Goal: Task Accomplishment & Management: Manage account settings

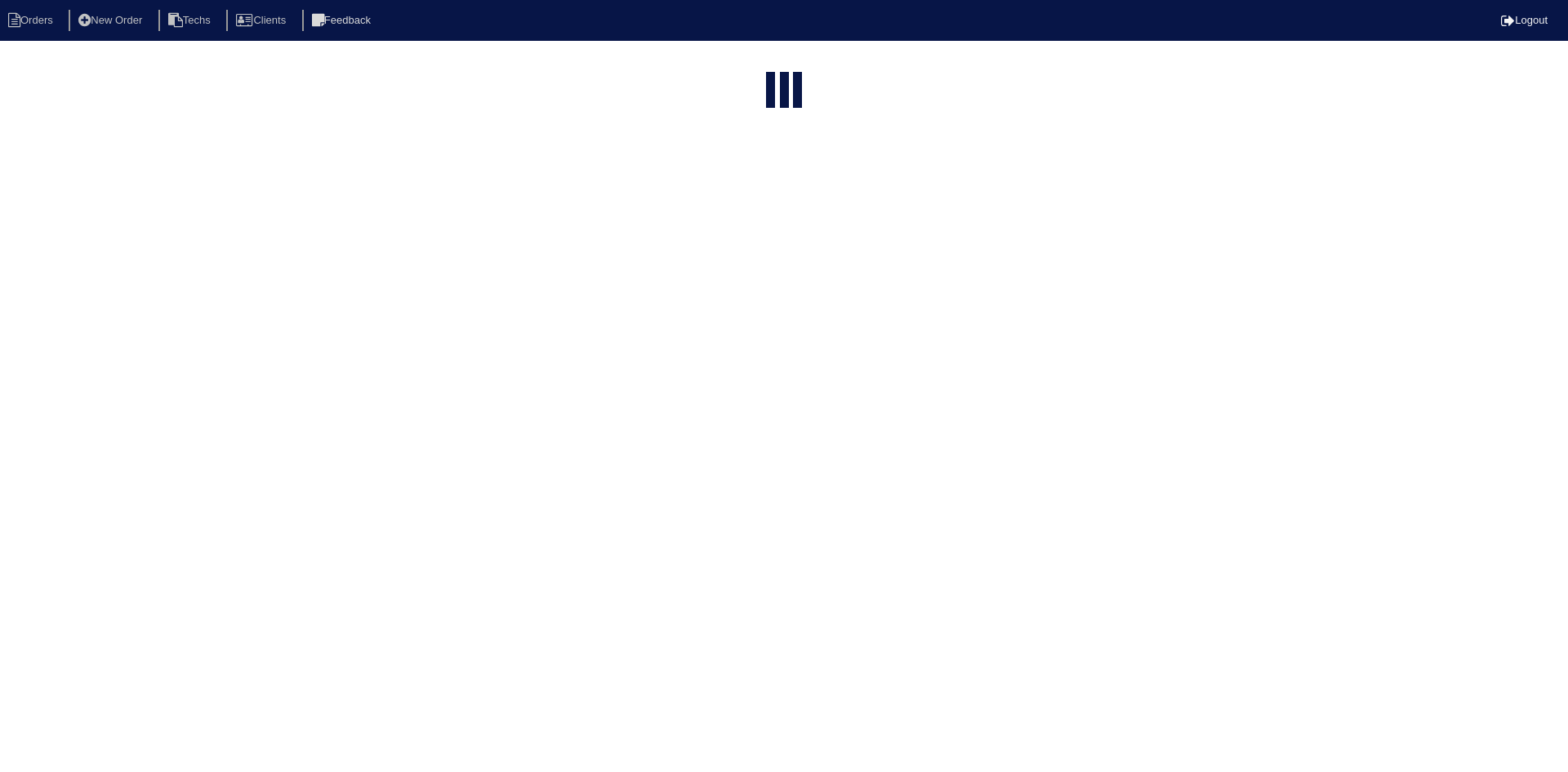
select select "15"
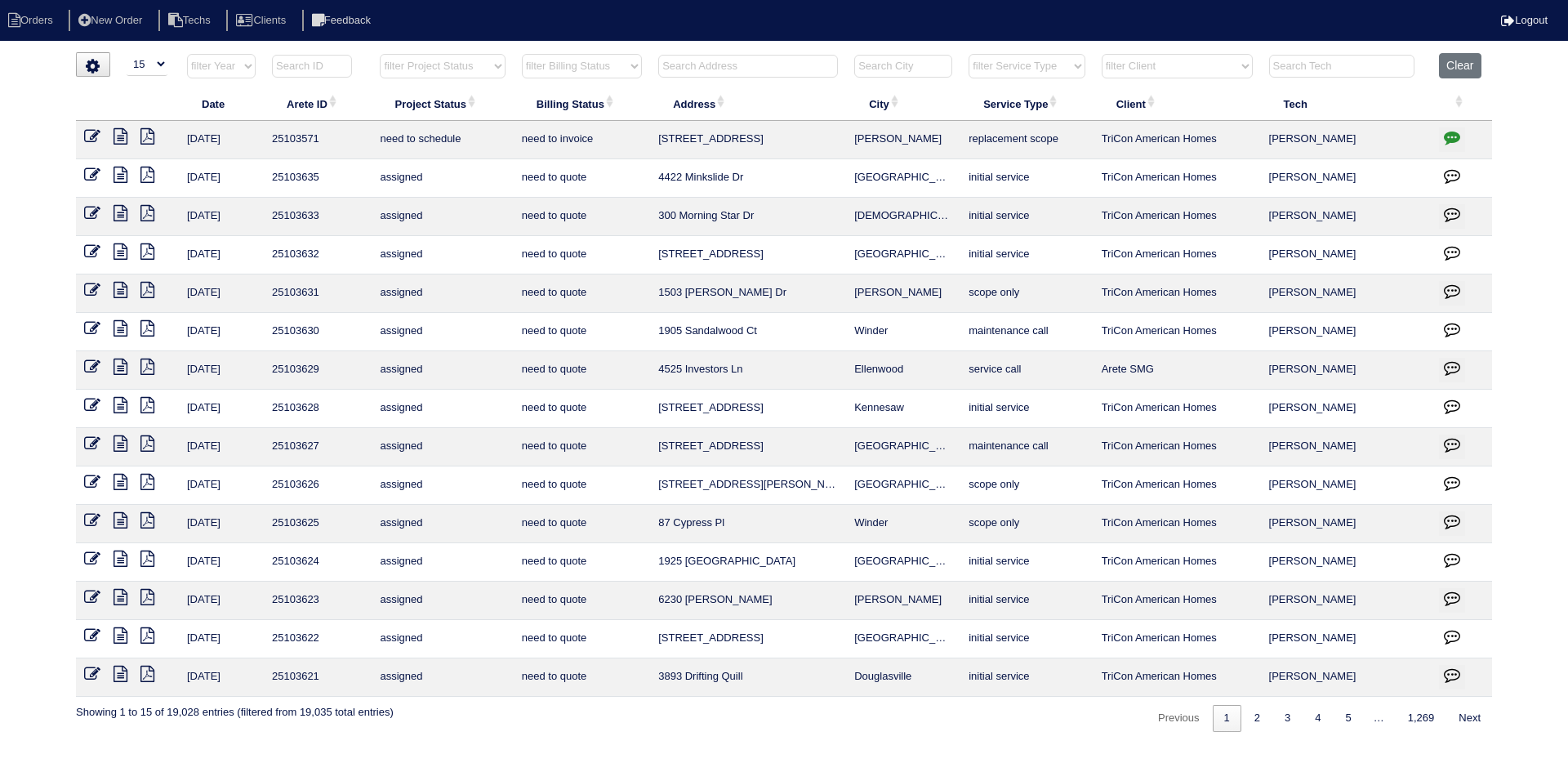
click at [750, 65] on input "text" at bounding box center [748, 65] width 180 height 23
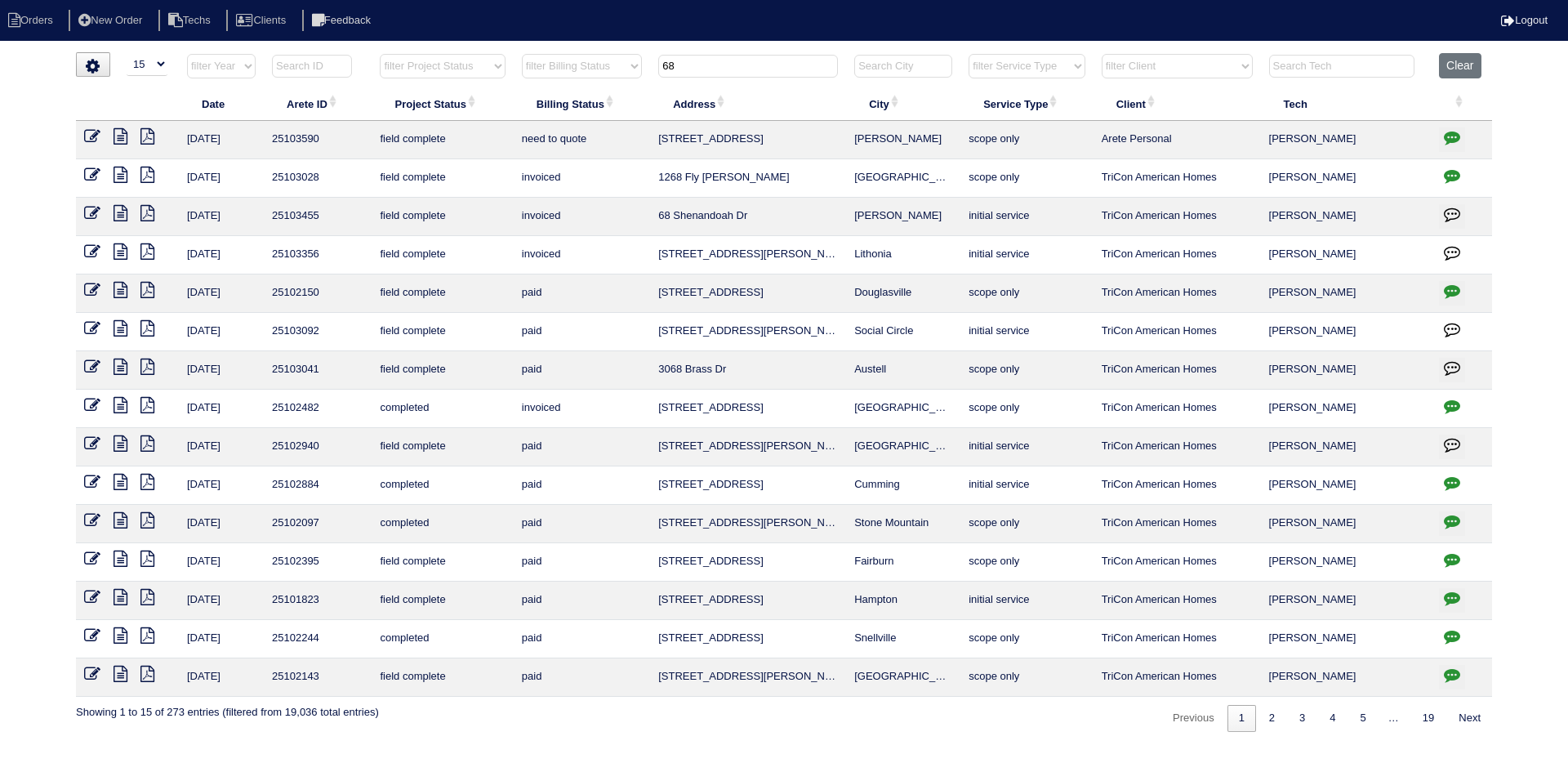
type input "68"
click at [90, 136] on icon at bounding box center [93, 136] width 17 height 17
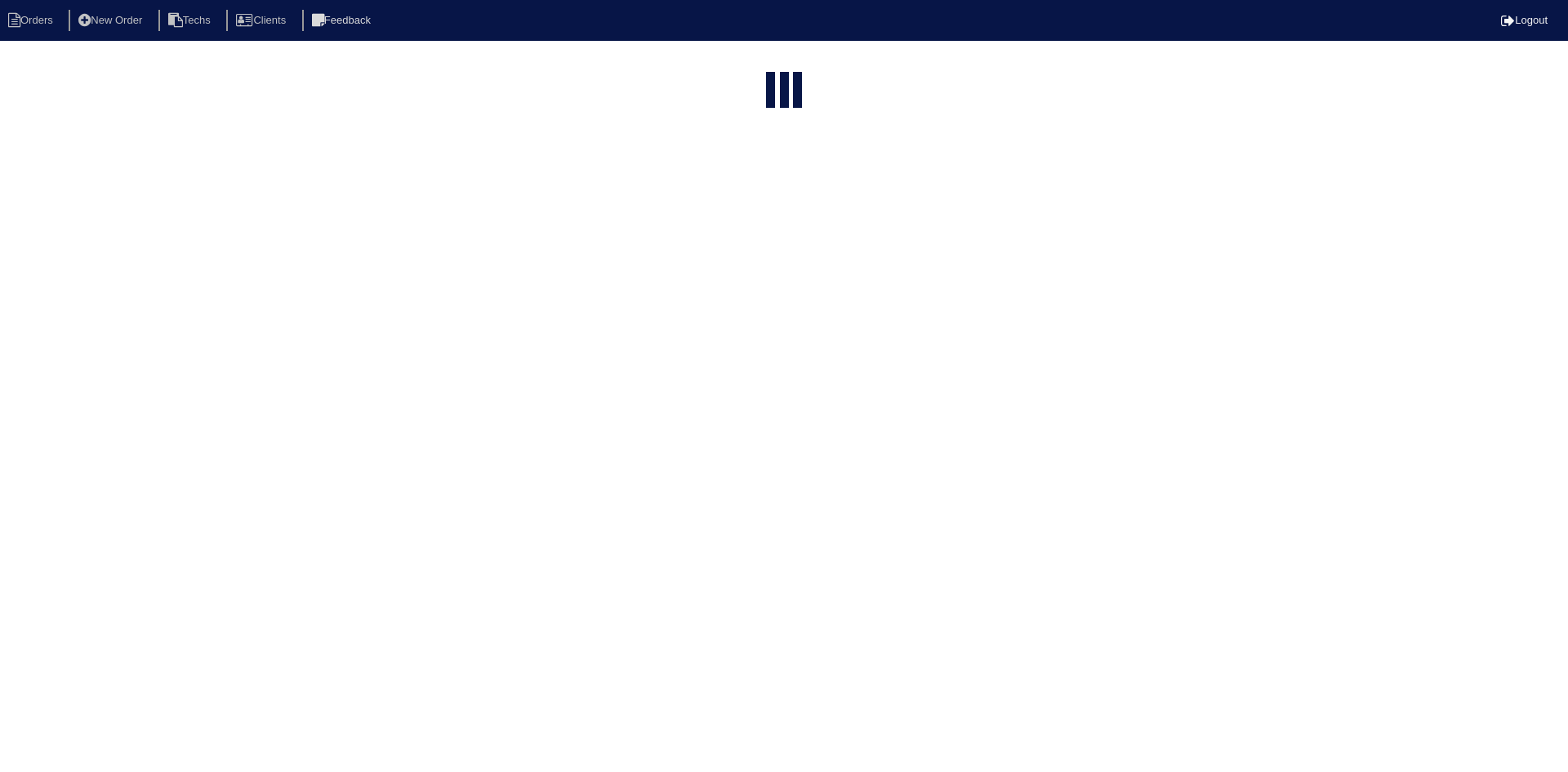
select select "15"
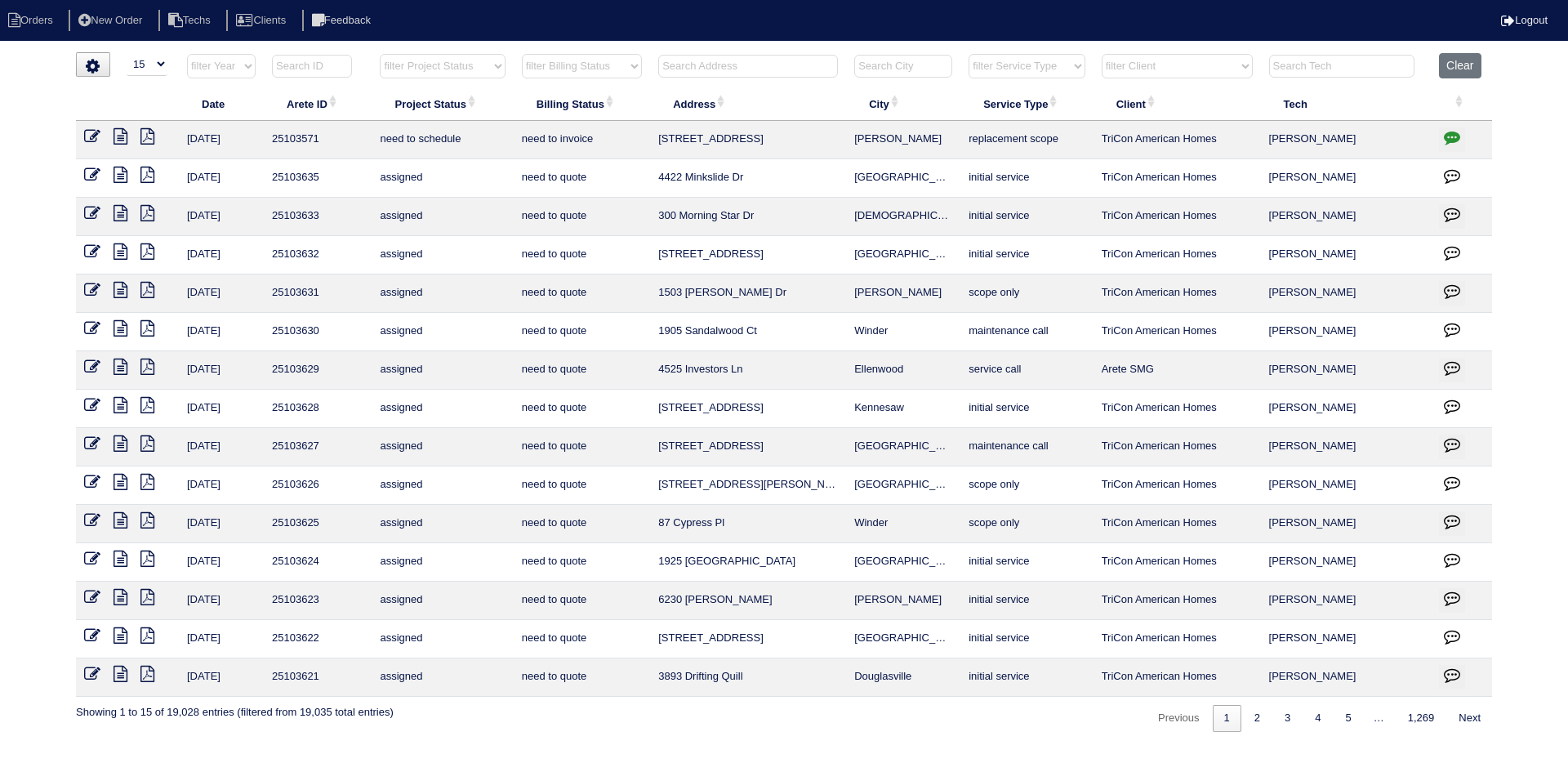
click at [705, 66] on input "text" at bounding box center [748, 65] width 180 height 23
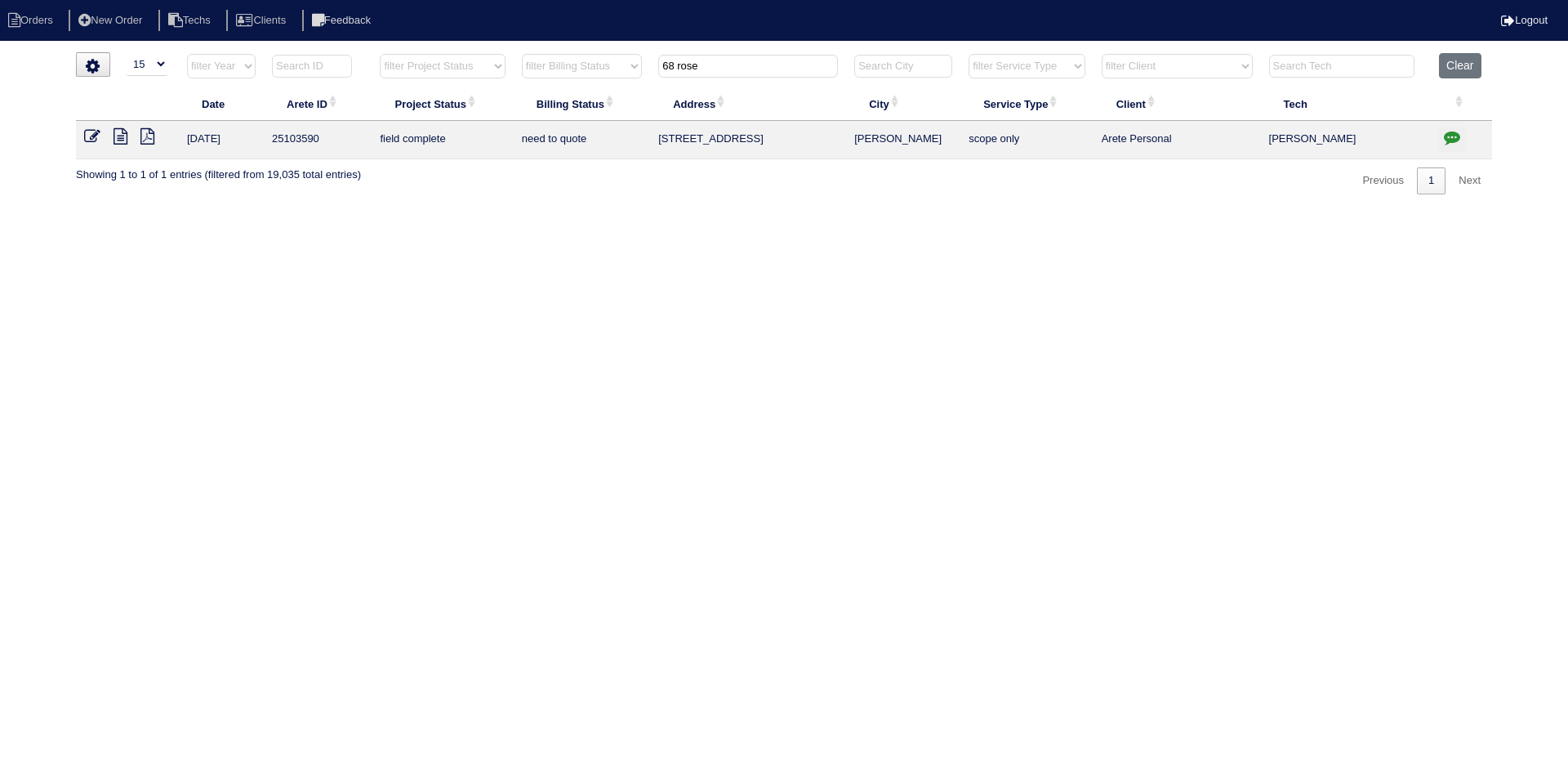
type input "68 rose"
click at [117, 142] on icon at bounding box center [120, 136] width 14 height 17
click at [1453, 130] on icon "button" at bounding box center [1452, 137] width 17 height 17
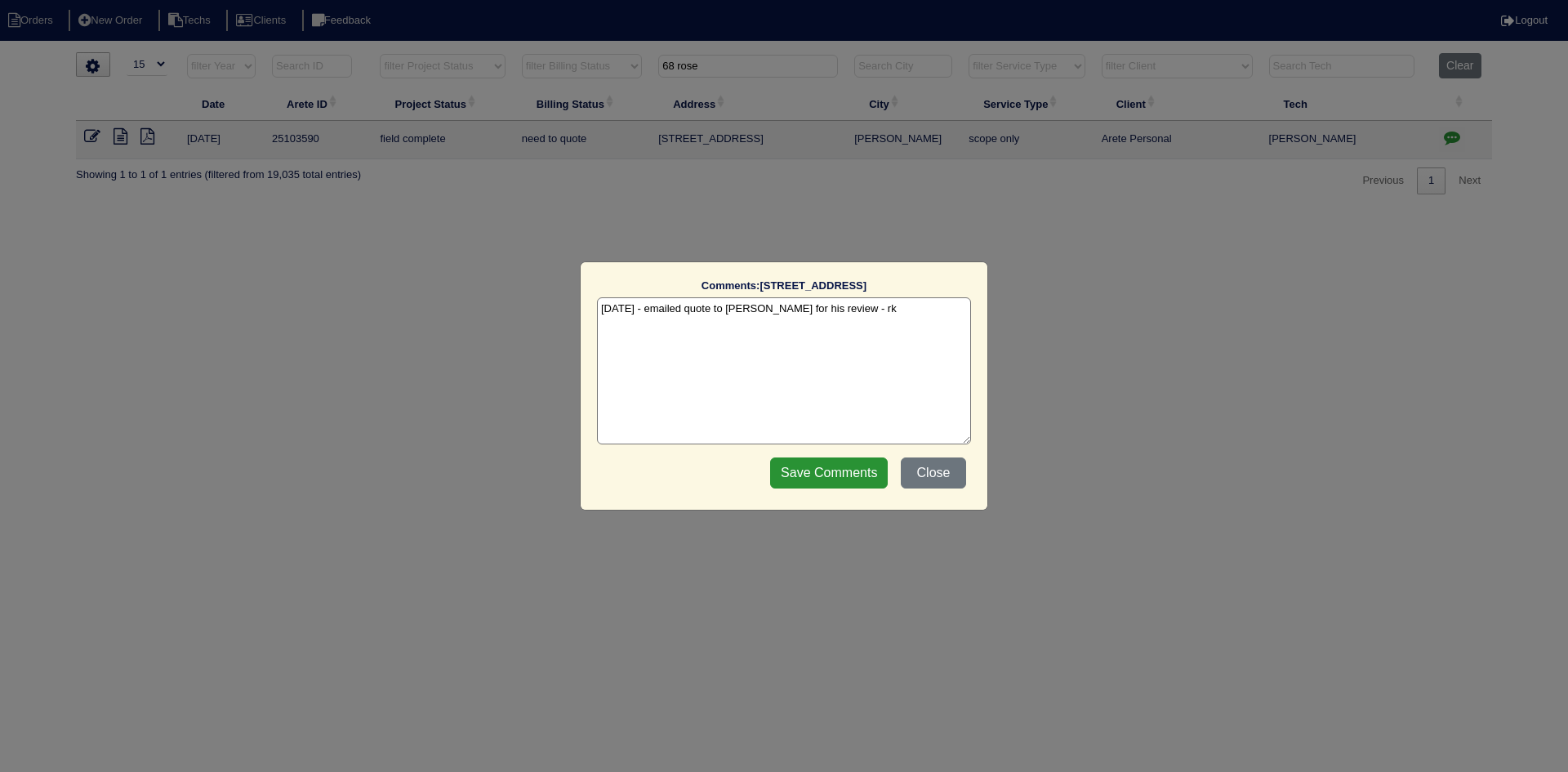
click at [896, 313] on textarea "10/1/25 - emailed quote to Payton for his review - rk" at bounding box center [784, 371] width 374 height 147
paste textarea "Ordered from Apex Lithia Springs Order # S177165876 PO 25103590 To be delivered…"
click at [837, 333] on textarea "10/1/25 - emailed quote to Payton for his review - rk 10/2/25 - Ordered from Ap…" at bounding box center [784, 371] width 374 height 147
click at [830, 324] on textarea "10/1/25 - emailed quote to Payton for his review - rk 10/2/25 - Ordered from Ap…" at bounding box center [784, 371] width 374 height 147
click at [722, 381] on textarea "10/1/25 - emailed quote to Payton for his review - rk 10/2/25 - Ordered from Ap…" at bounding box center [784, 371] width 374 height 147
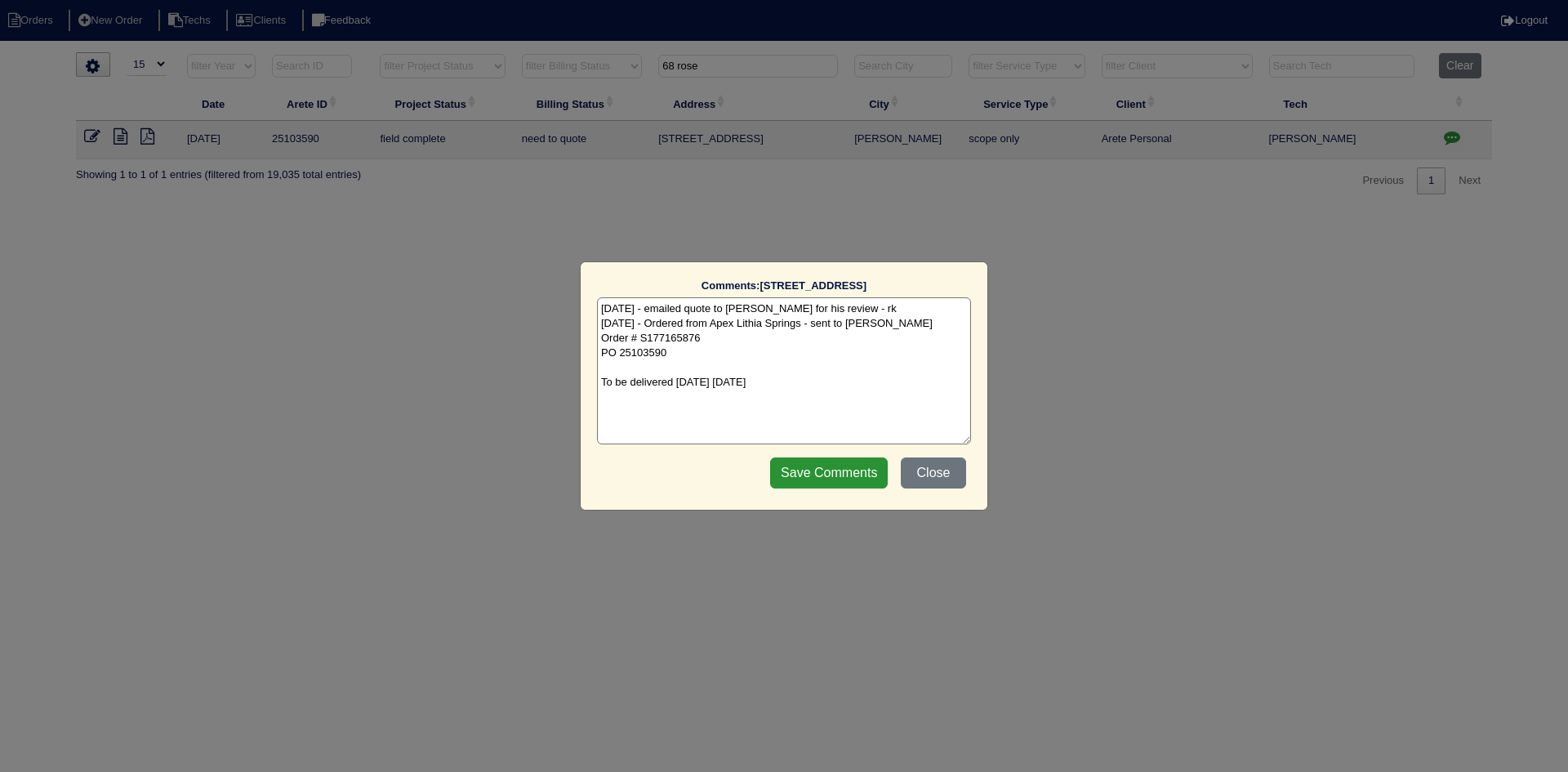
click at [692, 367] on textarea "10/1/25 - emailed quote to Payton for his review - rk 10/2/25 - Ordered from Ap…" at bounding box center [784, 371] width 374 height 147
type textarea "10/1/25 - emailed quote to Payton for his review - rk 10/2/25 - Ordered from Ap…"
click at [845, 465] on input "Save Comments" at bounding box center [829, 473] width 118 height 31
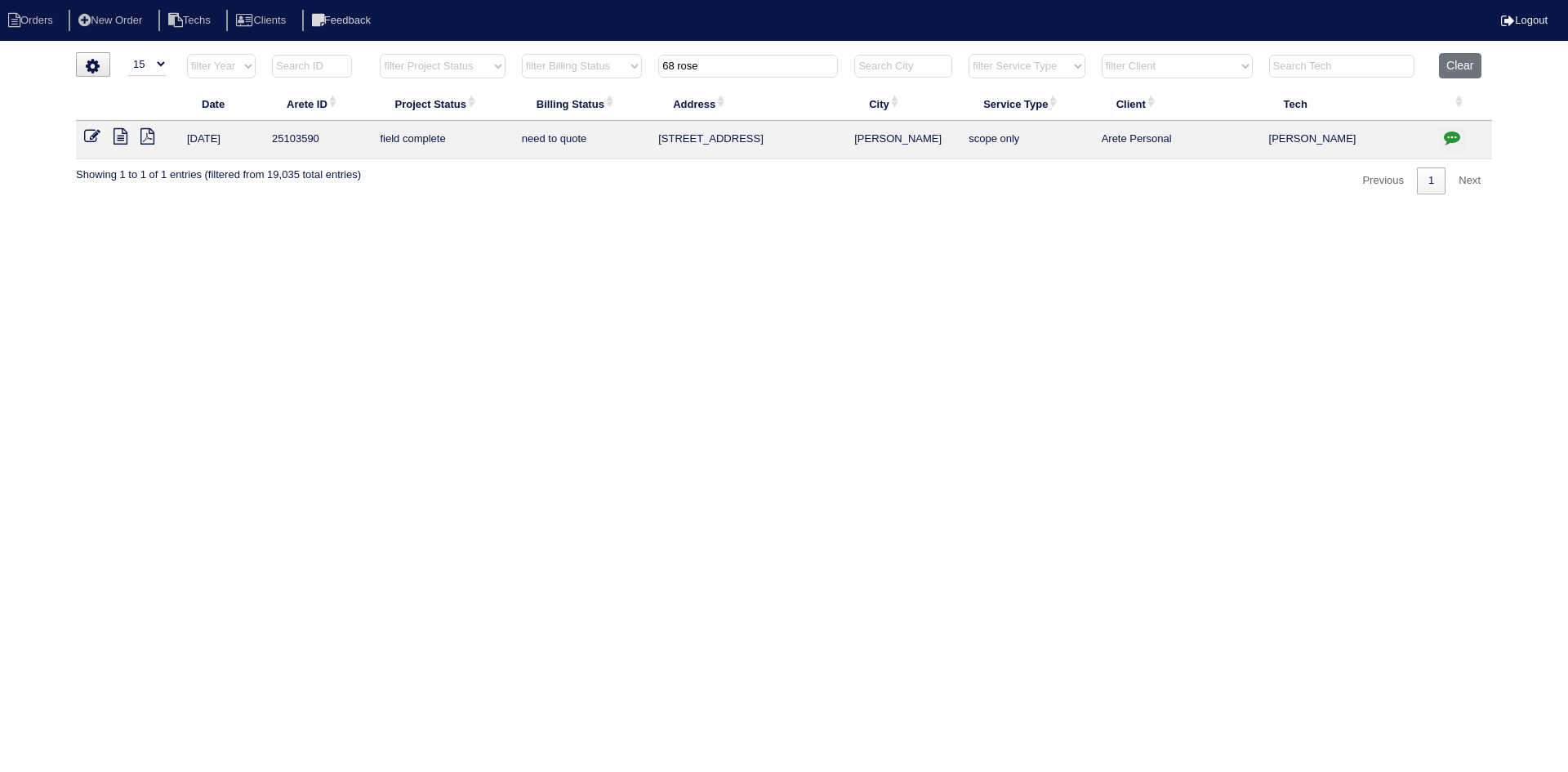
drag, startPoint x: 692, startPoint y: 66, endPoint x: 653, endPoint y: 64, distance: 39.1
click at [653, 64] on th "68 rose" at bounding box center [748, 69] width 196 height 33
paste input "2979 Rolling Lan"
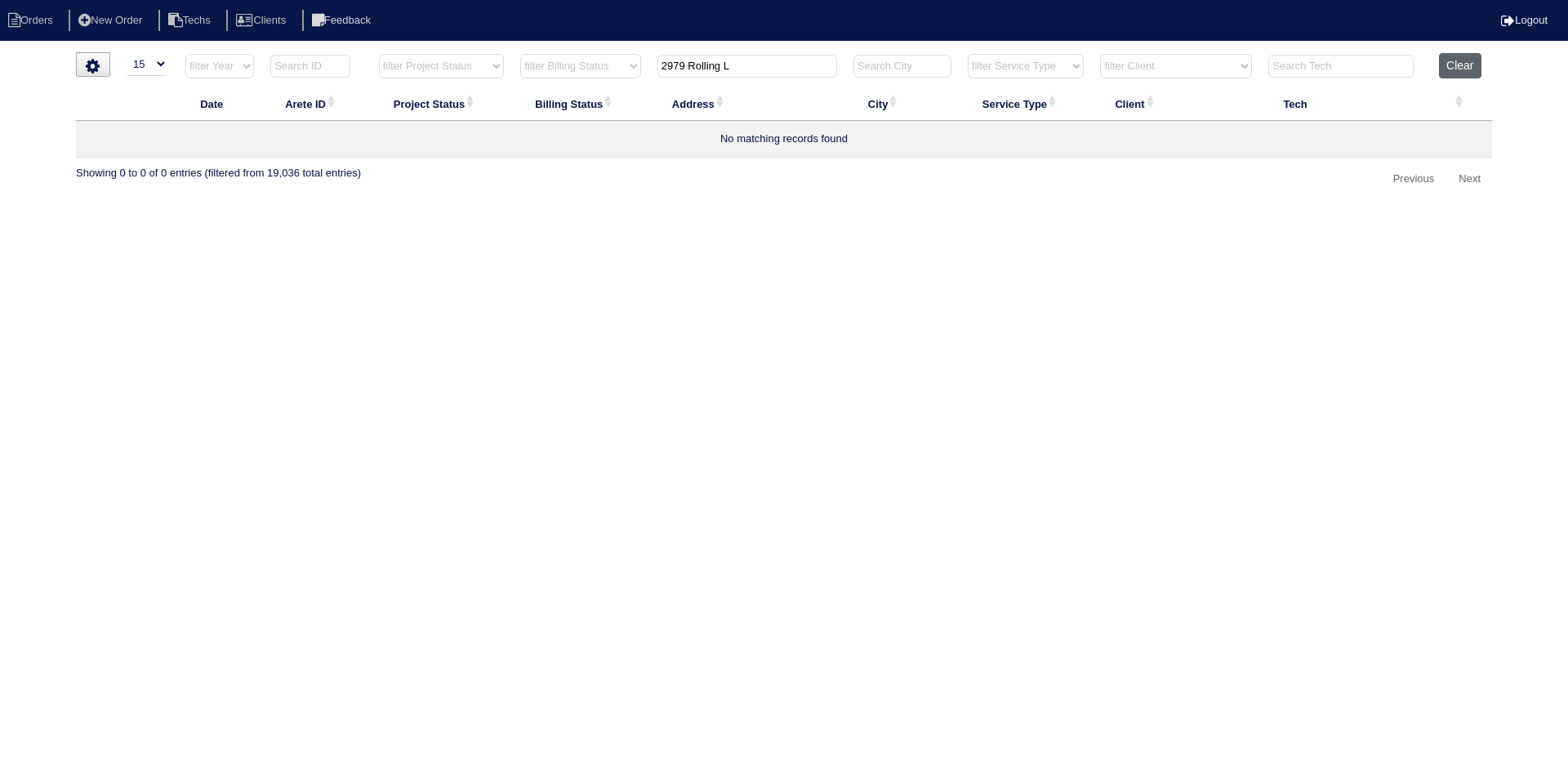
type input "2979 Rolling L"
click at [1466, 66] on button "Clear" at bounding box center [1460, 65] width 42 height 25
click at [667, 69] on input "text" at bounding box center [747, 65] width 180 height 23
type input "2979"
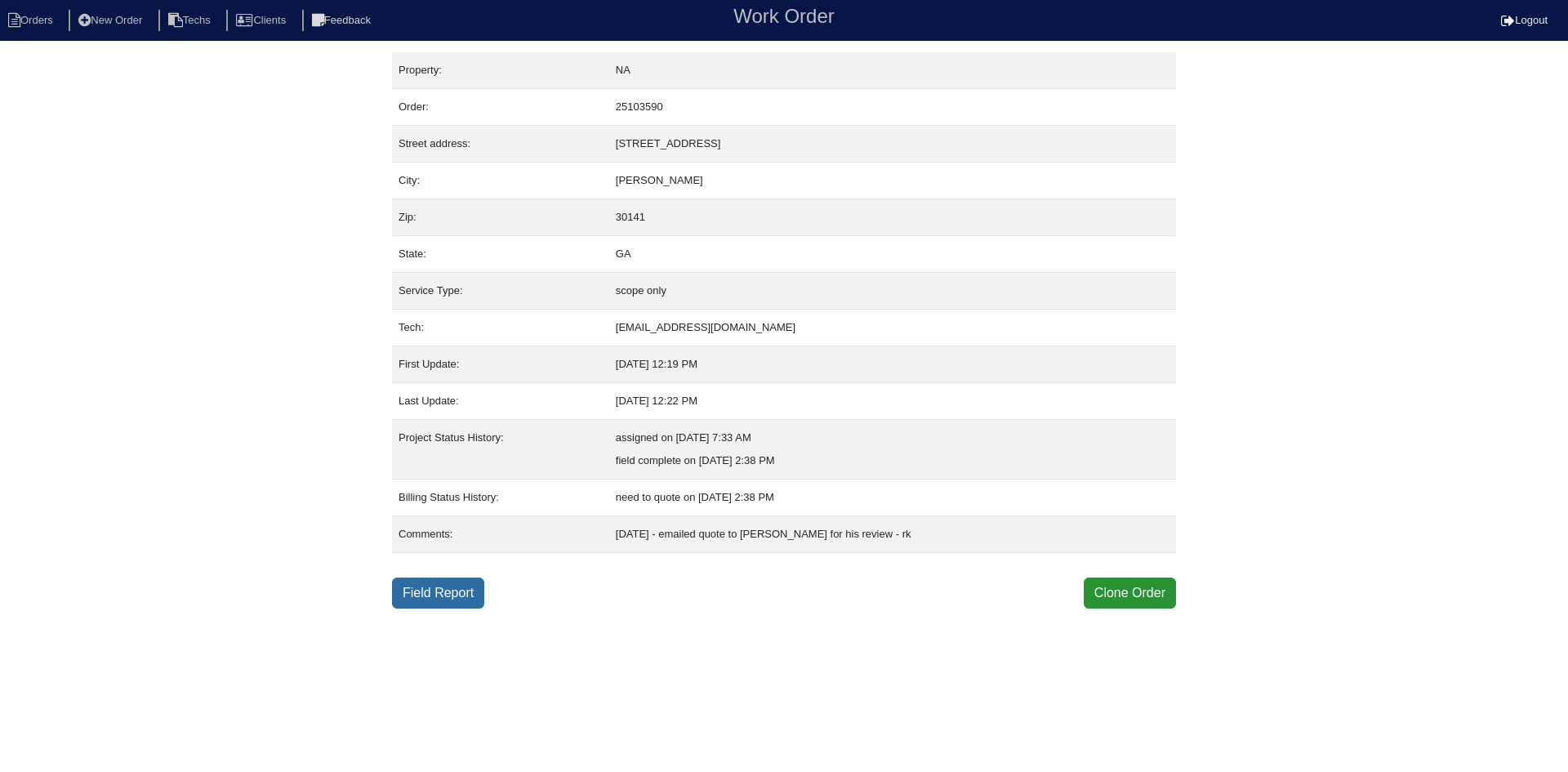
click at [469, 601] on link "Field Report" at bounding box center [438, 592] width 92 height 31
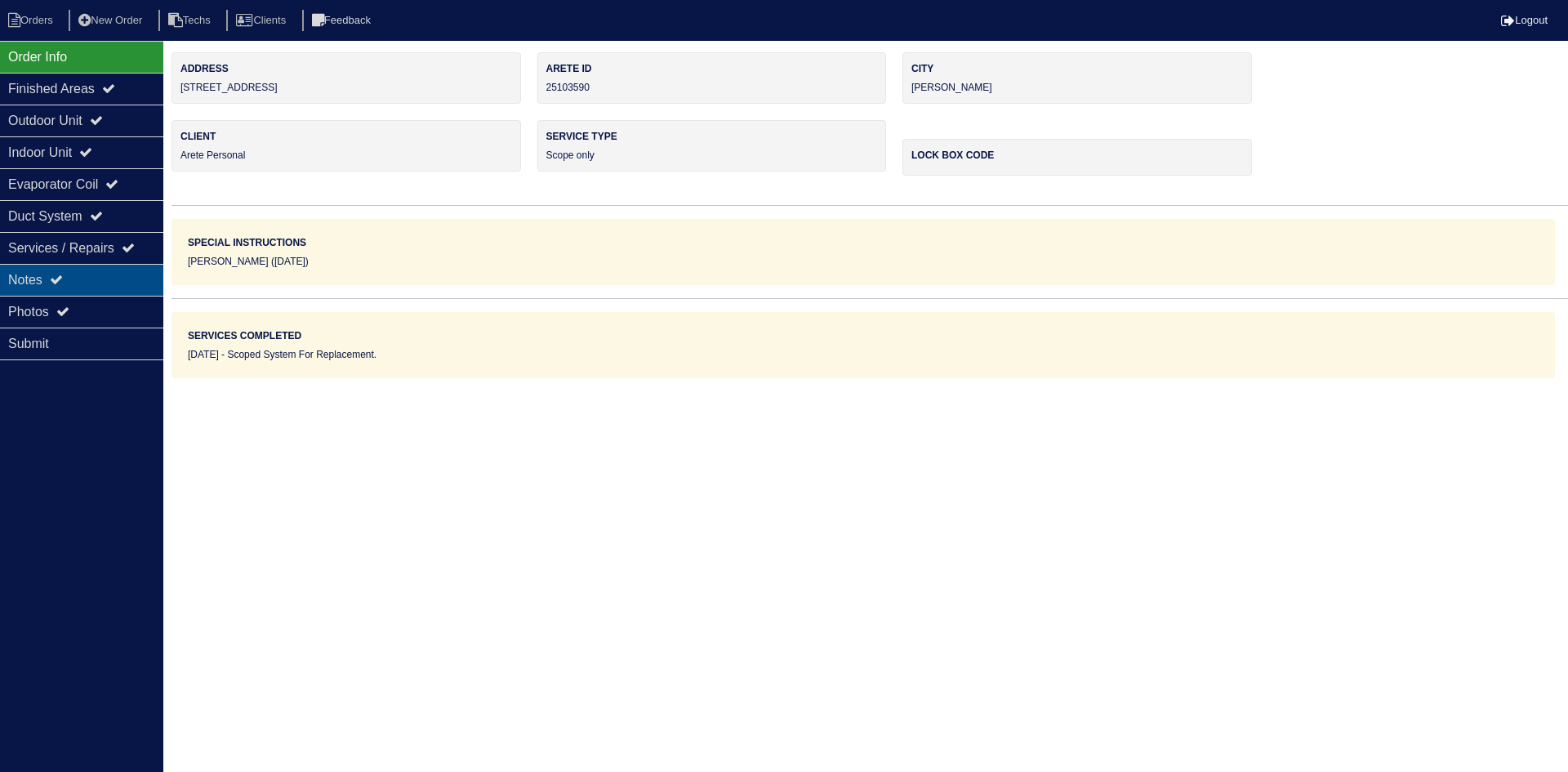
click at [70, 277] on div "Notes" at bounding box center [81, 279] width 163 height 32
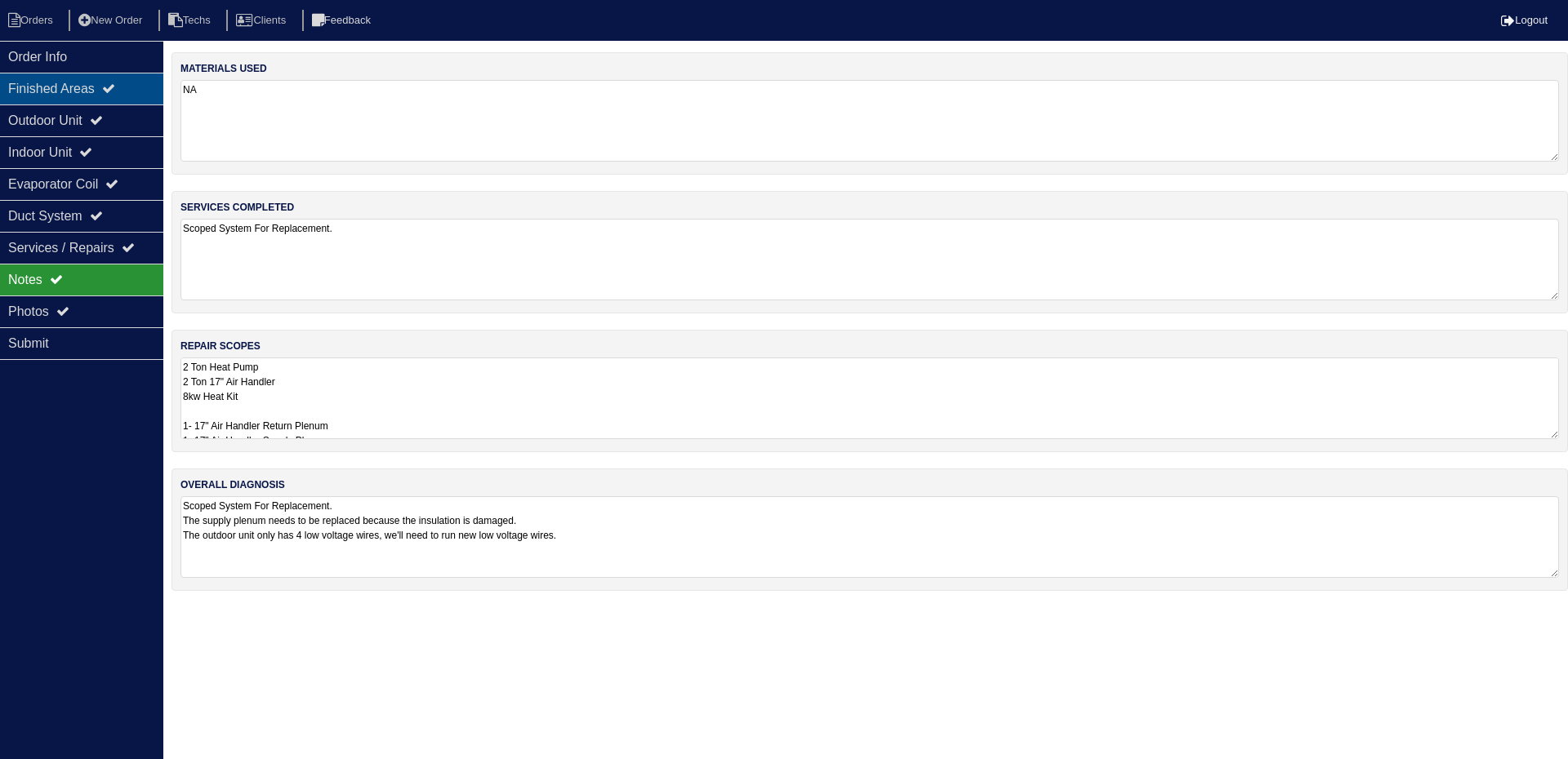
click at [115, 89] on icon at bounding box center [109, 89] width 13 height 13
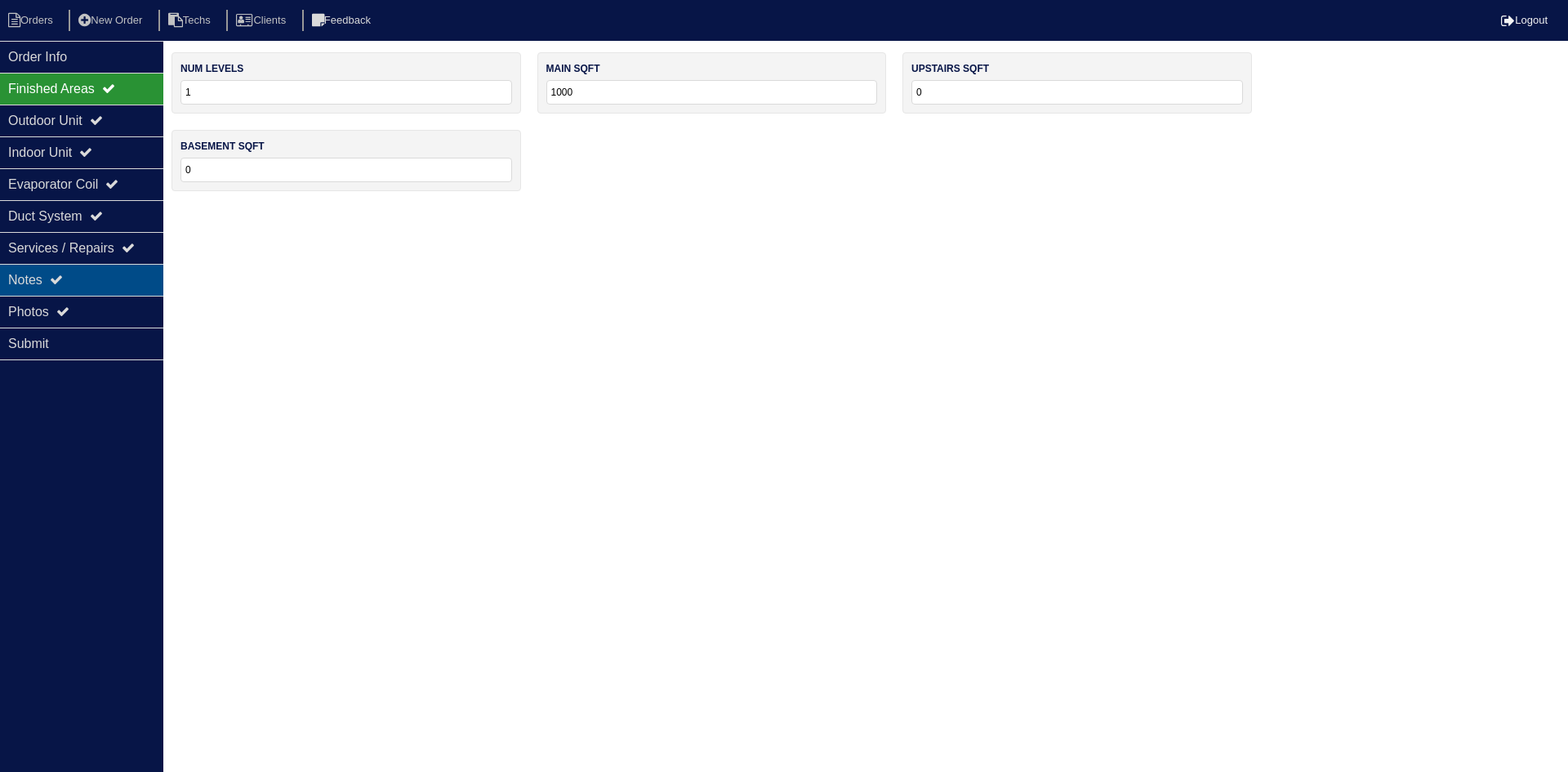
click at [118, 279] on div "Notes" at bounding box center [81, 279] width 163 height 32
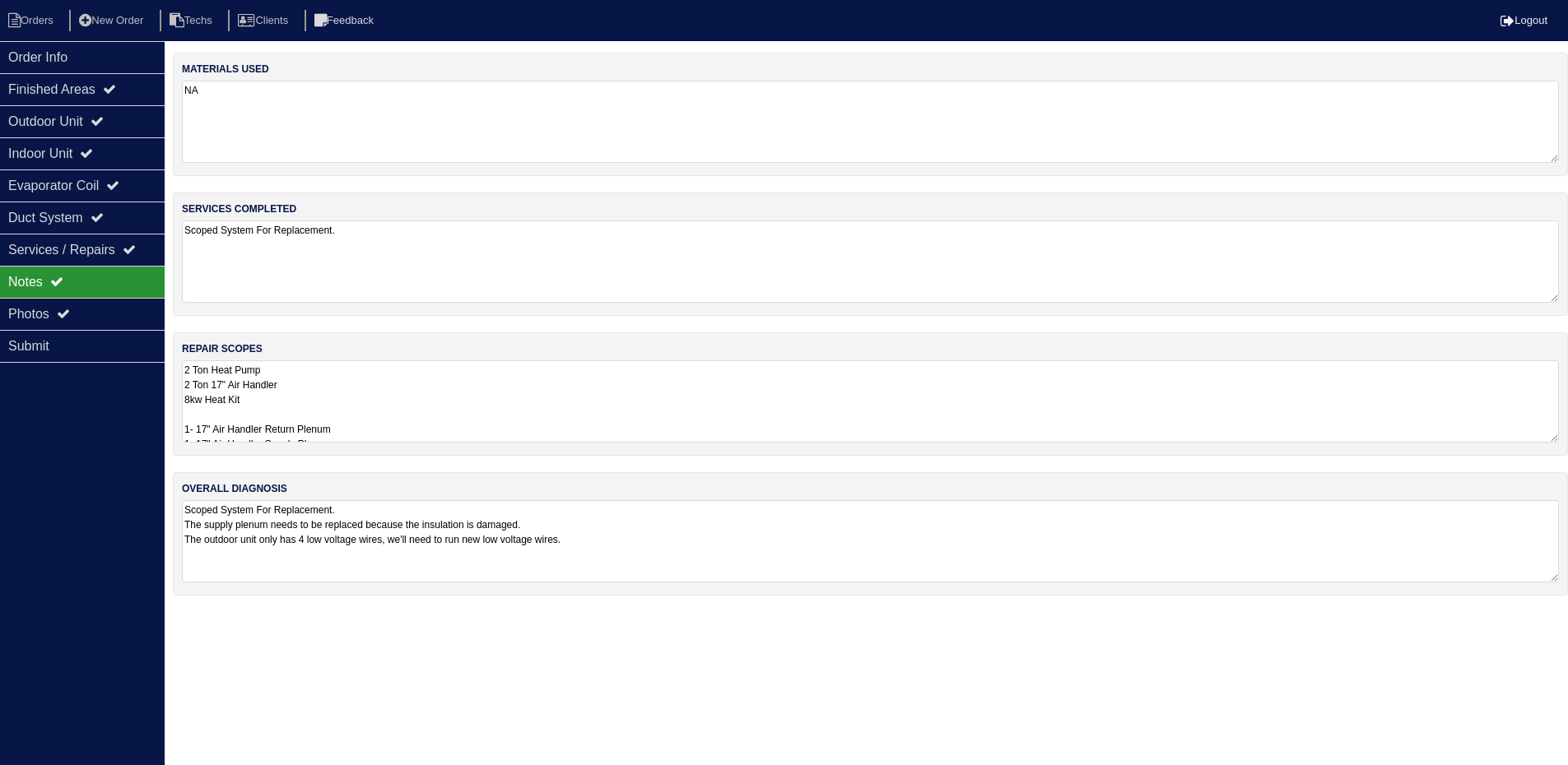
click at [187, 402] on textarea "2 Ton Heat Pump 2 Ton 17" Air Handler 8kw Heat Kit 1- 17" Air Handler Return Pl…" at bounding box center [871, 402] width 1377 height 83
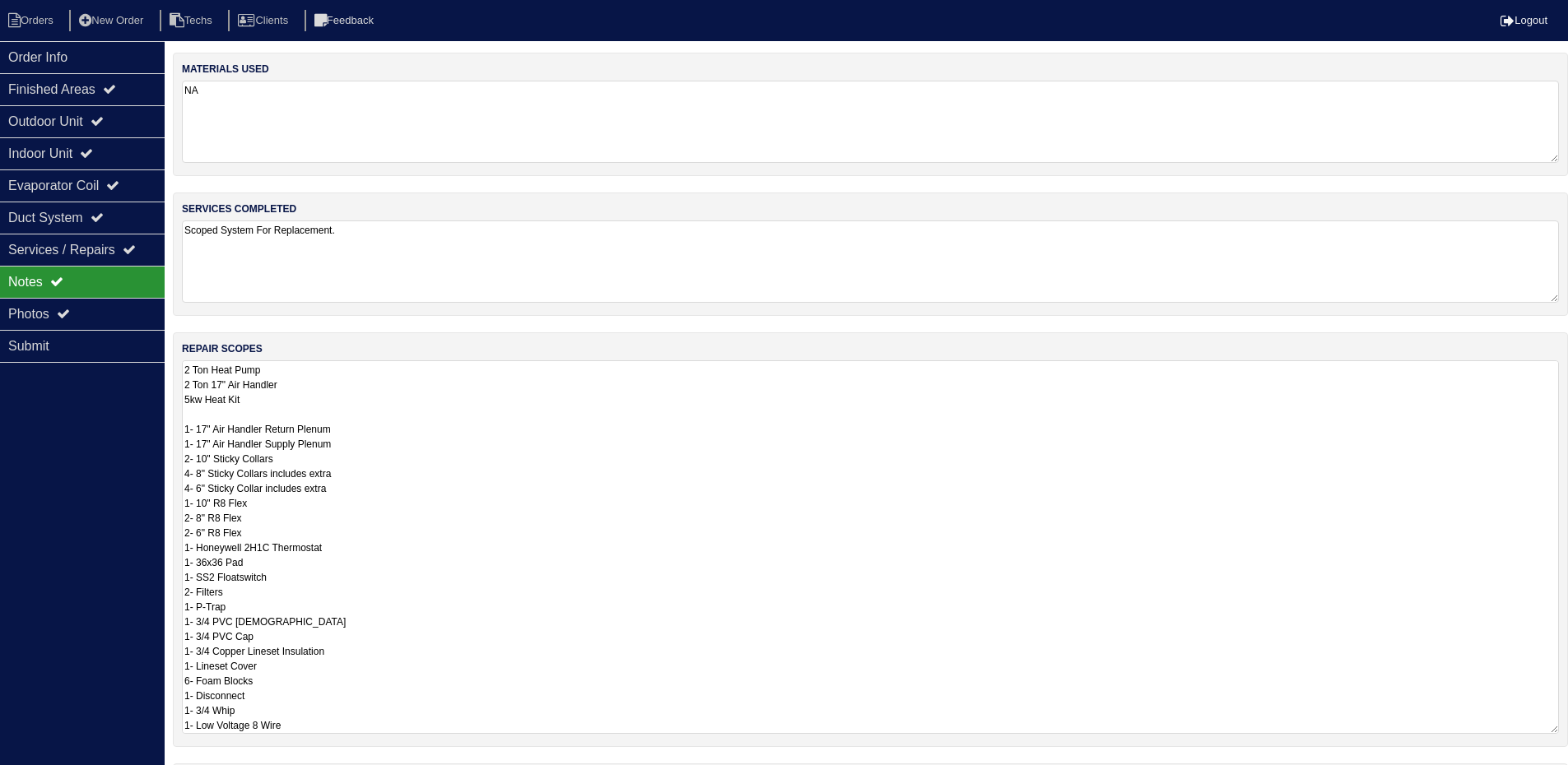
click at [446, 404] on textarea "2 Ton Heat Pump 2 Ton 17" Air Handler 5kw Heat Kit 1- 17" Air Handler Return Pl…" at bounding box center [871, 547] width 1377 height 373
type textarea "2 Ton Heat Pump 2 Ton 17" Air Handler 5kw Heat Kit 1- 17" Air Handler Return Pl…"
click at [524, 393] on textarea "2 Ton Heat Pump 2 Ton 17" Air Handler 5kw Heat Kit 1- 17" Air Handler Return Pl…" at bounding box center [871, 547] width 1377 height 373
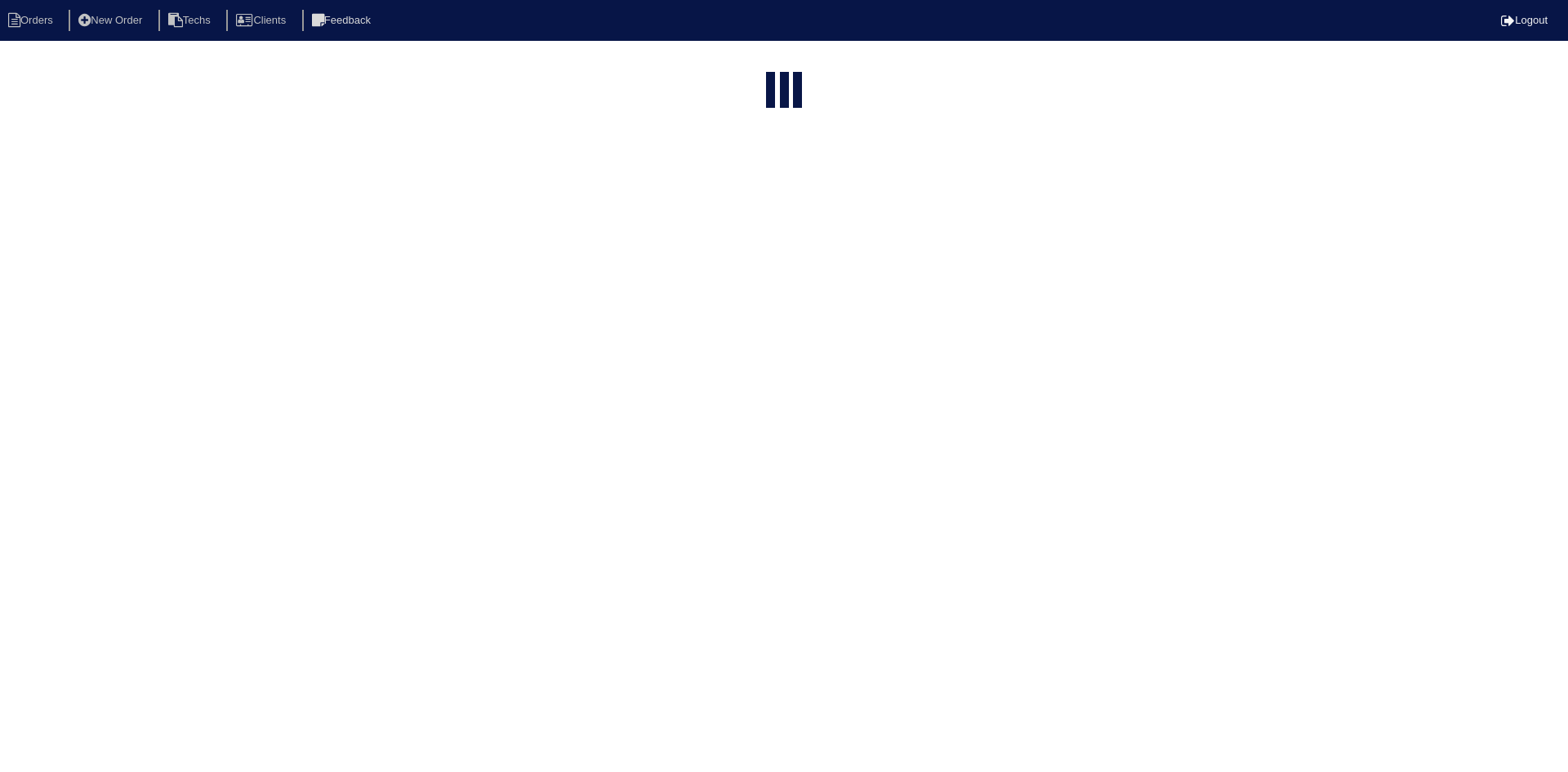
select select "15"
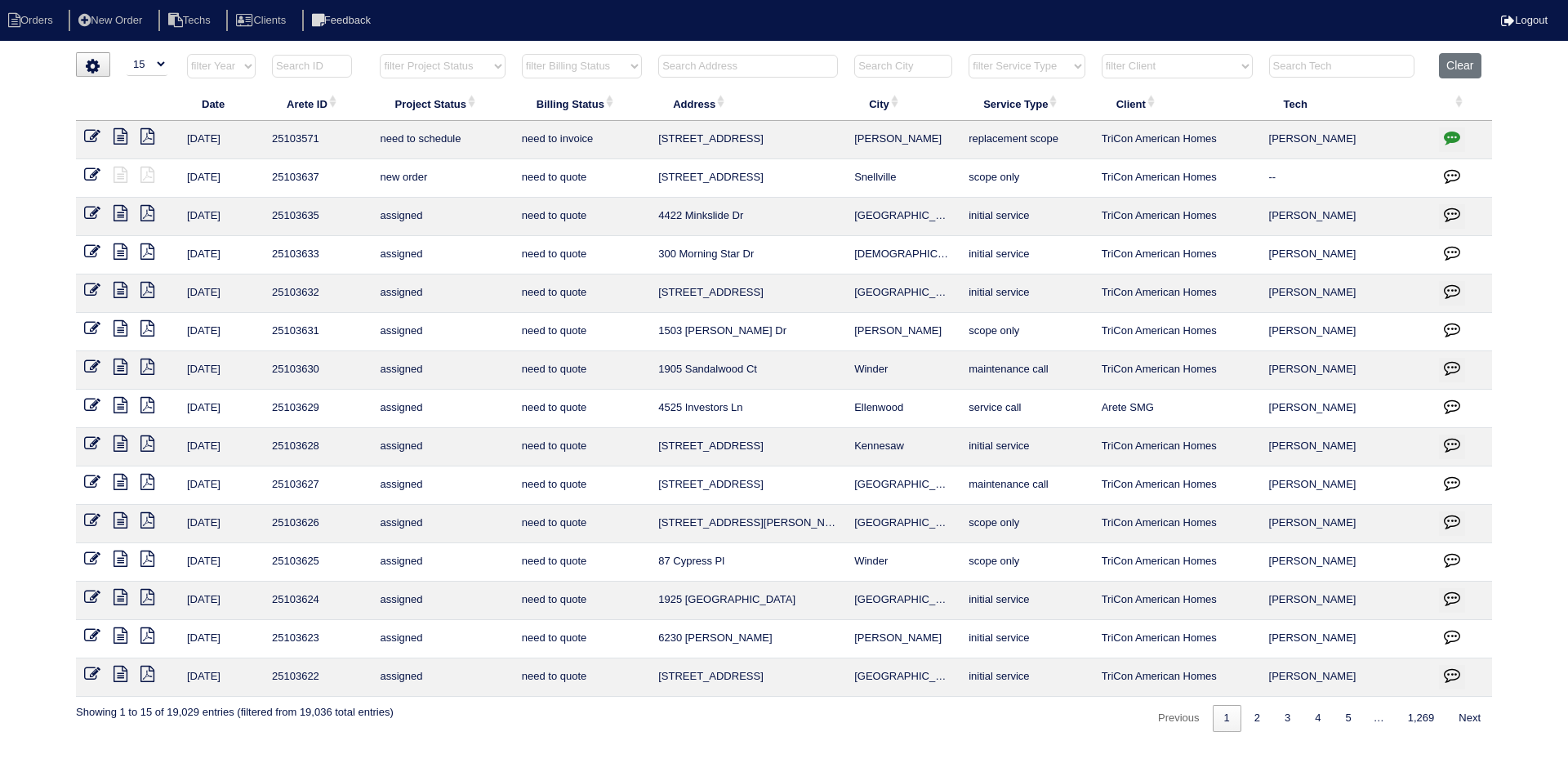
click at [122, 135] on icon at bounding box center [120, 136] width 14 height 17
click at [1462, 132] on button "button" at bounding box center [1452, 139] width 26 height 24
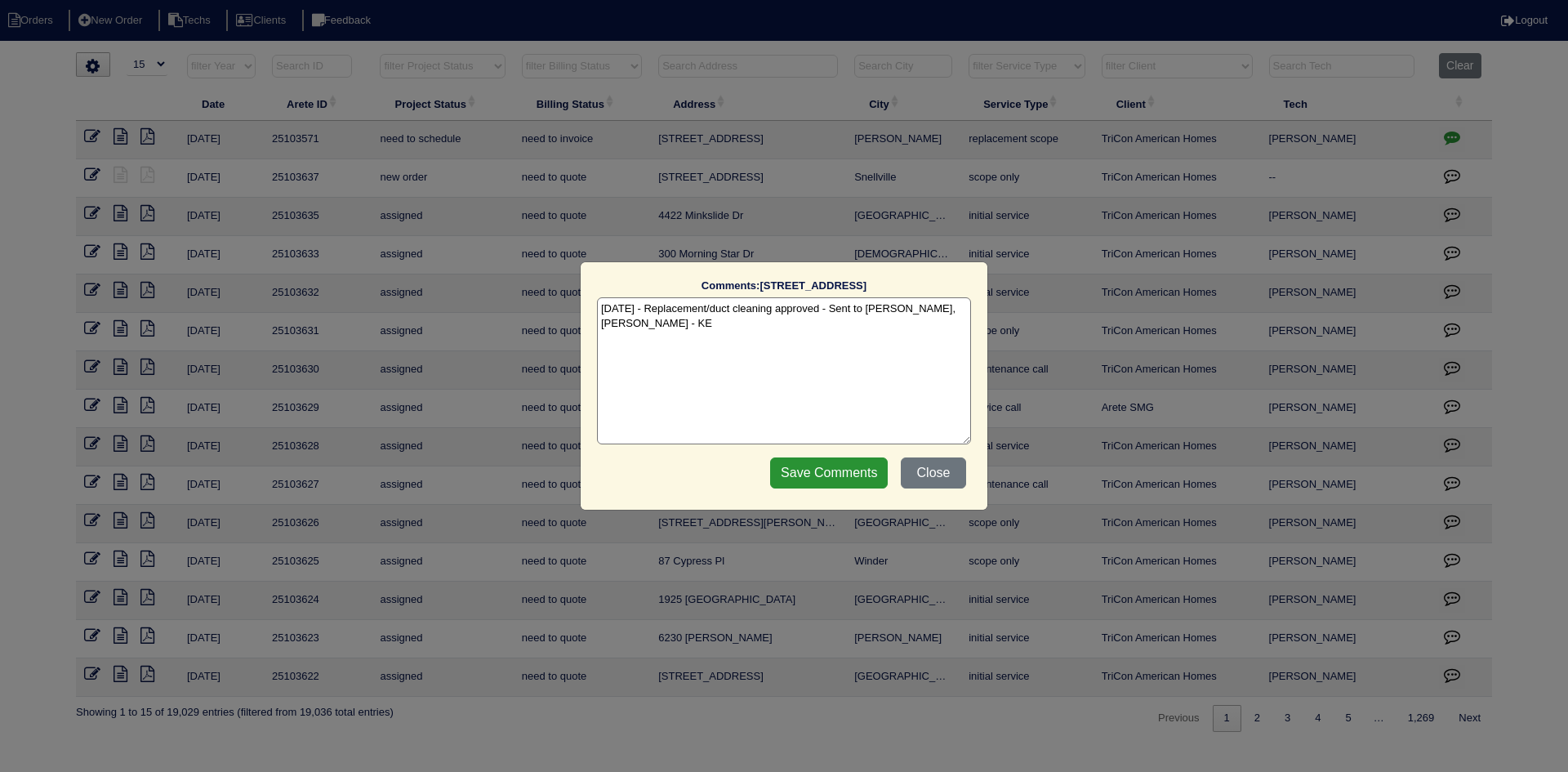
click at [655, 327] on textarea "10/2/25 - Replacement/duct cleaning approved - Sent to Dan, Payton, Reeca - KE" at bounding box center [784, 371] width 374 height 147
paste textarea "Equipment ordered - pricing verified - pricing for heat kit has not been update…"
click at [733, 354] on textarea "10/2/25 - Replacement/duct cleaning approved - Sent to Dan, Payton, Reeca - KE …" at bounding box center [784, 371] width 374 height 147
type textarea "10/2/25 - Replacement/duct cleaning approved - Sent to Dan, Payton, Reeca - KE …"
click at [858, 477] on input "Save Comments" at bounding box center [829, 473] width 118 height 31
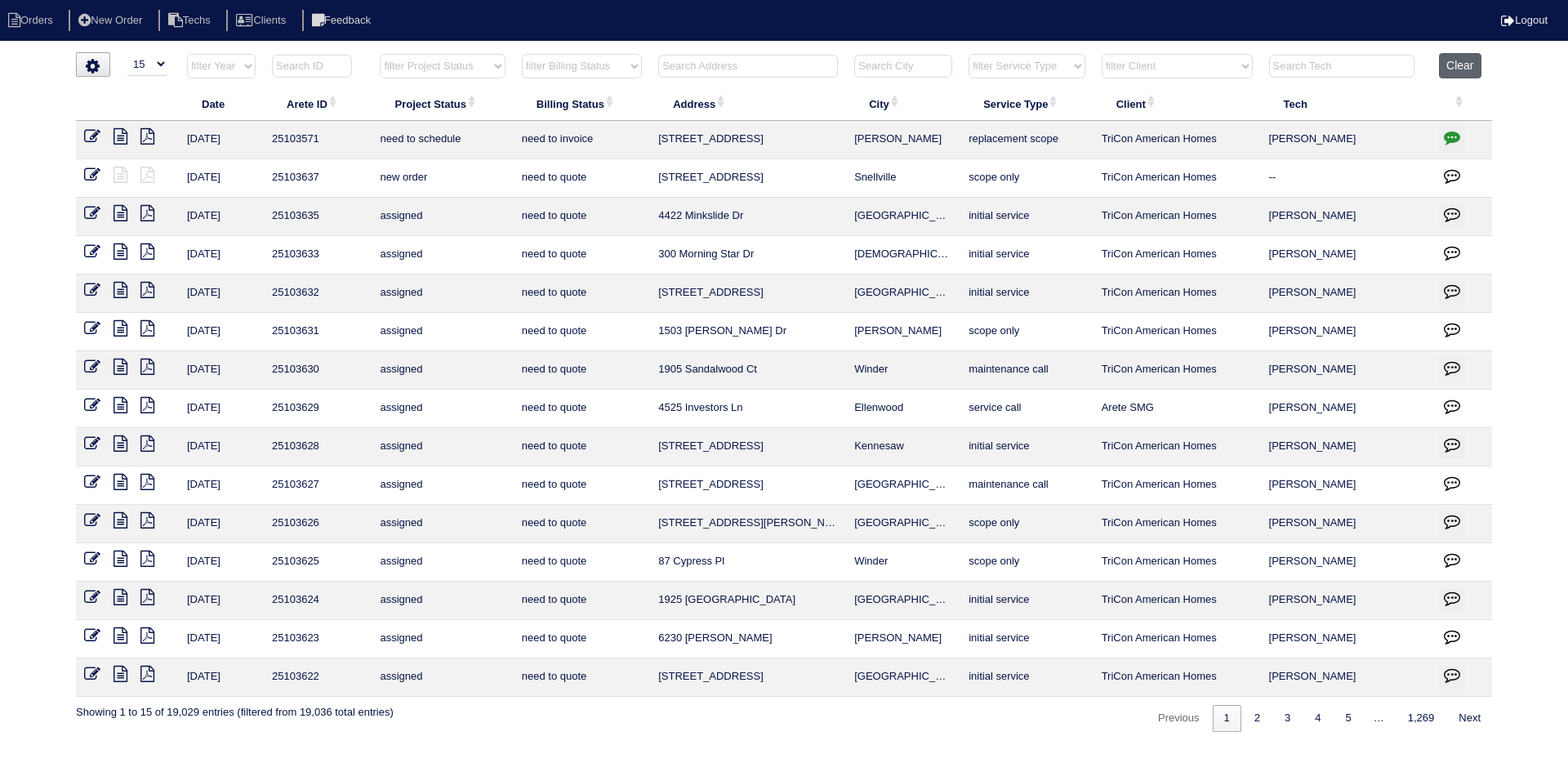
click at [1458, 59] on button "Clear" at bounding box center [1460, 65] width 42 height 25
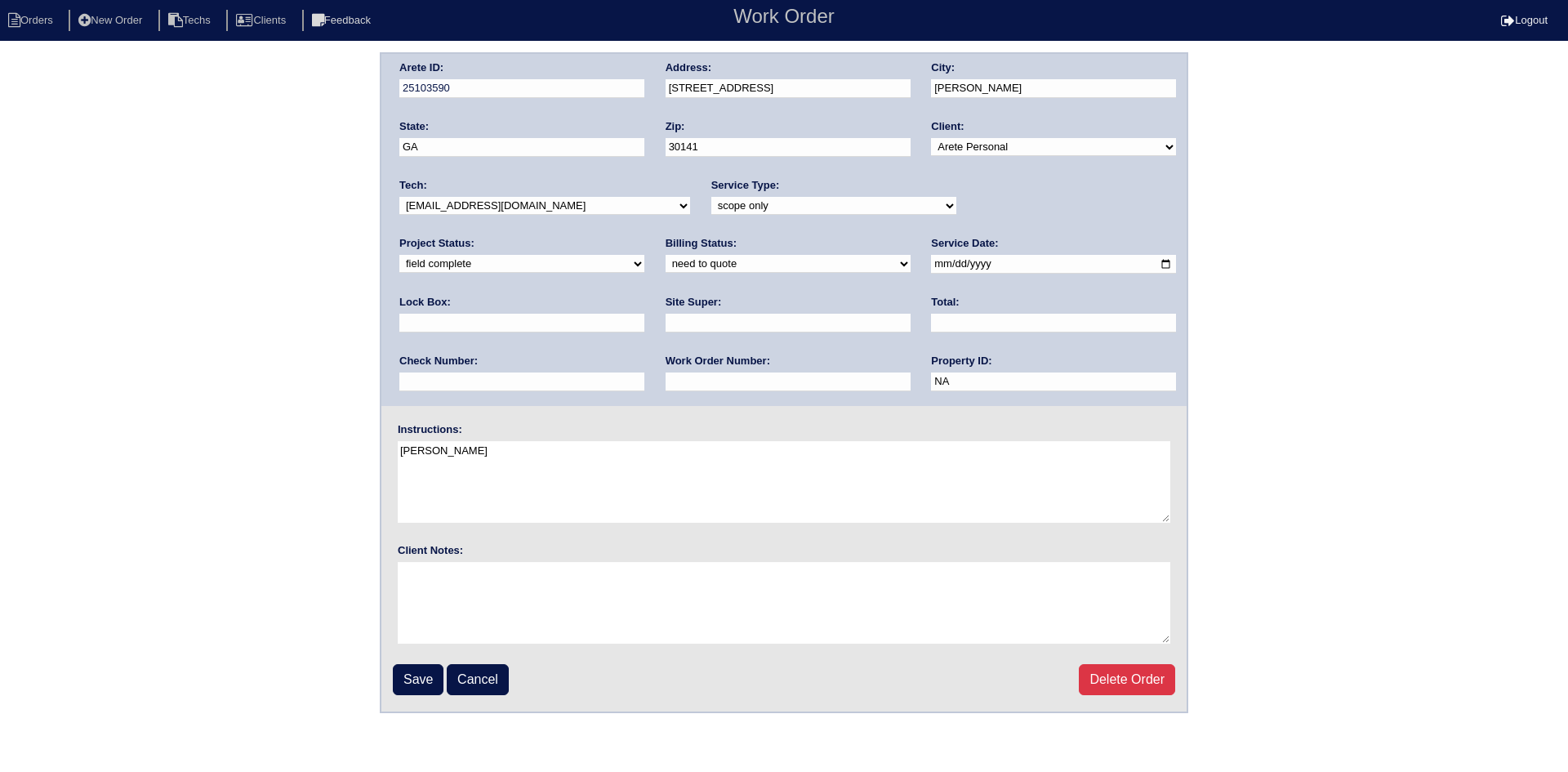
click at [644, 255] on select "new order assigned in progress field complete need to schedule admin review arc…" at bounding box center [521, 263] width 245 height 18
select select "need to schedule"
click at [644, 255] on select "new order assigned in progress field complete need to schedule admin review arc…" at bounding box center [521, 263] width 245 height 18
click at [666, 258] on select "need to quote quoted need to invoice invoiced paid warranty purchase order need…" at bounding box center [788, 263] width 245 height 18
select select "quoted"
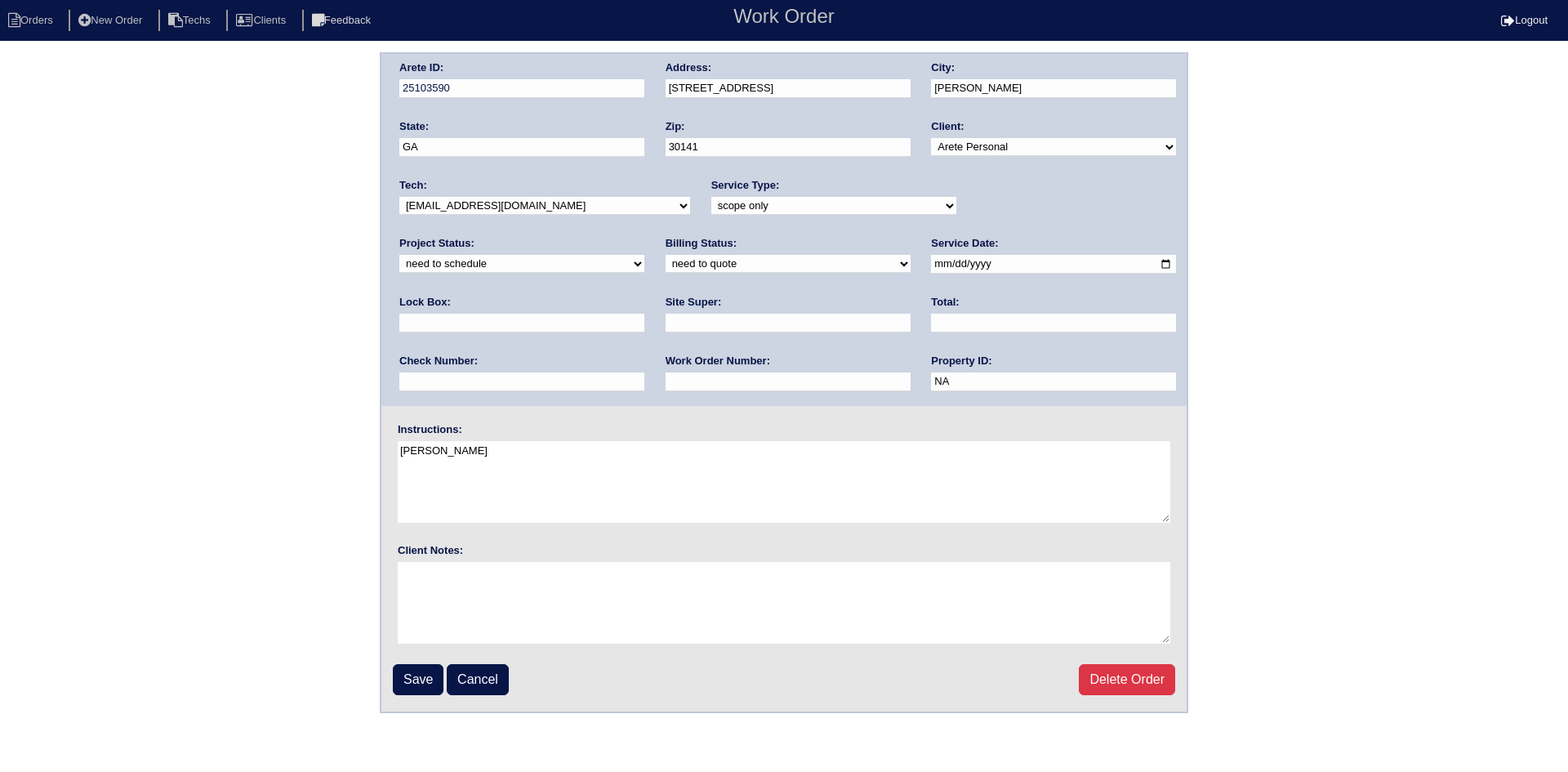
click at [666, 256] on select "need to quote quoted need to invoice invoiced paid warranty purchase order need…" at bounding box center [788, 263] width 245 height 18
click at [666, 321] on input "text" at bounding box center [788, 323] width 245 height 18
type input "Payton"
click at [931, 328] on input "text" at bounding box center [1053, 323] width 245 height 18
type input "7500.00"
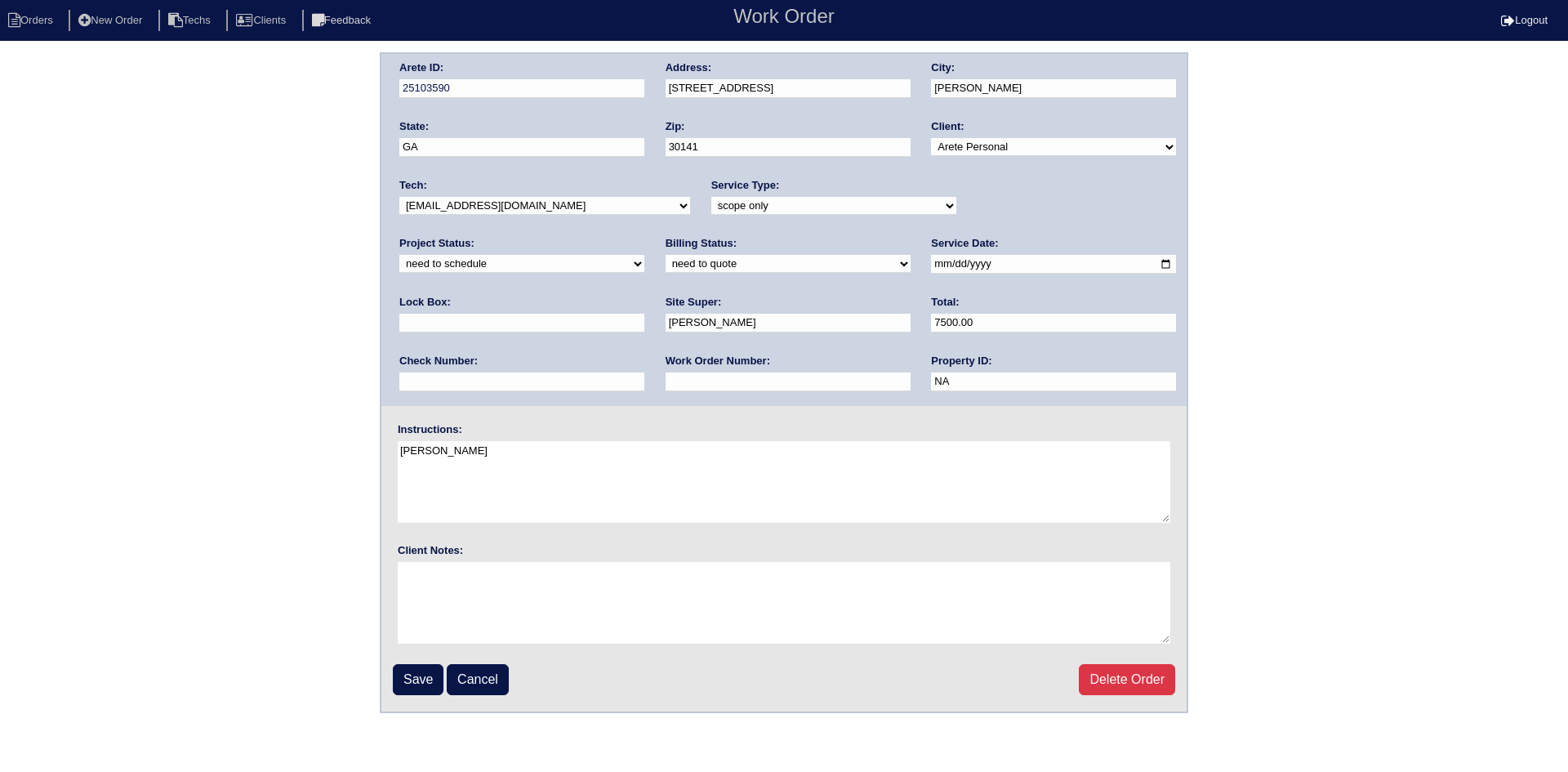
click at [520, 457] on textarea "Steve Rakestraw" at bounding box center [784, 482] width 773 height 82
type textarea "Steve Rakestraw owner"
click at [415, 683] on input "Save" at bounding box center [418, 679] width 51 height 31
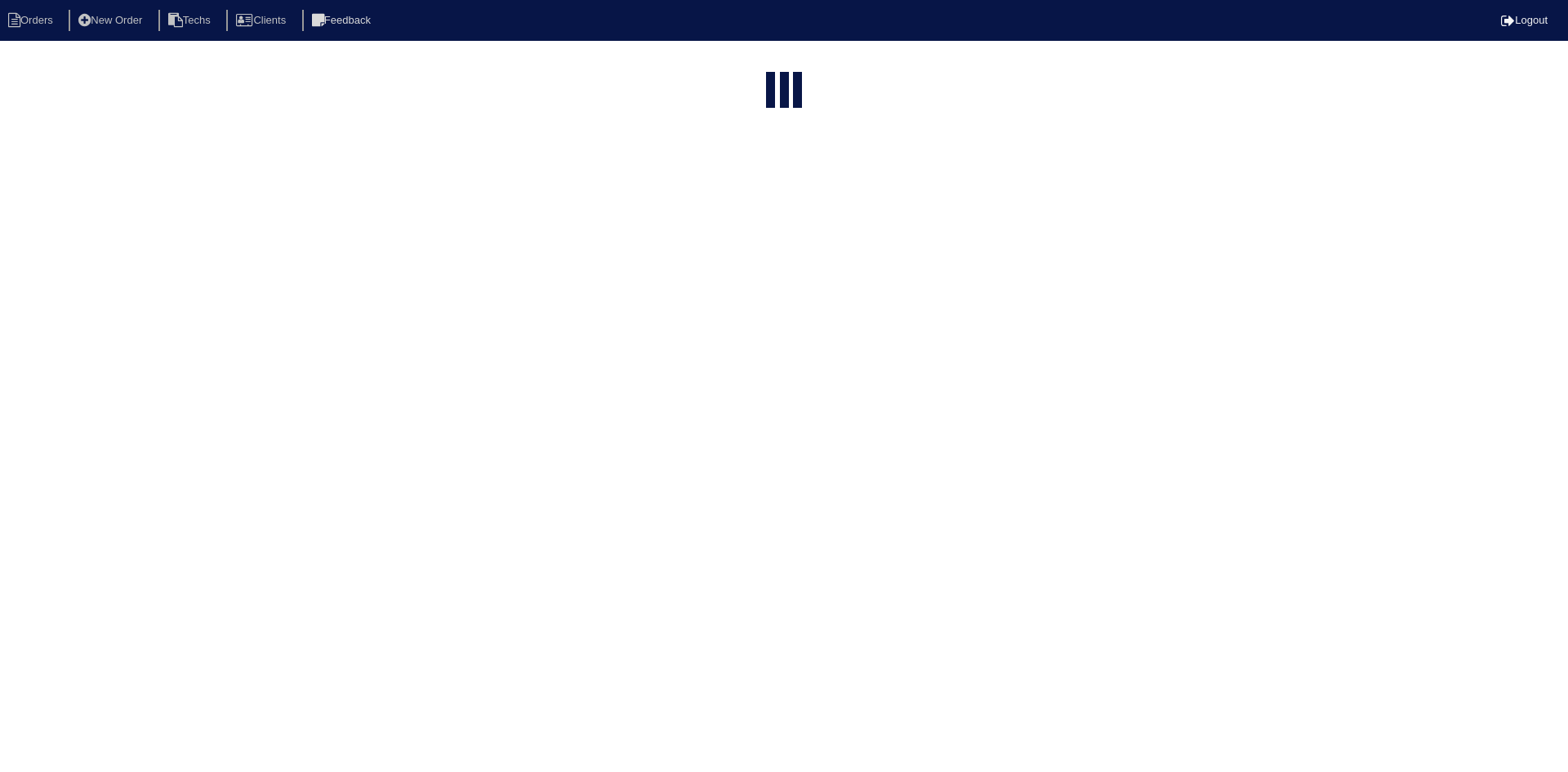
select select "15"
type input "68"
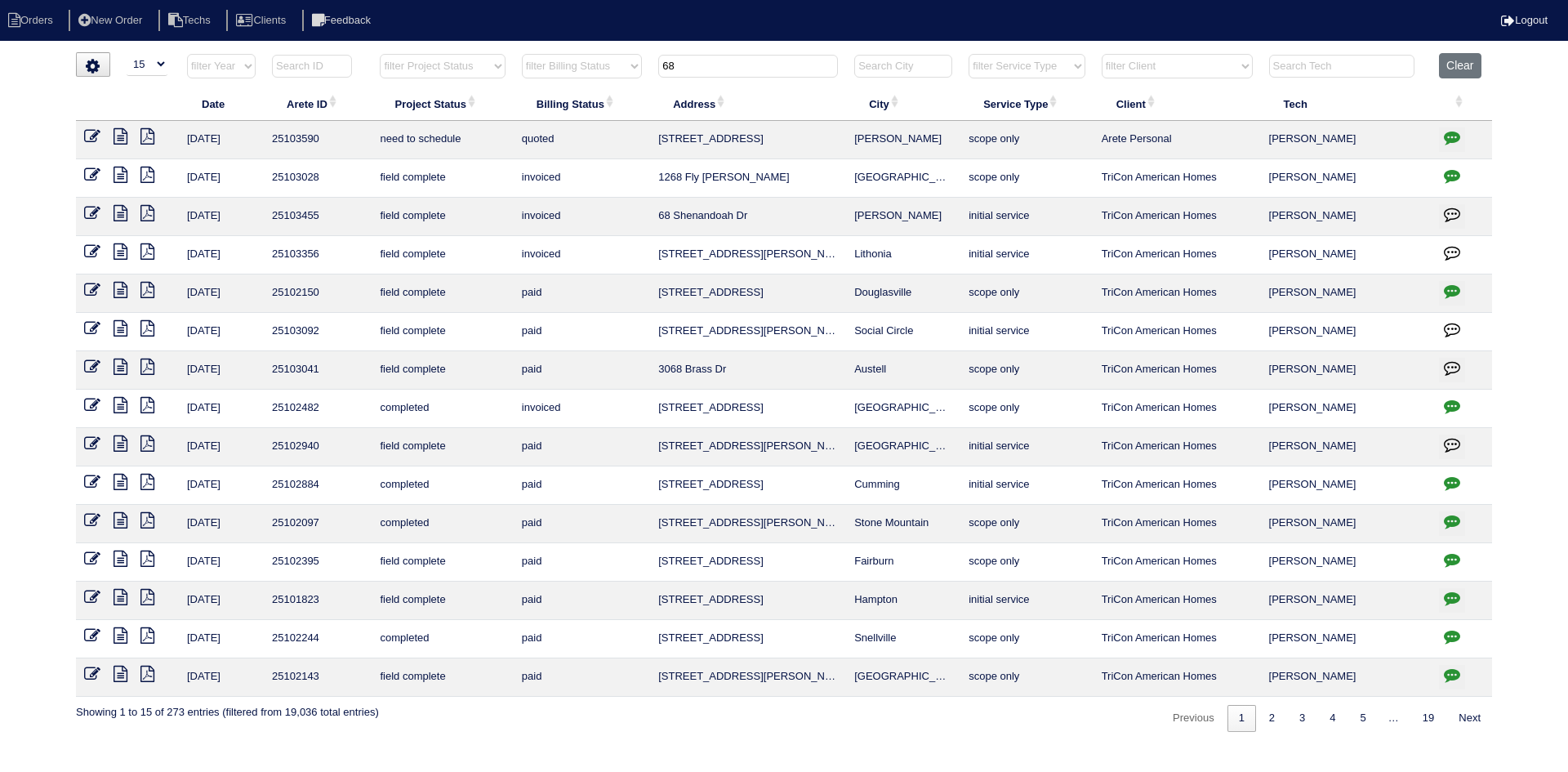
click at [92, 132] on icon at bounding box center [93, 136] width 17 height 17
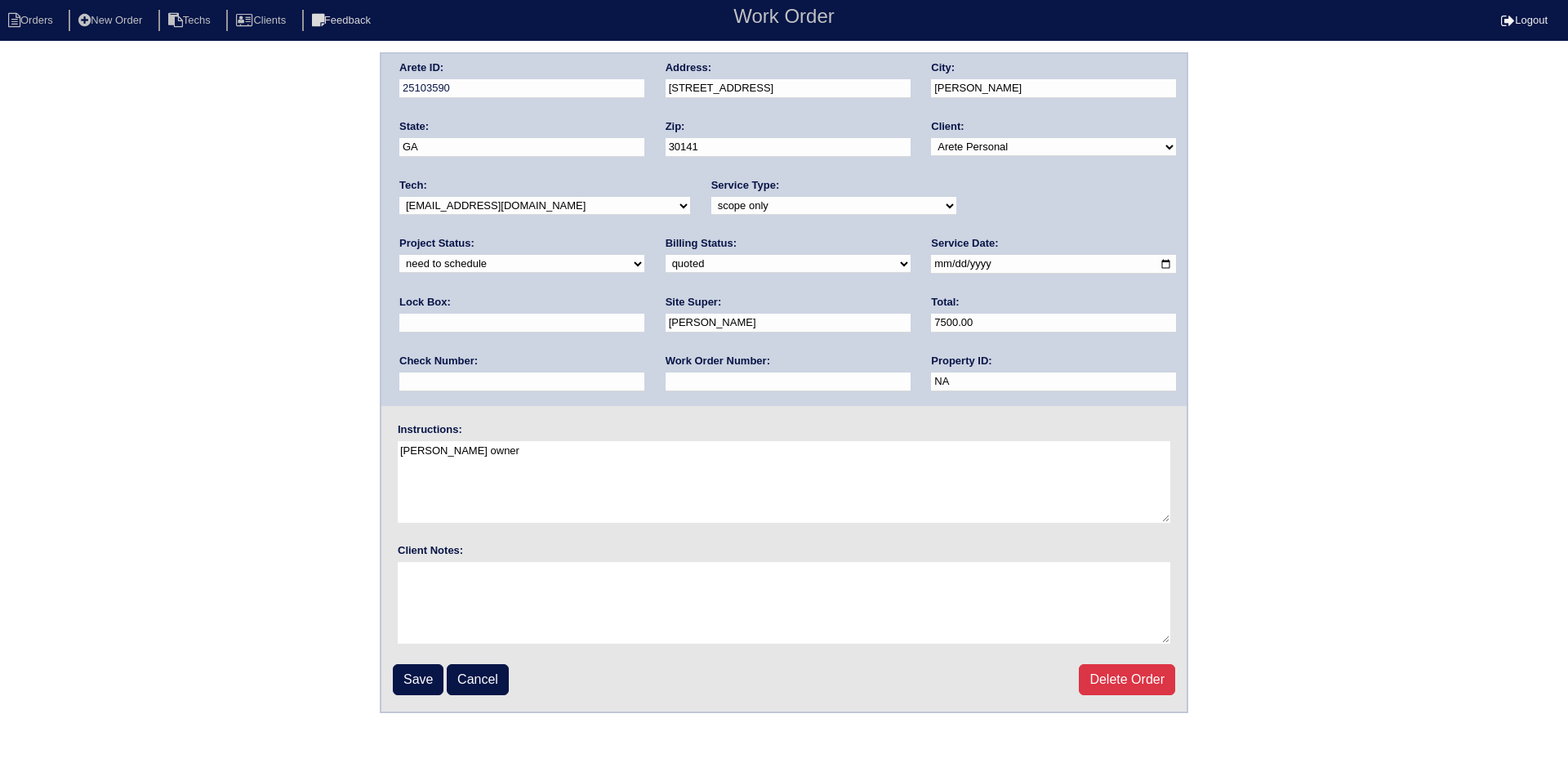
click at [931, 261] on input "[DATE]" at bounding box center [1053, 264] width 245 height 18
click at [931, 265] on input "[DATE]" at bounding box center [1053, 264] width 245 height 18
type input "[DATE]"
click at [416, 687] on input "Save" at bounding box center [418, 679] width 51 height 31
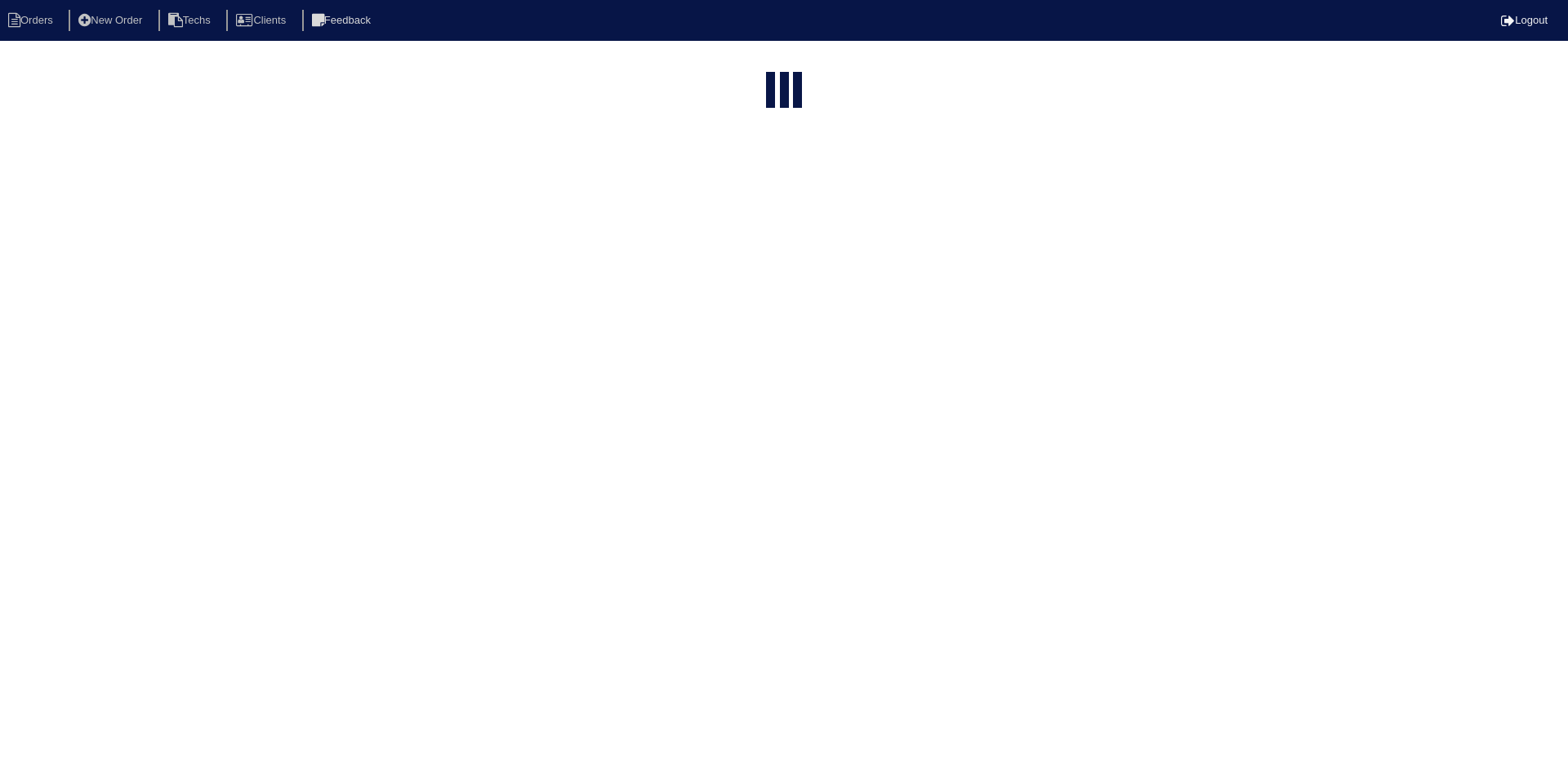
select select "15"
type input "68"
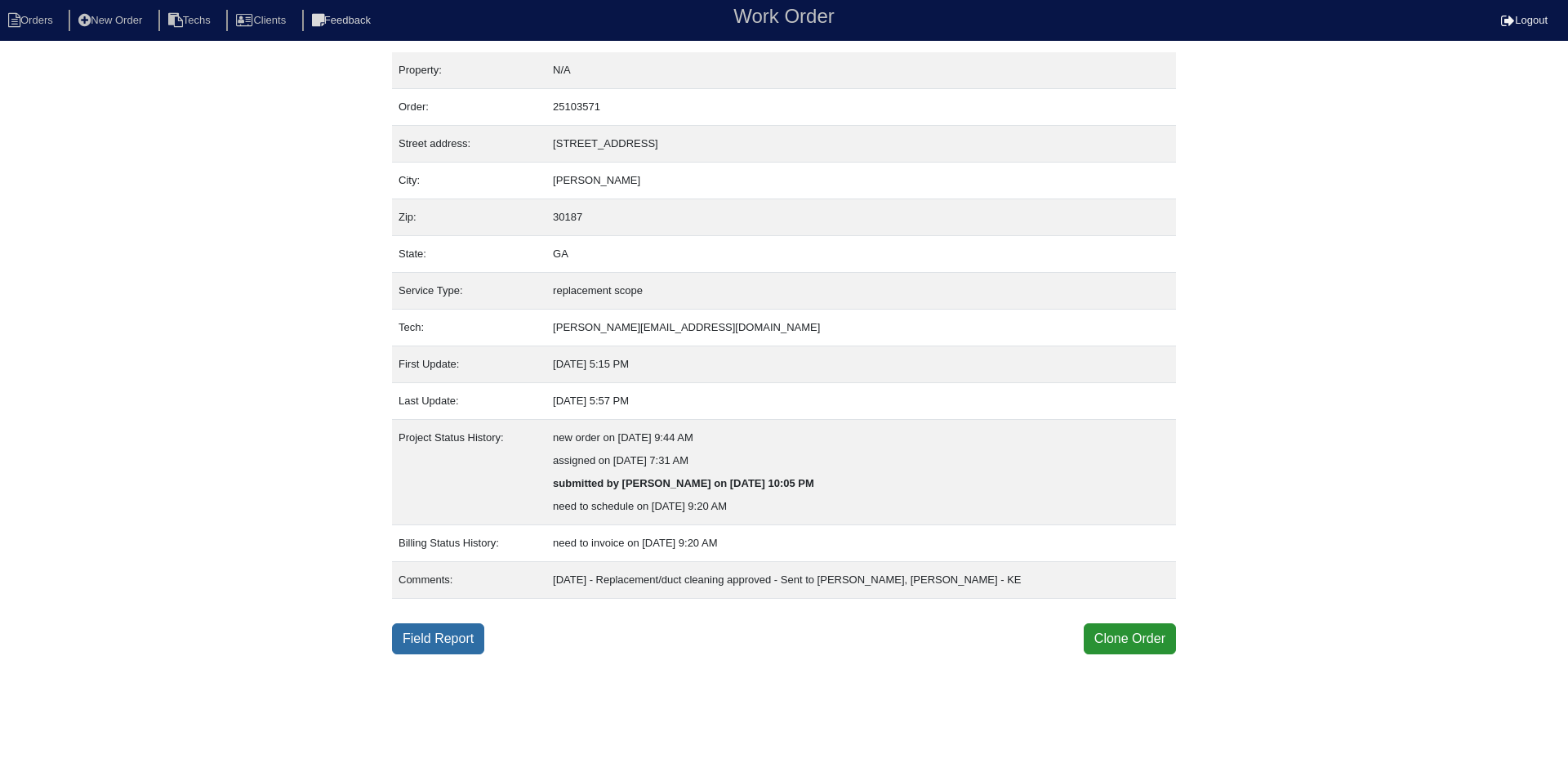
click at [463, 640] on link "Field Report" at bounding box center [438, 638] width 92 height 31
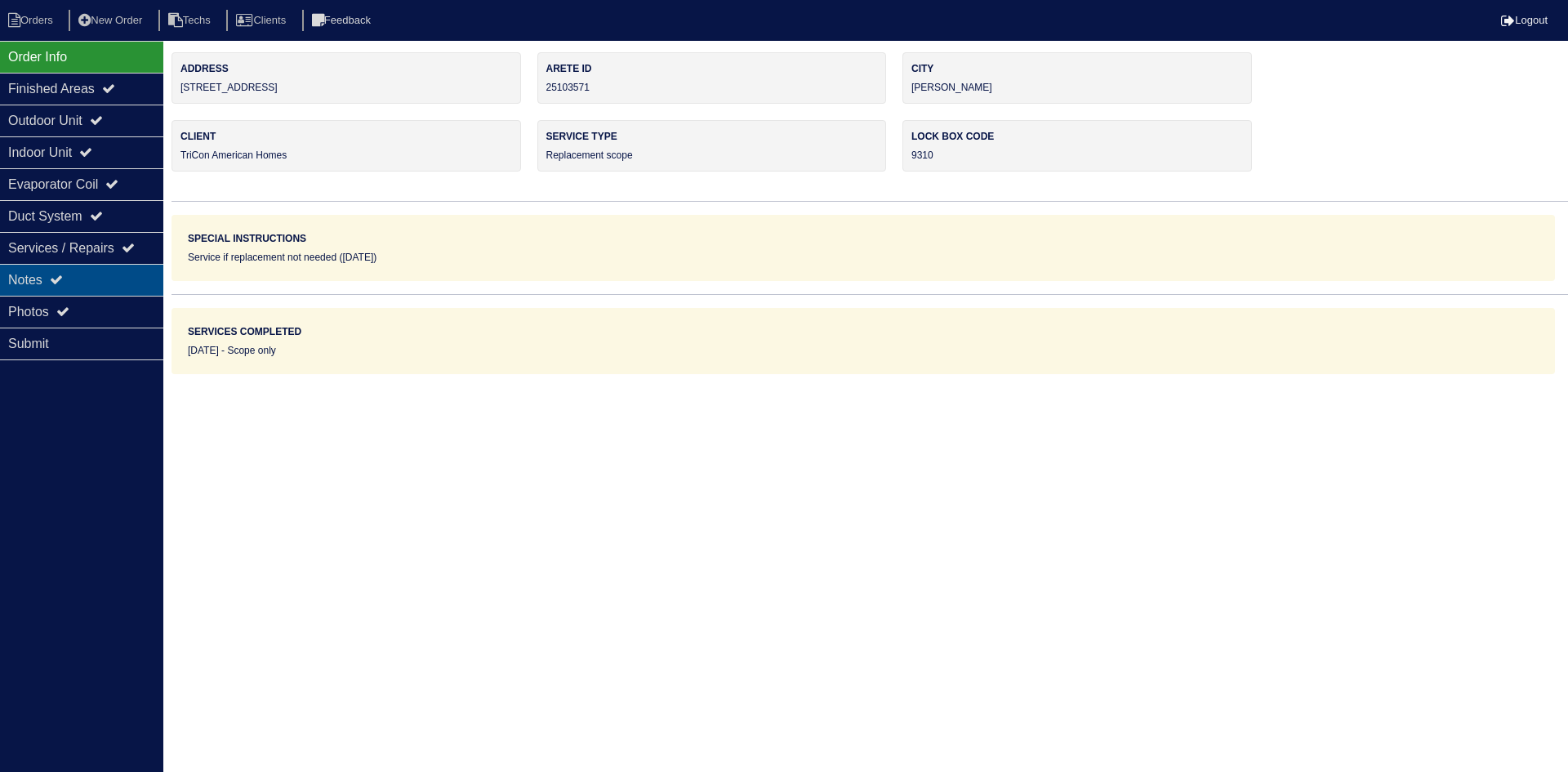
click at [94, 279] on div "Notes" at bounding box center [81, 279] width 163 height 32
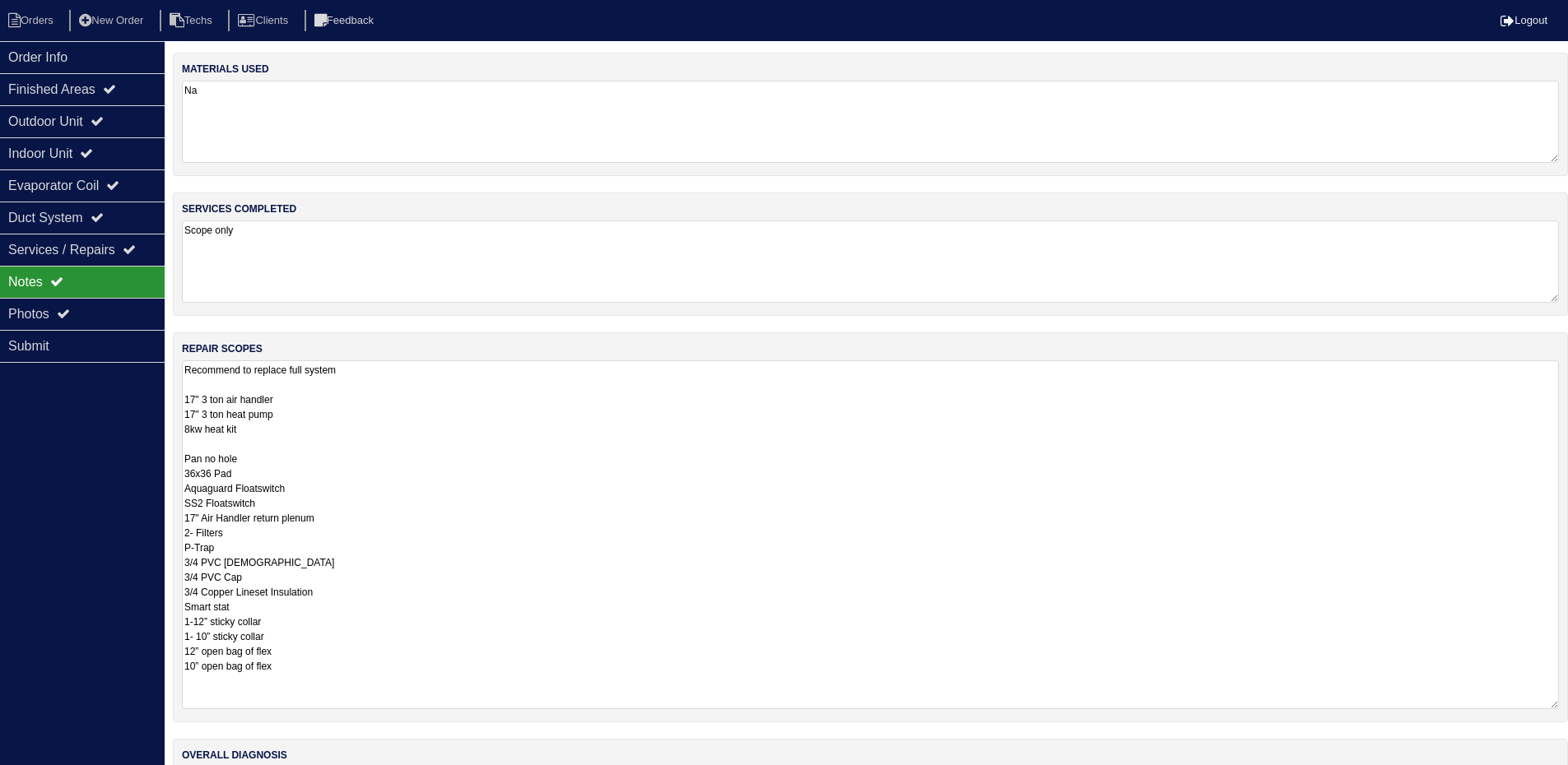
drag, startPoint x: 1565, startPoint y: 437, endPoint x: 1557, endPoint y: 704, distance: 267.1
click at [1557, 704] on textarea "Recommend to replace full system 17" 3 ton air handler 17" 3 ton heat pump 8kw …" at bounding box center [871, 535] width 1377 height 349
click at [190, 431] on textarea "Recommend to replace full system 17" 3 ton air handler 17" 3 ton heat pump 8kw …" at bounding box center [871, 535] width 1377 height 349
type textarea "Recommend to replace full system 17" 3 ton air handler 17" 3 ton heat pump 10kw…"
click at [77, 83] on div "Finished Areas" at bounding box center [82, 89] width 164 height 32
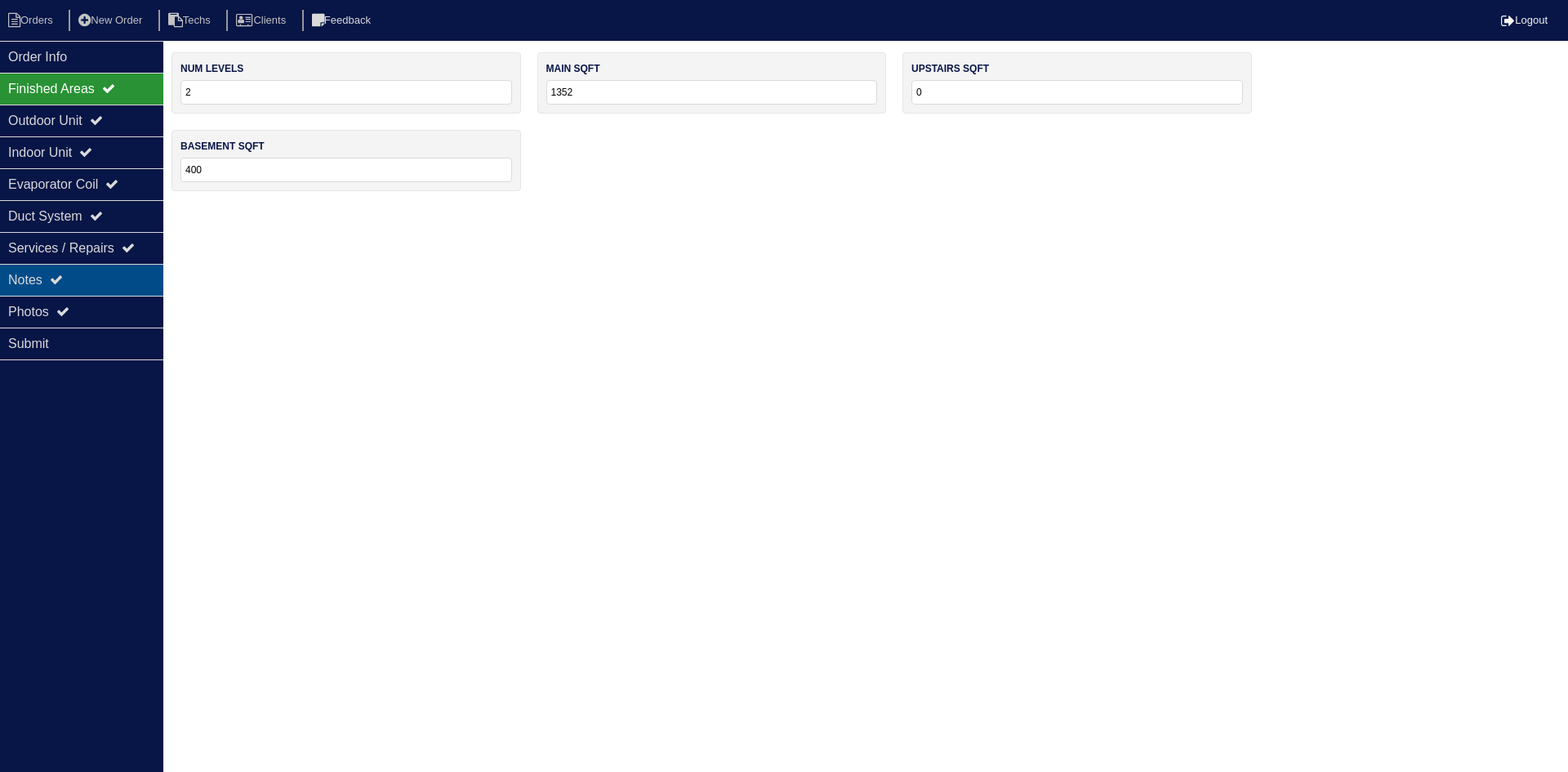
click at [90, 268] on div "Notes" at bounding box center [81, 279] width 163 height 32
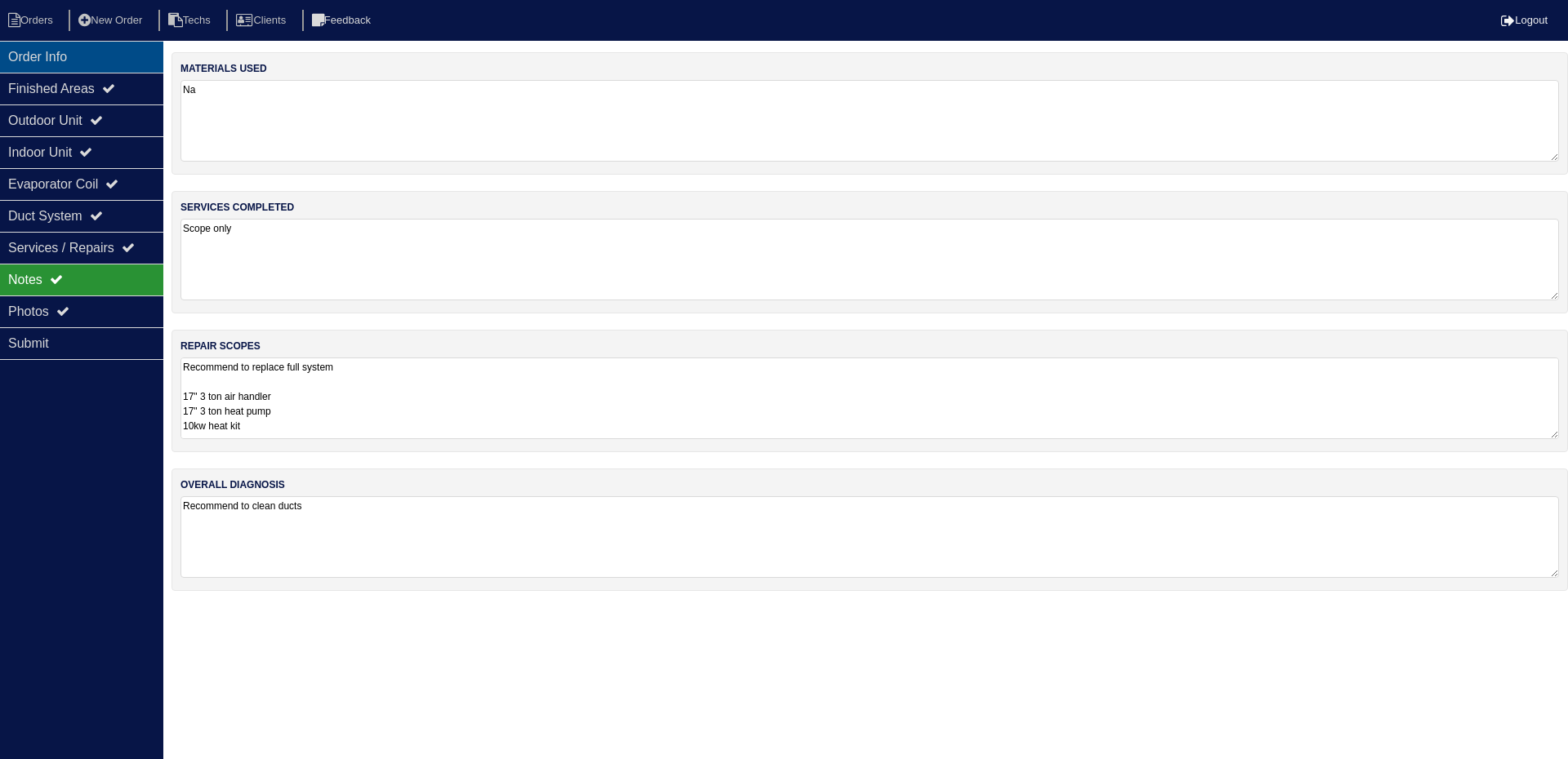
click at [86, 54] on div "Order Info" at bounding box center [81, 57] width 163 height 32
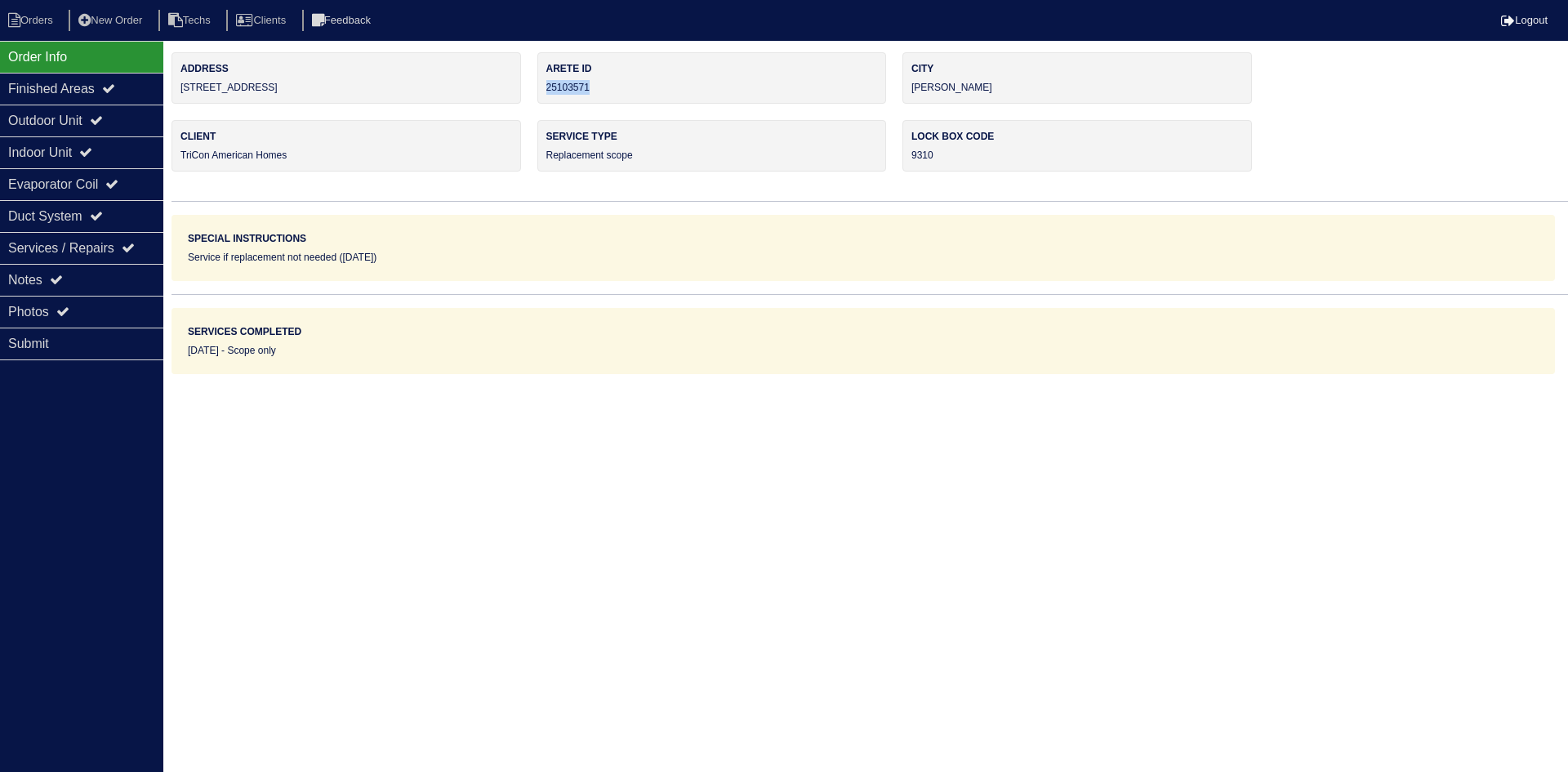
drag, startPoint x: 585, startPoint y: 85, endPoint x: 540, endPoint y: 85, distance: 45.0
click at [540, 85] on div "Arete ID 25103571" at bounding box center [712, 78] width 350 height 52
copy div "25103571"
click at [52, 274] on div "Notes" at bounding box center [81, 279] width 163 height 32
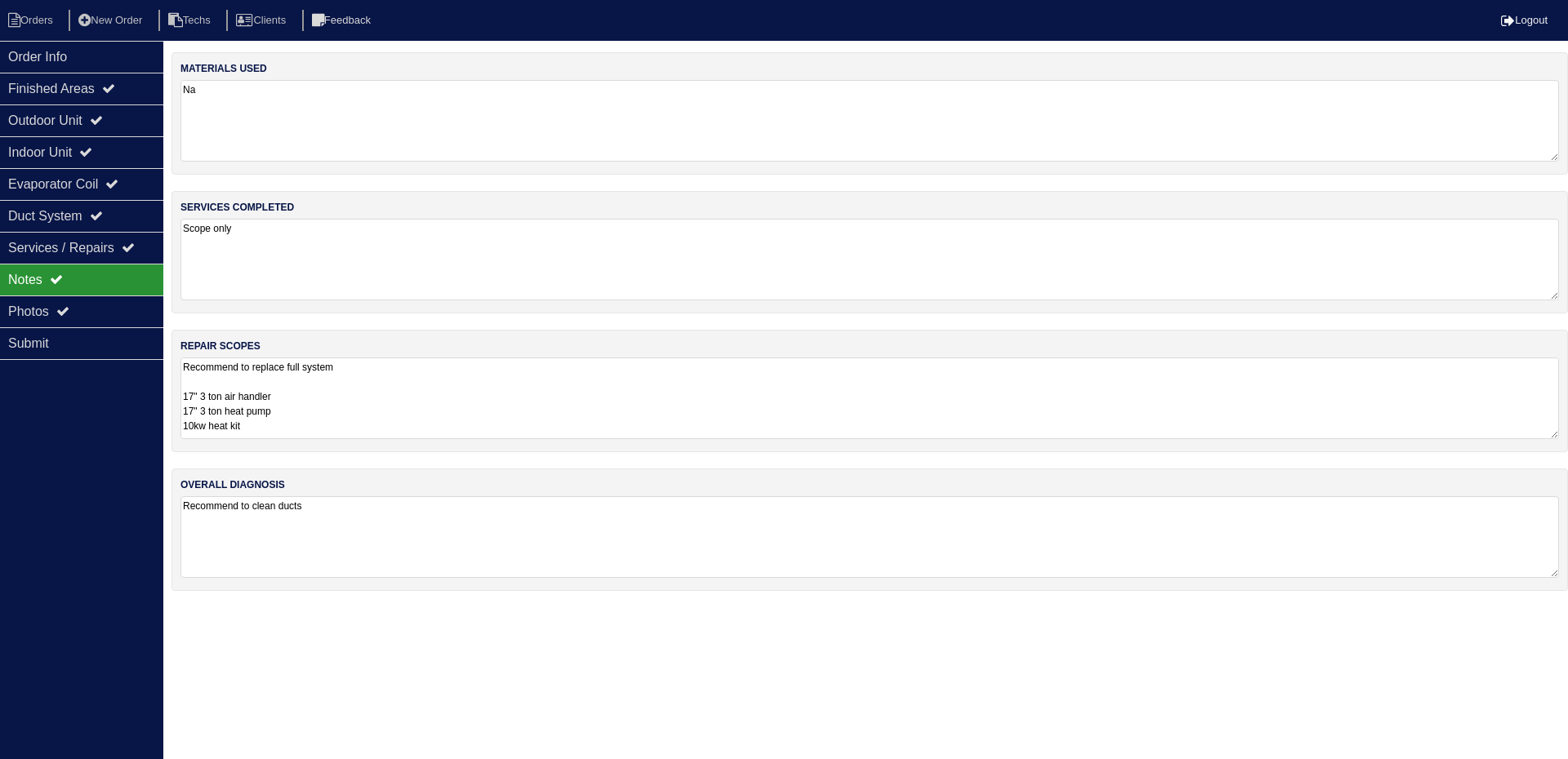
click at [600, 392] on textarea "Recommend to replace full system 17" 3 ton air handler 17" 3 ton heat pump 10kw…" at bounding box center [870, 399] width 1378 height 82
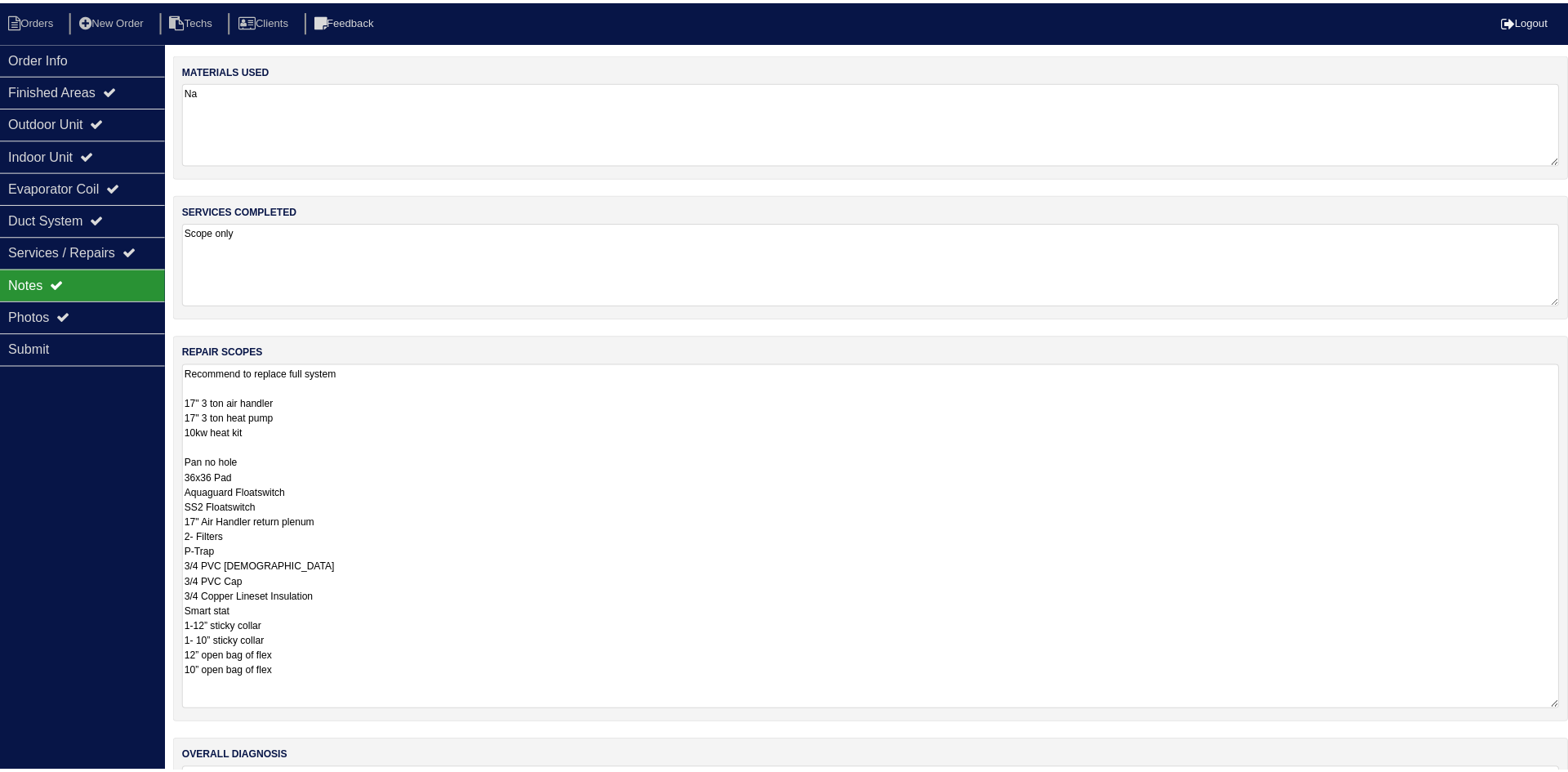
scroll to position [2, 0]
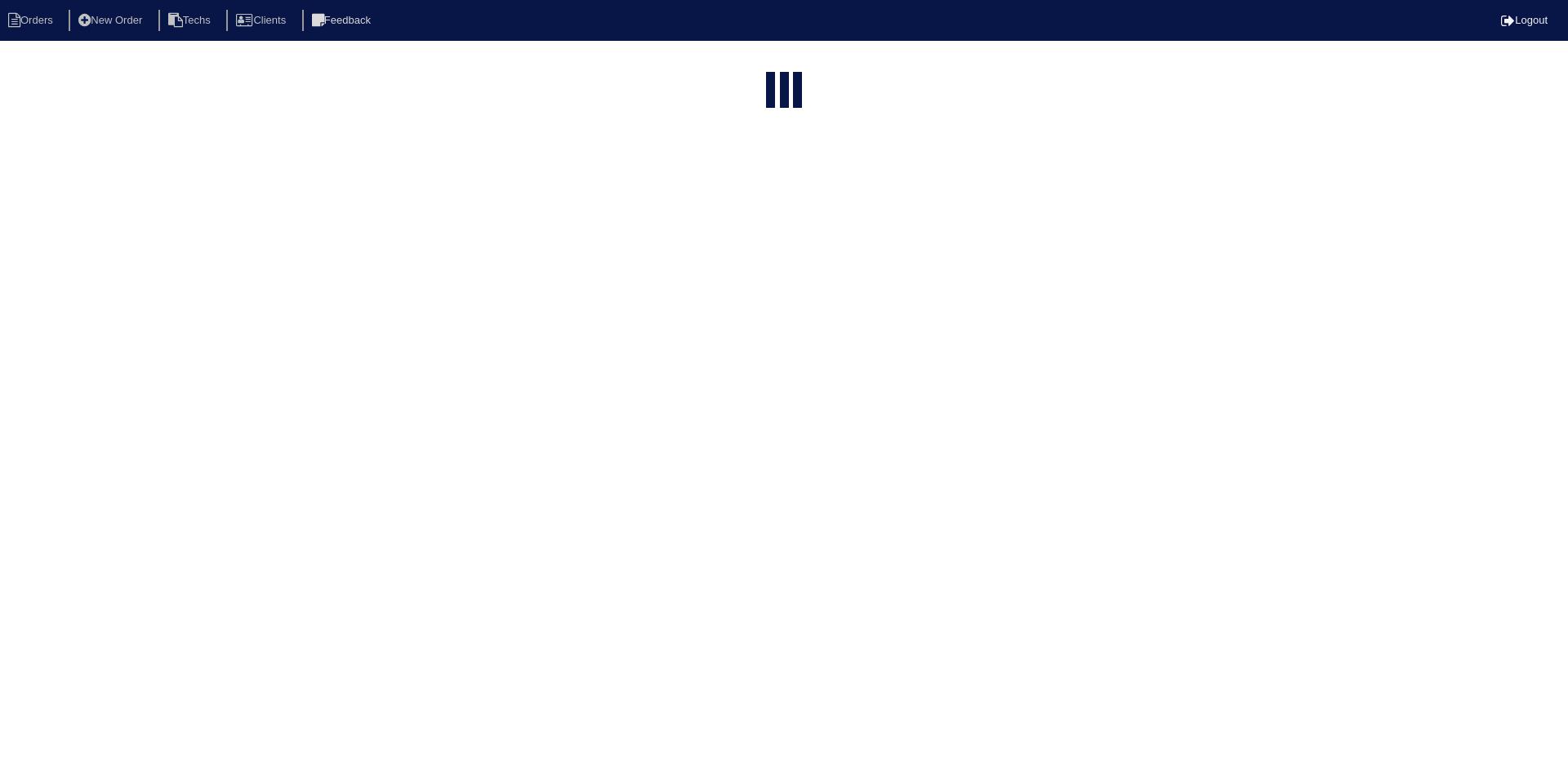
select select "15"
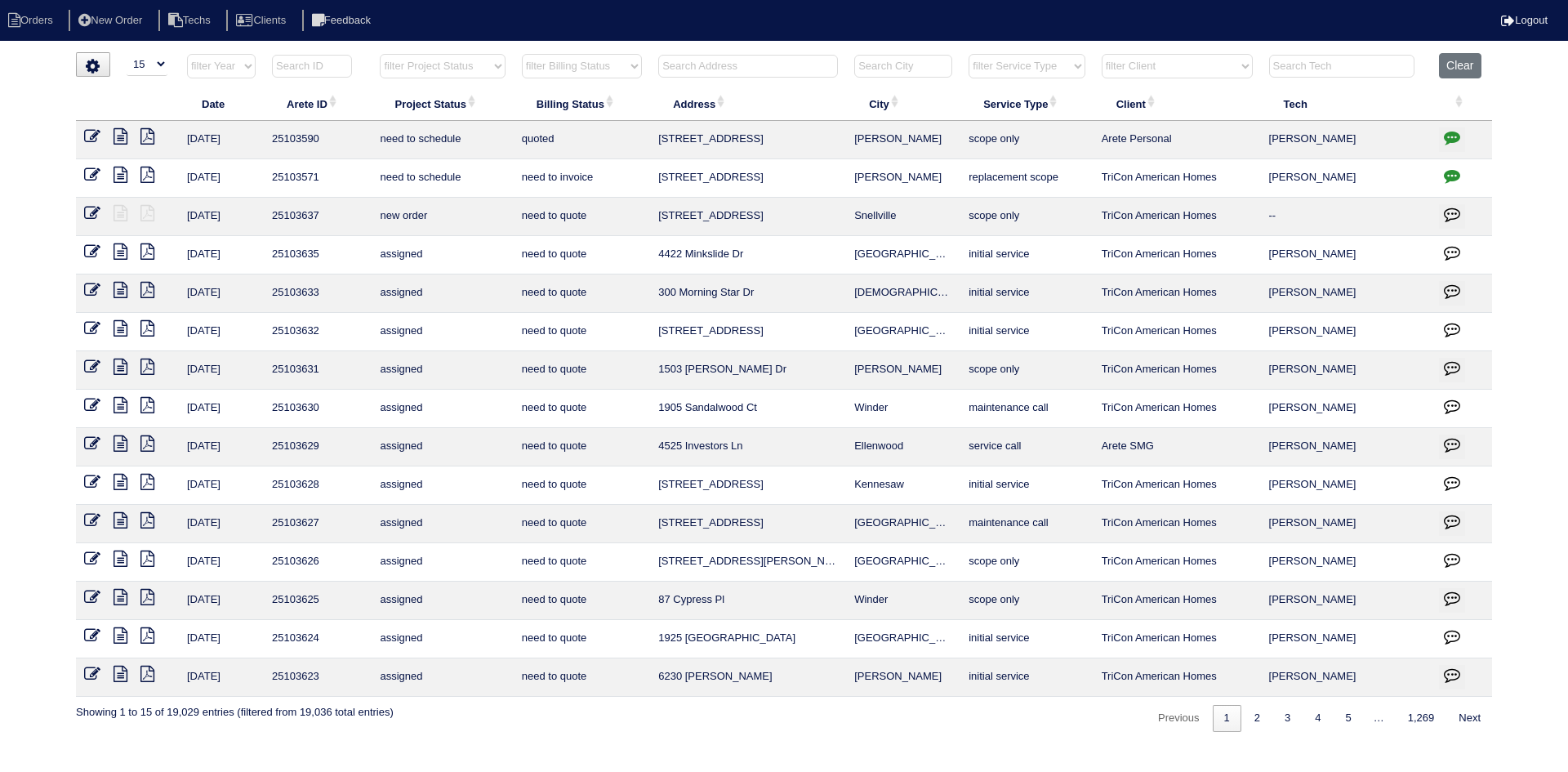
click at [483, 67] on select "filter Project Status -- Any Project Status -- new order assigned in progress f…" at bounding box center [442, 65] width 125 height 24
click at [380, 54] on select "filter Project Status -- Any Project Status -- new order assigned in progress f…" at bounding box center [442, 65] width 125 height 24
select select "field complete"
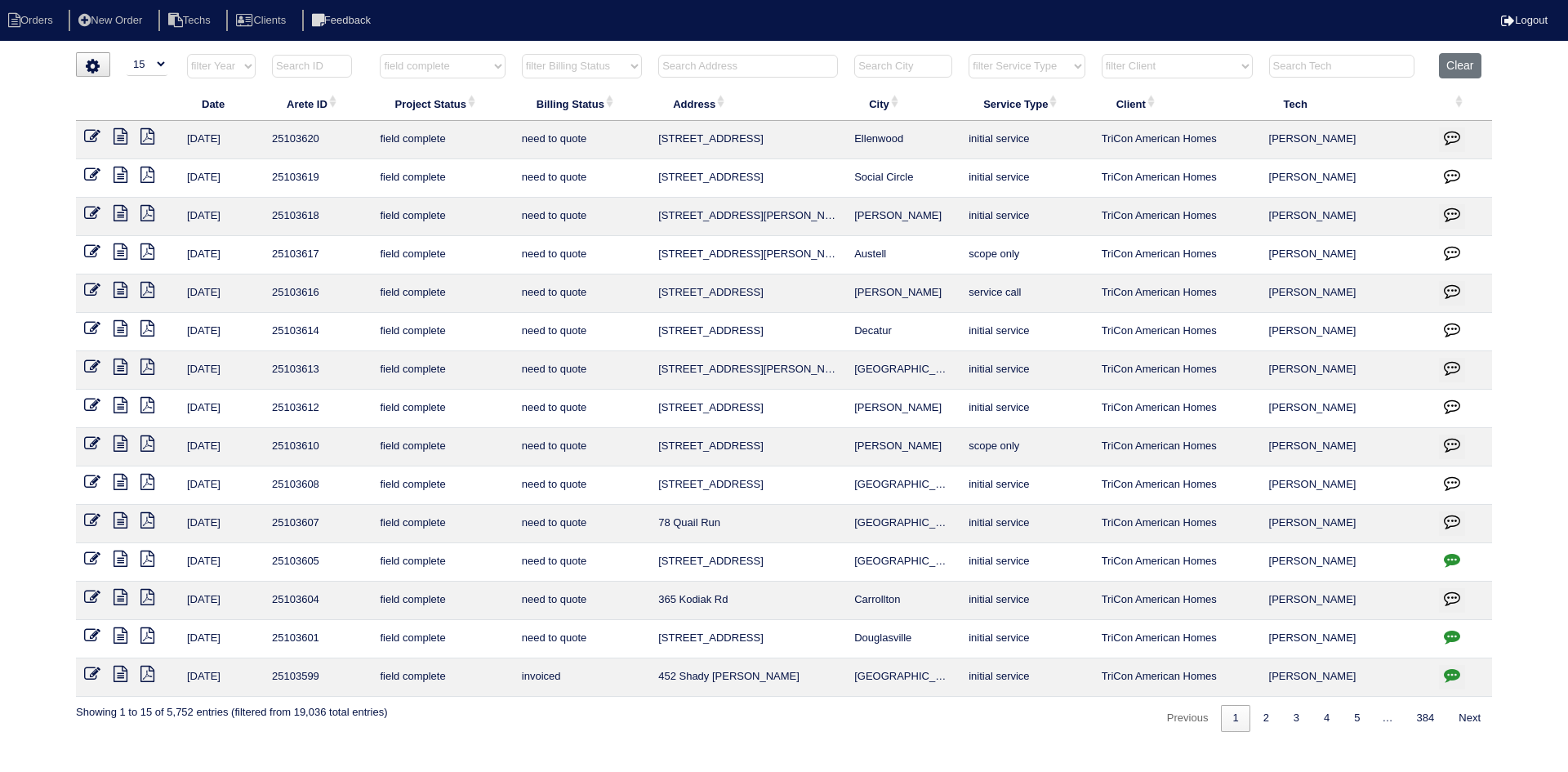
click at [610, 70] on select "filter Billing Status -- Any Billing Status -- need to quote quoted need to inv…" at bounding box center [582, 65] width 120 height 24
select select "need to quote"
click at [522, 54] on select "filter Billing Status -- Any Billing Status -- need to quote quoted need to inv…" at bounding box center [582, 65] width 120 height 24
select select "field complete"
select select "need to quote"
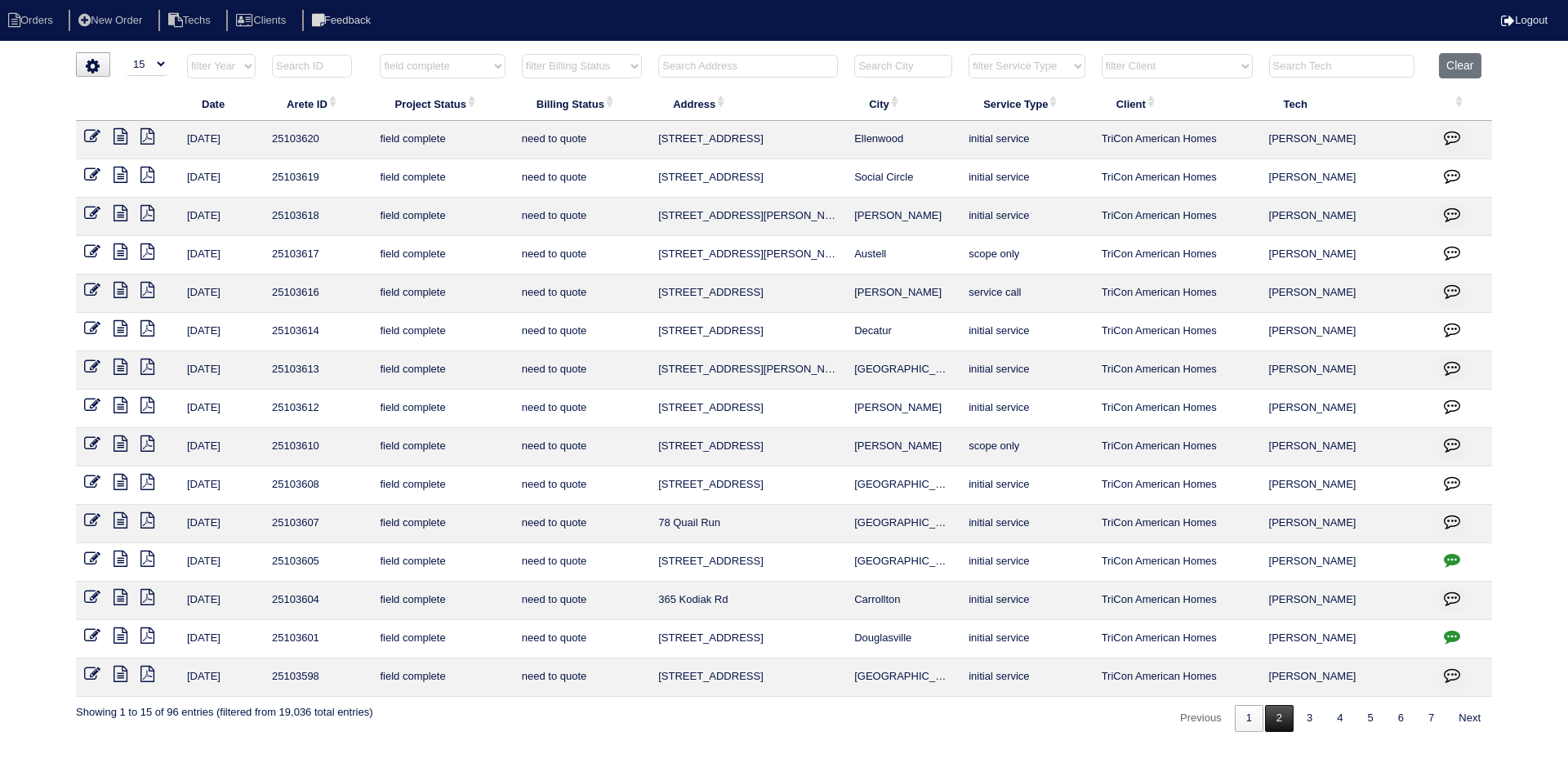
click at [1267, 718] on link "2" at bounding box center [1279, 718] width 28 height 27
select select "field complete"
select select "need to quote"
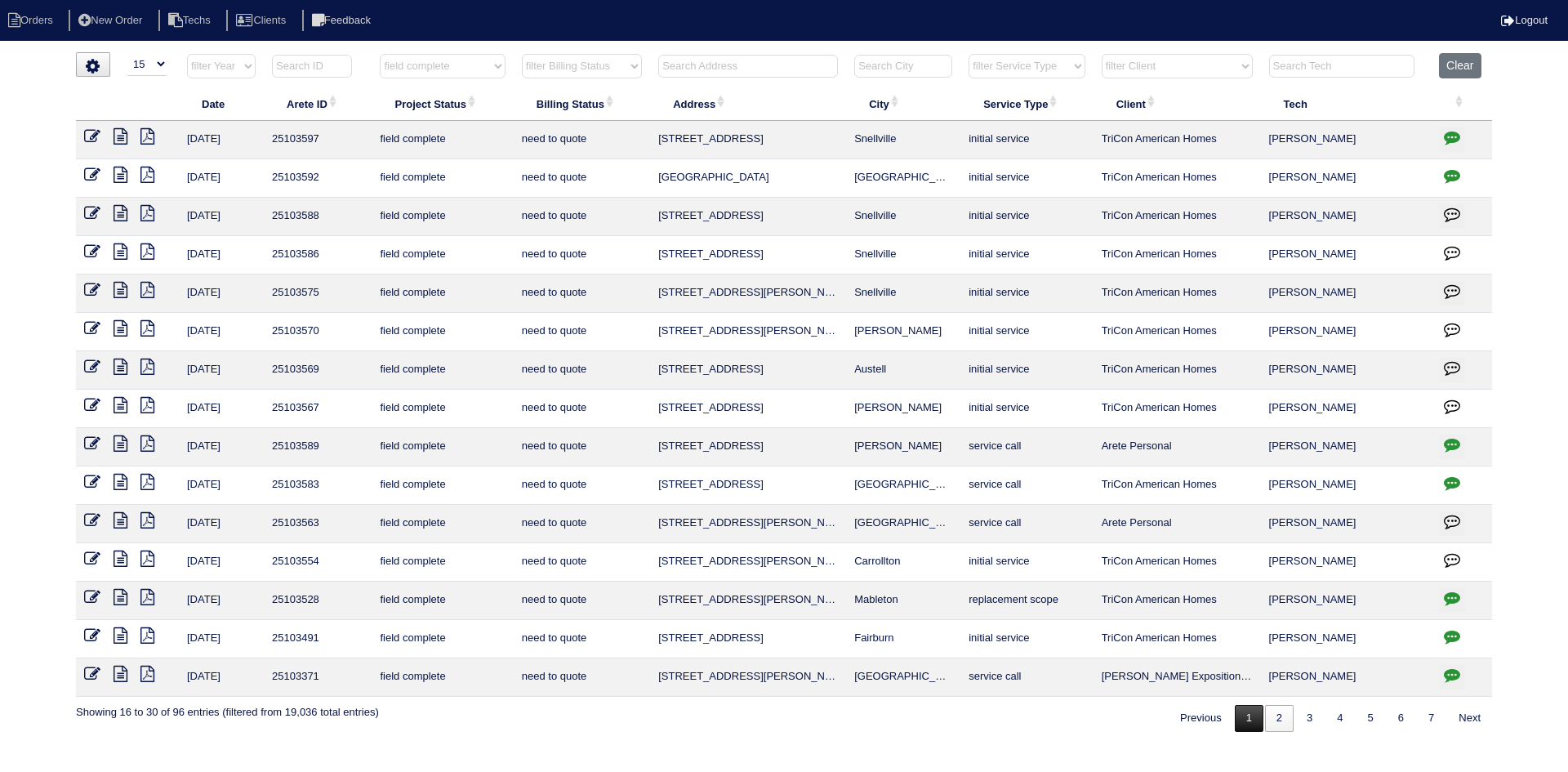
click at [1239, 724] on link "1" at bounding box center [1249, 718] width 28 height 27
select select "field complete"
select select "need to quote"
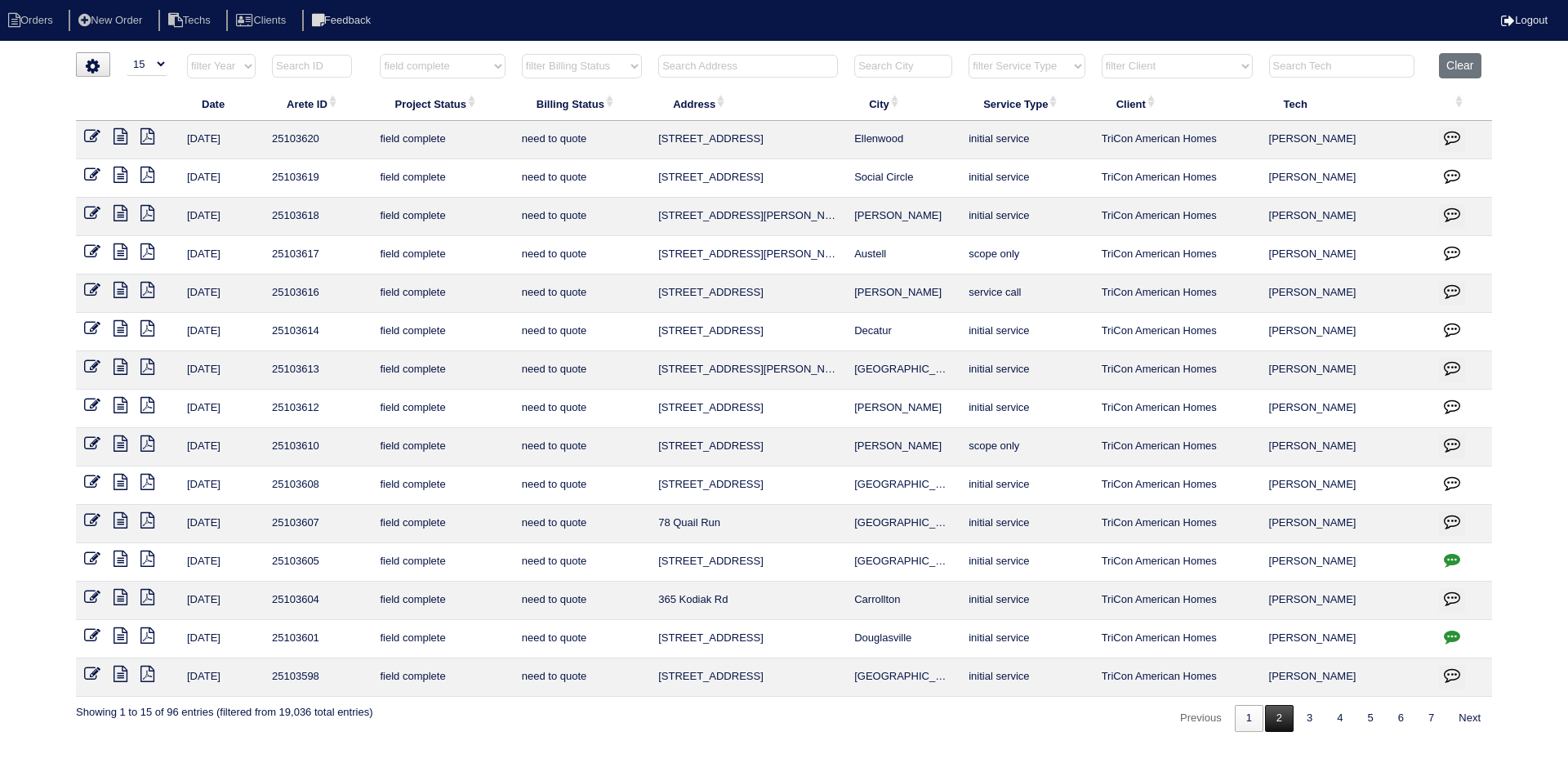
click at [1269, 722] on link "2" at bounding box center [1279, 718] width 28 height 27
select select "field complete"
select select "need to quote"
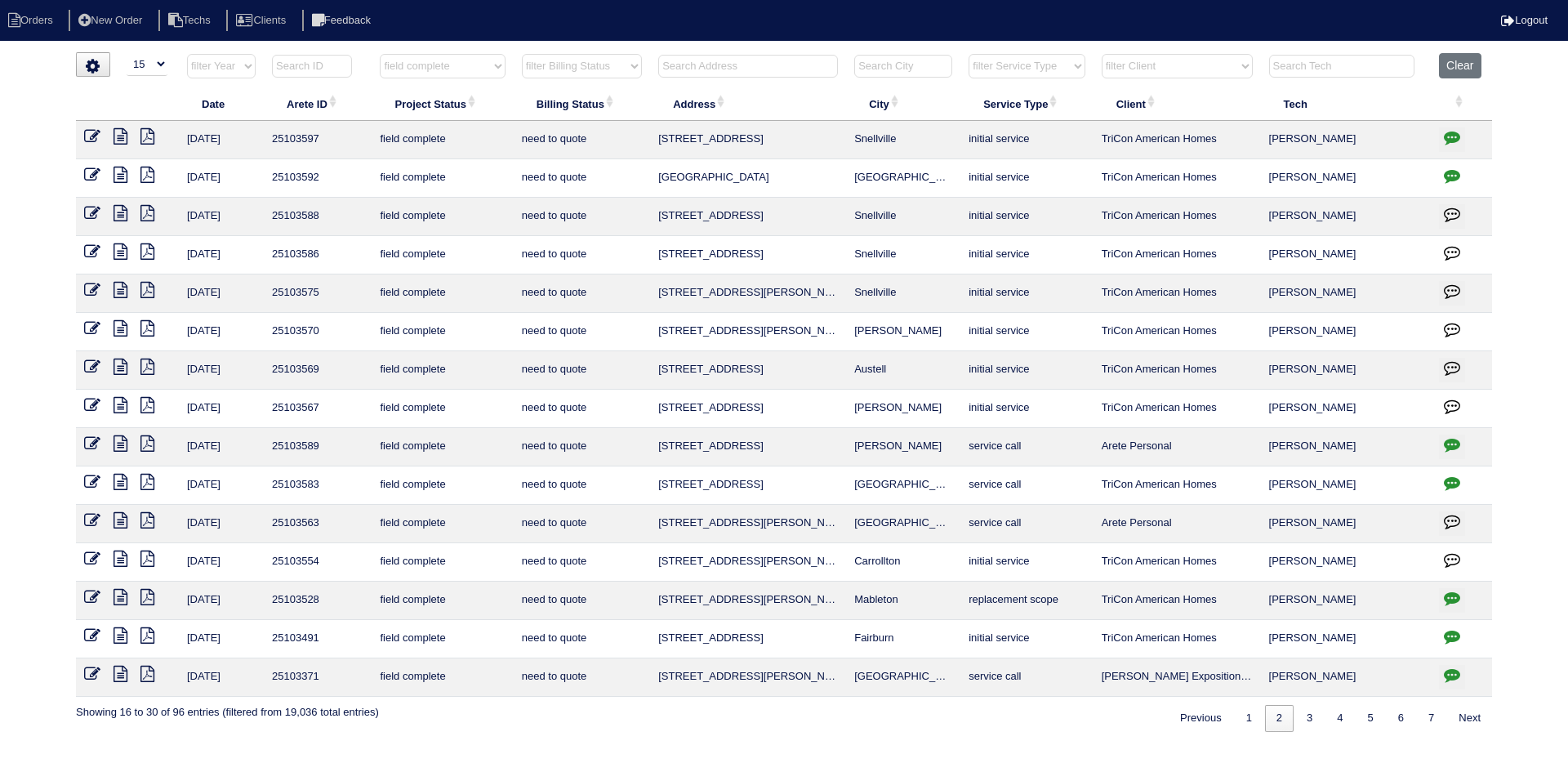
click at [712, 64] on input "text" at bounding box center [748, 65] width 180 height 23
type input "5750"
select select "field complete"
select select "need to quote"
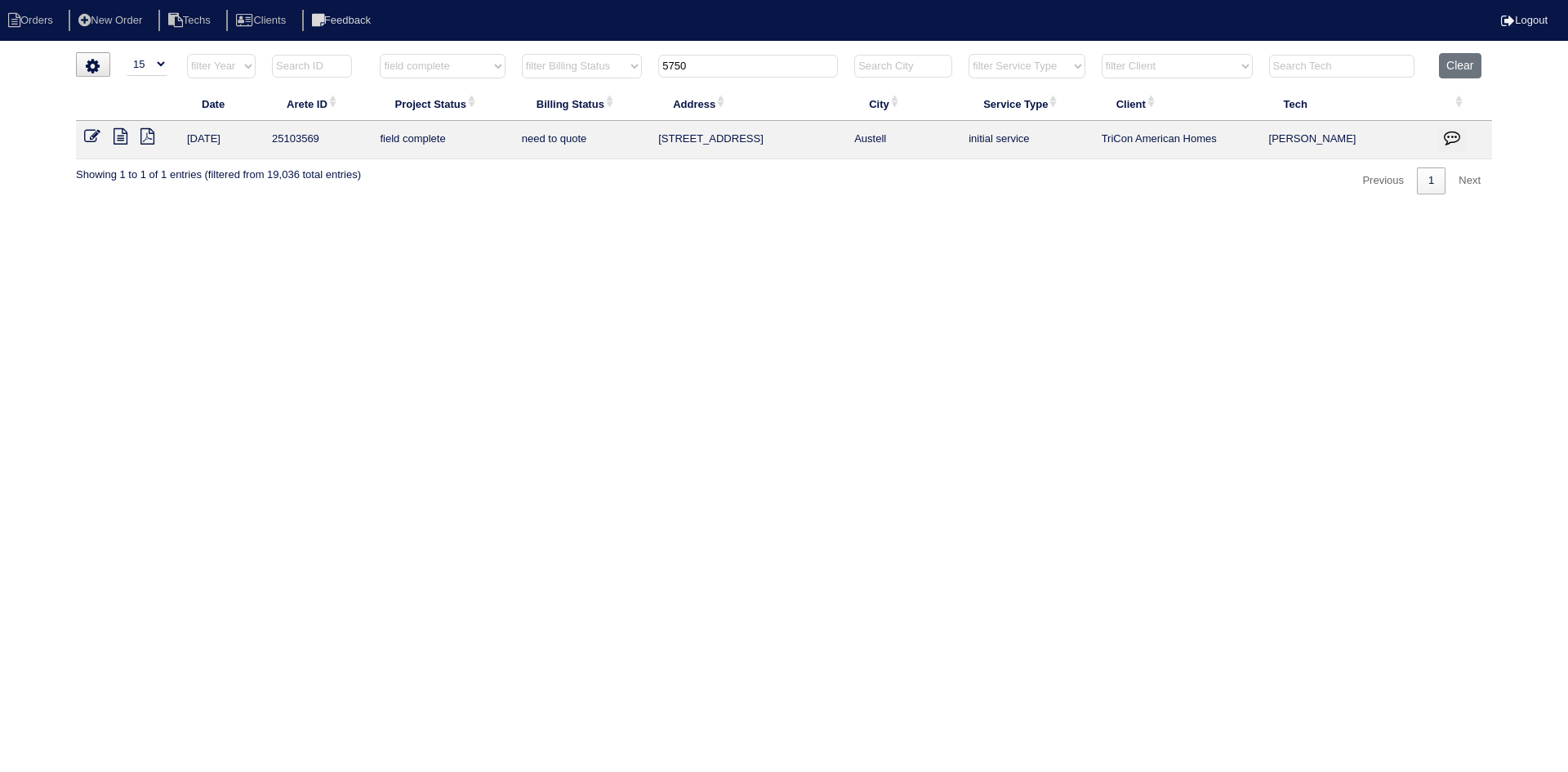
type input "5750"
click at [117, 132] on icon at bounding box center [120, 136] width 14 height 17
click at [1454, 133] on icon "button" at bounding box center [1452, 137] width 17 height 17
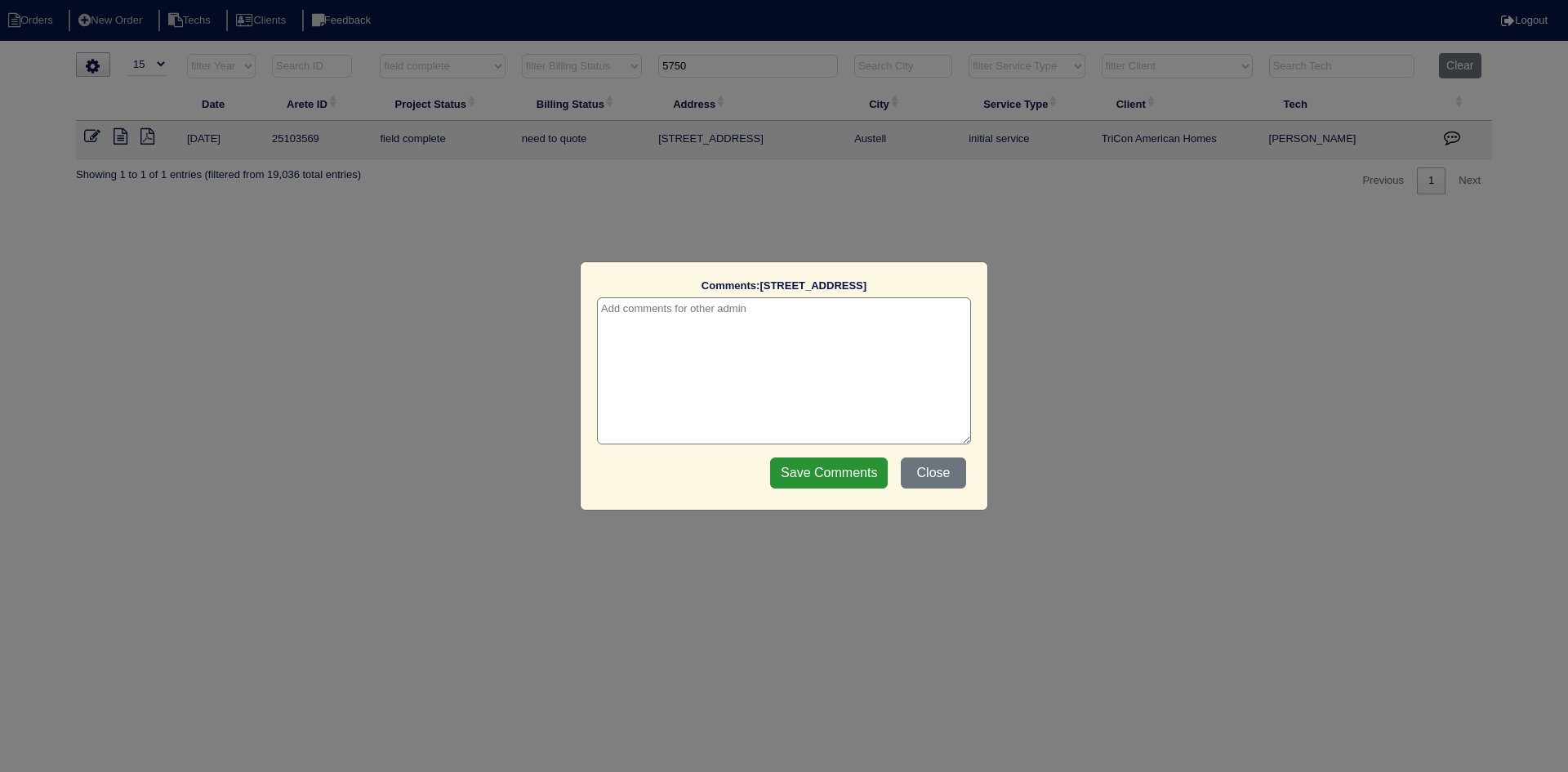
click at [829, 313] on textarea at bounding box center [784, 371] width 374 height 147
type textarea "10/2/25 - Payton has to visit site - hold off quoting - rk"
click at [806, 468] on input "Save Comments" at bounding box center [829, 473] width 118 height 31
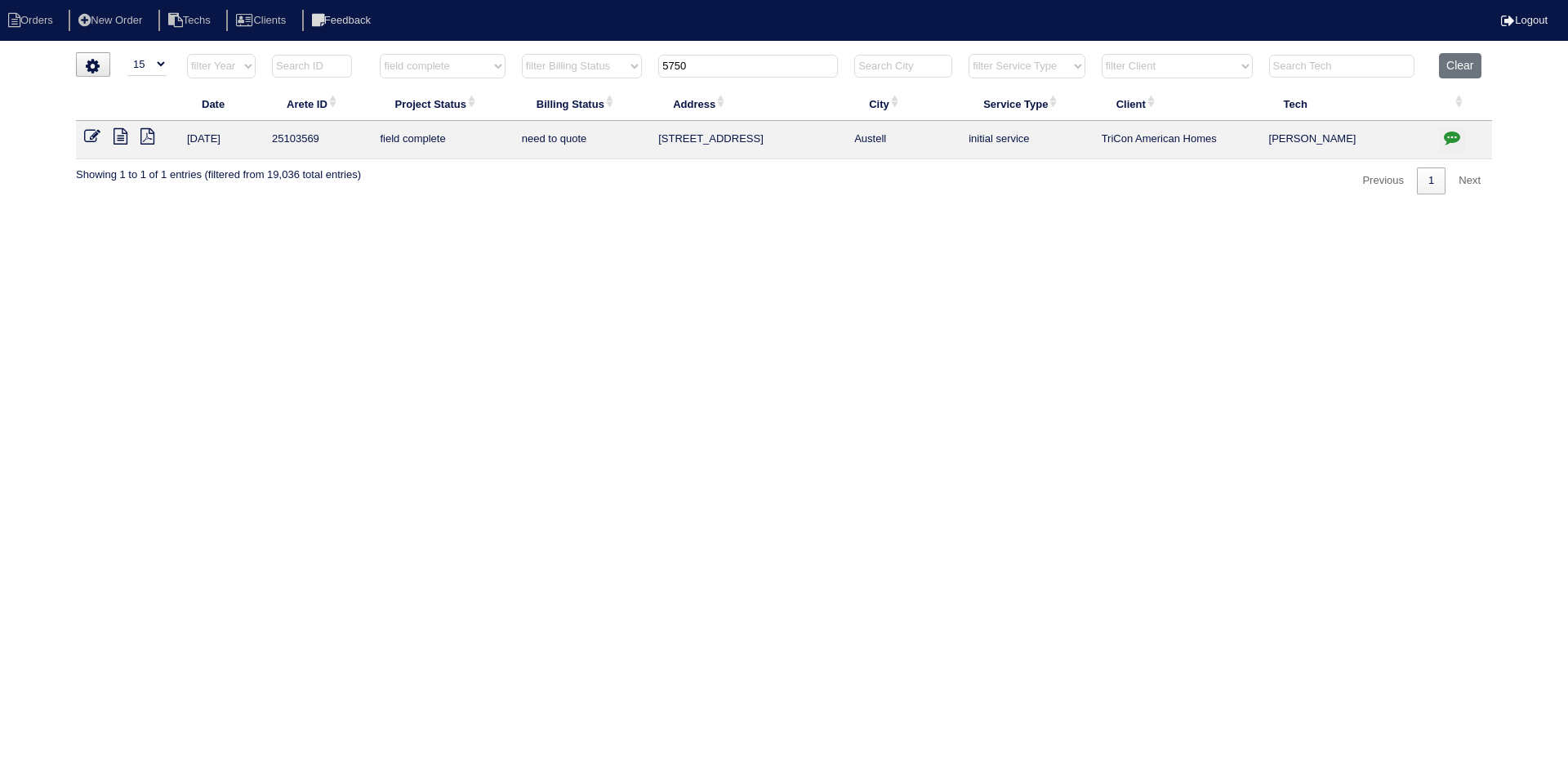
drag, startPoint x: 687, startPoint y: 65, endPoint x: 660, endPoint y: 64, distance: 27.0
click at [660, 64] on input "5750" at bounding box center [748, 65] width 180 height 23
type input "3252"
select select "field complete"
select select "need to quote"
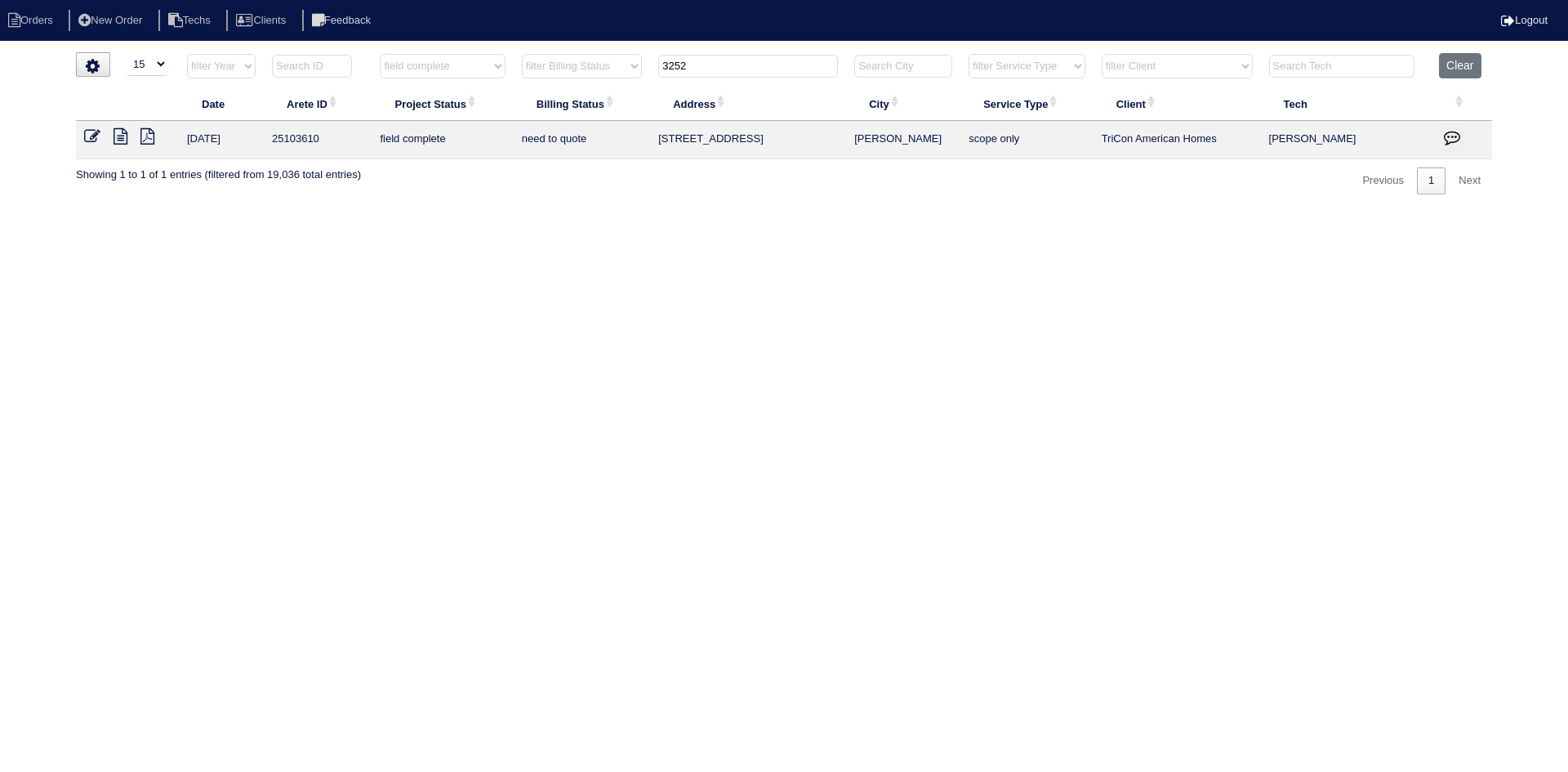
type input "3252"
click at [121, 135] on icon at bounding box center [120, 136] width 14 height 17
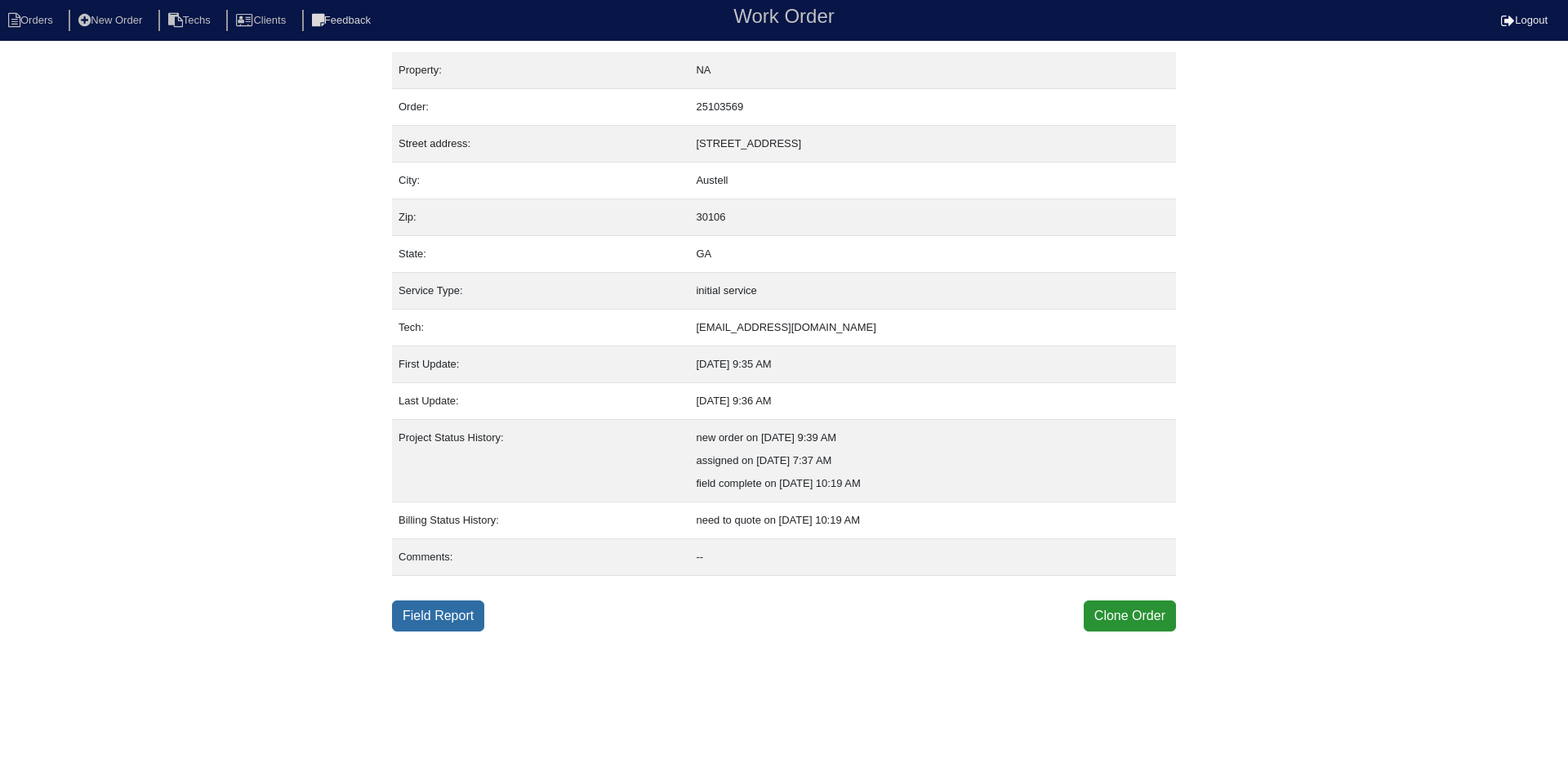
click at [433, 616] on link "Field Report" at bounding box center [438, 616] width 92 height 31
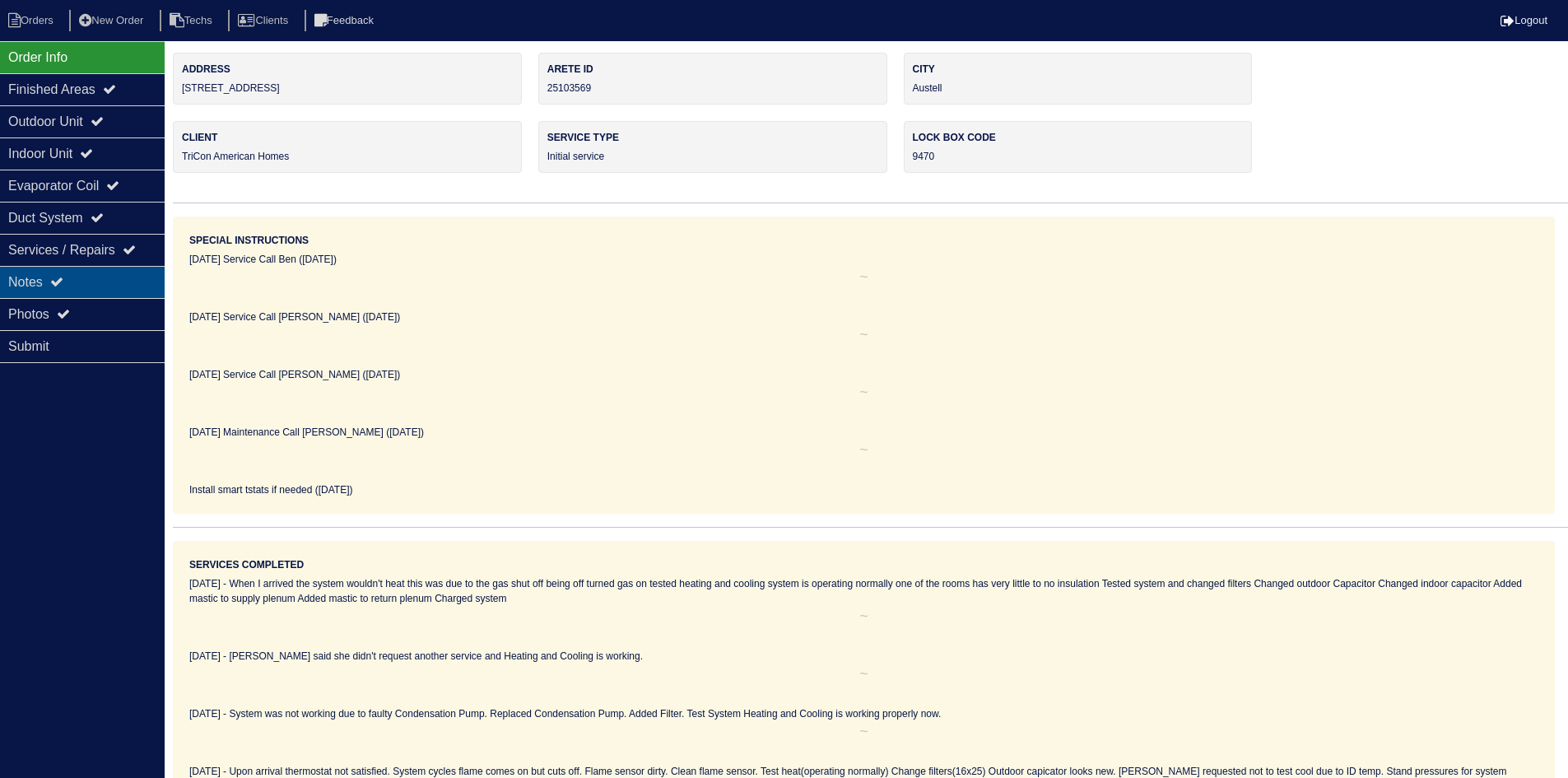
click at [118, 276] on div "Notes" at bounding box center [82, 282] width 164 height 32
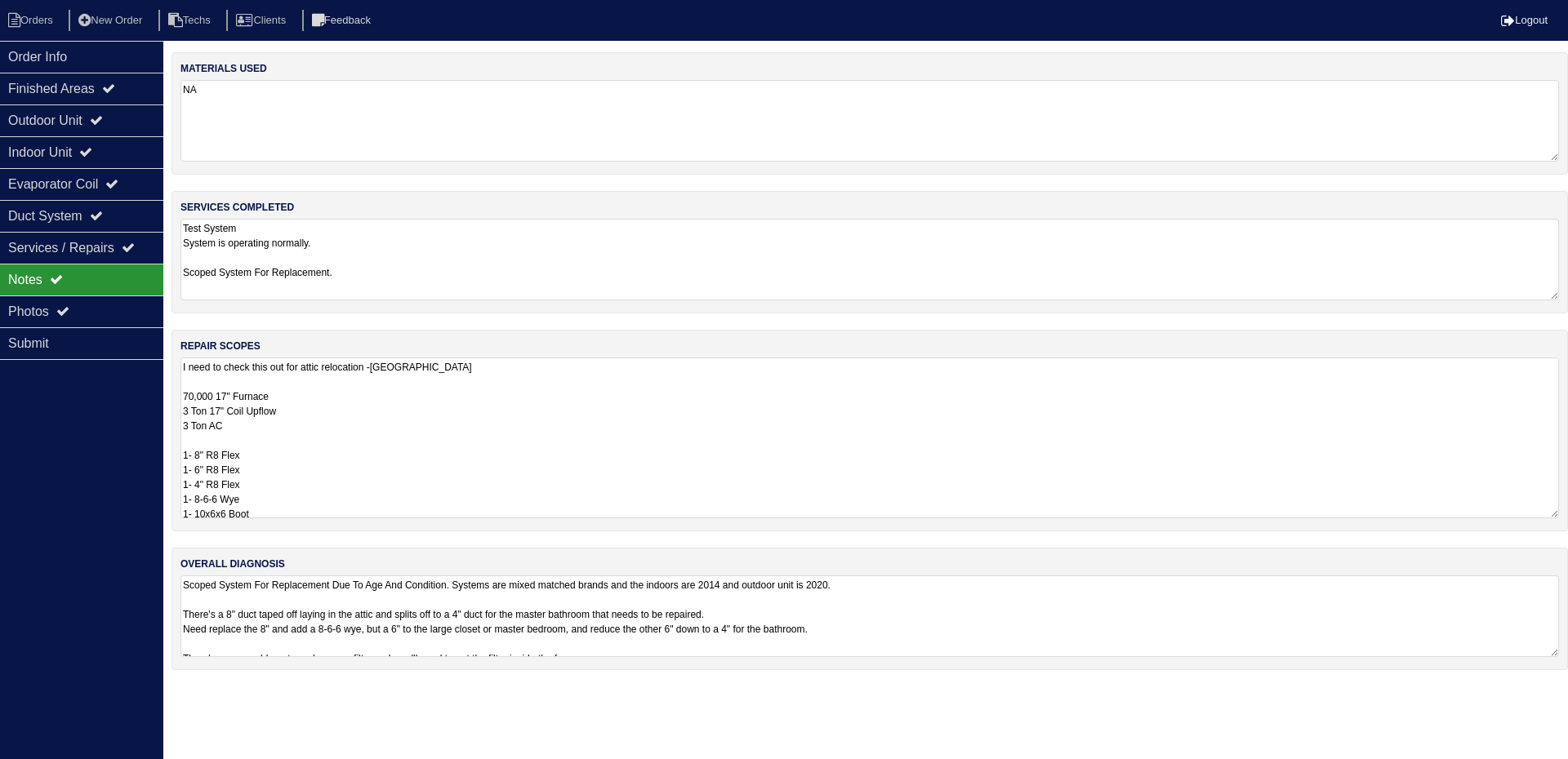
drag, startPoint x: 1554, startPoint y: 433, endPoint x: 1550, endPoint y: 512, distance: 79.1
click at [1550, 512] on textarea "I need to check this out for attic relocation -PA 70,000 17" Furnace 3 Ton 17" …" at bounding box center [870, 438] width 1378 height 160
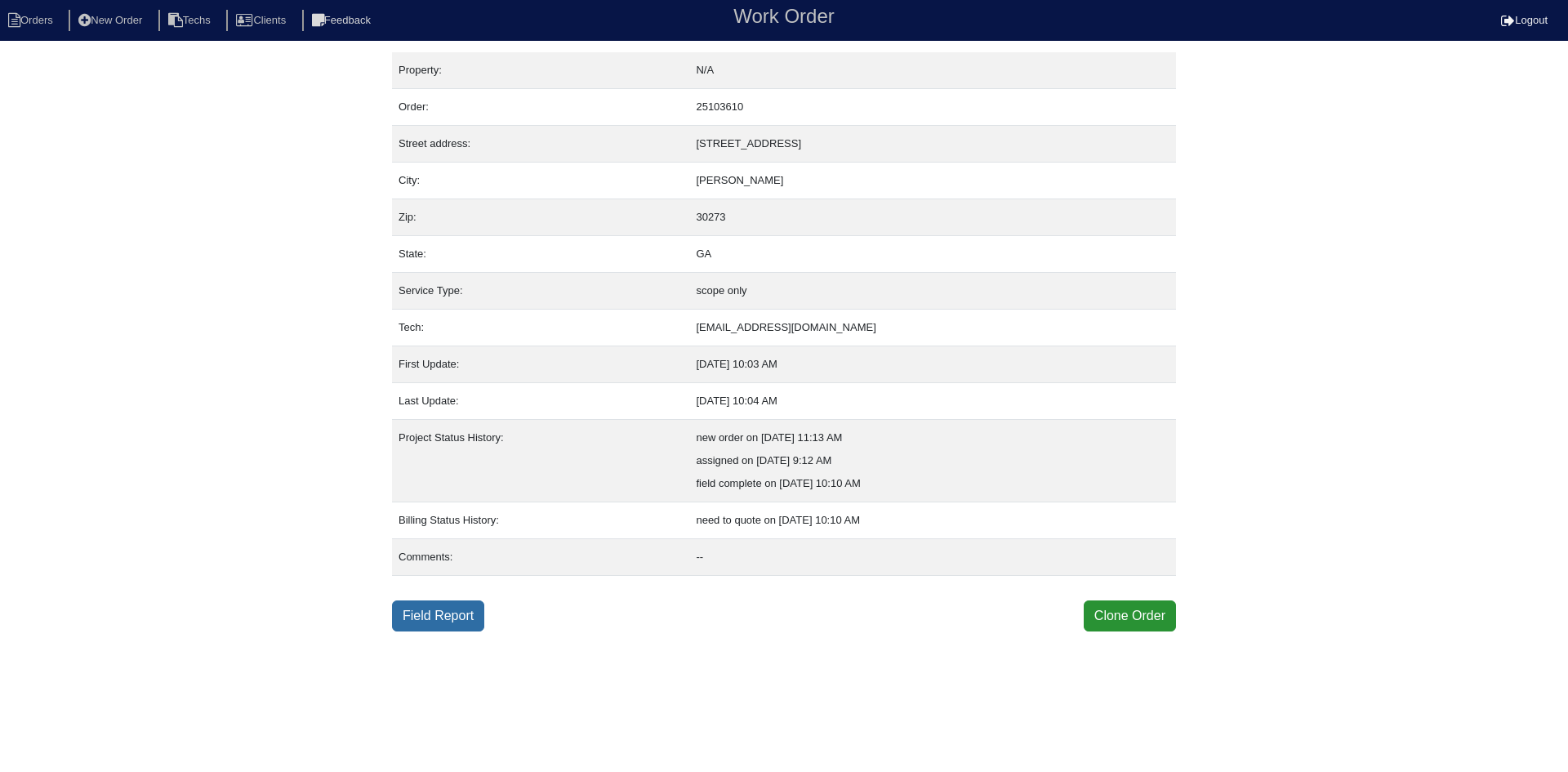
click at [429, 612] on link "Field Report" at bounding box center [438, 616] width 92 height 31
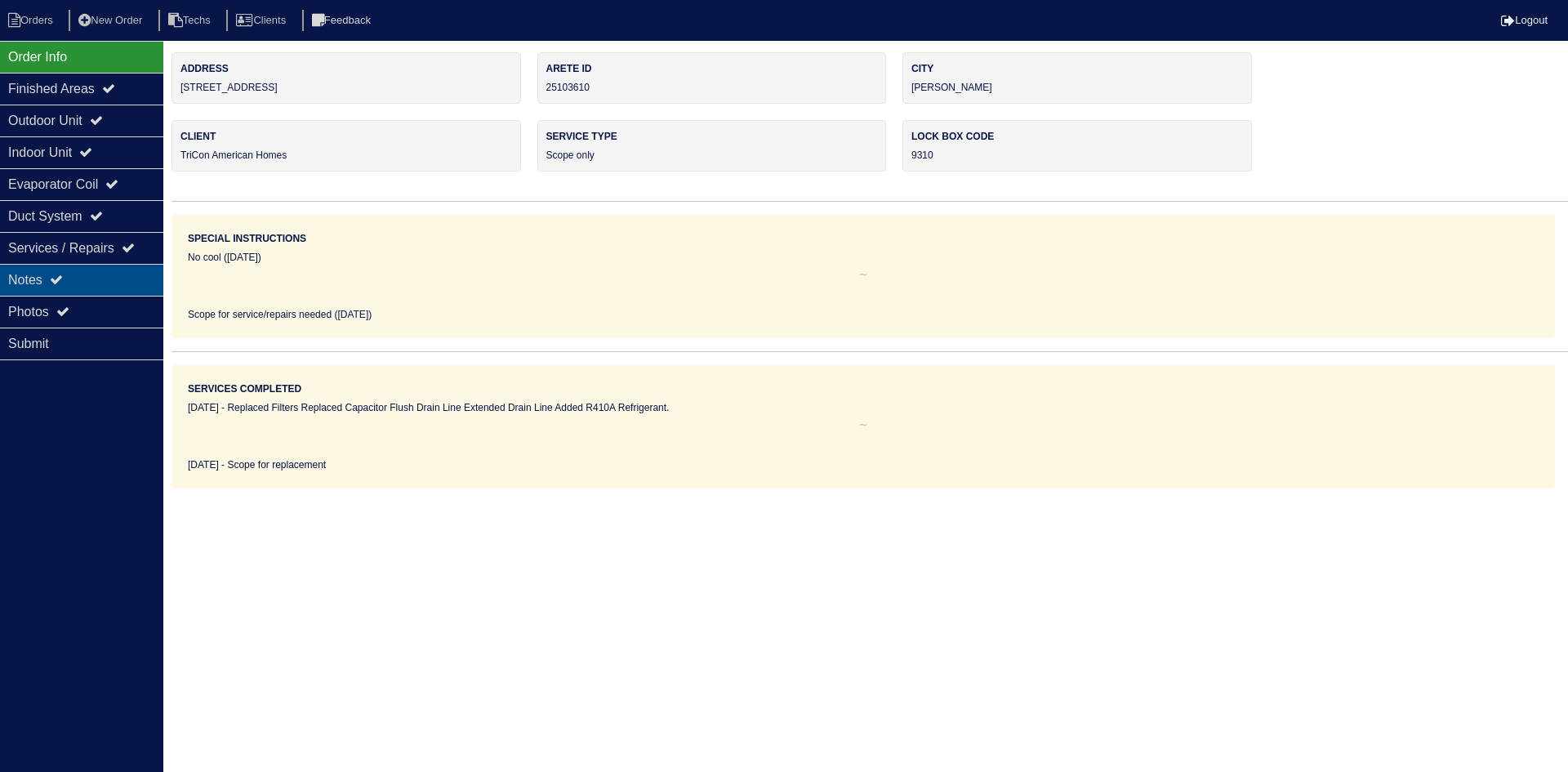
click at [130, 275] on div "Notes" at bounding box center [81, 279] width 163 height 32
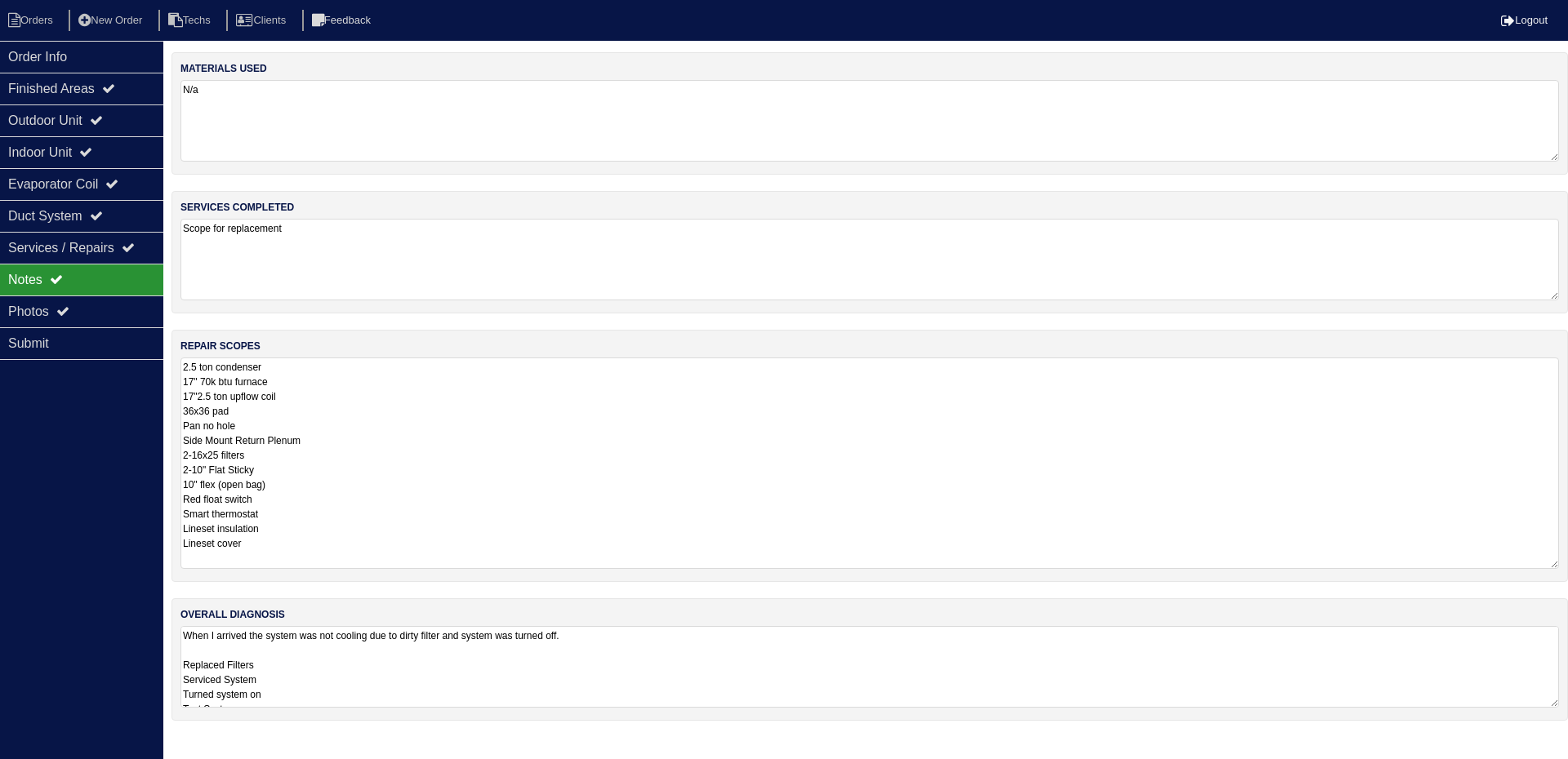
drag, startPoint x: 1555, startPoint y: 430, endPoint x: 1555, endPoint y: 560, distance: 130.0
click at [1555, 560] on textarea "2.5 ton condenser 17" 70k btu furnace 17"2.5 ton upflow coil 36x36 pad Pan no h…" at bounding box center [870, 463] width 1378 height 211
drag, startPoint x: 1553, startPoint y: 701, endPoint x: 1565, endPoint y: 802, distance: 101.7
click at [1555, 771] on html "Orders New Order Techs Clients Feedback Logout Orders New Order Users Clients M…" at bounding box center [778, 403] width 1555 height 806
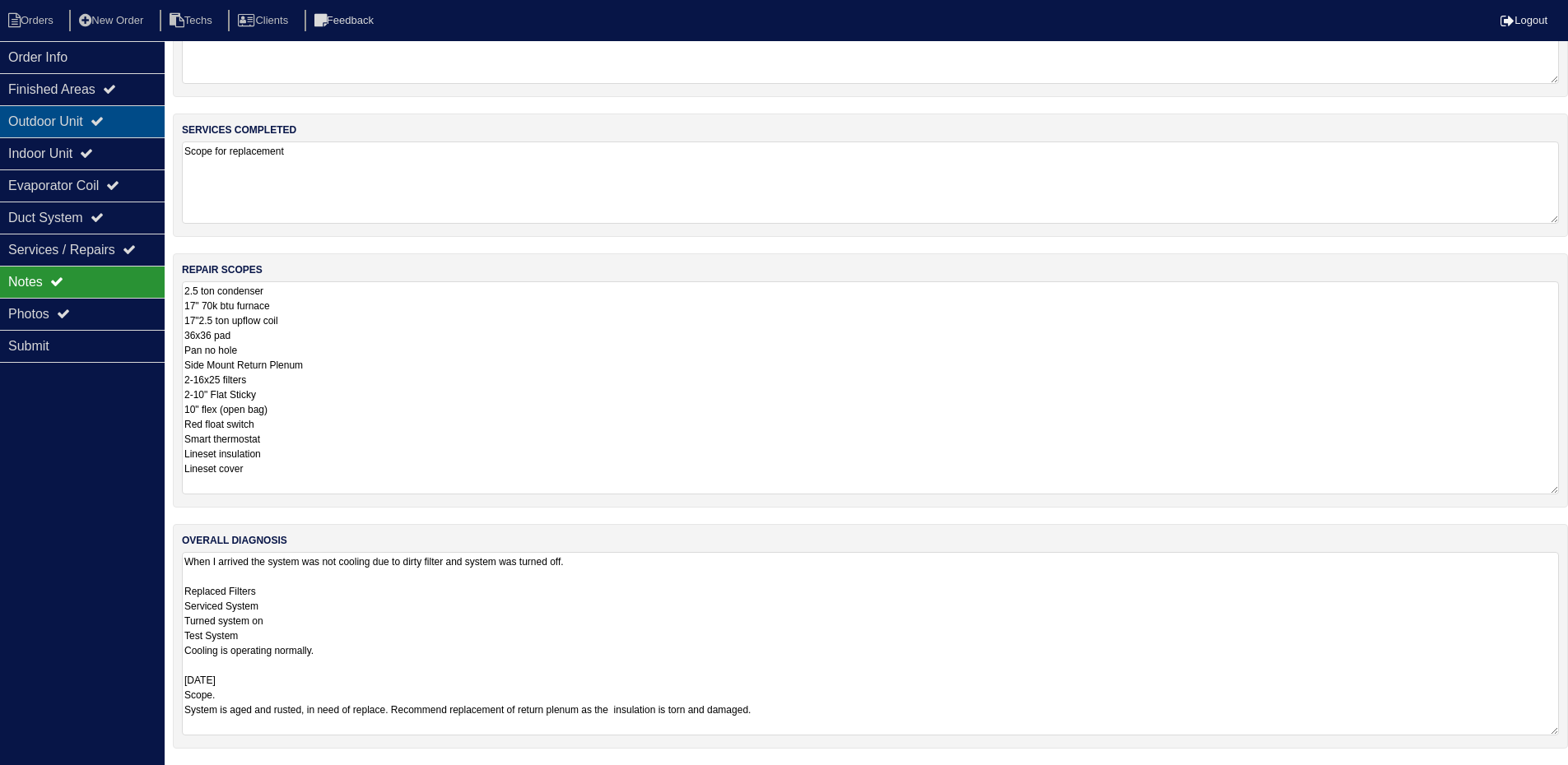
click at [121, 104] on div "Finished Areas" at bounding box center [82, 89] width 164 height 32
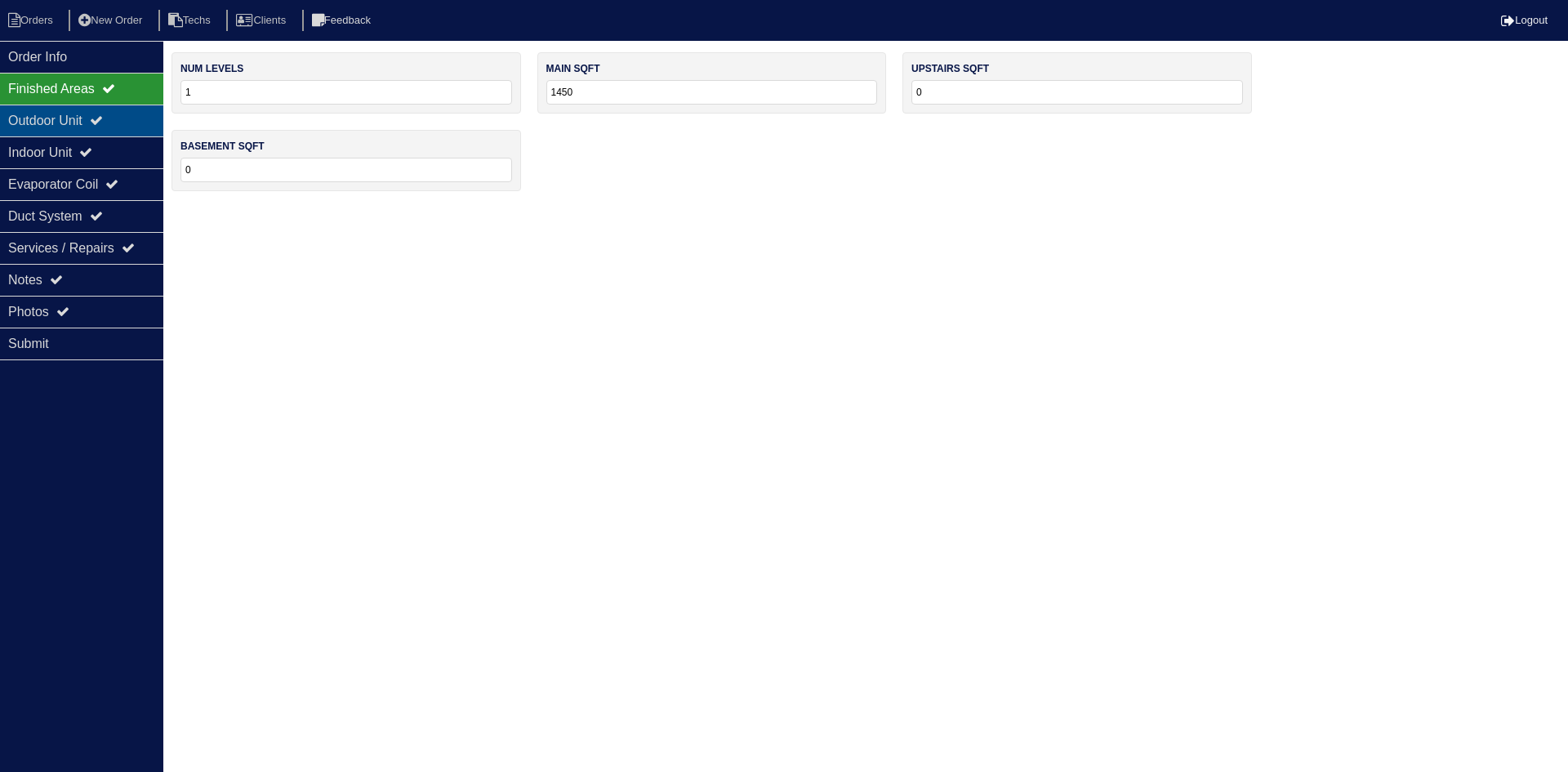
click at [122, 117] on div "Outdoor Unit" at bounding box center [81, 120] width 163 height 32
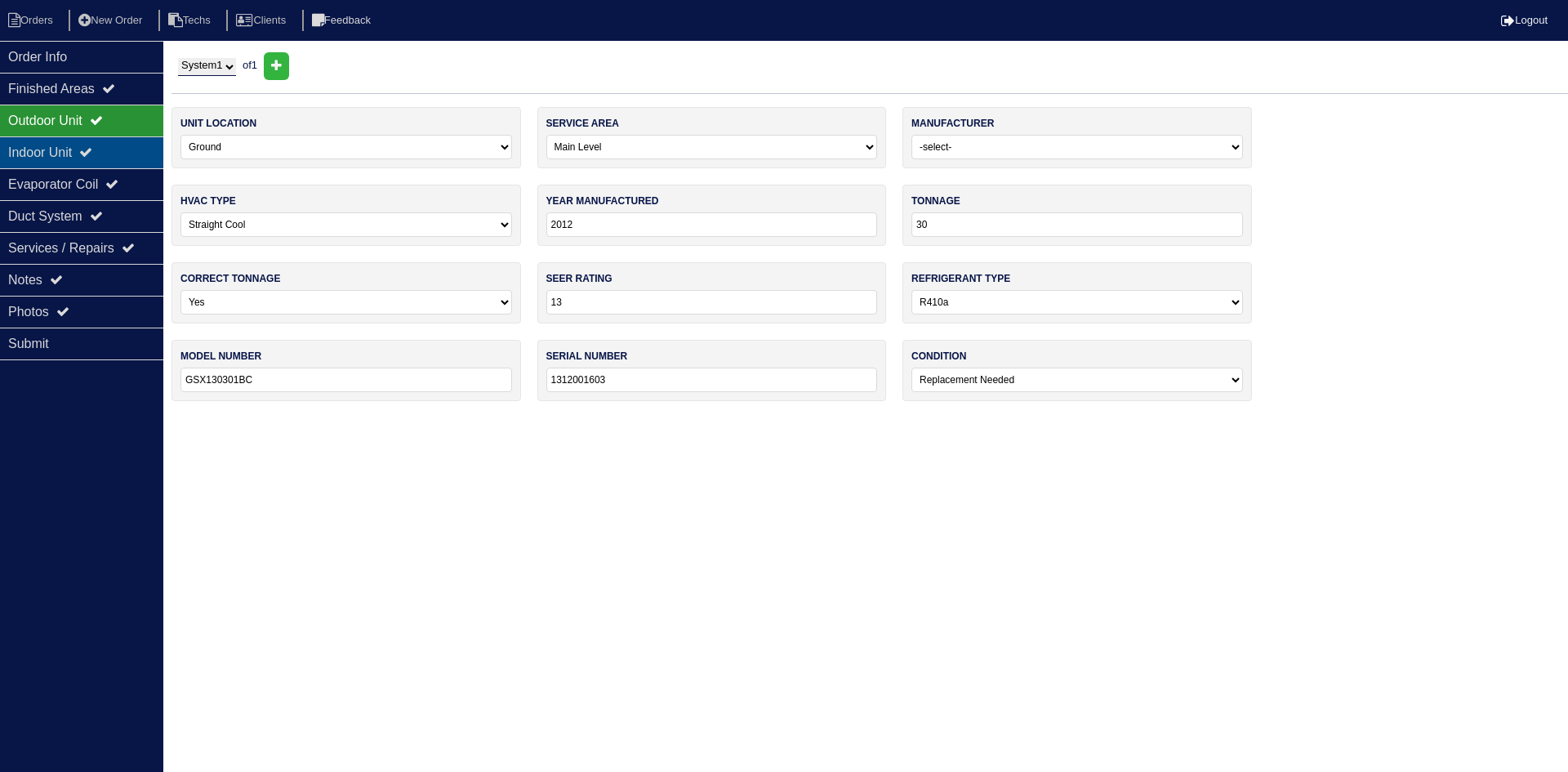
click at [123, 149] on div "Indoor Unit" at bounding box center [81, 152] width 163 height 32
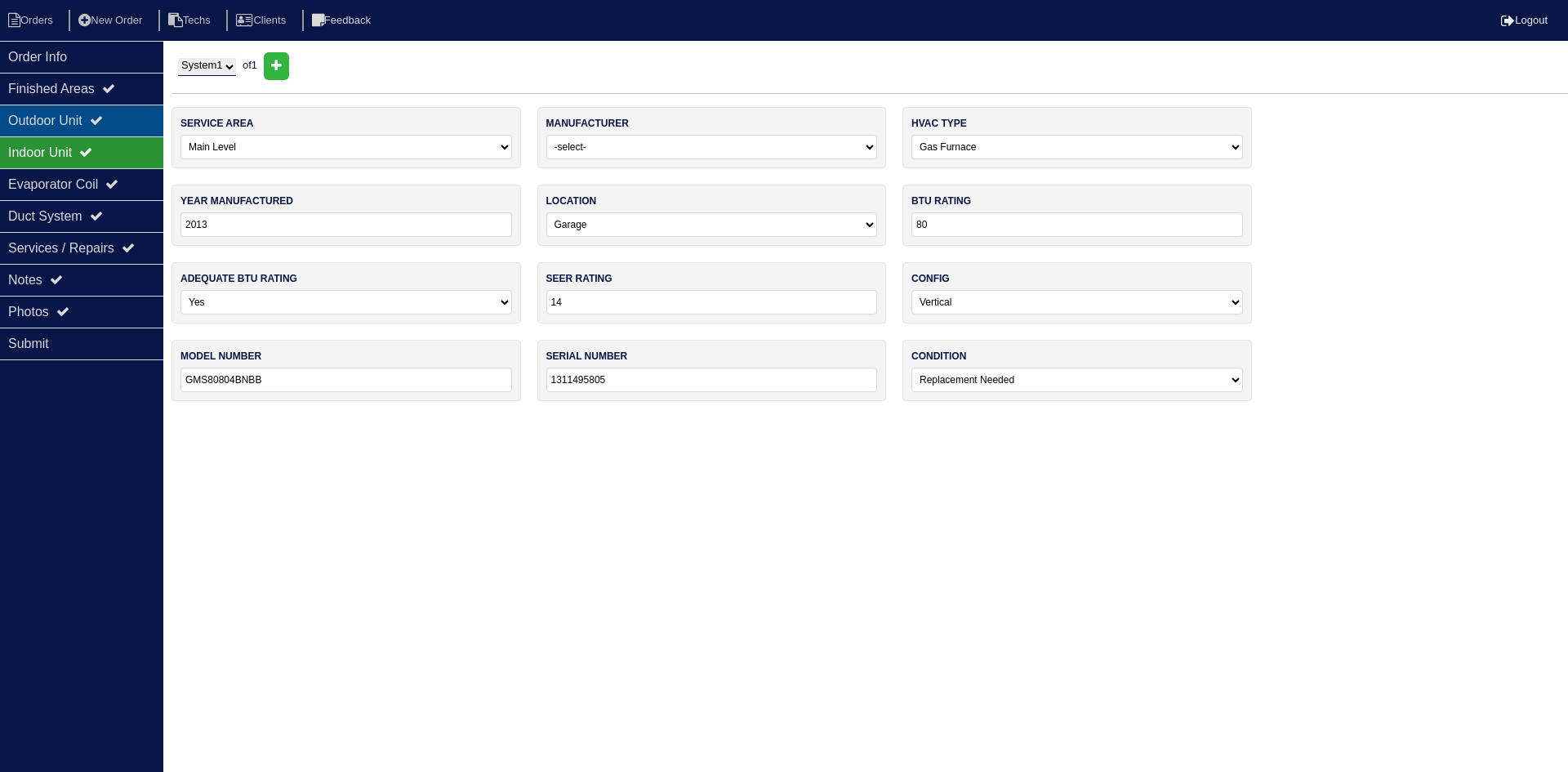
click at [103, 115] on icon at bounding box center [96, 120] width 13 height 13
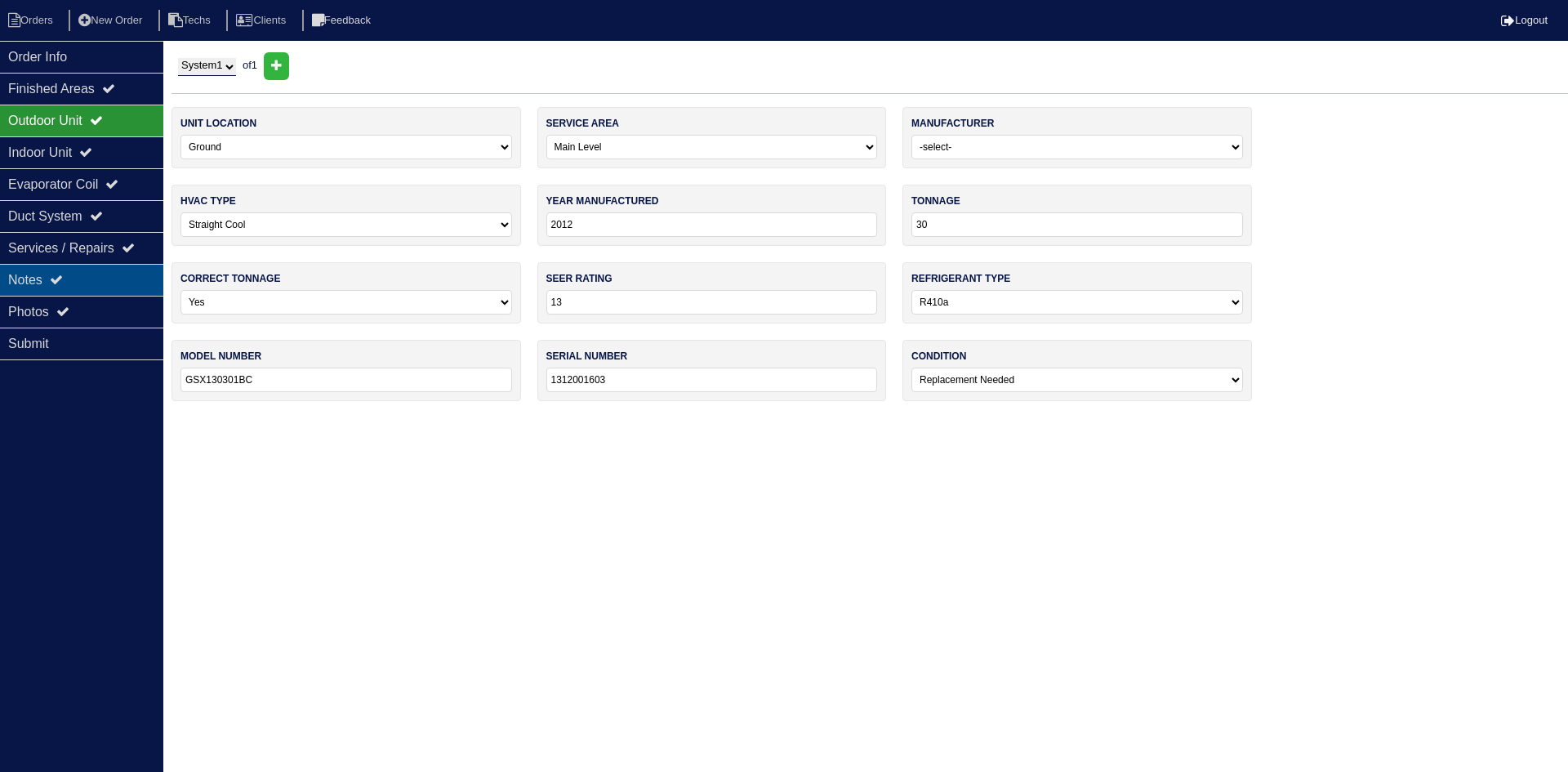
click at [103, 266] on div "Notes" at bounding box center [81, 279] width 163 height 32
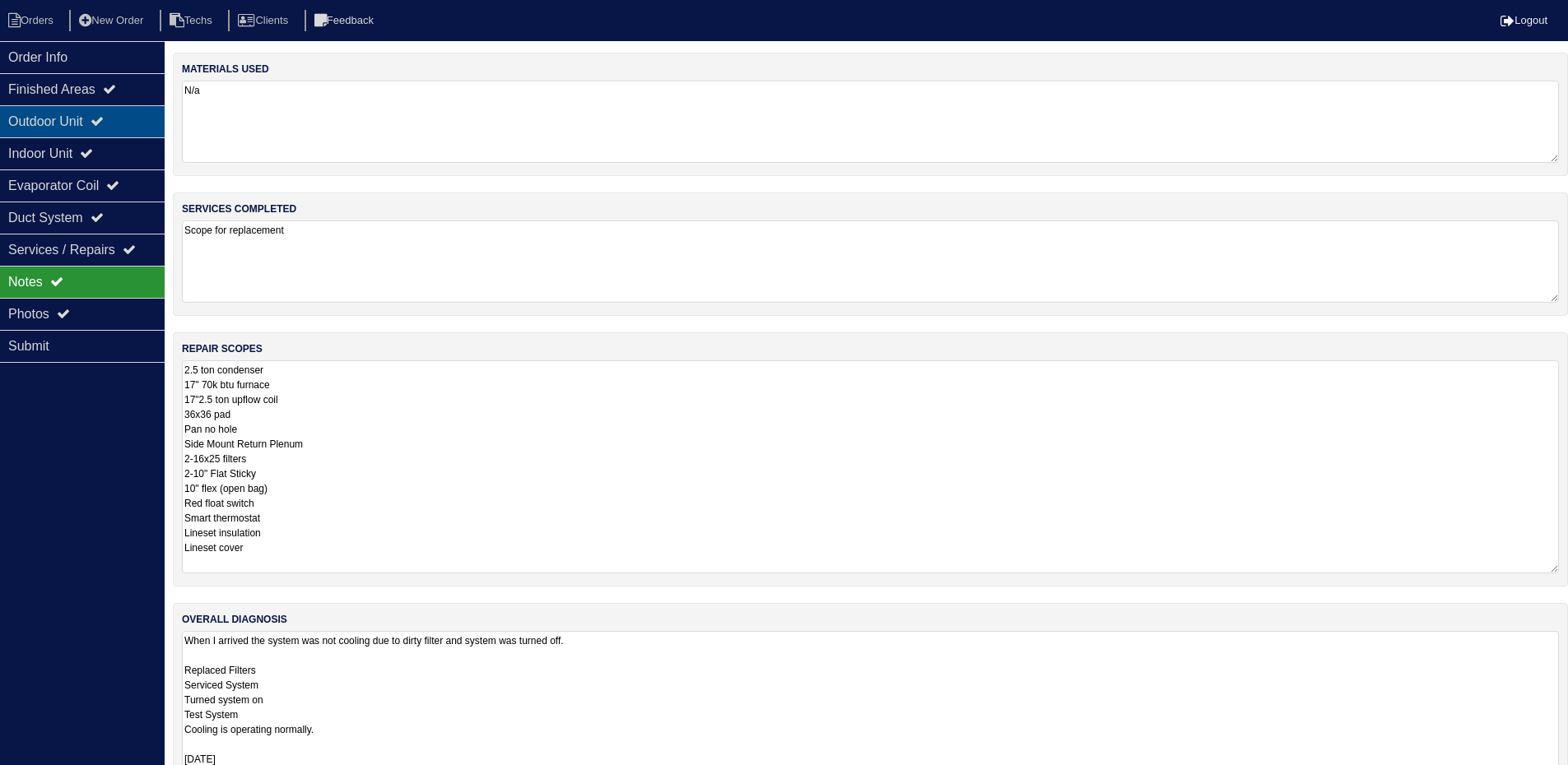
click at [78, 119] on div "Outdoor Unit" at bounding box center [82, 121] width 164 height 32
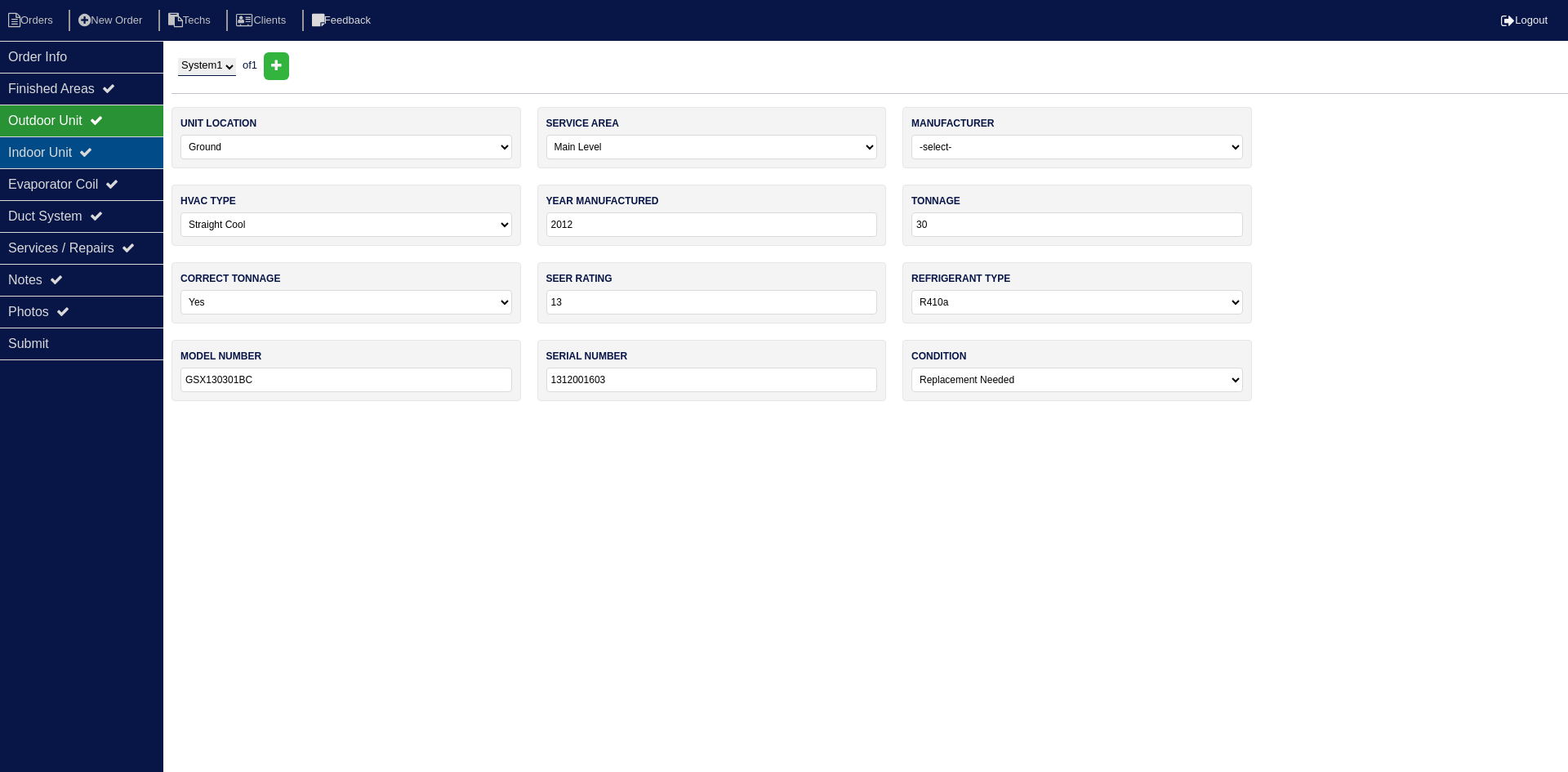
click at [79, 156] on div "Indoor Unit" at bounding box center [81, 152] width 163 height 32
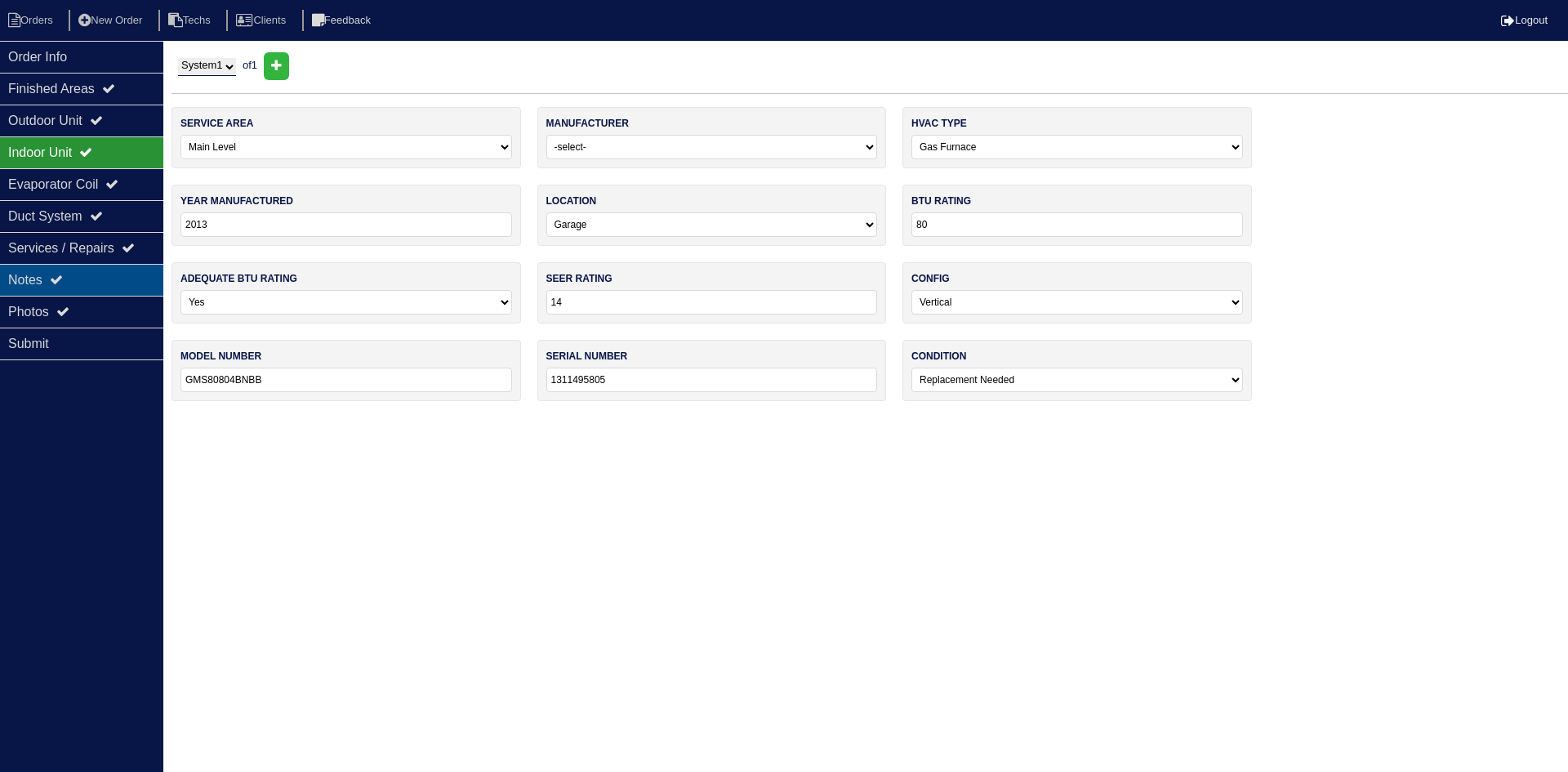
click at [126, 268] on div "Notes" at bounding box center [81, 279] width 163 height 32
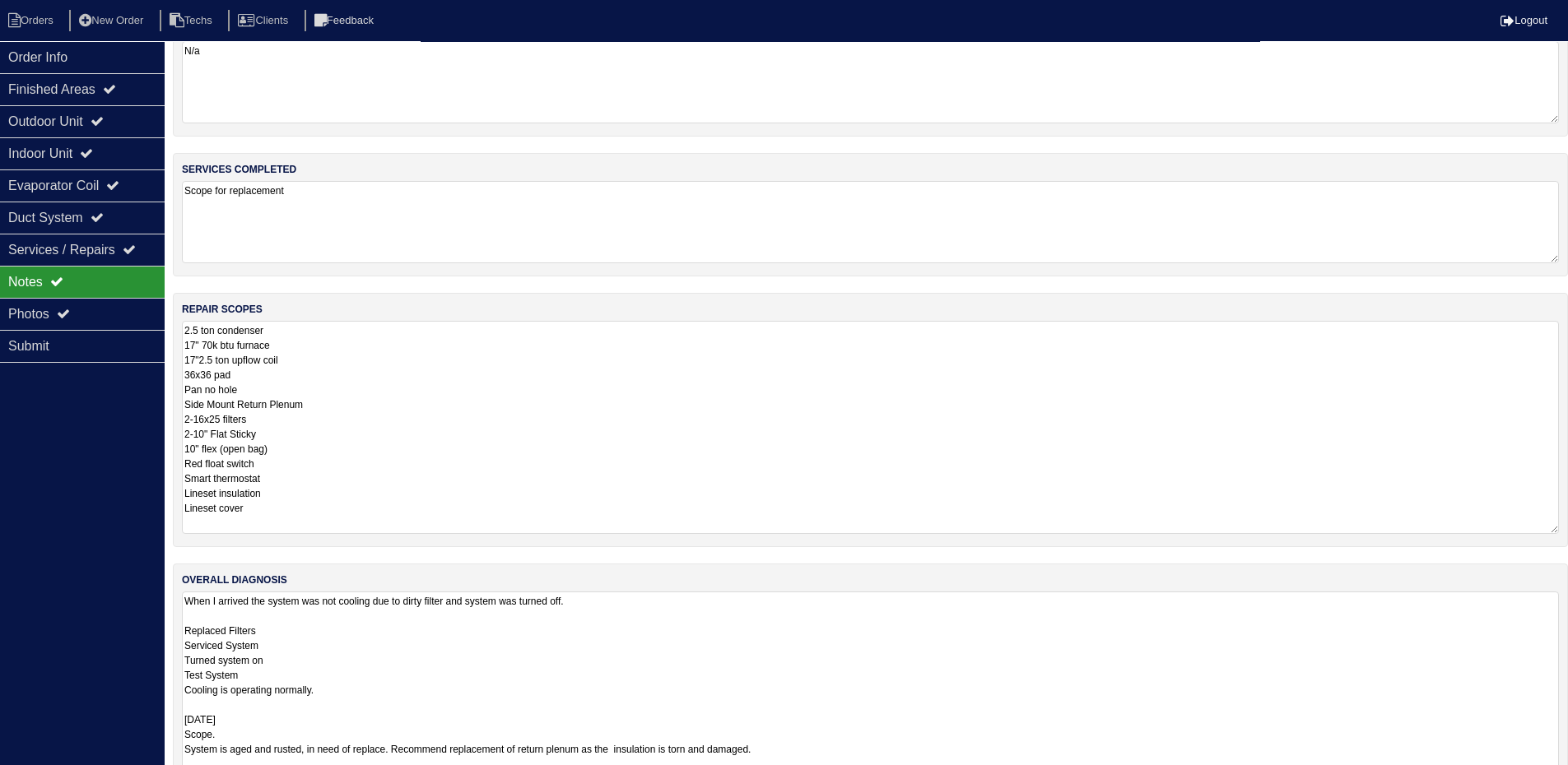
scroll to position [79, 0]
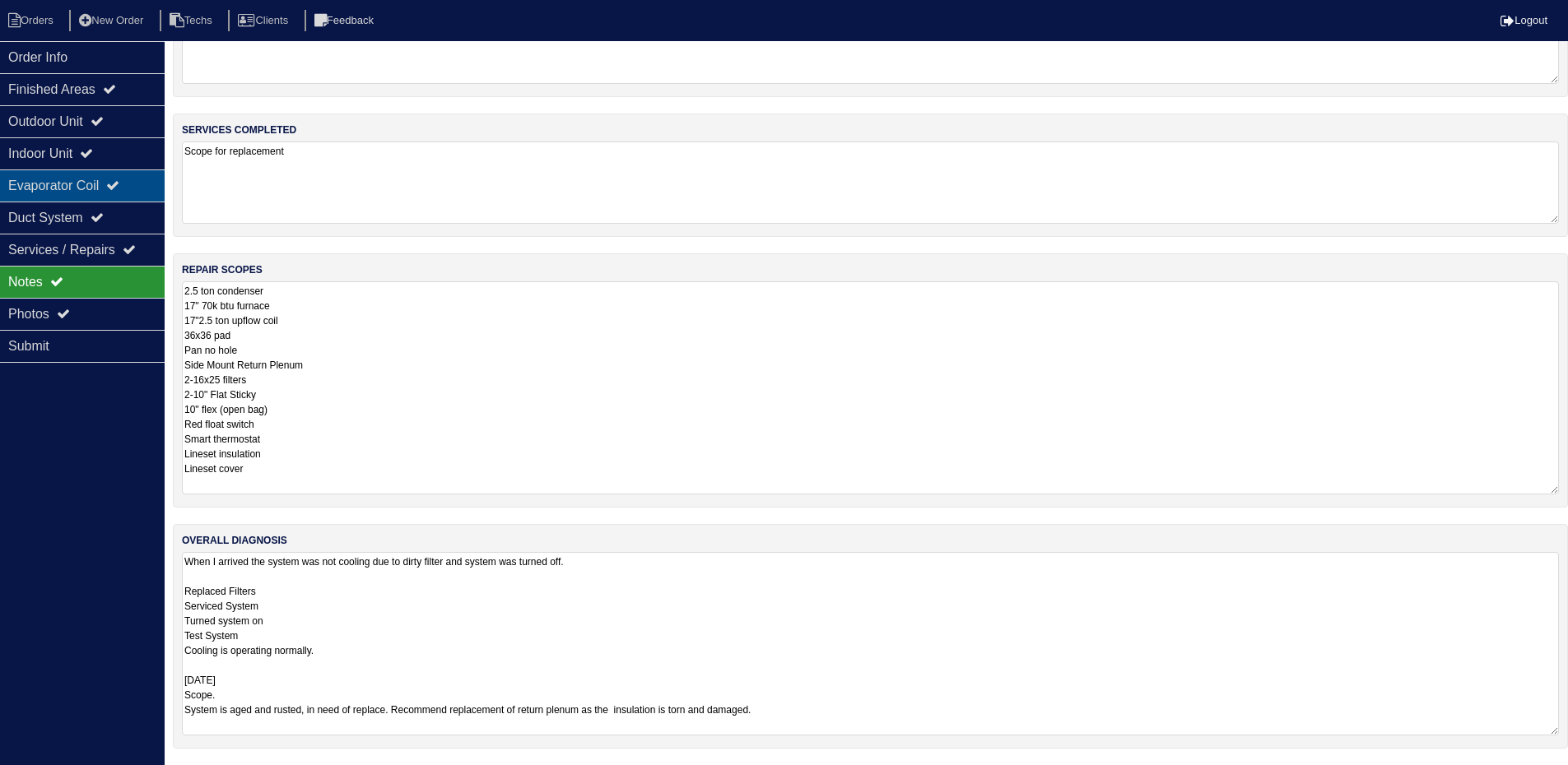
click at [61, 188] on div "Evaporator Coil" at bounding box center [82, 185] width 164 height 32
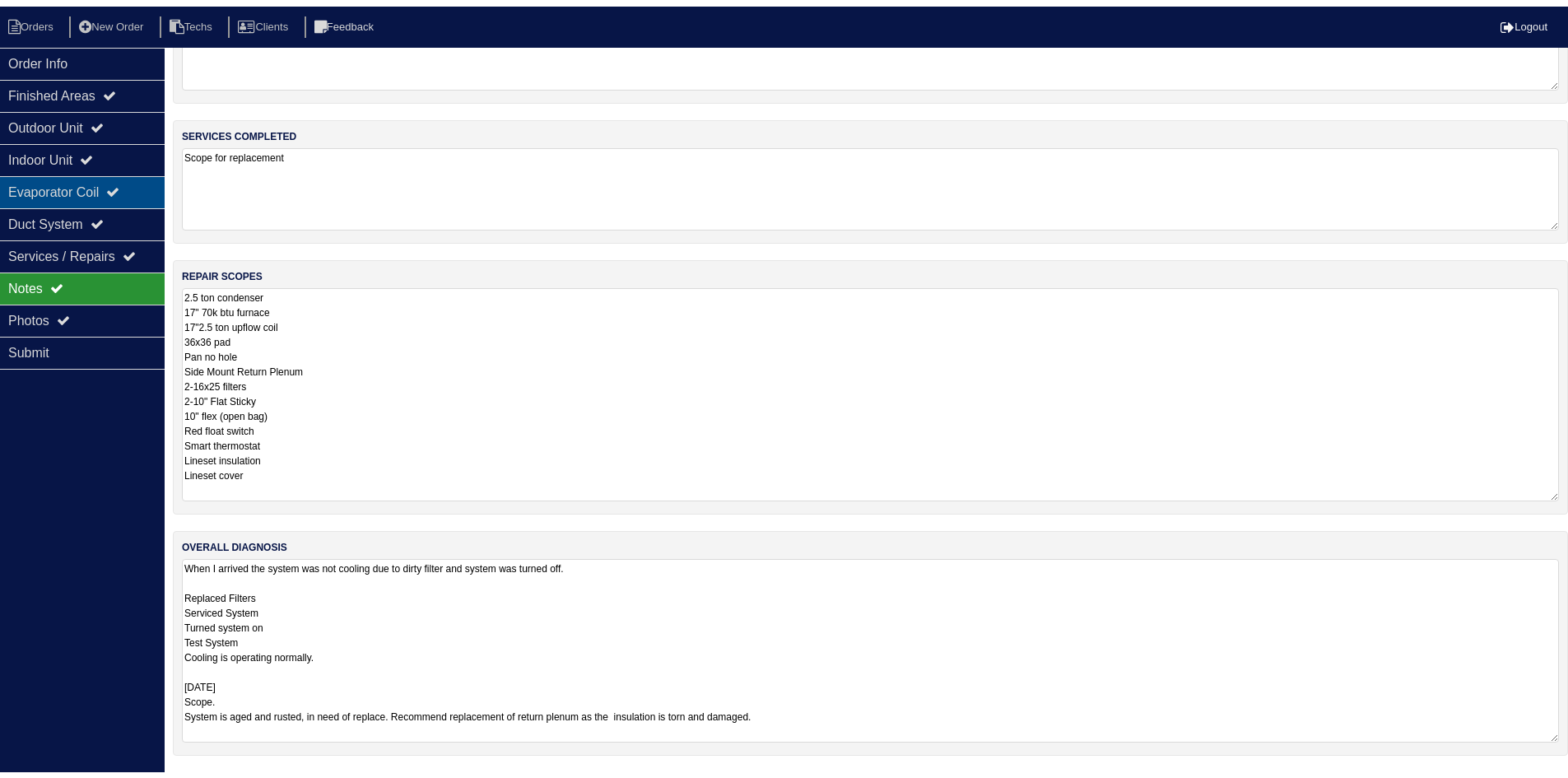
scroll to position [0, 0]
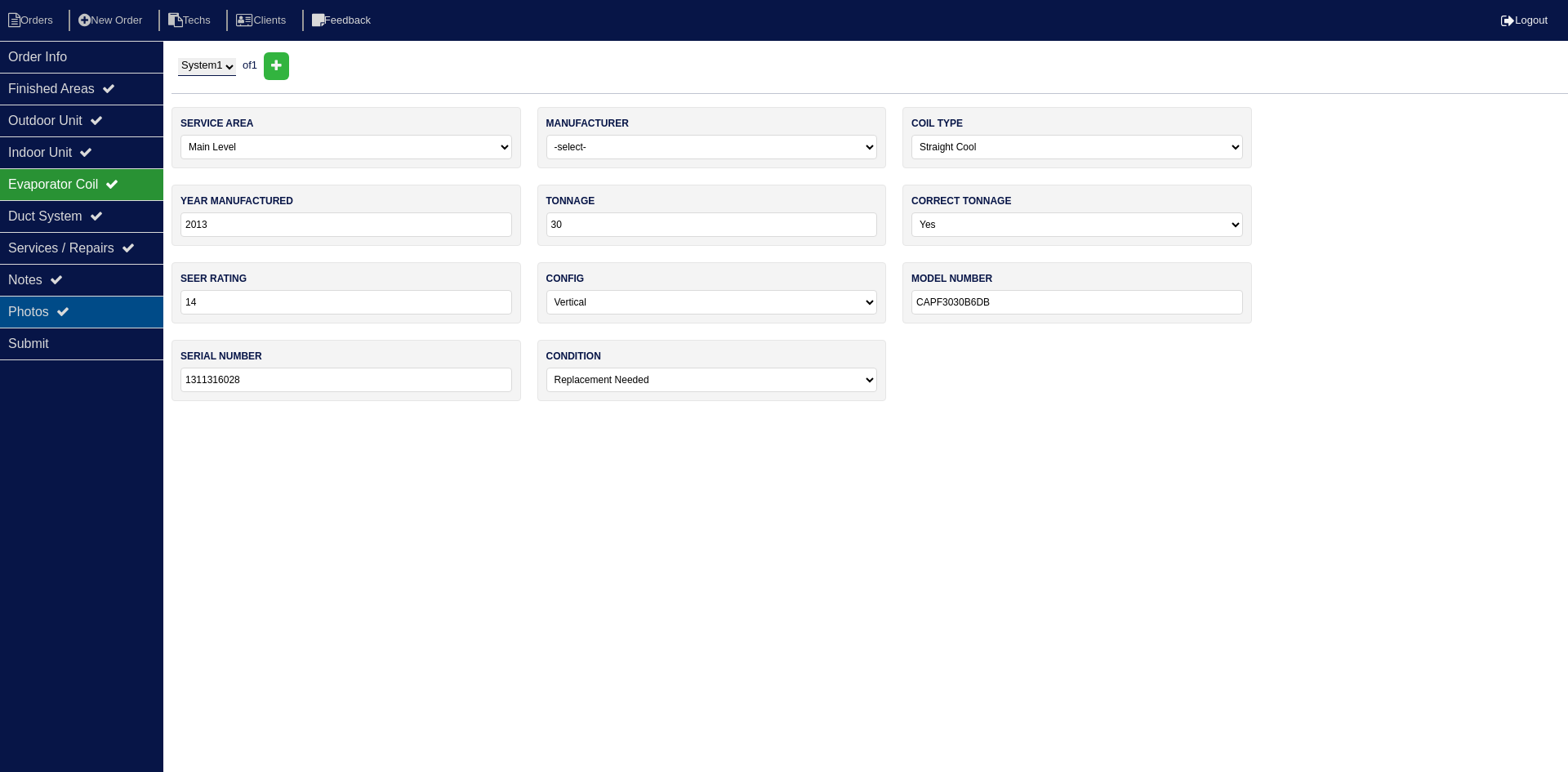
click at [66, 302] on div "Photos" at bounding box center [81, 311] width 163 height 32
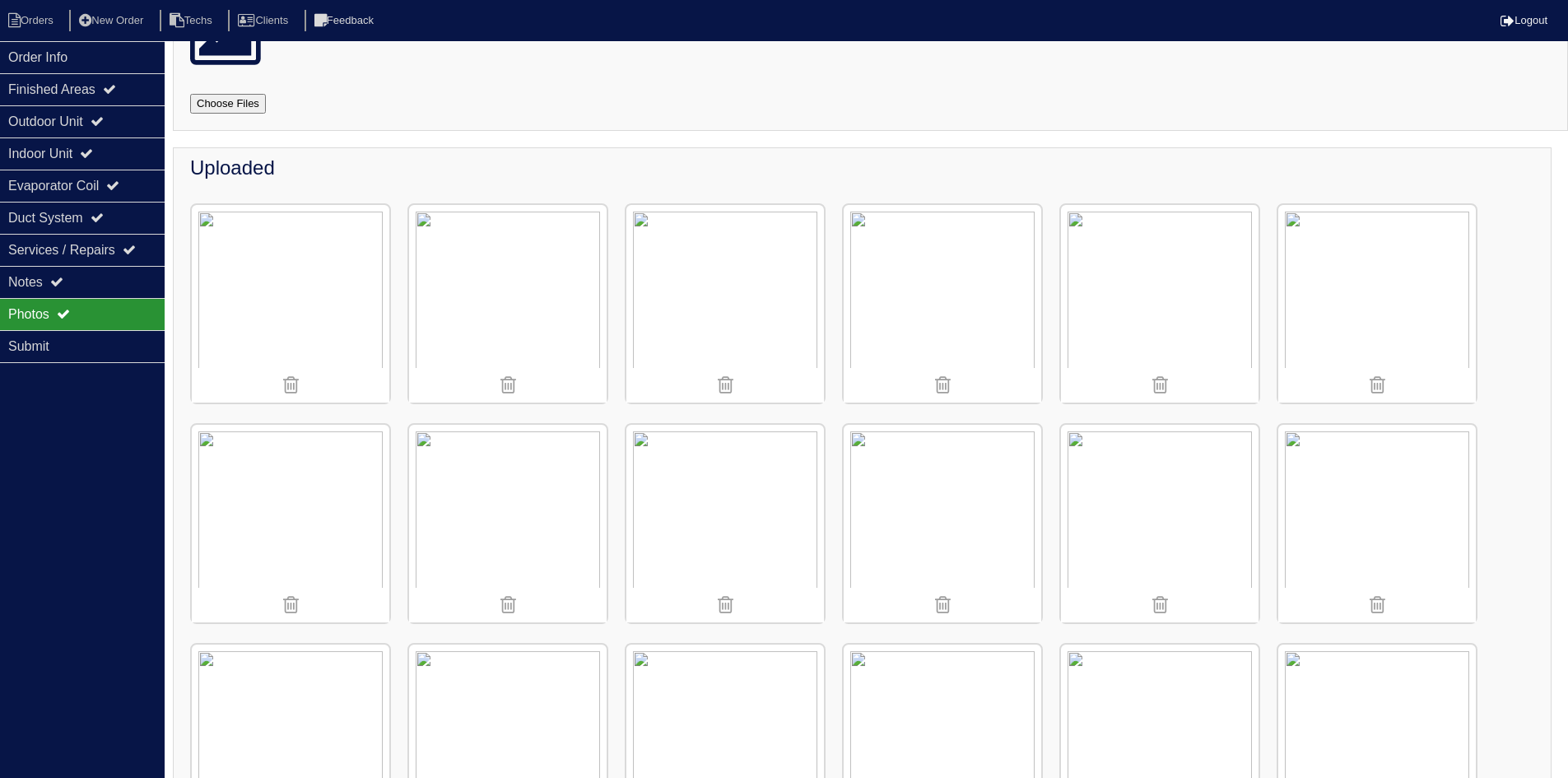
scroll to position [164, 0]
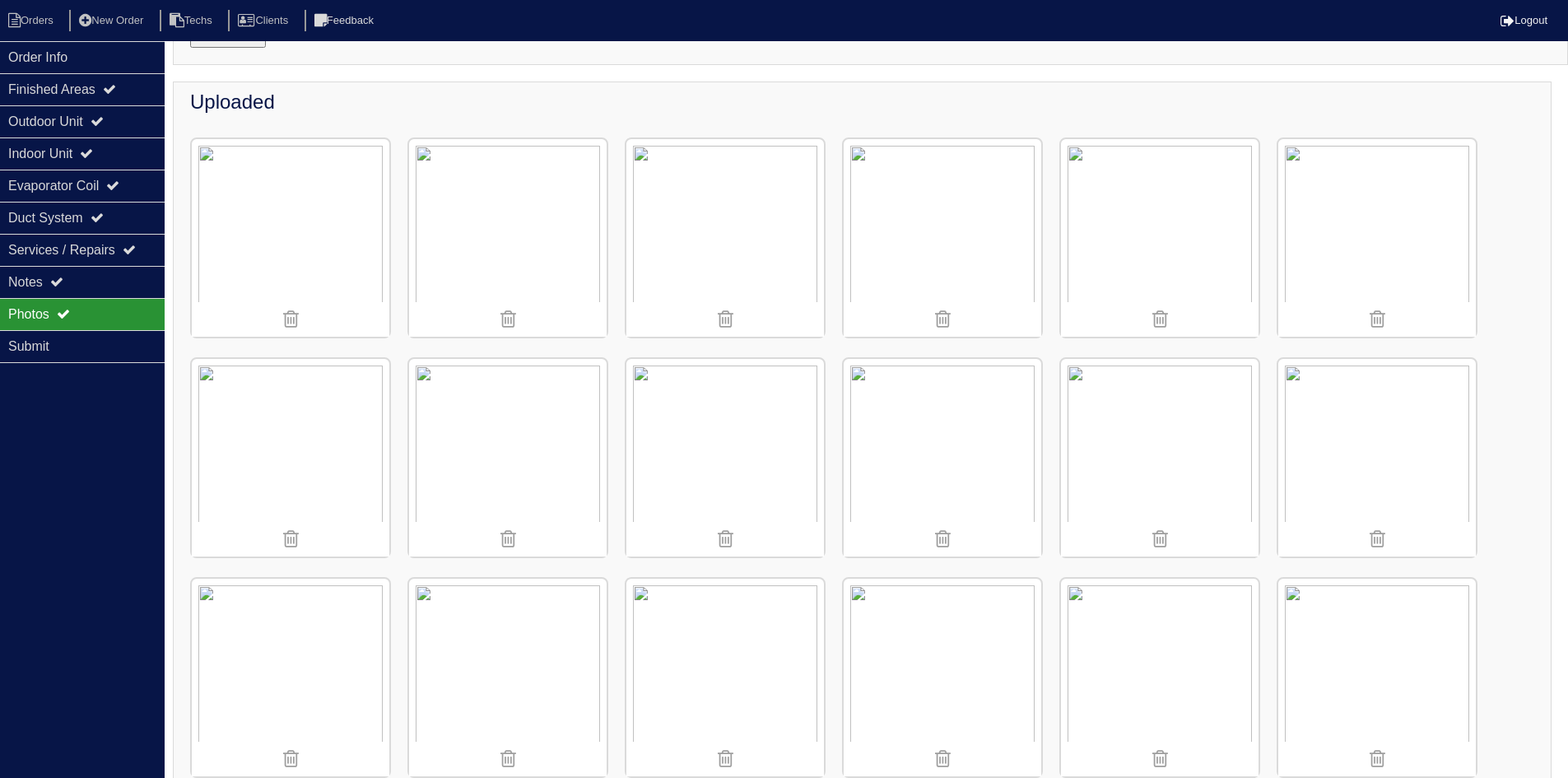
click at [1146, 220] on img at bounding box center [1160, 238] width 197 height 197
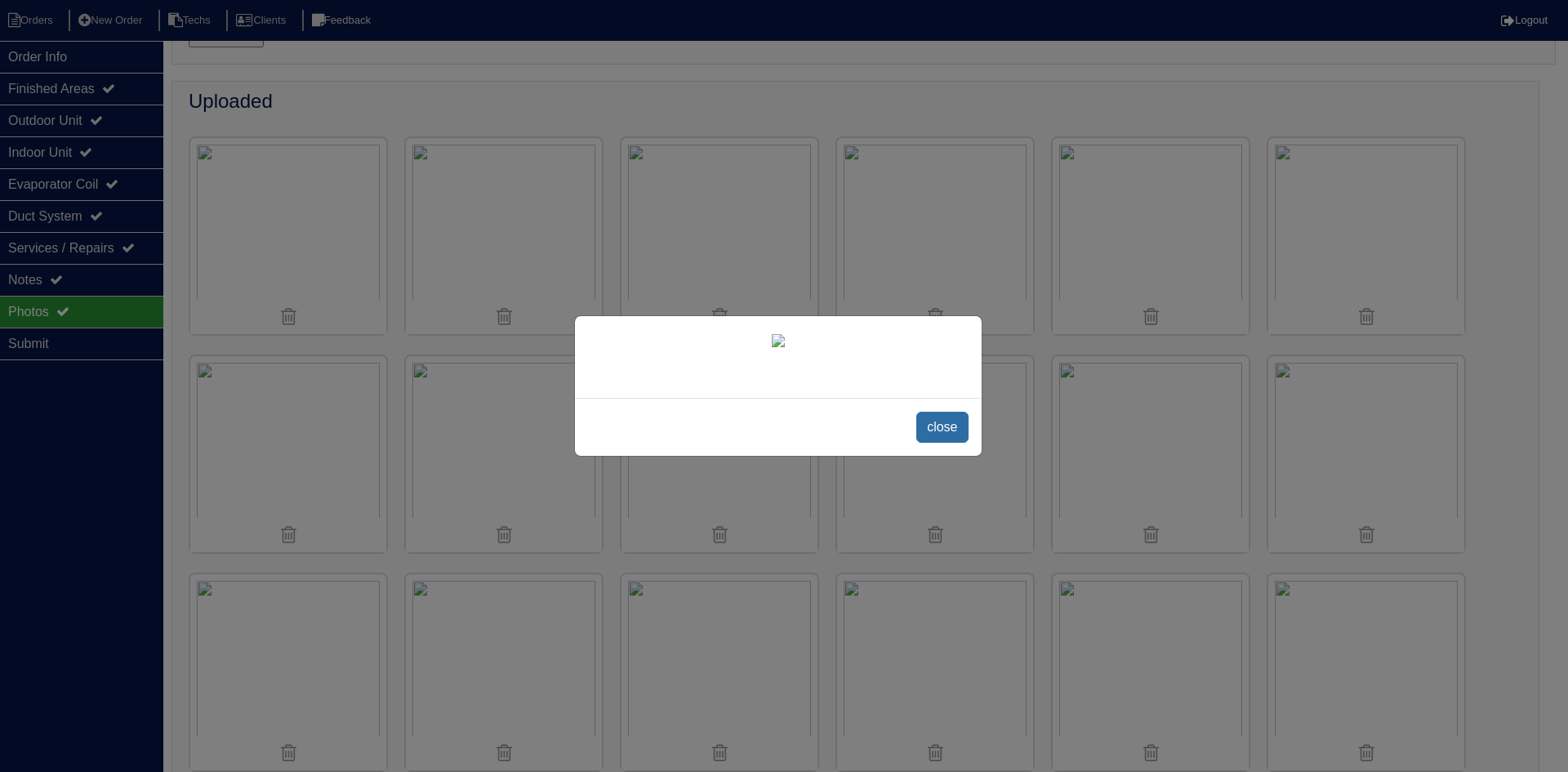
click at [938, 432] on span "close" at bounding box center [942, 427] width 52 height 31
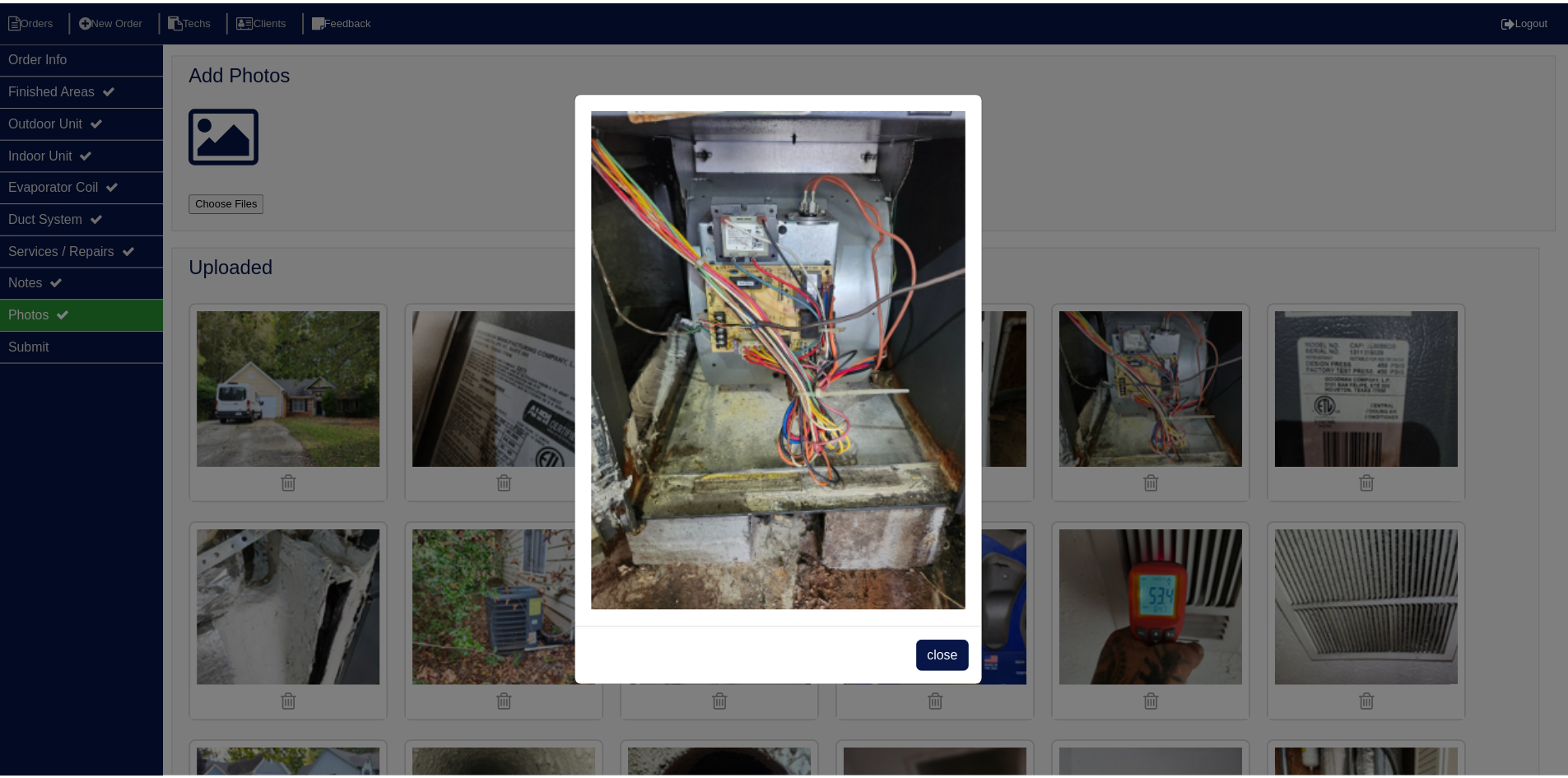
scroll to position [164, 0]
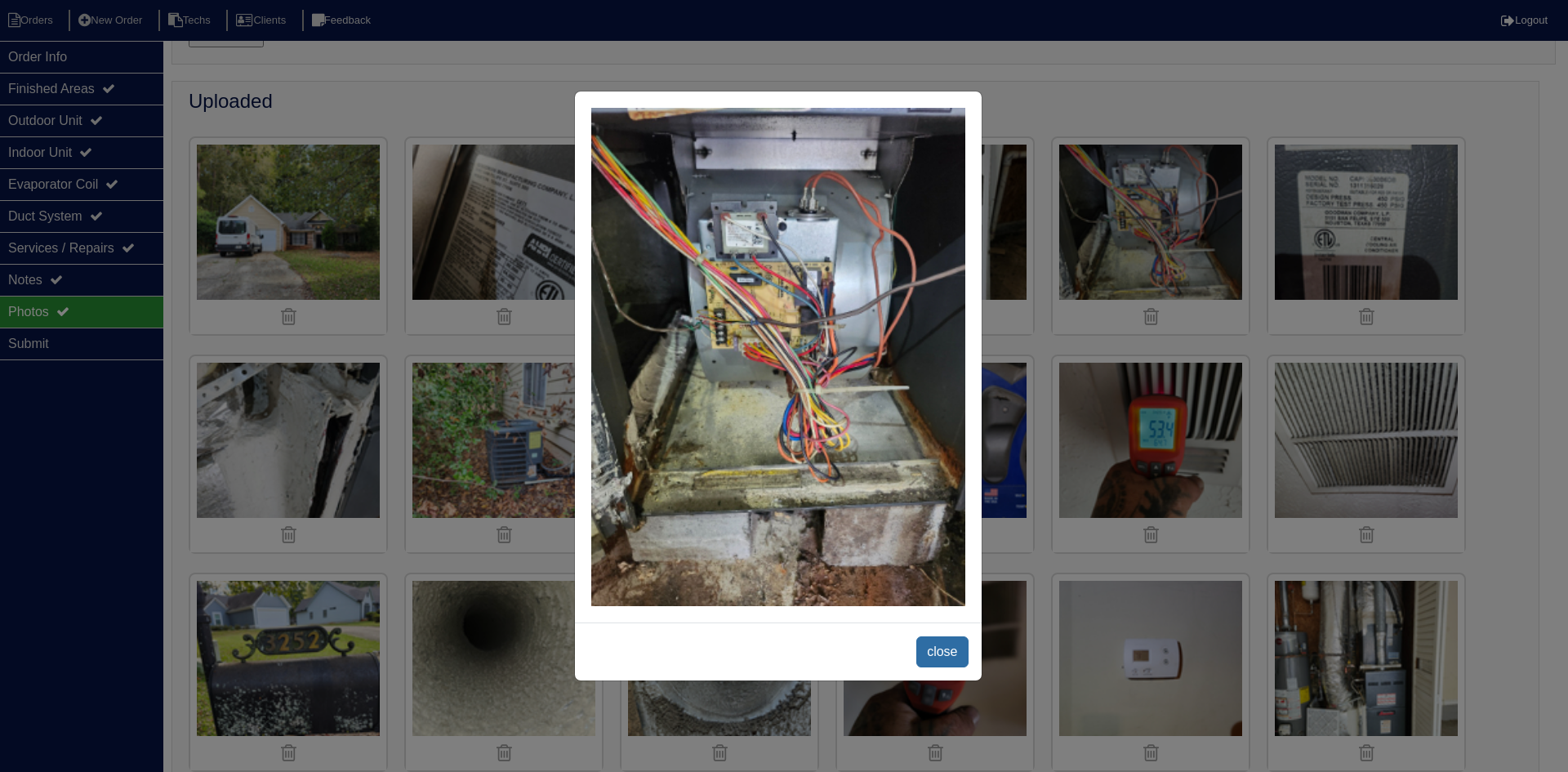
click at [935, 652] on span "close" at bounding box center [942, 652] width 52 height 31
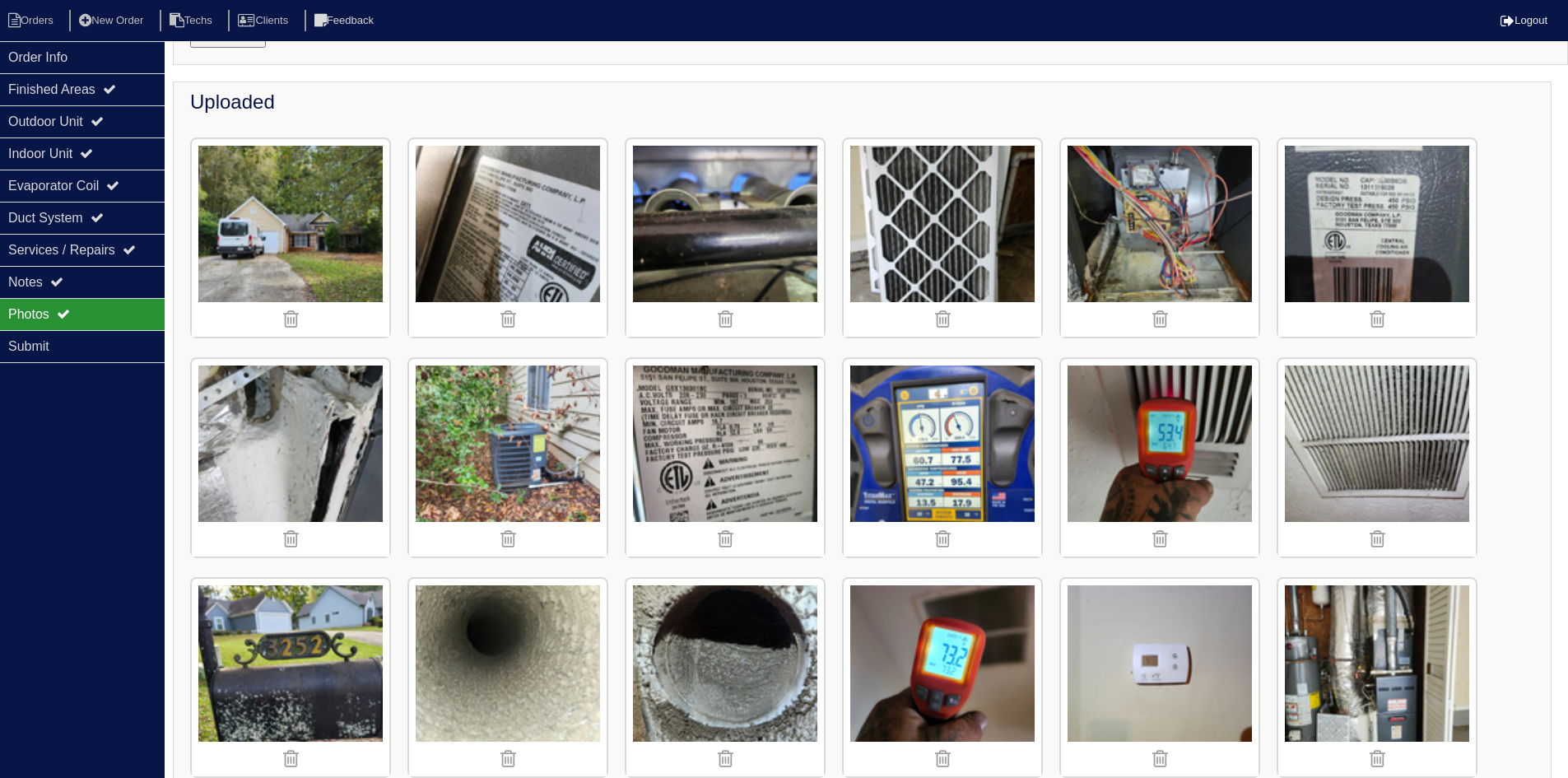
click at [704, 194] on img at bounding box center [725, 238] width 197 height 197
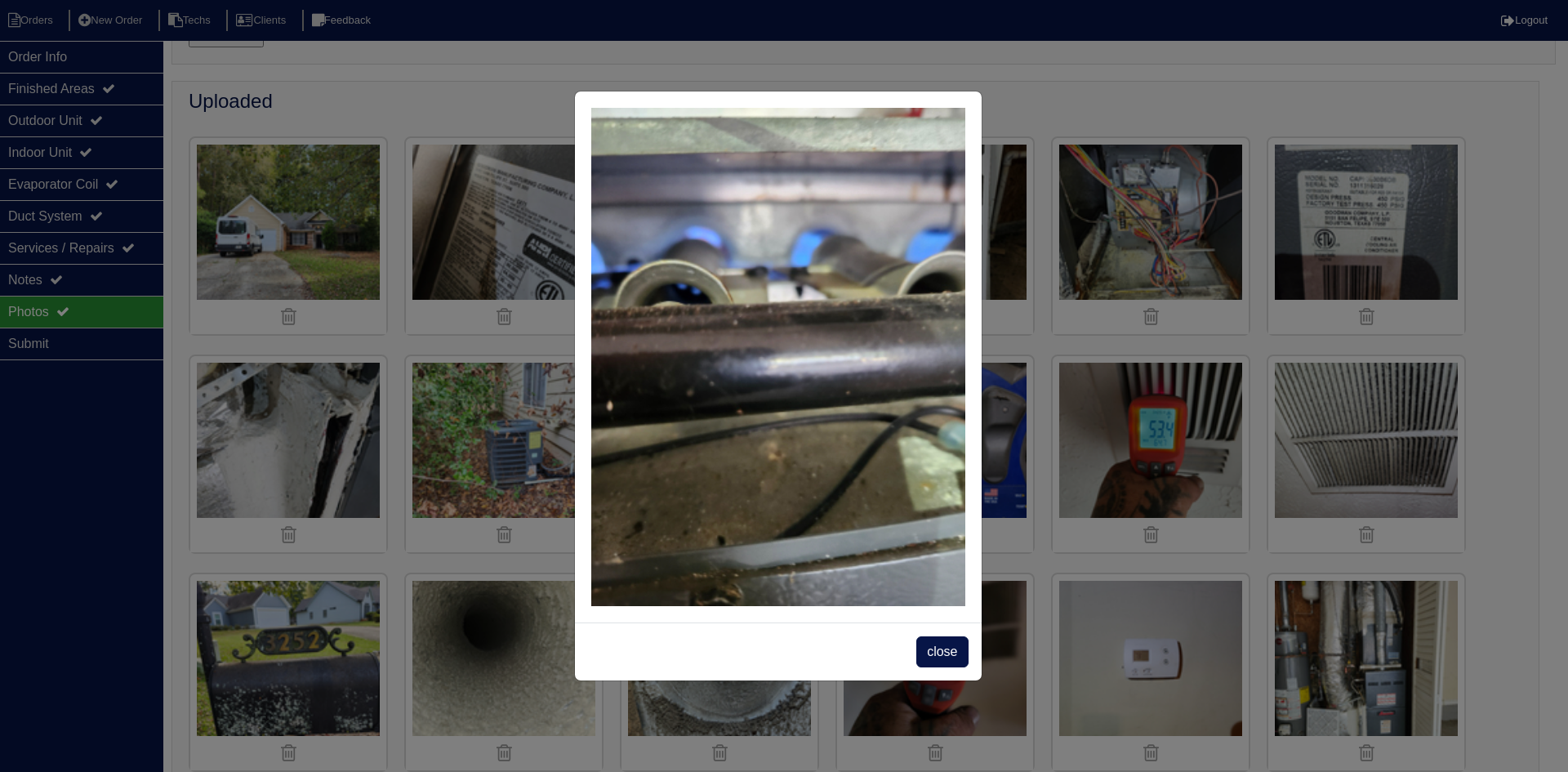
click at [936, 647] on span "close" at bounding box center [942, 652] width 52 height 31
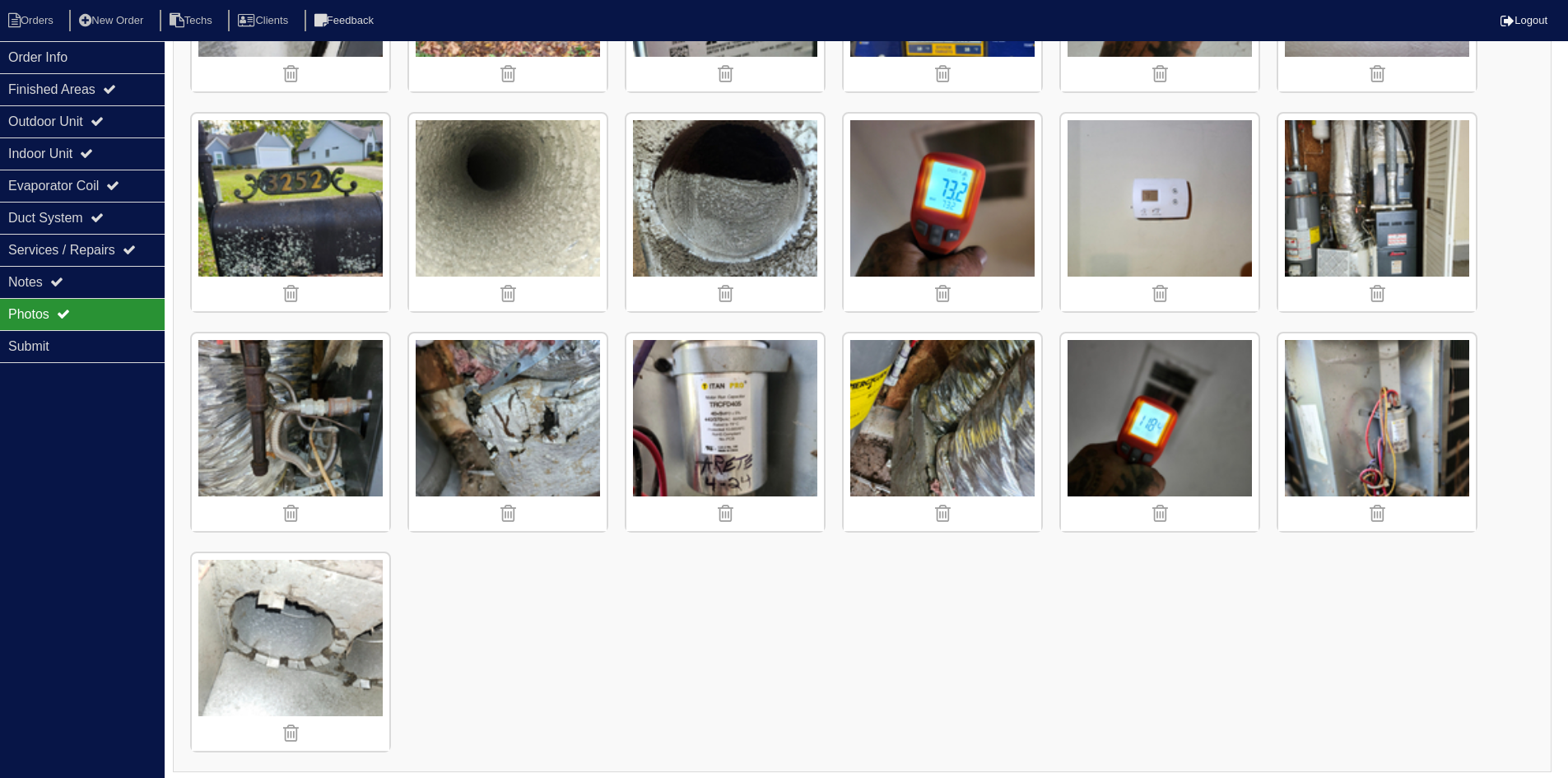
scroll to position [636, 0]
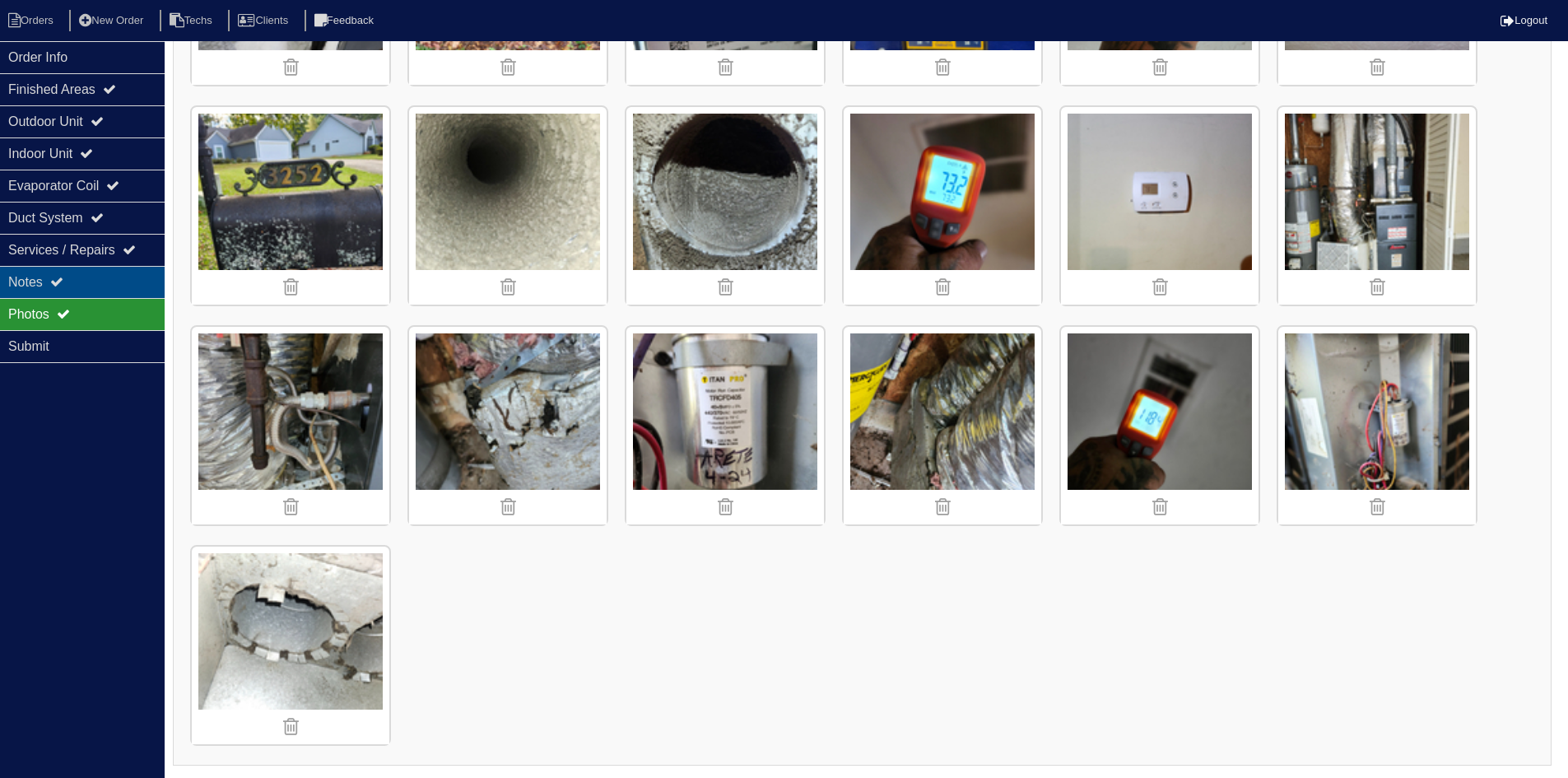
click at [88, 284] on div "Notes" at bounding box center [82, 282] width 164 height 32
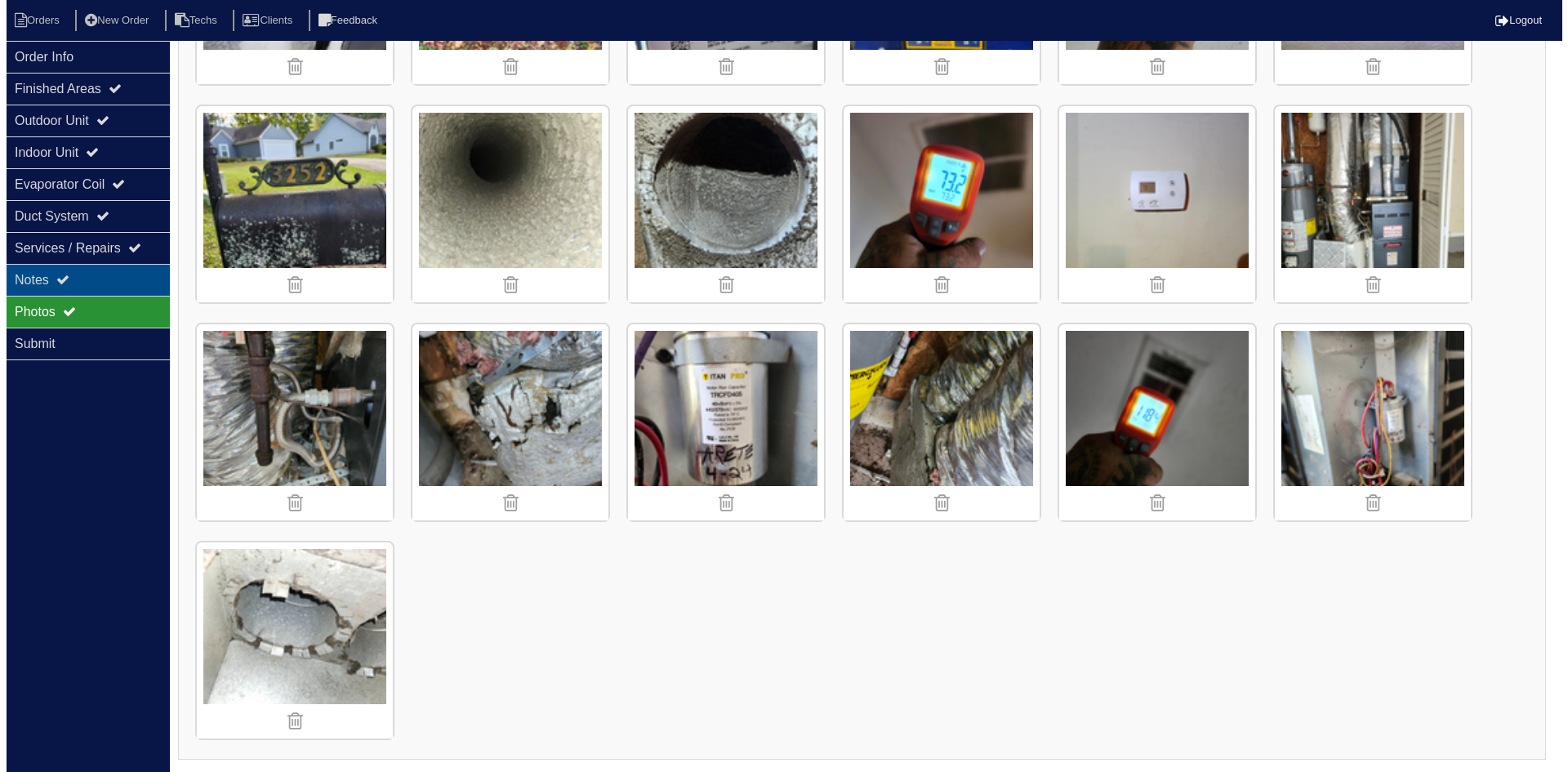
scroll to position [0, 0]
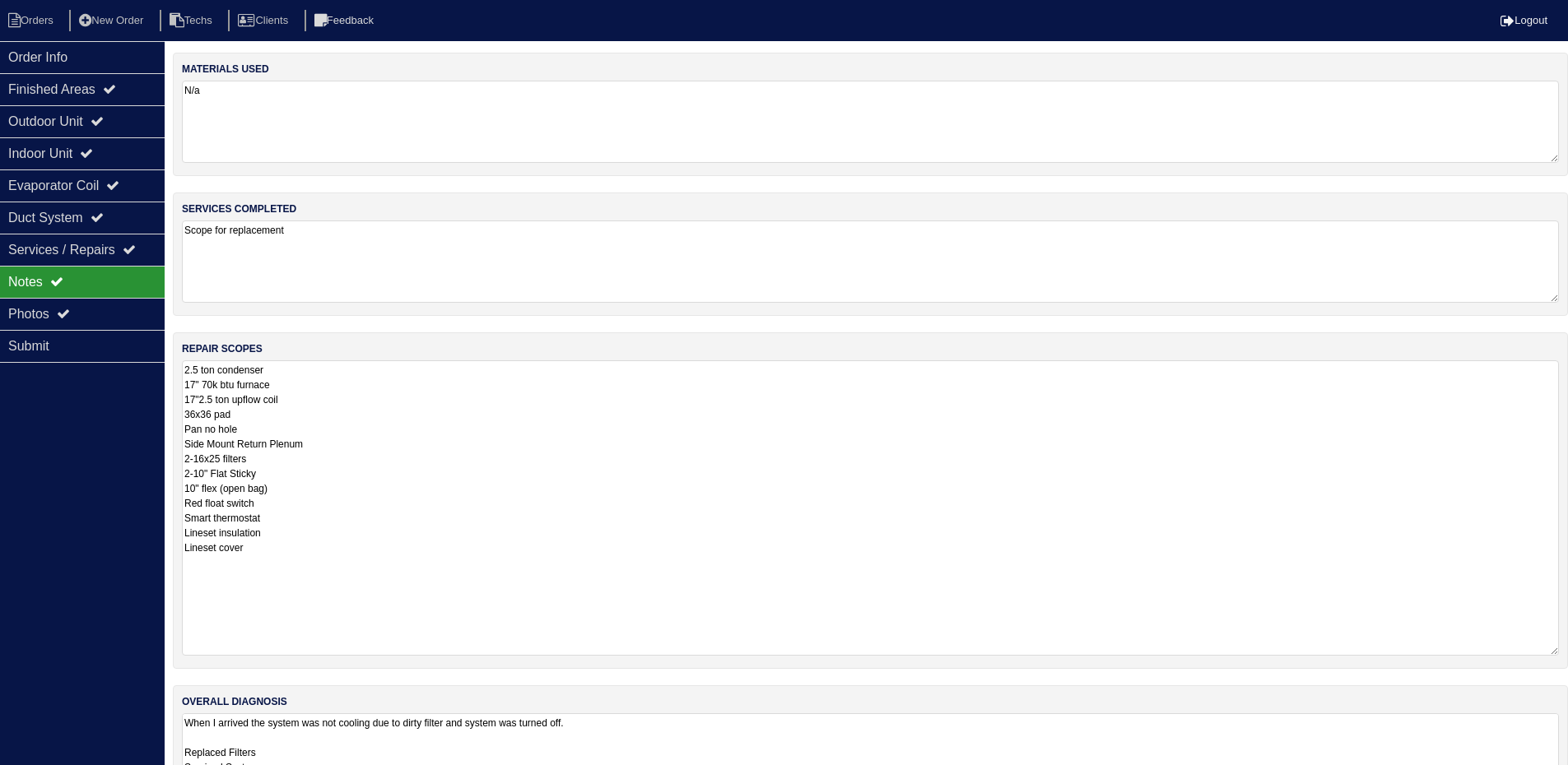
drag, startPoint x: 1565, startPoint y: 440, endPoint x: 1580, endPoint y: 653, distance: 213.5
click at [1568, 653] on html "Orders New Order Techs Clients Feedback Logout Orders New Order Users Clients M…" at bounding box center [784, 412] width 1568 height 825
click at [83, 91] on div "Finished Areas" at bounding box center [82, 89] width 164 height 32
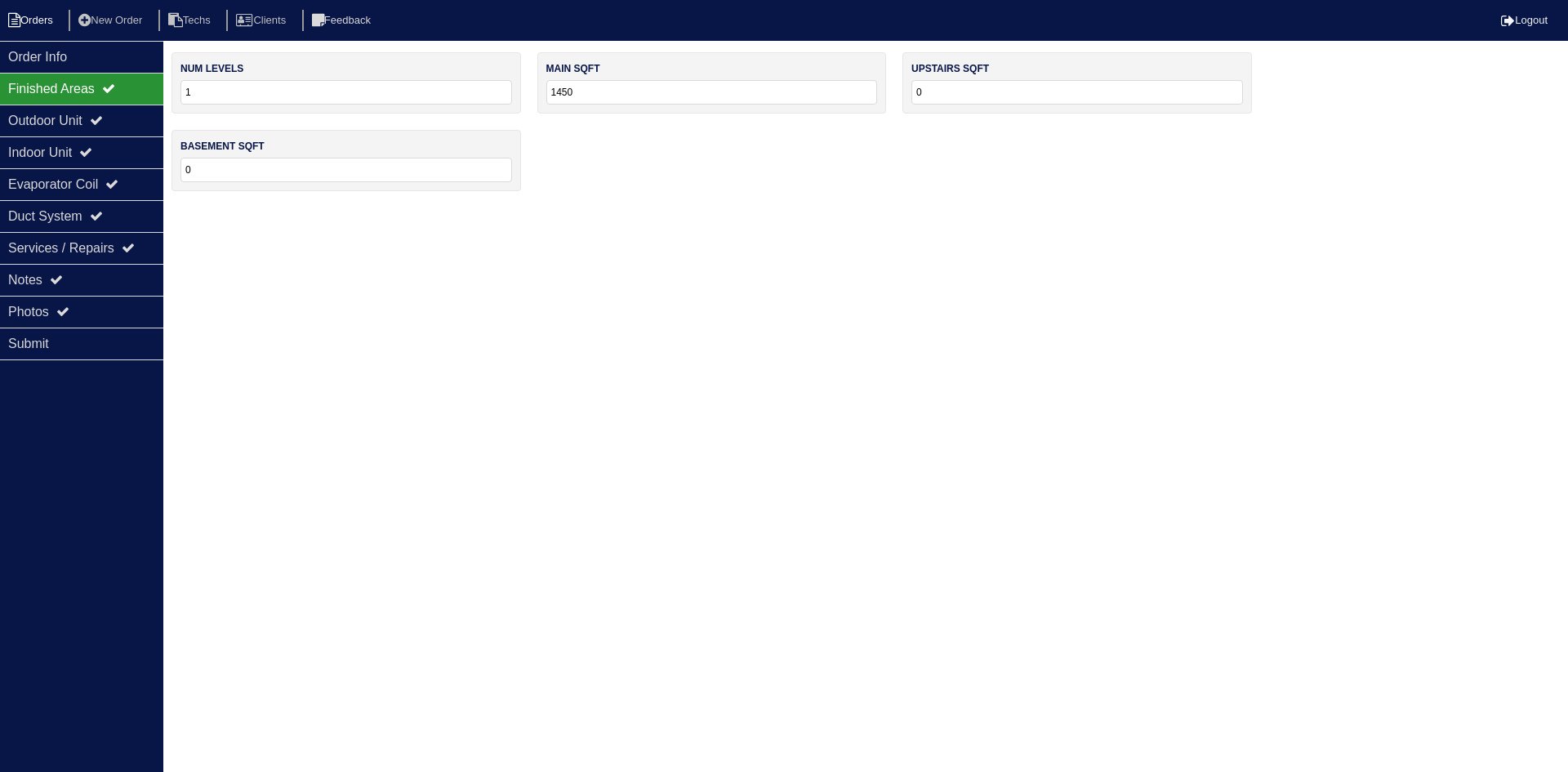
click at [42, 14] on li "Orders" at bounding box center [33, 21] width 66 height 22
select select "15"
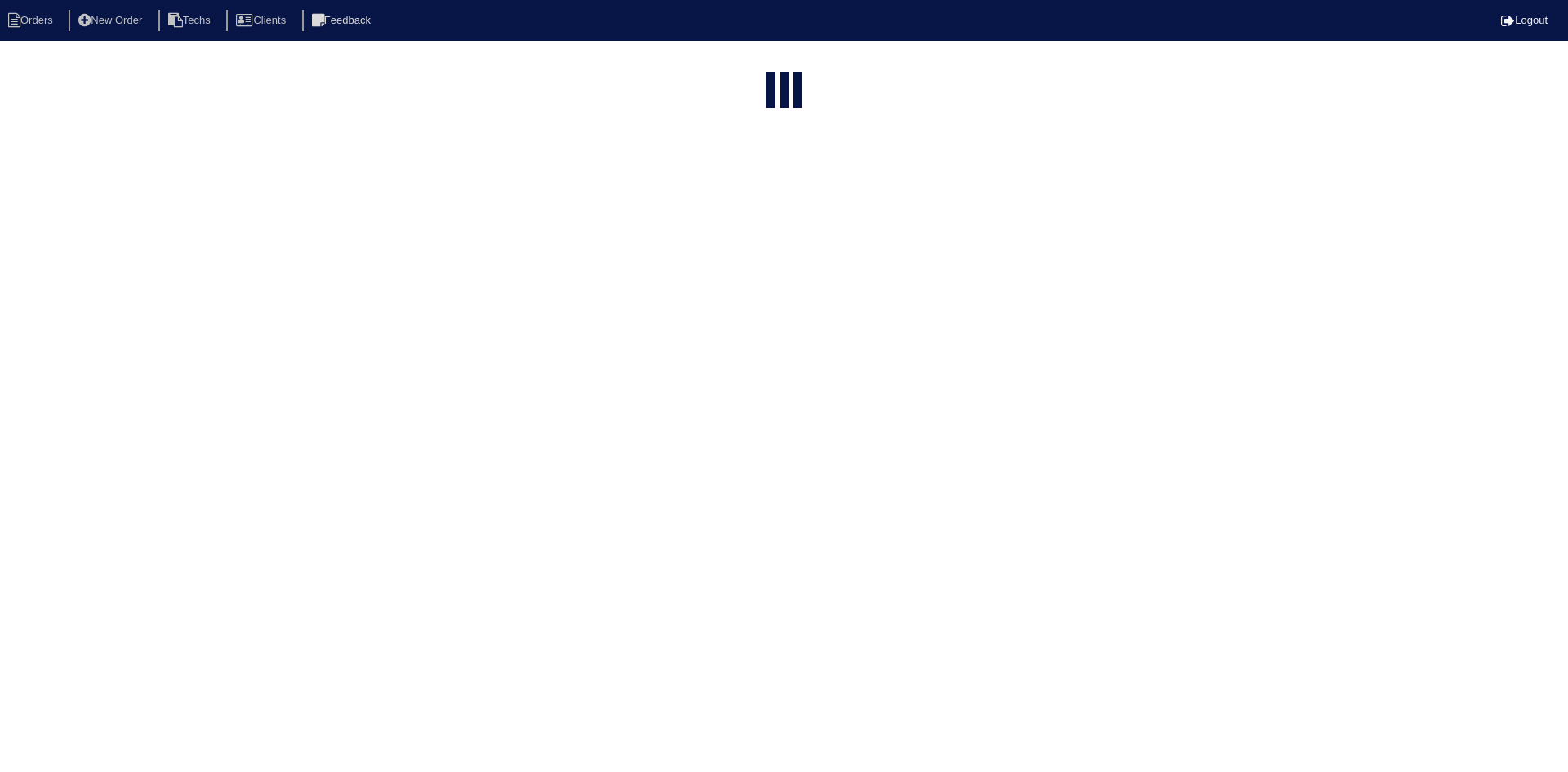
select select "field complete"
select select "need to quote"
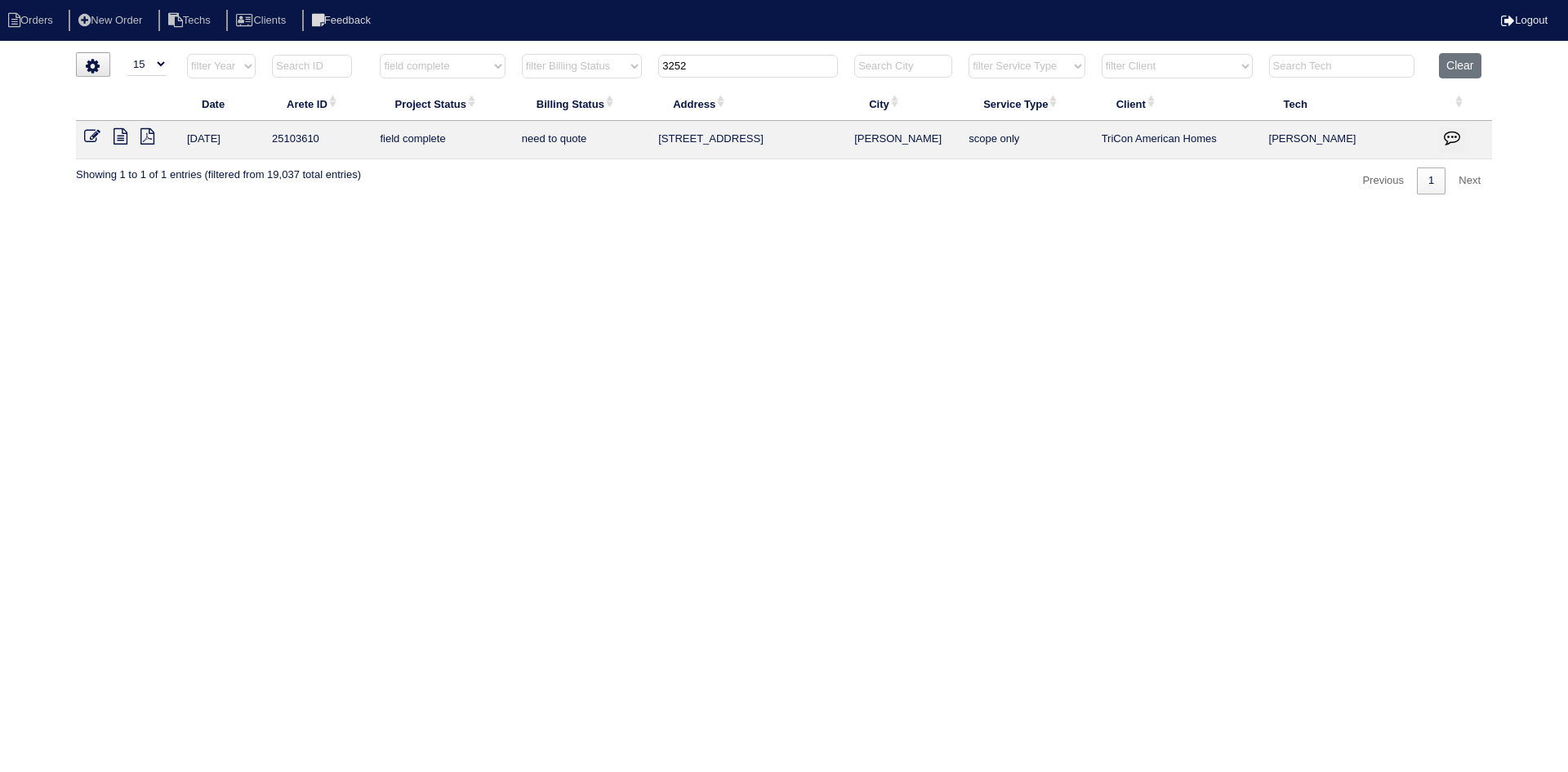
drag, startPoint x: 756, startPoint y: 69, endPoint x: 624, endPoint y: 84, distance: 132.8
click at [618, 72] on tr "filter Year -- Any Year -- 2025 2024 2023 2022 2021 2020 2019 filter Project St…" at bounding box center [784, 69] width 1416 height 33
type input "4995"
select select "field complete"
select select "need to quote"
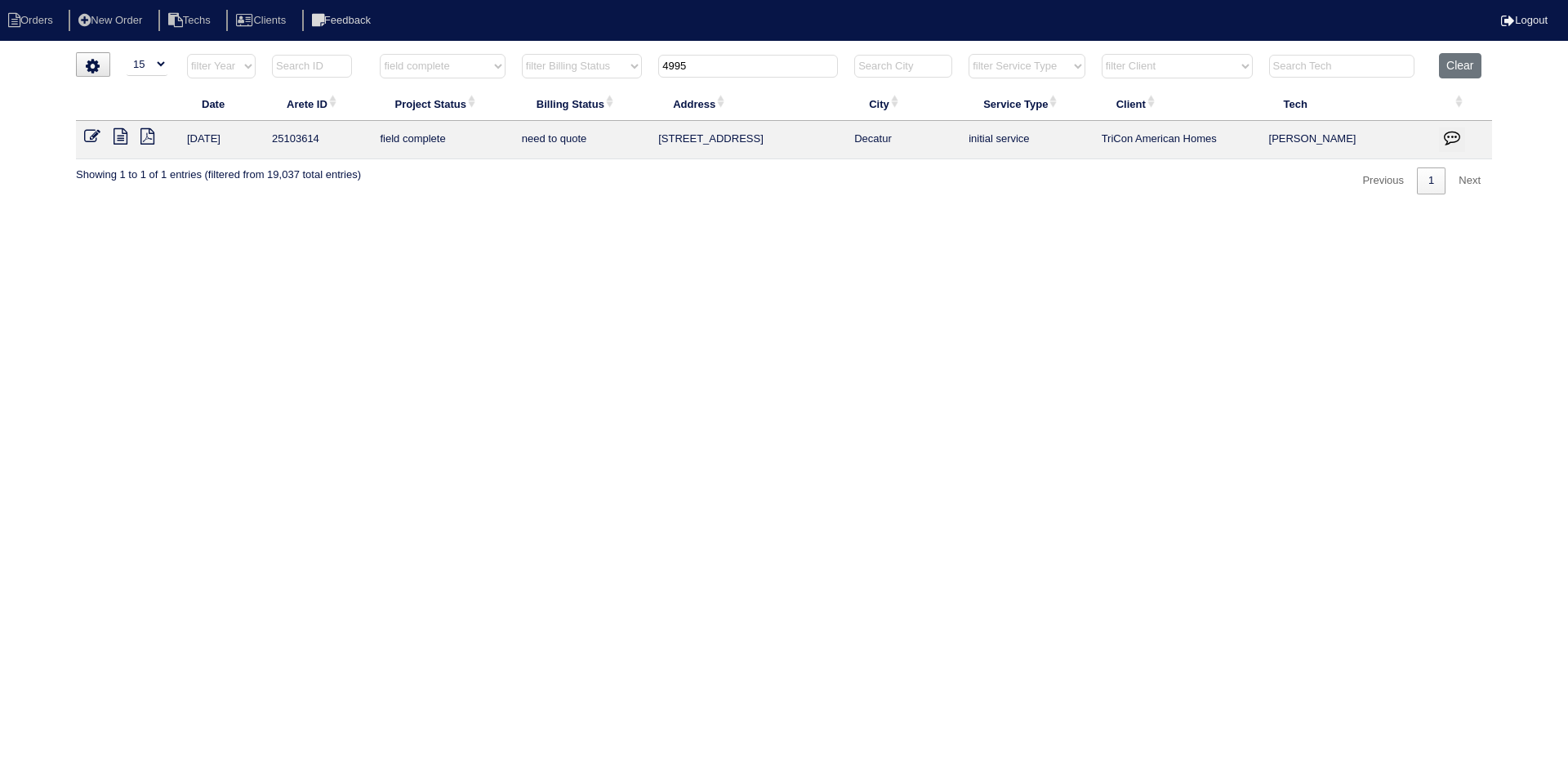
type input "4995"
click at [121, 135] on icon at bounding box center [120, 136] width 14 height 17
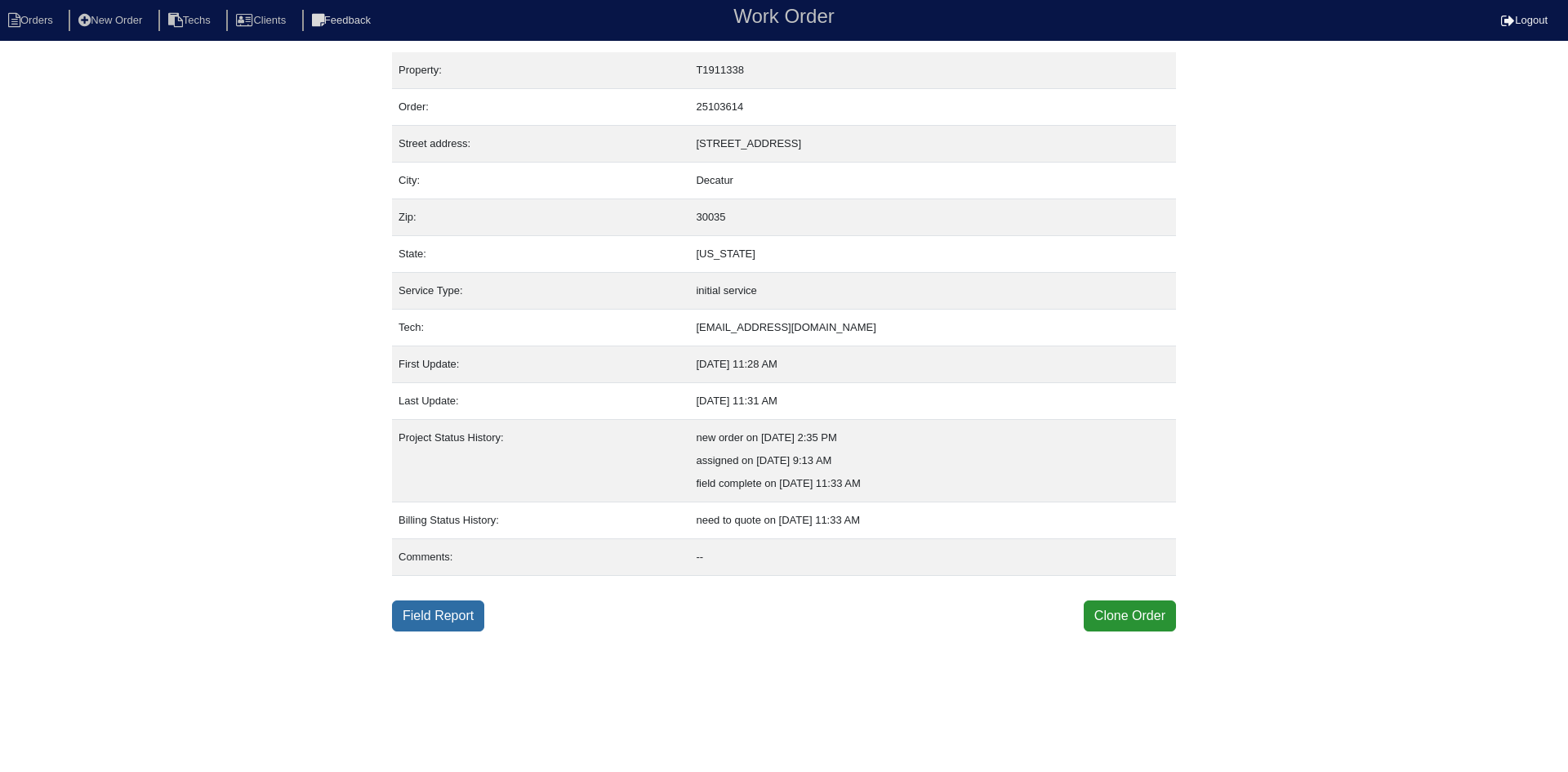
click at [437, 618] on link "Field Report" at bounding box center [438, 616] width 92 height 31
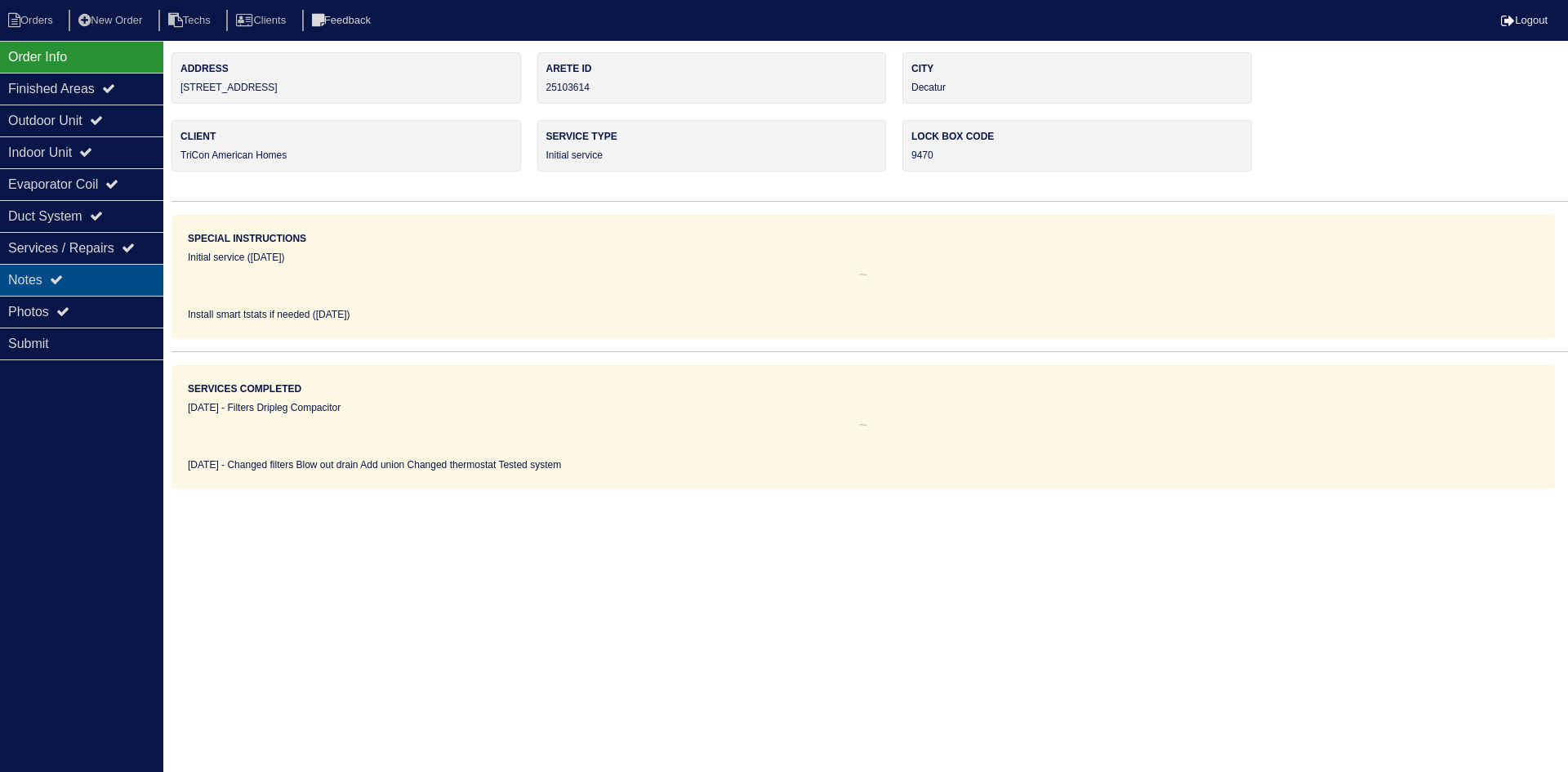
click at [81, 274] on div "Notes" at bounding box center [81, 279] width 163 height 32
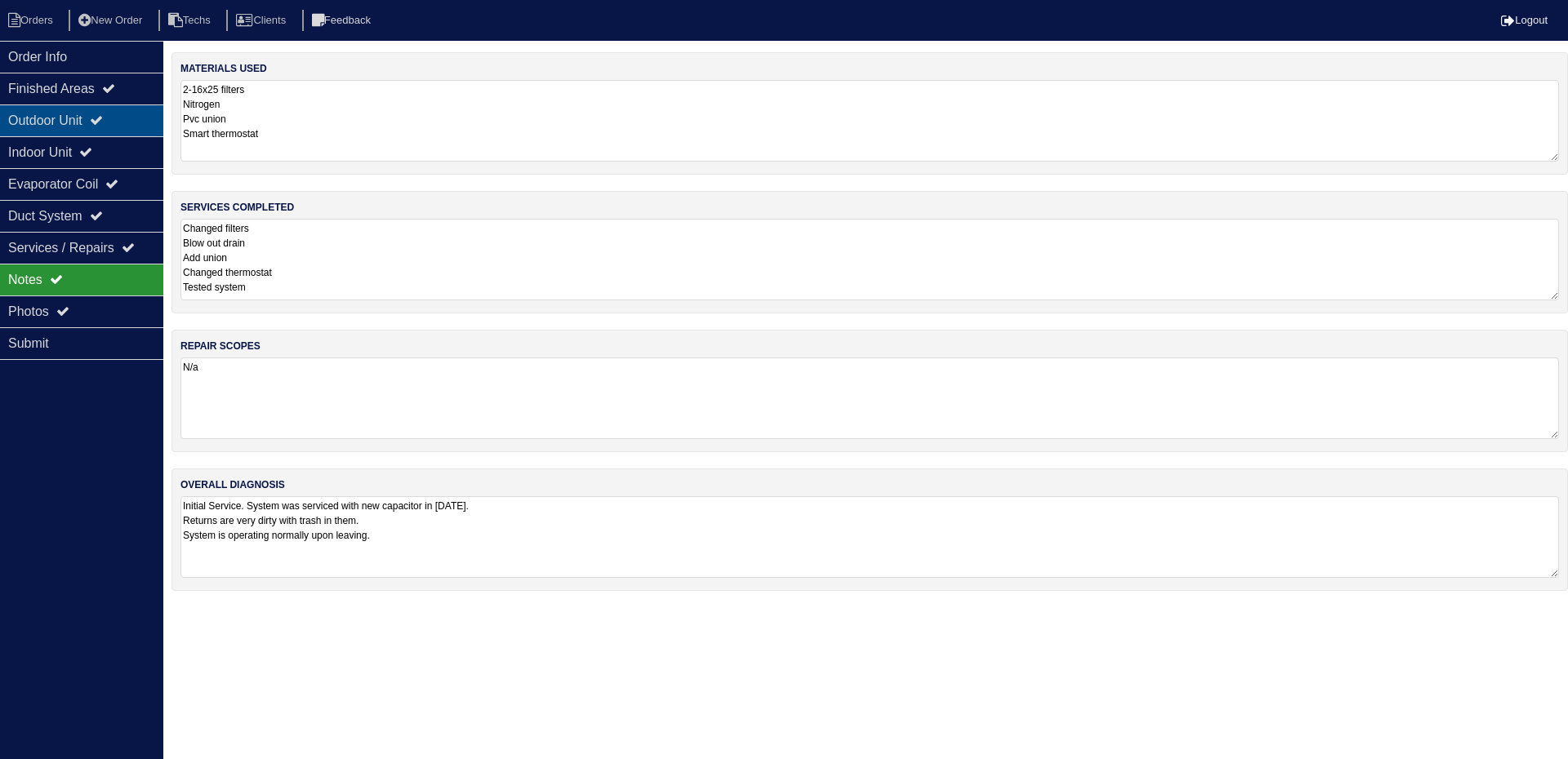
click at [109, 113] on div "Outdoor Unit" at bounding box center [81, 120] width 163 height 32
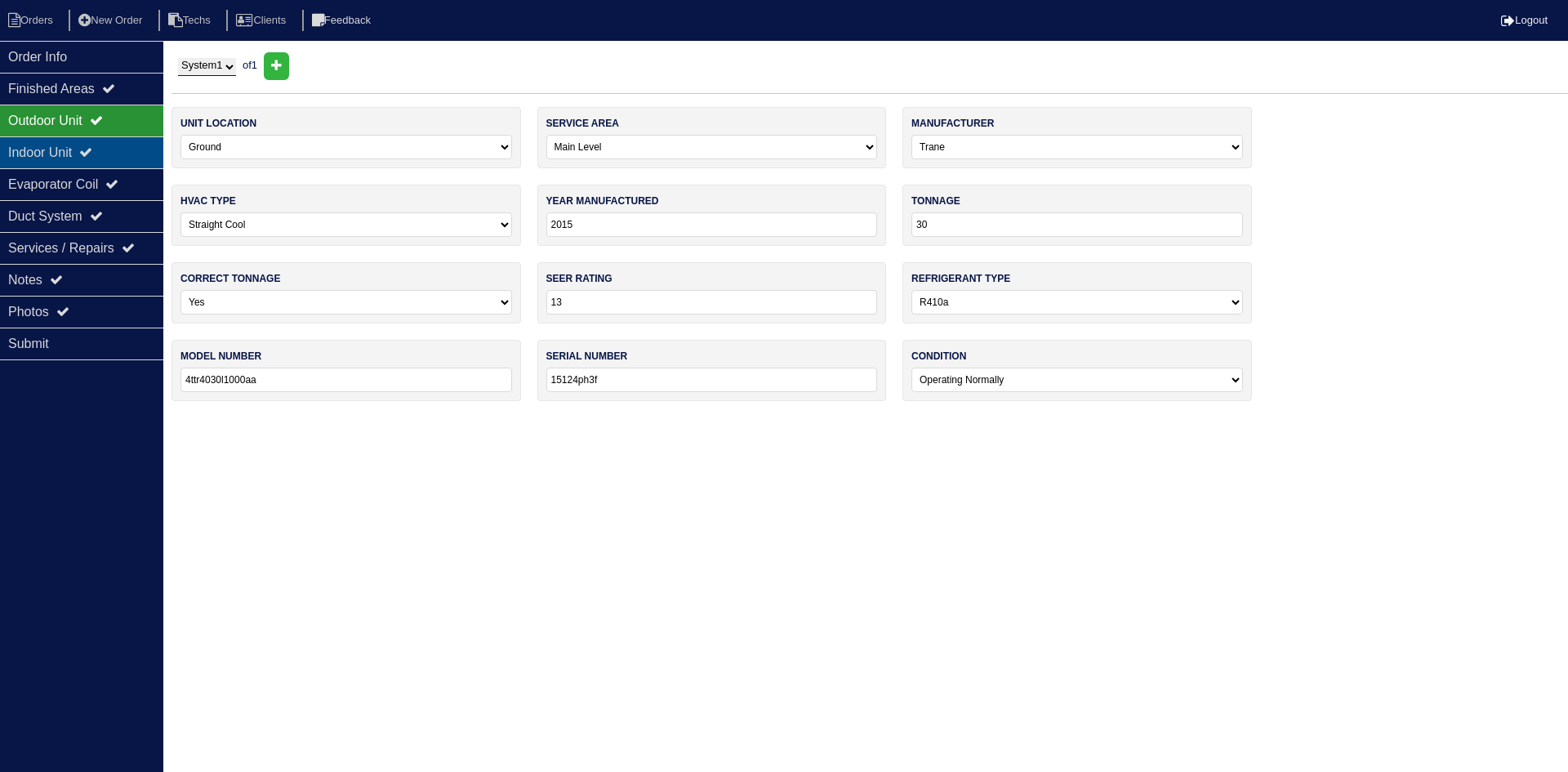
click at [92, 154] on icon at bounding box center [86, 152] width 13 height 13
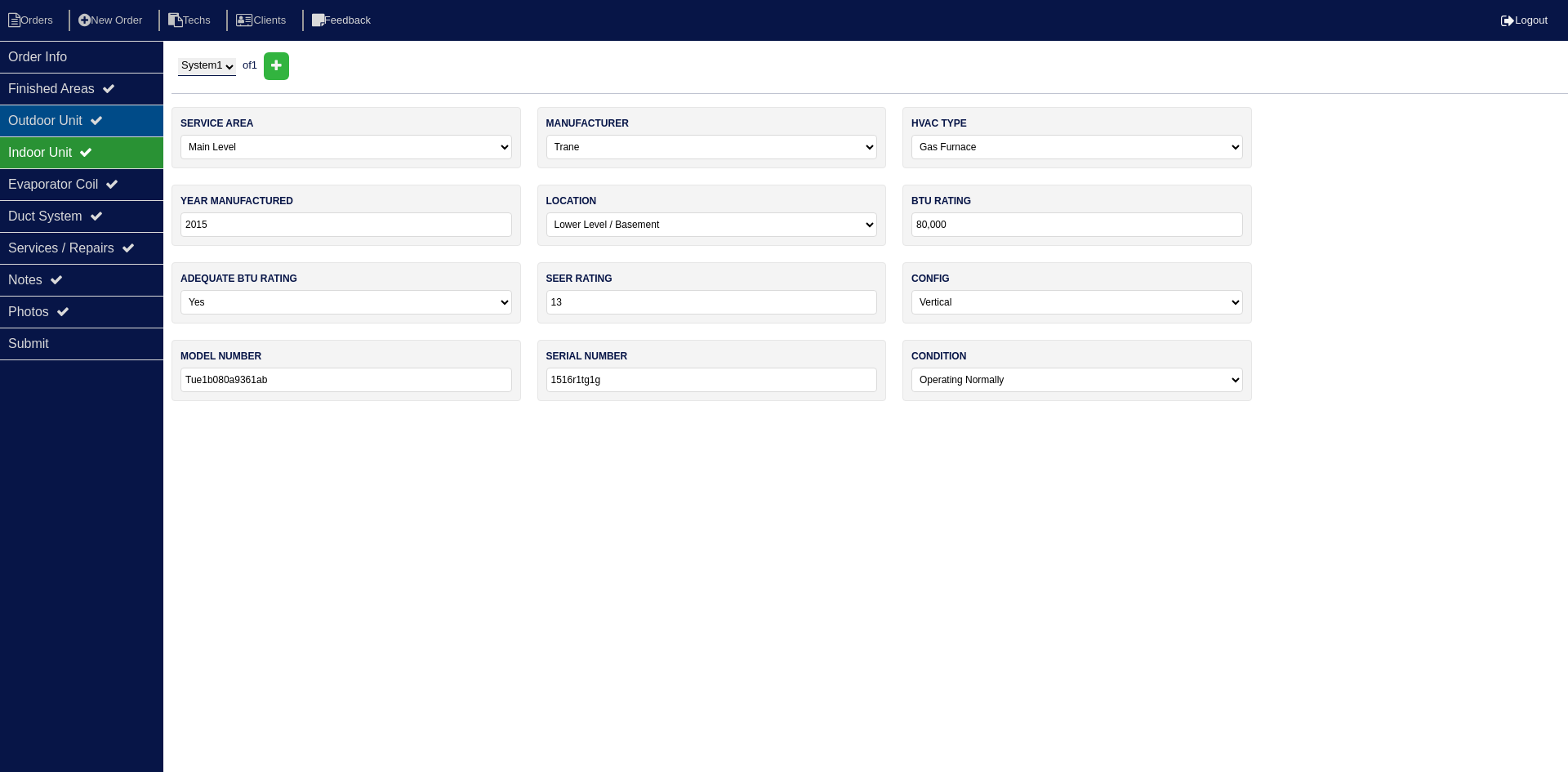
click at [129, 113] on div "Outdoor Unit" at bounding box center [81, 120] width 163 height 32
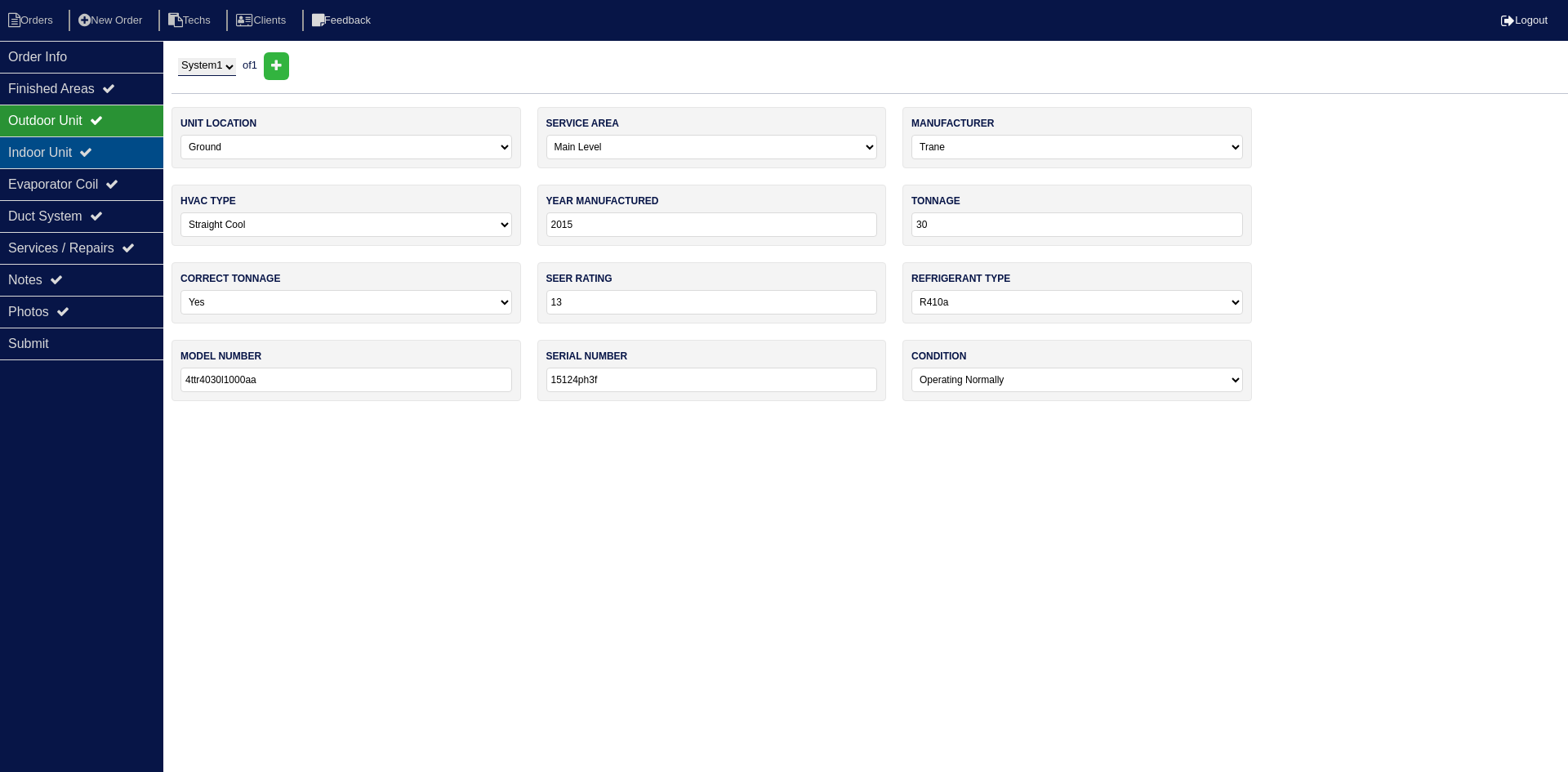
click at [52, 151] on div "Indoor Unit" at bounding box center [81, 152] width 163 height 32
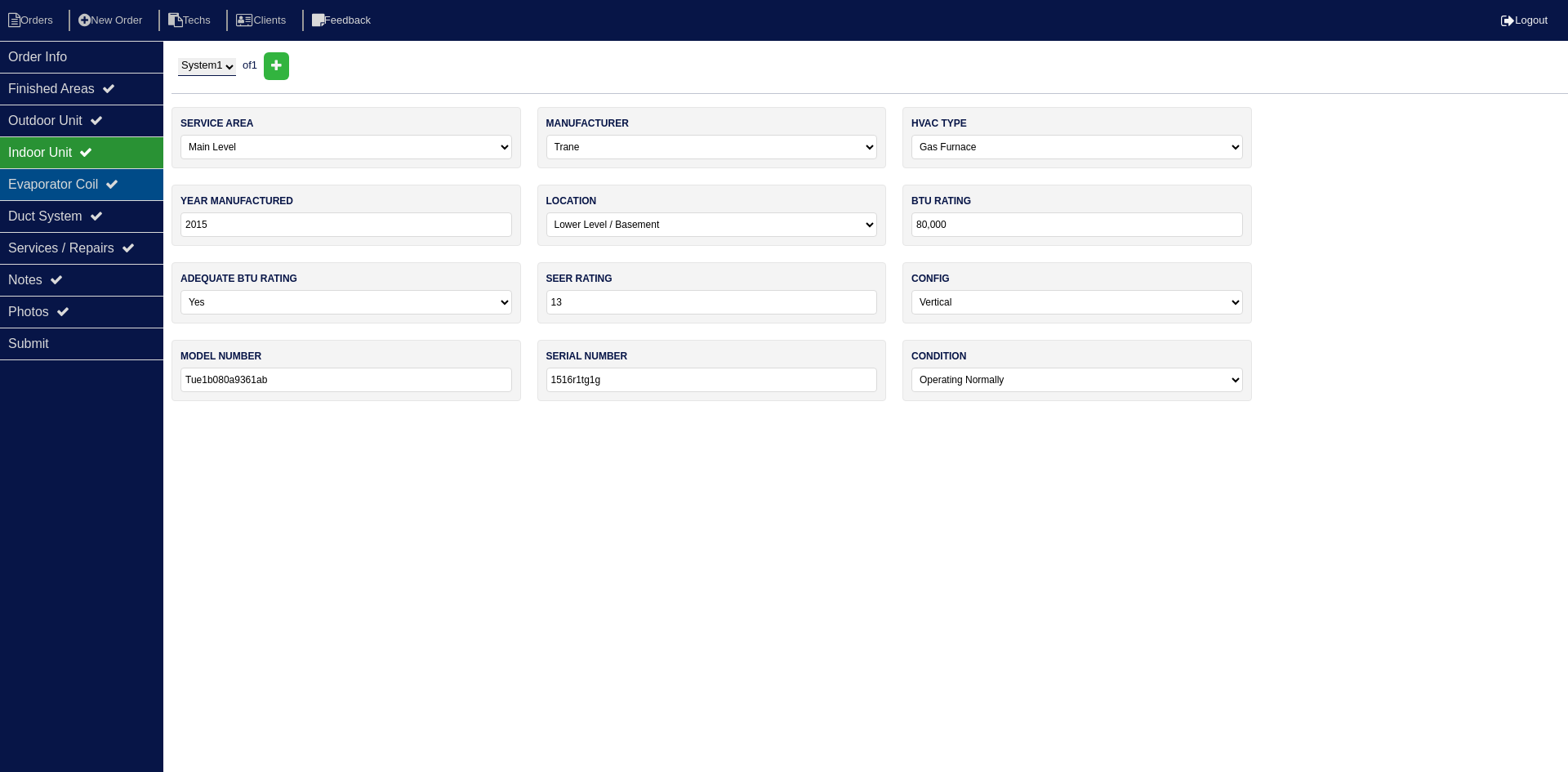
click at [48, 186] on div "Evaporator Coil" at bounding box center [81, 184] width 163 height 32
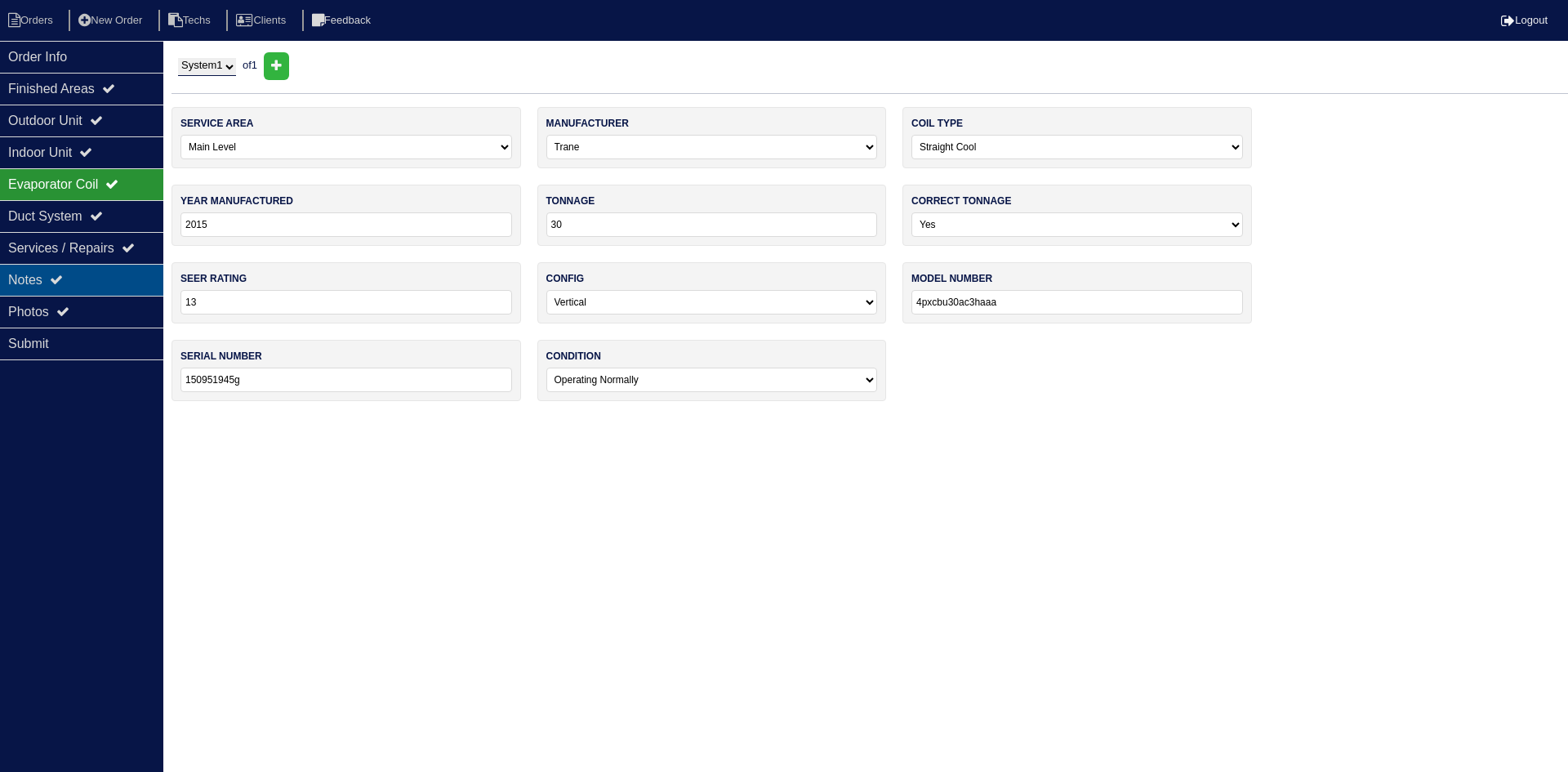
click at [31, 274] on div "Notes" at bounding box center [81, 279] width 163 height 32
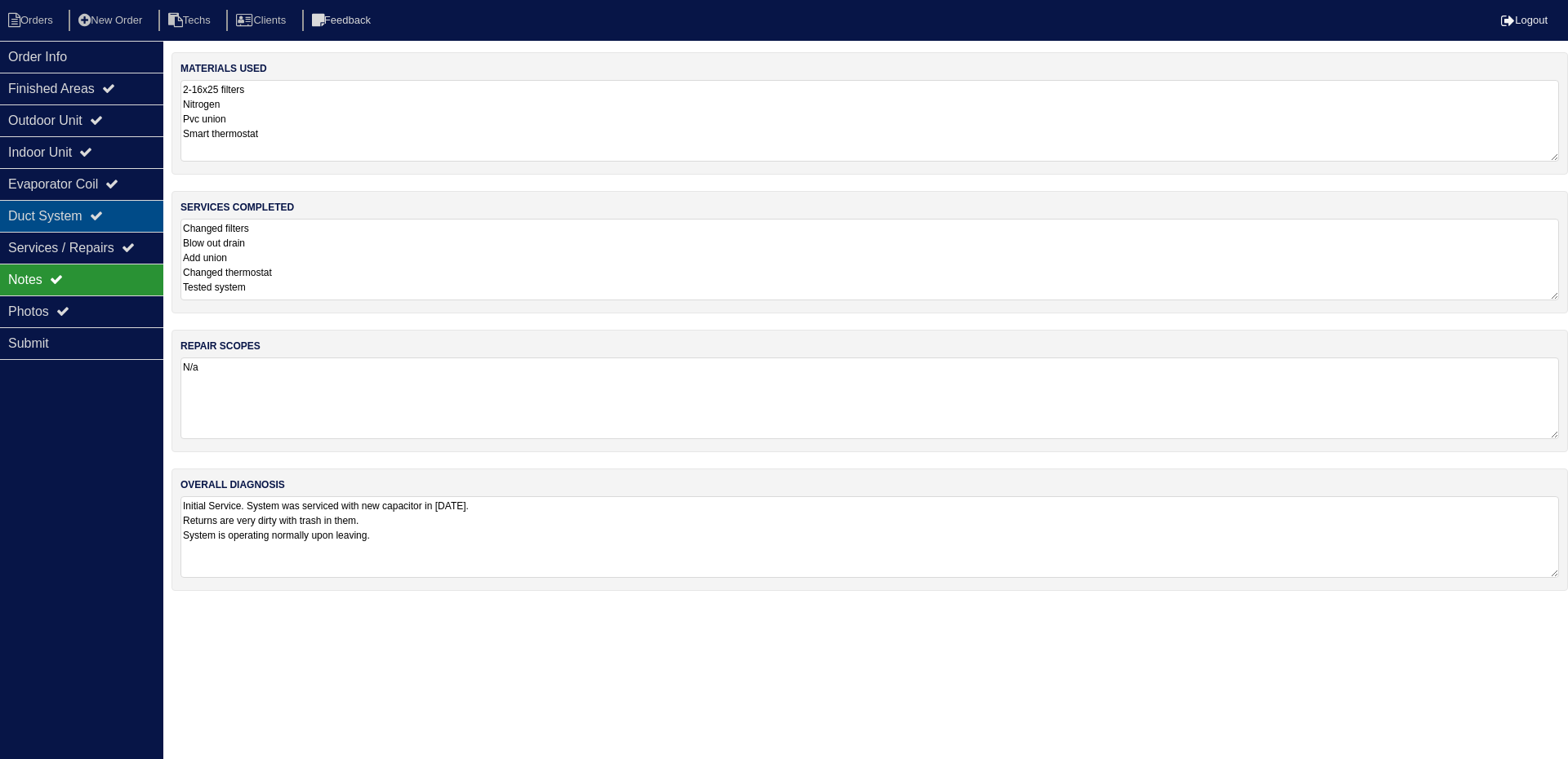
click at [78, 208] on div "Duct System" at bounding box center [81, 216] width 163 height 32
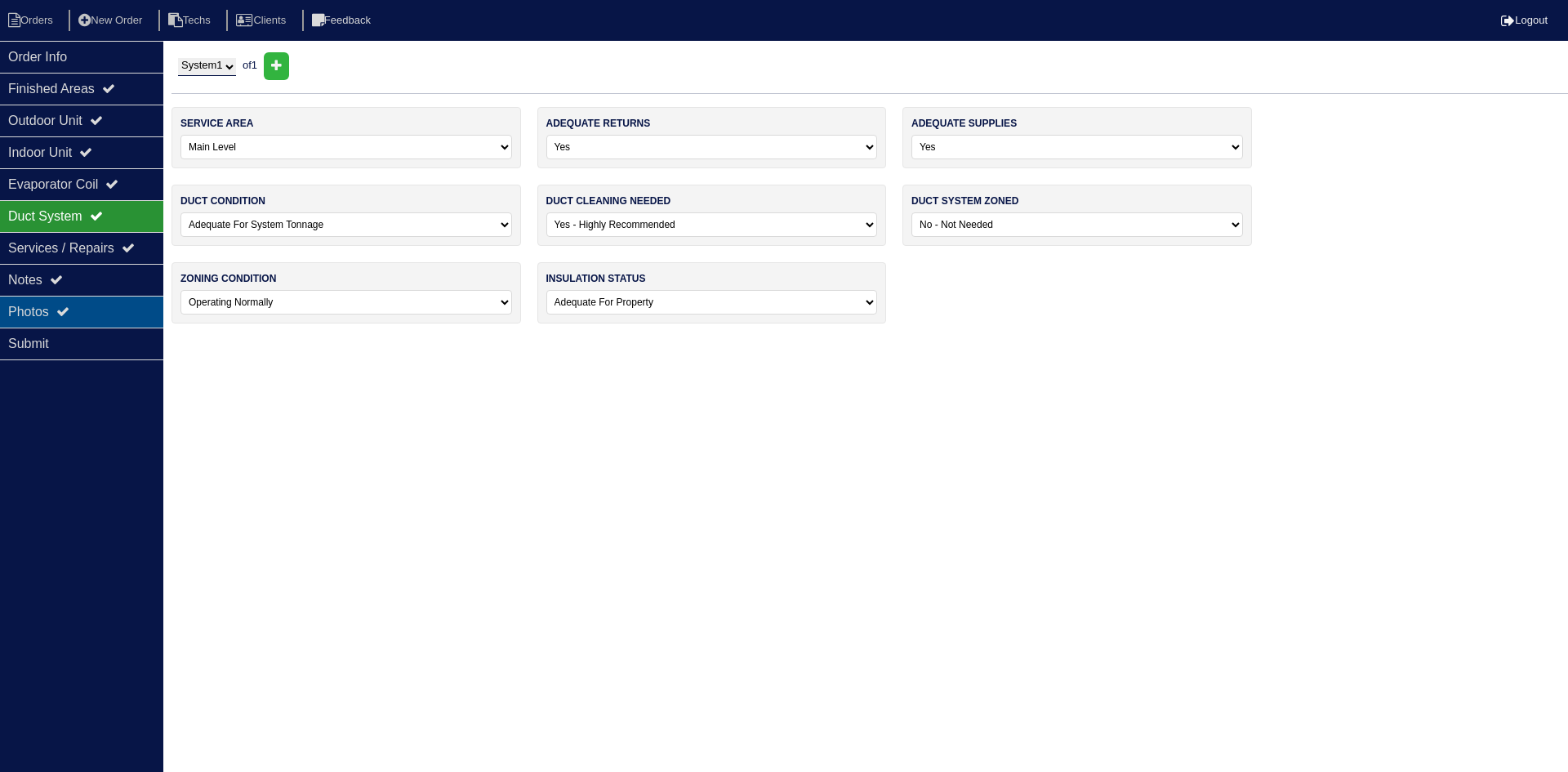
click at [80, 304] on div "Photos" at bounding box center [81, 311] width 163 height 32
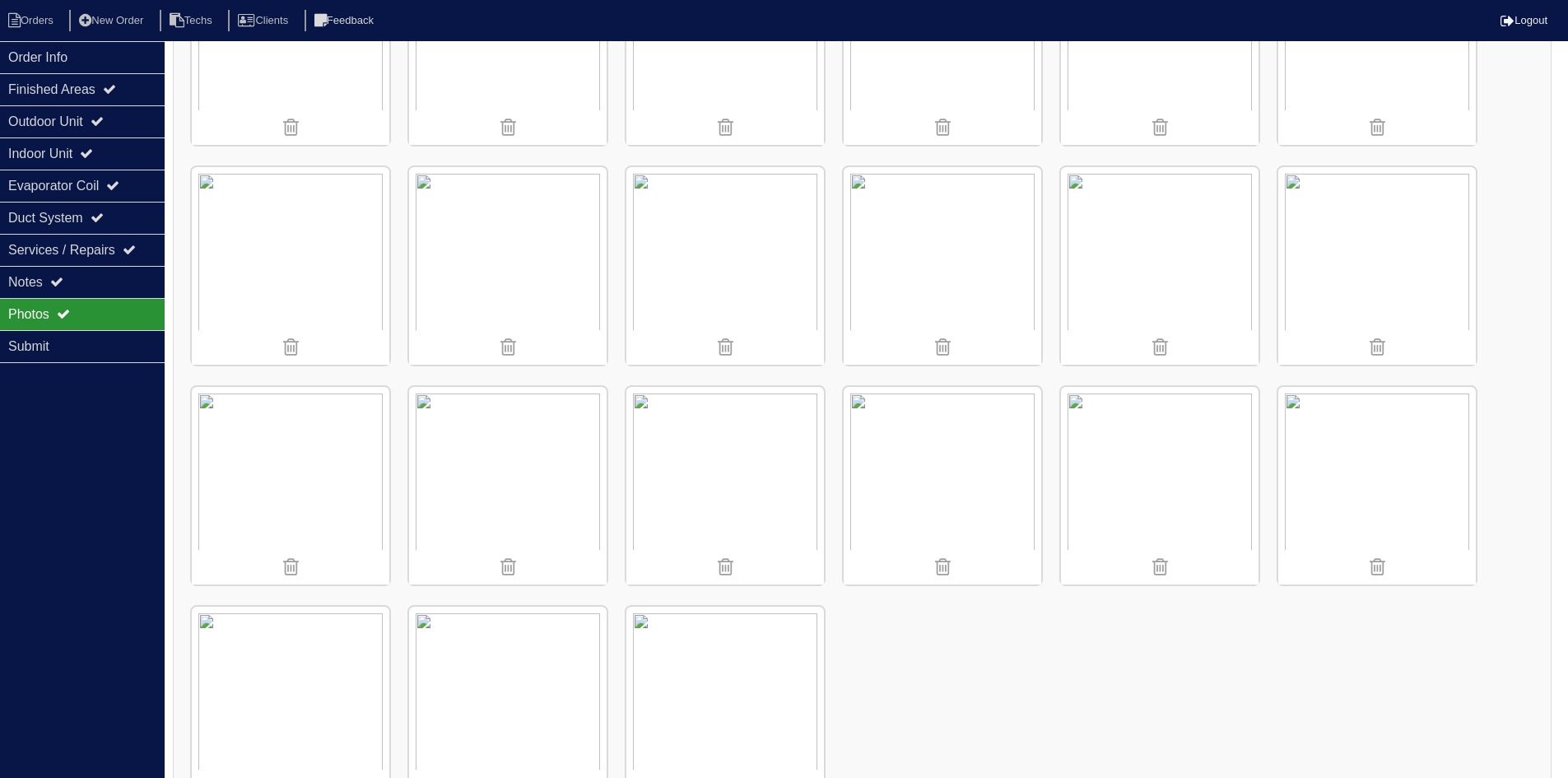
scroll to position [636, 0]
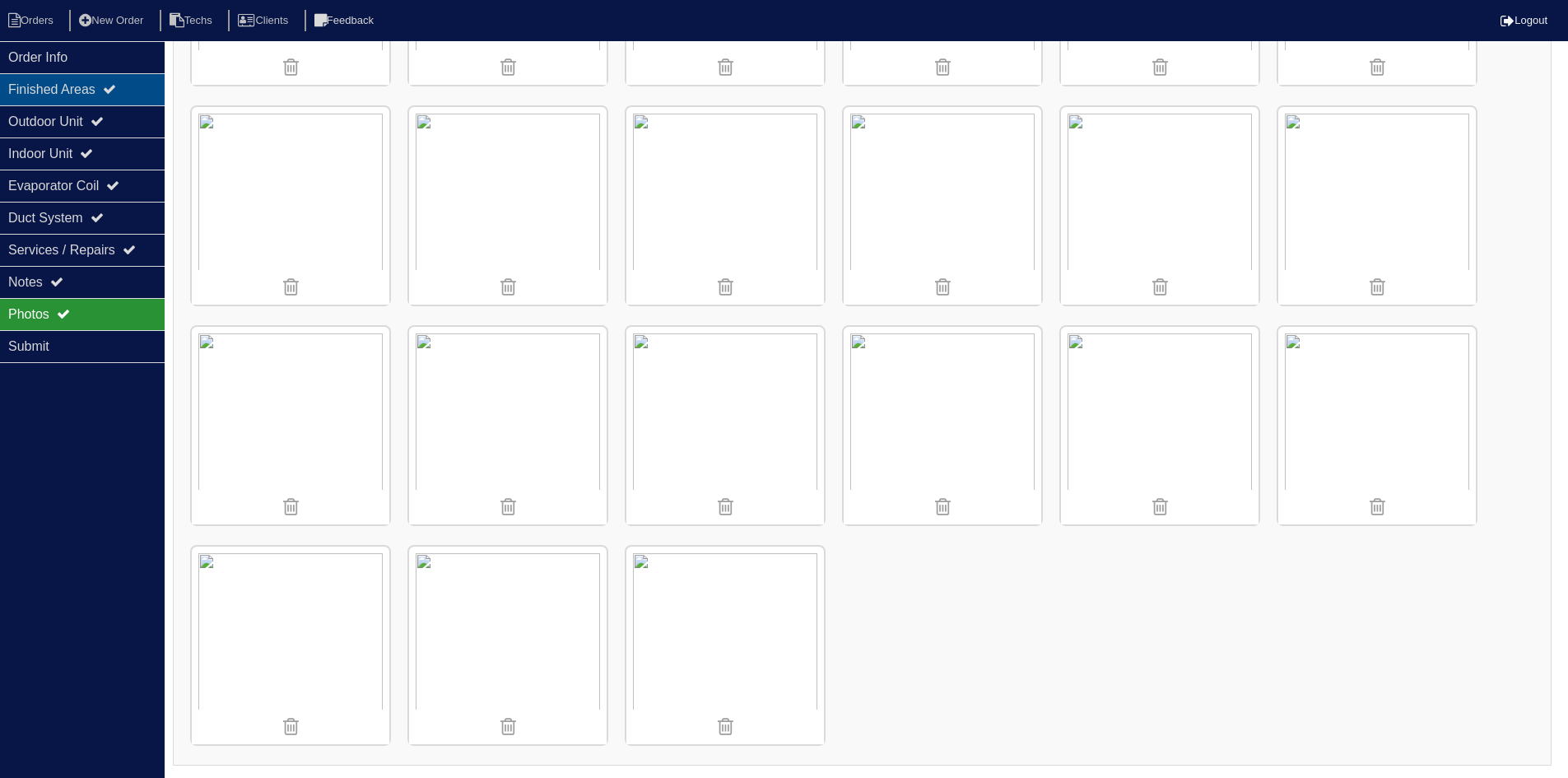
click at [105, 83] on div "Finished Areas" at bounding box center [82, 89] width 164 height 32
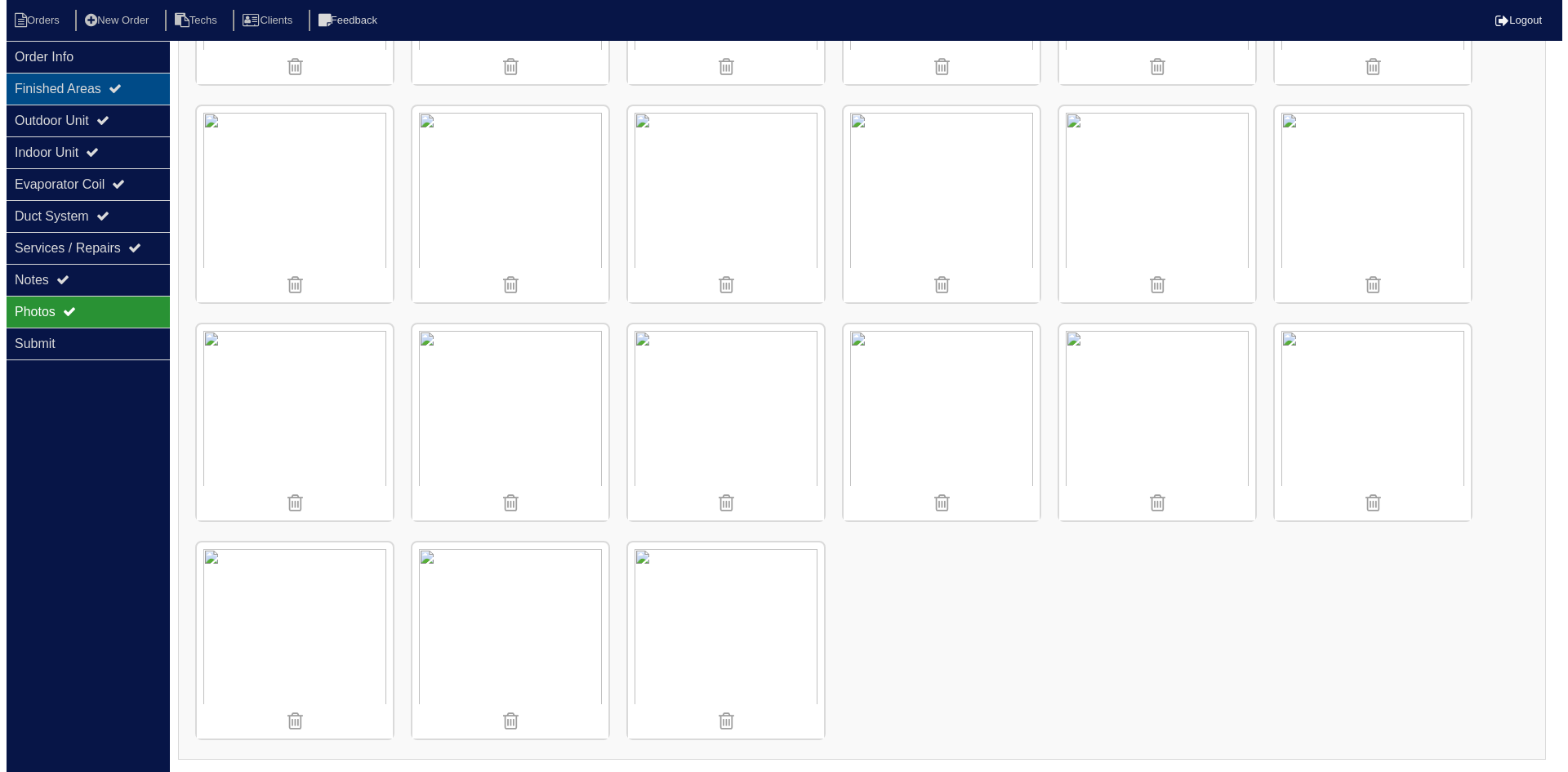
scroll to position [0, 0]
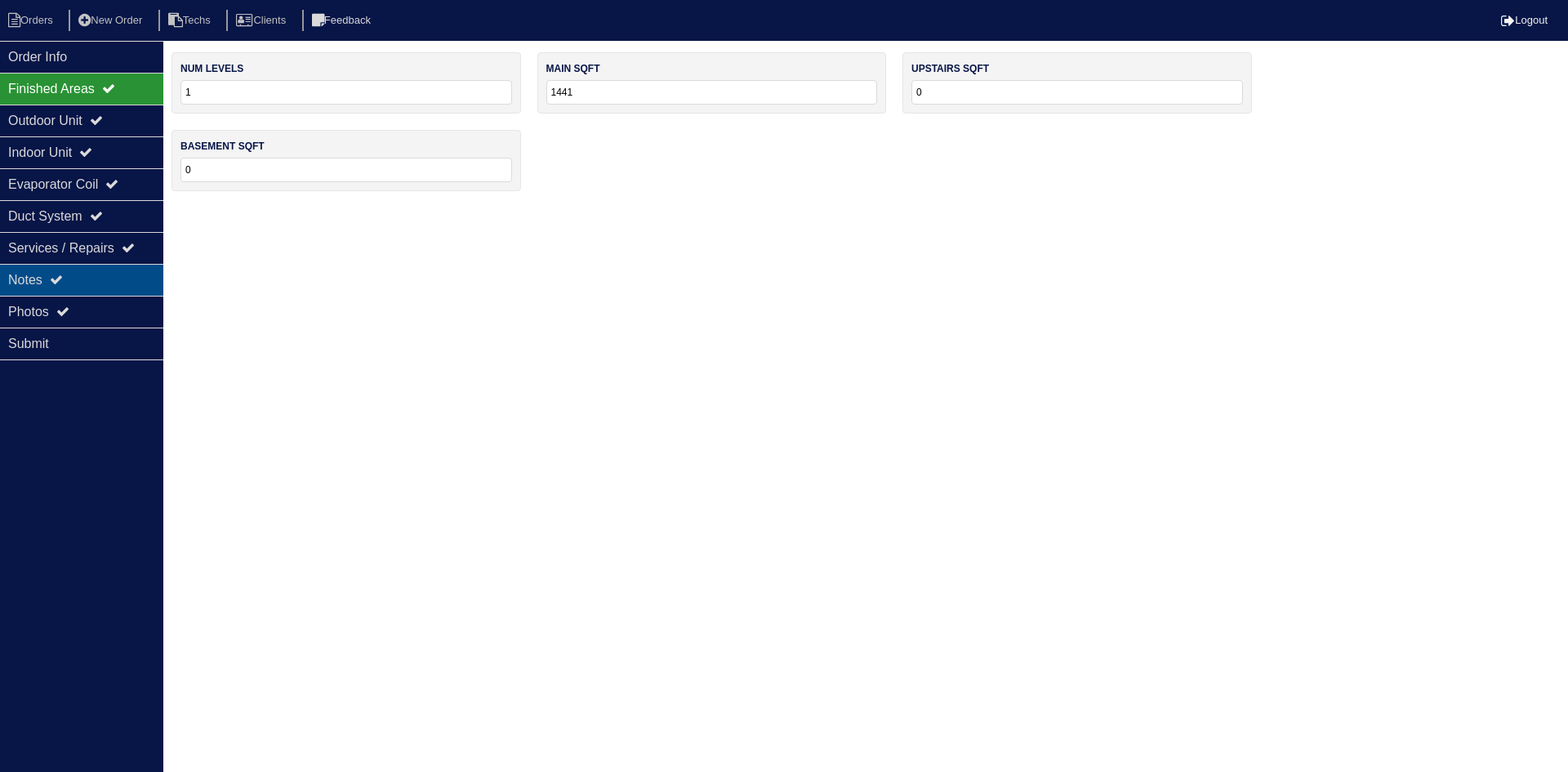
click at [103, 277] on div "Notes" at bounding box center [81, 279] width 163 height 32
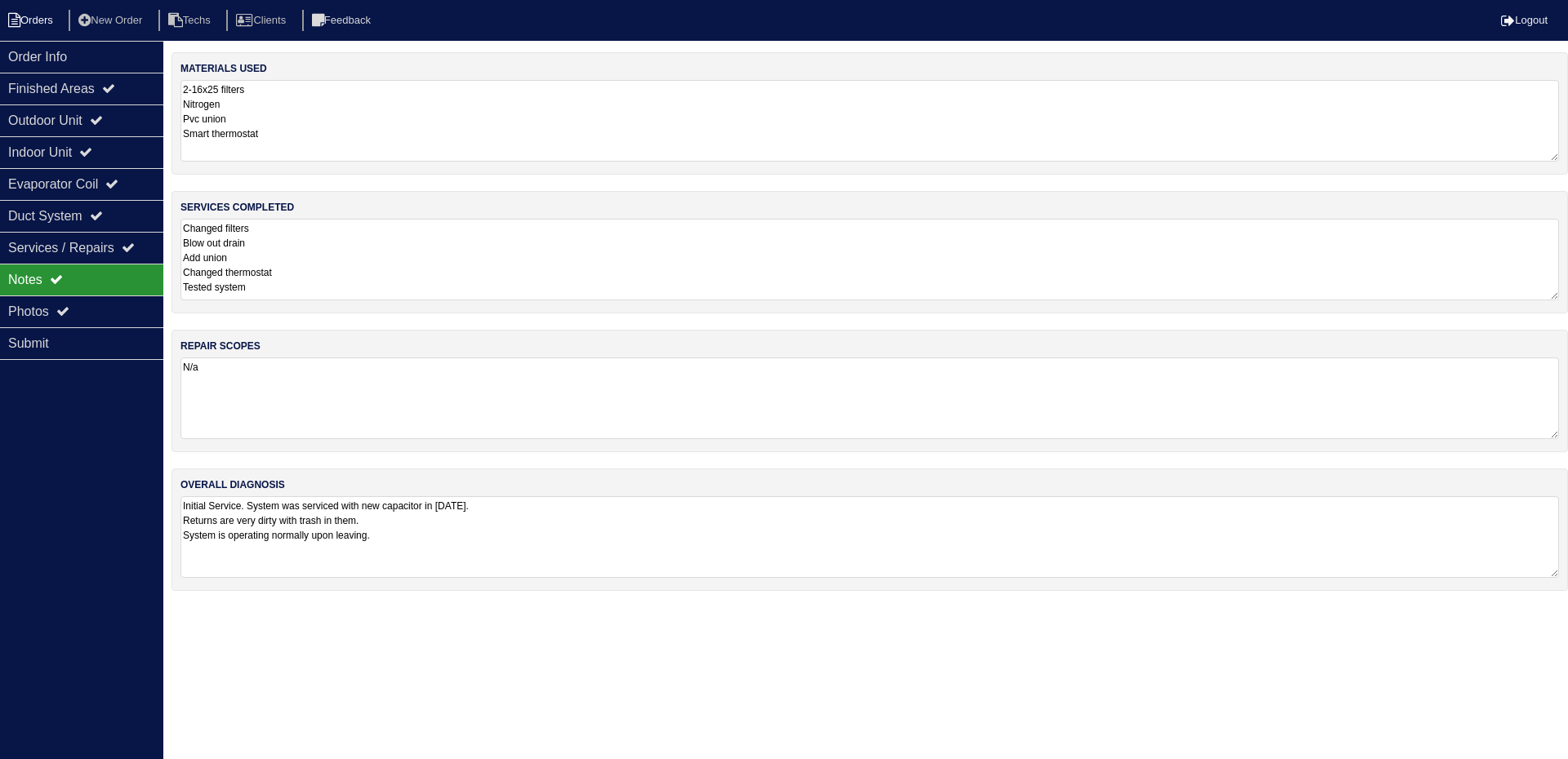
click at [22, 15] on li "Orders" at bounding box center [33, 21] width 66 height 22
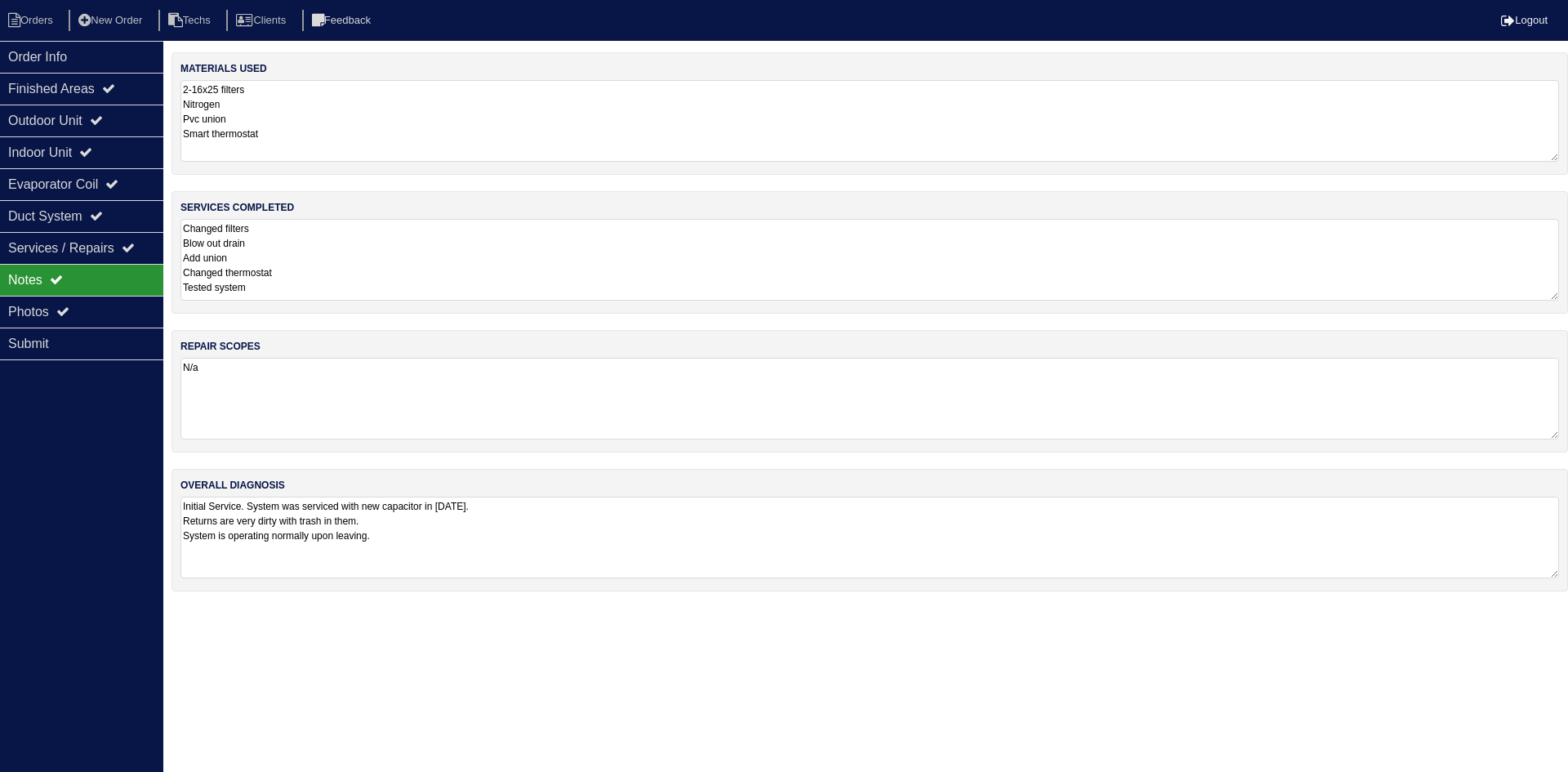
select select "15"
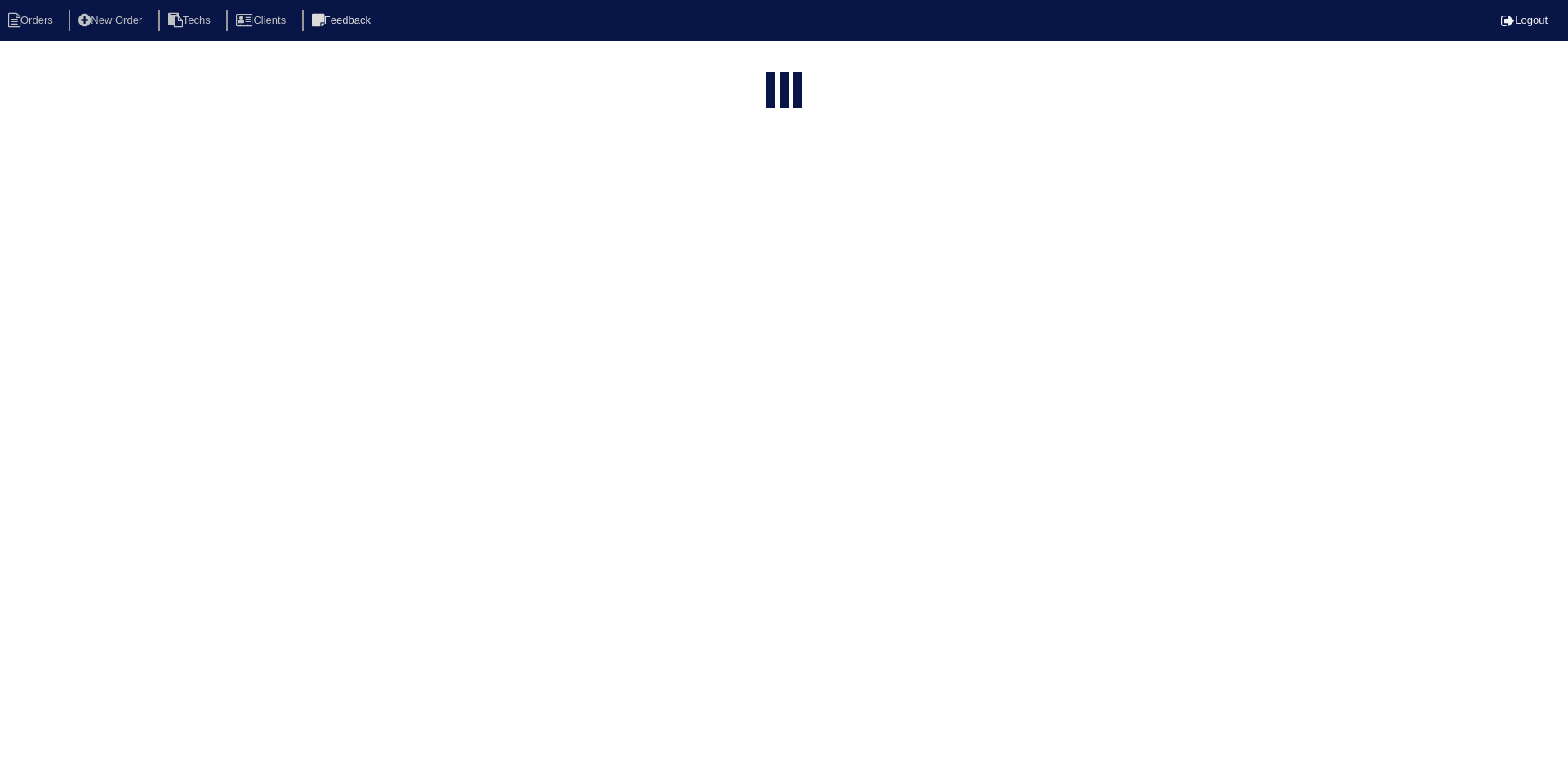
select select "field complete"
select select "need to quote"
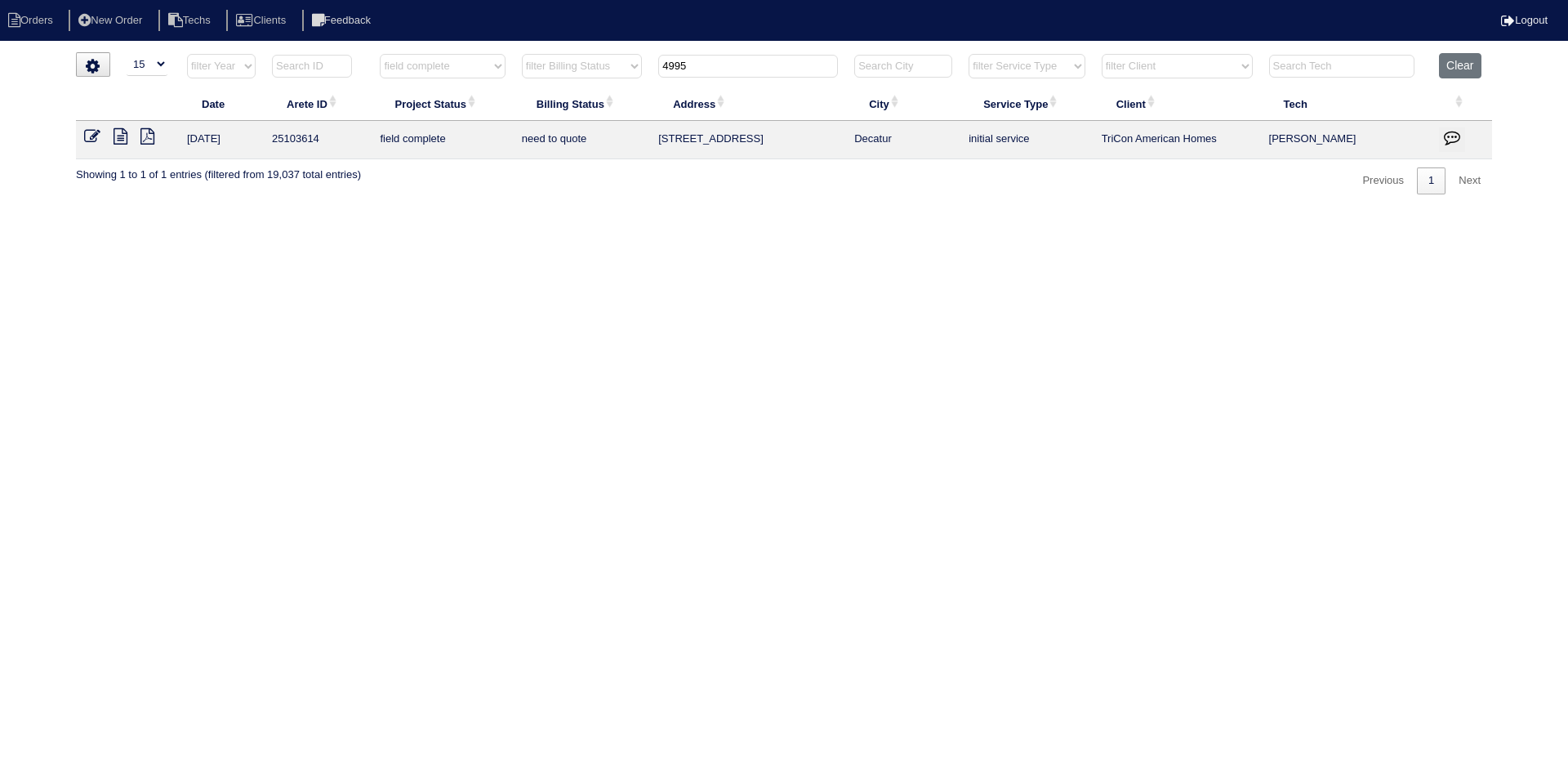
drag, startPoint x: 692, startPoint y: 70, endPoint x: 637, endPoint y: 71, distance: 55.0
click at [637, 71] on tr "filter Year -- Any Year -- 2025 2024 2023 2022 2021 2020 2019 filter Project St…" at bounding box center [784, 69] width 1416 height 33
type input "333"
select select "field complete"
select select "need to quote"
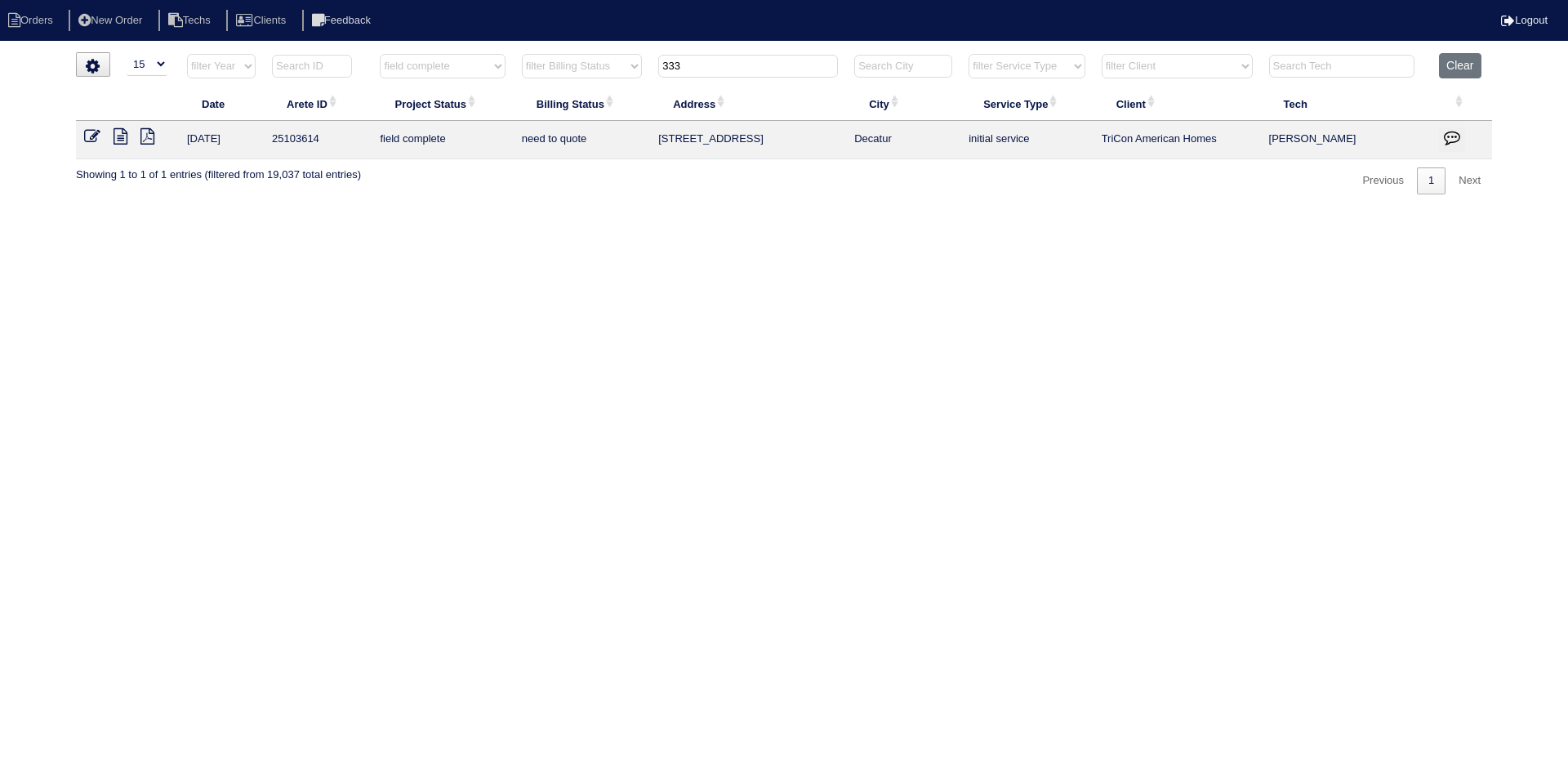
type input "333"
click at [113, 138] on link at bounding box center [99, 138] width 29 height 13
click at [119, 135] on icon at bounding box center [120, 136] width 14 height 17
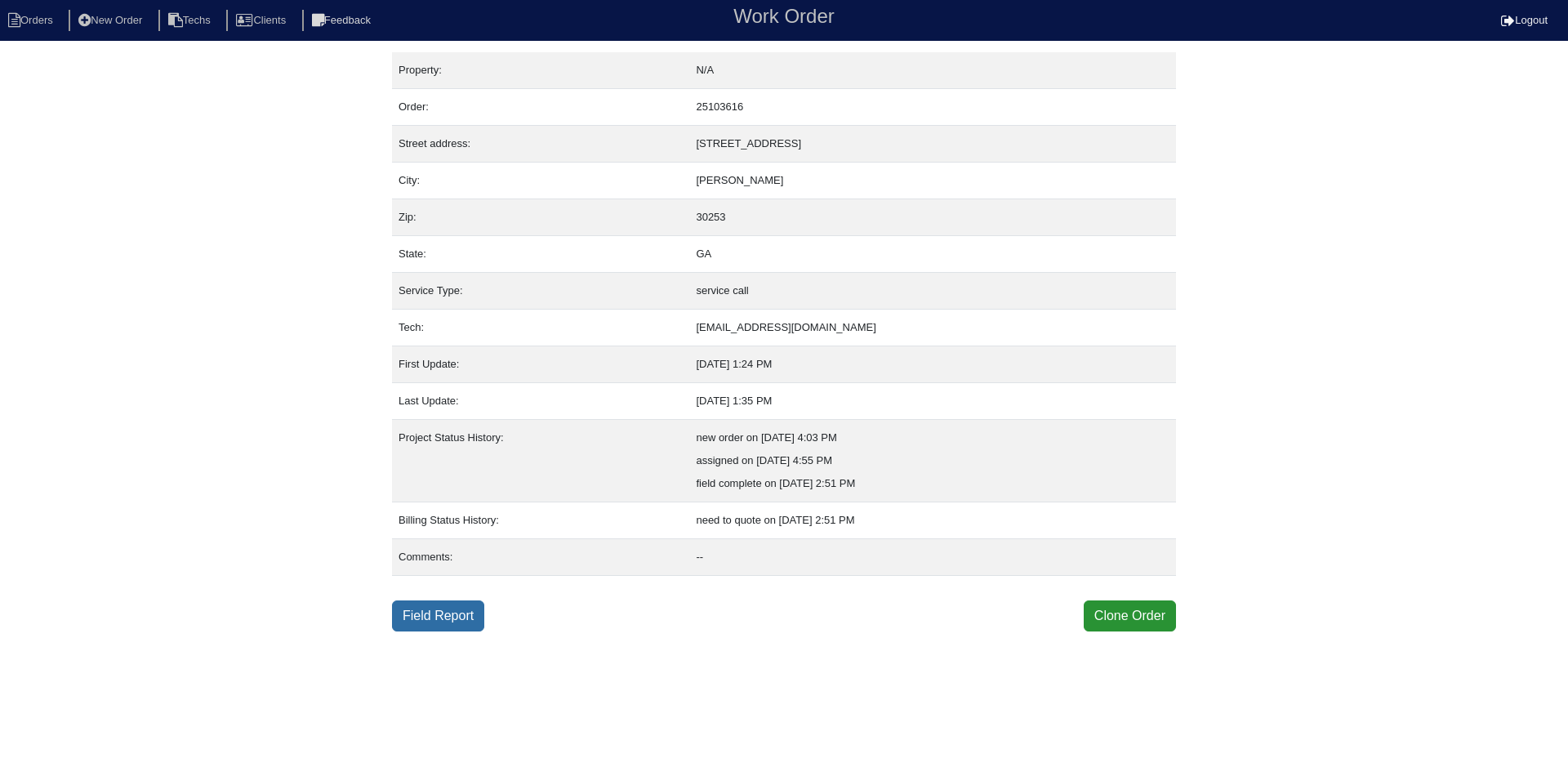
click at [452, 622] on link "Field Report" at bounding box center [438, 616] width 92 height 31
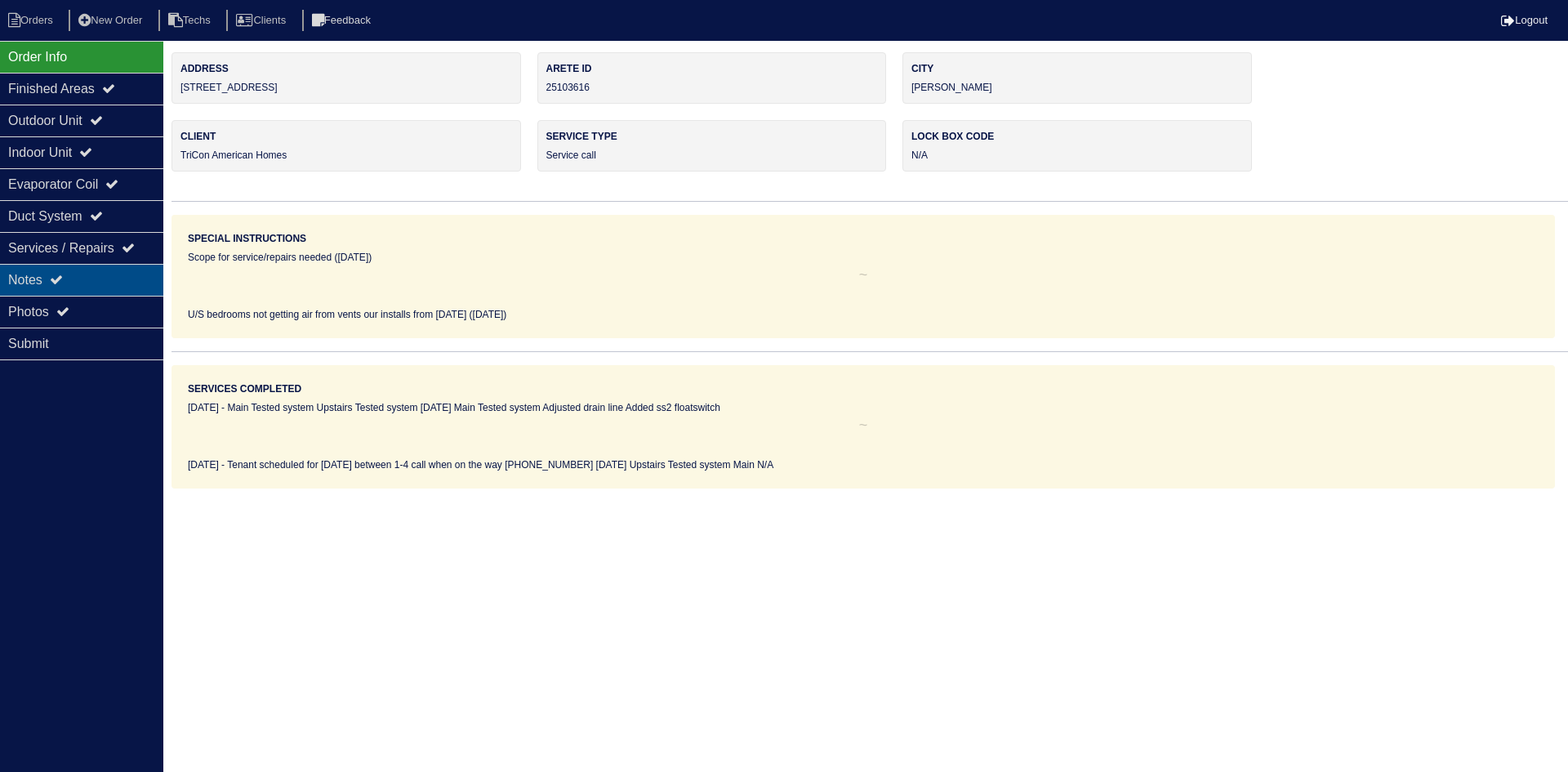
click at [92, 279] on div "Notes" at bounding box center [81, 279] width 163 height 32
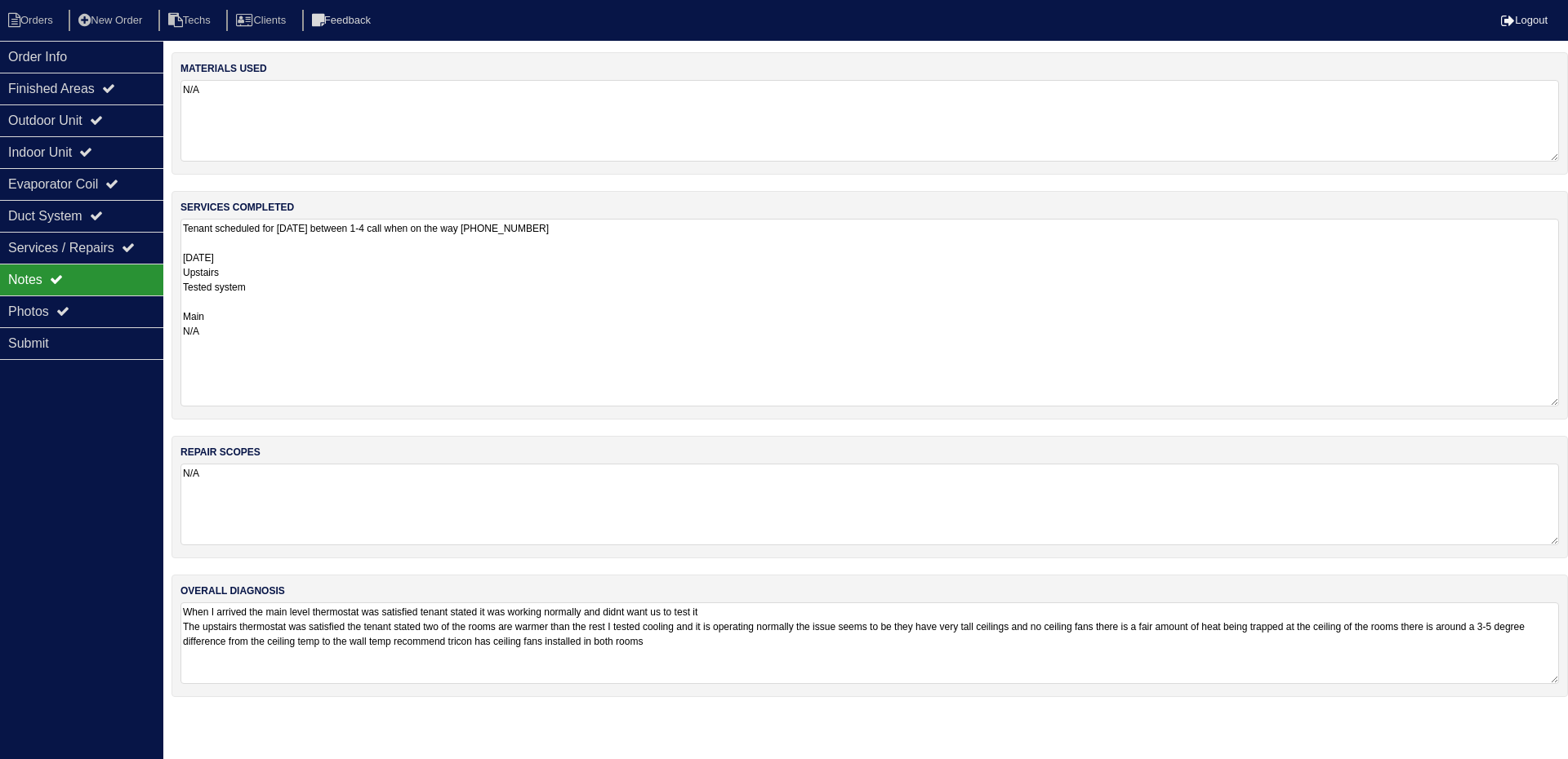
drag, startPoint x: 1557, startPoint y: 295, endPoint x: 1538, endPoint y: 401, distance: 107.7
click at [1538, 401] on textarea "Tenant scheduled for tomorrow between 1-4 call when on the way 904-705-3616 10-…" at bounding box center [870, 313] width 1378 height 188
click at [89, 59] on div "Order Info" at bounding box center [81, 57] width 163 height 32
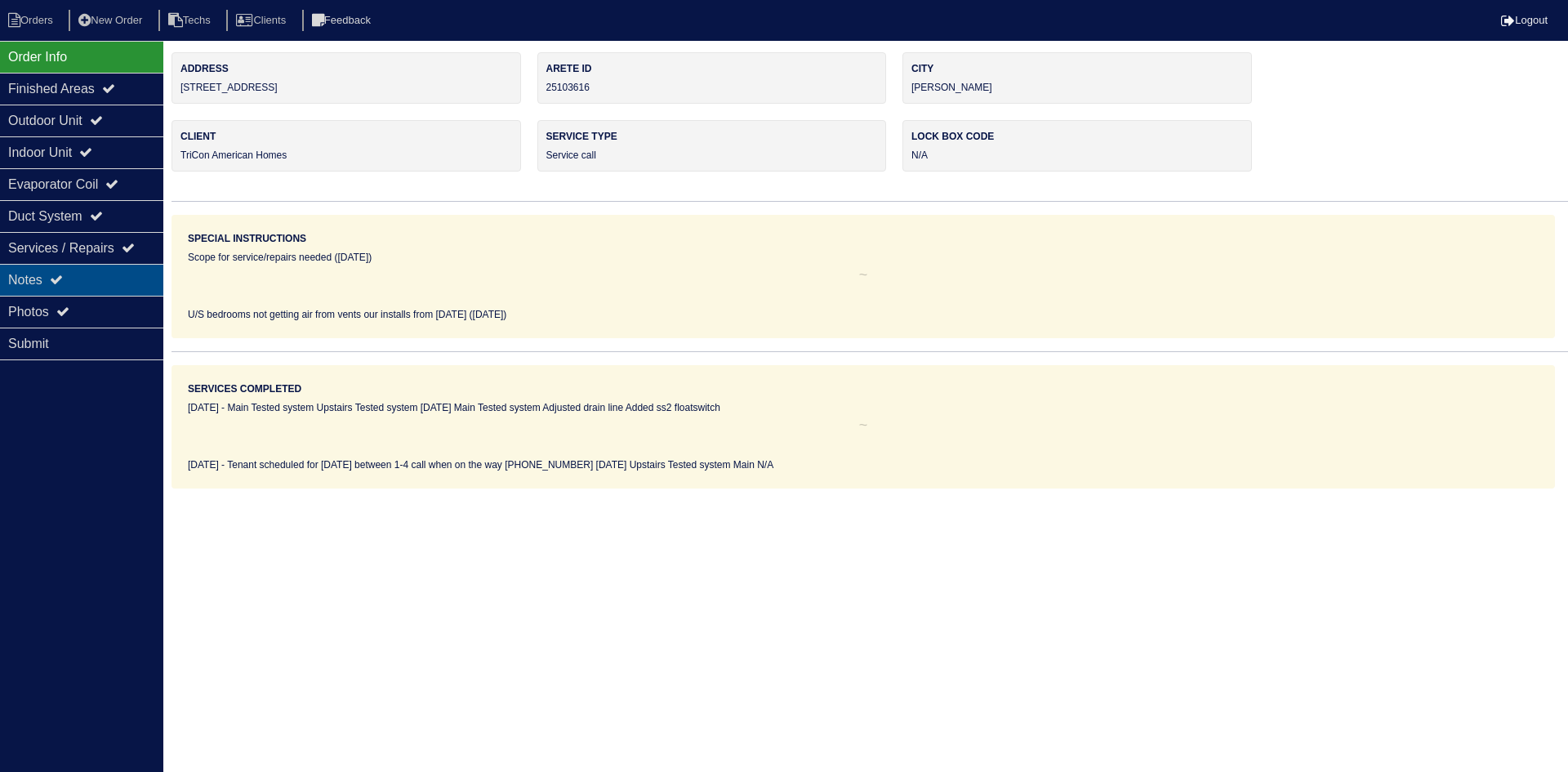
click at [69, 286] on div "Notes" at bounding box center [81, 279] width 163 height 32
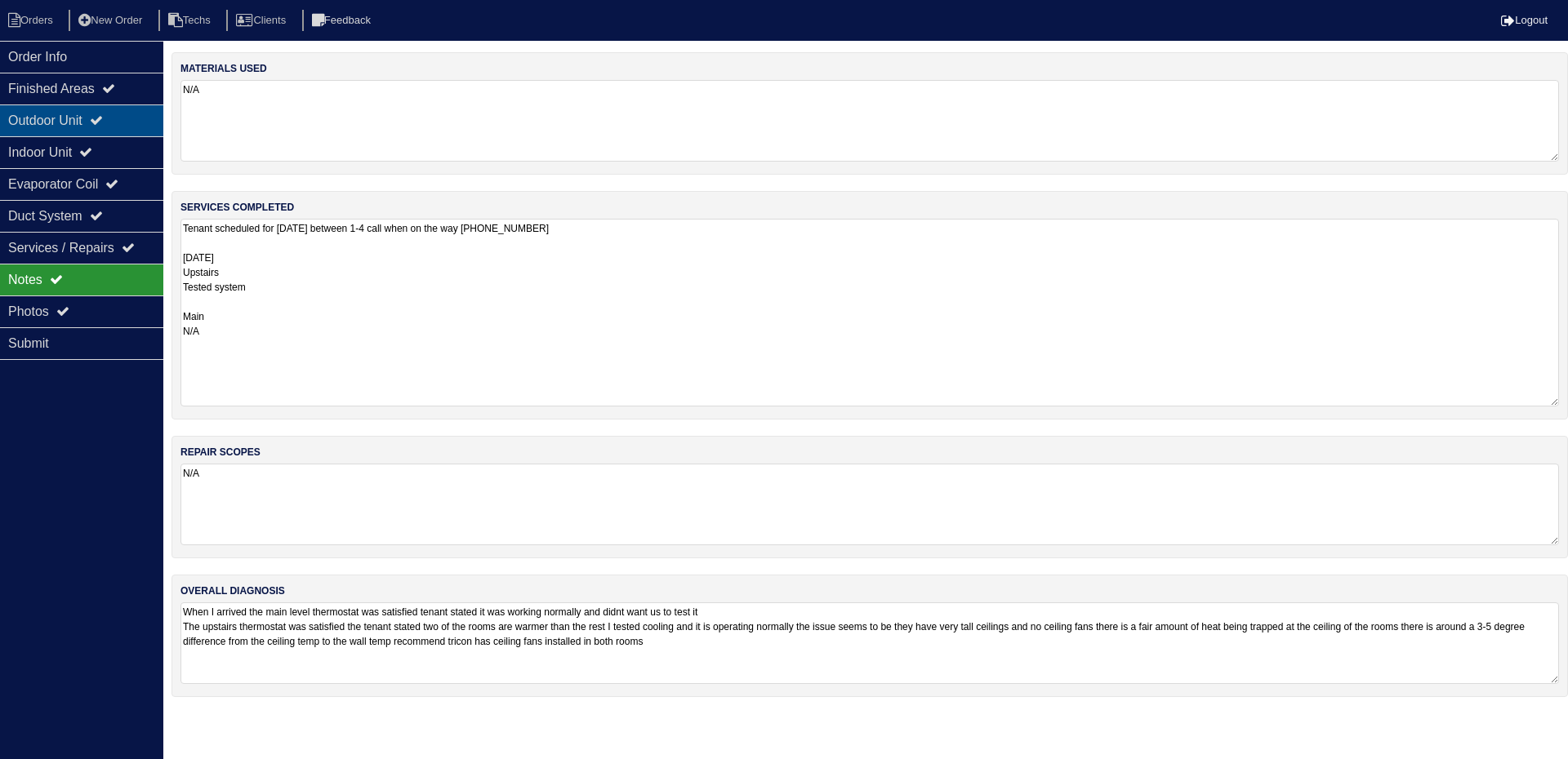
click at [115, 107] on div "Outdoor Unit" at bounding box center [81, 120] width 163 height 32
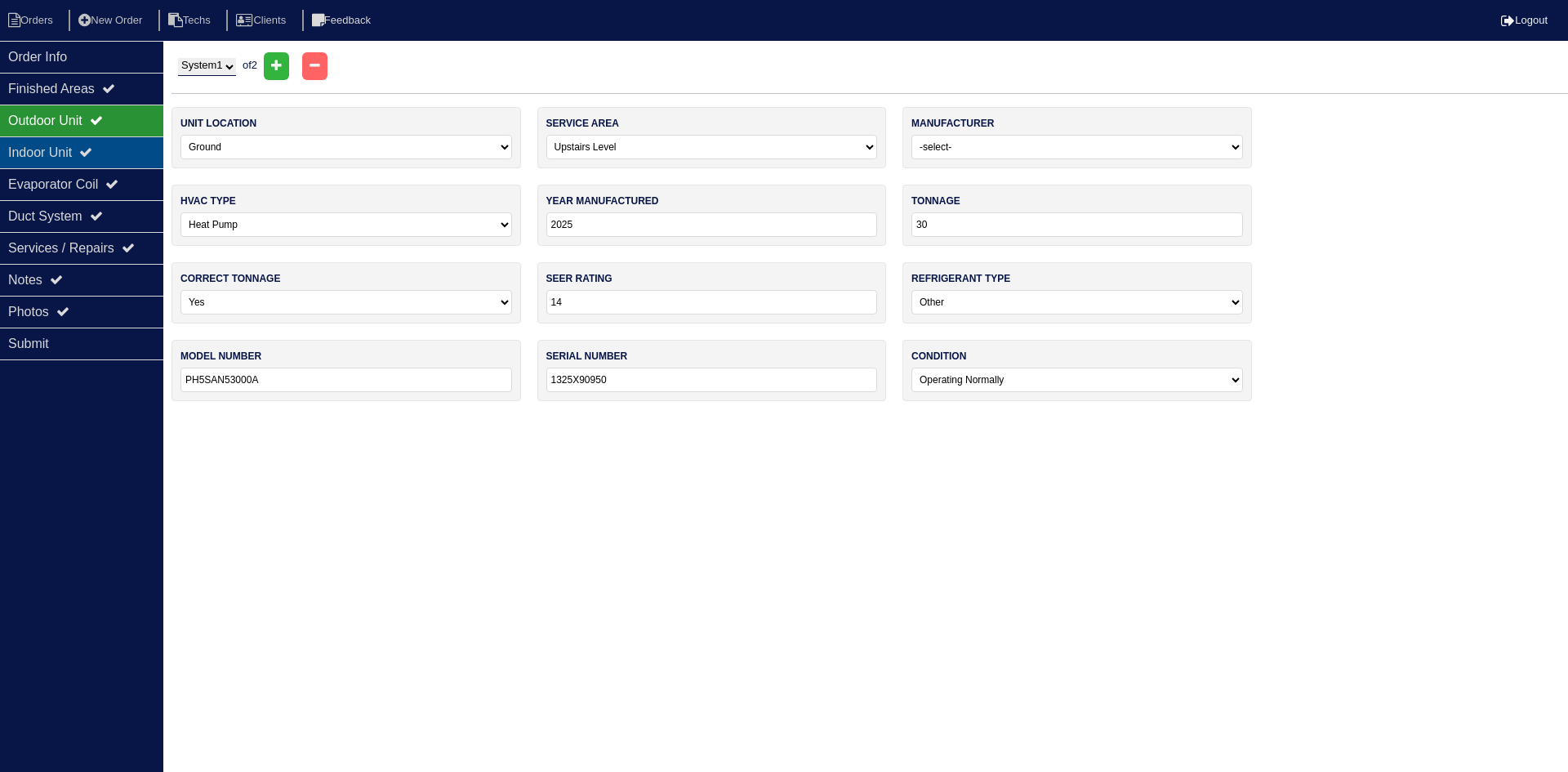
click at [92, 151] on icon at bounding box center [86, 152] width 13 height 13
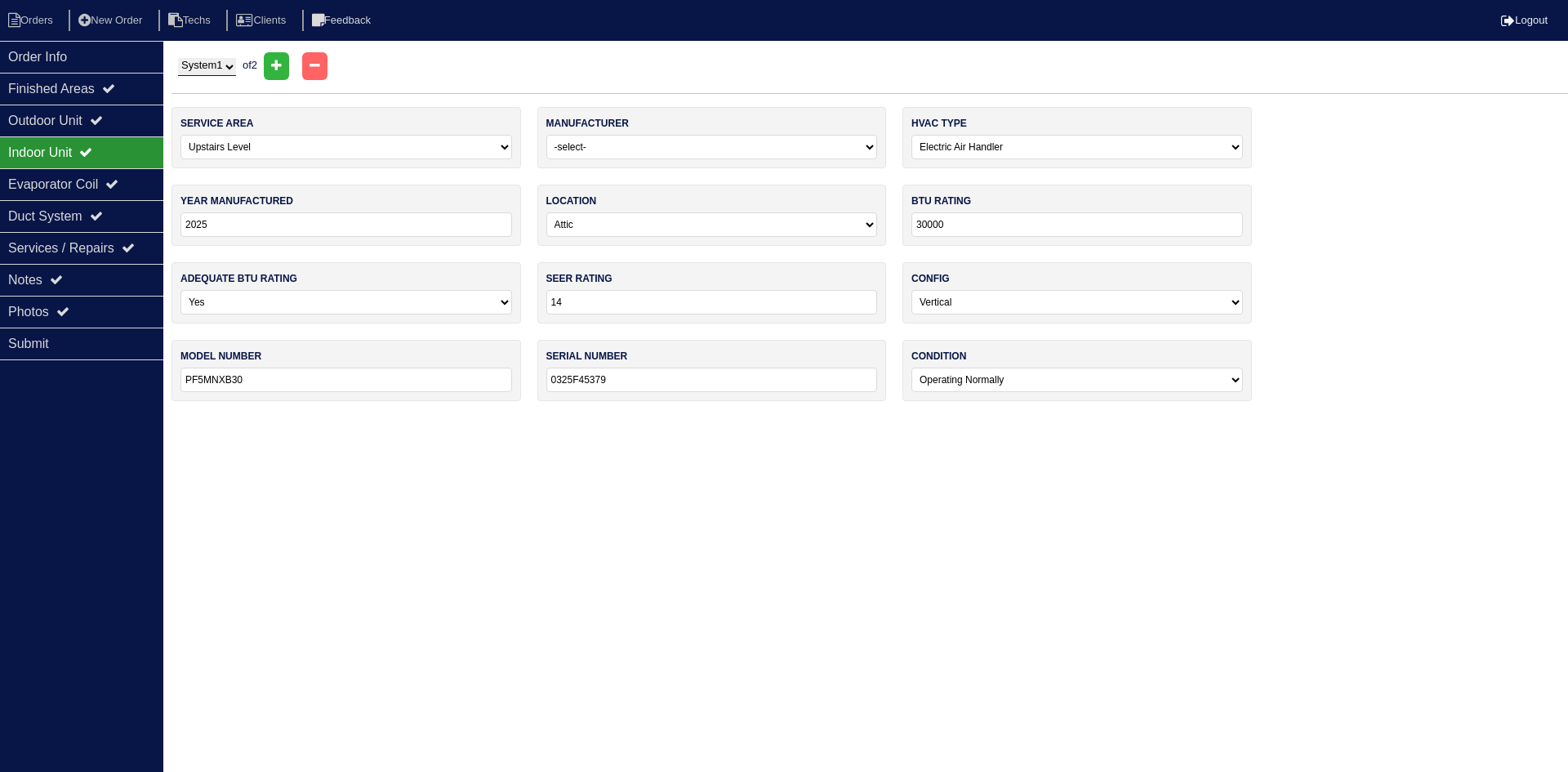
click at [205, 71] on select "System 1 System 2" at bounding box center [207, 66] width 58 height 18
select select "2"
click at [178, 58] on select "System 1 System 2" at bounding box center [207, 66] width 58 height 18
select select "0"
type input "1225X68287"
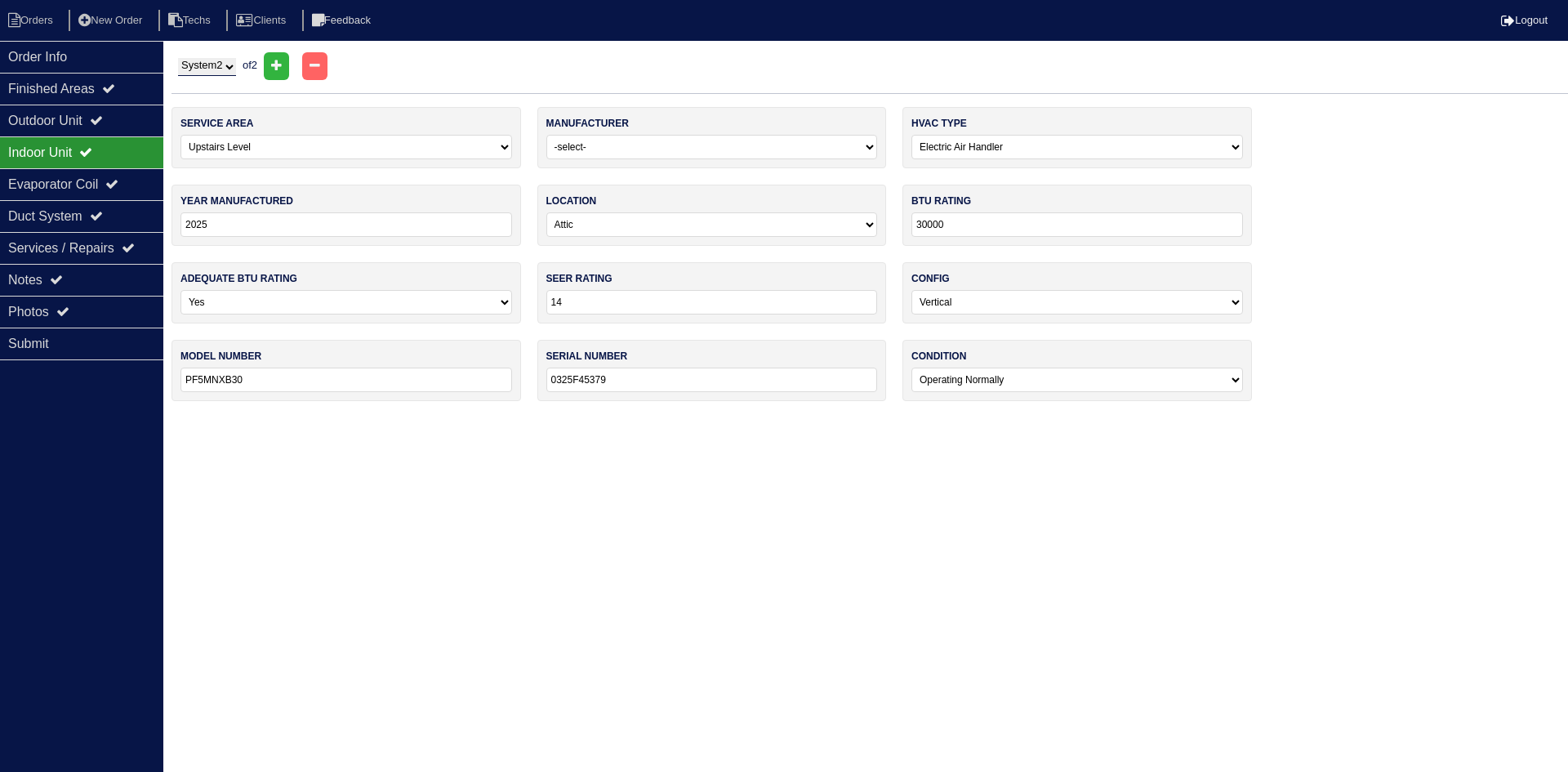
select select "0"
type input "0325F45384"
click at [98, 113] on div "Outdoor Unit" at bounding box center [81, 120] width 163 height 32
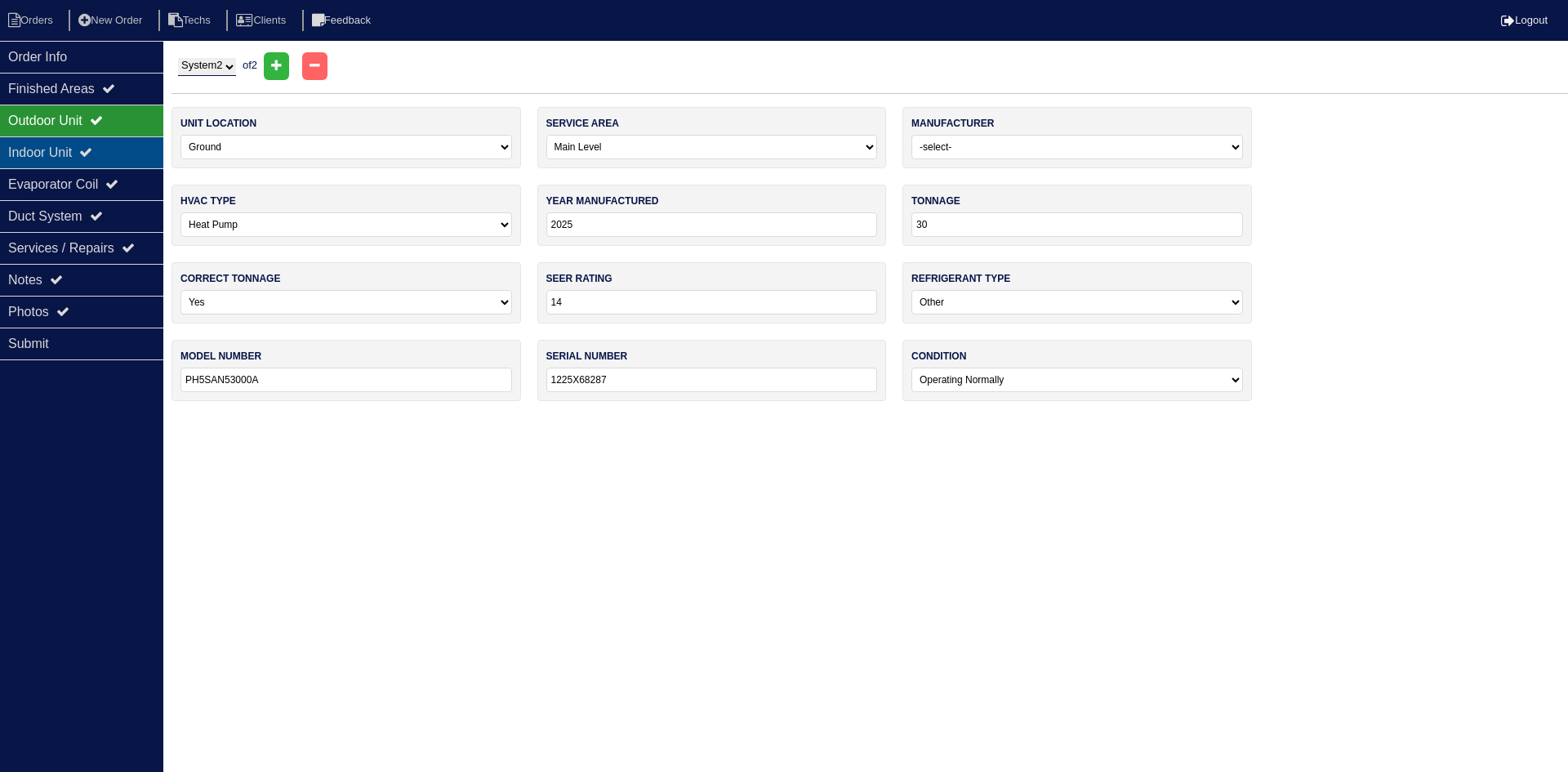
click at [92, 148] on icon at bounding box center [86, 152] width 13 height 13
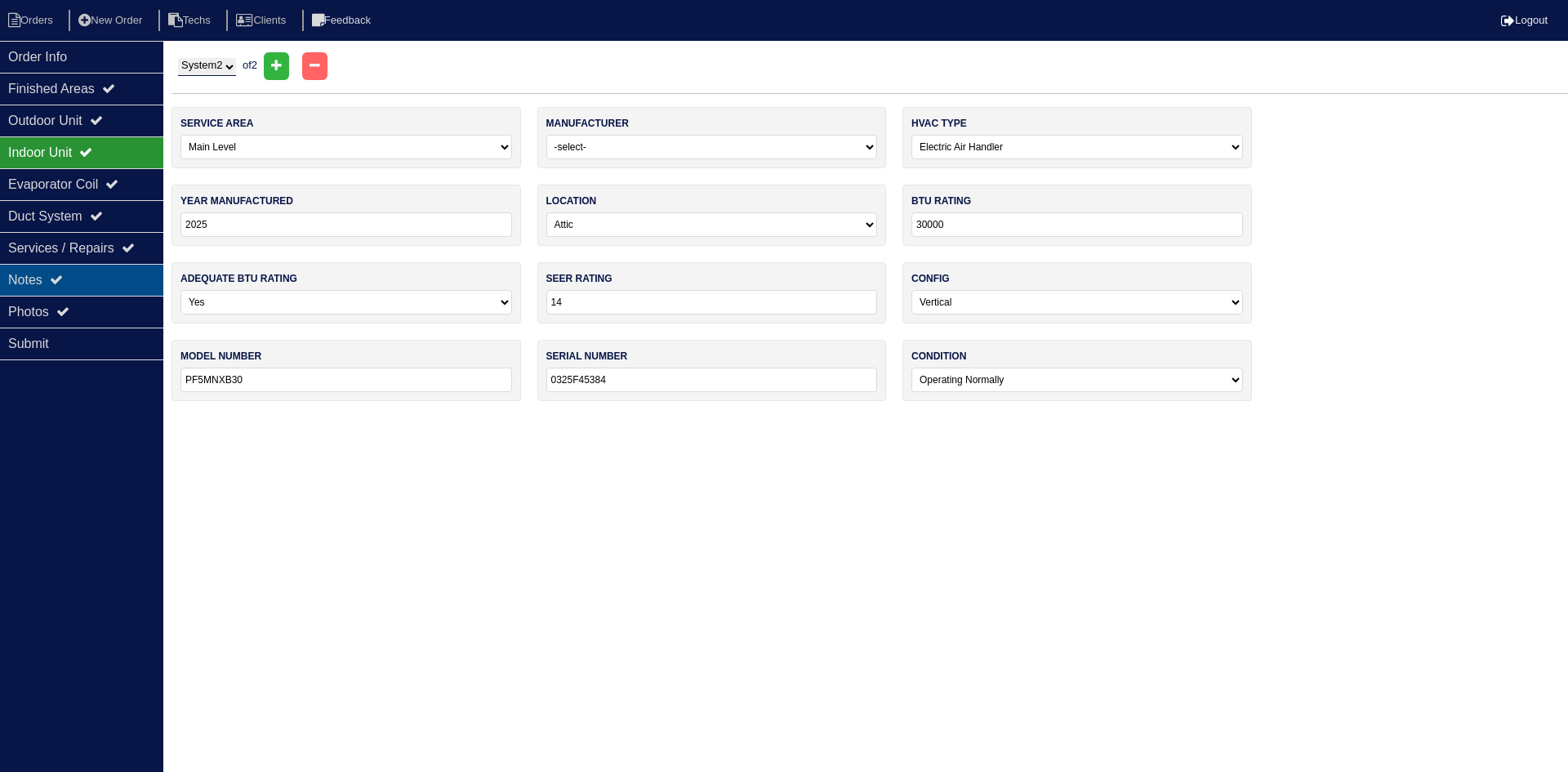
click at [79, 272] on div "Notes" at bounding box center [81, 279] width 163 height 32
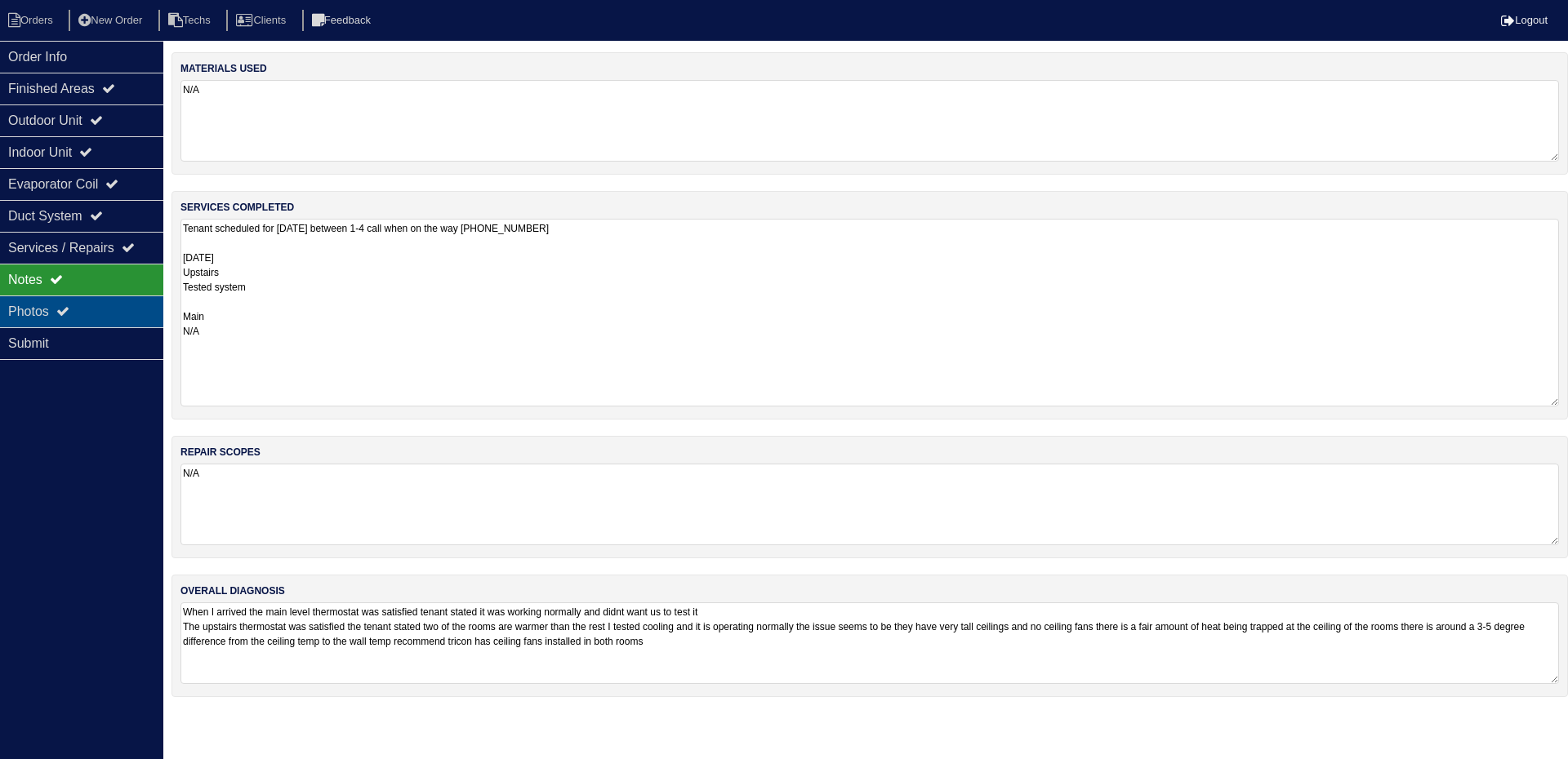
click at [73, 304] on div "Photos" at bounding box center [81, 311] width 163 height 32
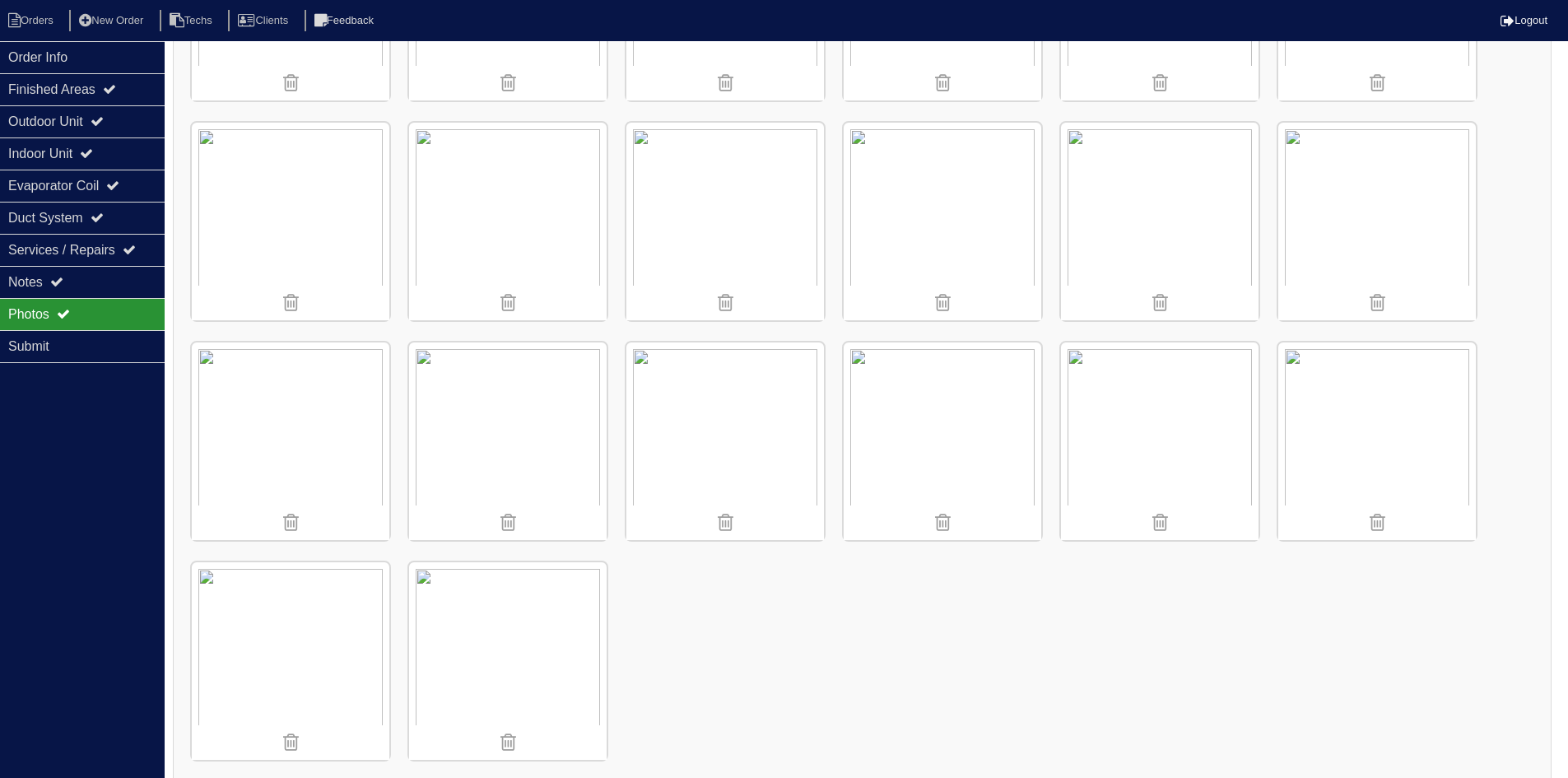
scroll to position [856, 0]
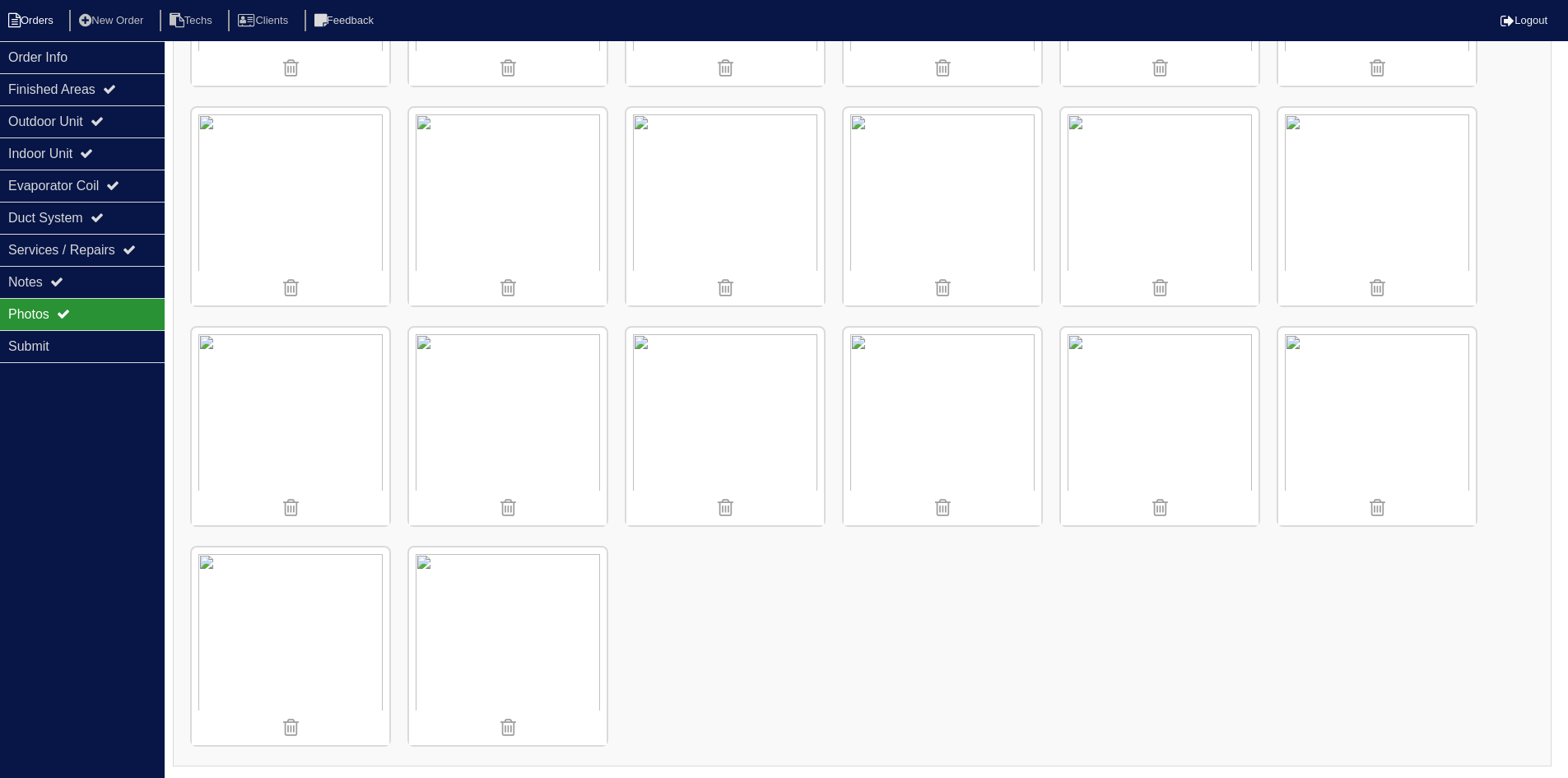
click at [31, 19] on li "Orders" at bounding box center [33, 21] width 67 height 22
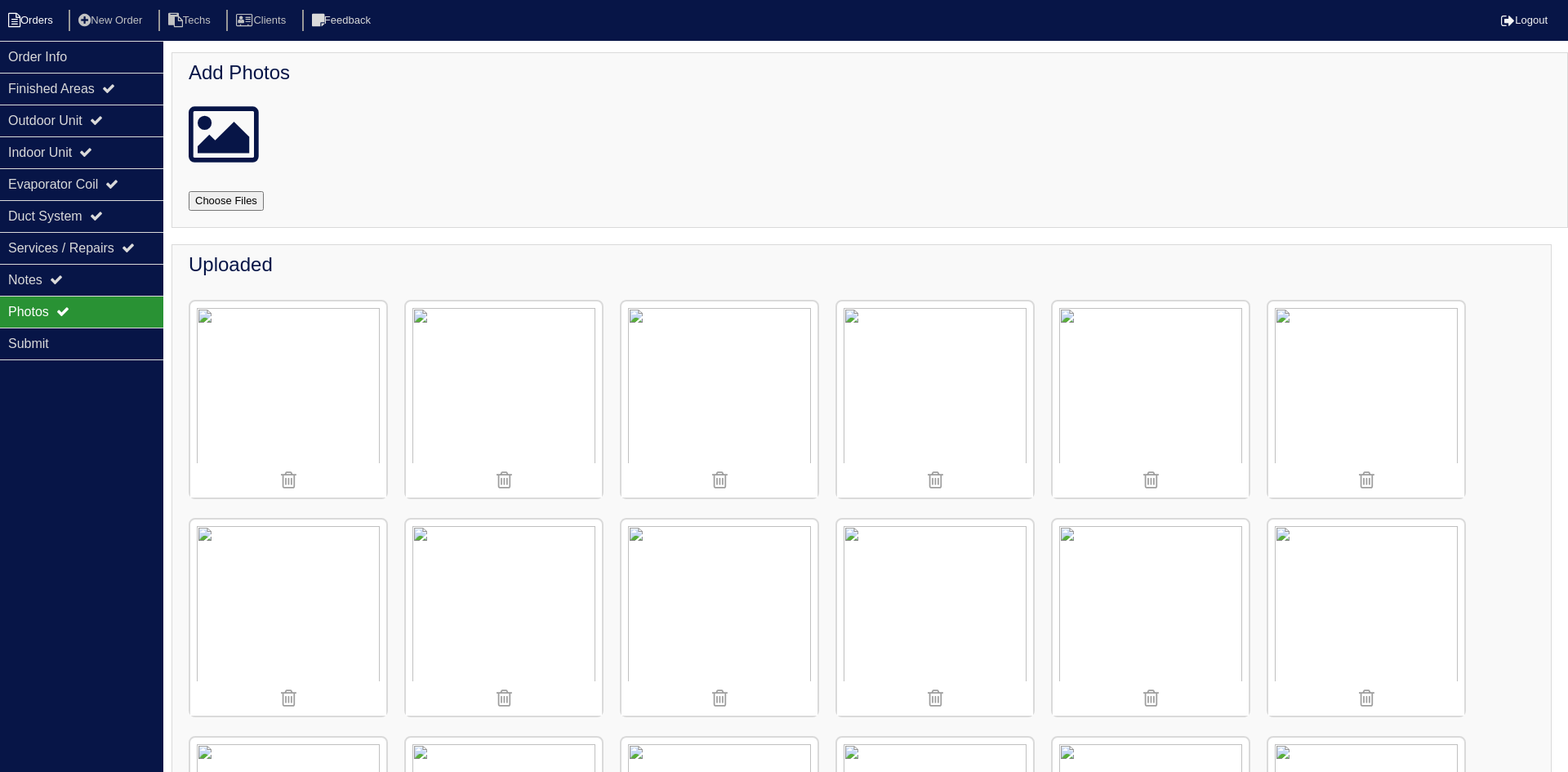
select select "15"
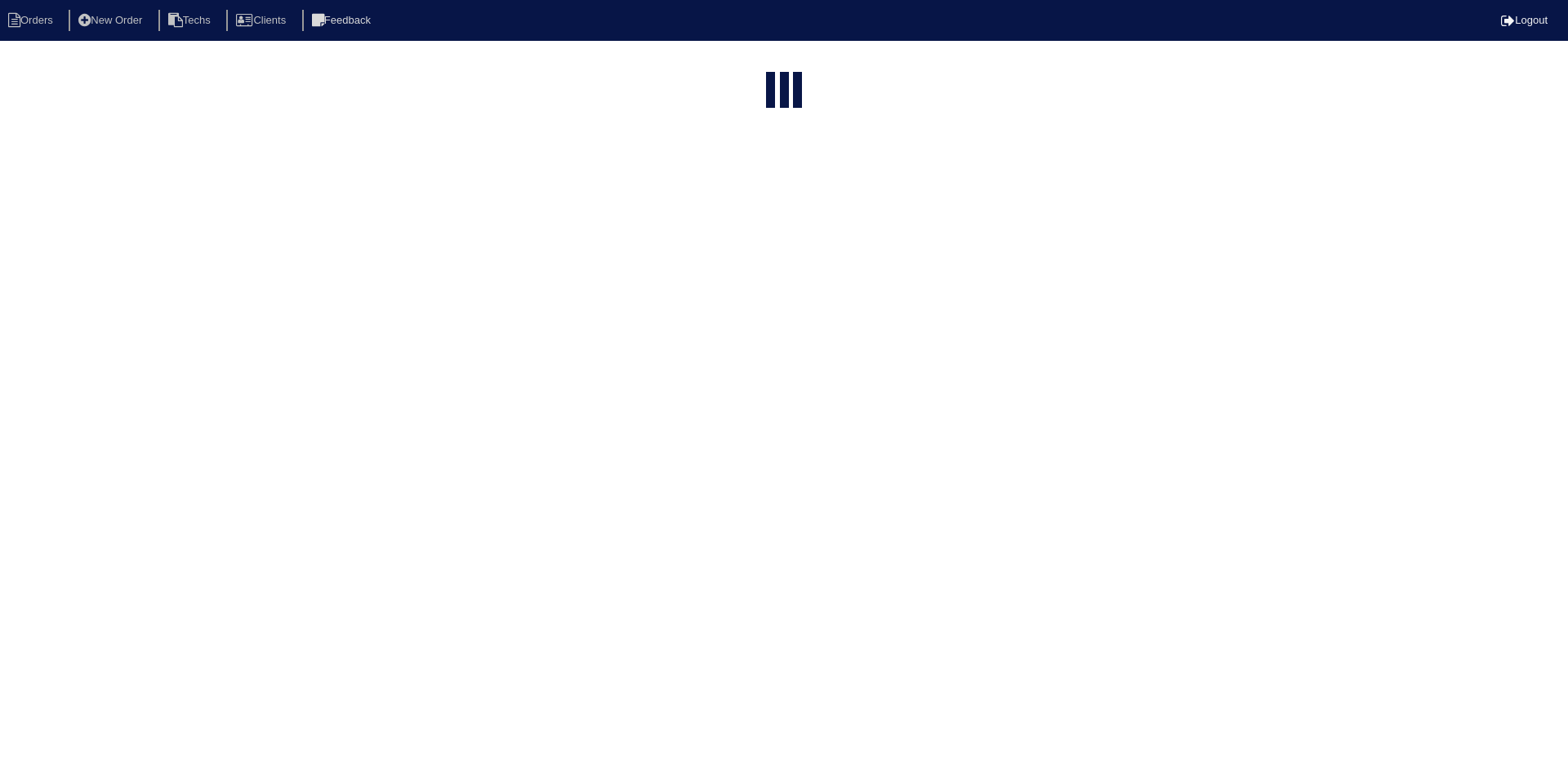
select select "field complete"
select select "need to quote"
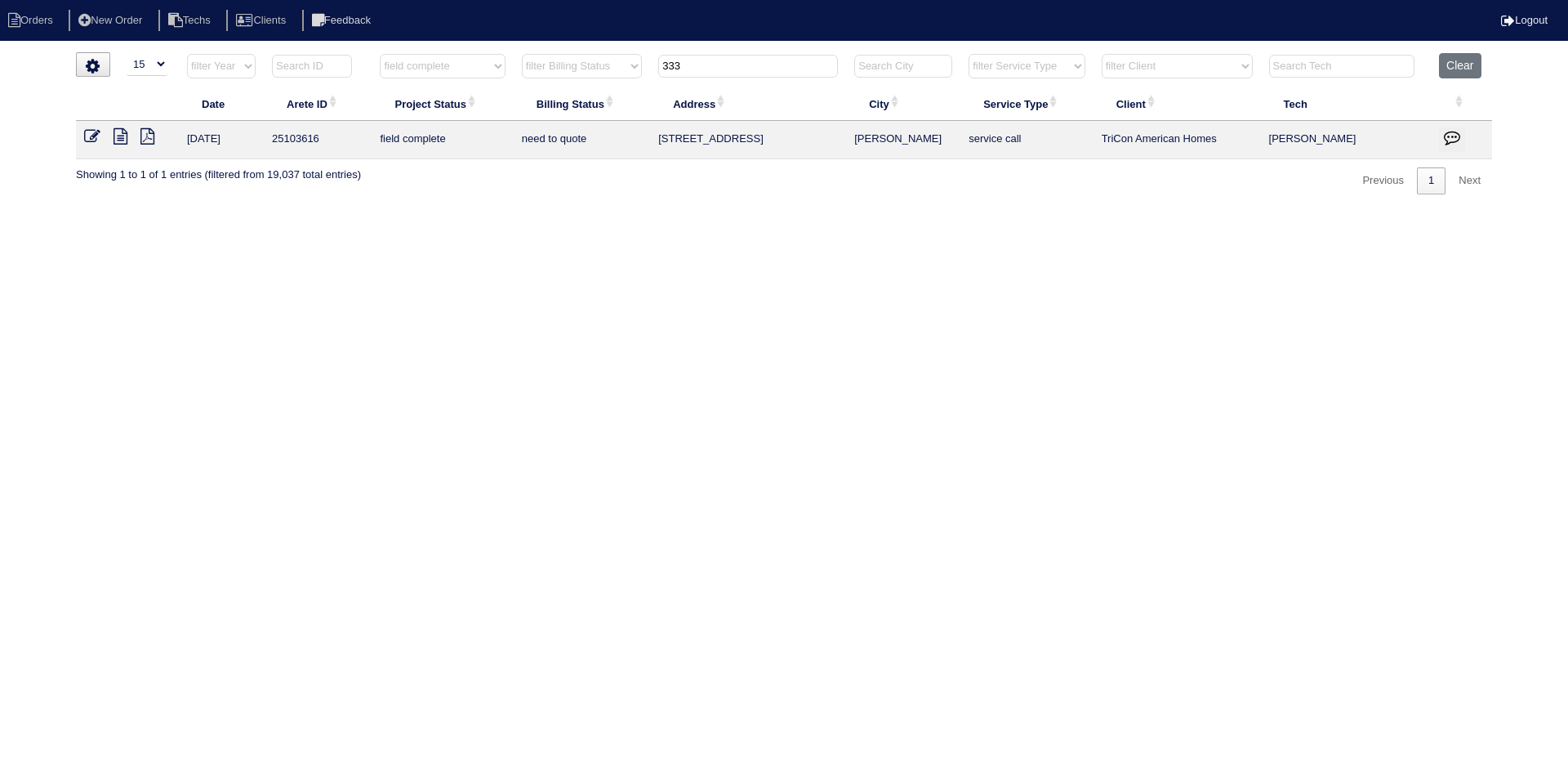
drag, startPoint x: 661, startPoint y: 67, endPoint x: 630, endPoint y: 68, distance: 31.0
click at [630, 68] on tr "filter Year -- Any Year -- 2025 2024 2023 2022 2021 2020 2019 filter Project St…" at bounding box center [784, 69] width 1416 height 33
type input "808"
select select "field complete"
select select "need to quote"
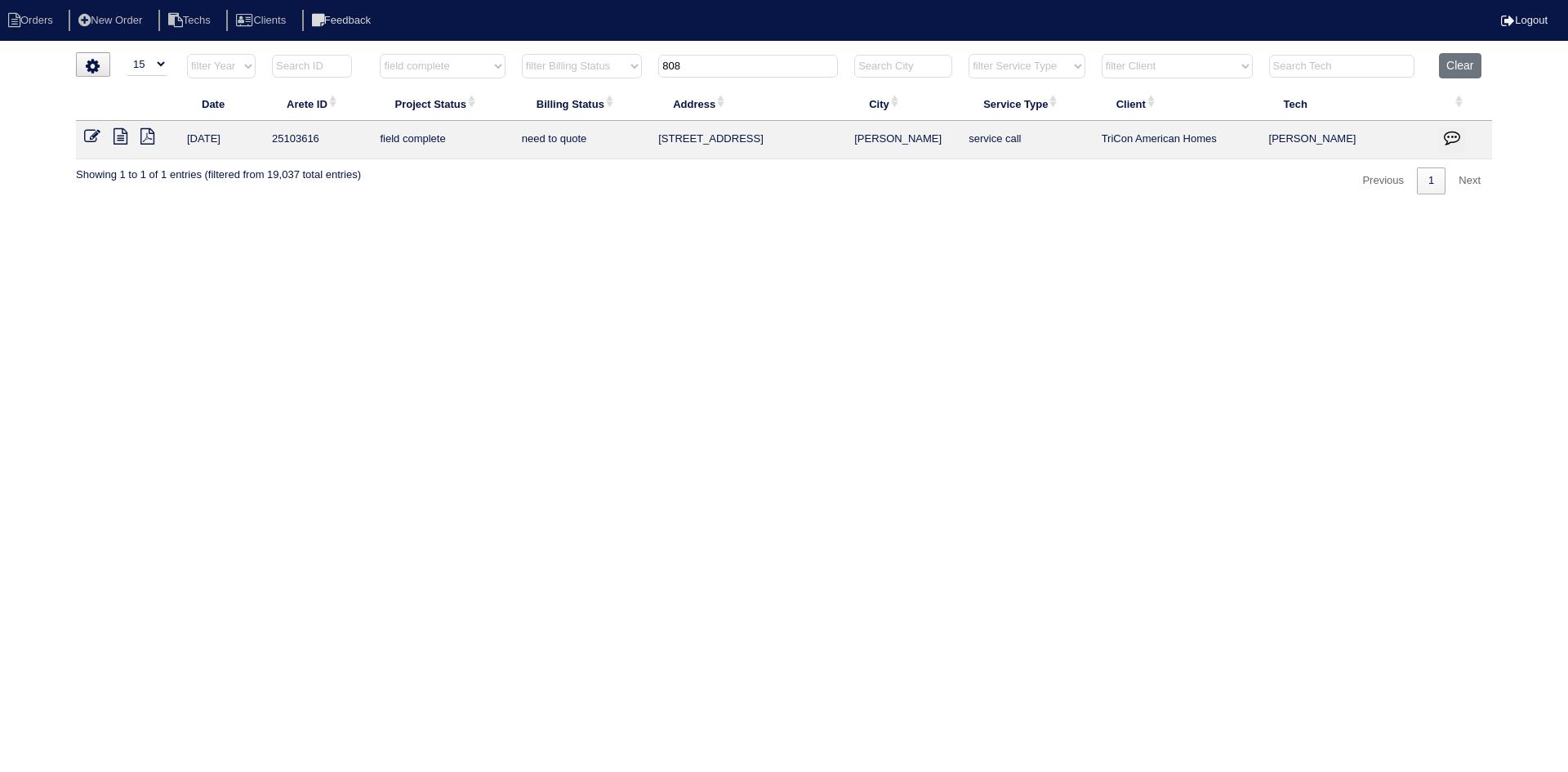
type input "808"
click at [125, 137] on icon at bounding box center [120, 136] width 14 height 17
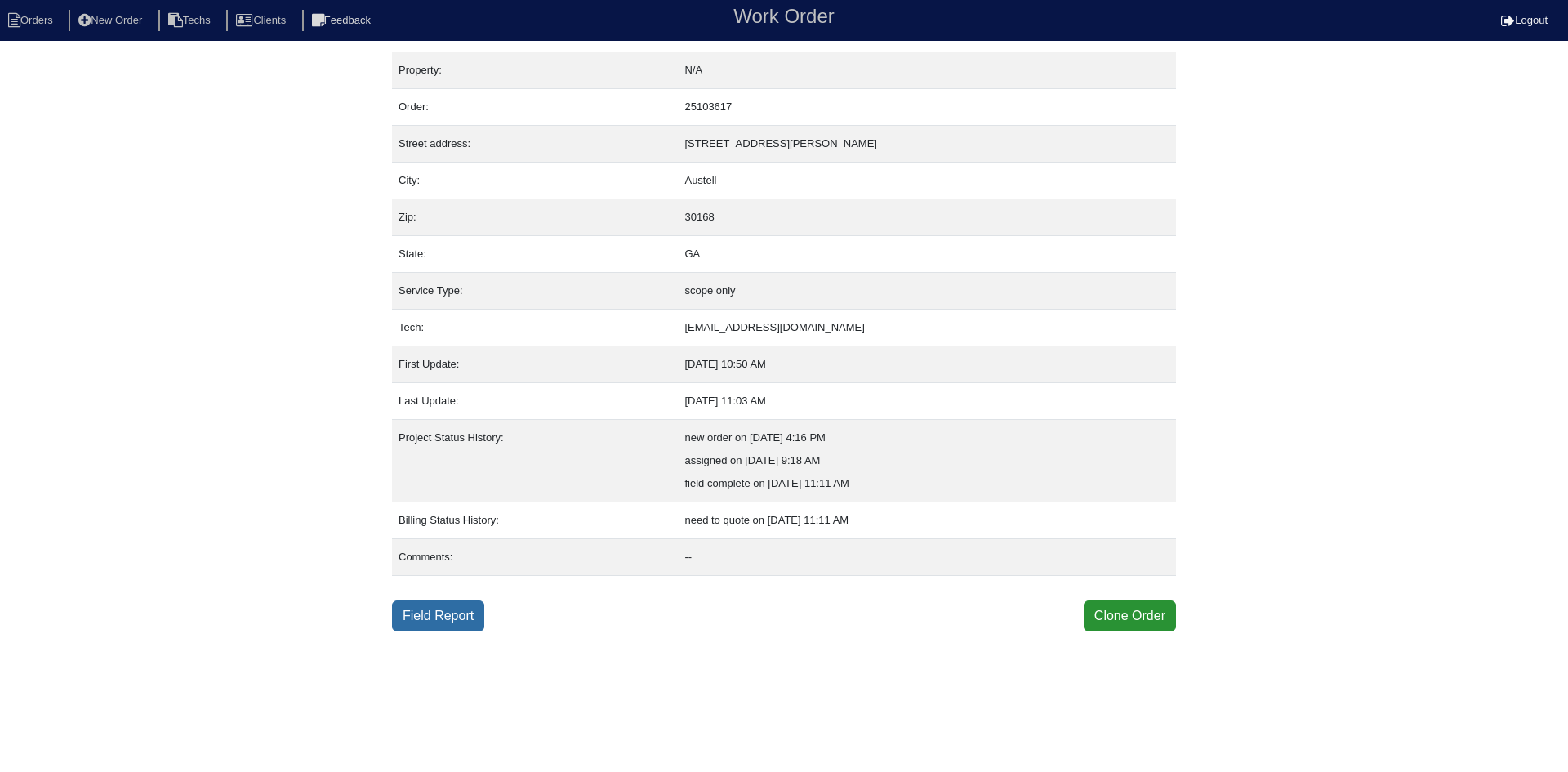
click at [439, 618] on link "Field Report" at bounding box center [438, 616] width 92 height 31
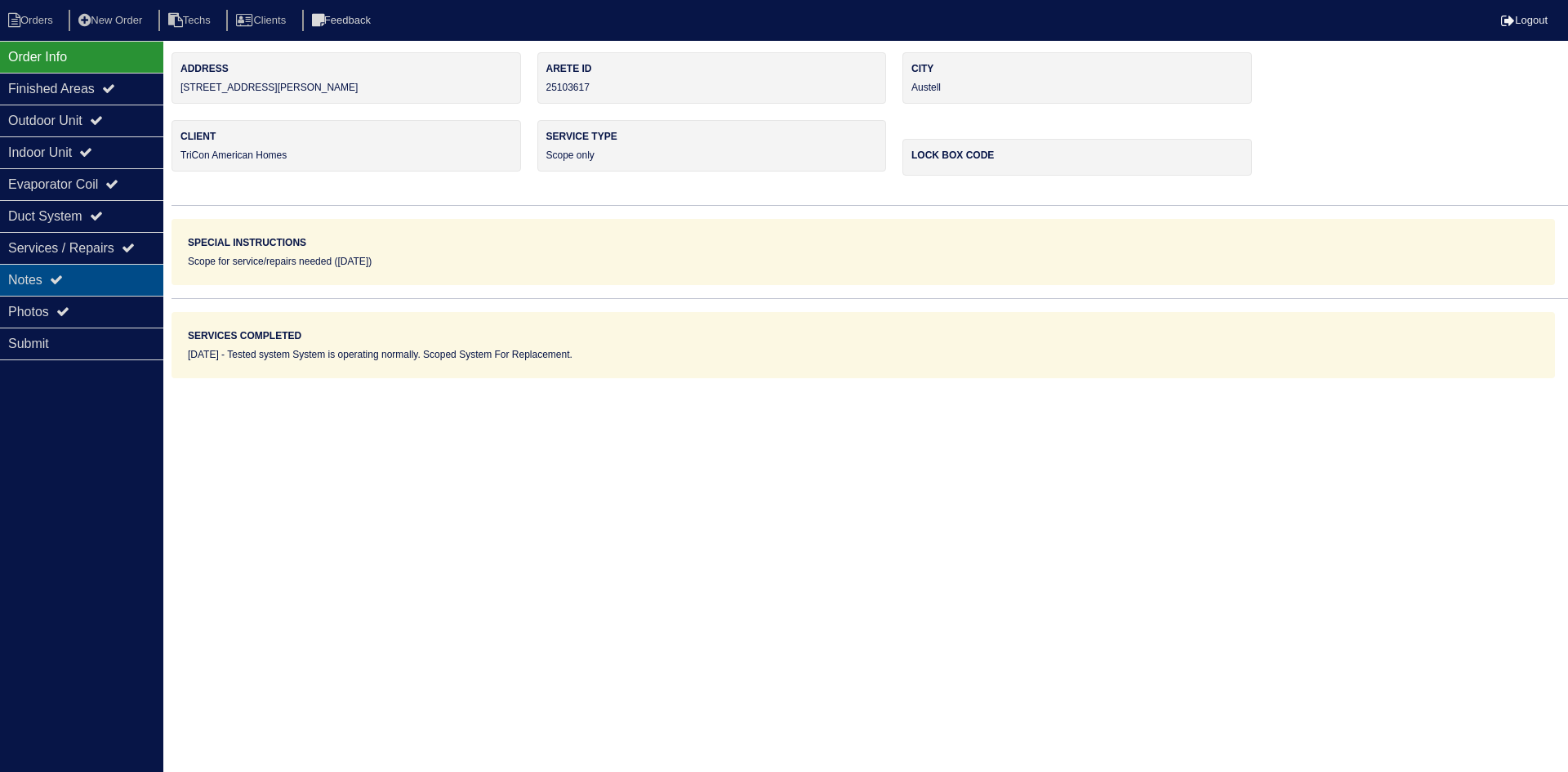
click at [59, 274] on icon at bounding box center [57, 279] width 13 height 13
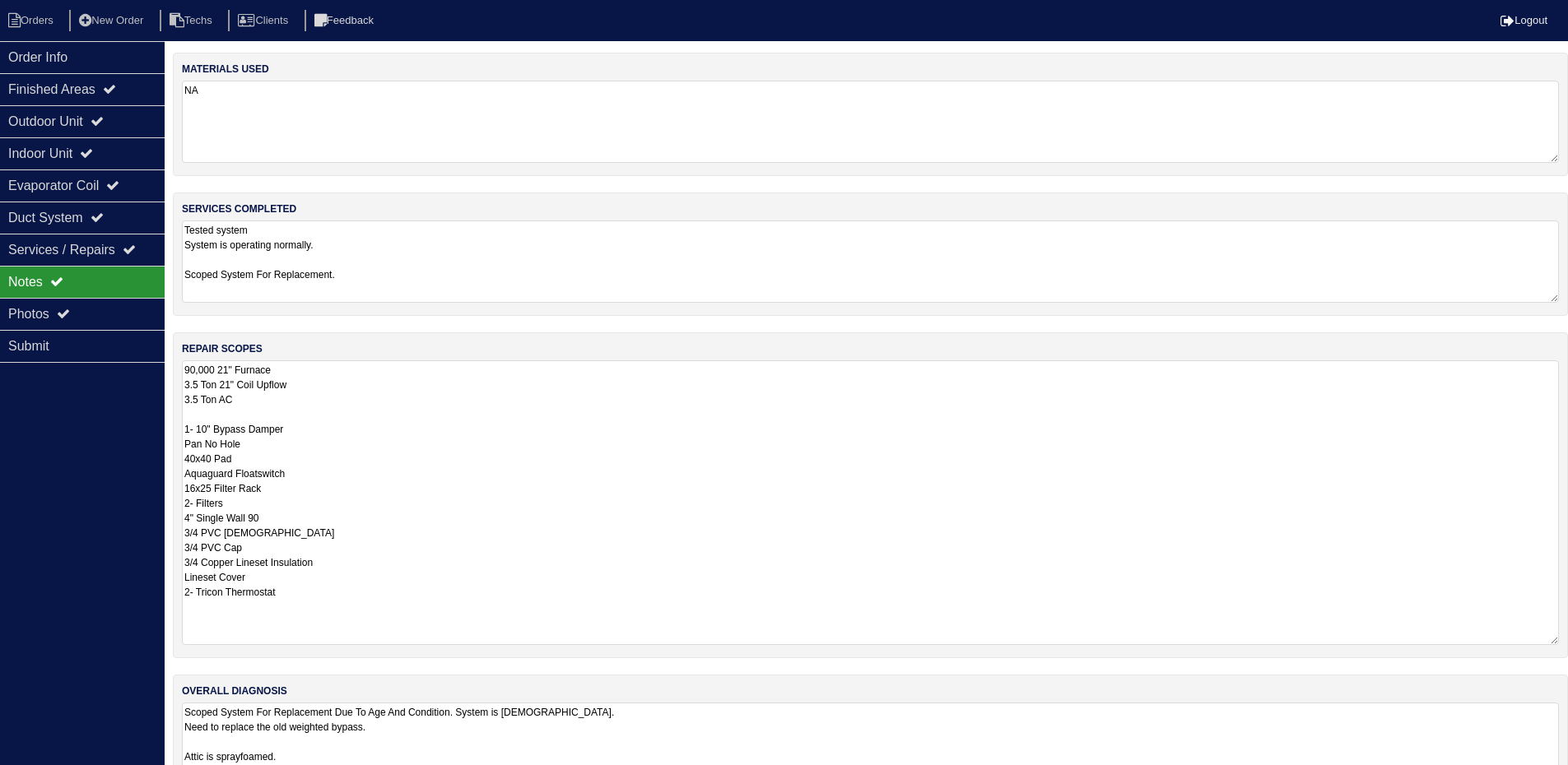
drag, startPoint x: 1567, startPoint y: 436, endPoint x: 1578, endPoint y: 638, distance: 202.3
click at [1568, 638] on html "Orders New Order Techs Clients Feedback Logout Orders New Order Users Clients M…" at bounding box center [784, 407] width 1568 height 815
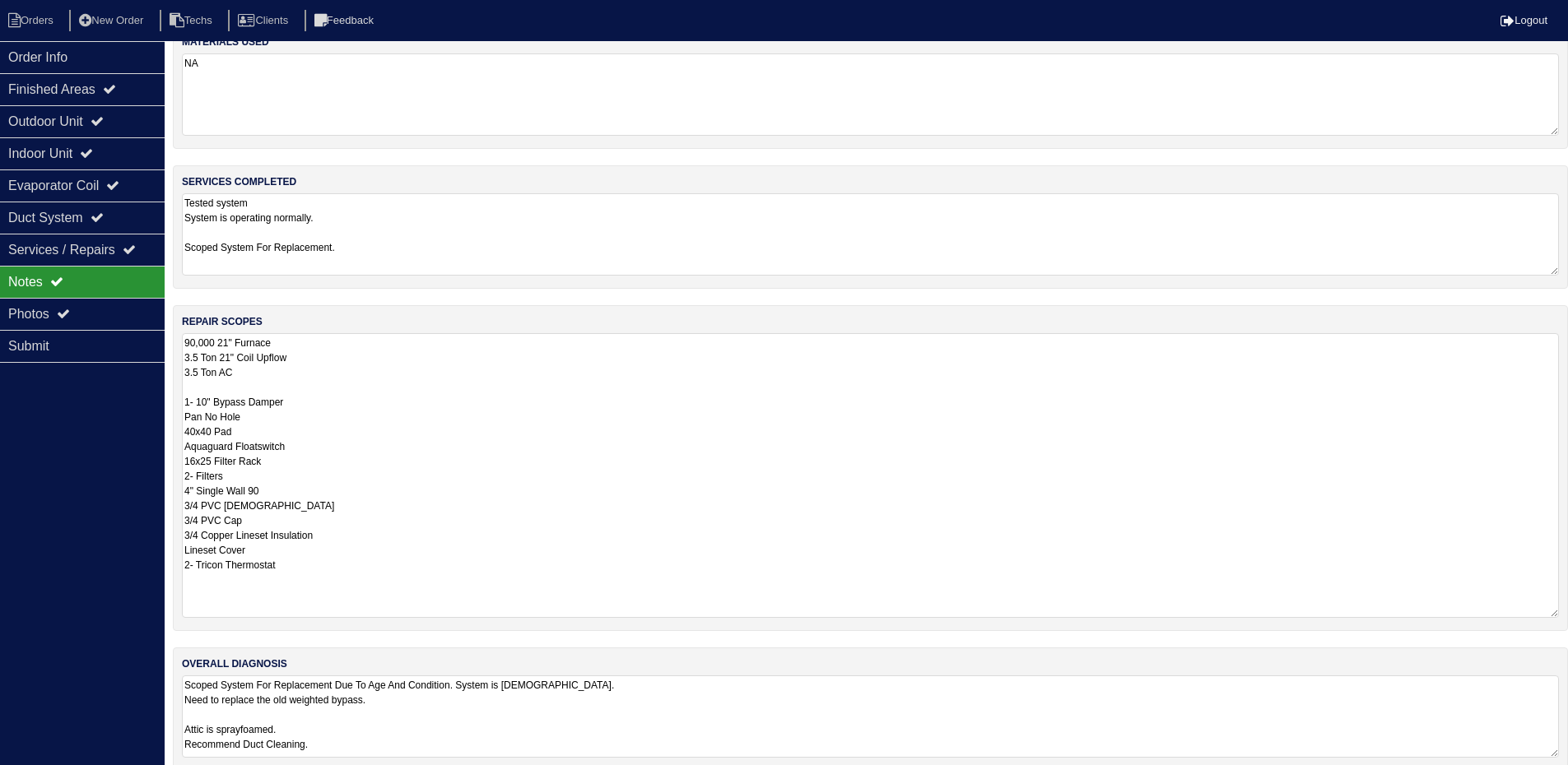
scroll to position [50, 0]
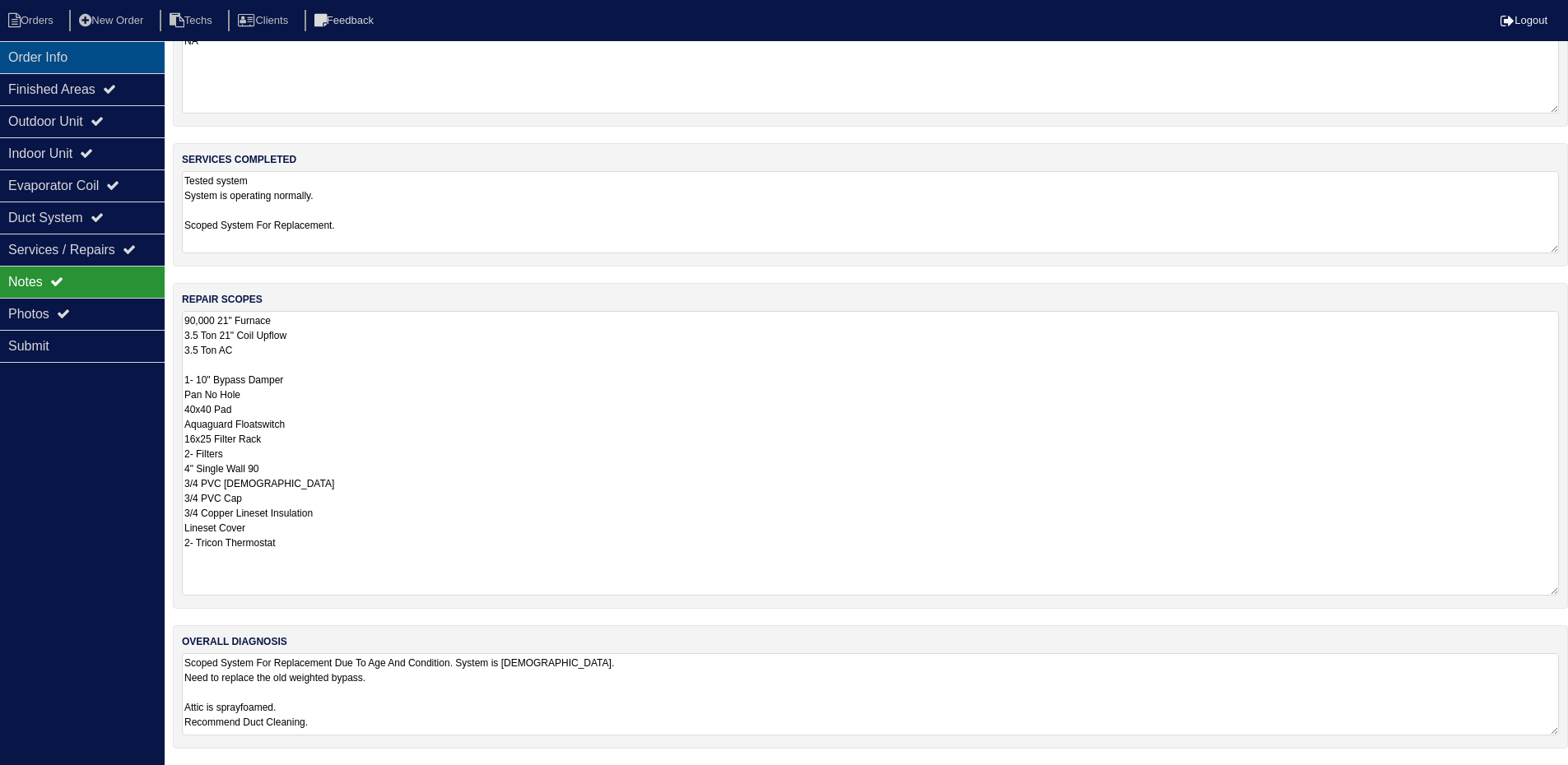
click at [102, 50] on div "Order Info" at bounding box center [82, 57] width 164 height 32
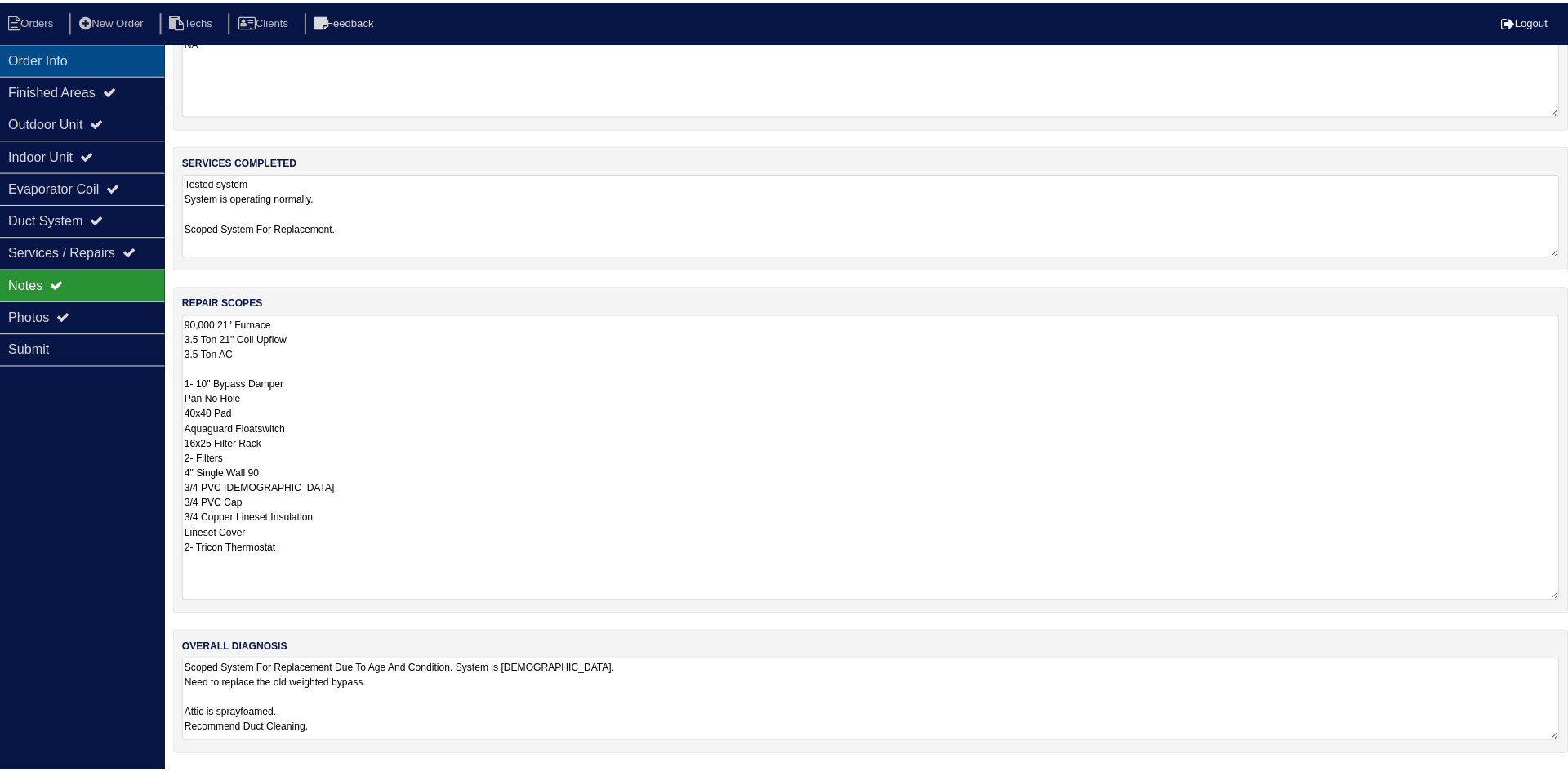
scroll to position [0, 0]
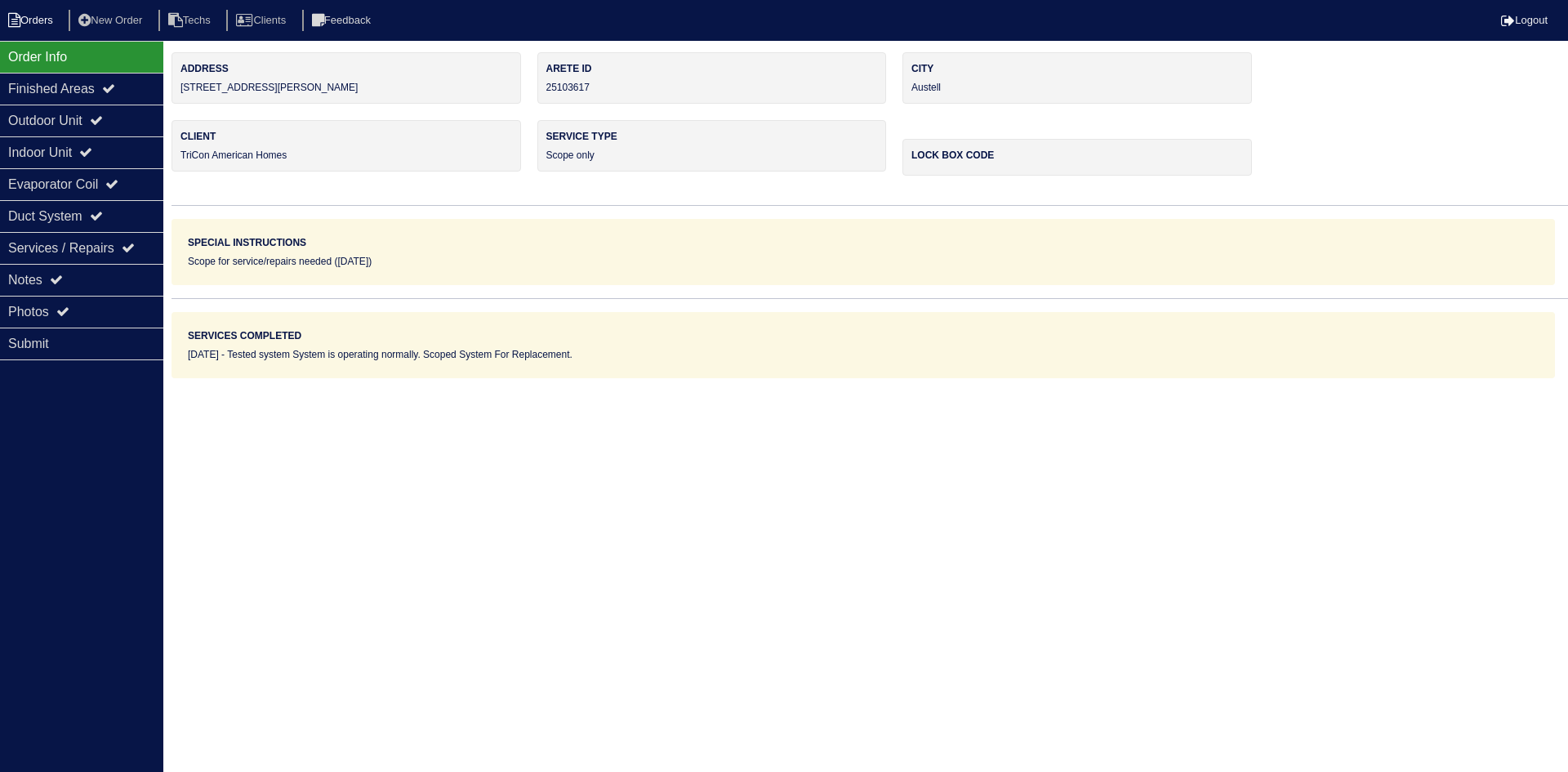
click at [16, 12] on li "Orders" at bounding box center [33, 21] width 66 height 22
select select "15"
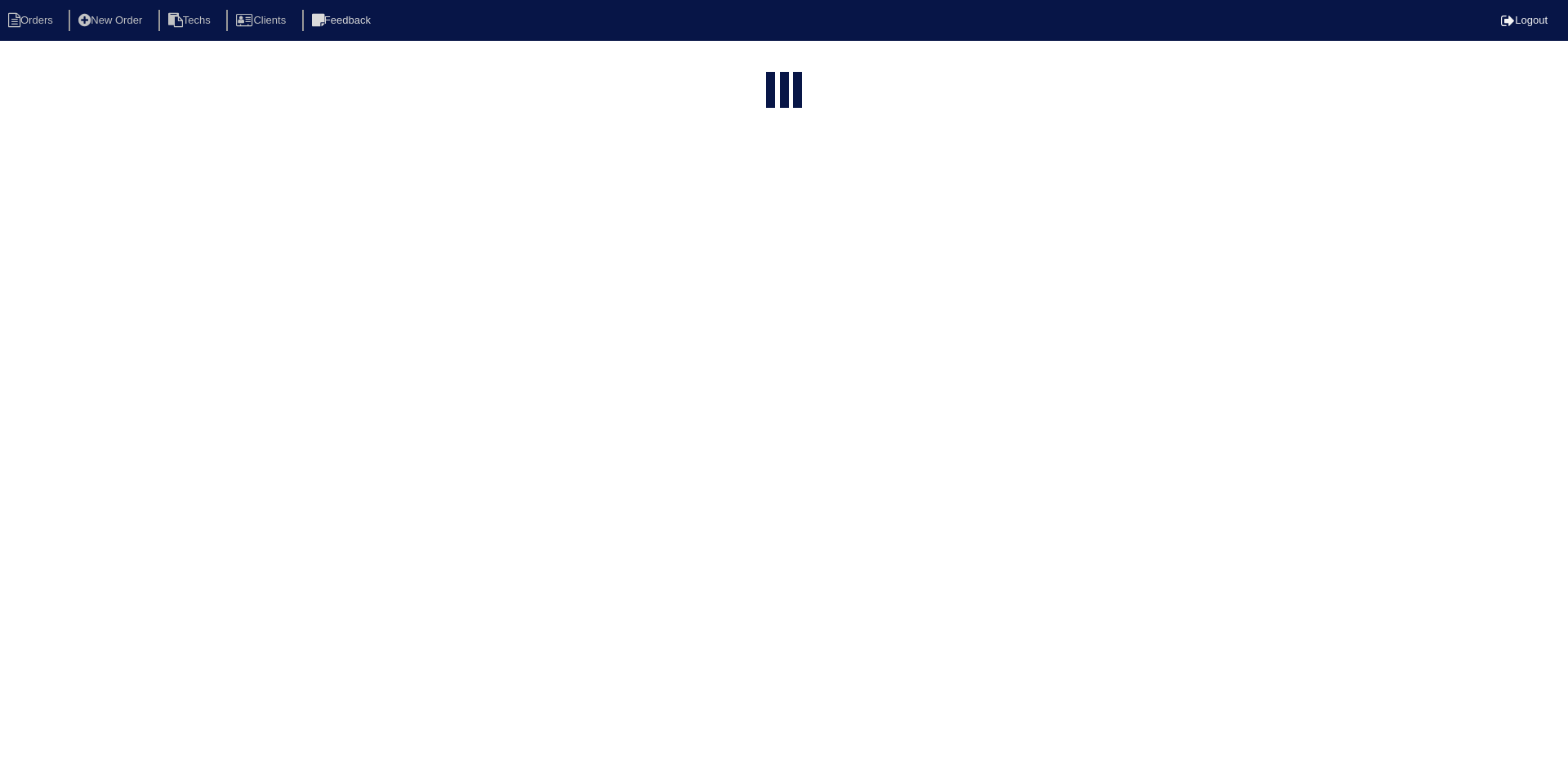
select select "field complete"
select select "need to quote"
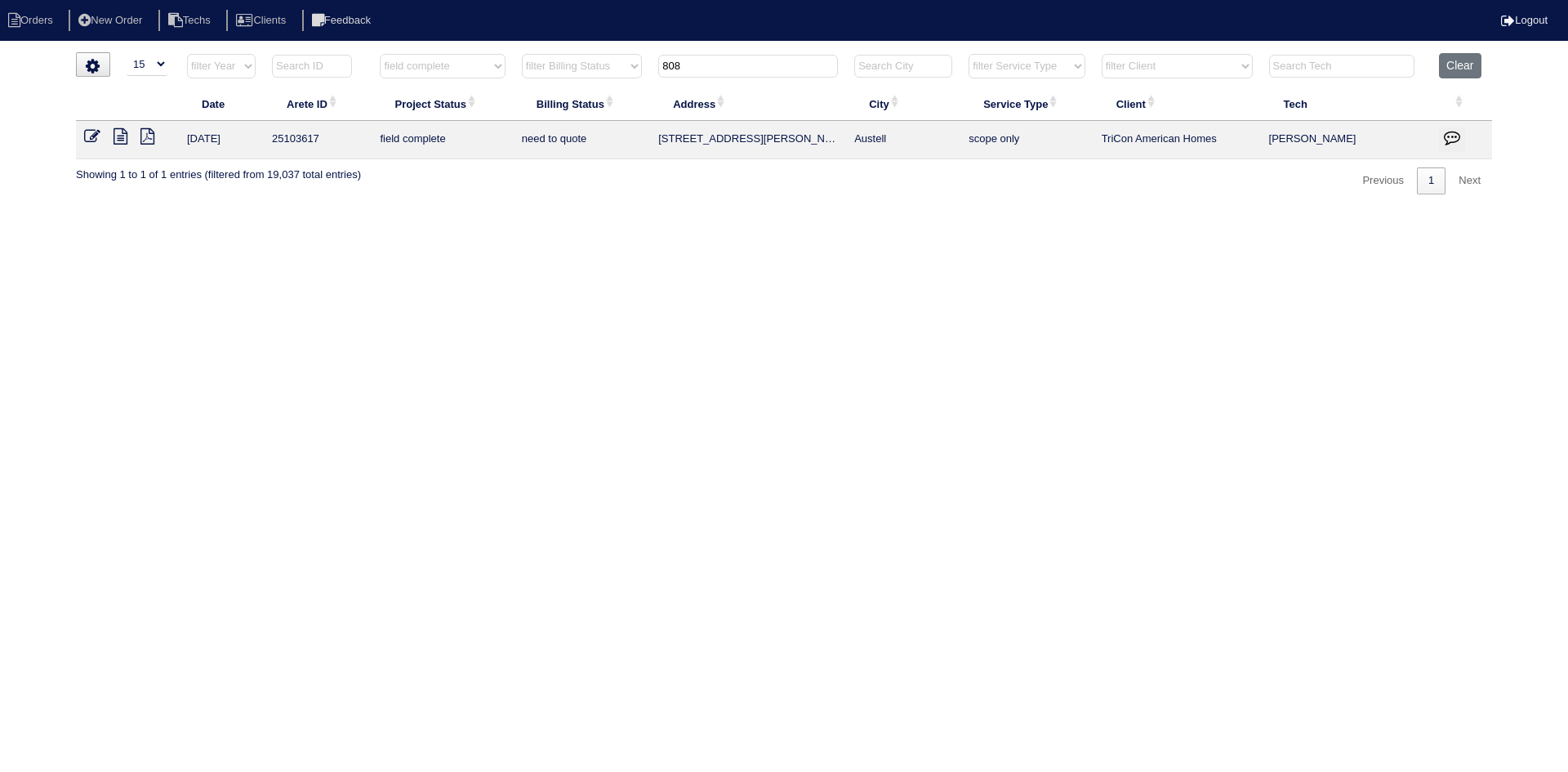
click at [120, 133] on icon at bounding box center [120, 136] width 14 height 17
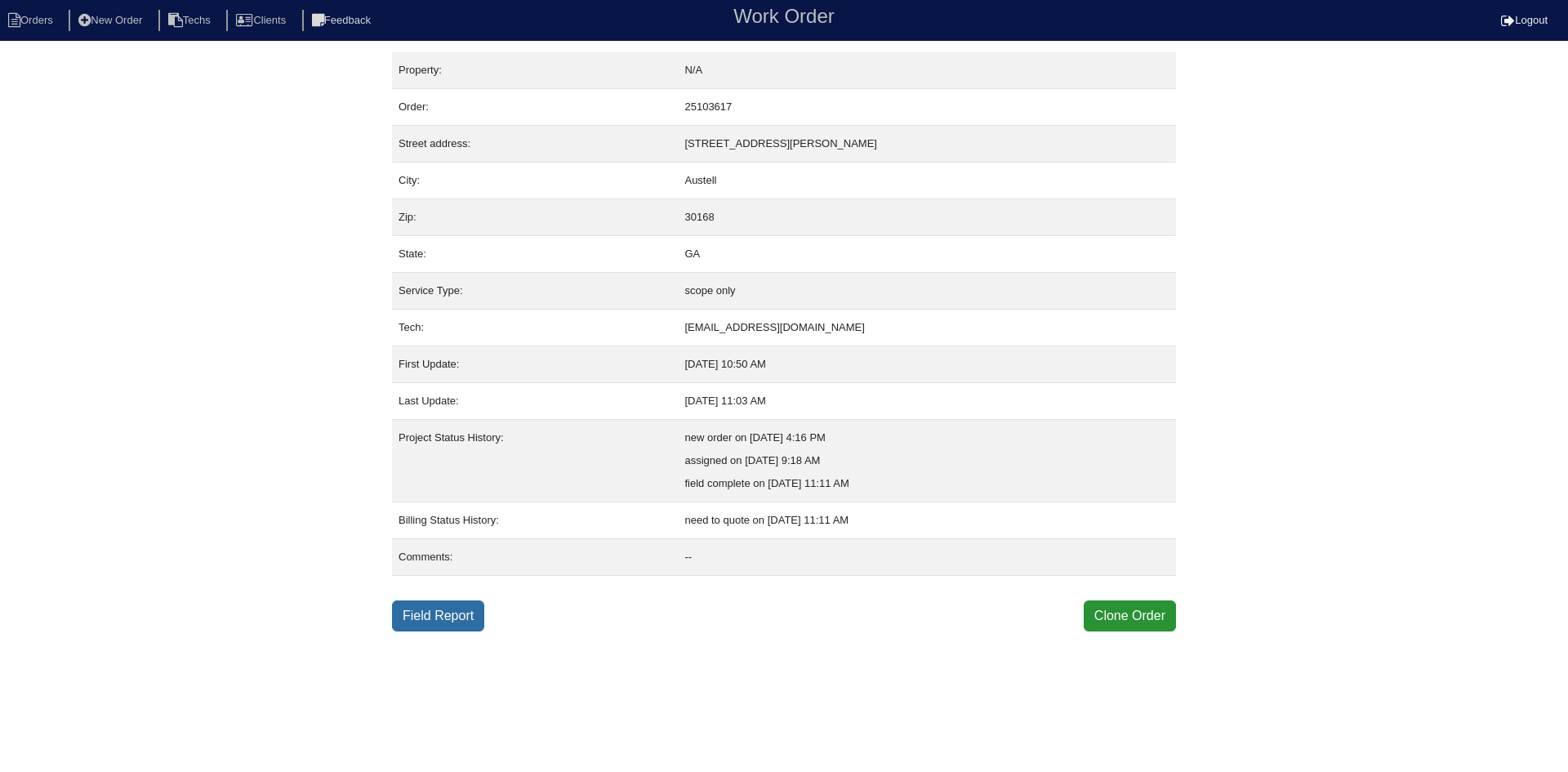
click at [446, 608] on link "Field Report" at bounding box center [438, 616] width 92 height 31
select select "0"
select select "[PERSON_NAME]"
select select "0"
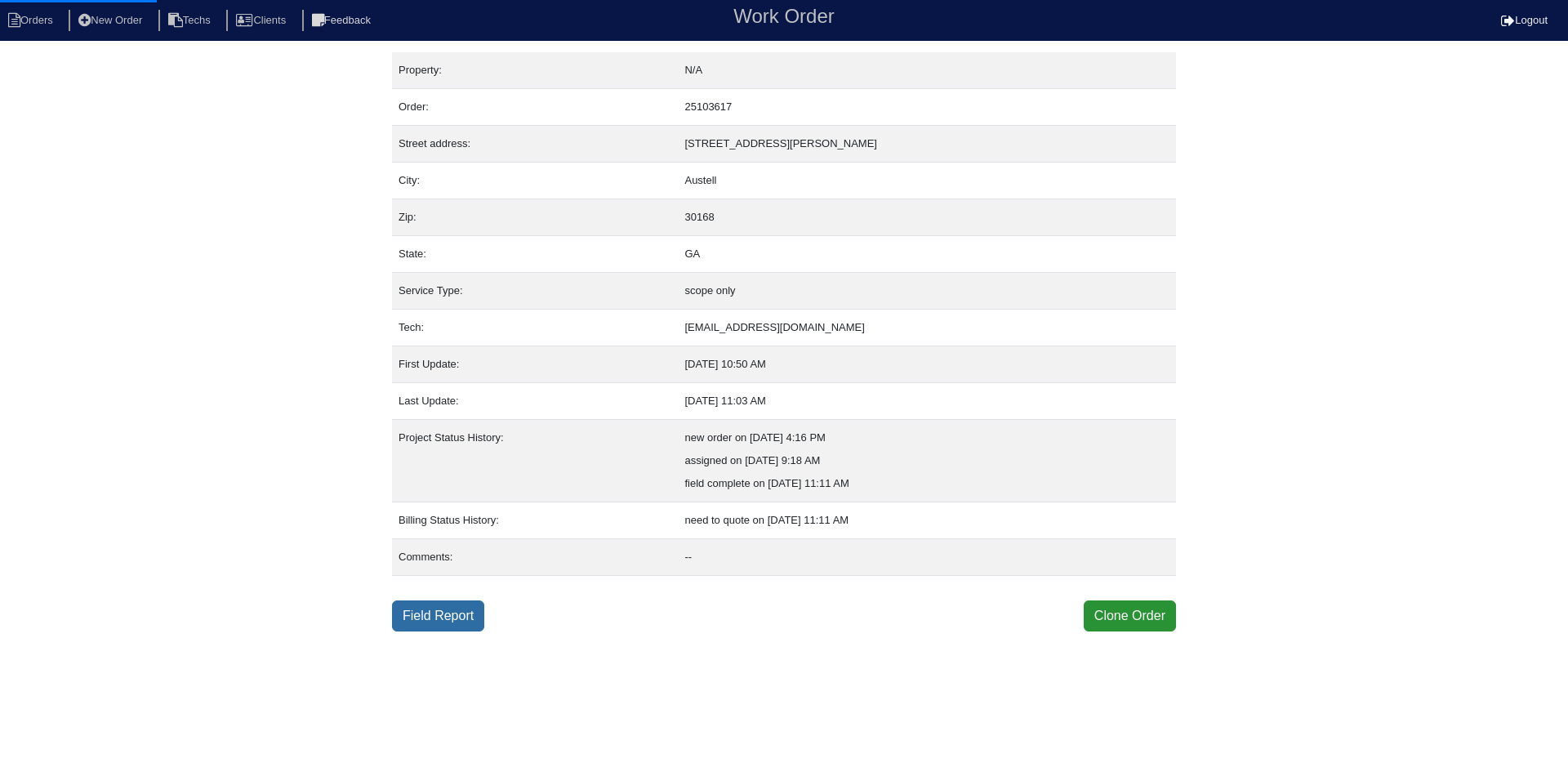
select select "1"
select select "2"
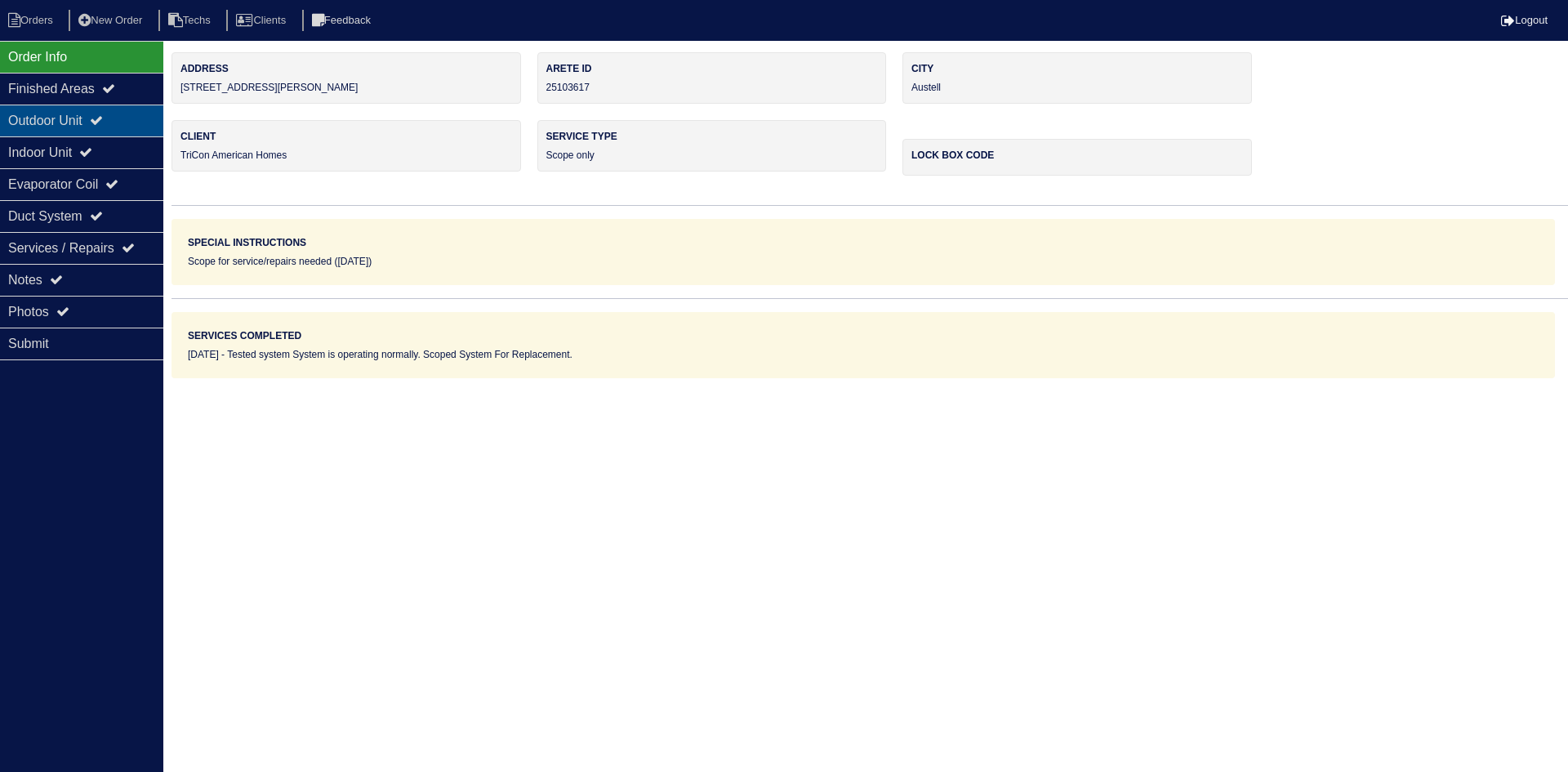
click at [115, 119] on div "Outdoor Unit" at bounding box center [81, 120] width 163 height 32
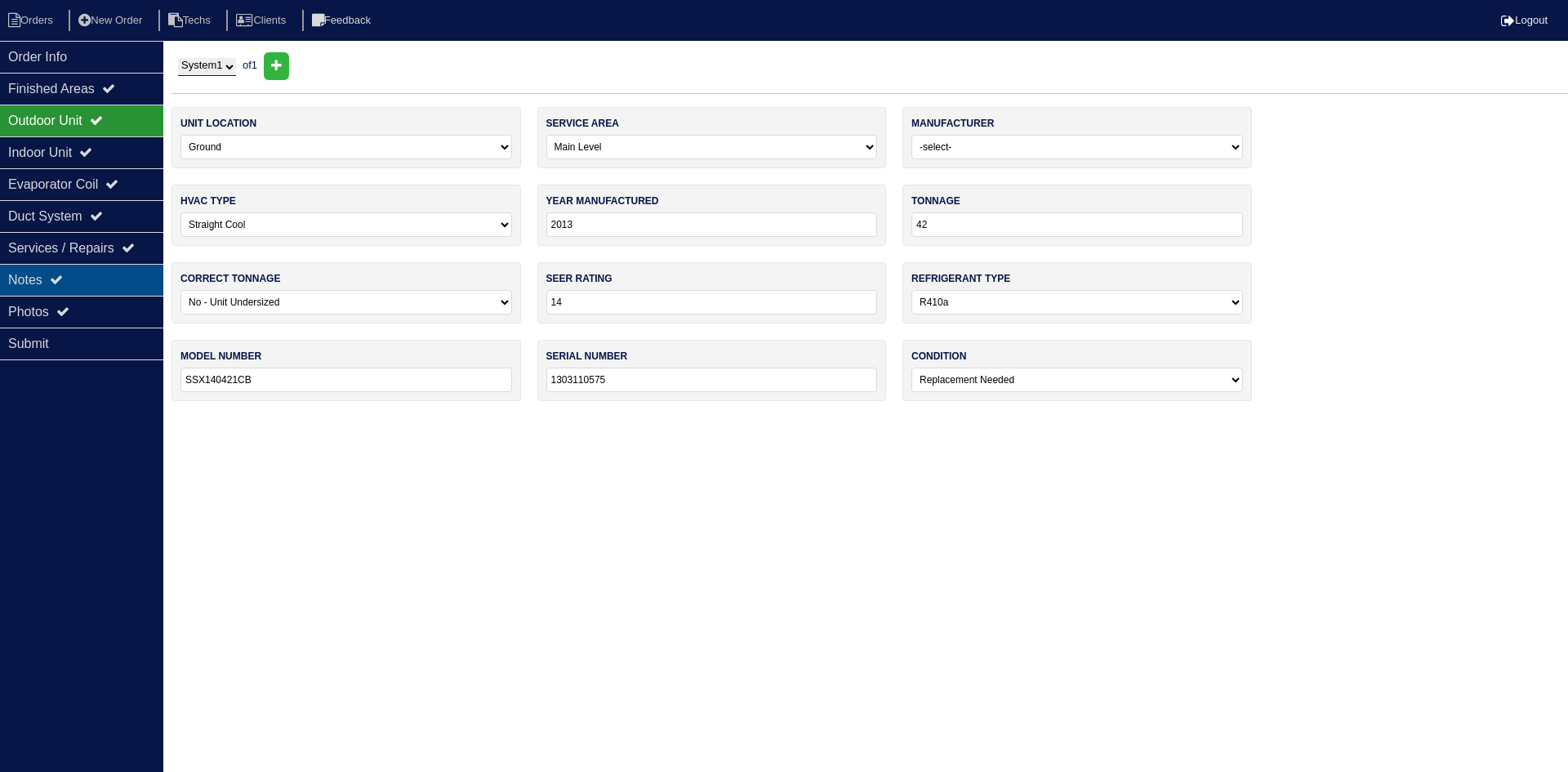
click at [100, 281] on div "Notes" at bounding box center [81, 279] width 163 height 32
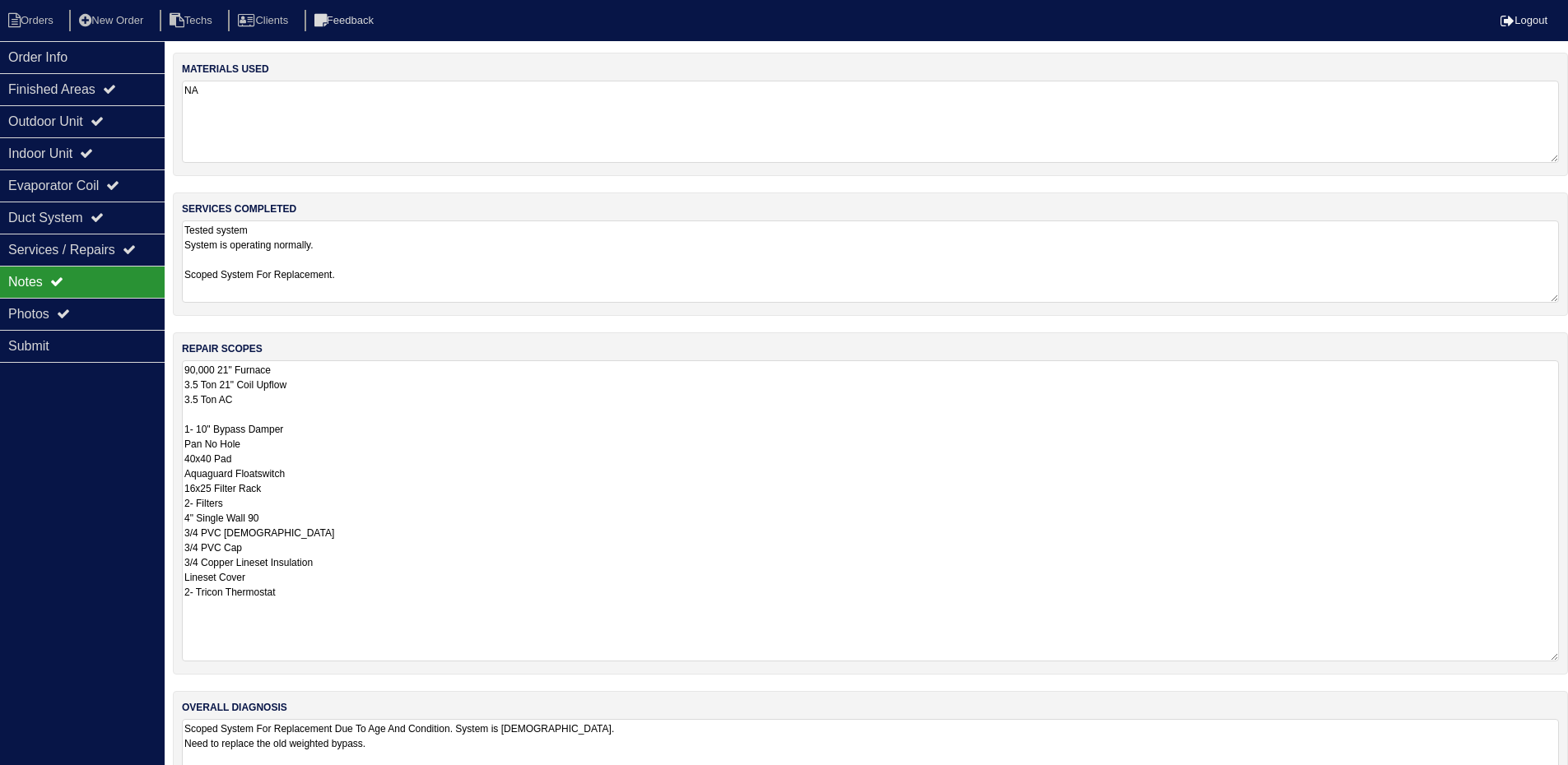
drag, startPoint x: 1564, startPoint y: 437, endPoint x: 1560, endPoint y: 656, distance: 219.0
click at [1560, 656] on div "repair scopes 90,000 21" Furnace 3.5 Ton 21" Coil Upflow 3.5 Ton AC 1- 10" Bypa…" at bounding box center [870, 503] width 1395 height 342
click at [77, 154] on div "Indoor Unit" at bounding box center [82, 153] width 164 height 32
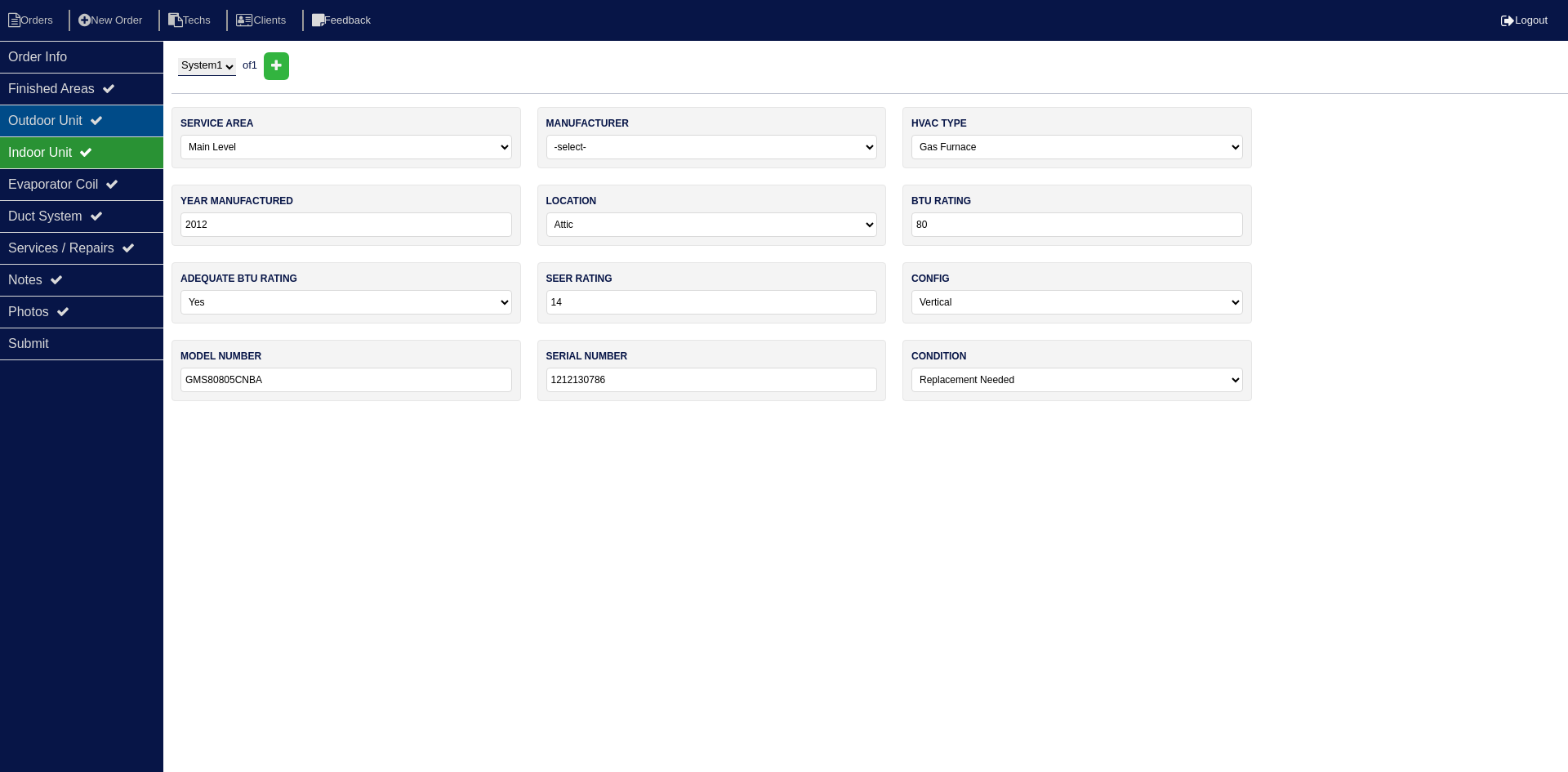
click at [62, 111] on div "Outdoor Unit" at bounding box center [81, 120] width 163 height 32
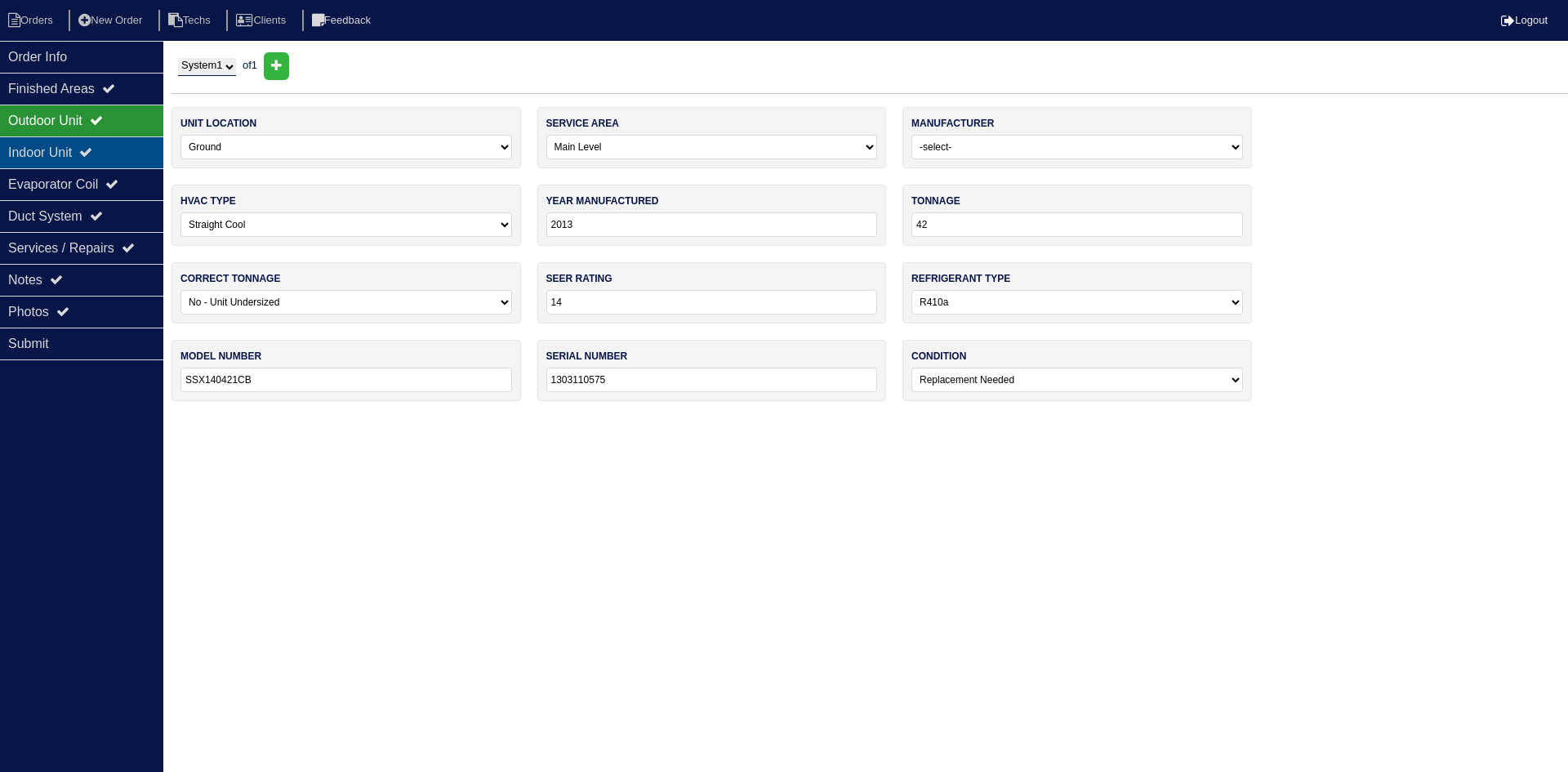
drag, startPoint x: 92, startPoint y: 145, endPoint x: 71, endPoint y: 151, distance: 21.8
click at [91, 145] on div "Indoor Unit" at bounding box center [81, 152] width 163 height 32
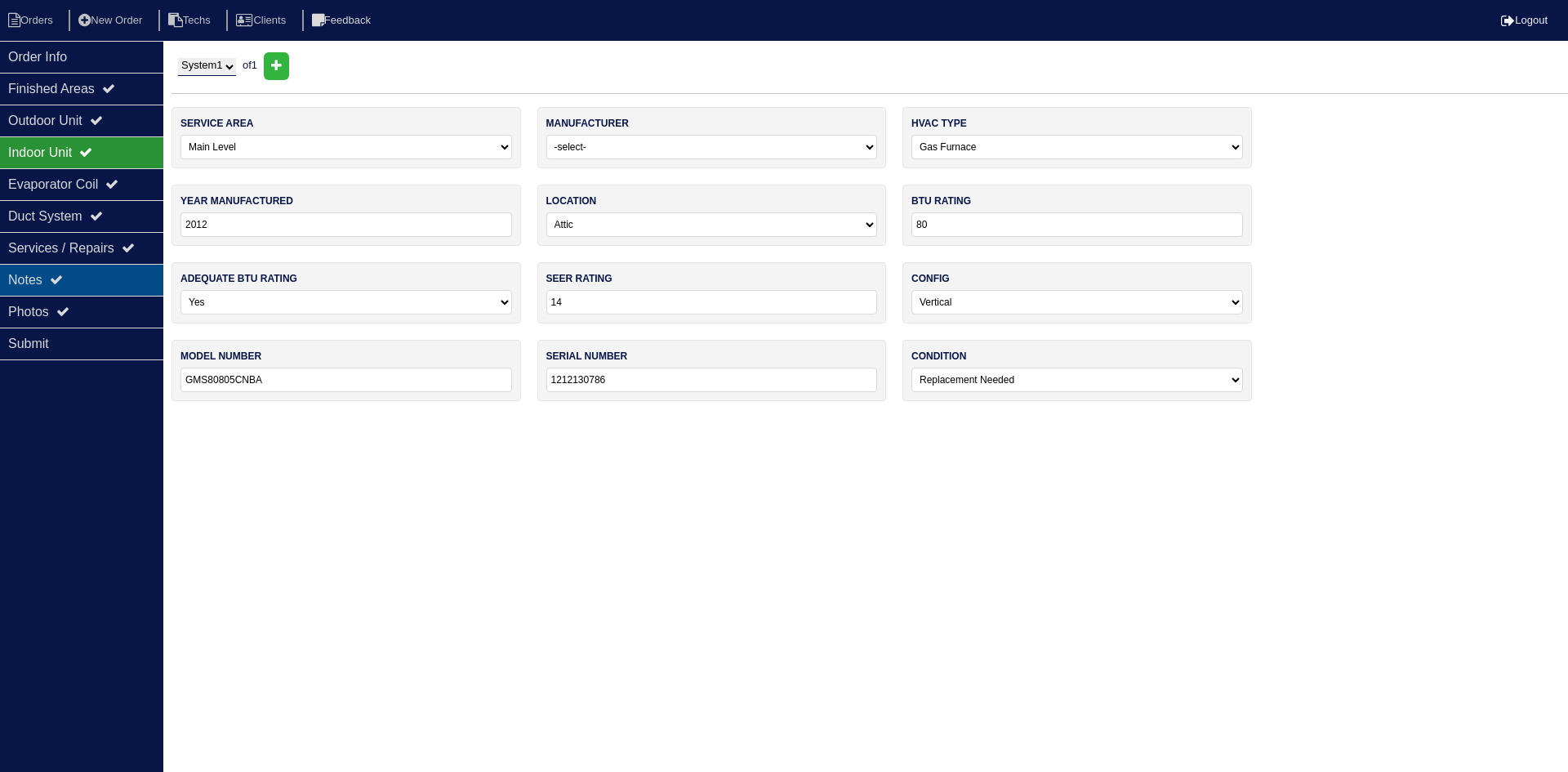
click at [79, 275] on div "Notes" at bounding box center [81, 279] width 163 height 32
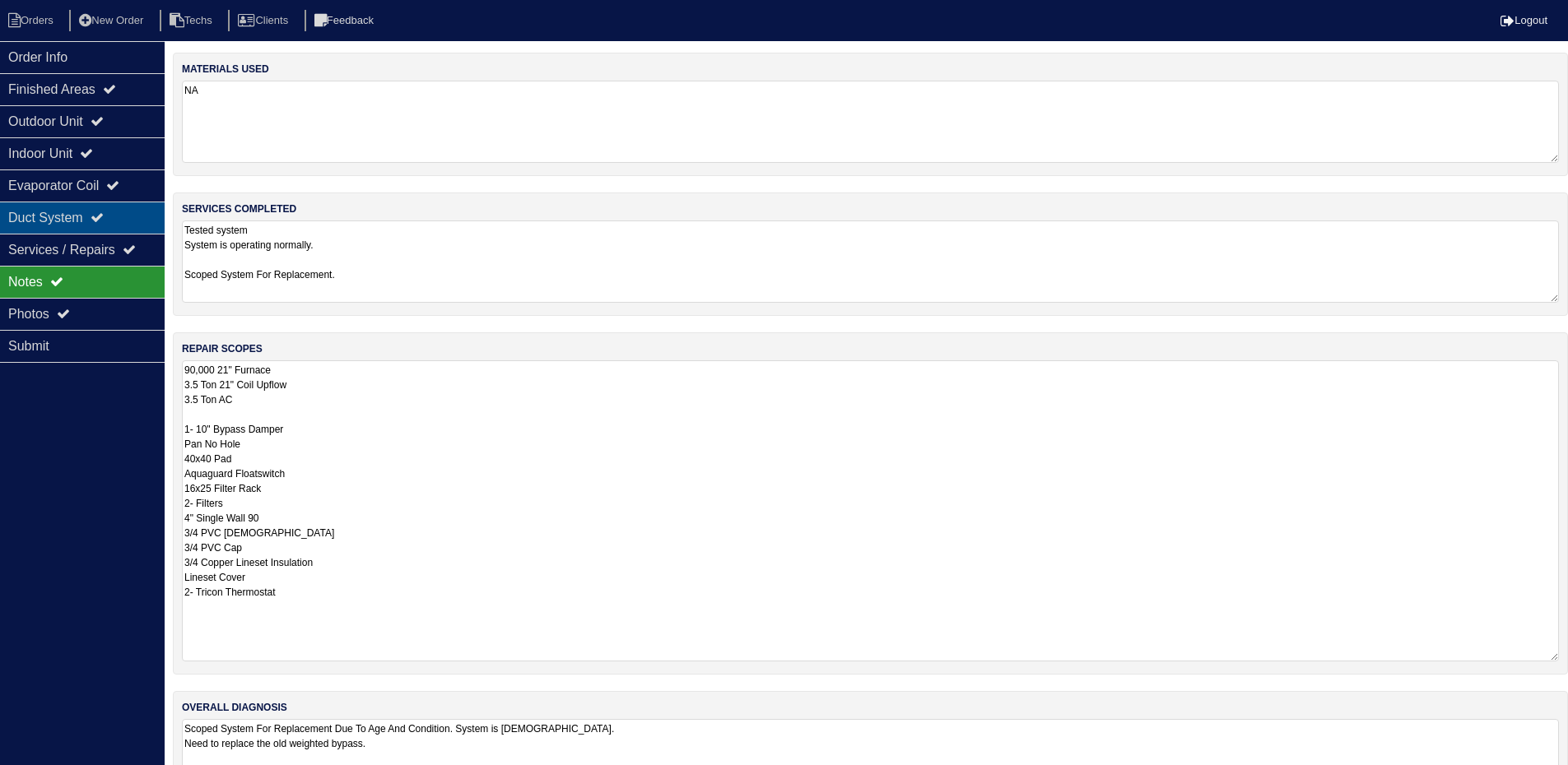
click at [62, 222] on div "Duct System" at bounding box center [82, 217] width 164 height 32
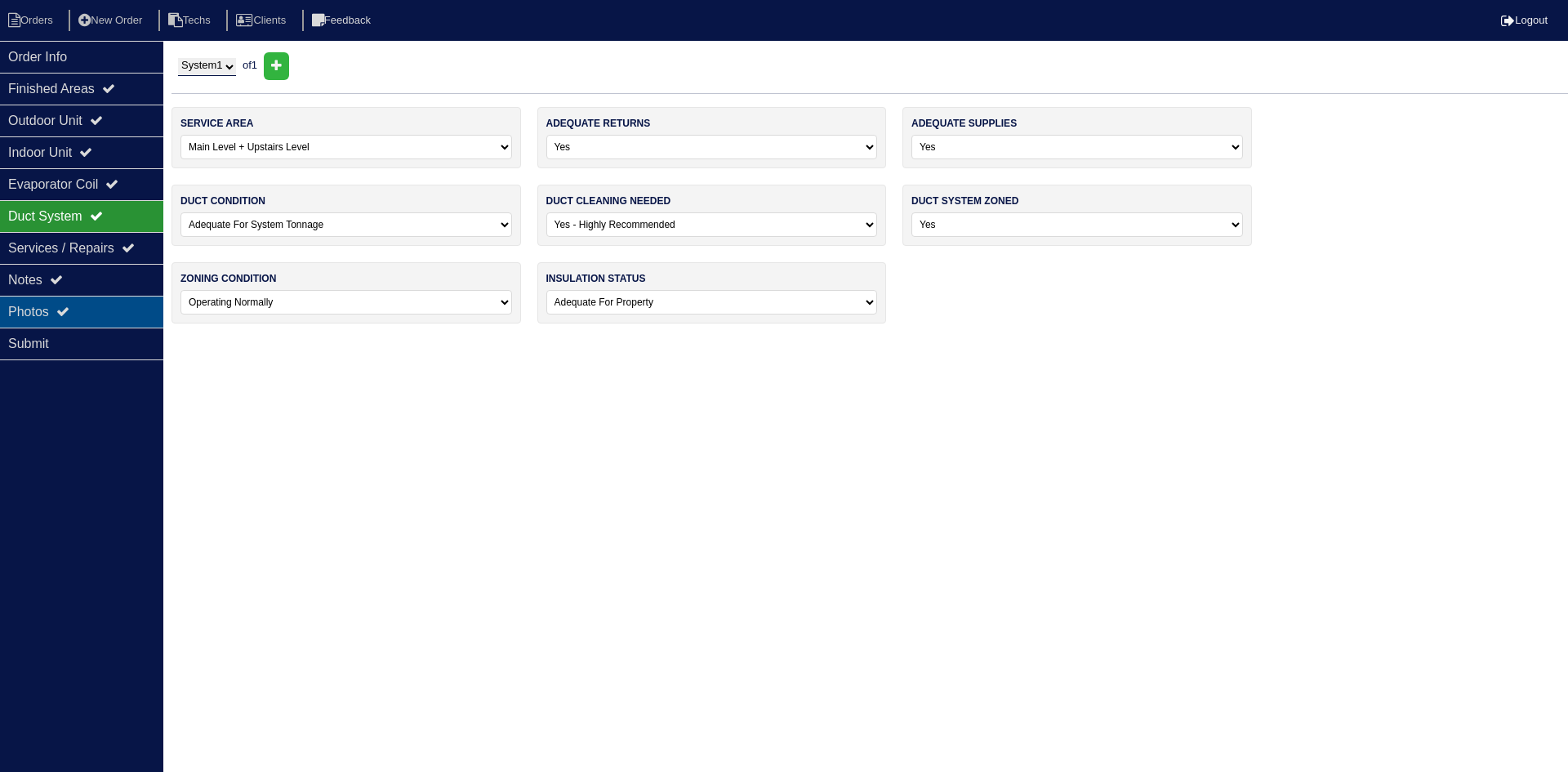
drag, startPoint x: 69, startPoint y: 306, endPoint x: 133, endPoint y: 322, distance: 66.0
click at [69, 305] on icon at bounding box center [63, 311] width 13 height 13
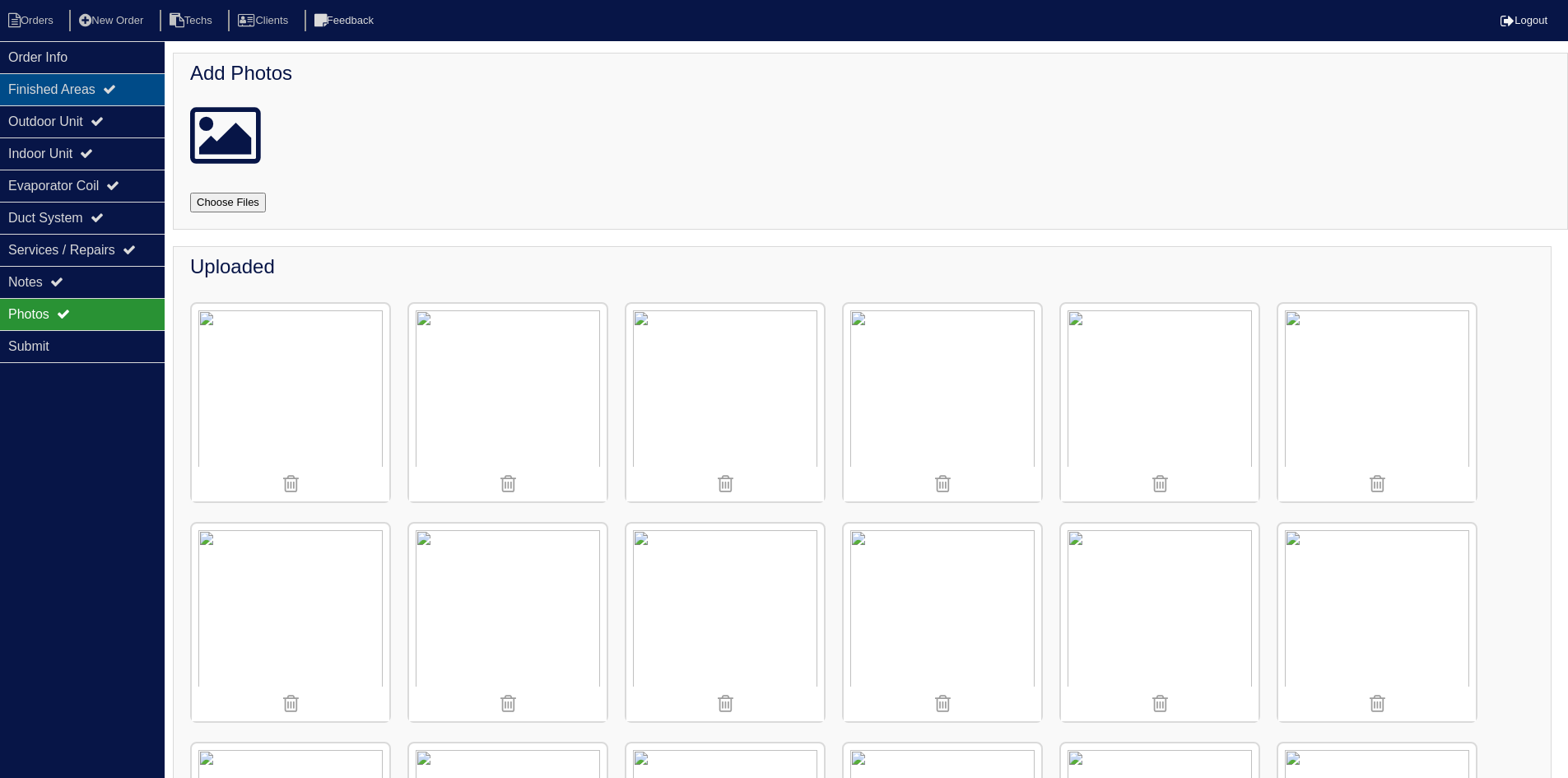
click at [121, 82] on div "Finished Areas" at bounding box center [82, 89] width 164 height 32
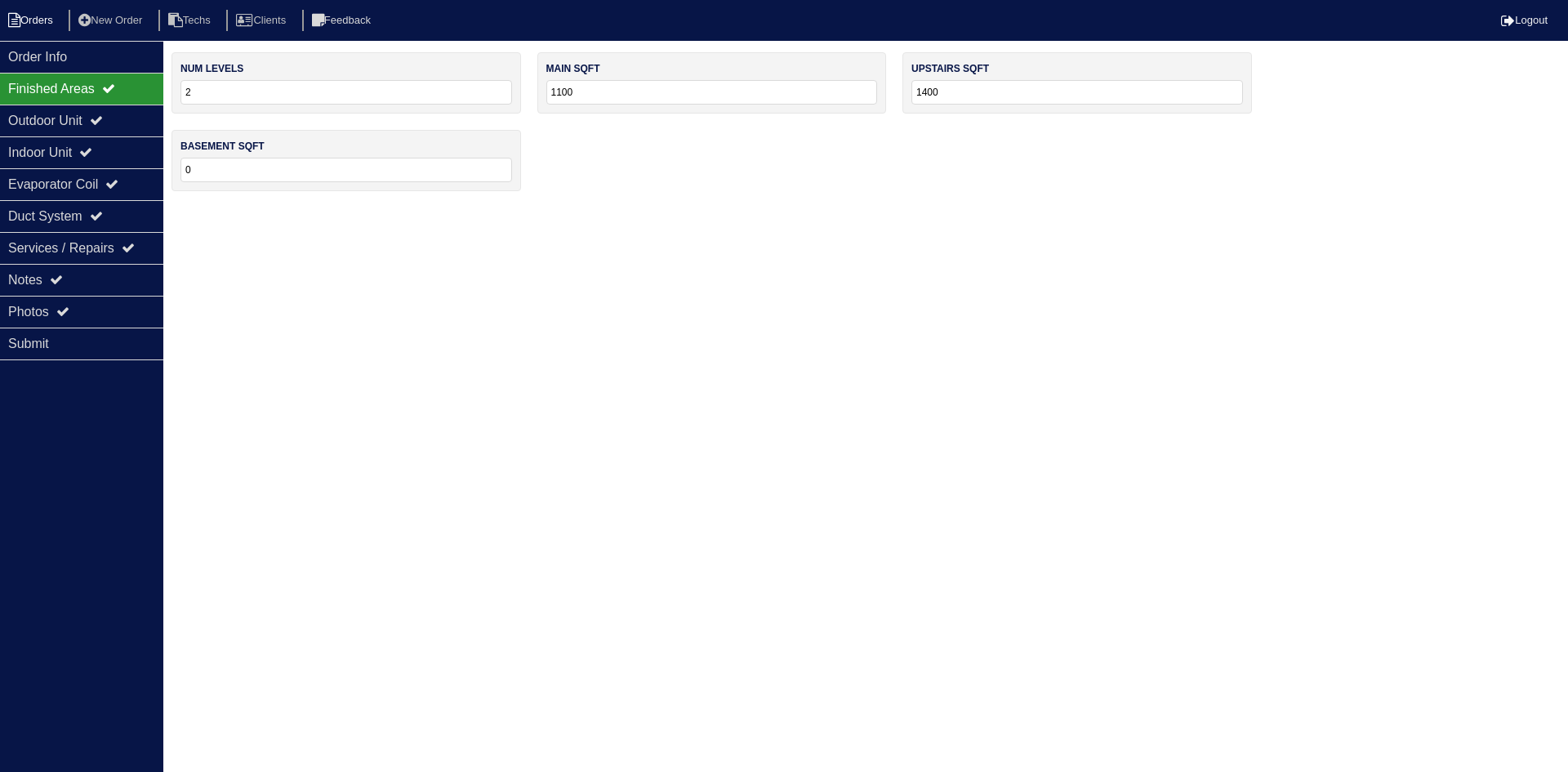
click at [30, 22] on li "Orders" at bounding box center [33, 21] width 66 height 22
select select "15"
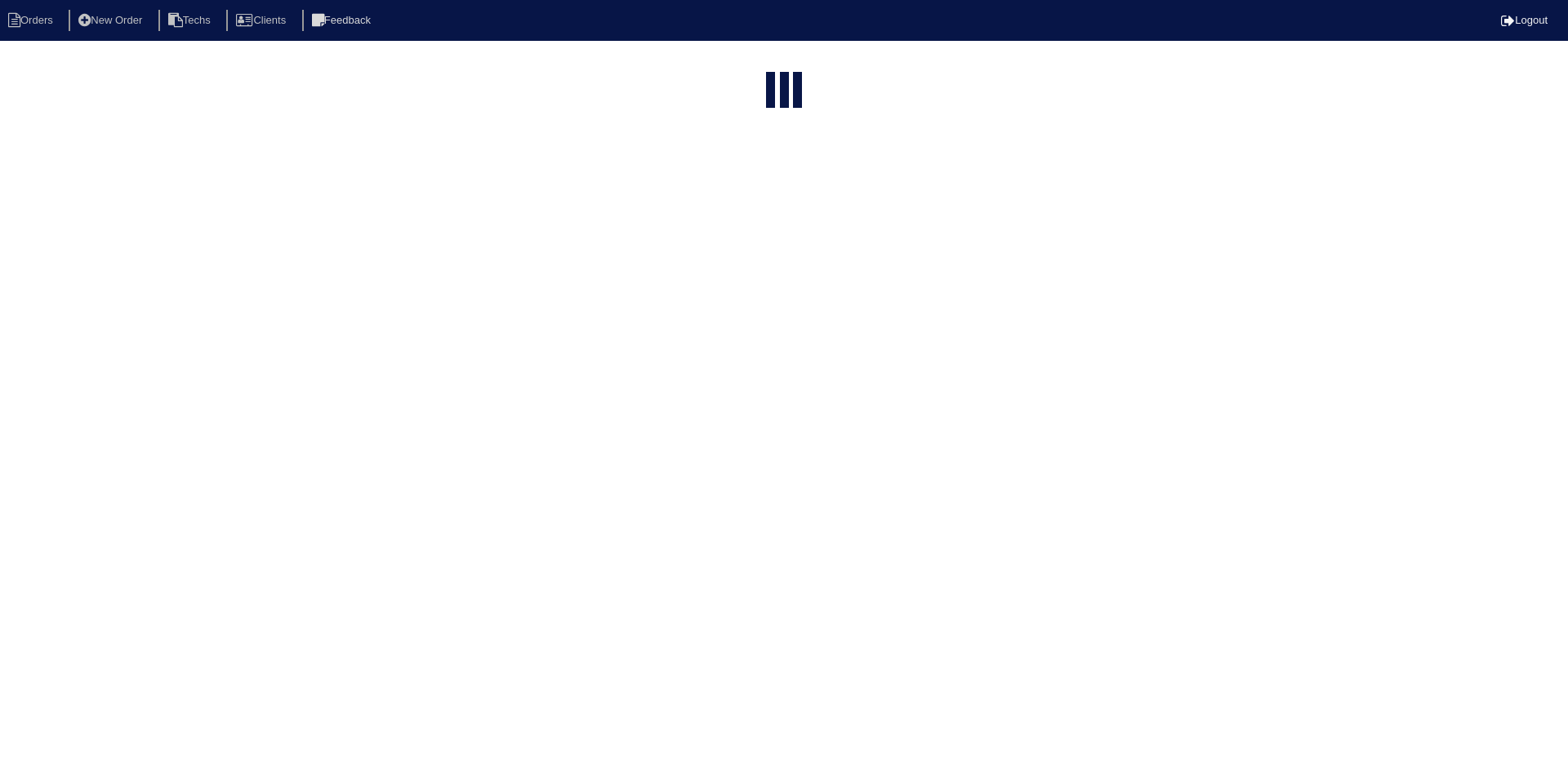
select select "field complete"
select select "need to quote"
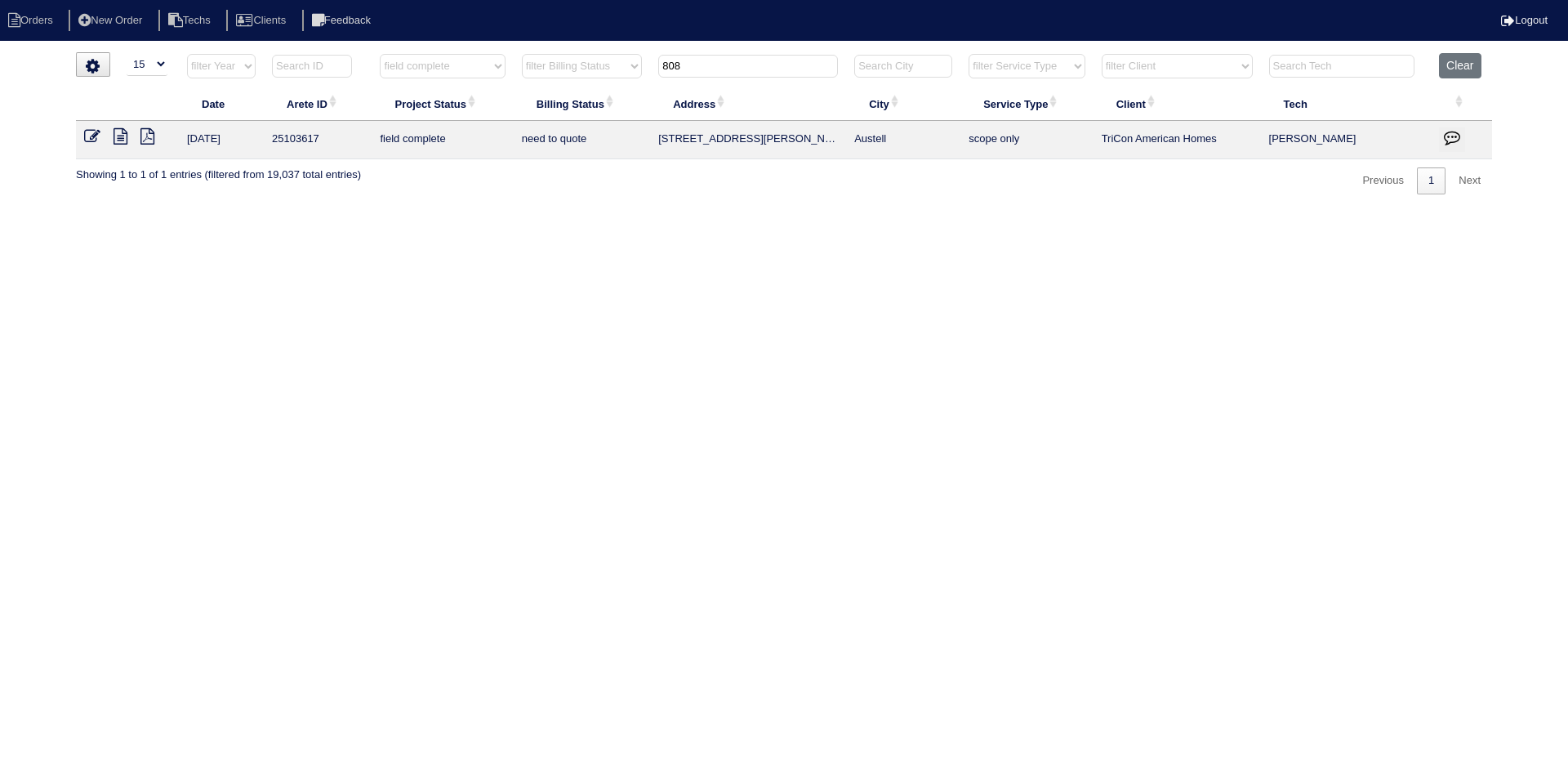
drag, startPoint x: 714, startPoint y: 57, endPoint x: 624, endPoint y: 54, distance: 90.0
click at [626, 54] on tr "filter Year -- Any Year -- 2025 2024 2023 2022 2021 2020 2019 filter Project St…" at bounding box center [784, 69] width 1416 height 33
type input "25"
select select "field complete"
select select "need to quote"
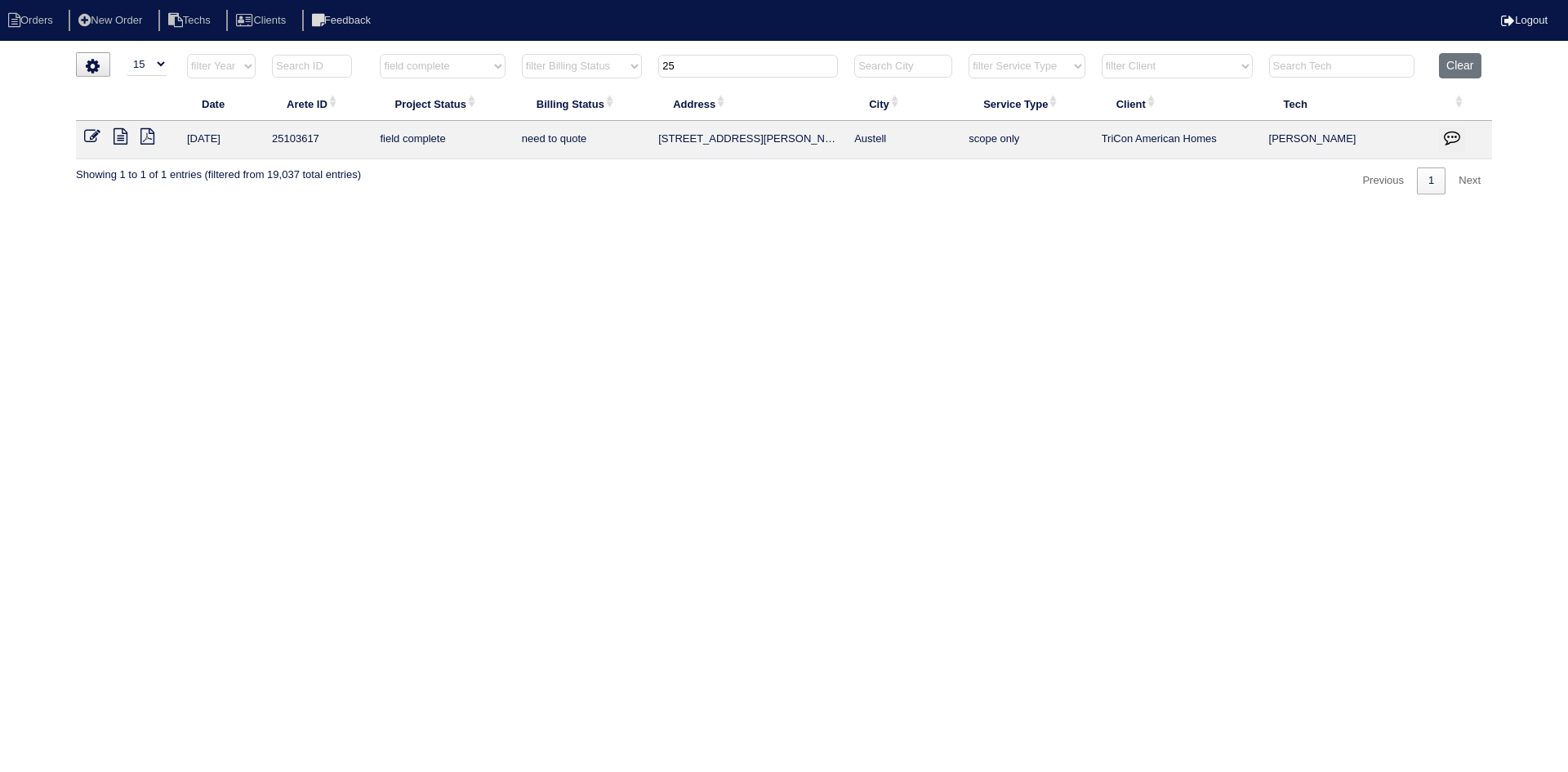
type input "25"
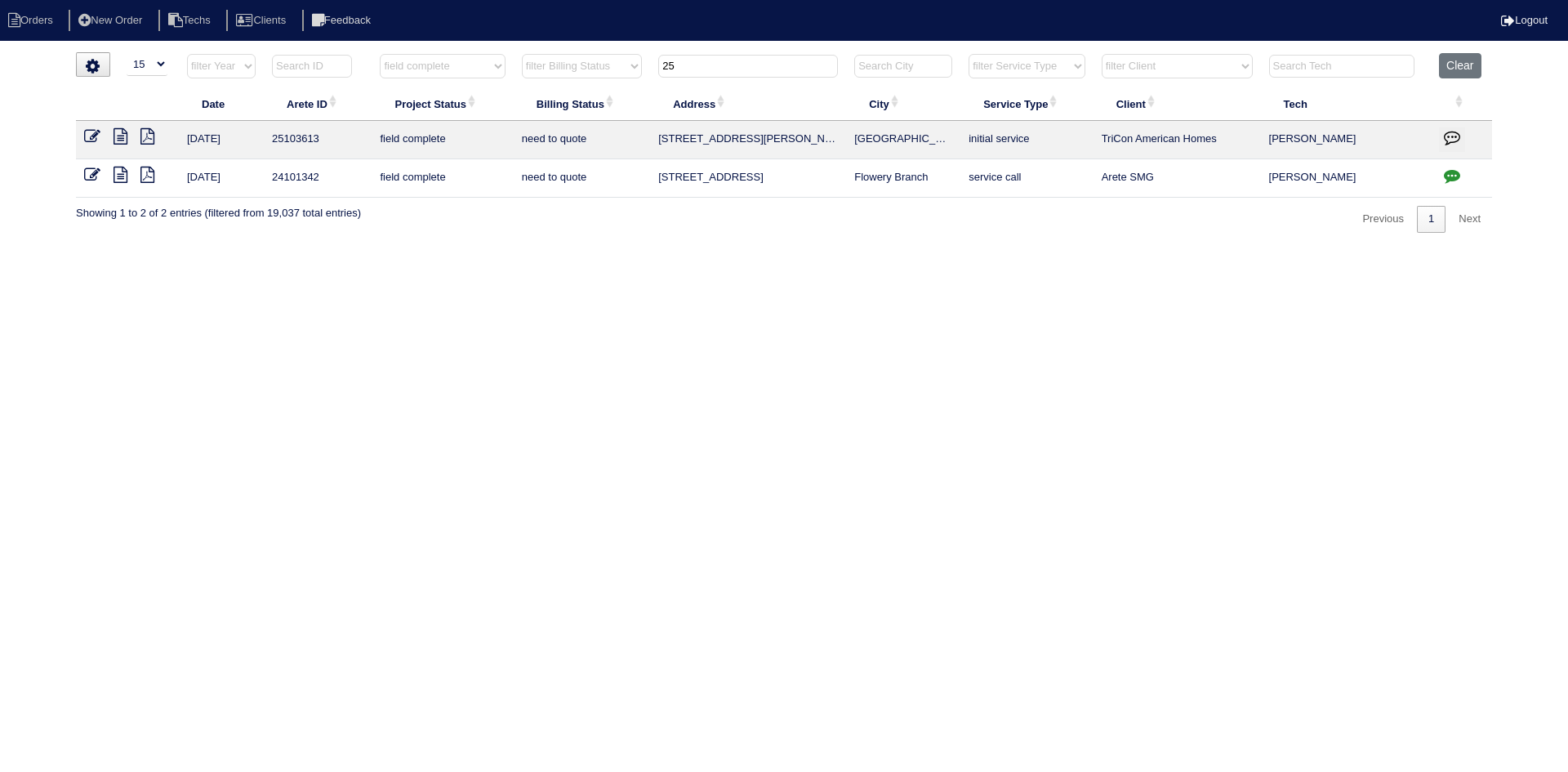
click at [121, 139] on icon at bounding box center [120, 136] width 14 height 17
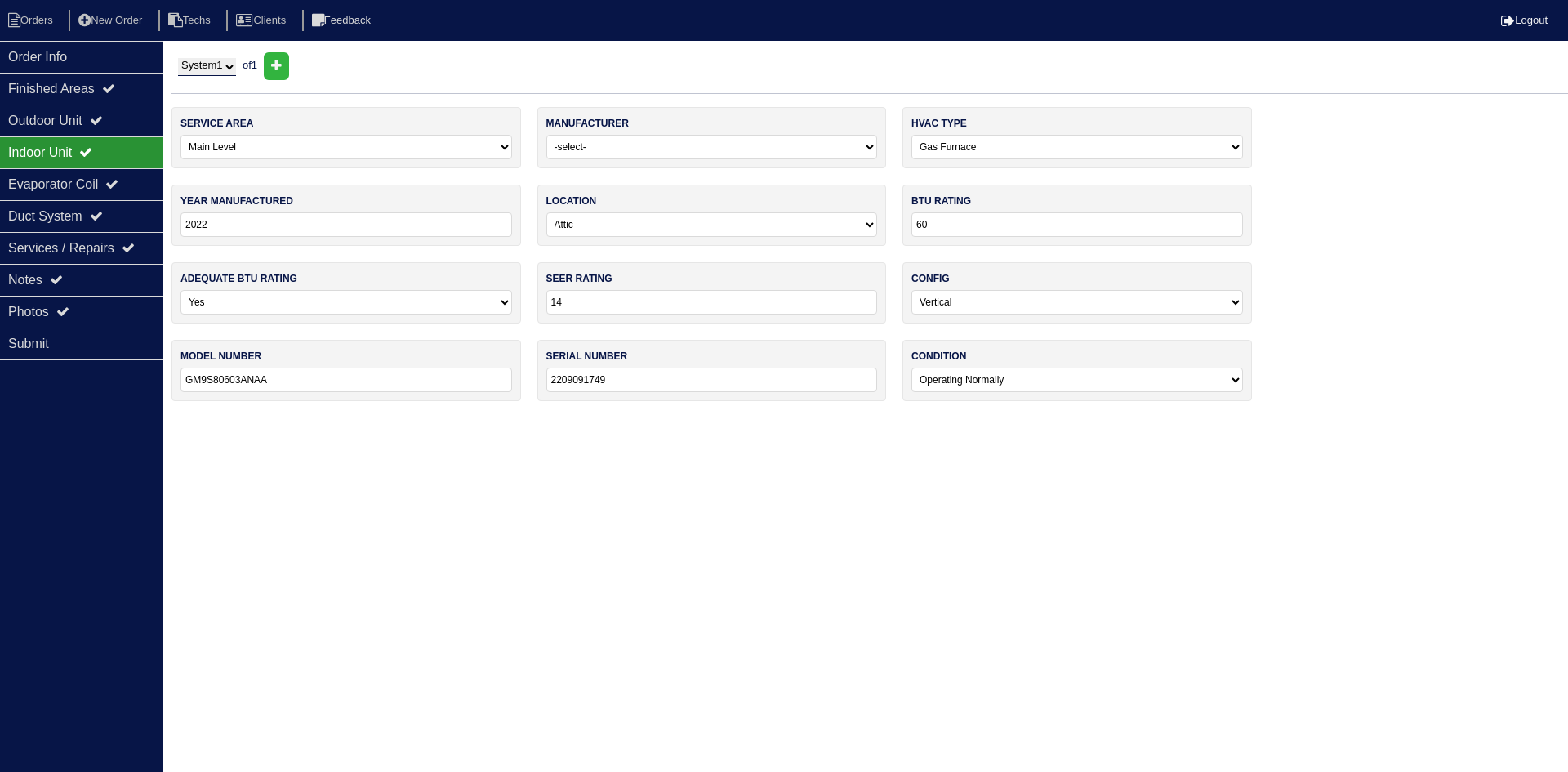
select select "0"
select select "[PERSON_NAME]"
select select "0"
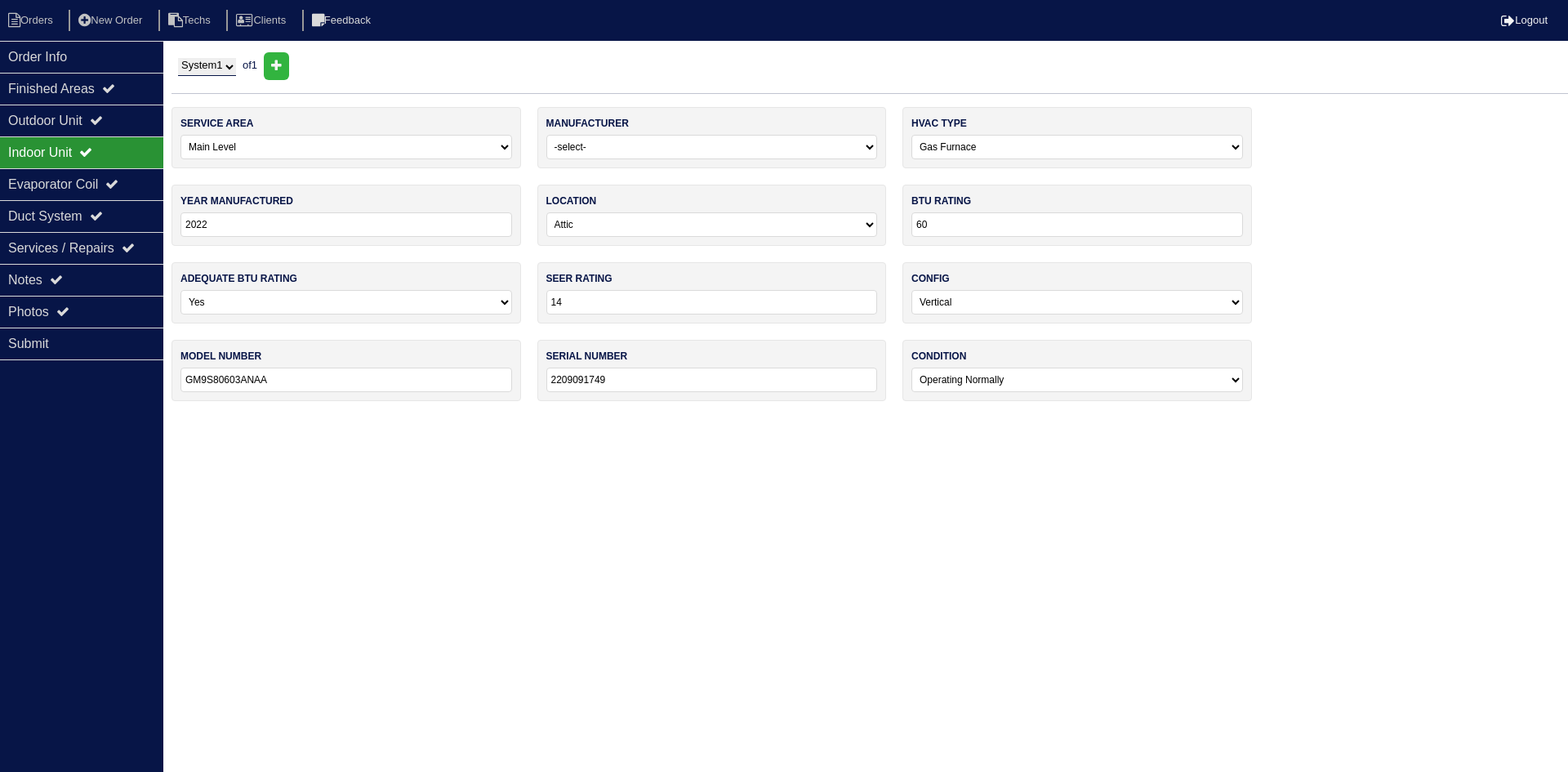
select select "0"
click at [130, 121] on div "Outdoor Unit" at bounding box center [81, 120] width 163 height 32
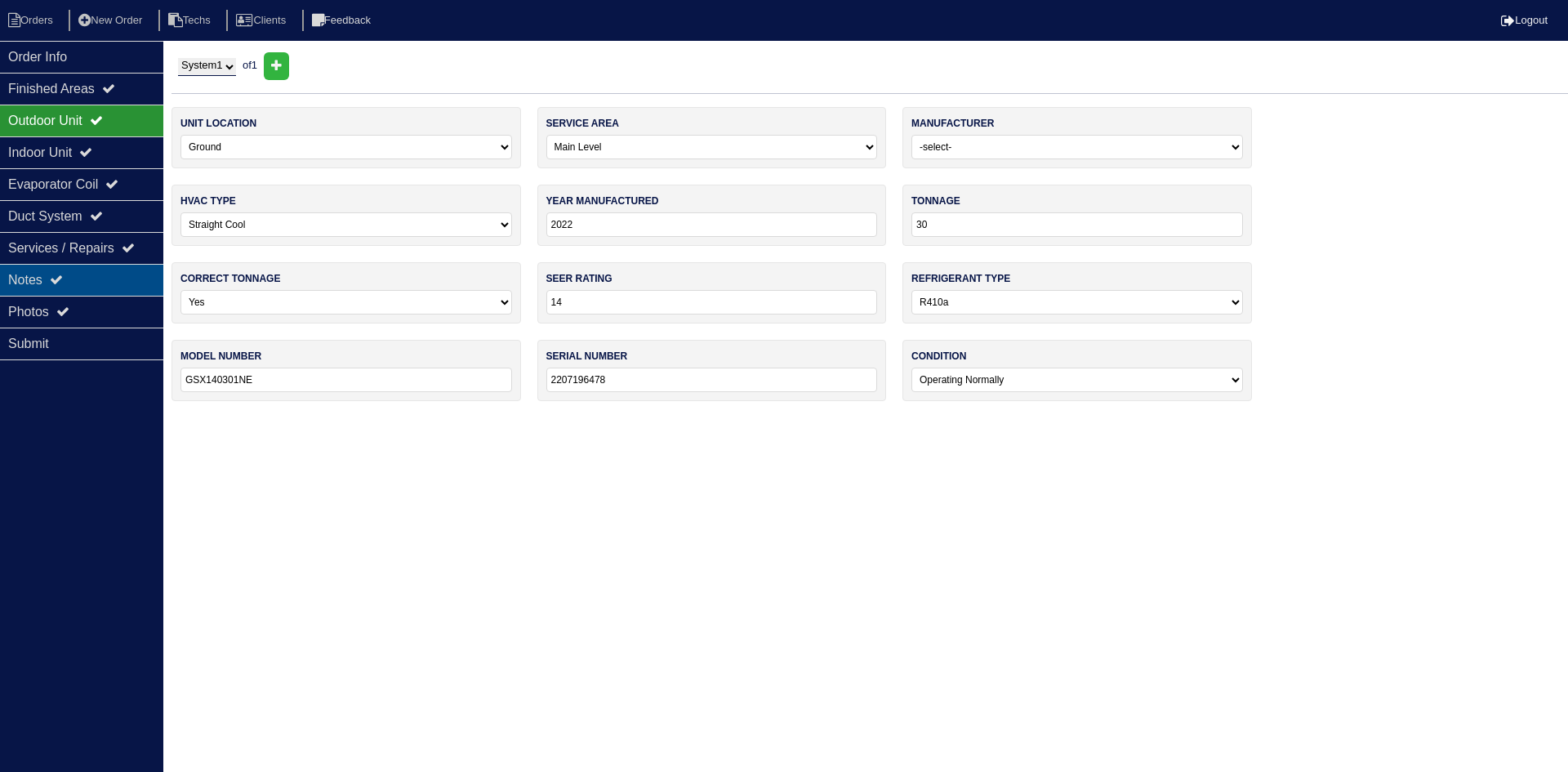
click at [63, 284] on icon at bounding box center [57, 279] width 13 height 13
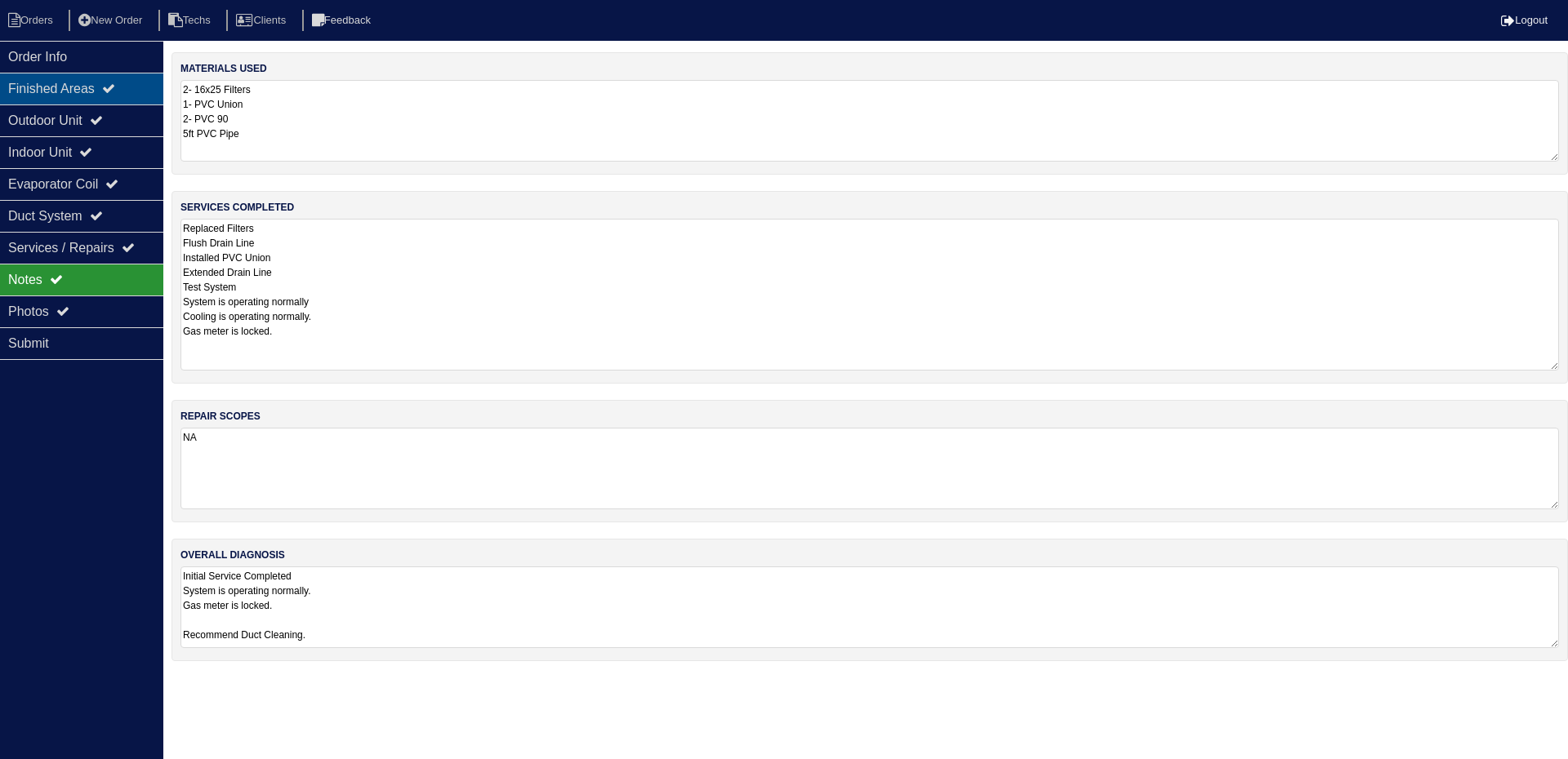
click at [89, 90] on div "Finished Areas" at bounding box center [81, 89] width 163 height 32
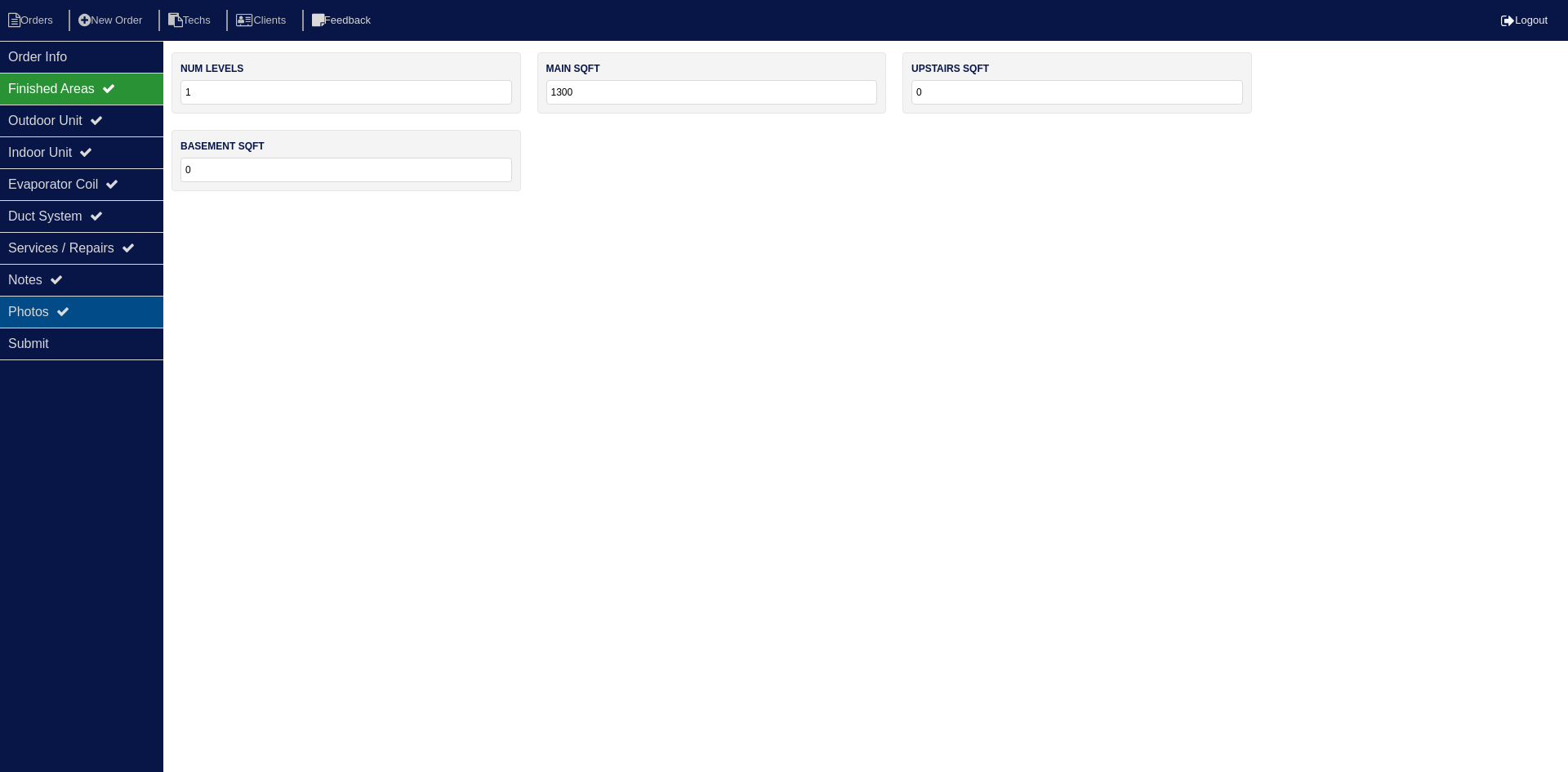
click at [93, 309] on div "Photos" at bounding box center [81, 311] width 163 height 32
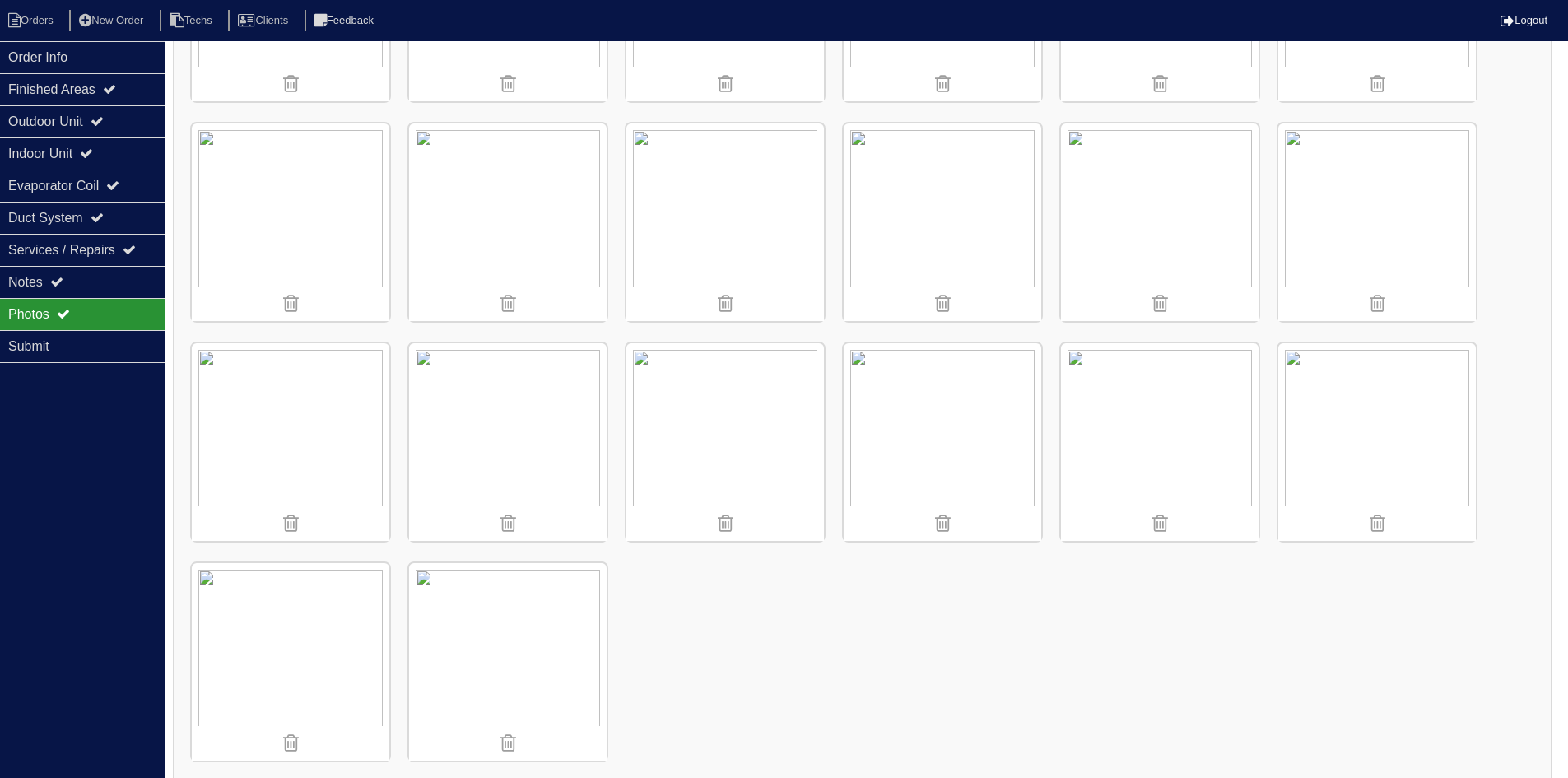
scroll to position [856, 0]
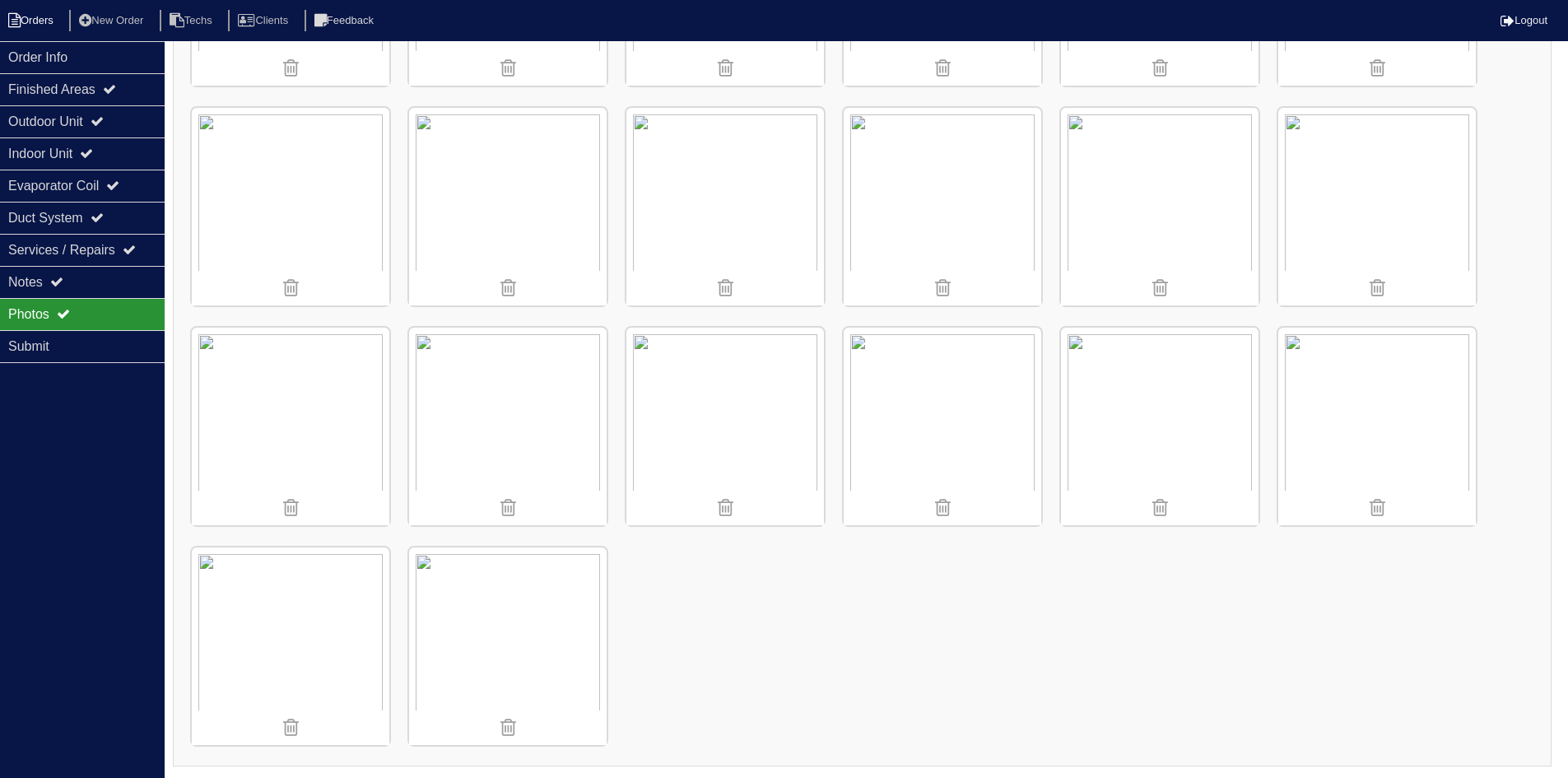
click at [22, 19] on li "Orders" at bounding box center [33, 21] width 67 height 22
select select "15"
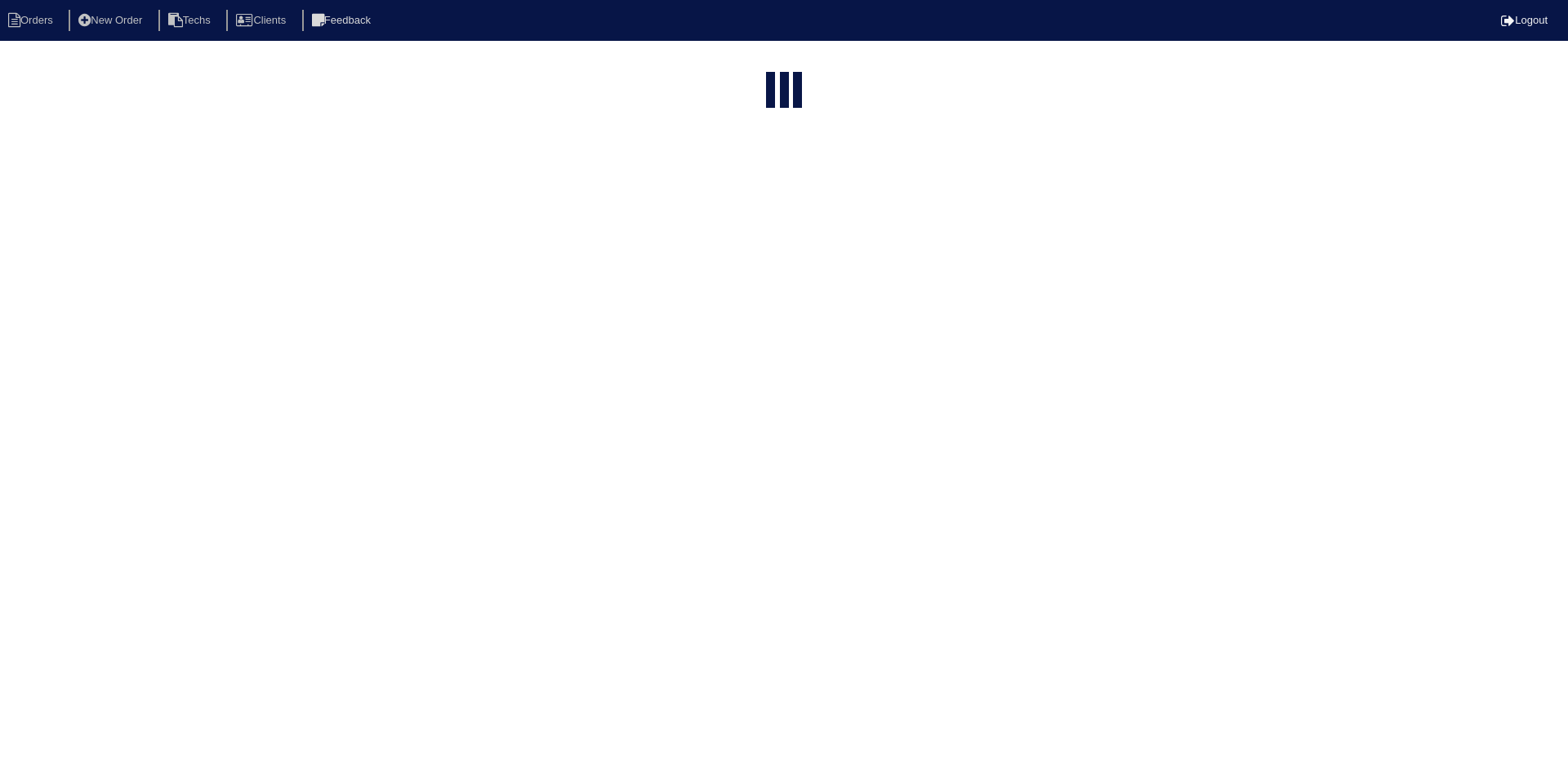
type input "25"
select select "field complete"
select select "need to quote"
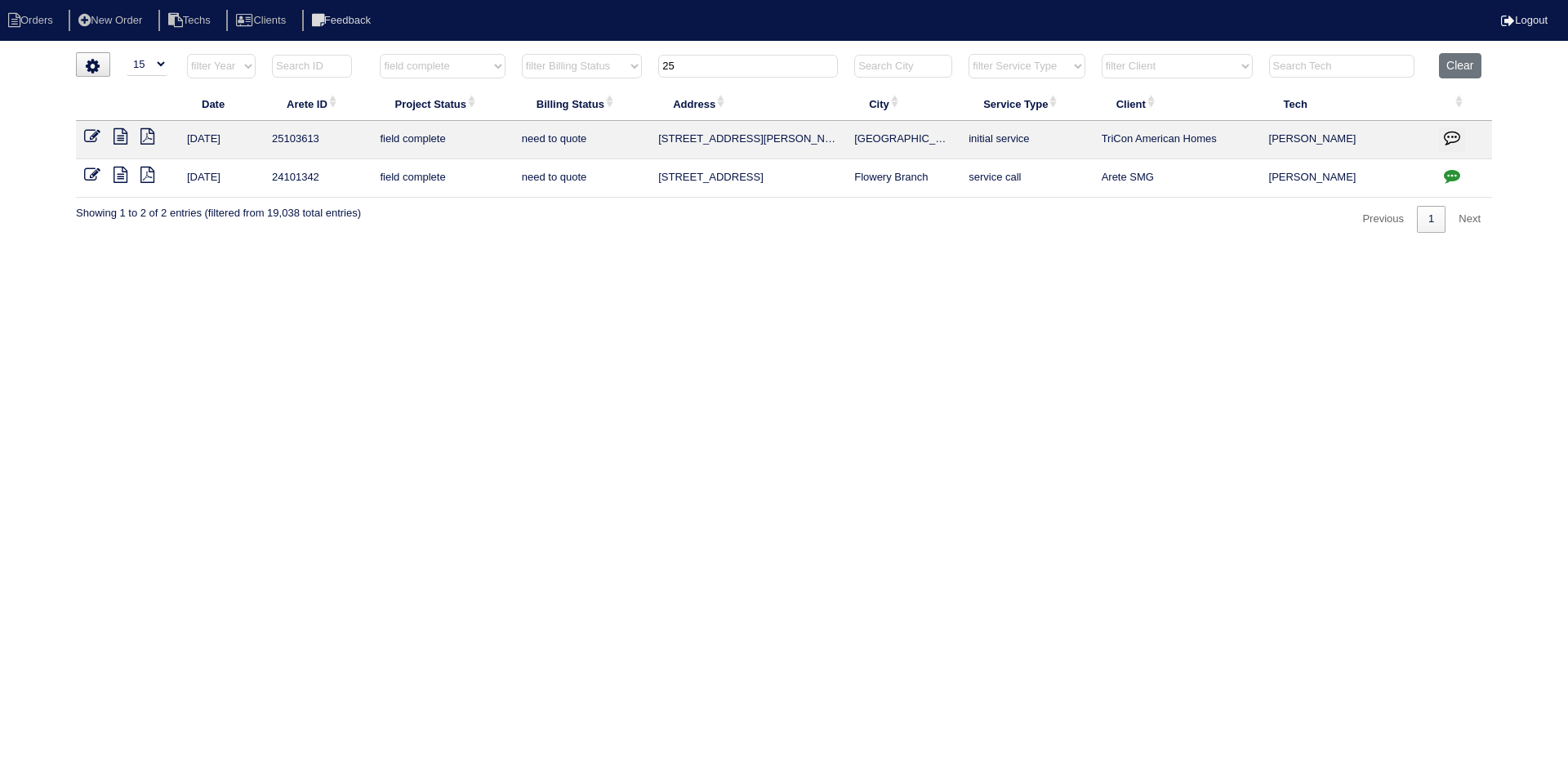
drag, startPoint x: 665, startPoint y: 69, endPoint x: 652, endPoint y: 68, distance: 13.0
click at [652, 68] on th "25" at bounding box center [748, 69] width 196 height 33
type input "9190"
select select "field complete"
select select "need to quote"
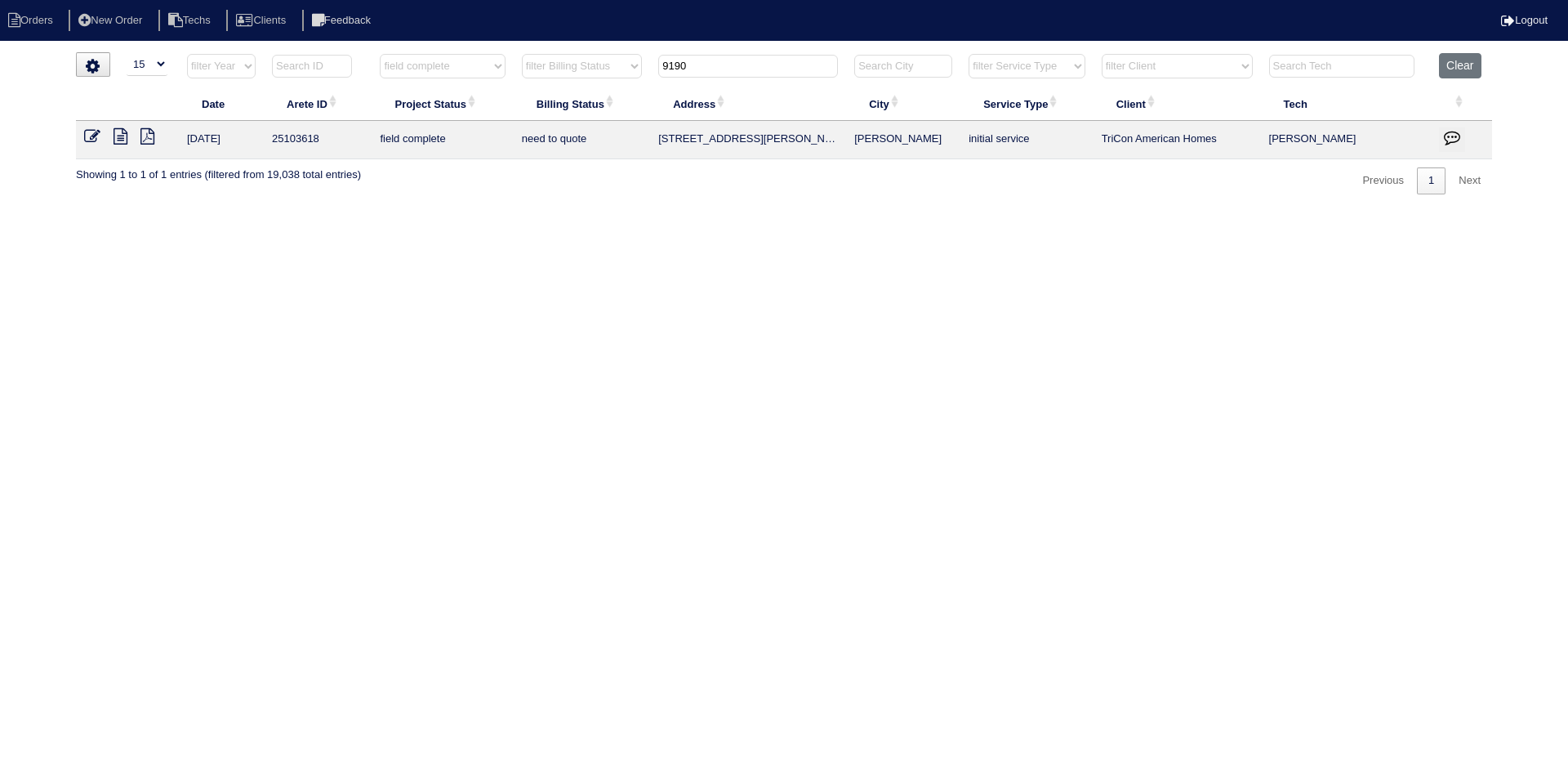
type input "9190"
click at [119, 135] on icon at bounding box center [120, 136] width 14 height 17
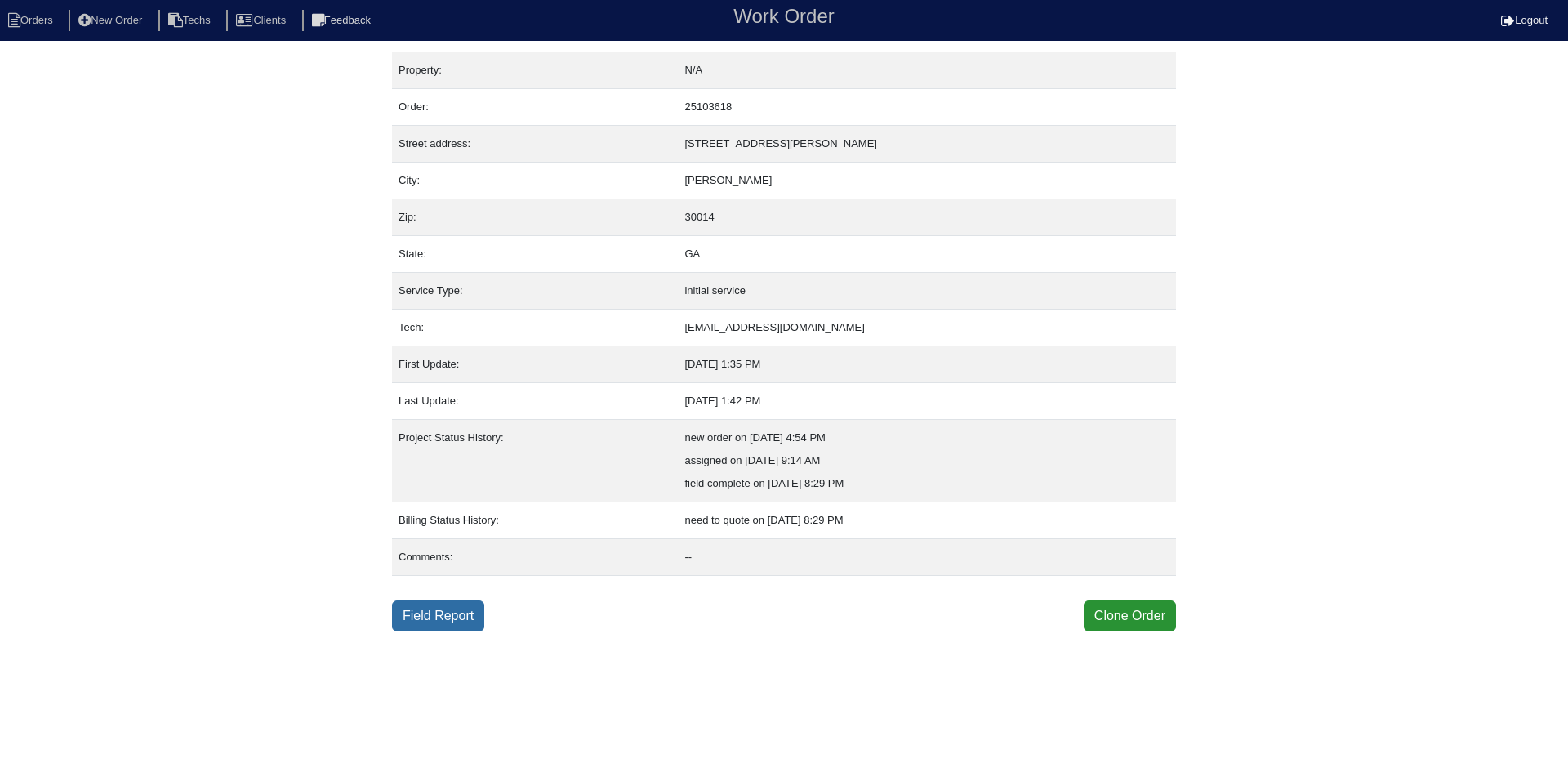
click at [443, 616] on link "Field Report" at bounding box center [438, 616] width 92 height 31
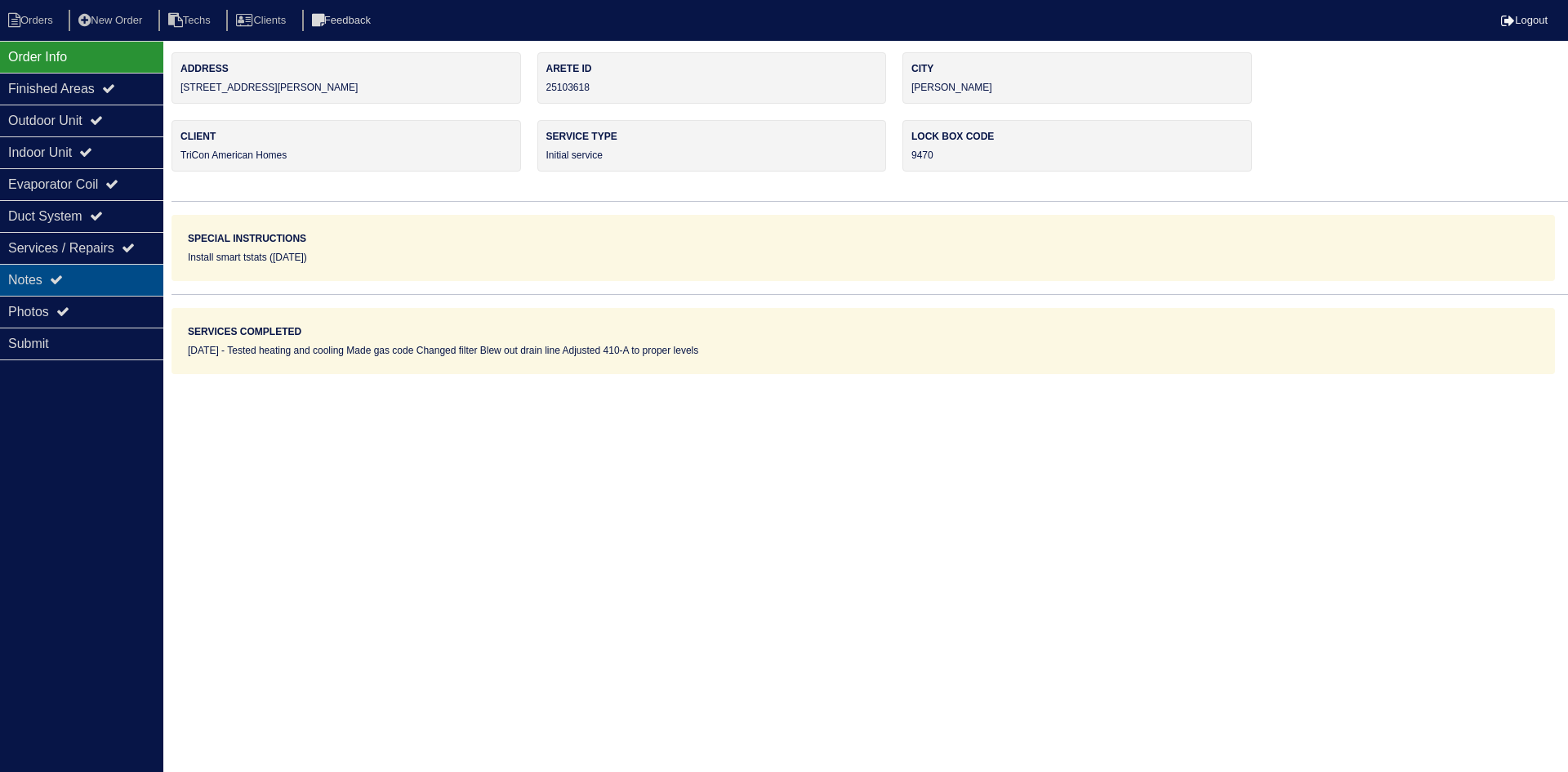
click at [56, 271] on div "Notes" at bounding box center [81, 279] width 163 height 32
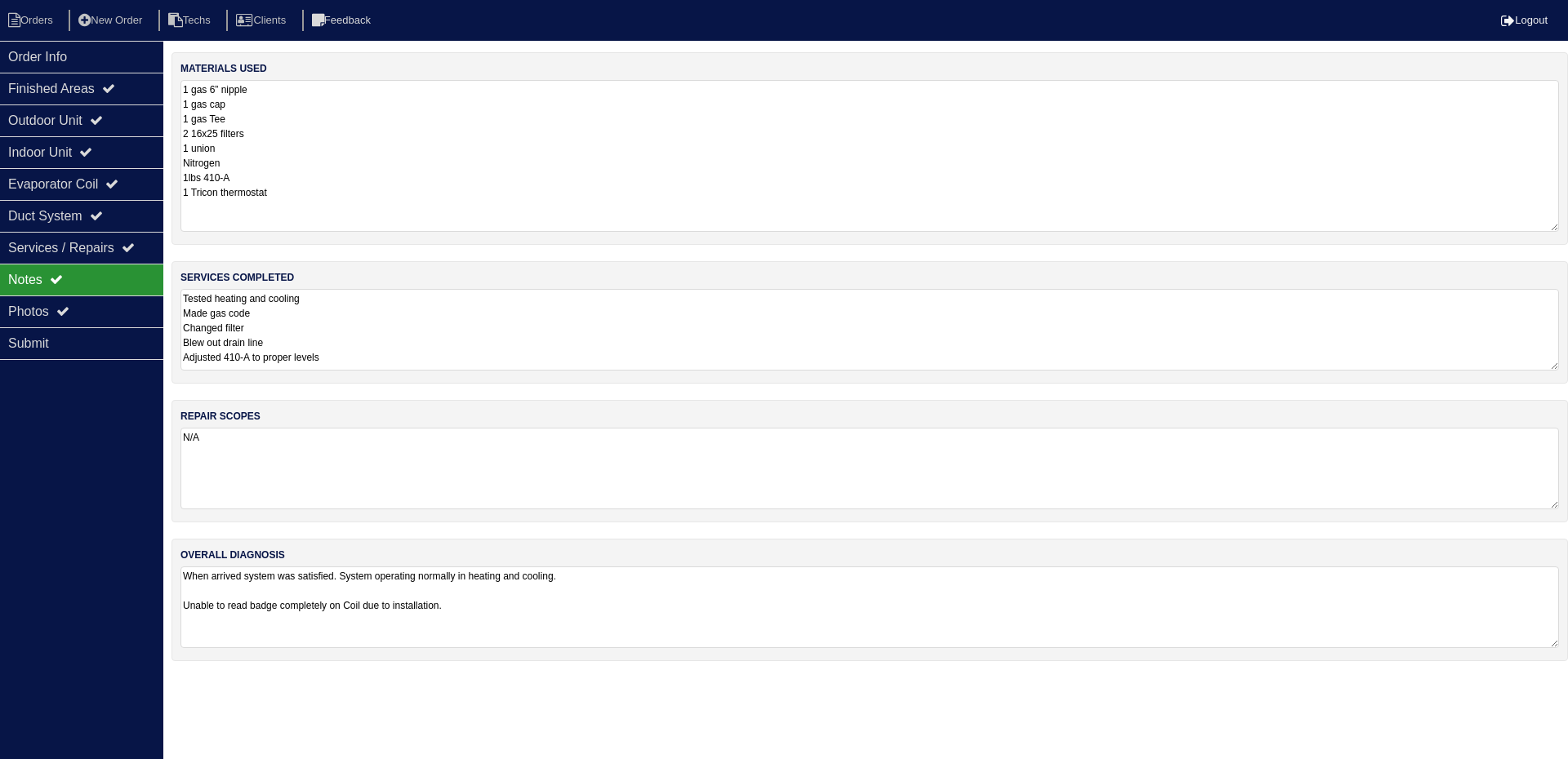
drag, startPoint x: 1553, startPoint y: 157, endPoint x: 1567, endPoint y: 227, distance: 71.4
click at [1567, 227] on div "materials used 1 gas 6” nipple 1 gas cap 1 gas Tee 2 16x25 filters 1 union Nitr…" at bounding box center [870, 148] width 1397 height 192
click at [107, 112] on div "Outdoor Unit" at bounding box center [81, 120] width 163 height 32
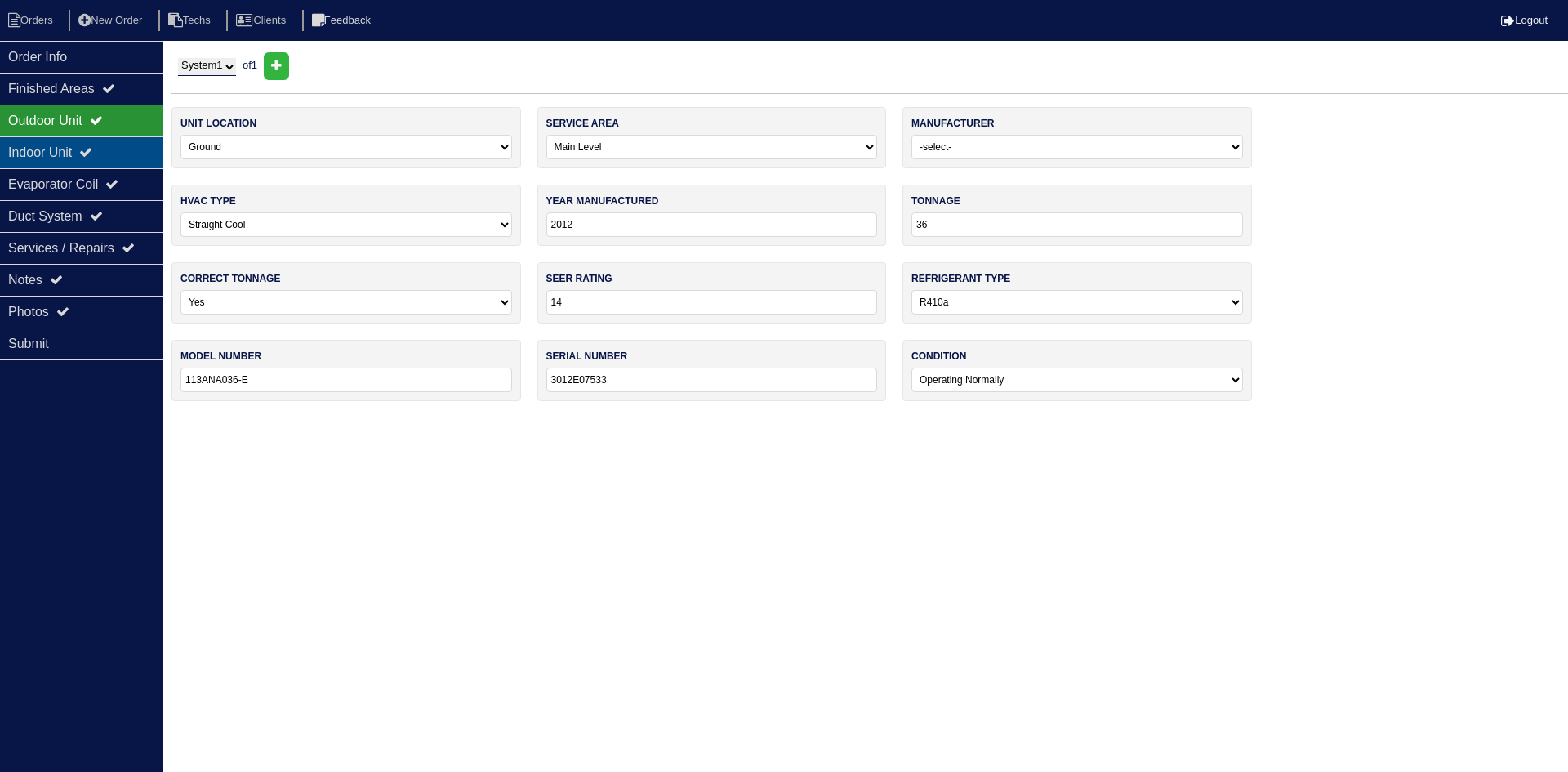
click at [92, 148] on icon at bounding box center [86, 152] width 13 height 13
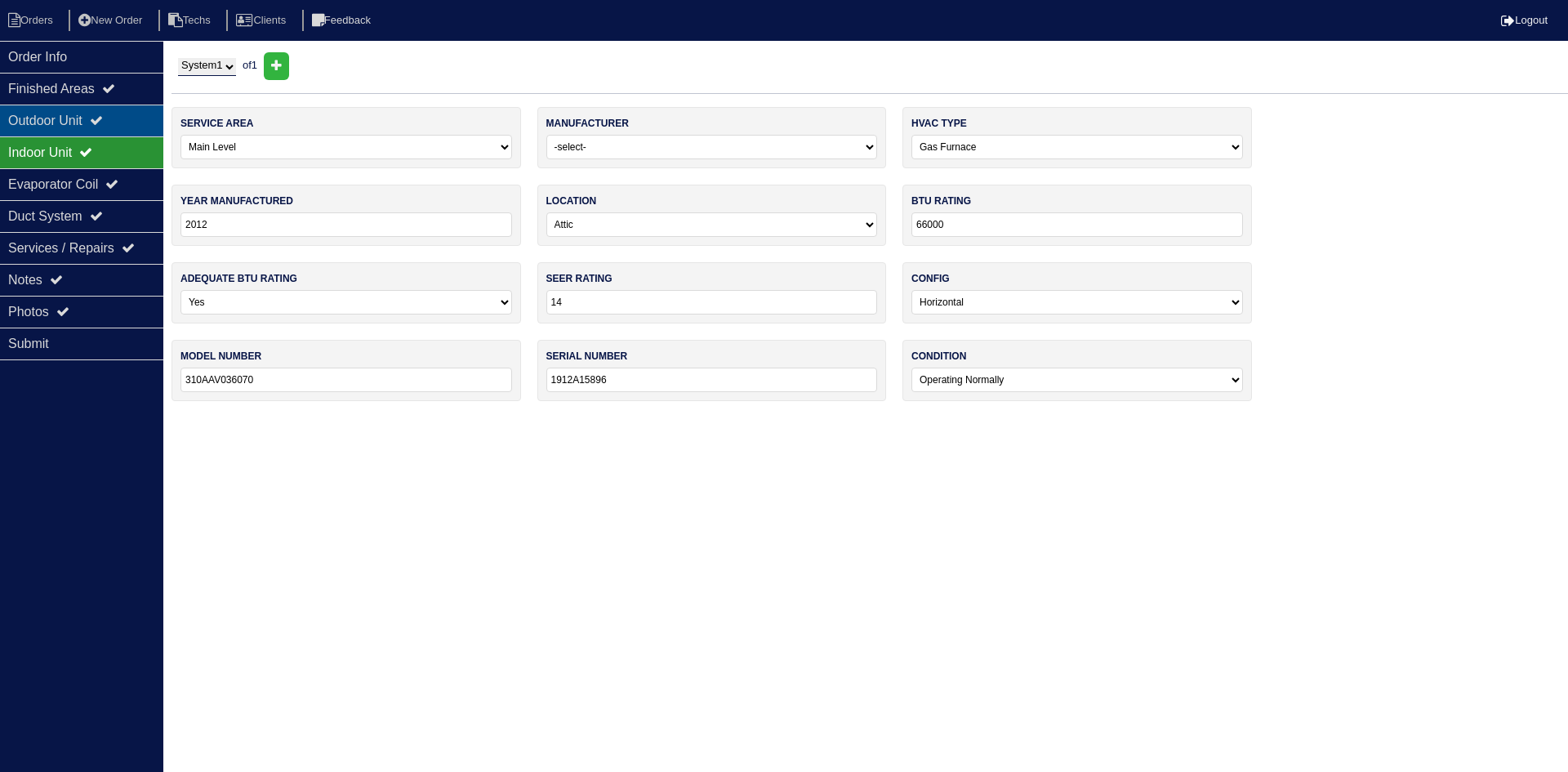
click at [92, 119] on div "Outdoor Unit" at bounding box center [81, 120] width 163 height 32
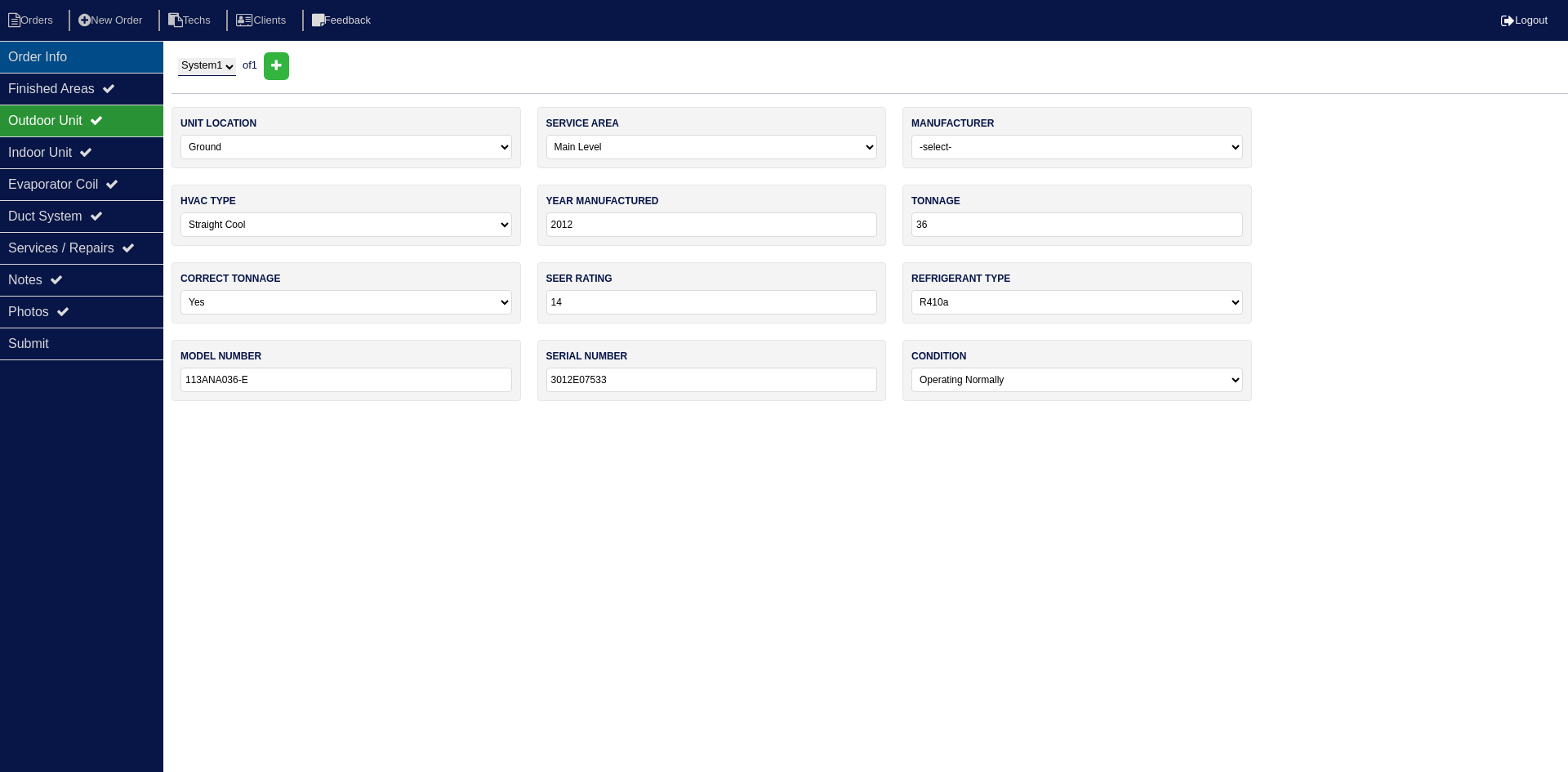
click at [60, 59] on div "Order Info" at bounding box center [81, 57] width 163 height 32
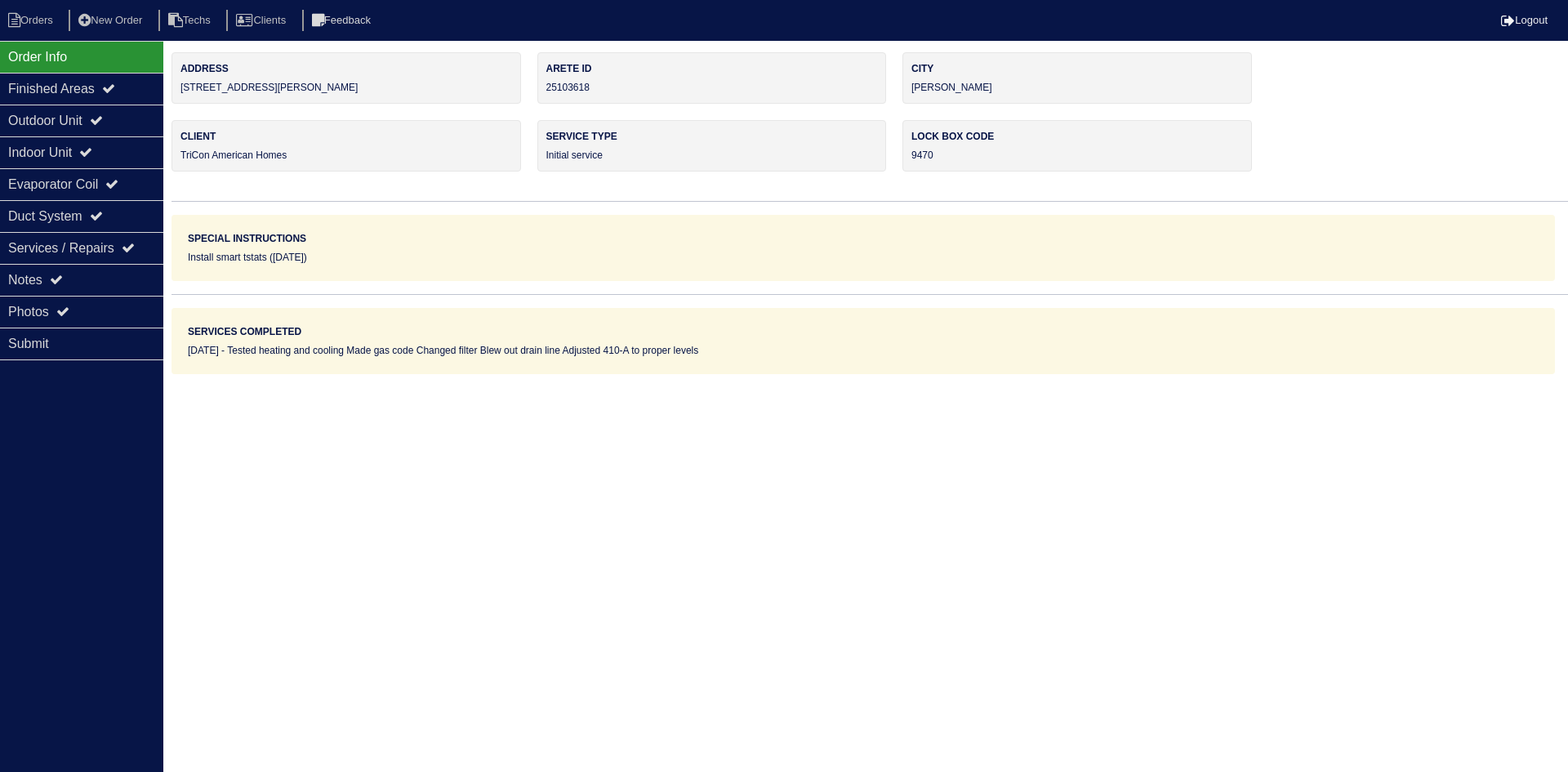
click at [23, 8] on nav "Orders New Order Techs Clients Feedback Logout" at bounding box center [784, 20] width 1568 height 41
click at [23, 19] on li "Orders" at bounding box center [33, 21] width 66 height 22
select select "15"
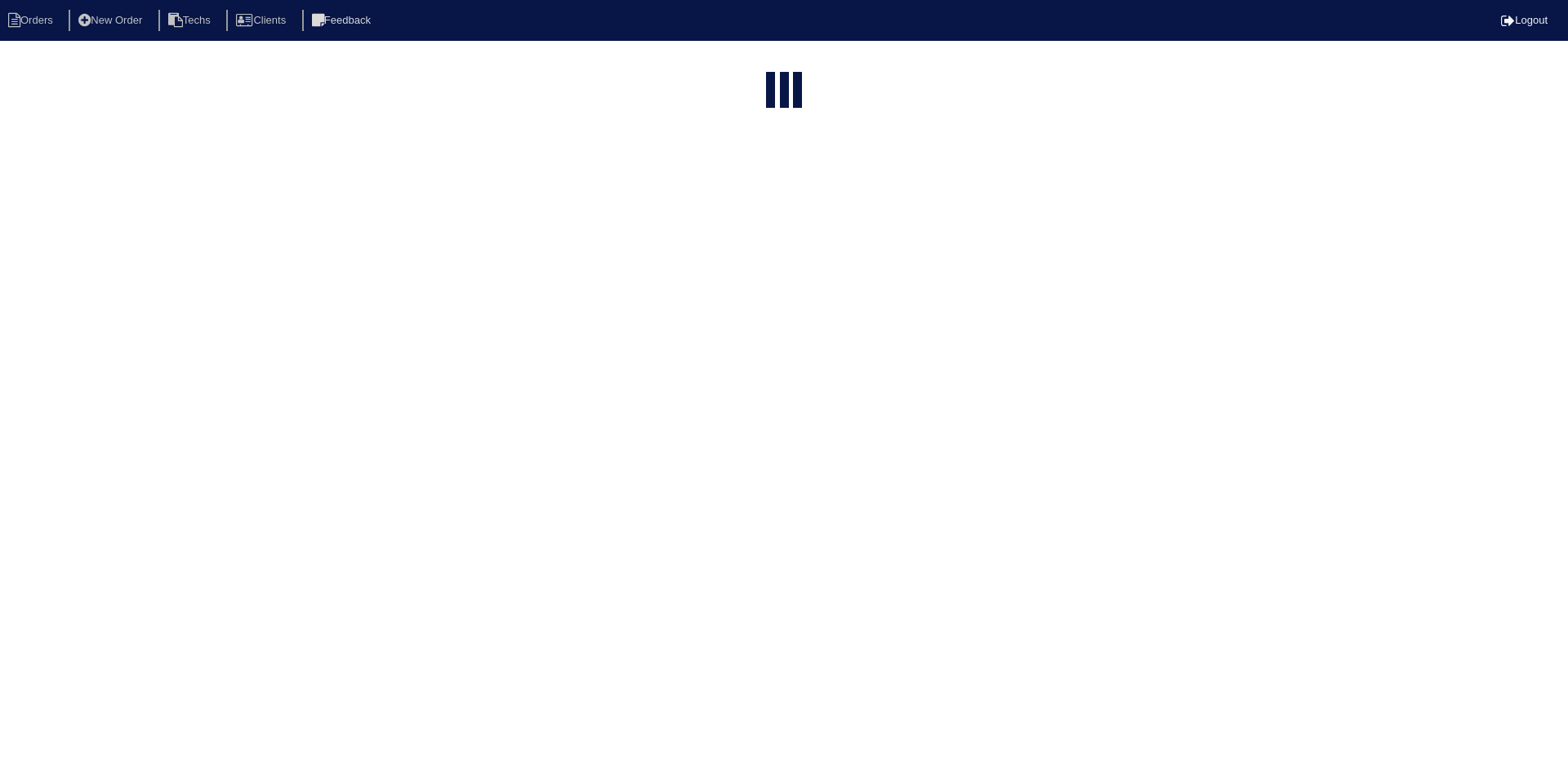
type input "9190"
select select "field complete"
select select "need to quote"
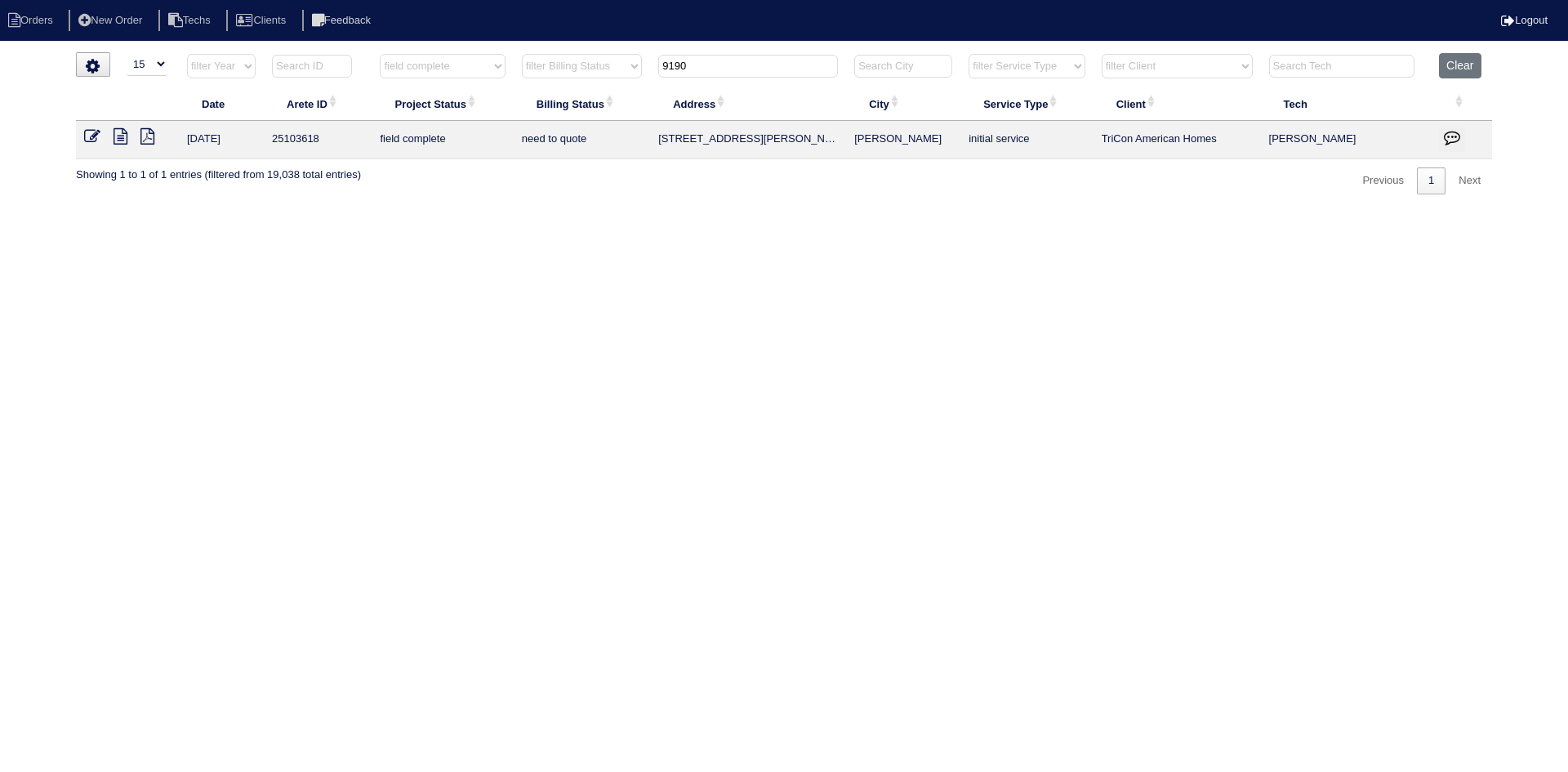
click at [121, 135] on icon at bounding box center [120, 136] width 14 height 17
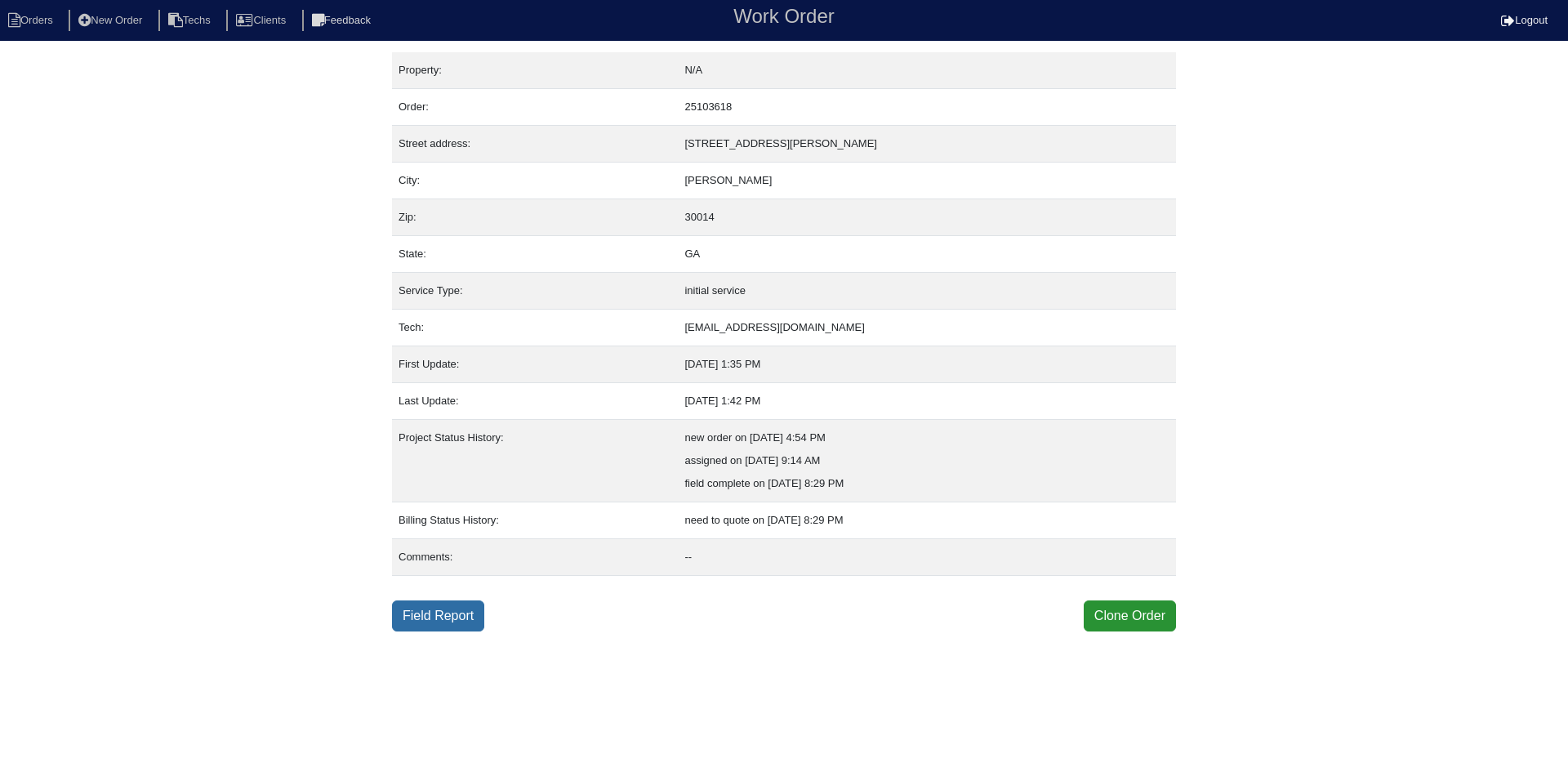
click at [453, 617] on link "Field Report" at bounding box center [438, 616] width 92 height 31
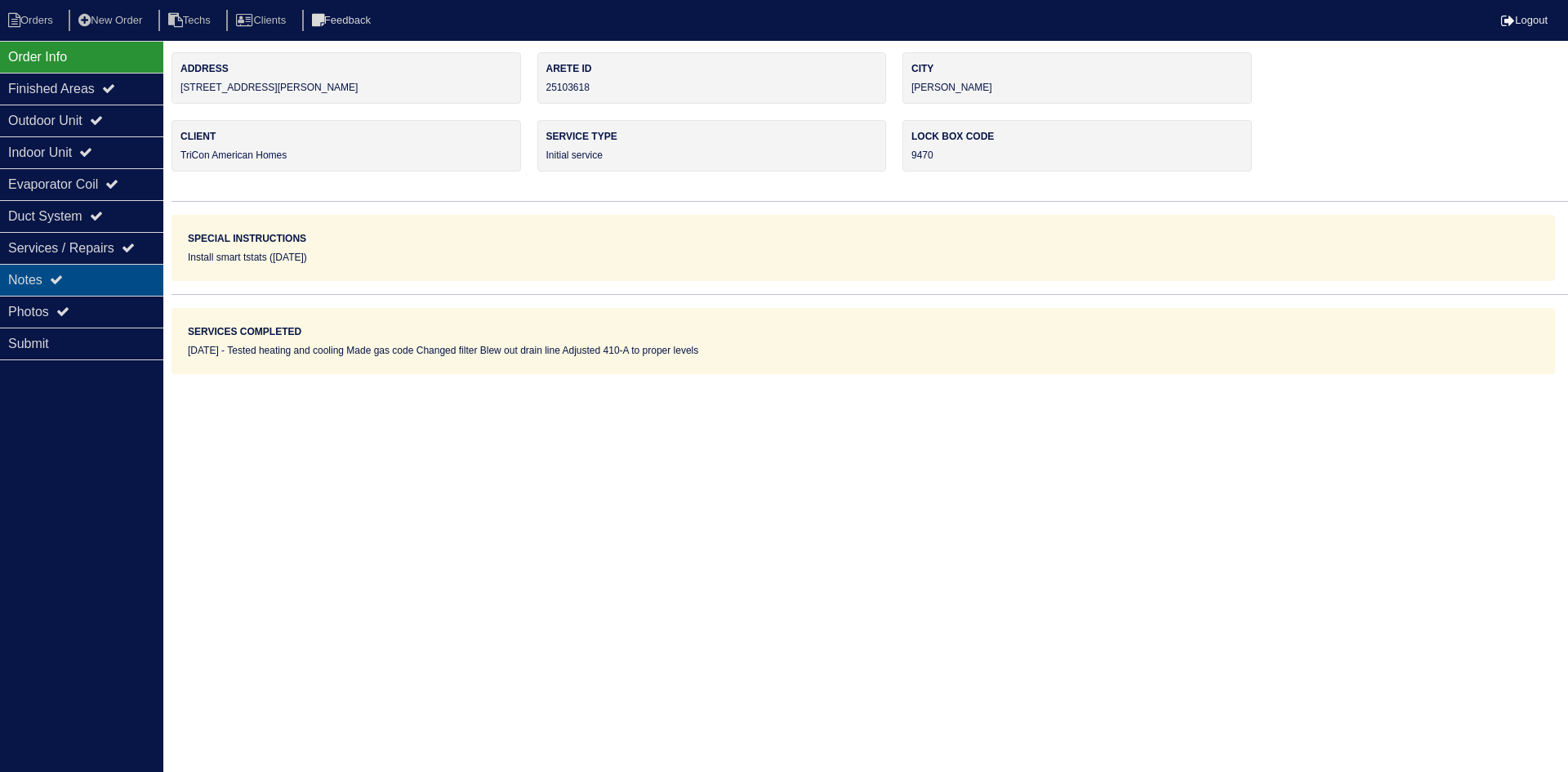
click at [93, 268] on div "Notes" at bounding box center [81, 279] width 163 height 32
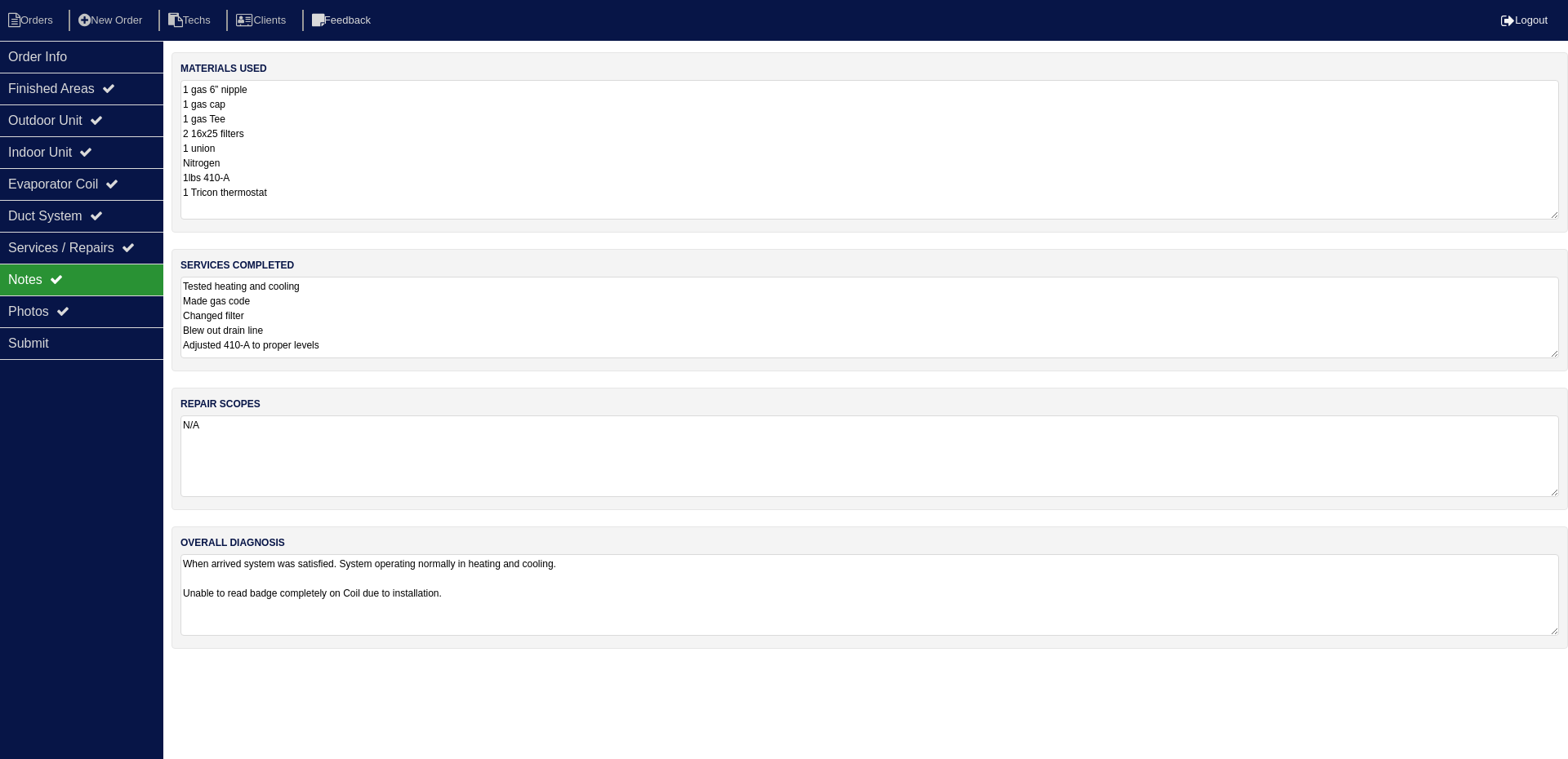
drag, startPoint x: 1553, startPoint y: 157, endPoint x: 1567, endPoint y: 216, distance: 60.6
click at [1567, 216] on div "materials used 1 gas 6” nipple 1 gas cap 1 gas Tee 2 16x25 filters 1 union Nitr…" at bounding box center [870, 142] width 1397 height 181
click at [78, 121] on div "Outdoor Unit" at bounding box center [81, 120] width 163 height 32
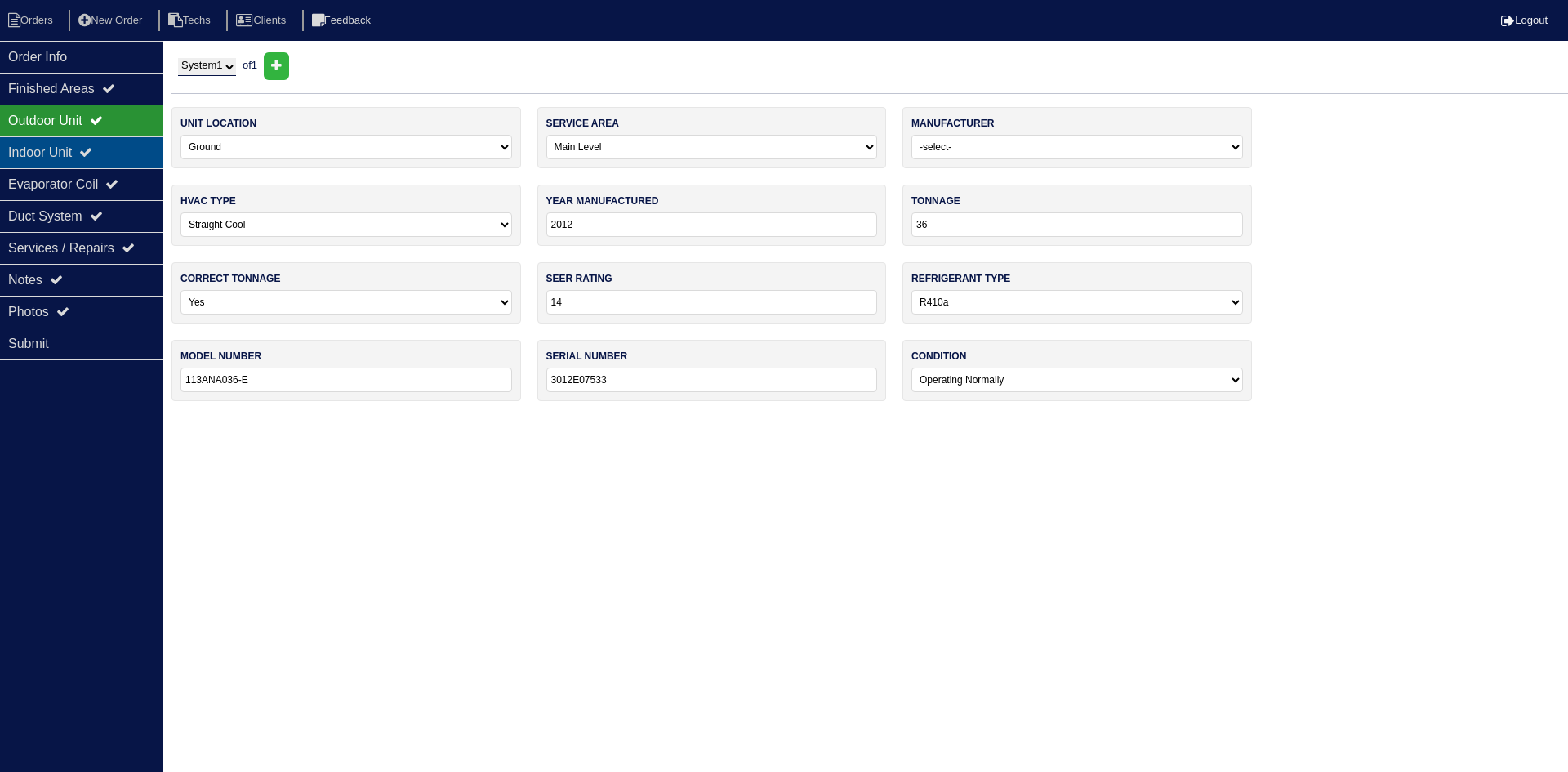
click at [82, 139] on div "Indoor Unit" at bounding box center [81, 152] width 163 height 32
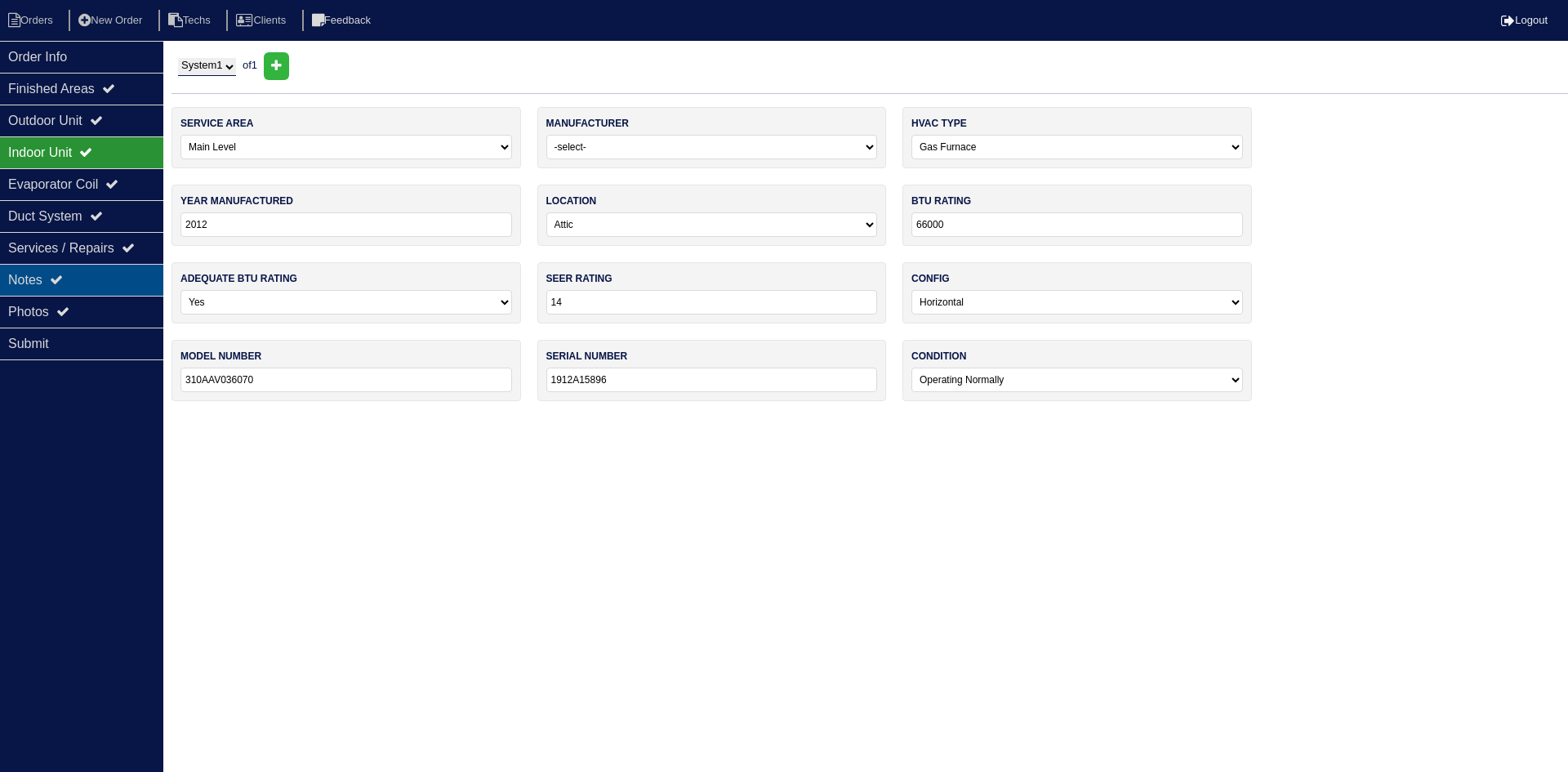
click at [110, 279] on div "Notes" at bounding box center [81, 279] width 163 height 32
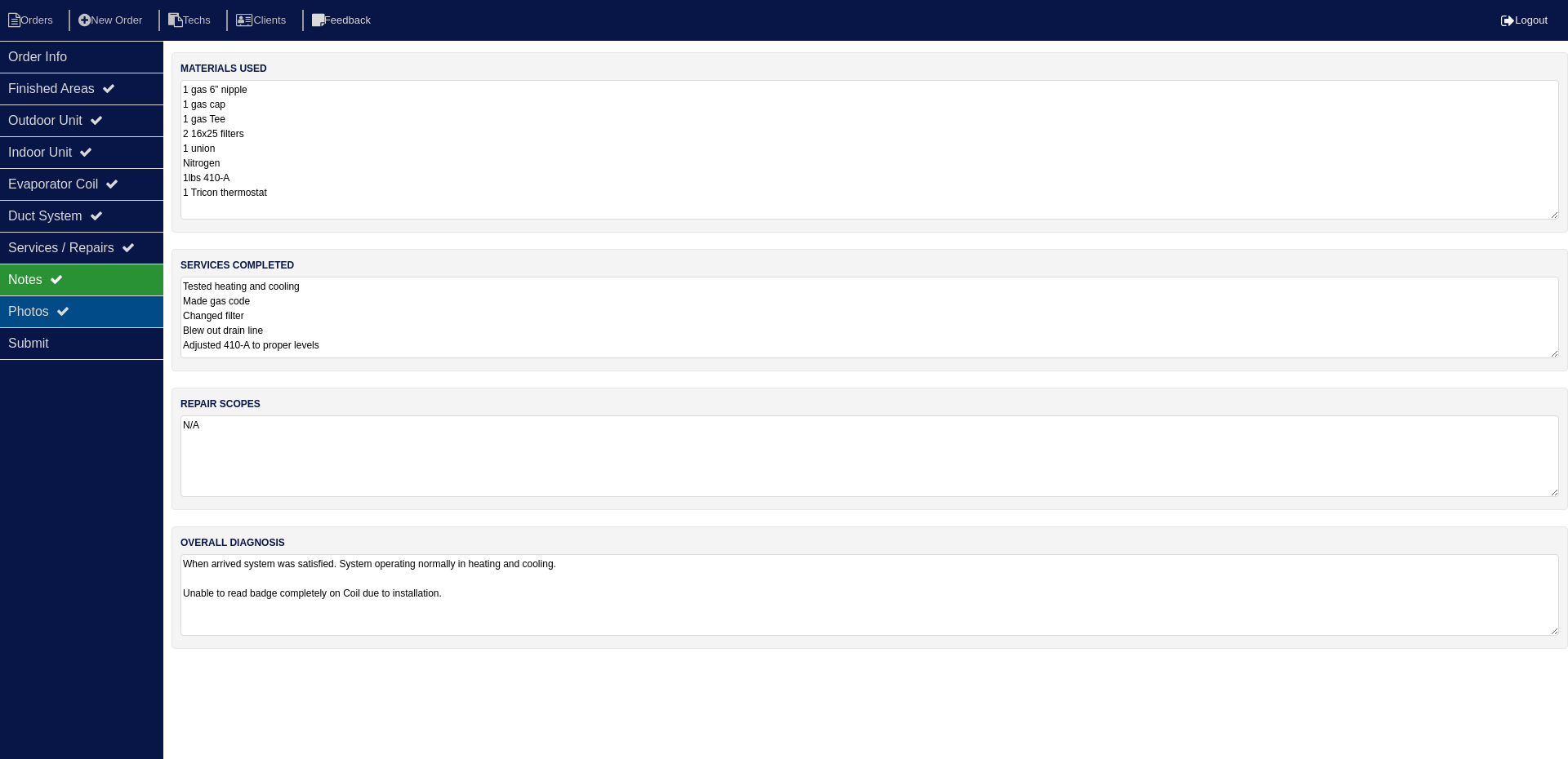
click at [106, 302] on div "Photos" at bounding box center [81, 311] width 163 height 32
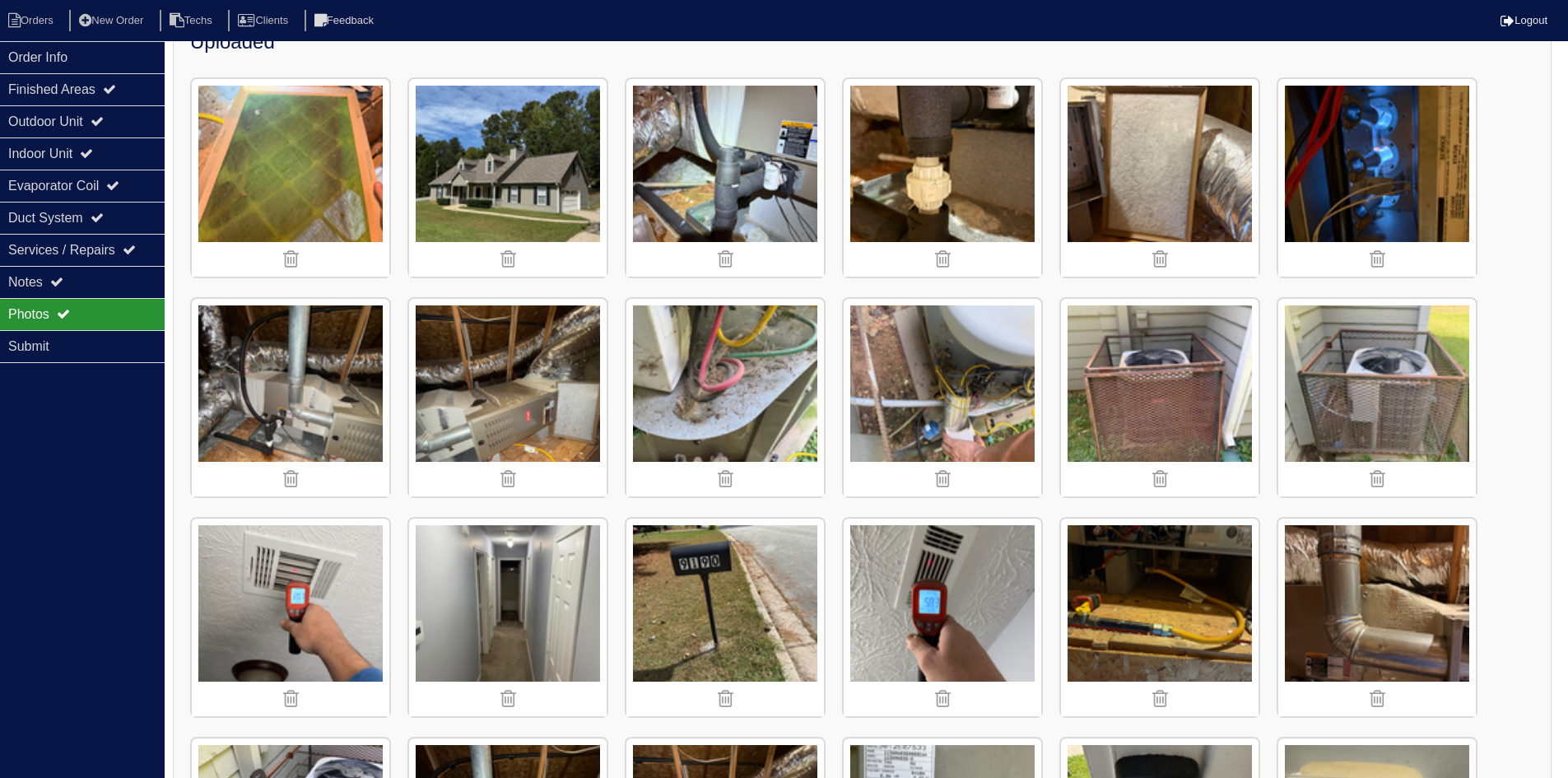
scroll to position [223, 0]
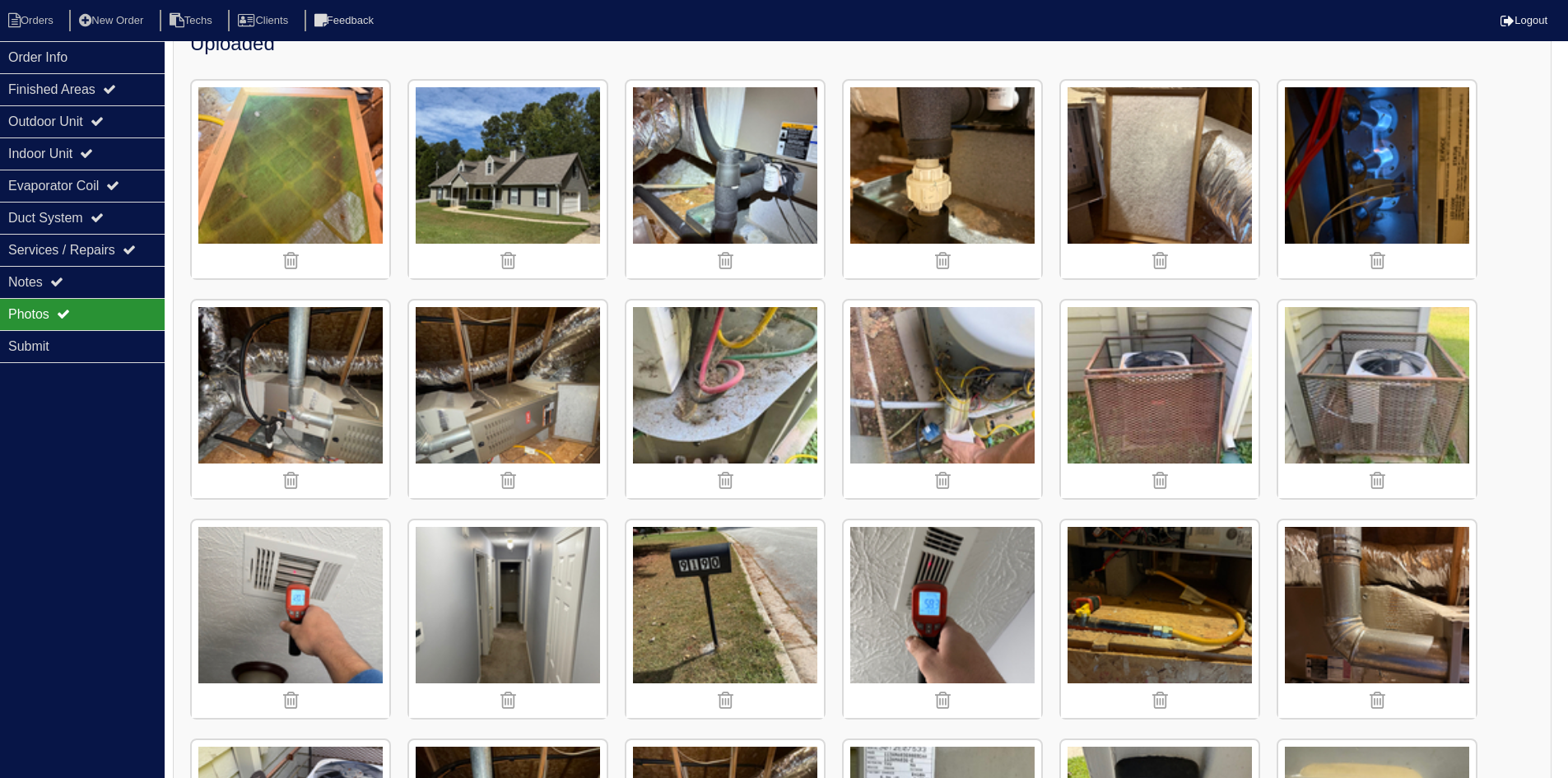
click at [1340, 185] on img at bounding box center [1377, 180] width 197 height 197
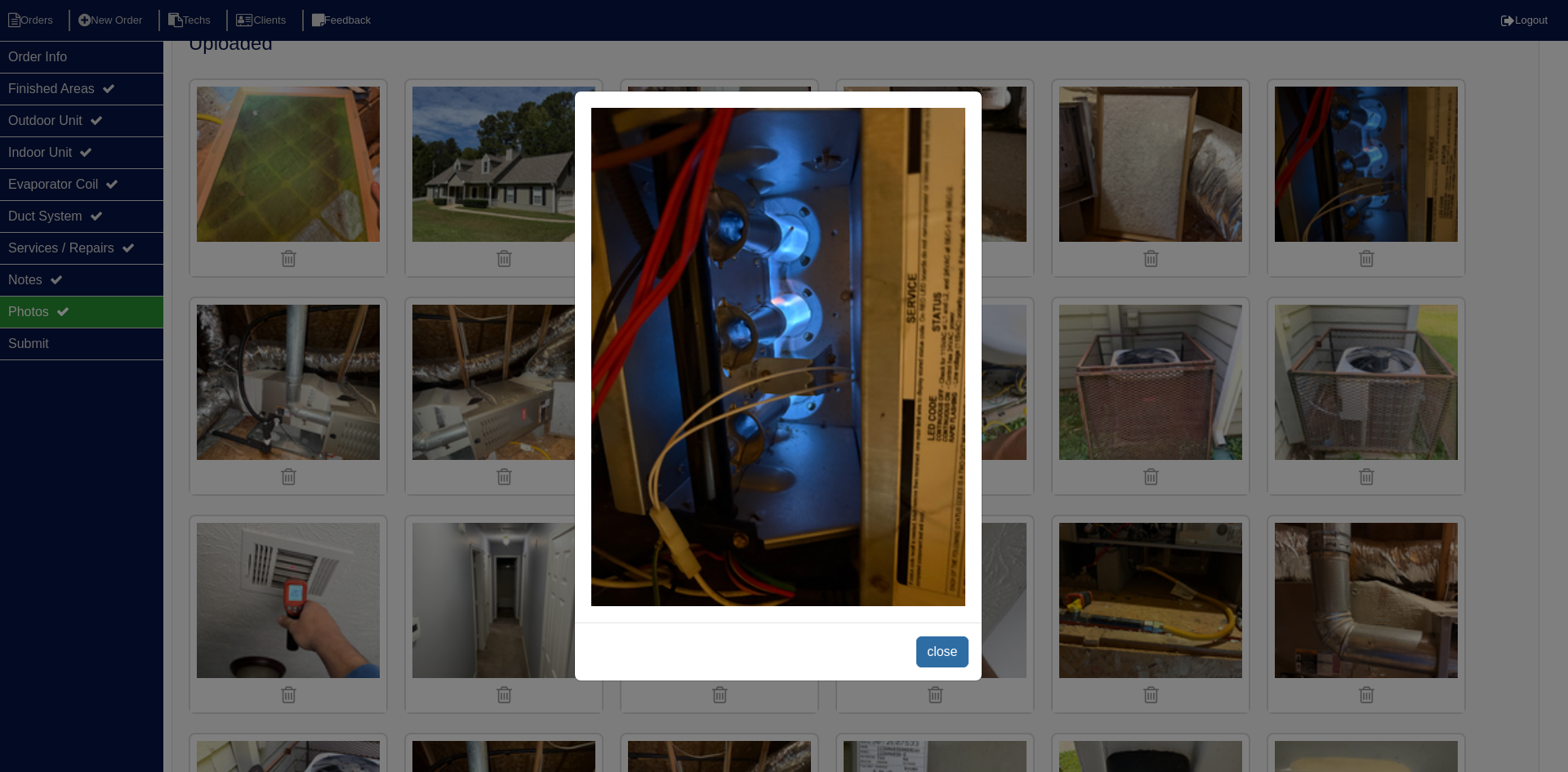
click at [939, 637] on span "close" at bounding box center [942, 652] width 52 height 31
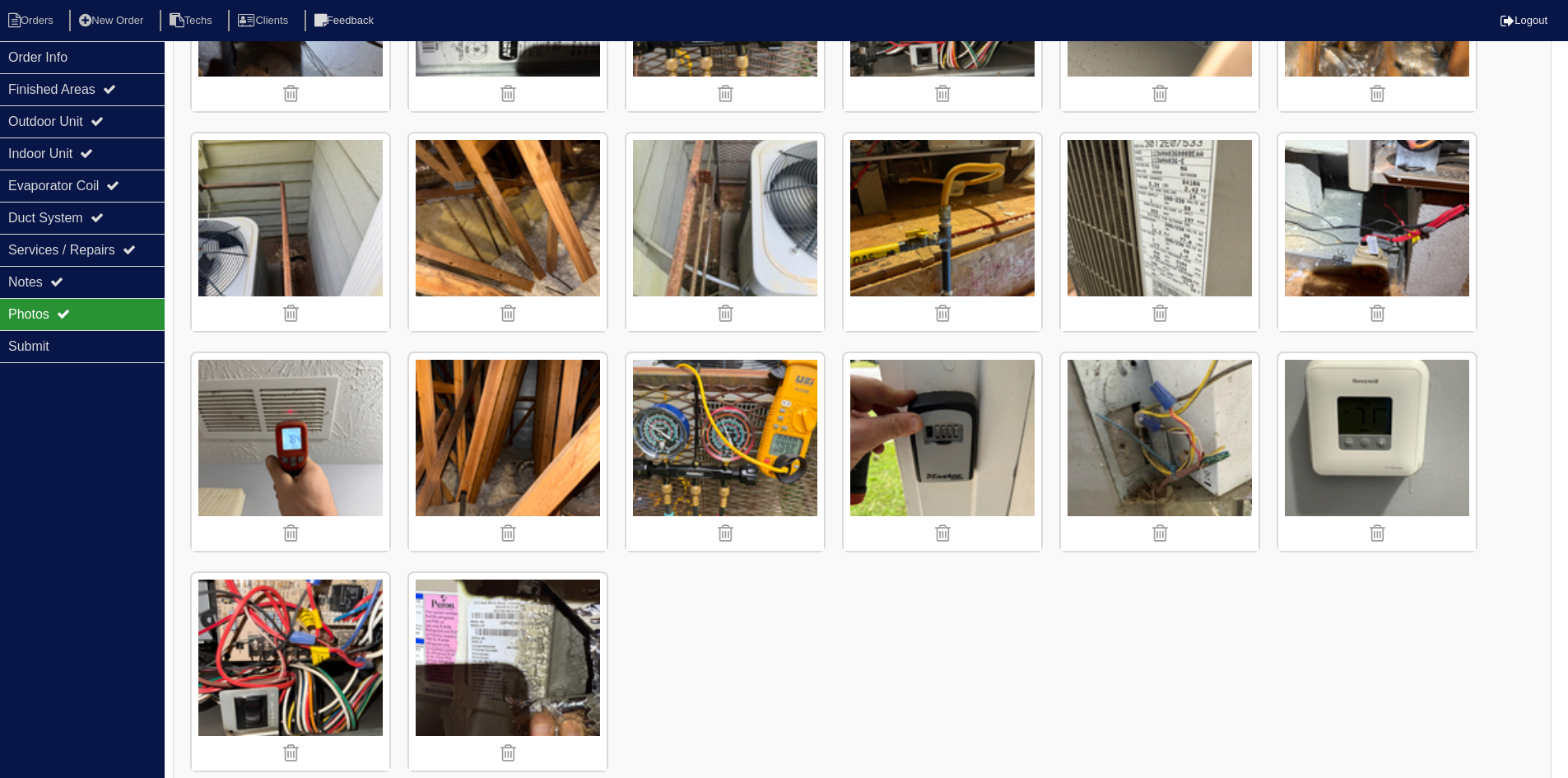
scroll to position [1293, 0]
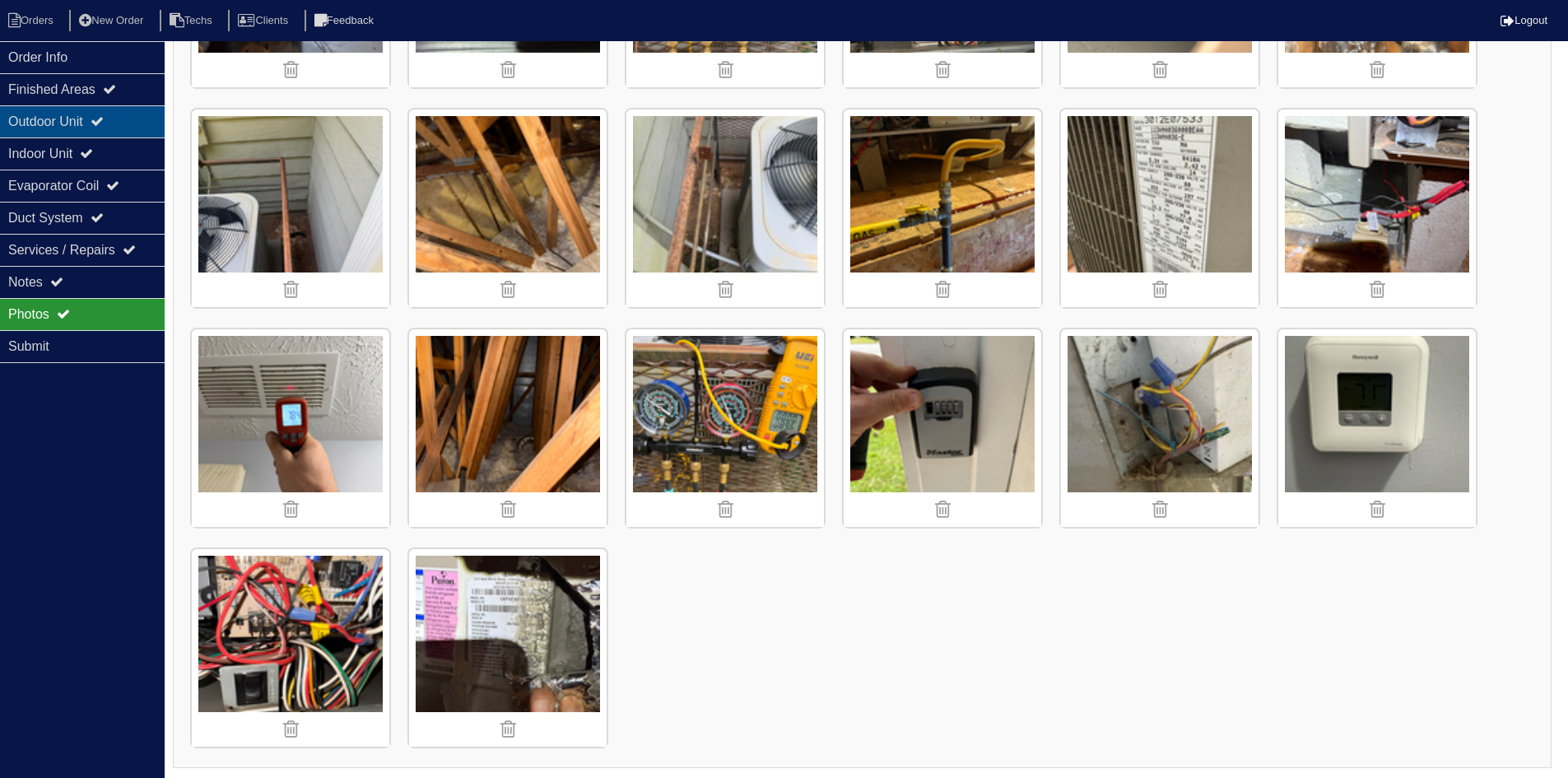
click at [78, 112] on div "Outdoor Unit" at bounding box center [82, 121] width 164 height 32
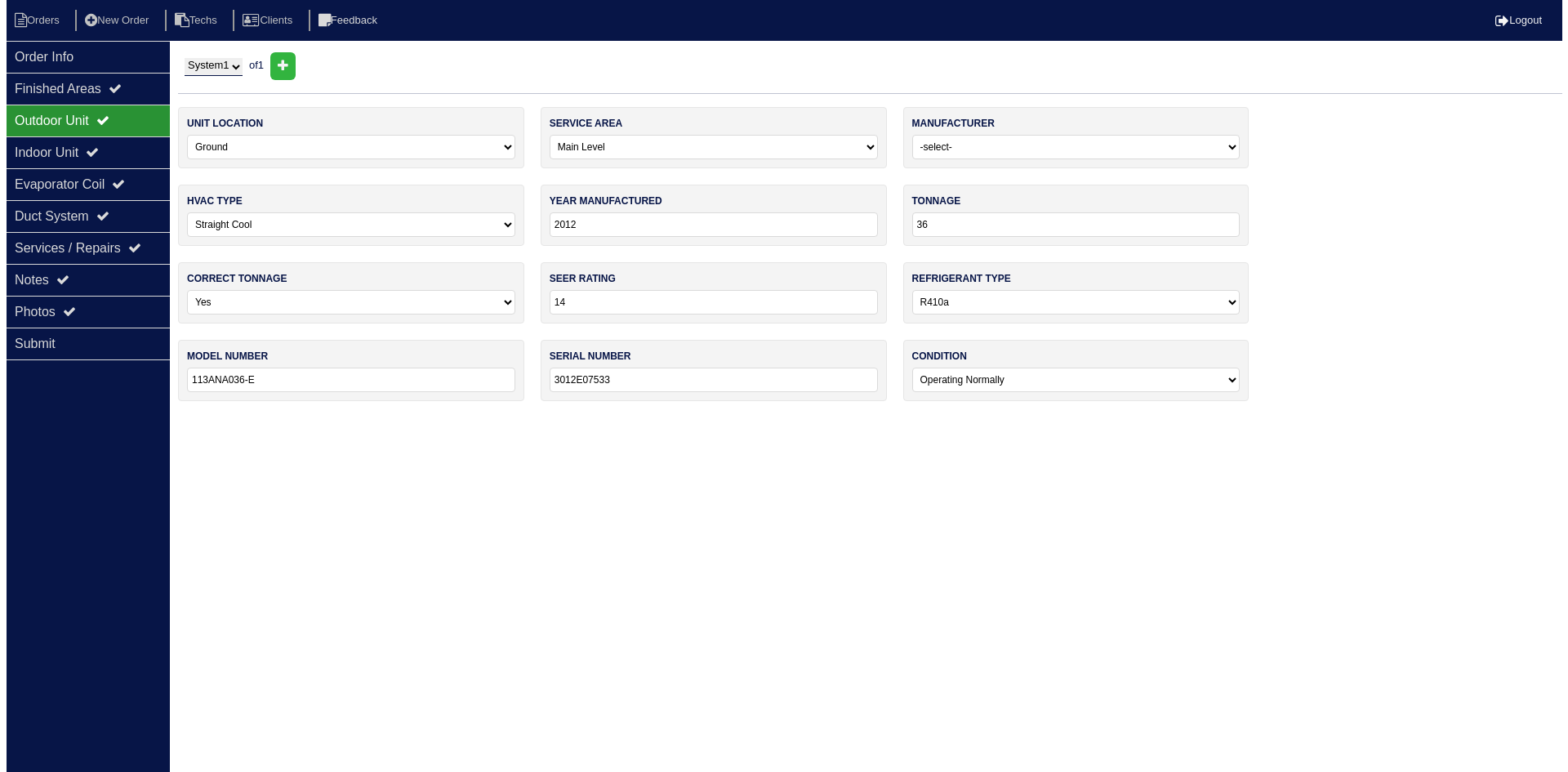
scroll to position [0, 0]
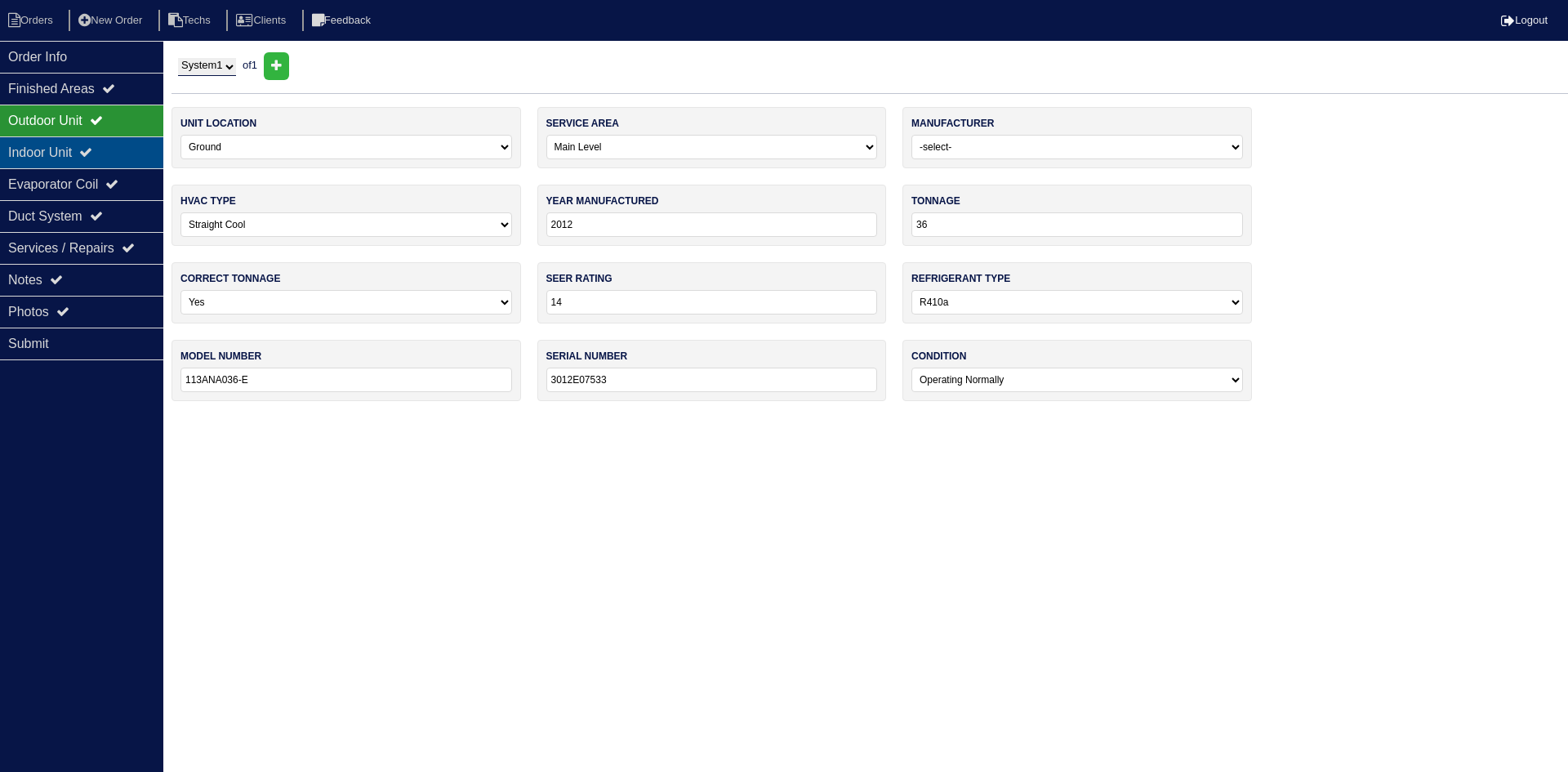
click at [78, 151] on div "Indoor Unit" at bounding box center [81, 152] width 163 height 32
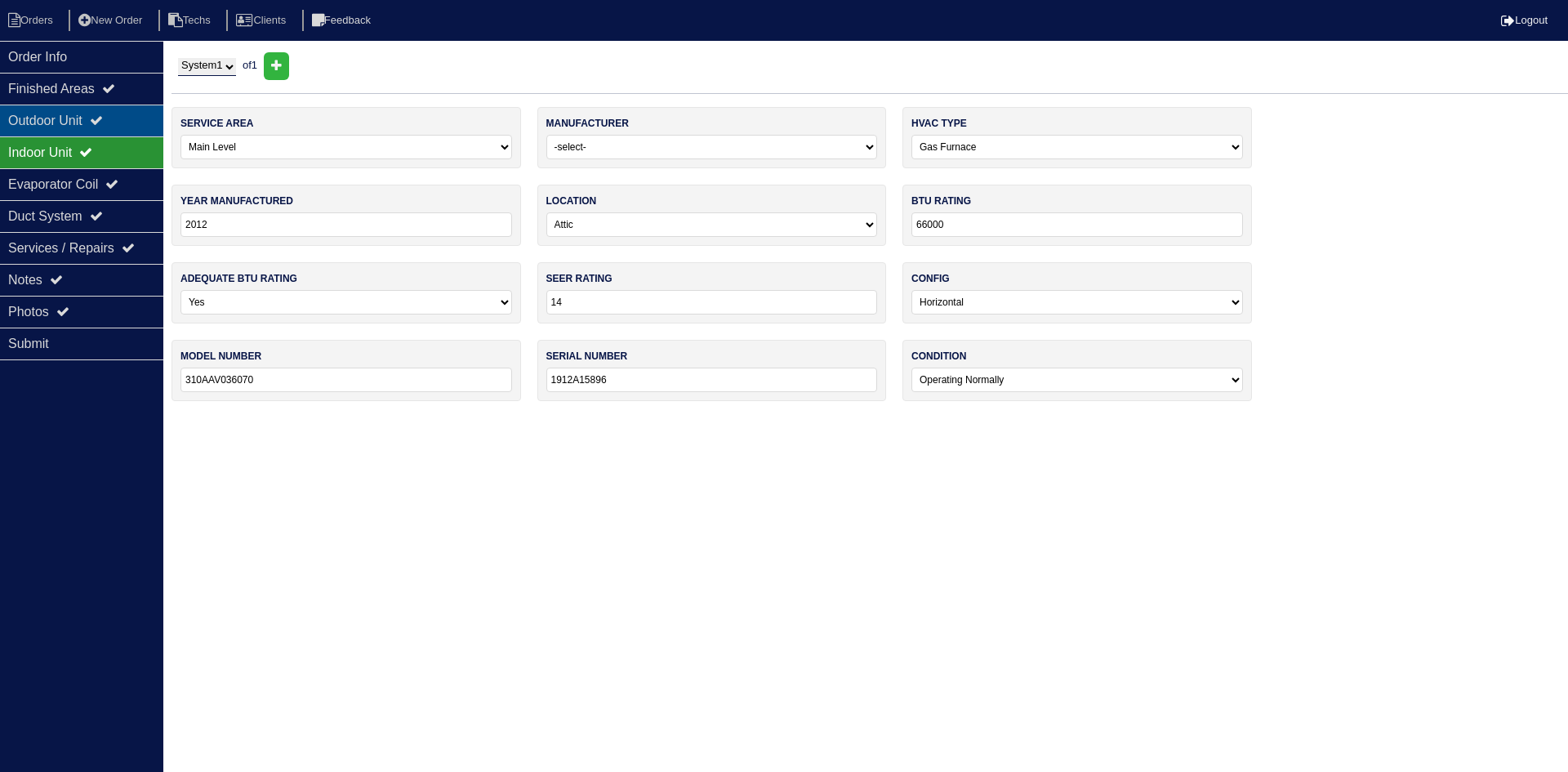
click at [84, 119] on div "Outdoor Unit" at bounding box center [81, 120] width 163 height 32
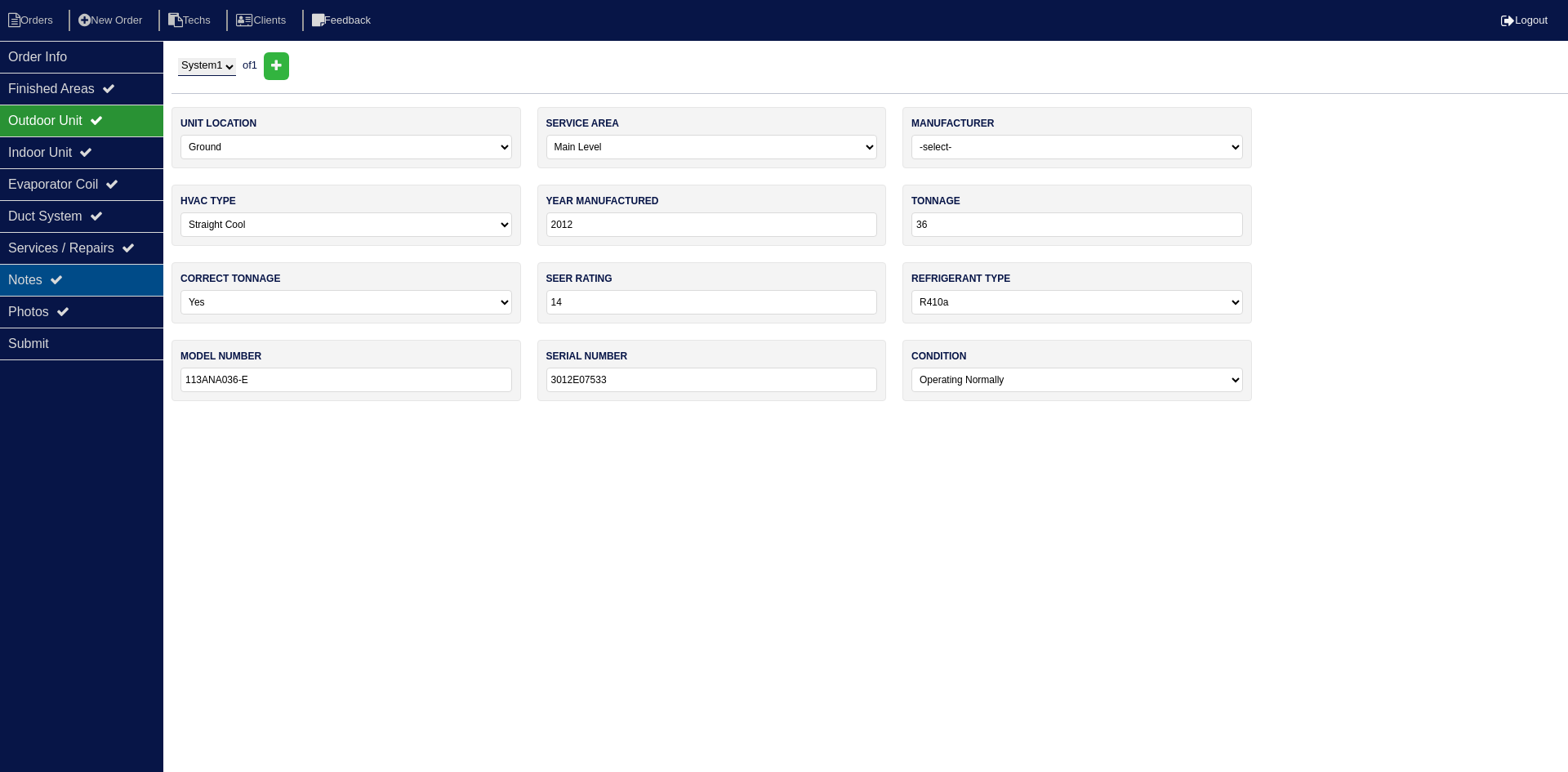
click at [76, 284] on div "Notes" at bounding box center [81, 279] width 163 height 32
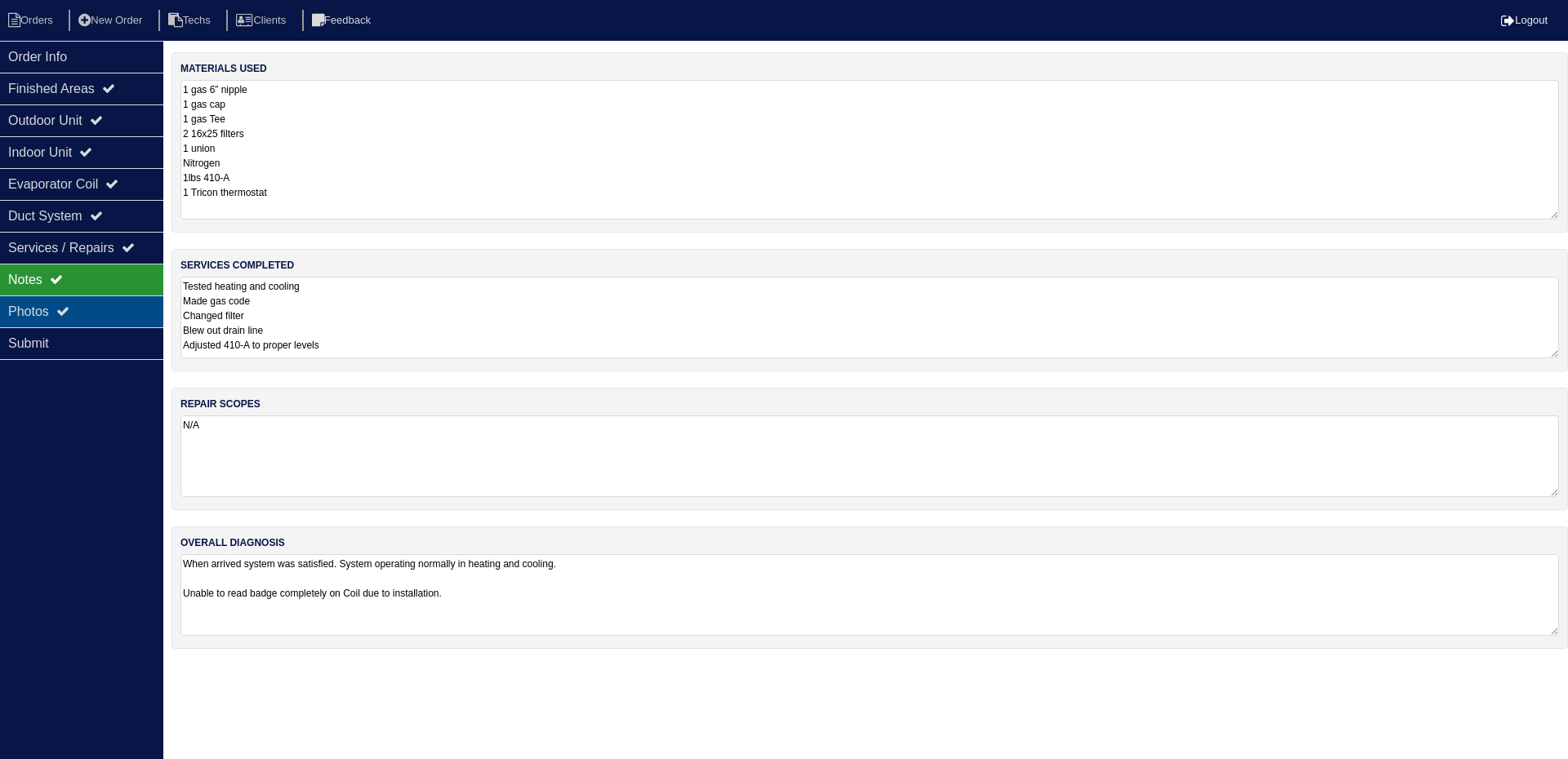
click at [69, 307] on icon at bounding box center [63, 311] width 13 height 13
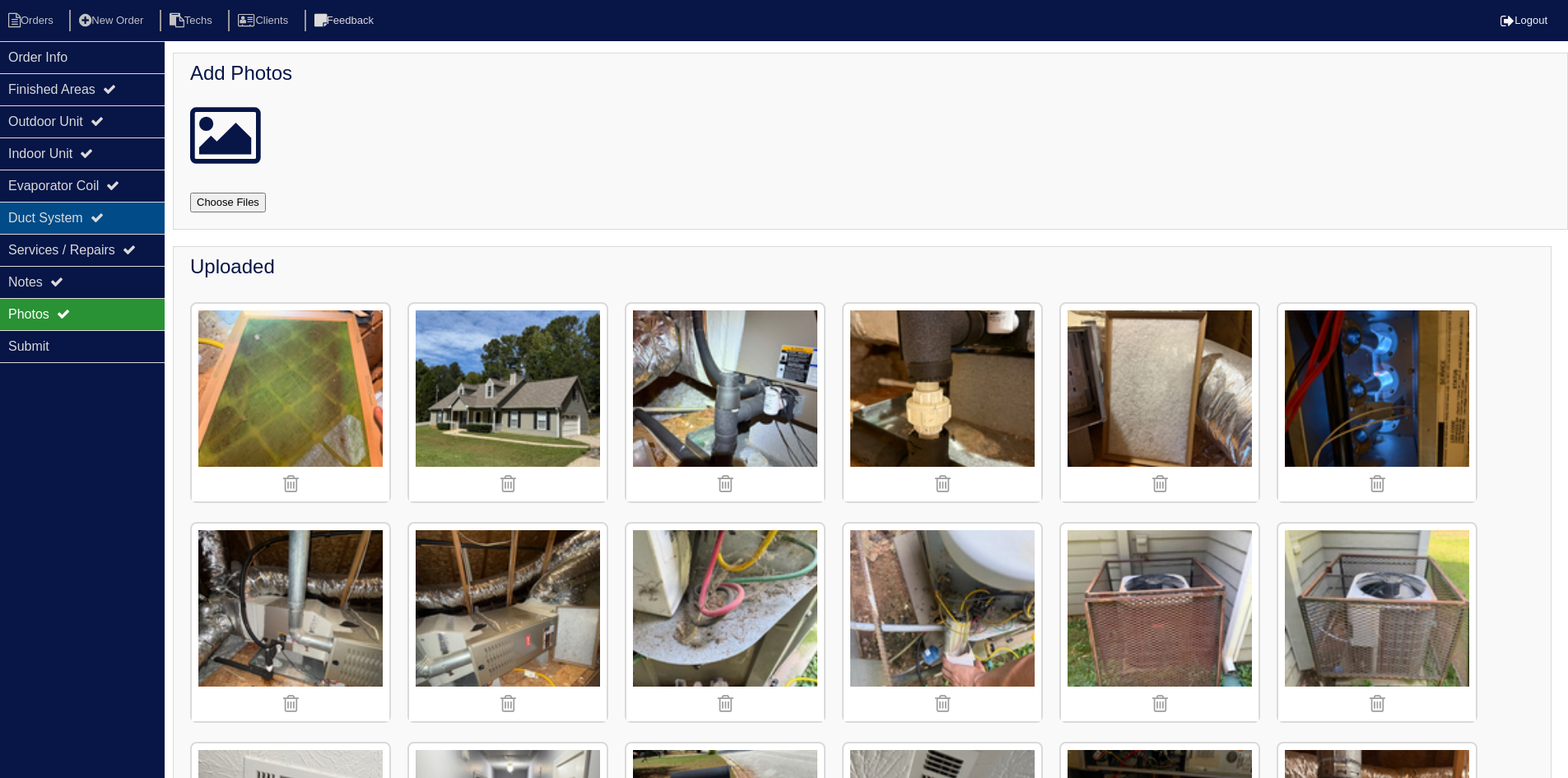
click at [61, 204] on div "Duct System" at bounding box center [82, 217] width 164 height 32
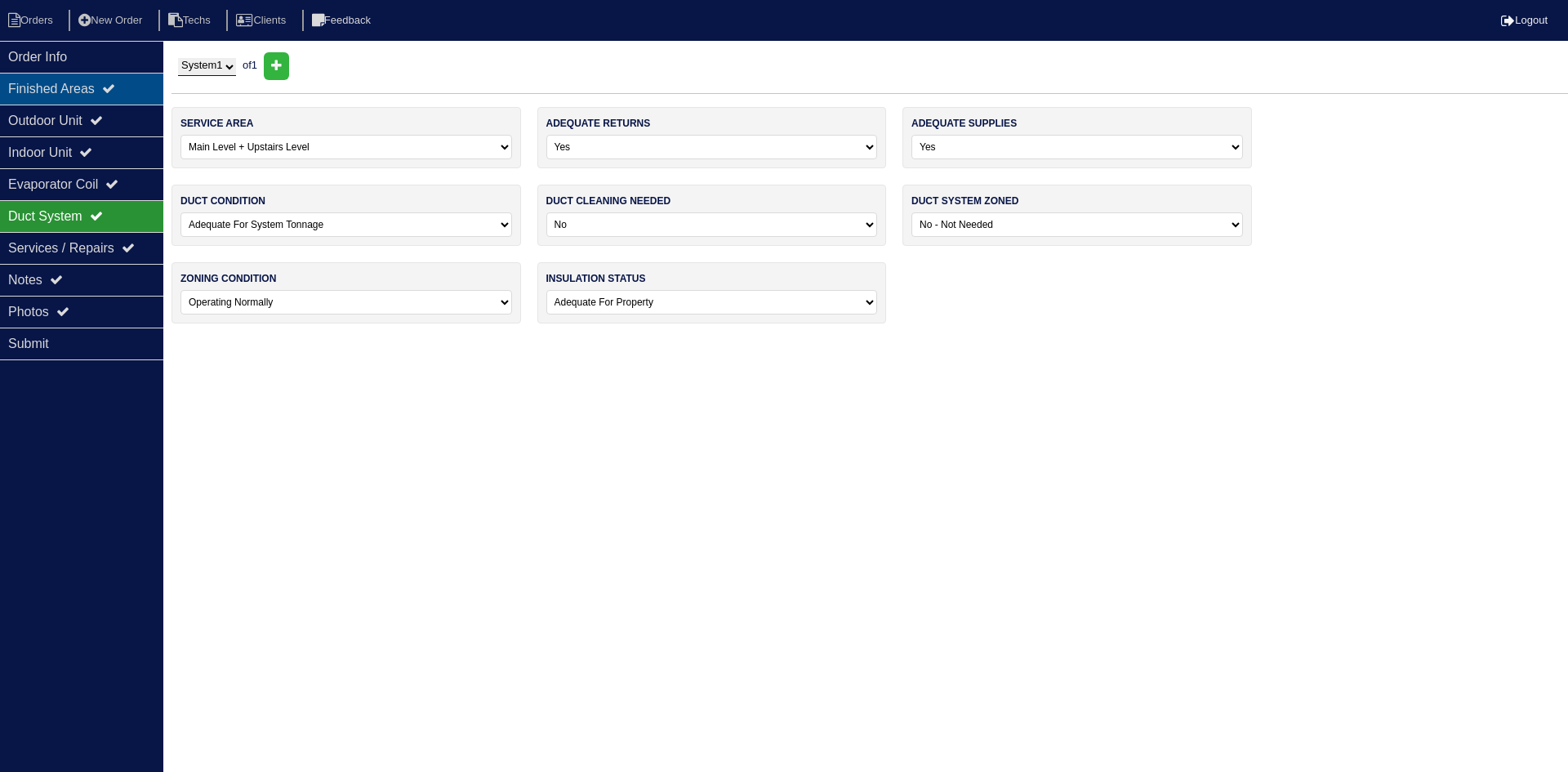
click at [115, 91] on icon at bounding box center [109, 89] width 13 height 13
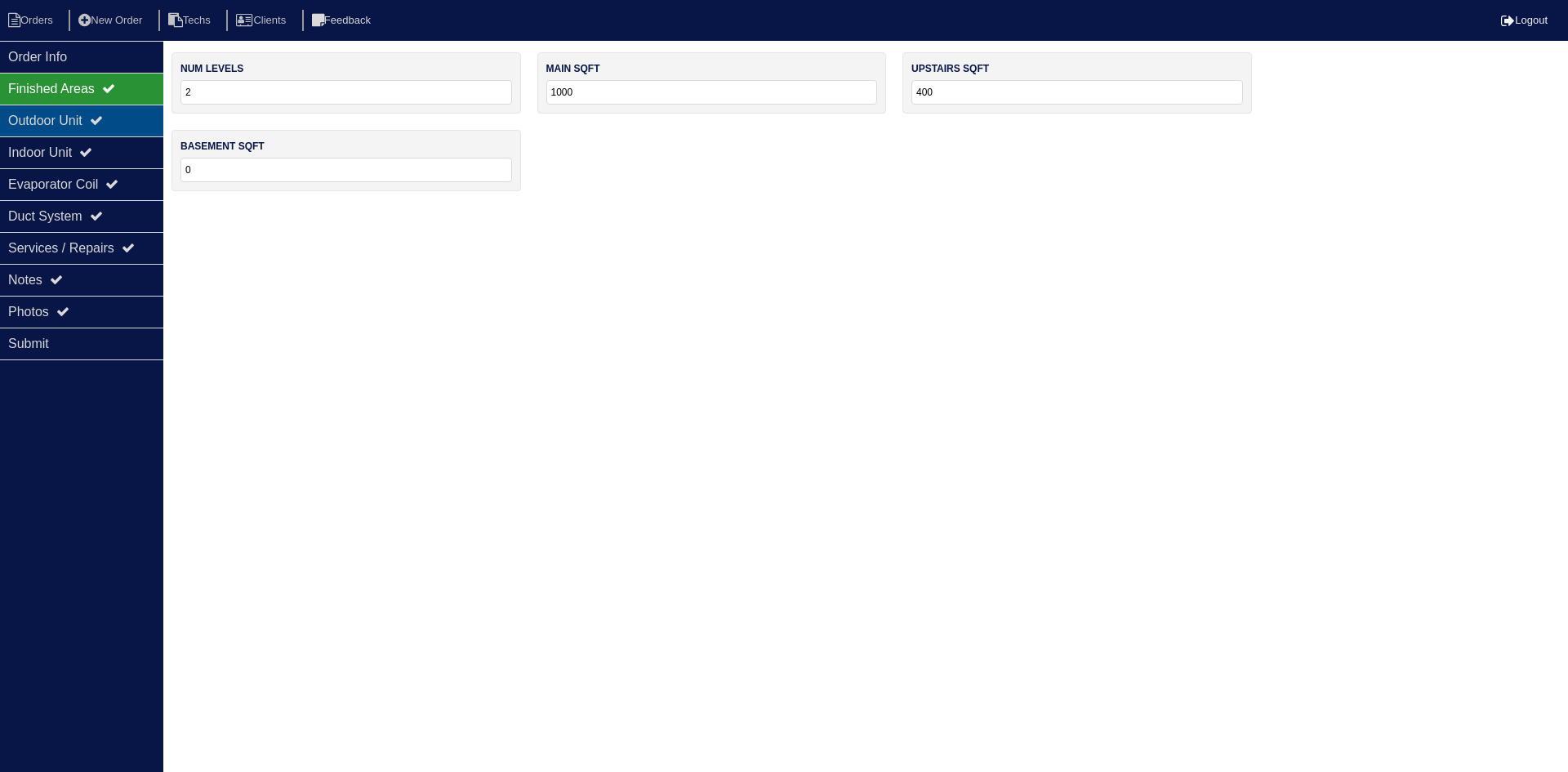
click at [121, 127] on div "Outdoor Unit" at bounding box center [81, 120] width 163 height 32
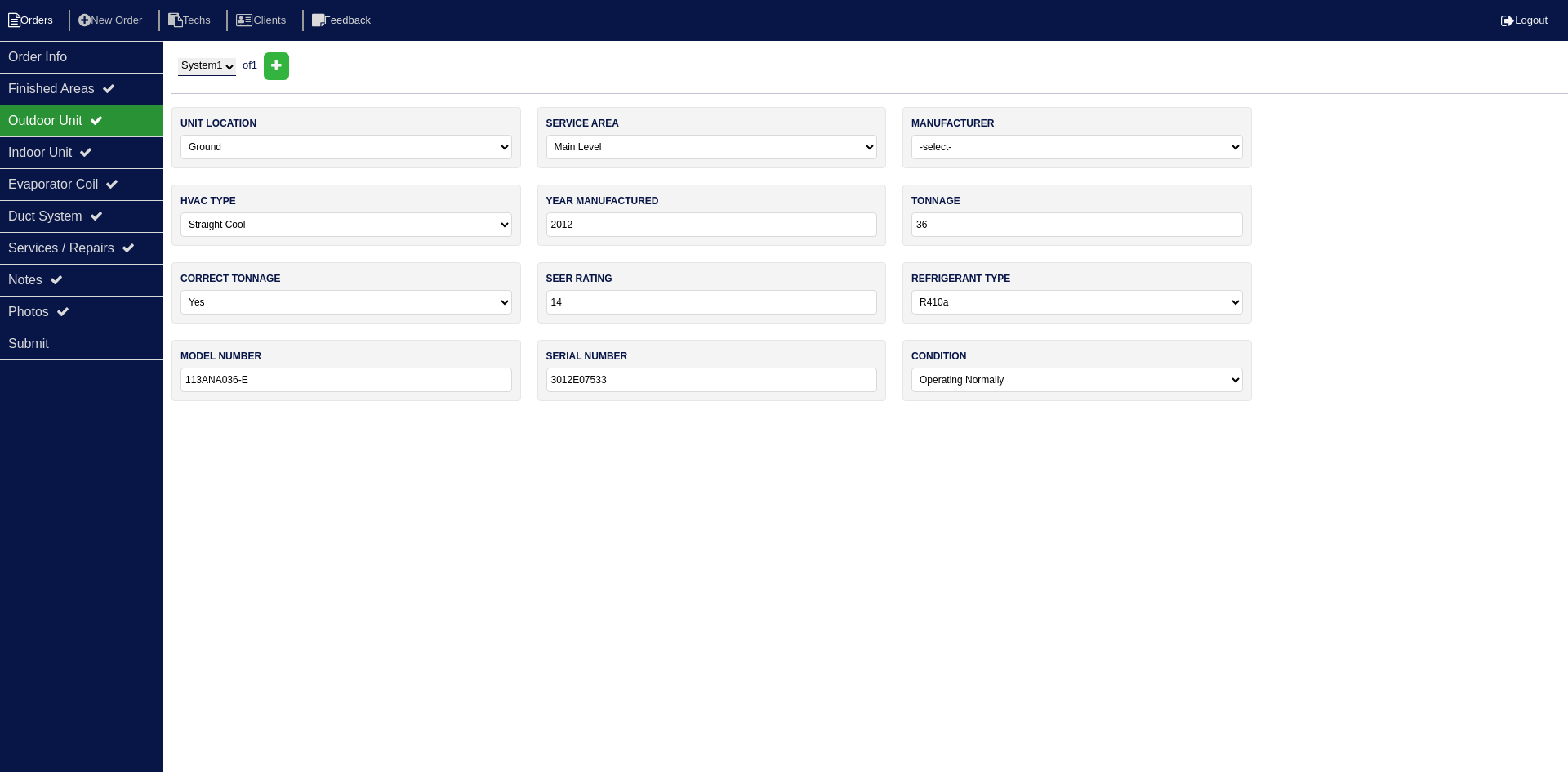
click at [42, 18] on li "Orders" at bounding box center [33, 21] width 66 height 22
select select "15"
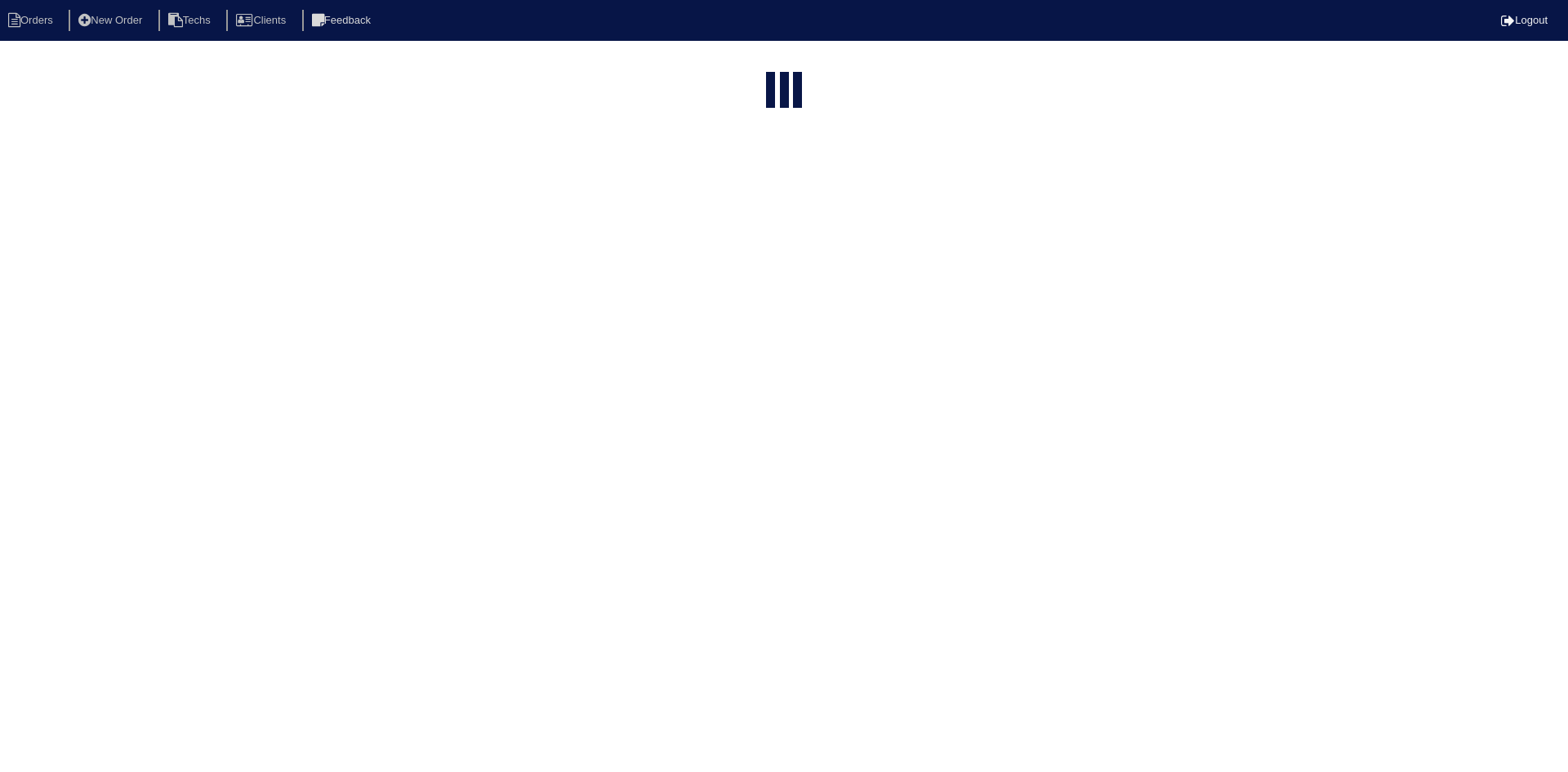
type input "9190"
select select "field complete"
select select "need to quote"
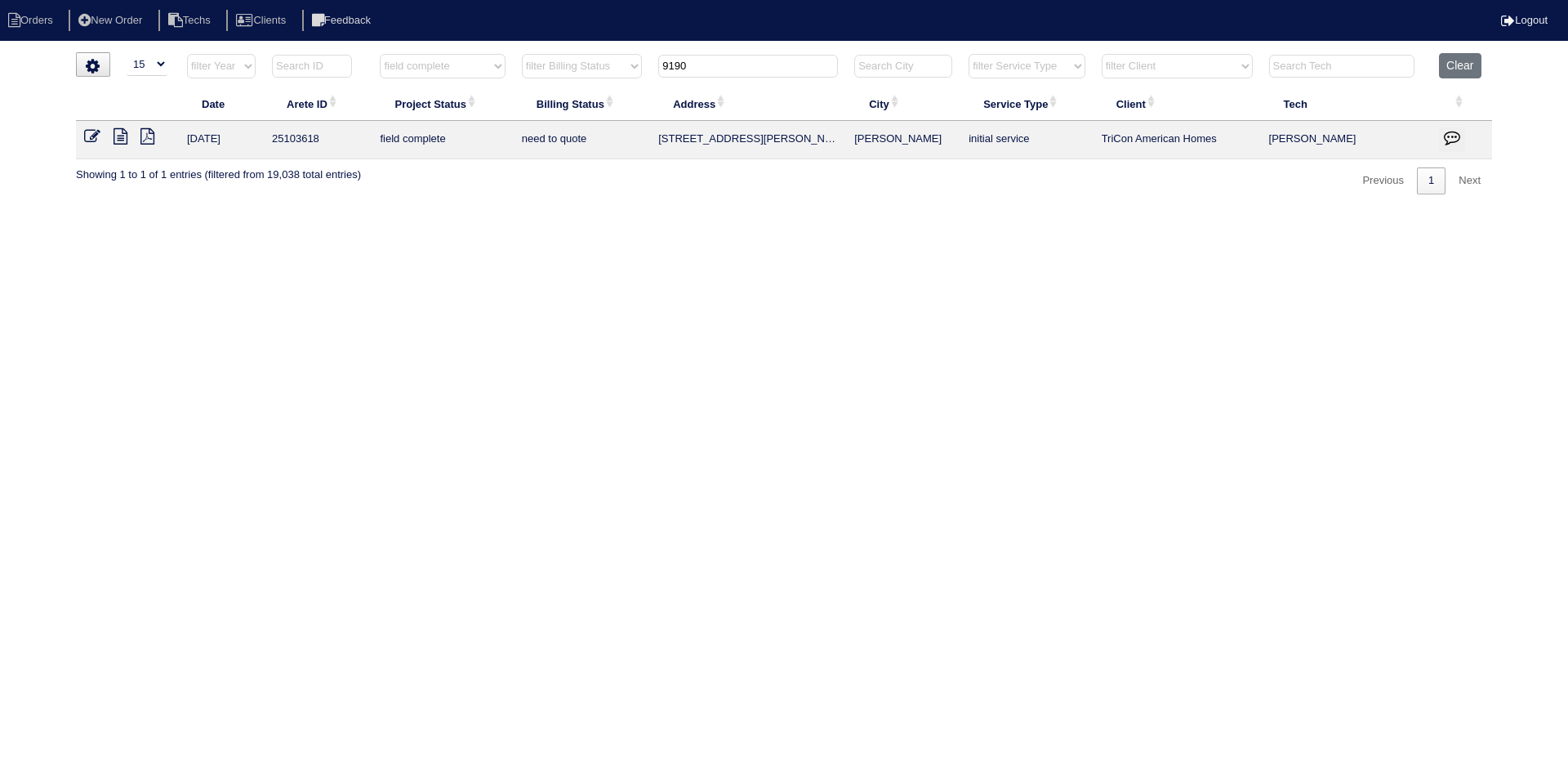
click at [622, 65] on tr "filter Year -- Any Year -- 2025 2024 2023 2022 2021 2020 2019 filter Project St…" at bounding box center [784, 69] width 1416 height 33
type input "111"
select select "field complete"
select select "need to quote"
click at [124, 136] on icon at bounding box center [120, 136] width 14 height 17
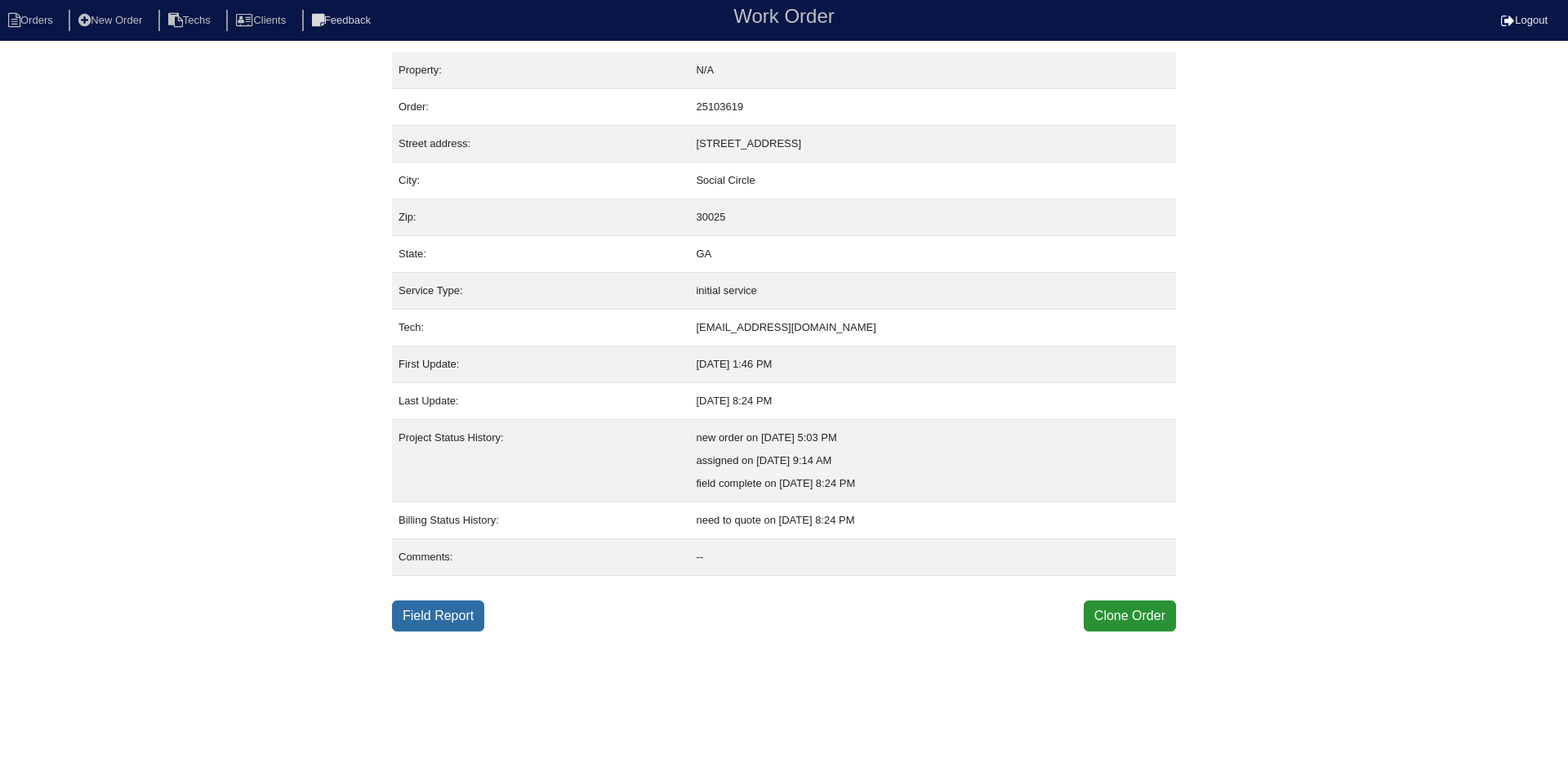
click at [447, 615] on link "Field Report" at bounding box center [438, 616] width 92 height 31
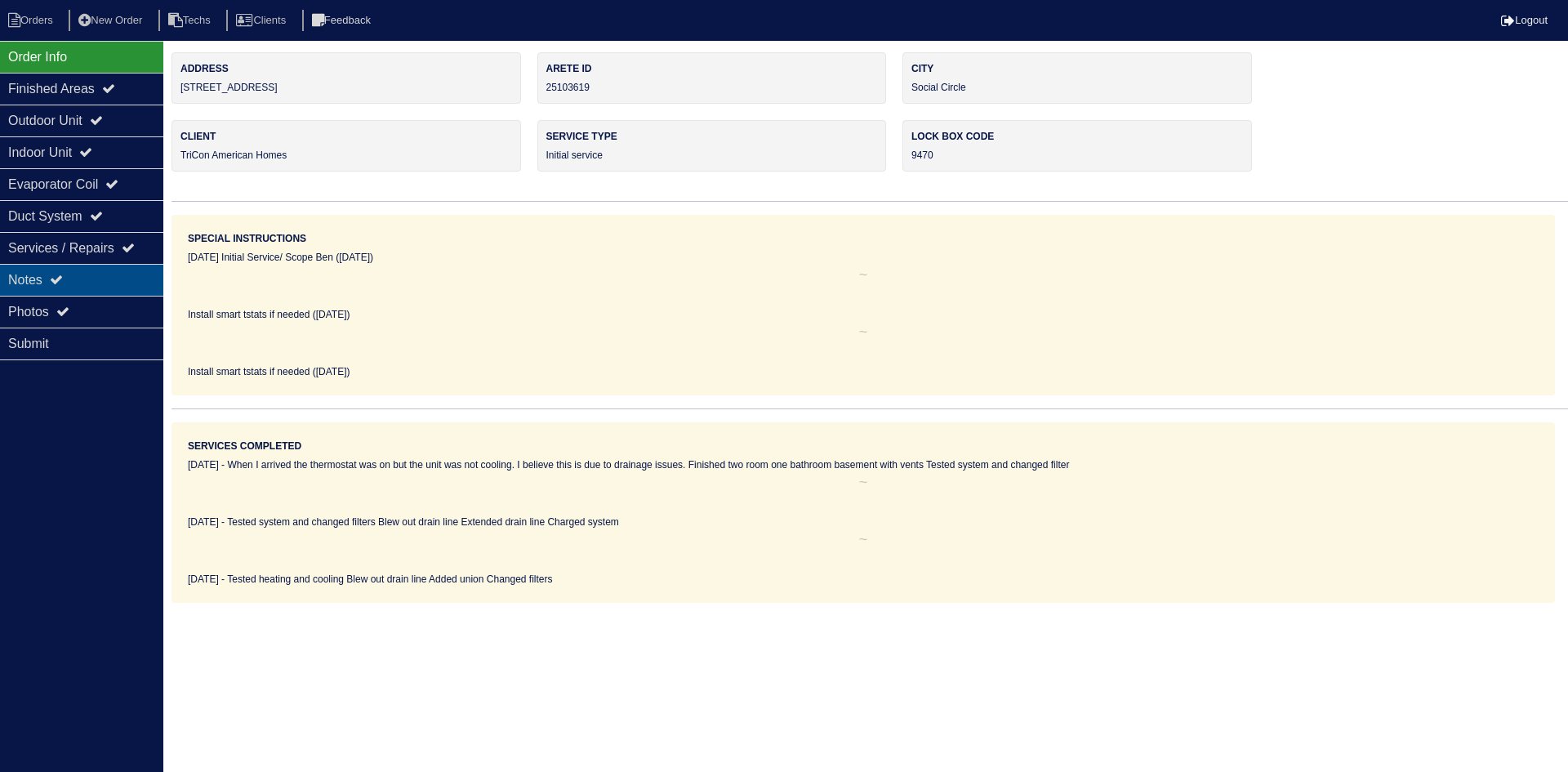
click at [63, 284] on icon at bounding box center [57, 279] width 13 height 13
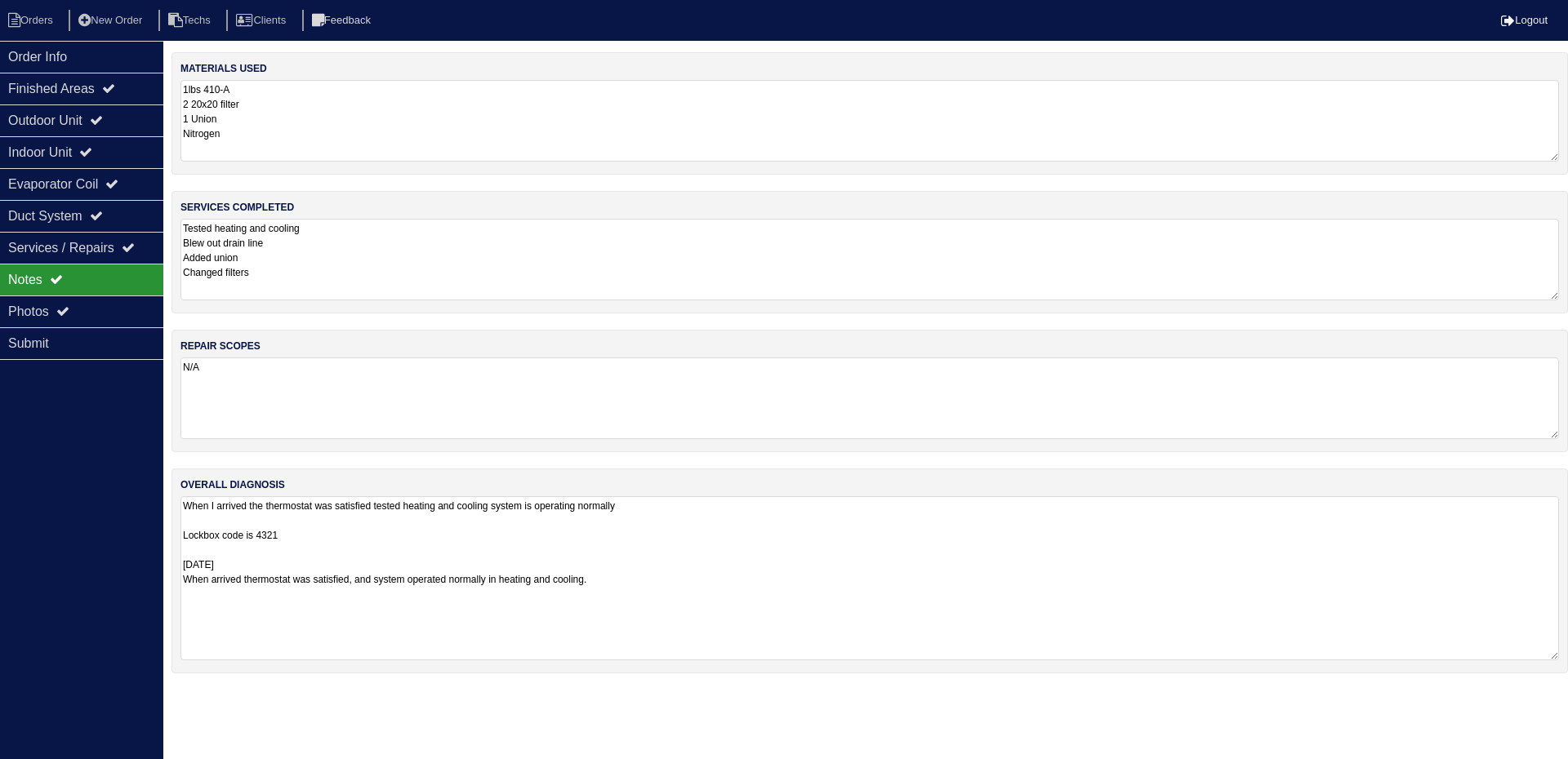
drag, startPoint x: 1551, startPoint y: 573, endPoint x: 1549, endPoint y: 656, distance: 83.0
click at [1549, 656] on textarea "When I arrived the thermostat was satisfied tested heating and cooling system i…" at bounding box center [870, 578] width 1378 height 164
click at [127, 115] on div "Outdoor Unit" at bounding box center [81, 120] width 163 height 32
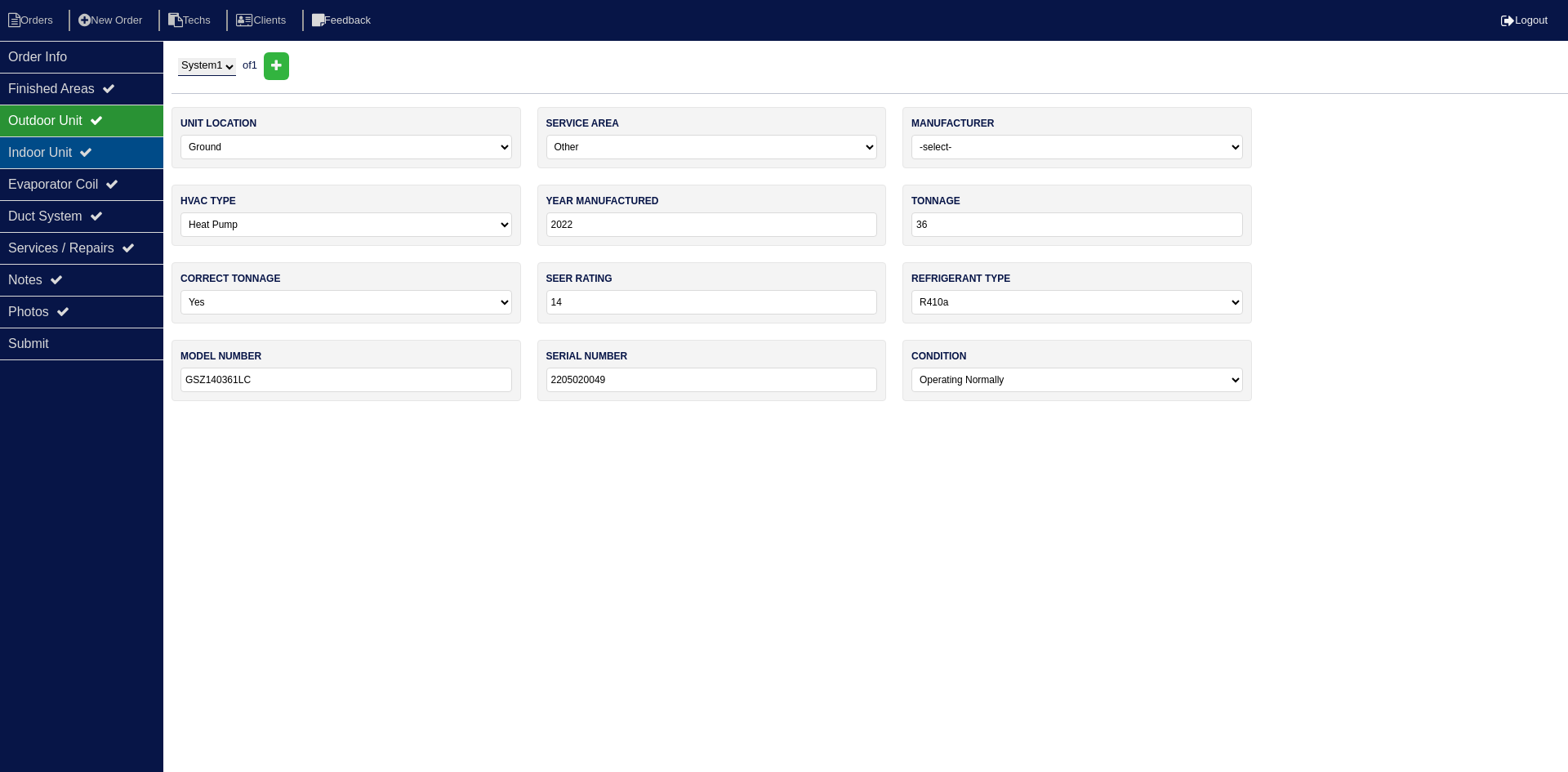
click at [125, 155] on div "Indoor Unit" at bounding box center [81, 152] width 163 height 32
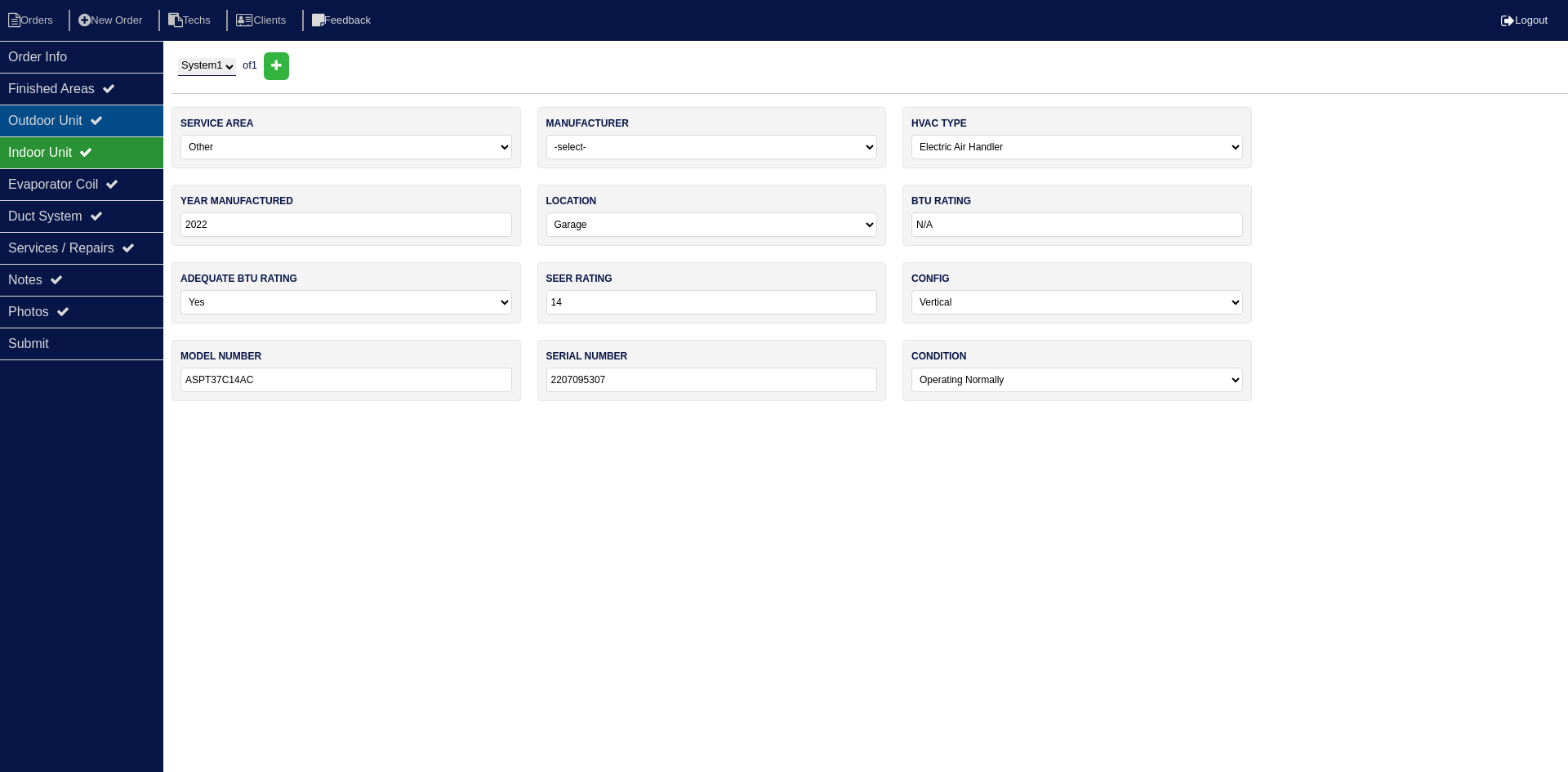
click at [124, 126] on div "Outdoor Unit" at bounding box center [81, 120] width 163 height 32
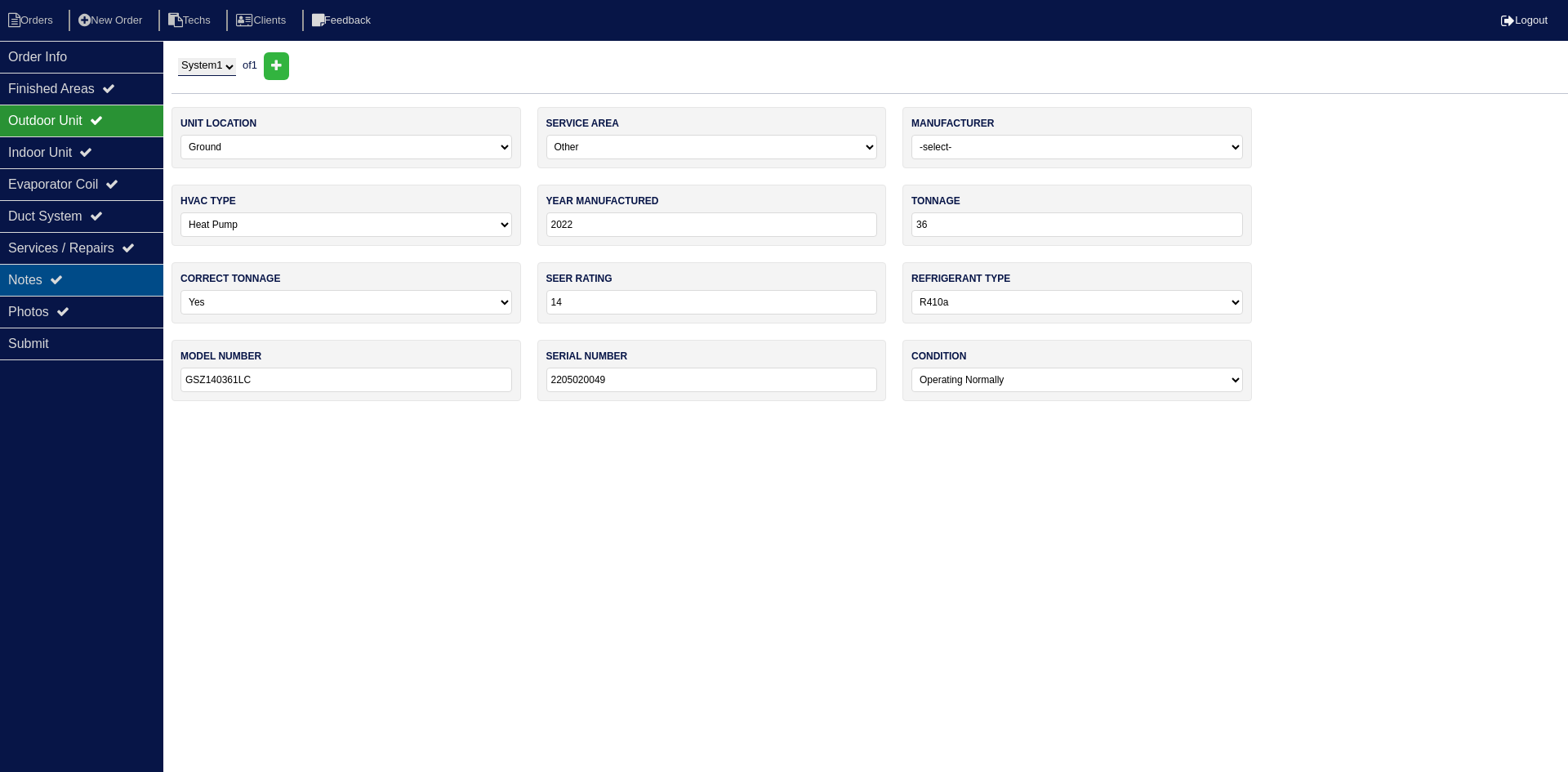
click at [100, 276] on div "Notes" at bounding box center [81, 279] width 163 height 32
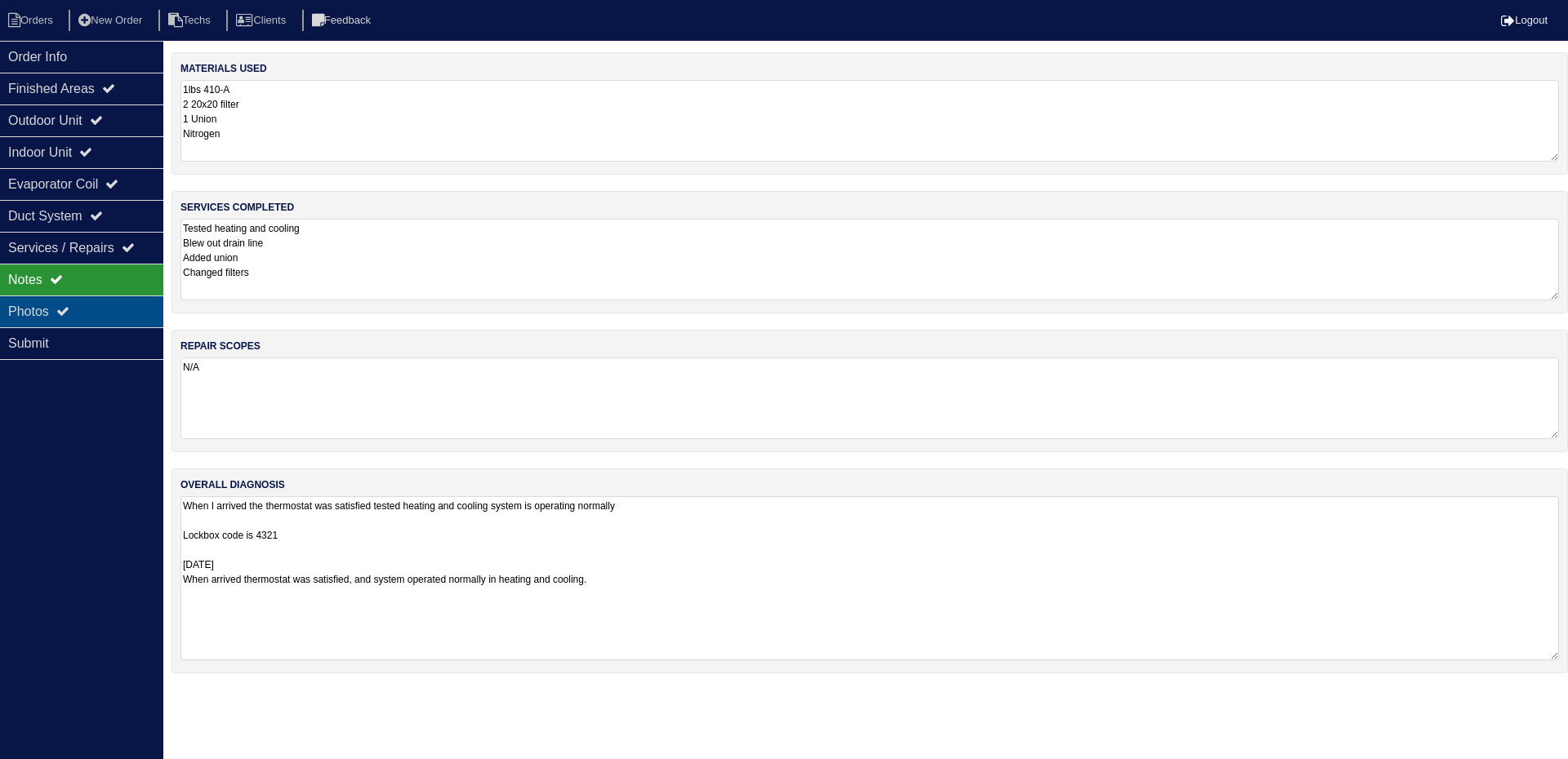
click at [69, 313] on icon at bounding box center [63, 311] width 13 height 13
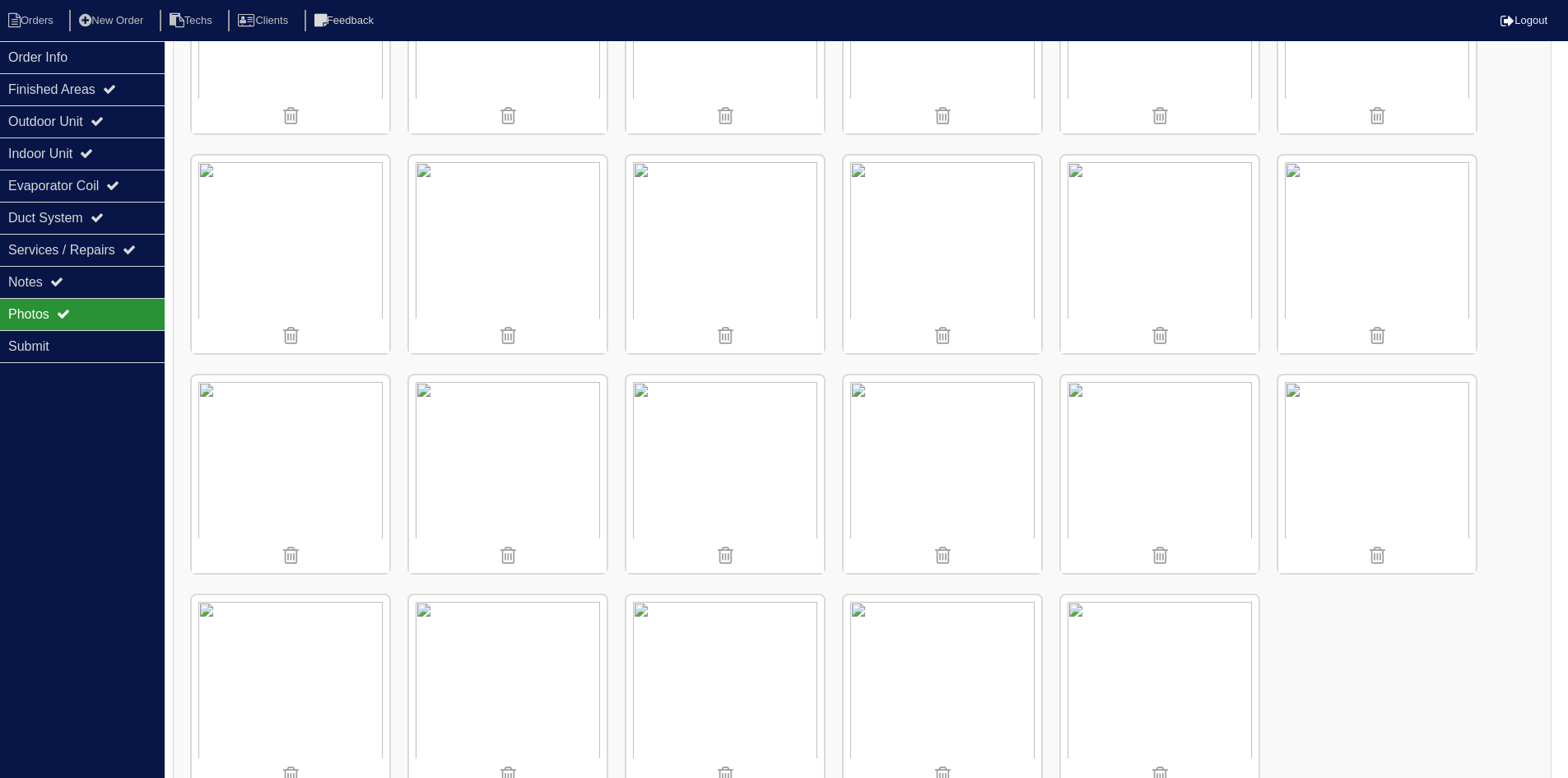
scroll to position [856, 0]
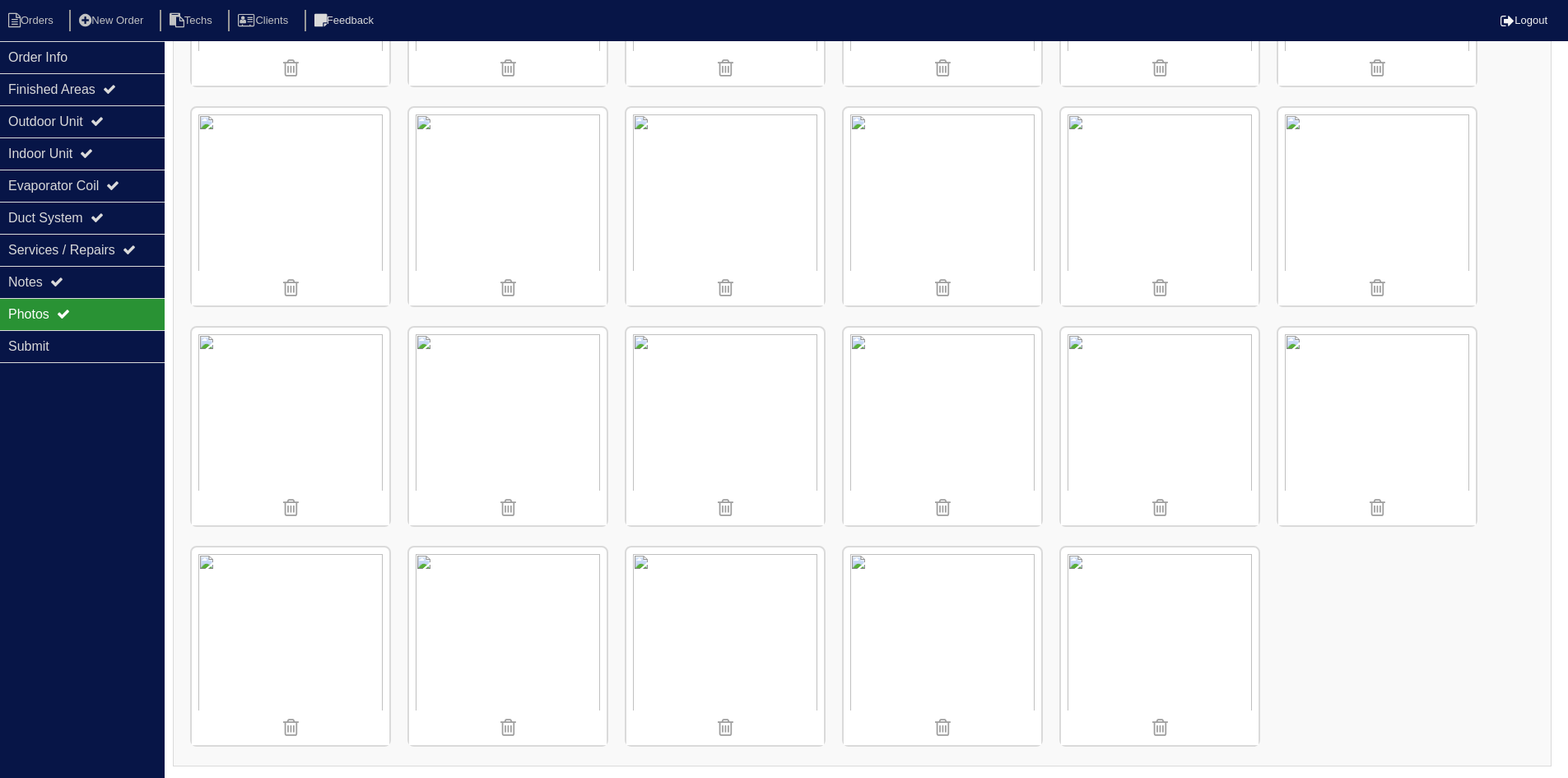
click at [1373, 434] on img at bounding box center [1377, 427] width 197 height 197
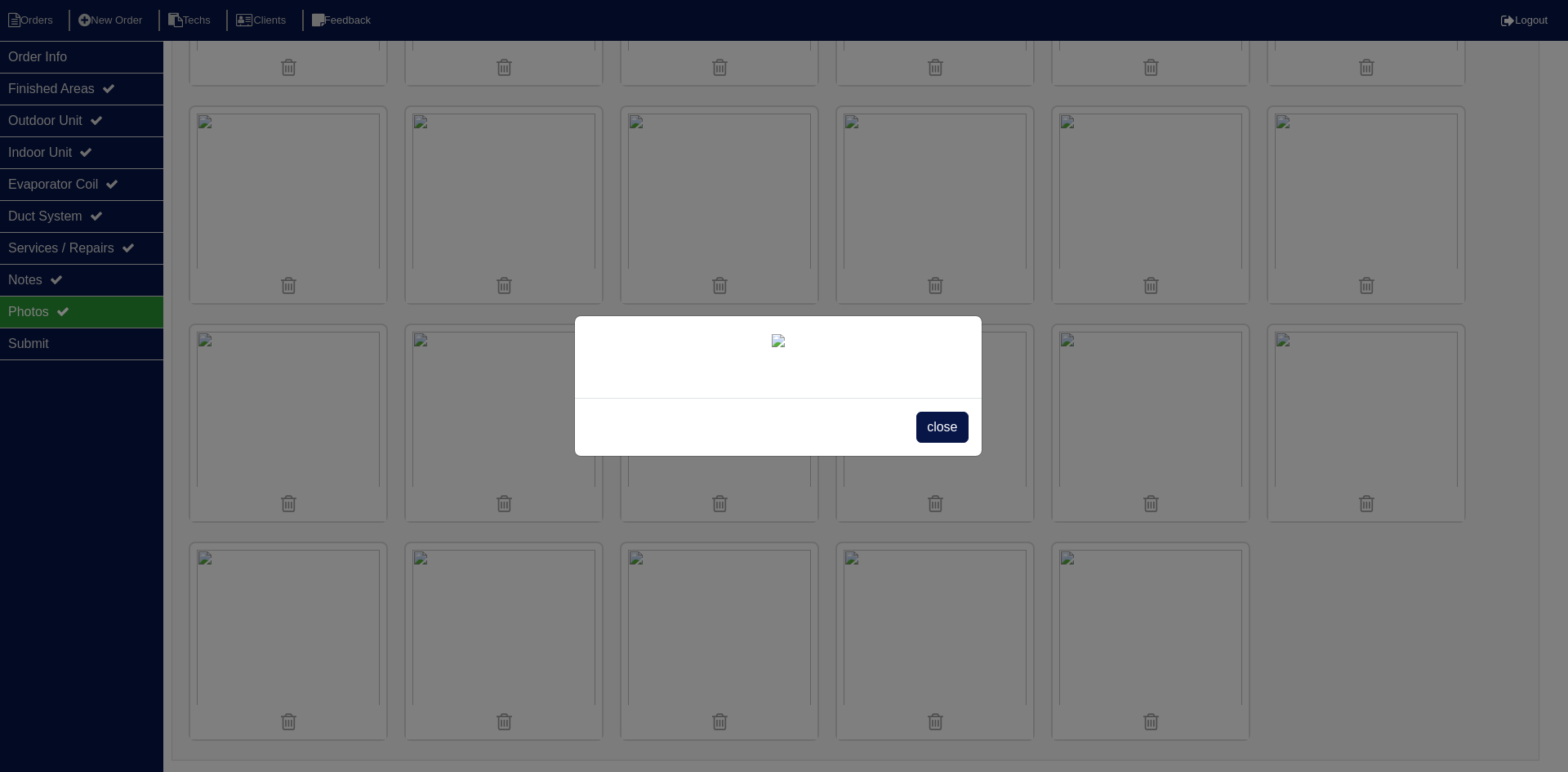
drag, startPoint x: 943, startPoint y: 654, endPoint x: 910, endPoint y: 607, distance: 57.4
click at [943, 442] on span "close" at bounding box center [942, 427] width 52 height 31
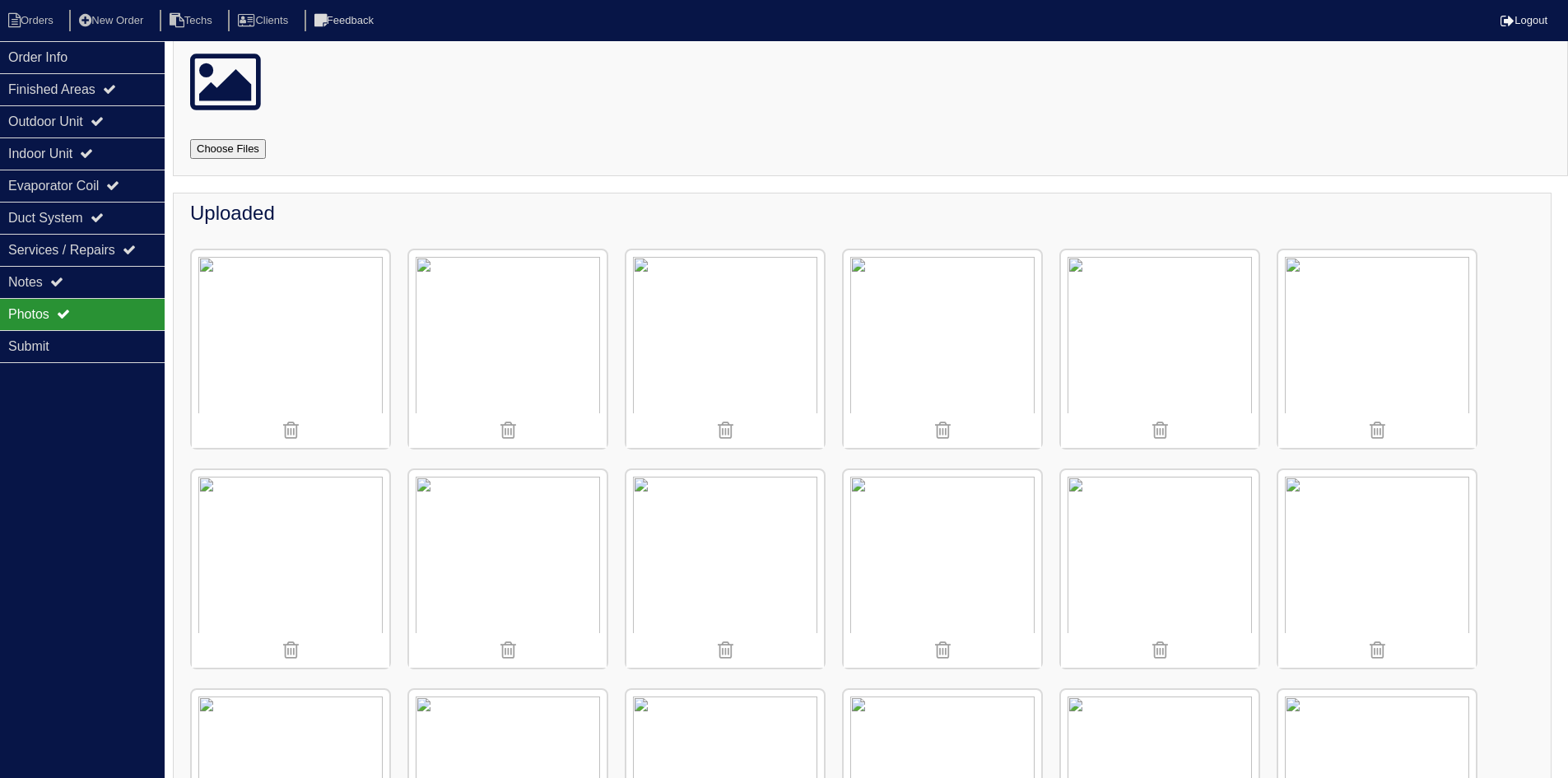
scroll to position [0, 0]
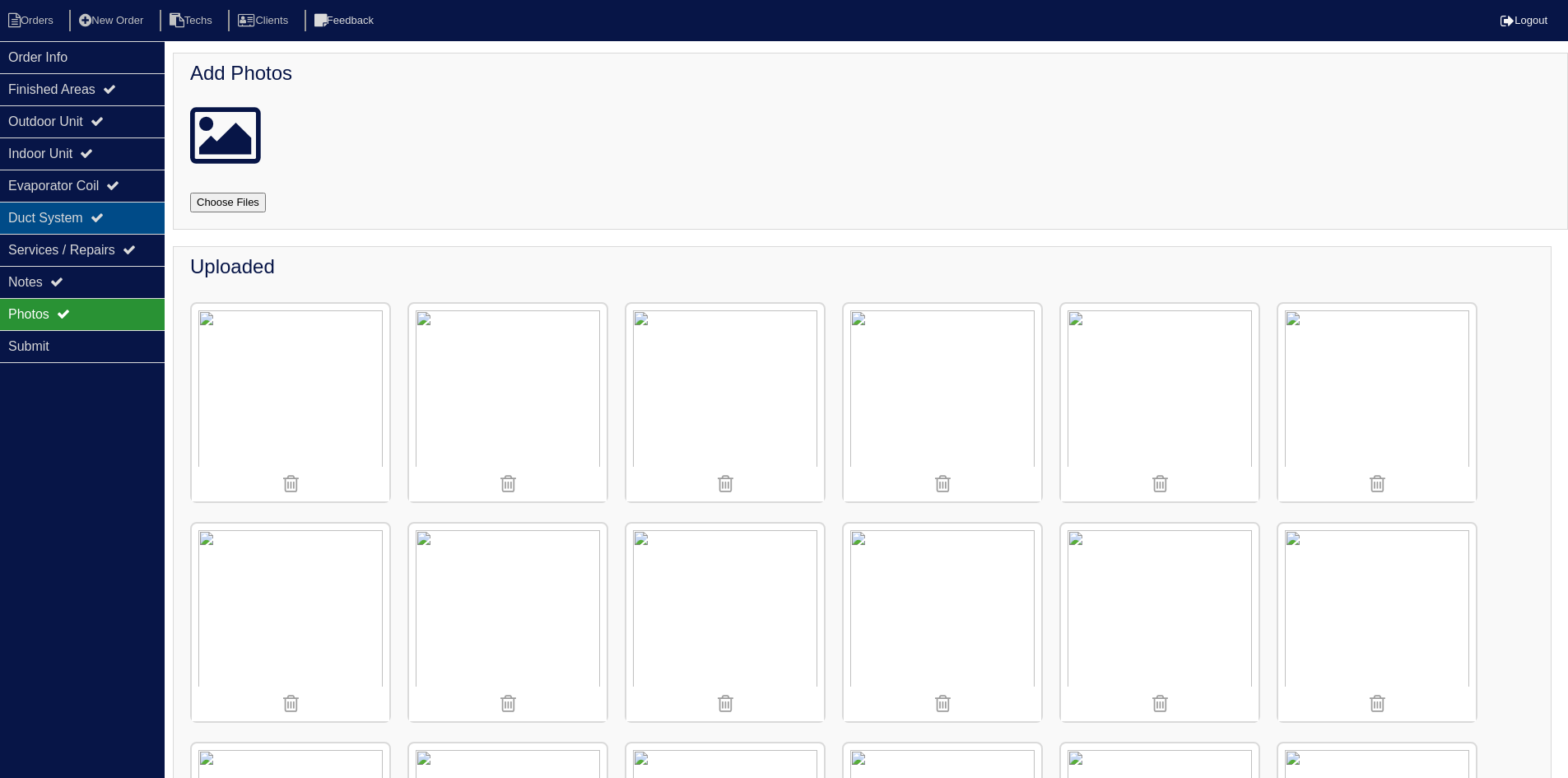
click at [89, 216] on div "Duct System" at bounding box center [82, 217] width 164 height 32
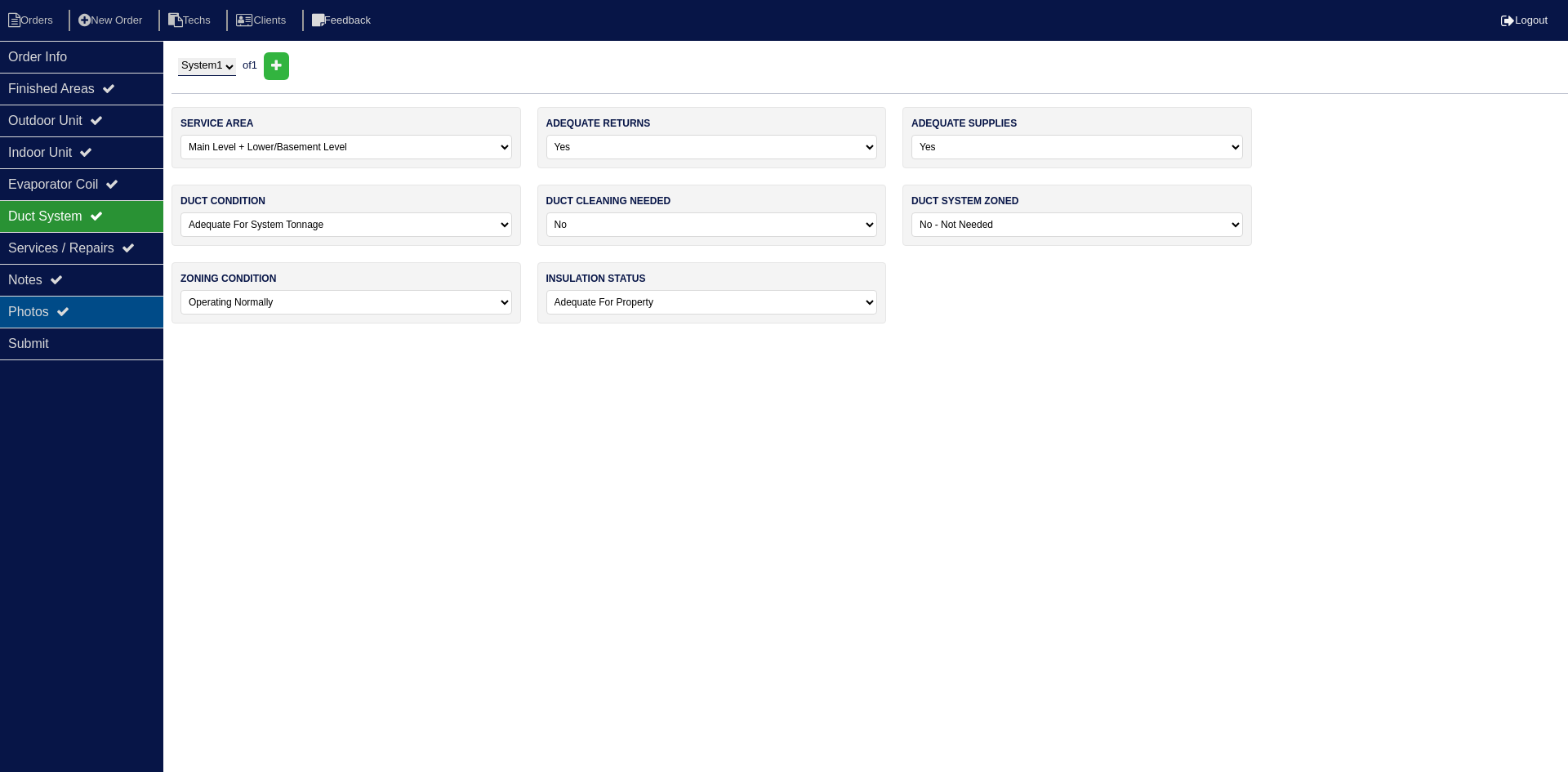
click at [95, 301] on div "Photos" at bounding box center [81, 311] width 163 height 32
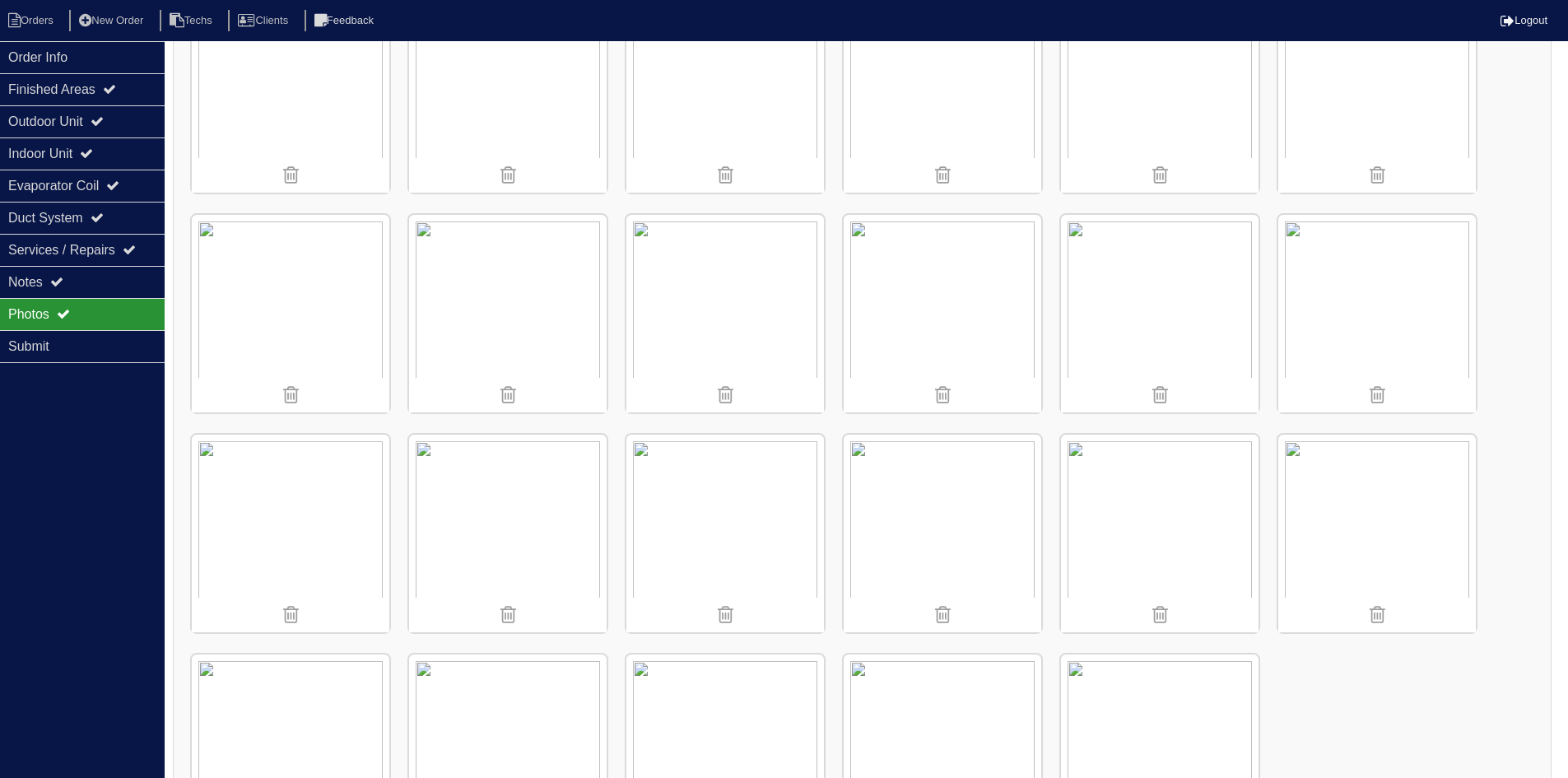
scroll to position [526, 0]
click at [36, 21] on li "Orders" at bounding box center [33, 21] width 67 height 22
select select "15"
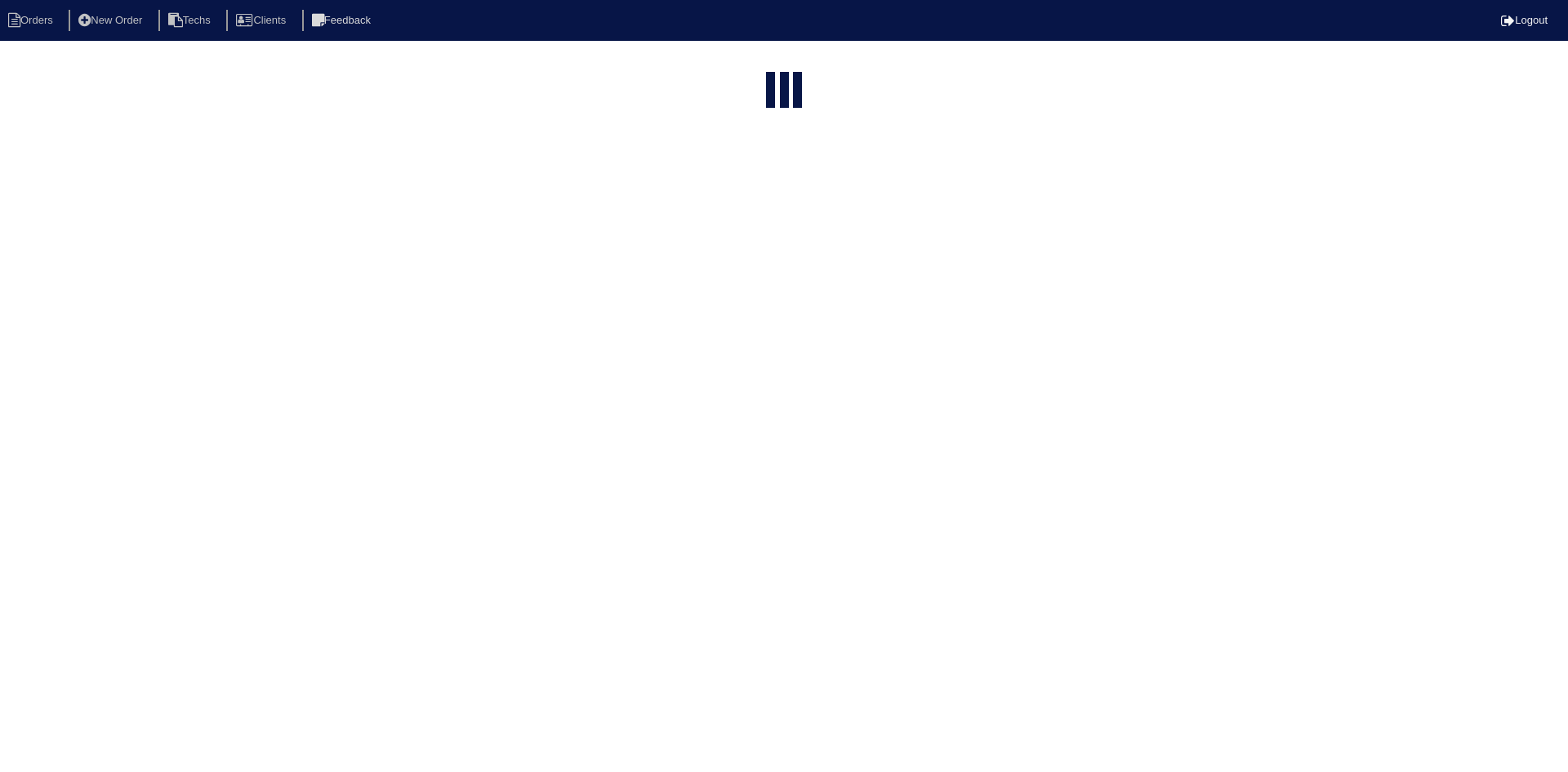
type input "111"
select select "field complete"
select select "need to quote"
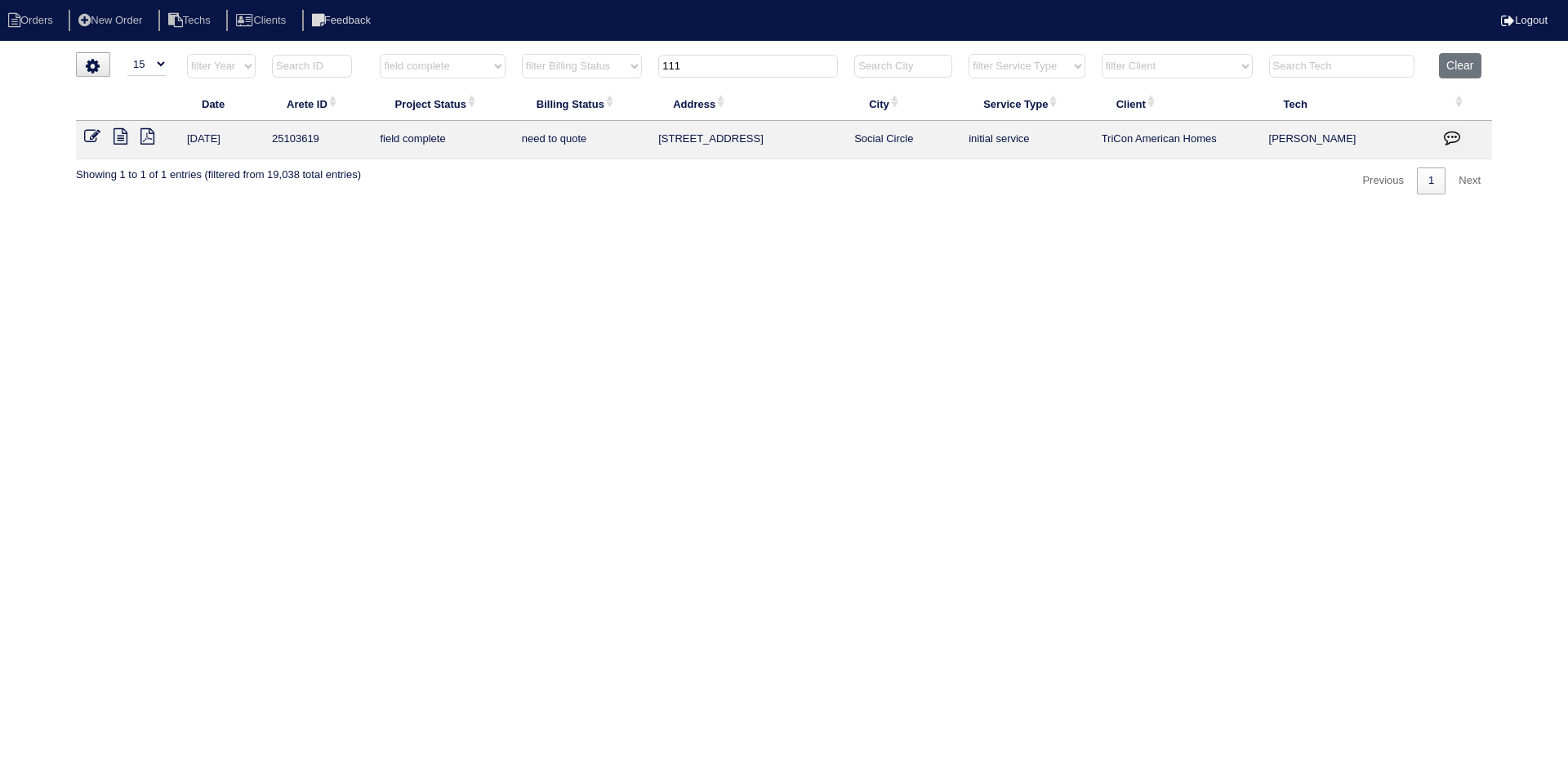
drag, startPoint x: 677, startPoint y: 63, endPoint x: 640, endPoint y: 59, distance: 37.2
click at [640, 58] on tr "filter Year -- Any Year -- 2025 2024 2023 2022 2021 2020 2019 filter Project St…" at bounding box center [784, 69] width 1416 height 33
type input "243"
select select "field complete"
select select "need to quote"
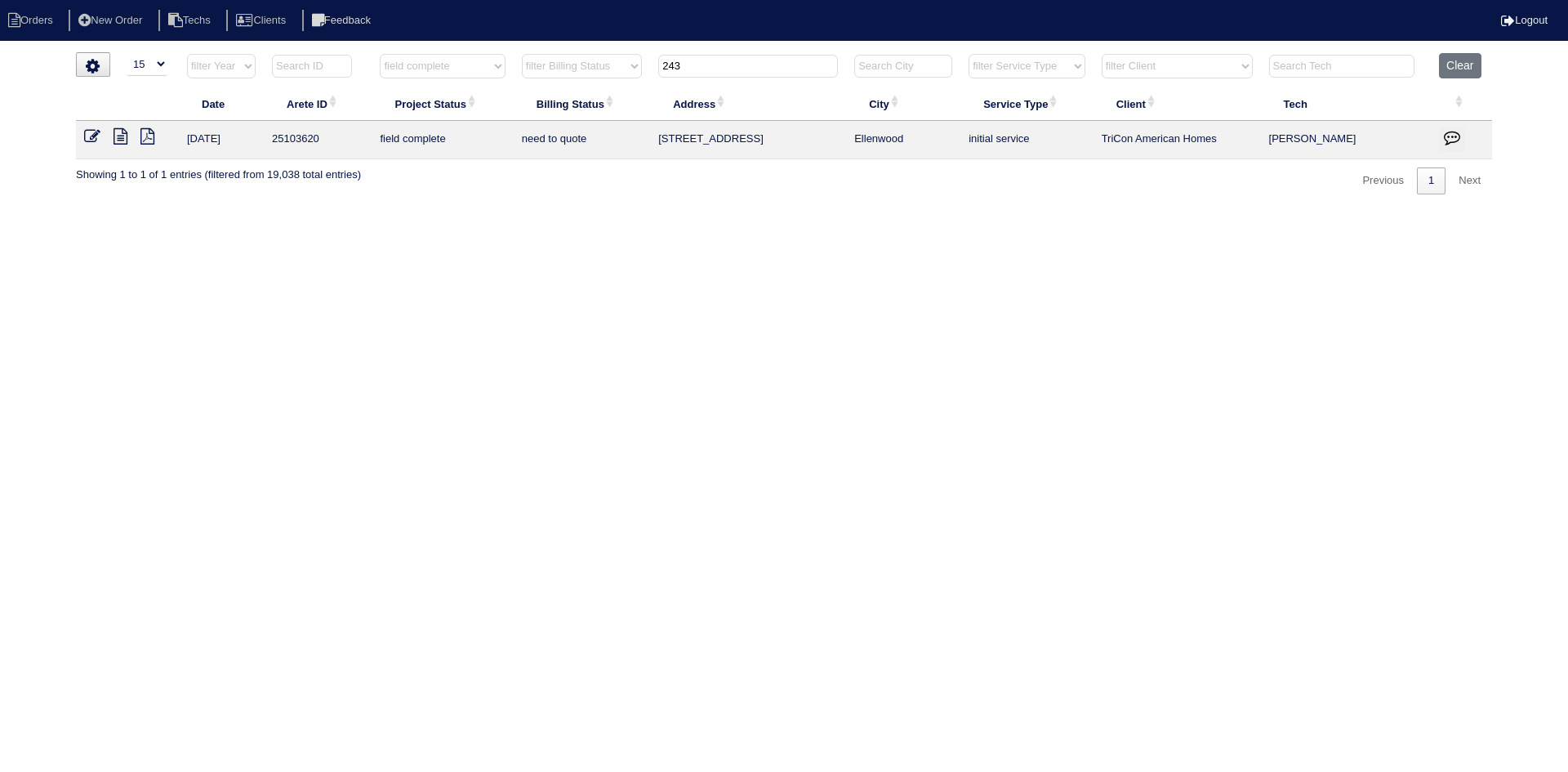
type input "243"
click at [115, 134] on icon at bounding box center [120, 136] width 14 height 17
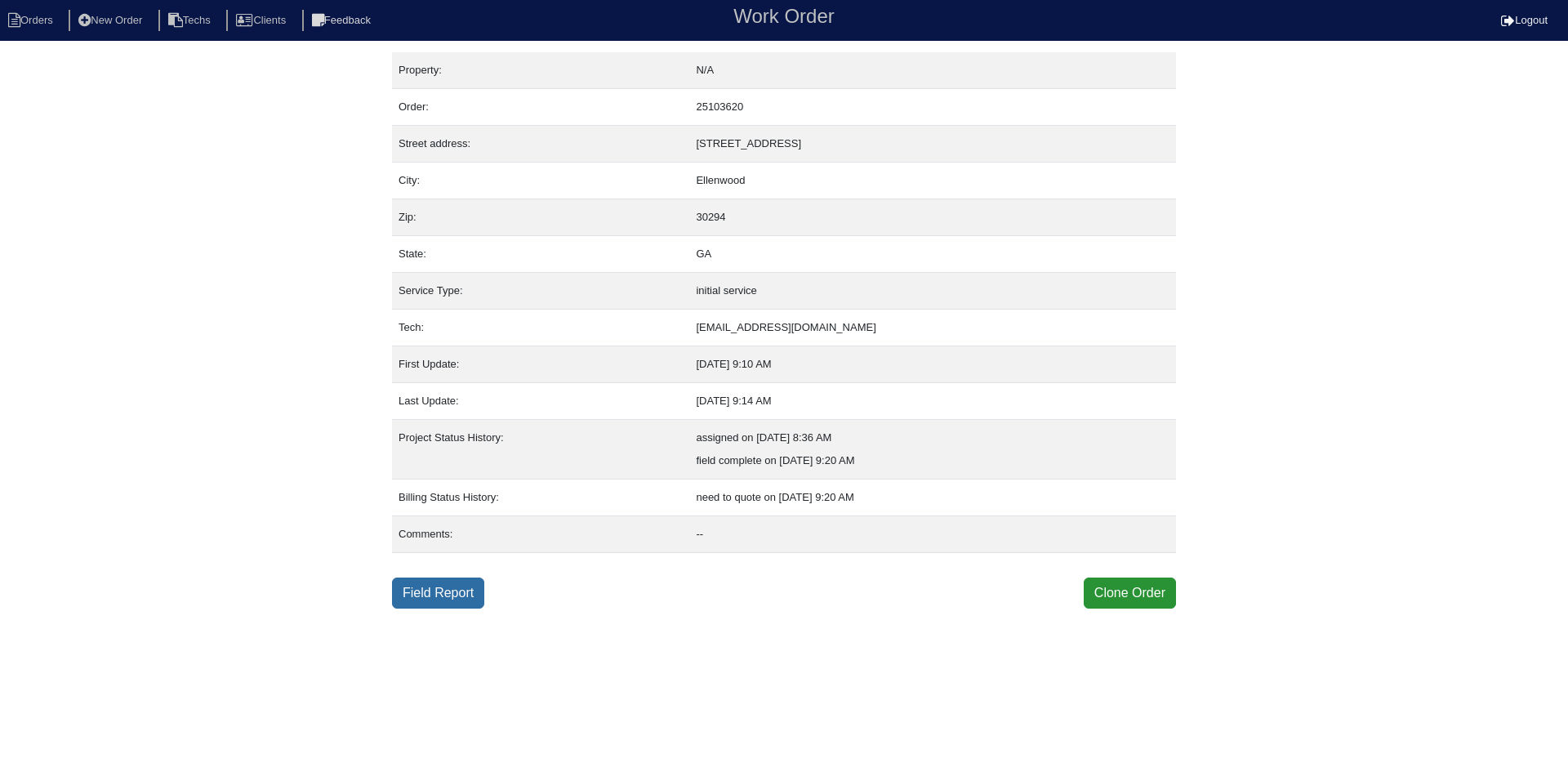
click at [421, 606] on link "Field Report" at bounding box center [438, 592] width 92 height 31
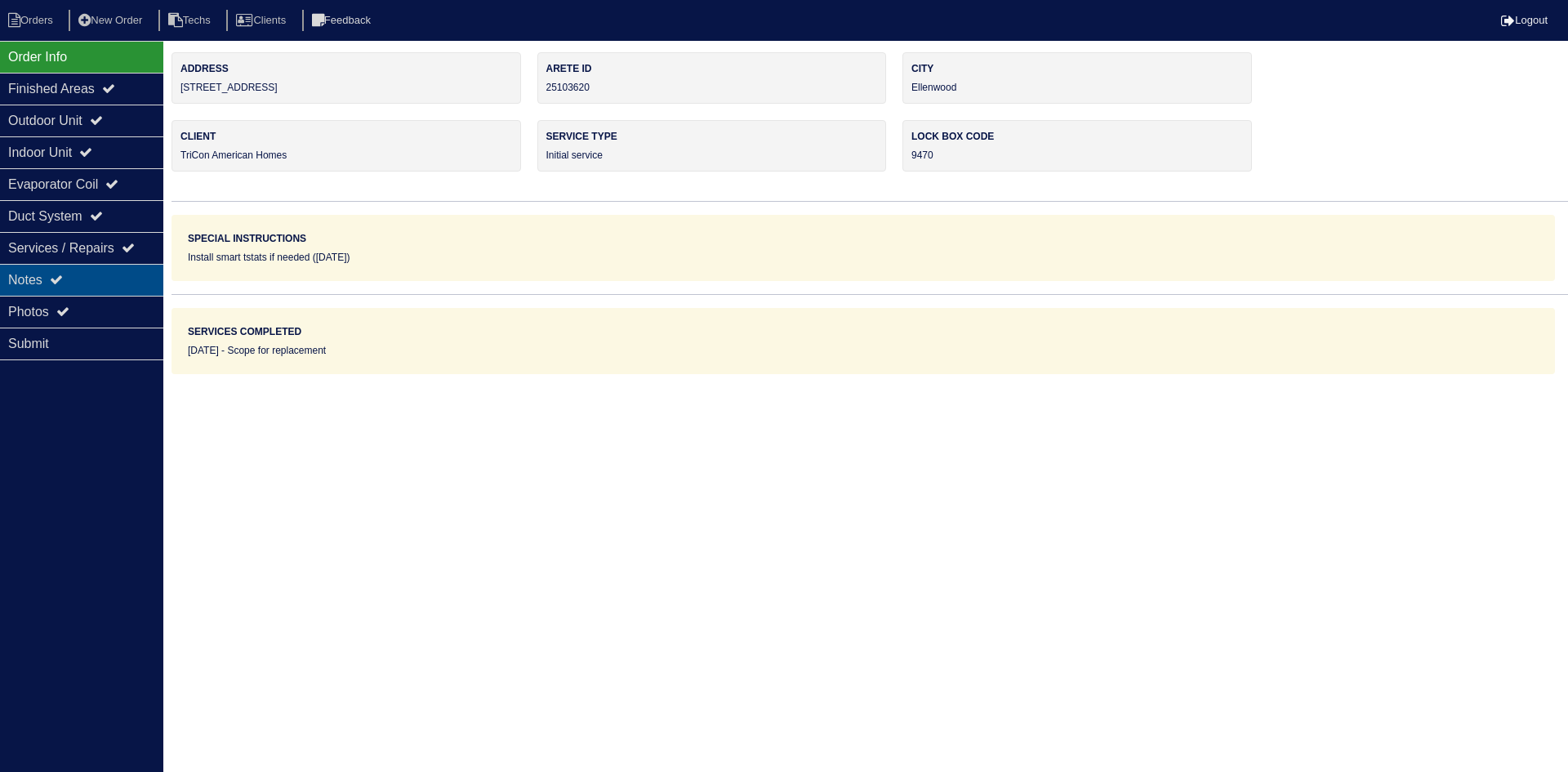
click at [87, 277] on div "Notes" at bounding box center [81, 279] width 163 height 32
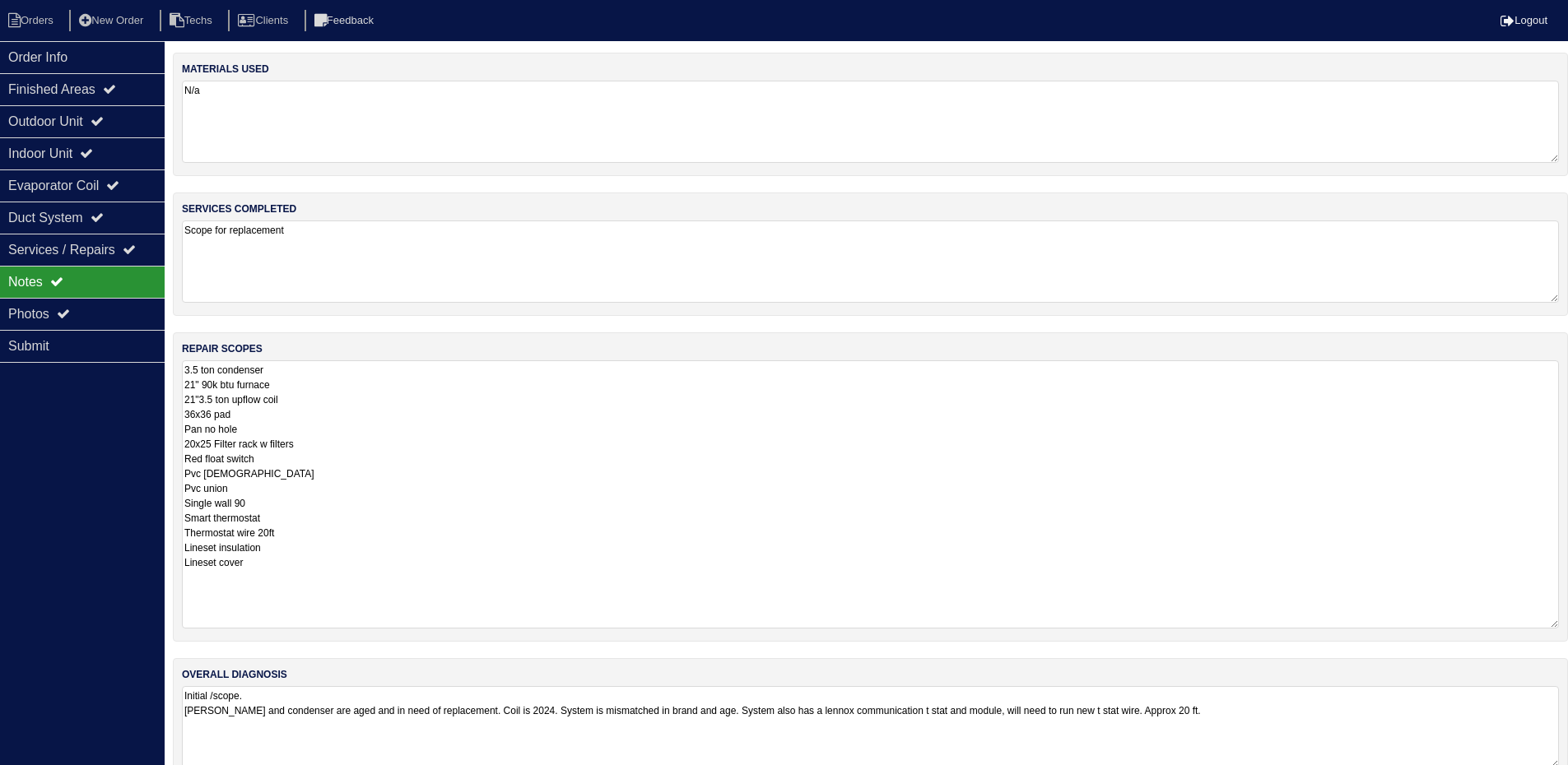
drag, startPoint x: 1562, startPoint y: 437, endPoint x: 1580, endPoint y: 623, distance: 186.9
click at [1568, 623] on html "Orders New Order Techs Clients Feedback Logout Orders New Order Users Clients M…" at bounding box center [784, 399] width 1568 height 798
click at [121, 120] on div "Outdoor Unit" at bounding box center [82, 121] width 164 height 32
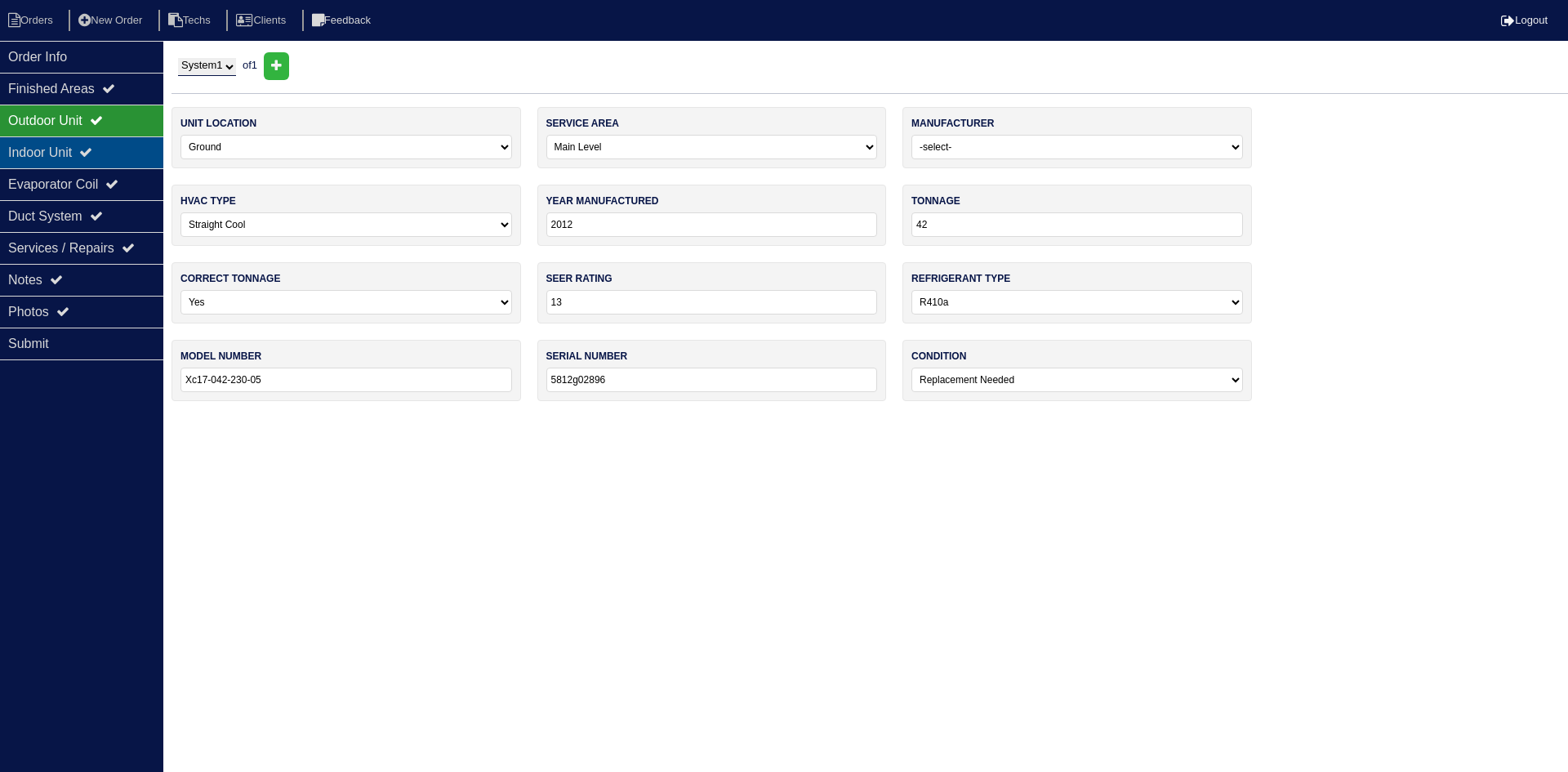
click at [121, 145] on div "Indoor Unit" at bounding box center [81, 152] width 163 height 32
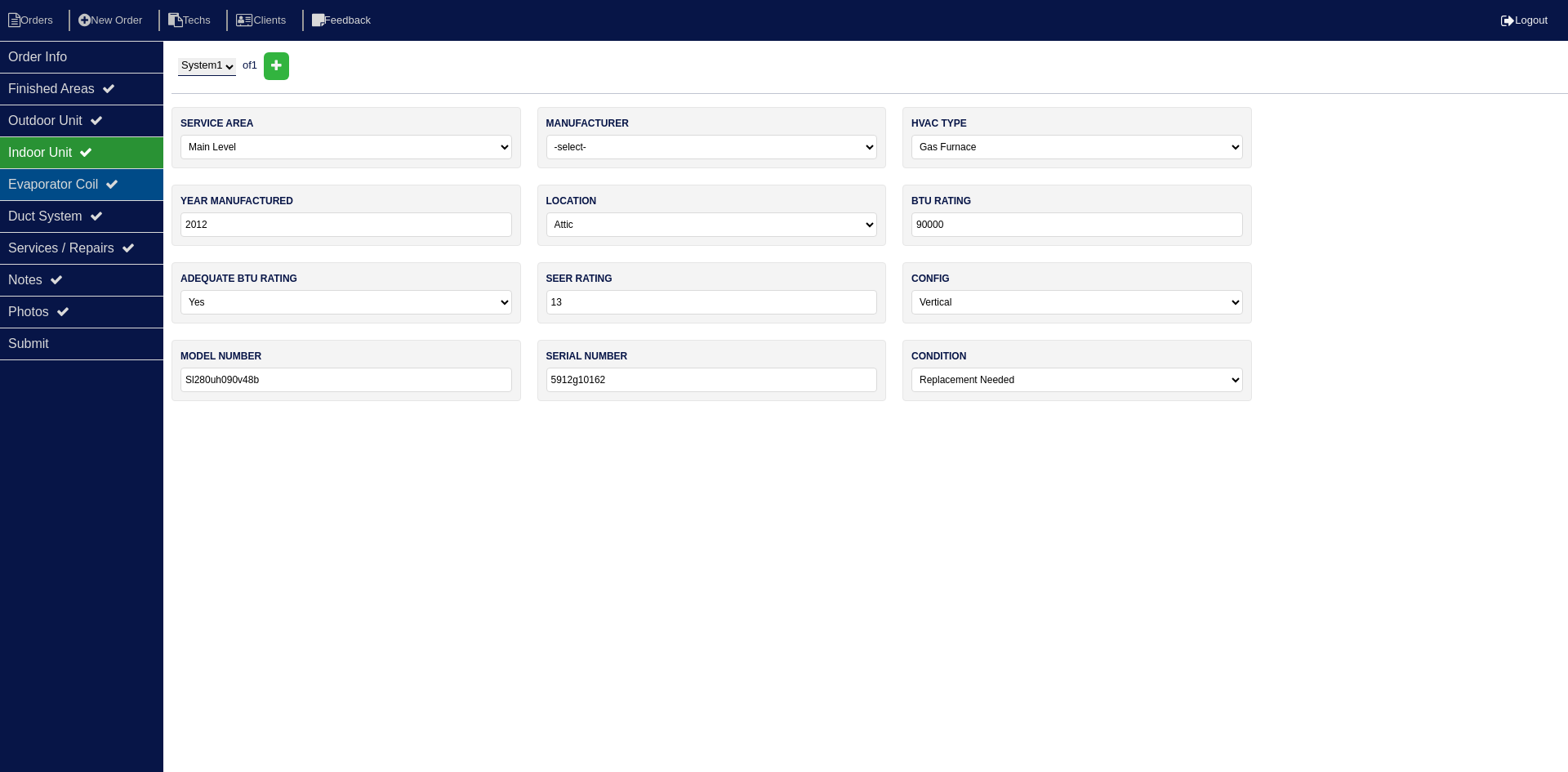
click at [119, 187] on icon at bounding box center [112, 184] width 13 height 13
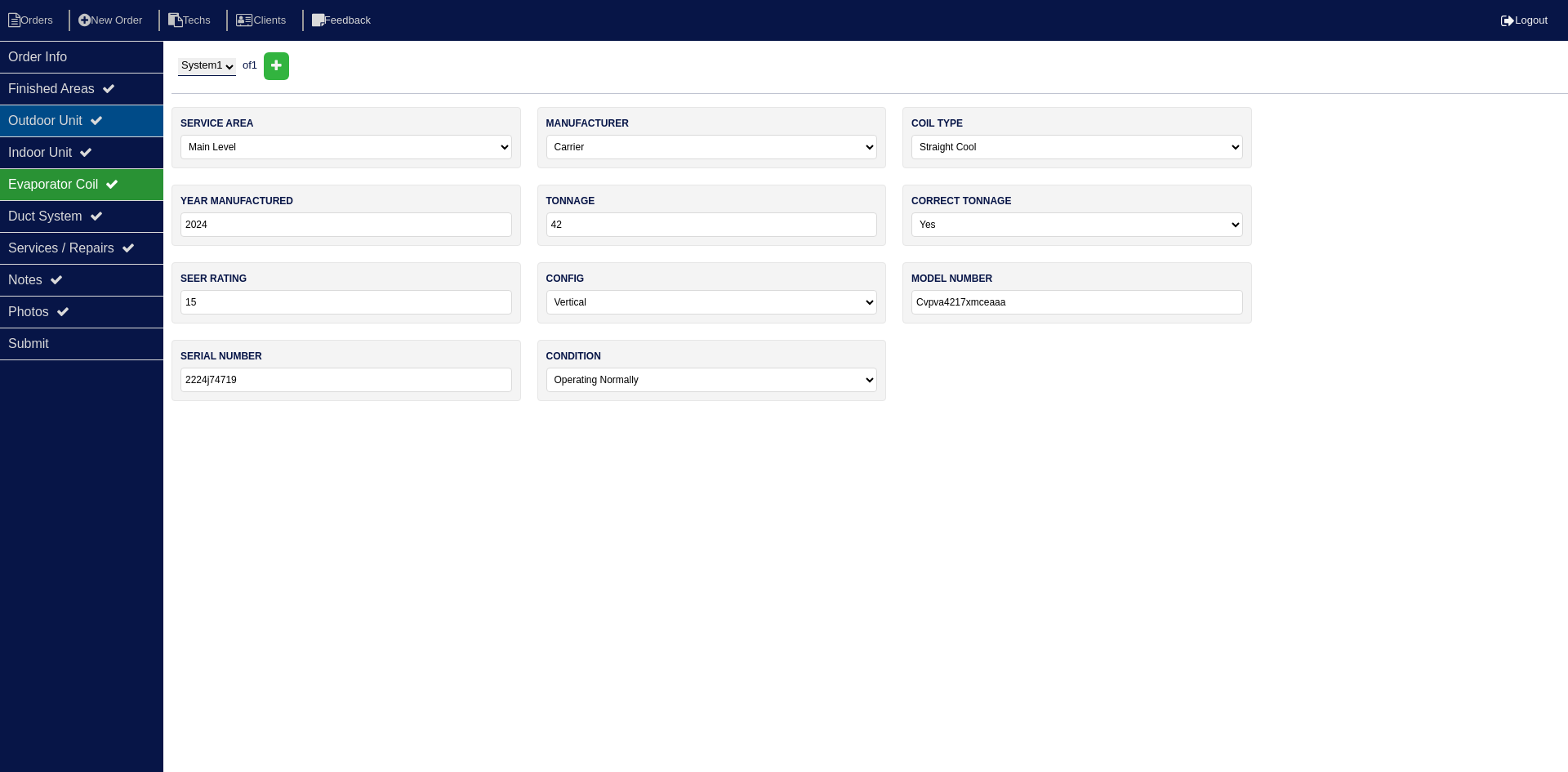
click at [120, 126] on div "Outdoor Unit" at bounding box center [81, 120] width 163 height 32
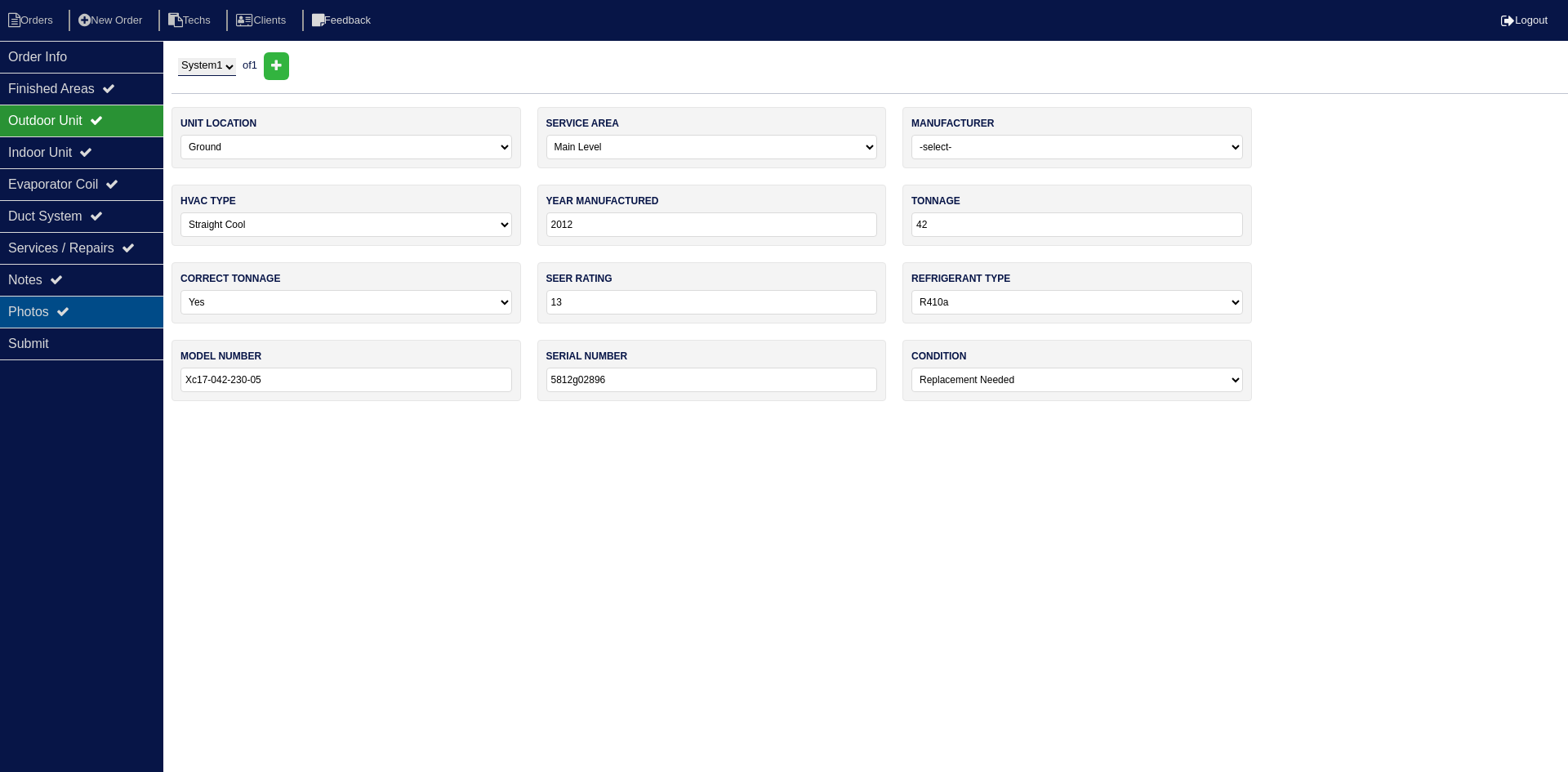
click at [121, 309] on div "Photos" at bounding box center [81, 311] width 163 height 32
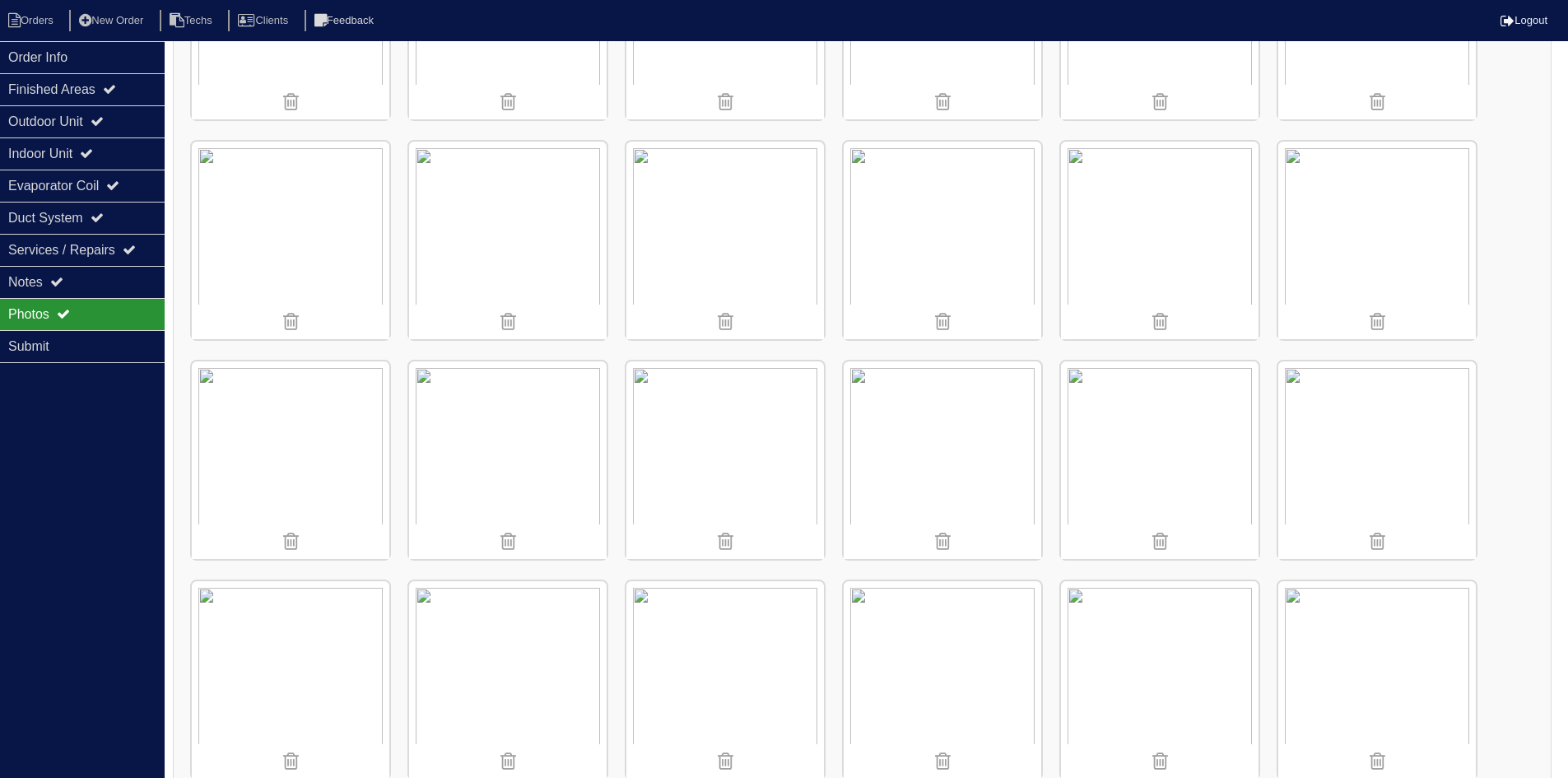
scroll to position [411, 0]
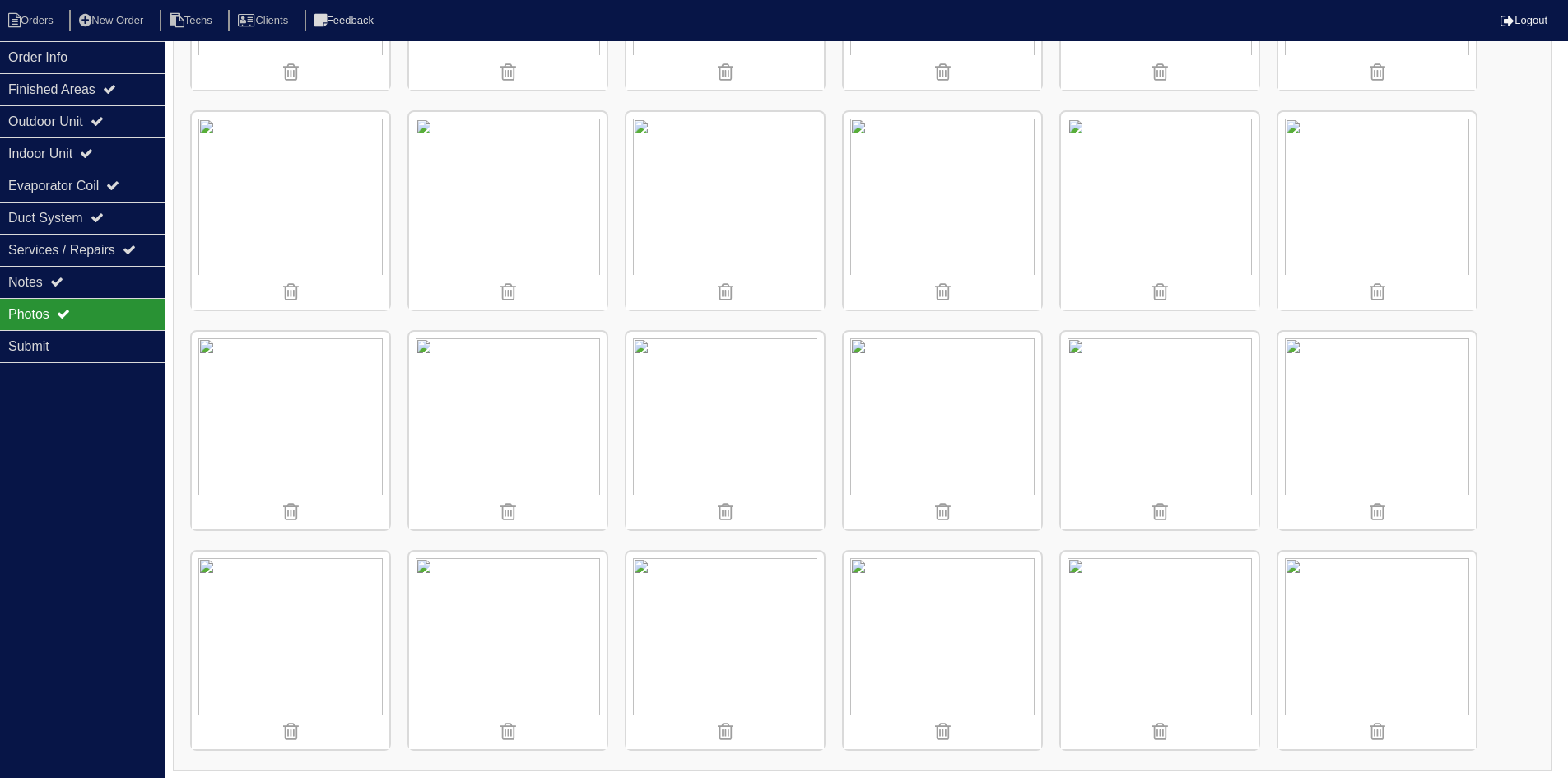
click at [1157, 383] on img at bounding box center [1160, 431] width 197 height 197
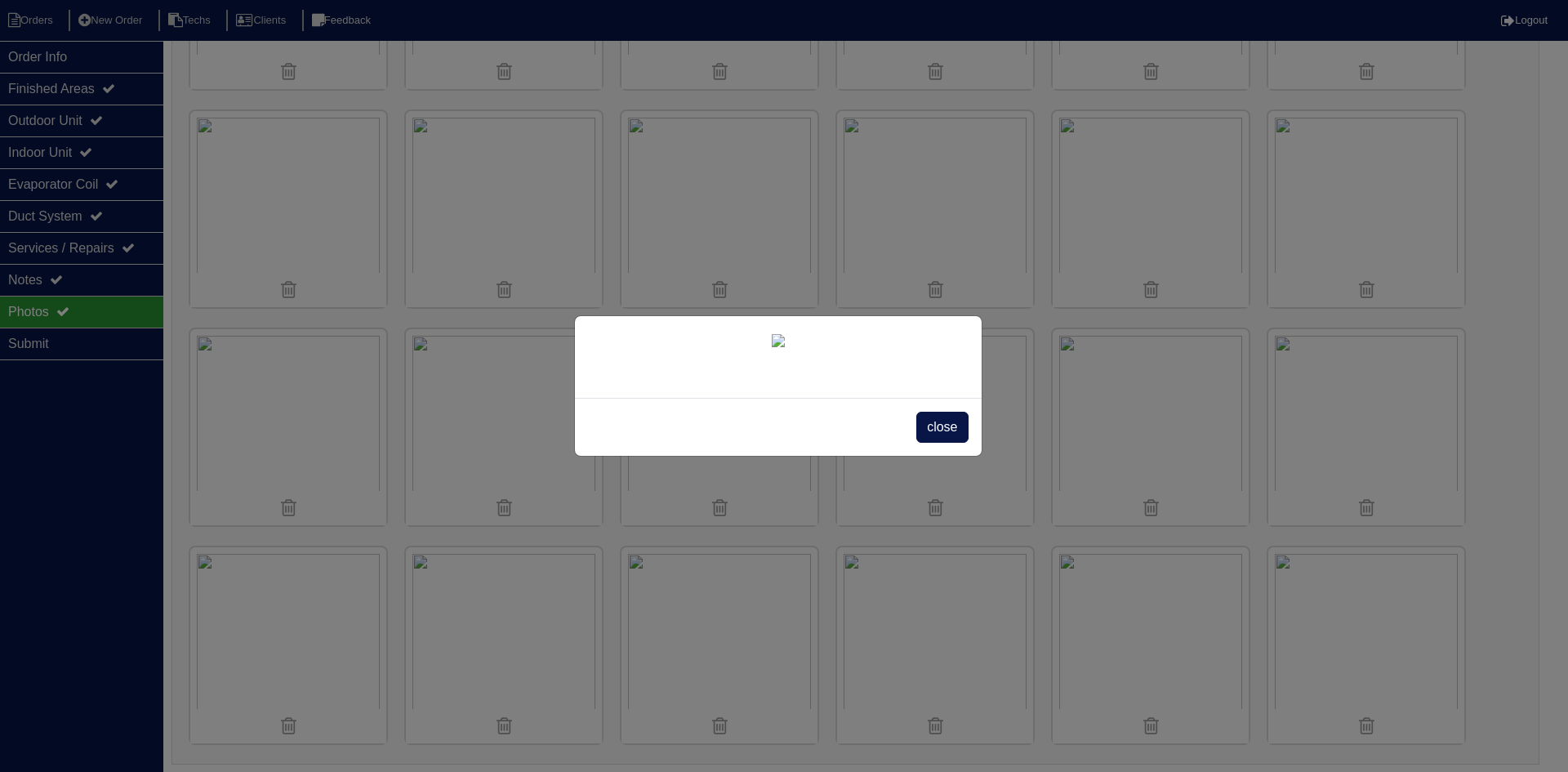
click at [948, 442] on span "close" at bounding box center [942, 427] width 52 height 31
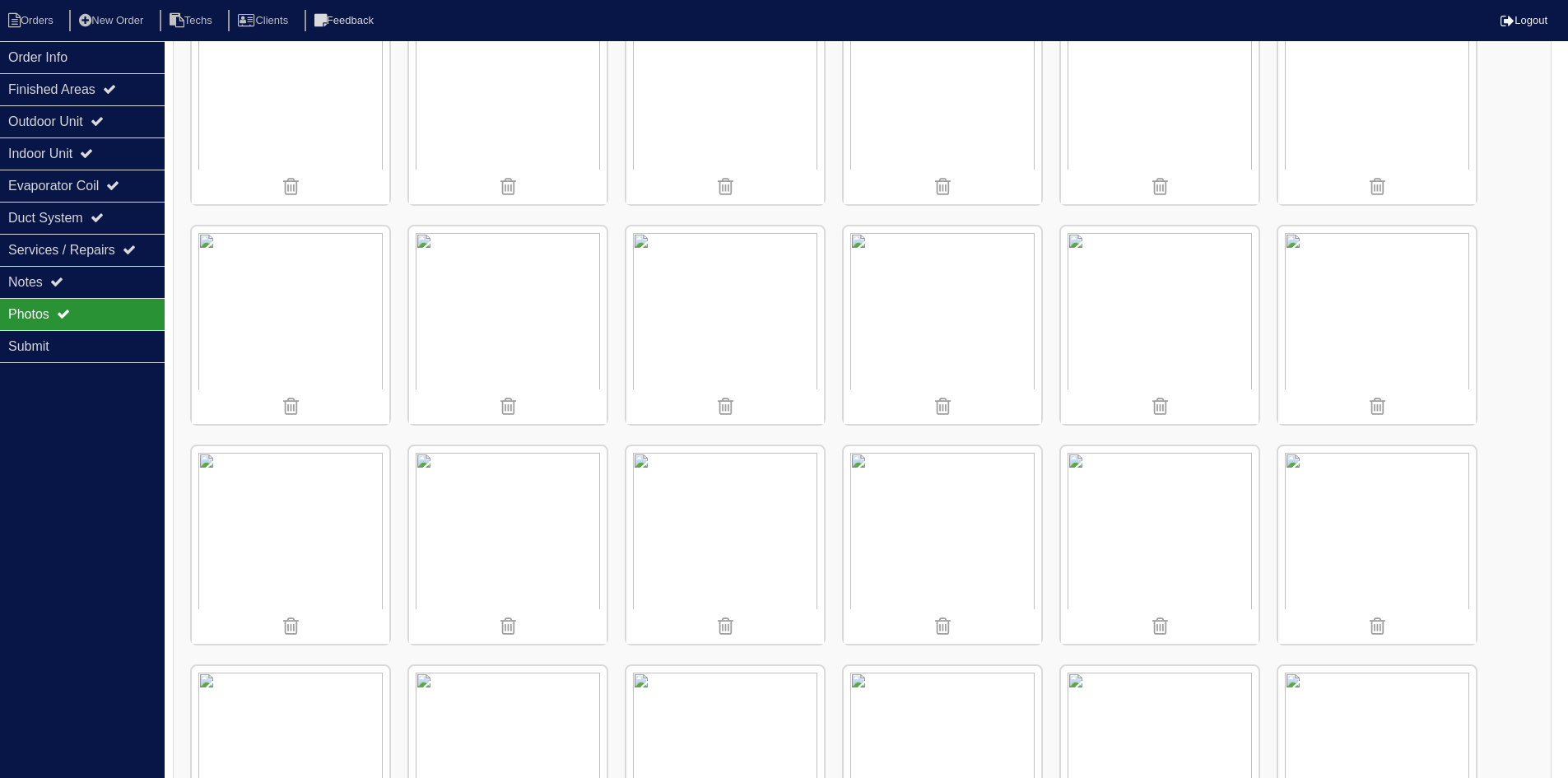
scroll to position [170, 0]
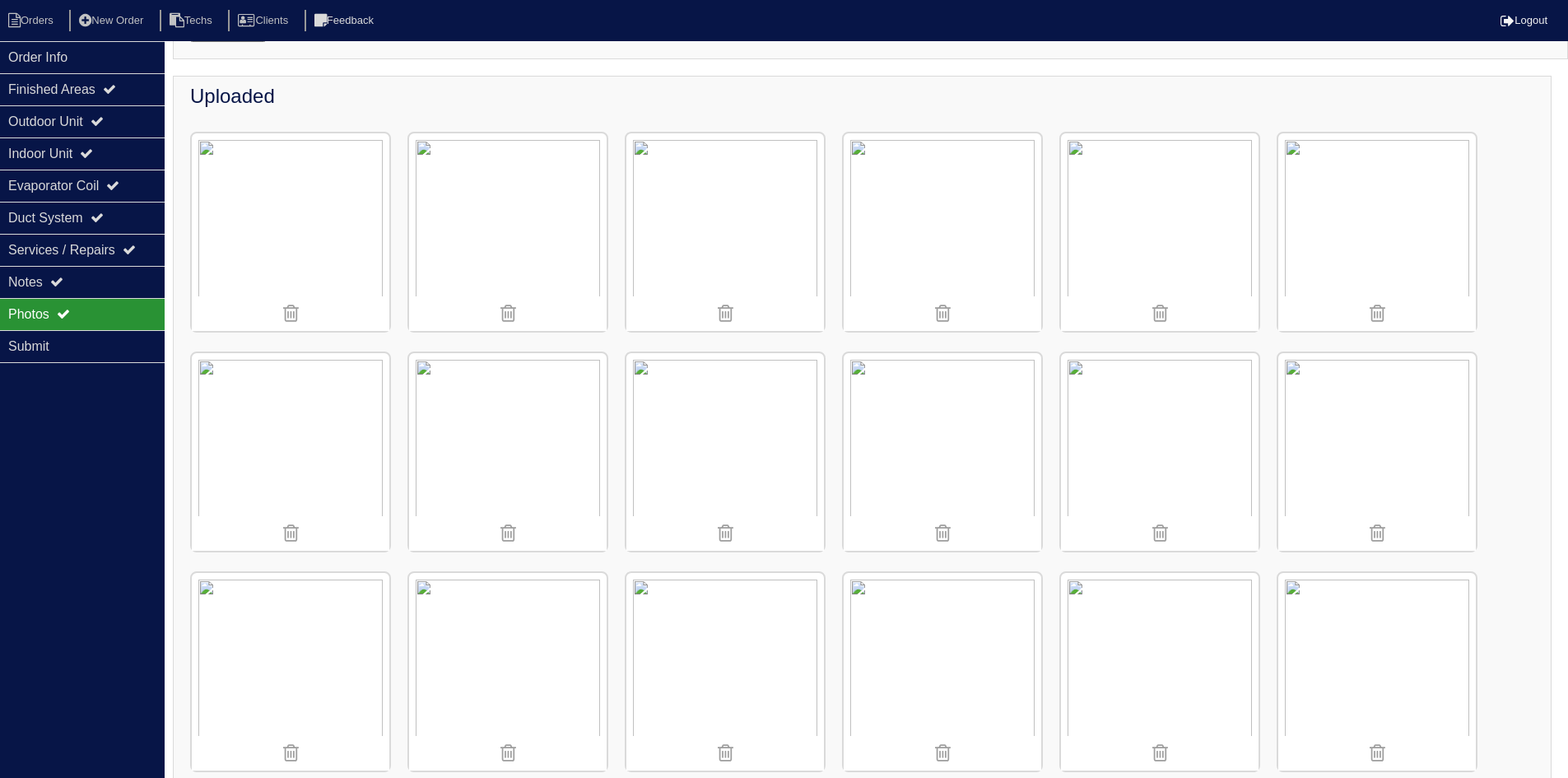
click at [289, 441] on img at bounding box center [291, 452] width 197 height 197
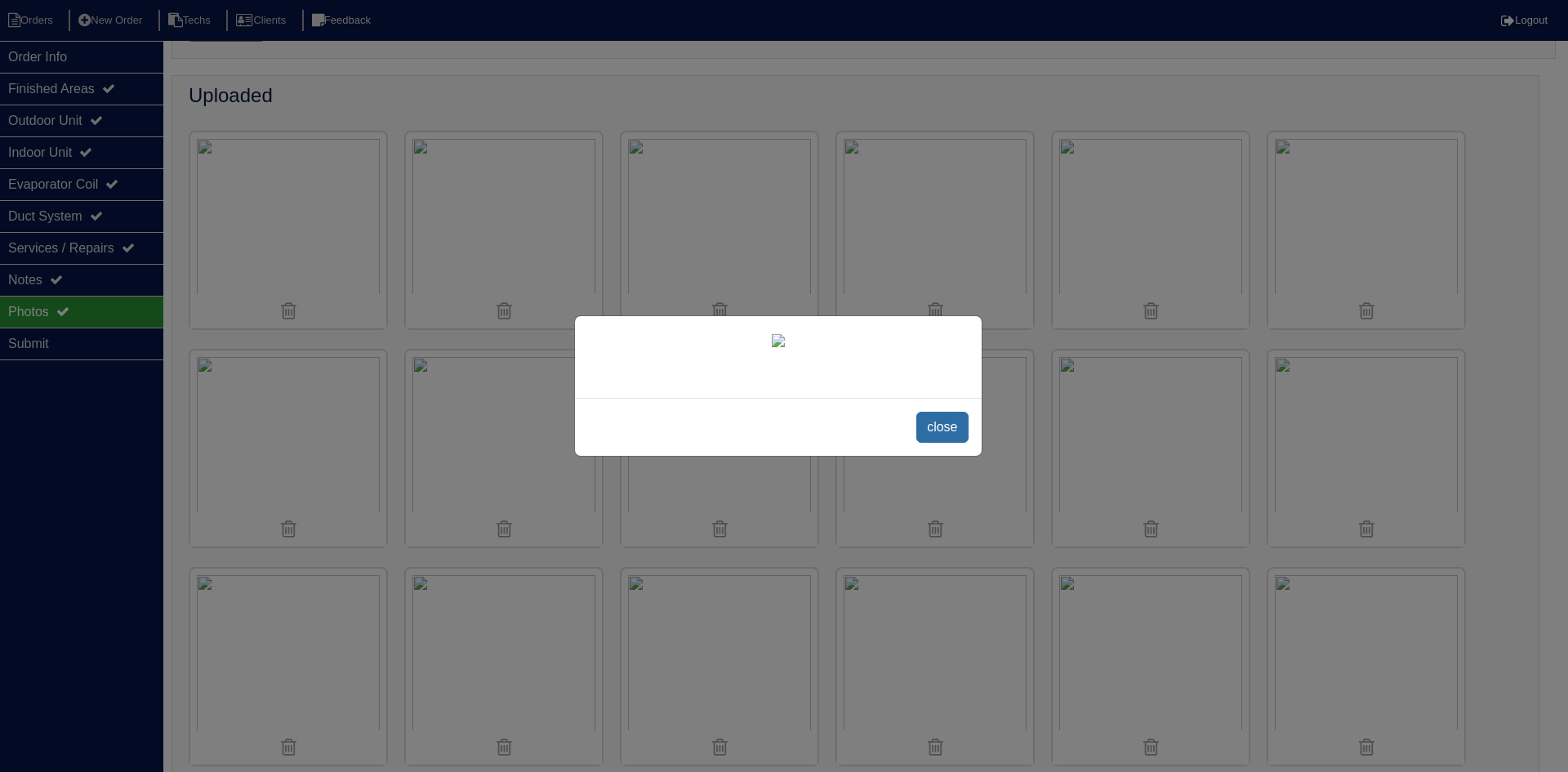
click at [945, 442] on span "close" at bounding box center [942, 427] width 52 height 31
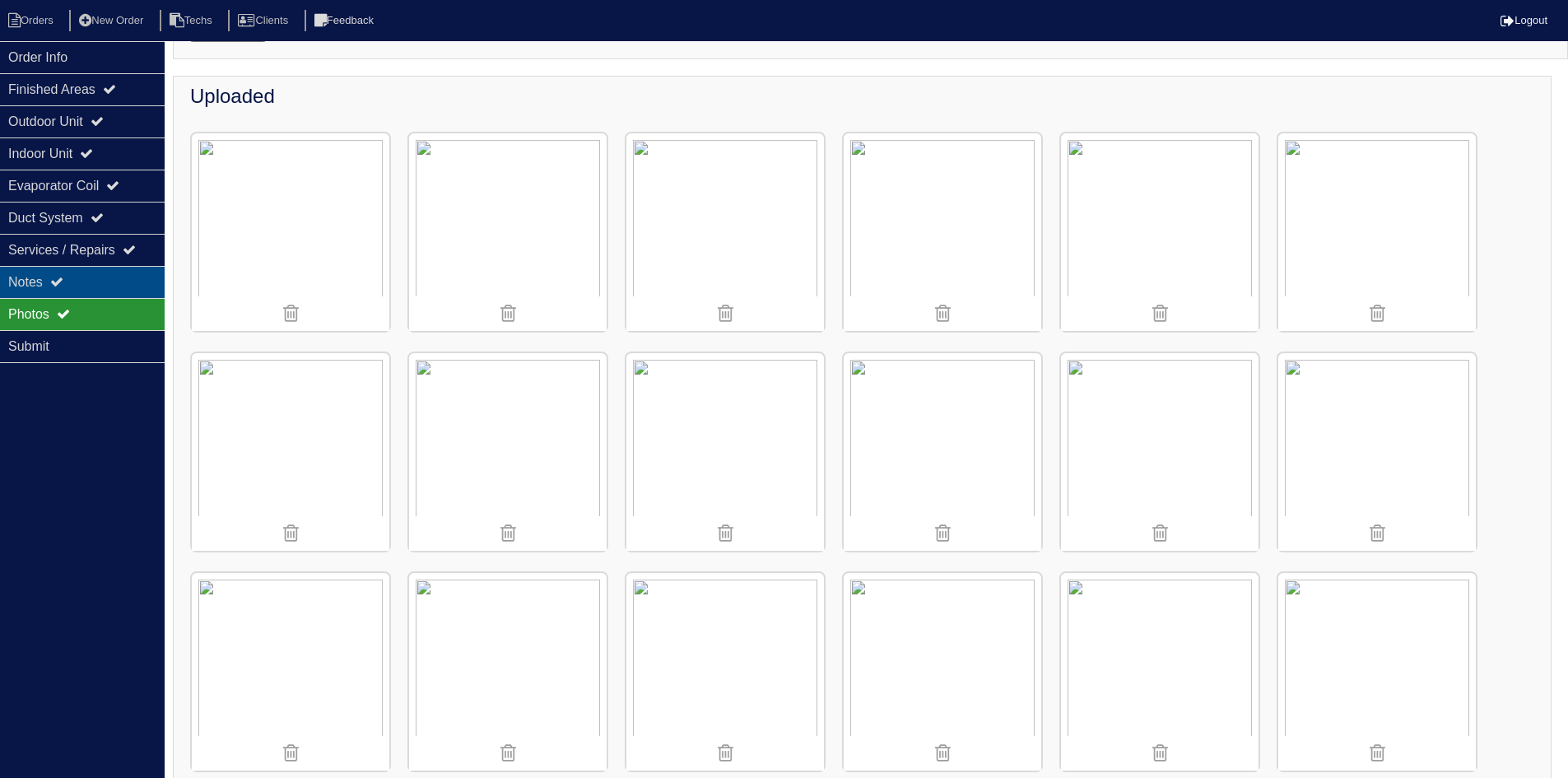
click at [106, 266] on div "Notes" at bounding box center [82, 282] width 164 height 32
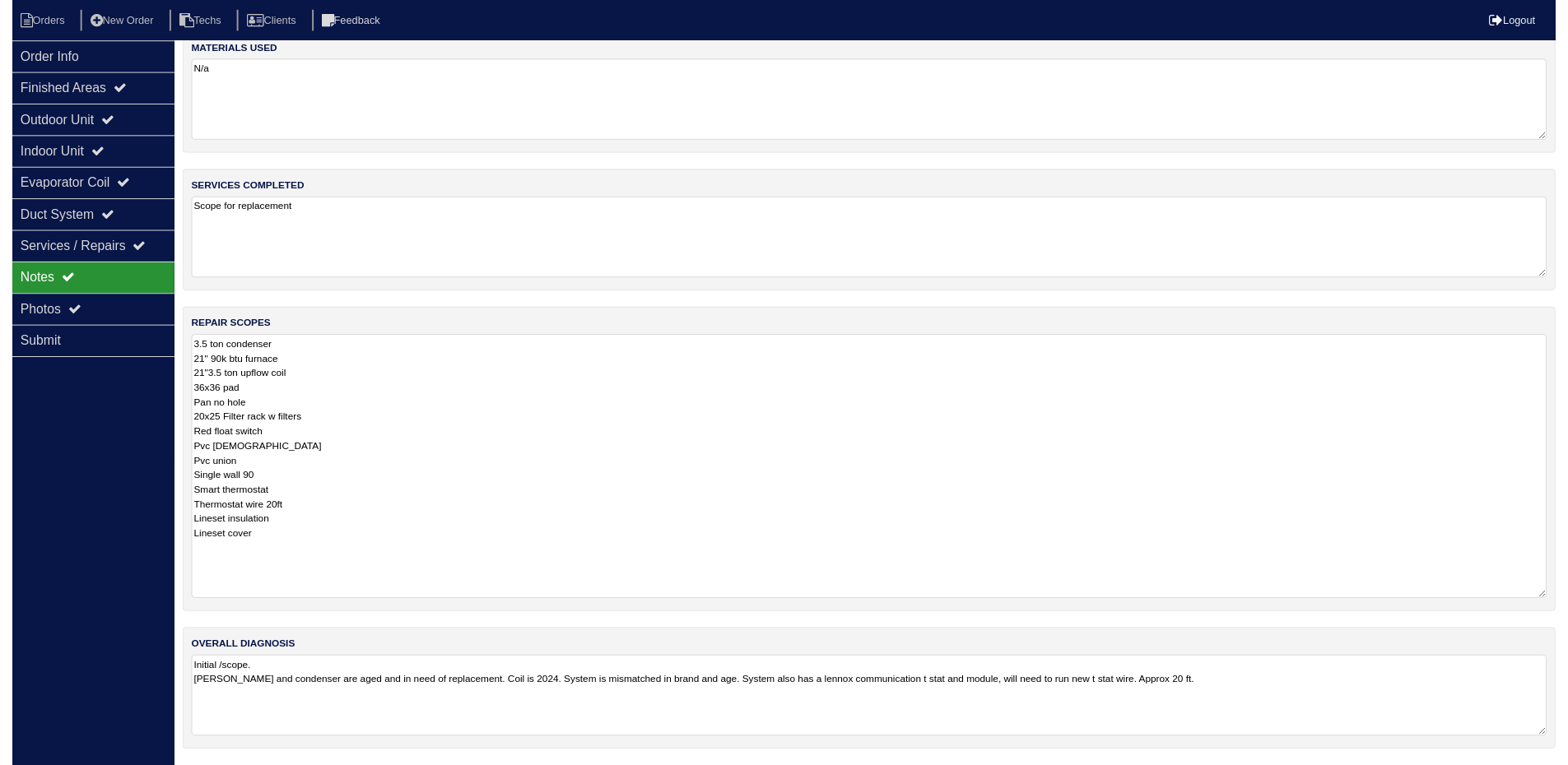
scroll to position [33, 0]
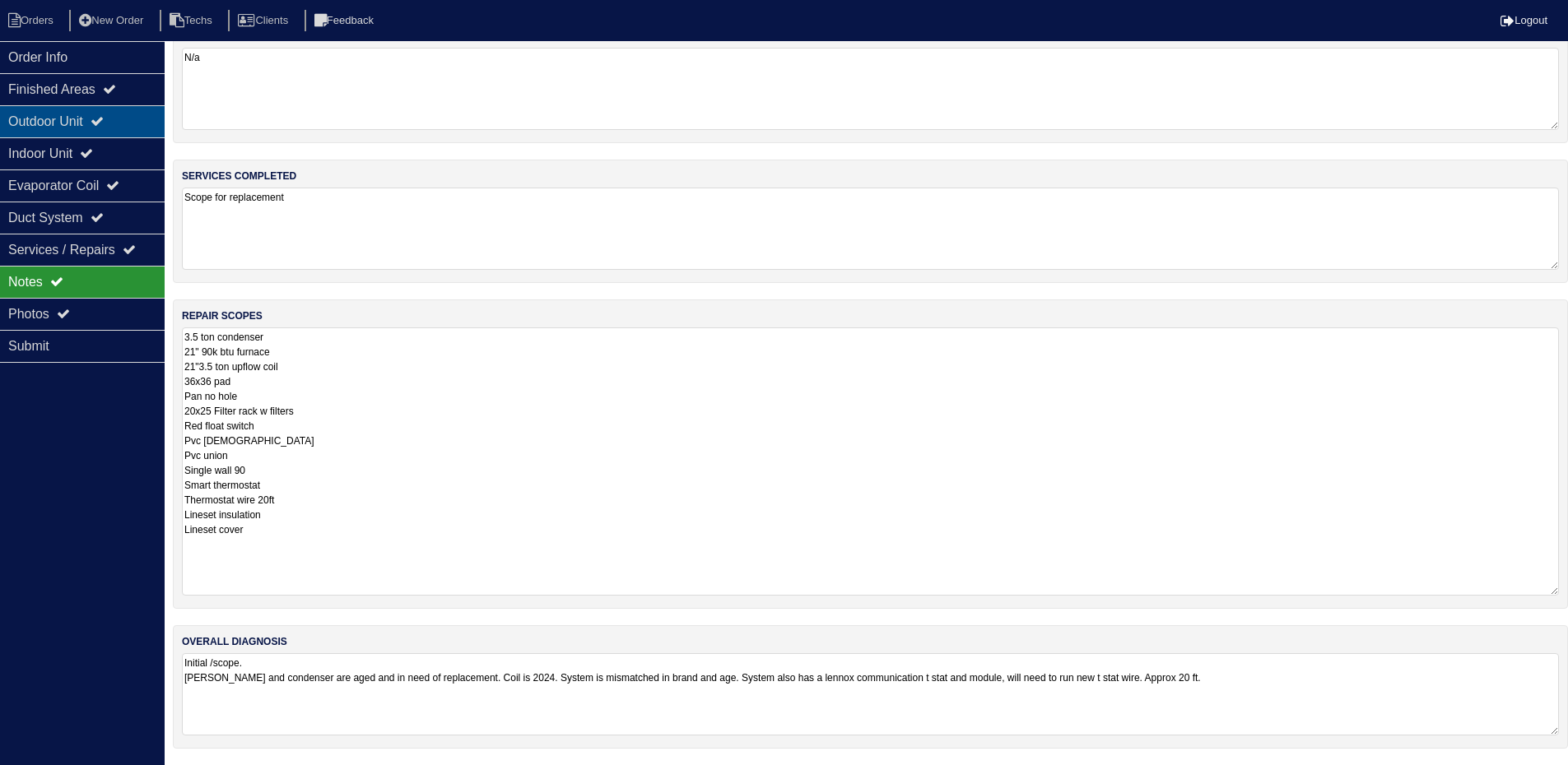
click at [102, 119] on icon at bounding box center [97, 121] width 13 height 13
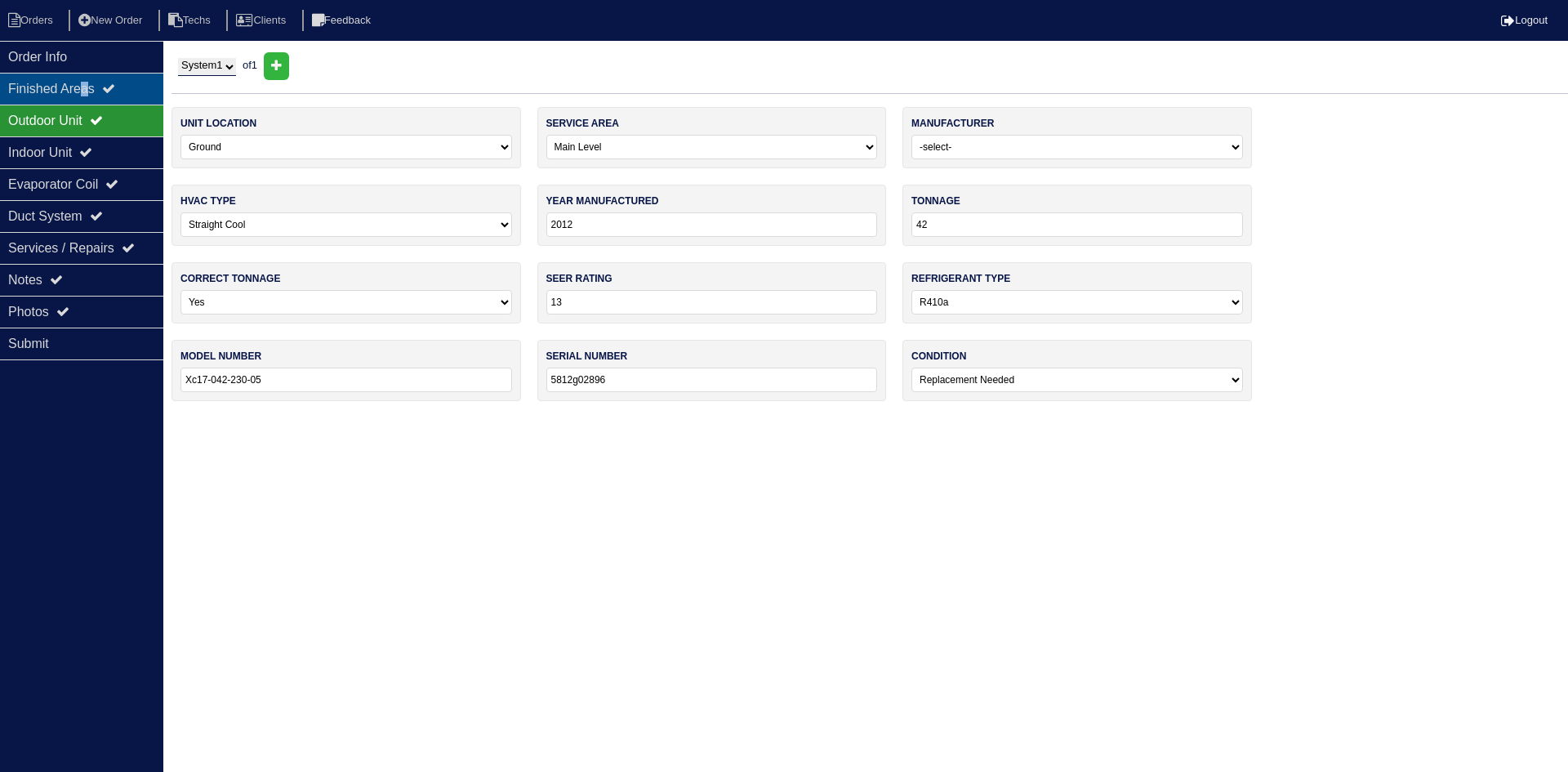
click at [89, 83] on div "Finished Areas" at bounding box center [81, 89] width 163 height 32
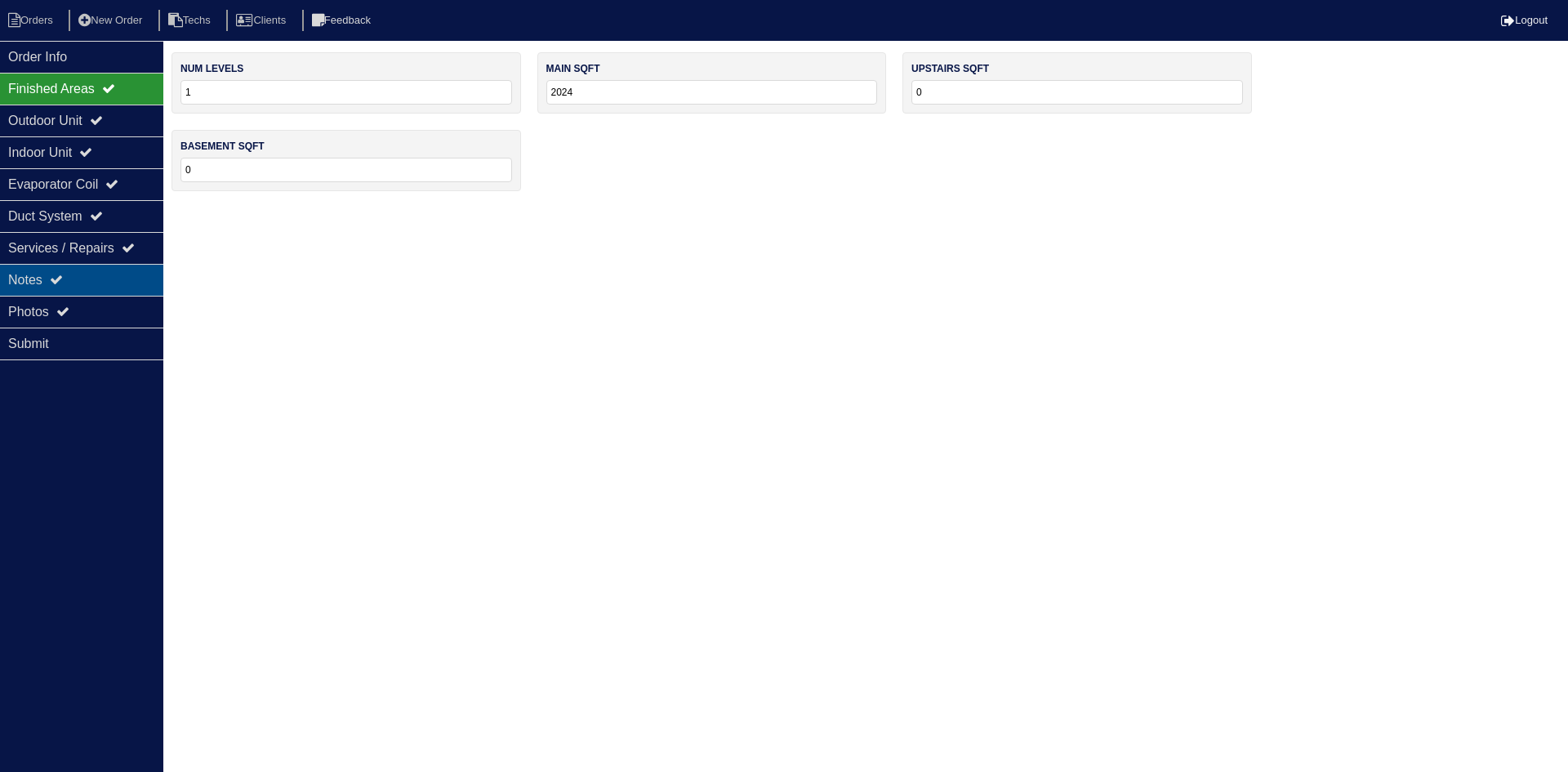
click at [71, 268] on div "Notes" at bounding box center [81, 279] width 163 height 32
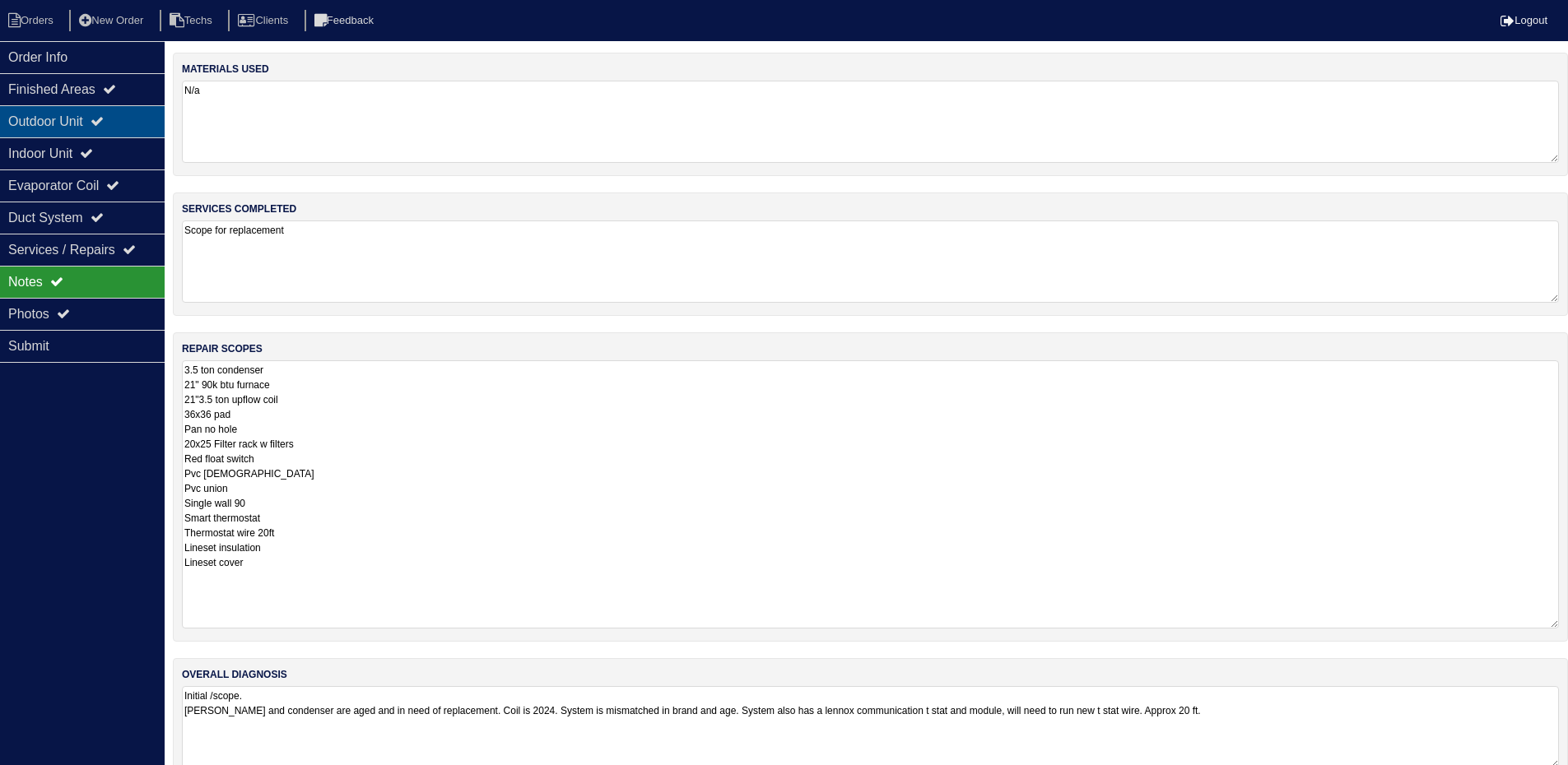
drag, startPoint x: 118, startPoint y: 108, endPoint x: 121, endPoint y: 123, distance: 15.3
click at [118, 108] on div "Outdoor Unit" at bounding box center [82, 121] width 164 height 32
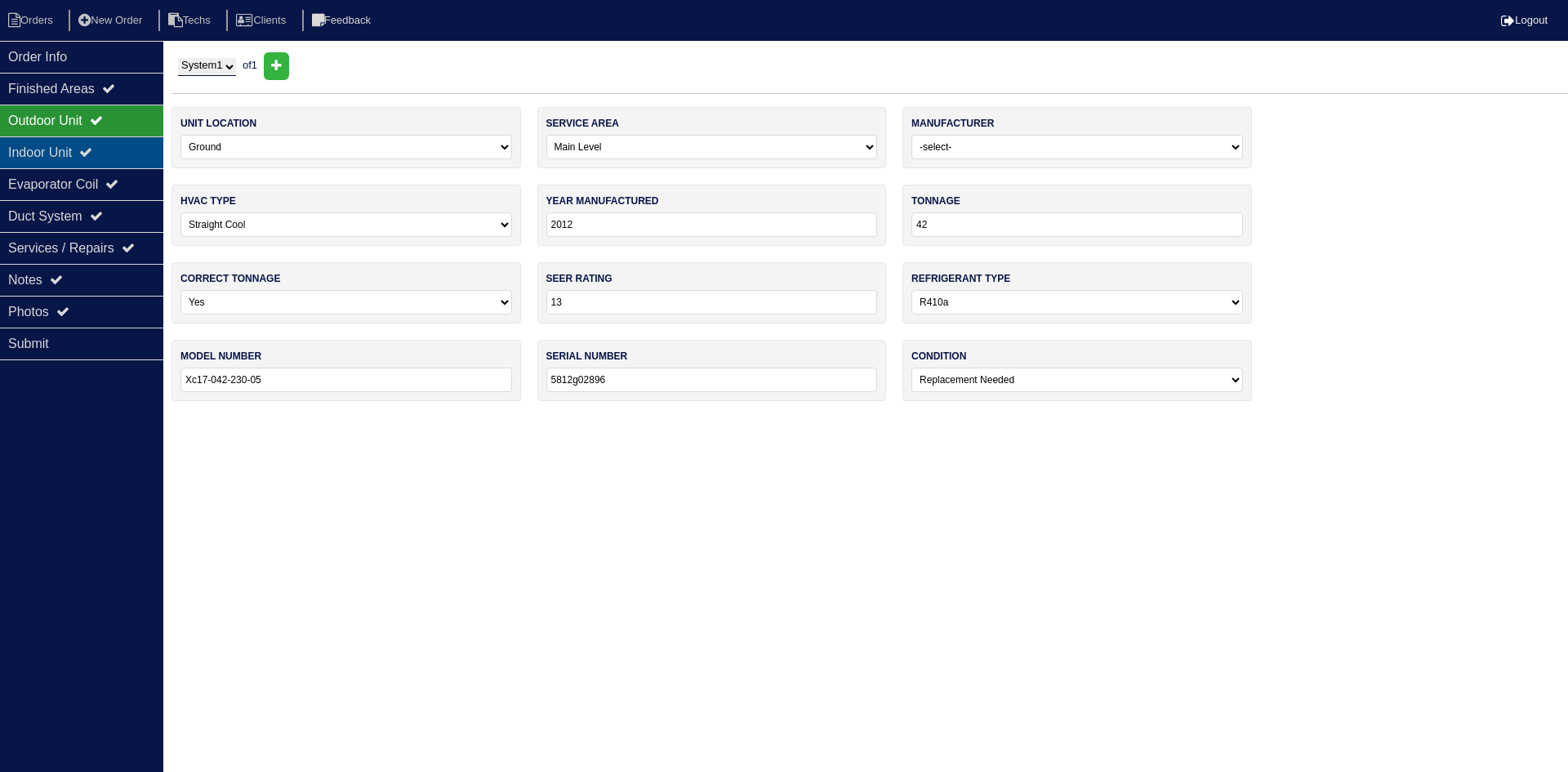
click at [113, 149] on div "Indoor Unit" at bounding box center [81, 152] width 163 height 32
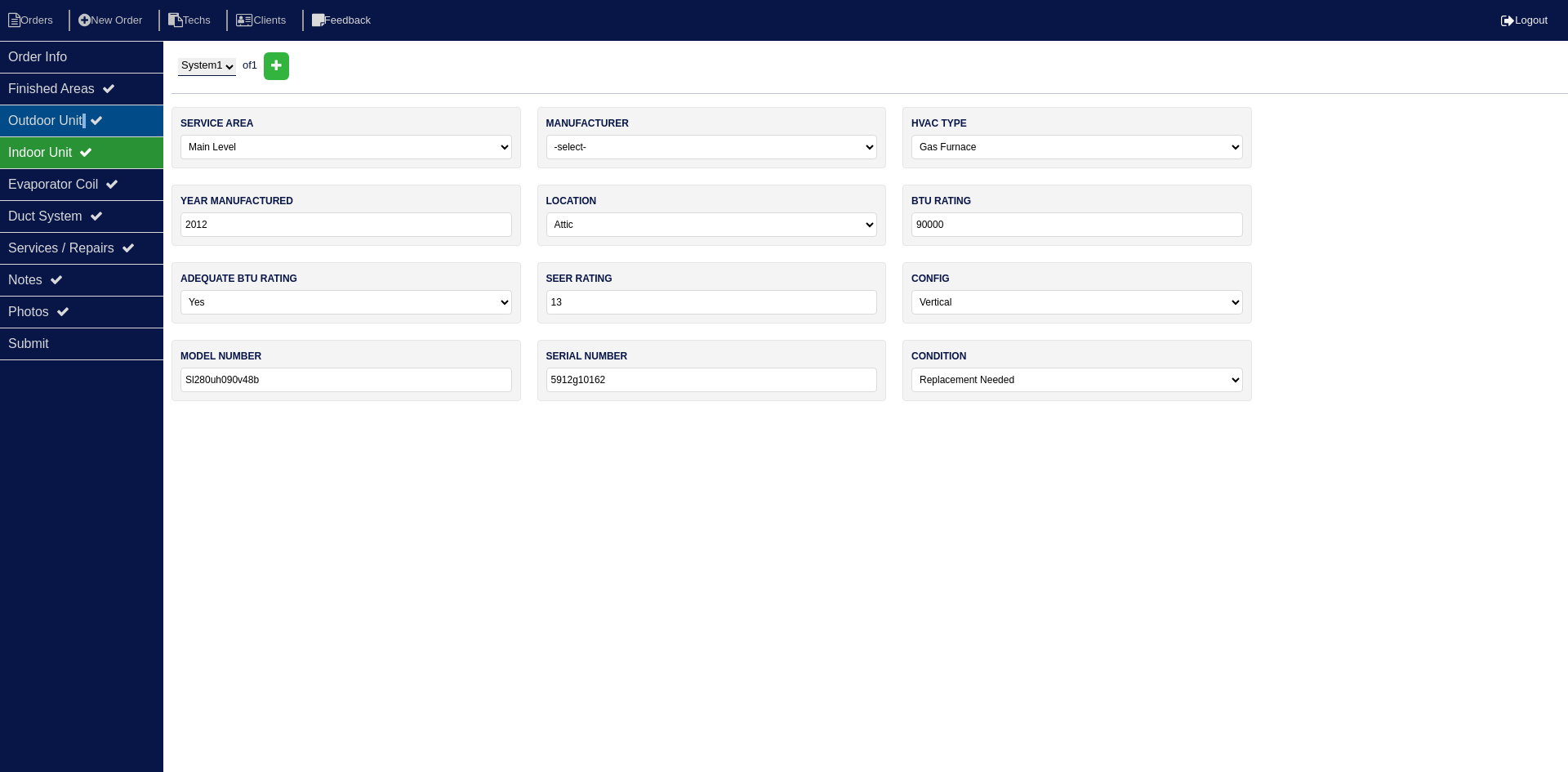
click at [94, 118] on div "Outdoor Unit" at bounding box center [81, 120] width 163 height 32
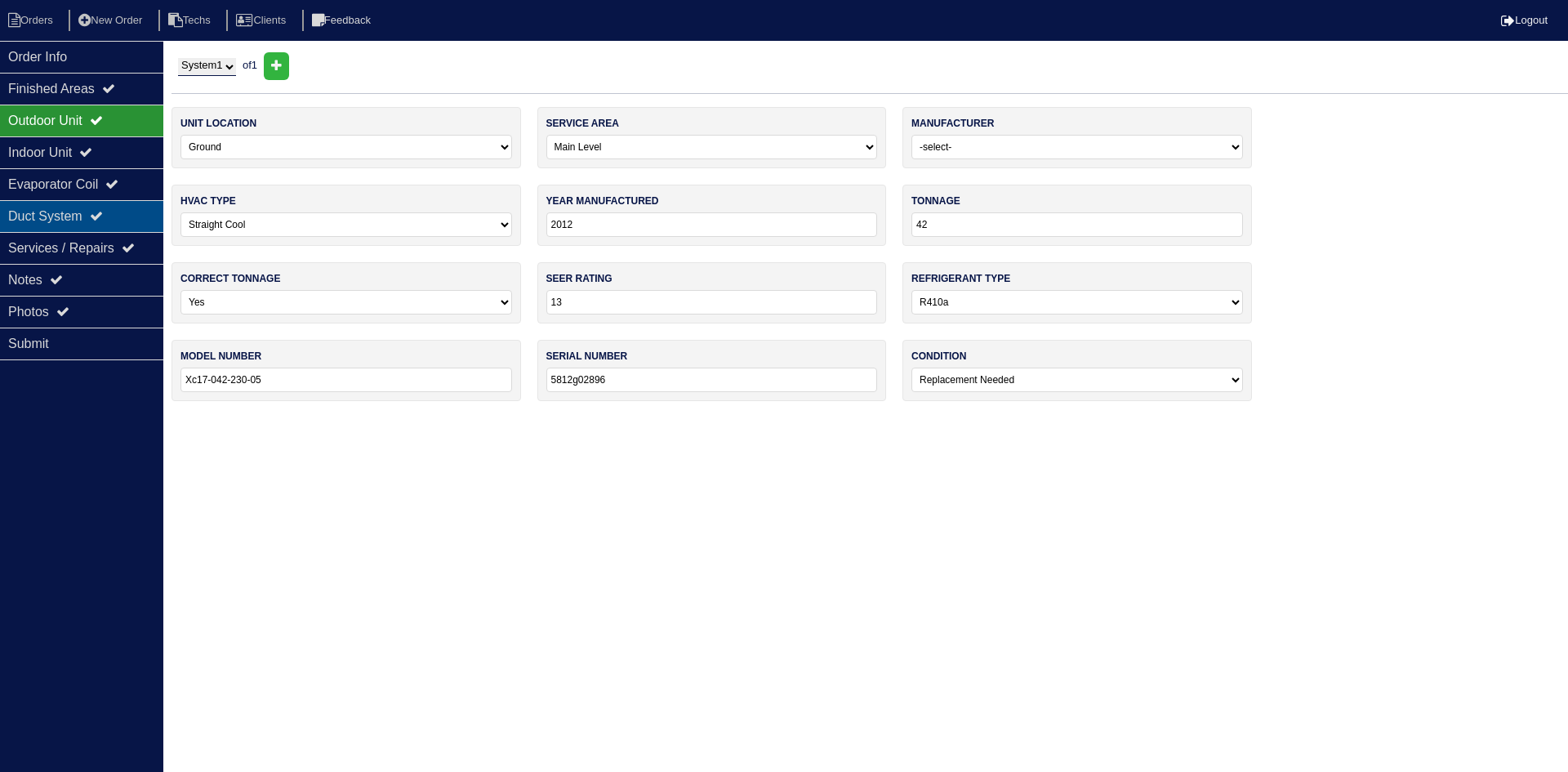
click at [103, 225] on div "Duct System" at bounding box center [81, 216] width 163 height 32
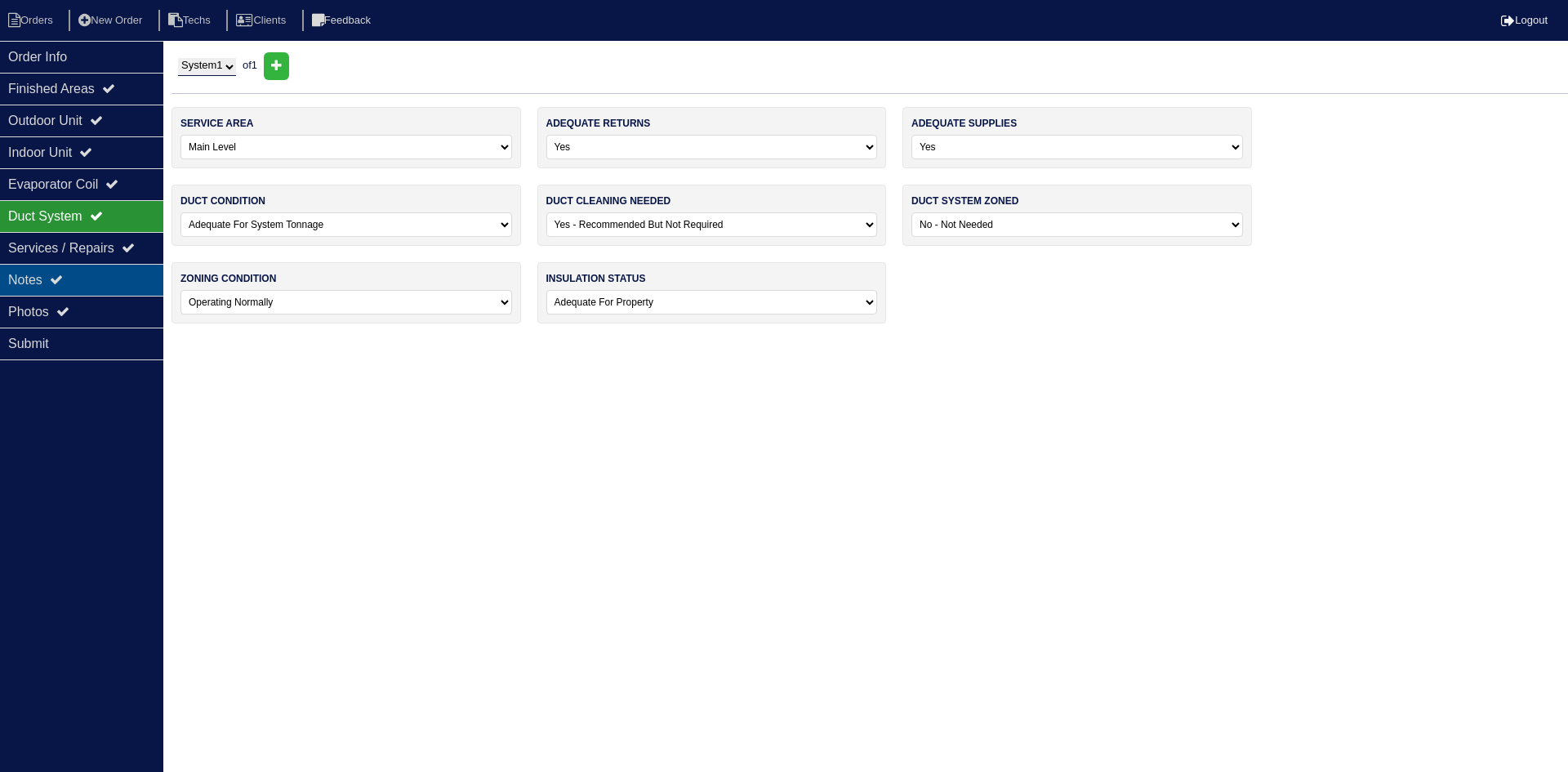
click at [89, 279] on div "Notes" at bounding box center [81, 279] width 163 height 32
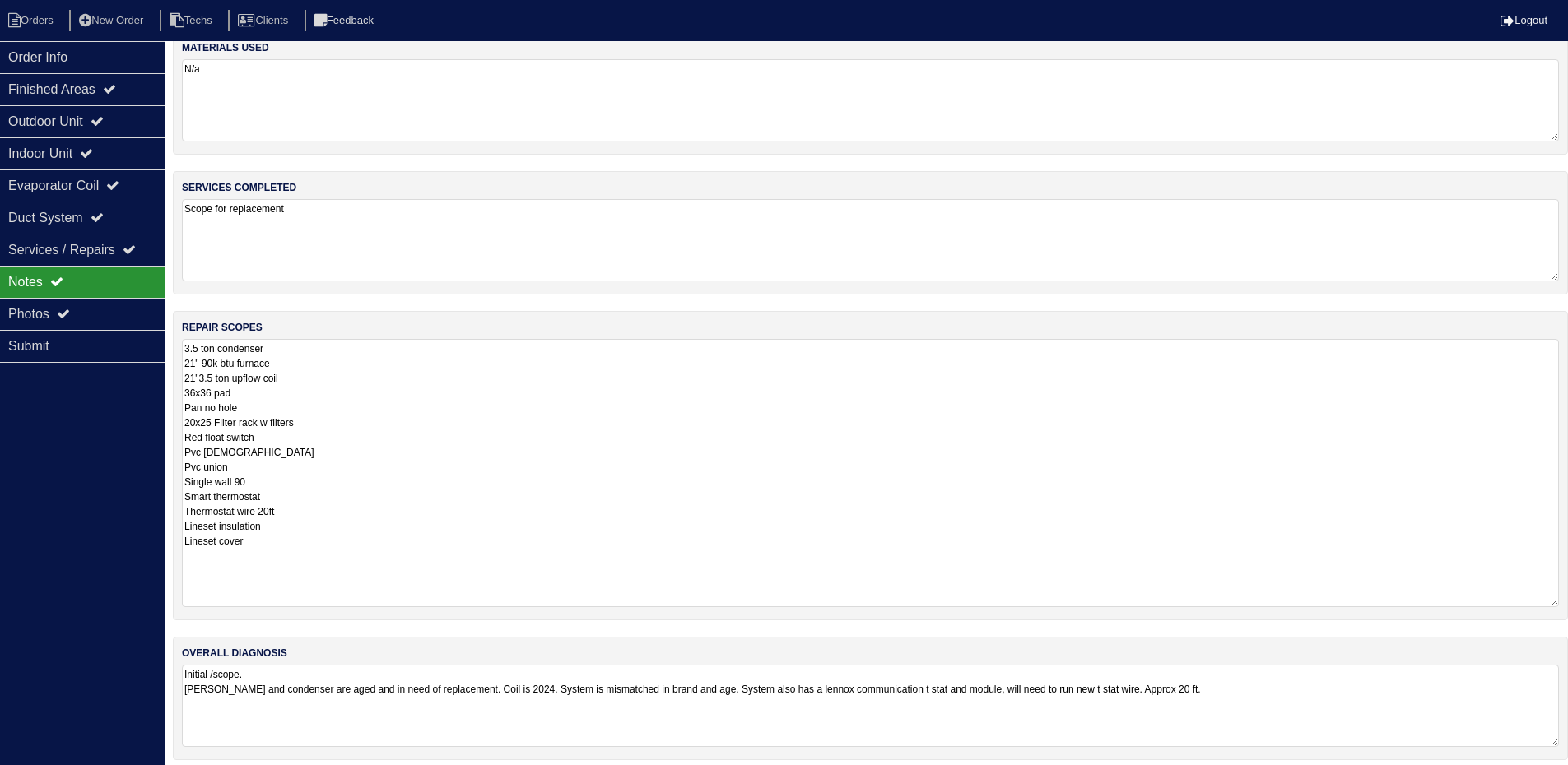
scroll to position [33, 0]
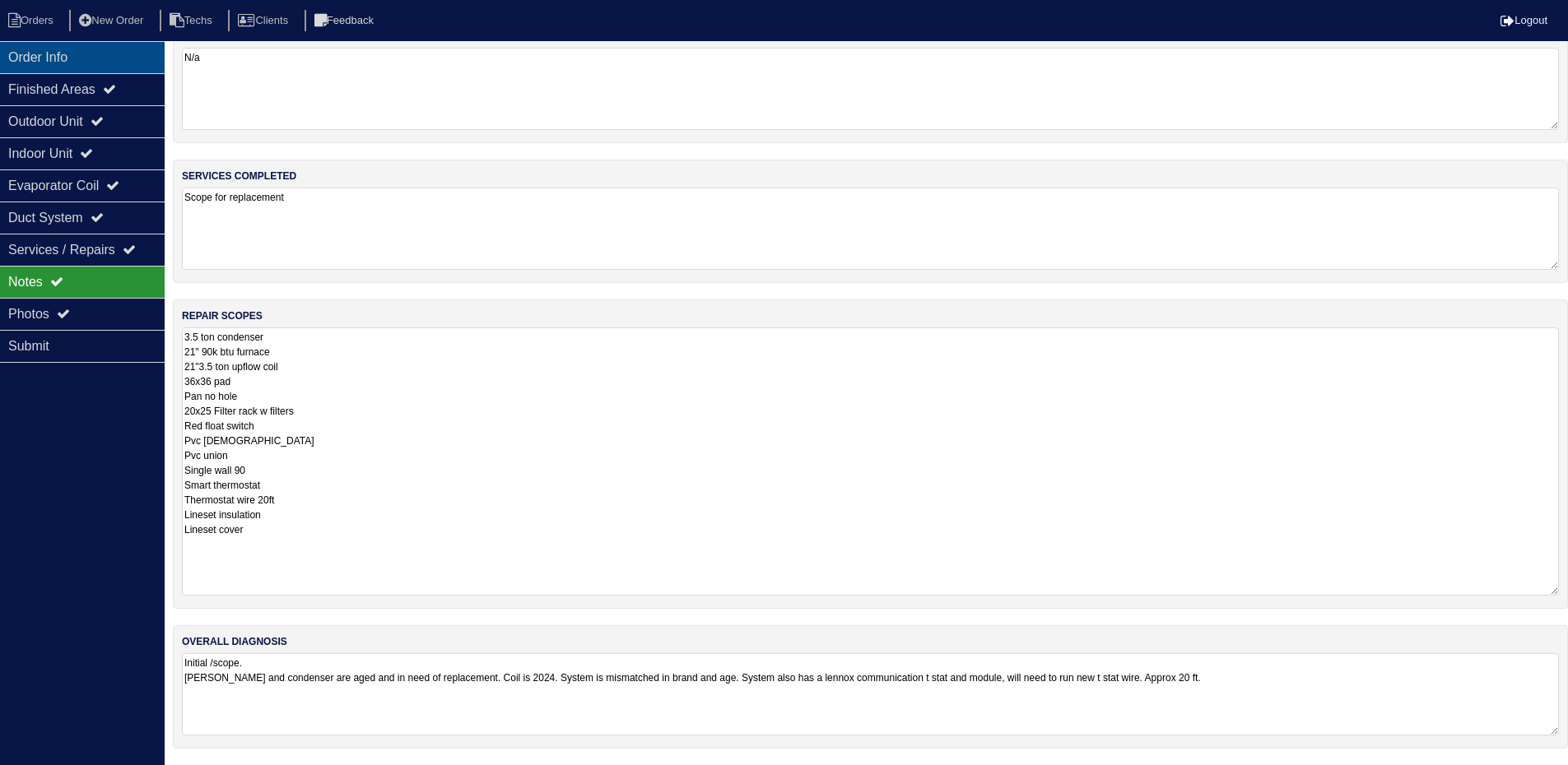
click at [49, 55] on div "Order Info" at bounding box center [82, 57] width 164 height 32
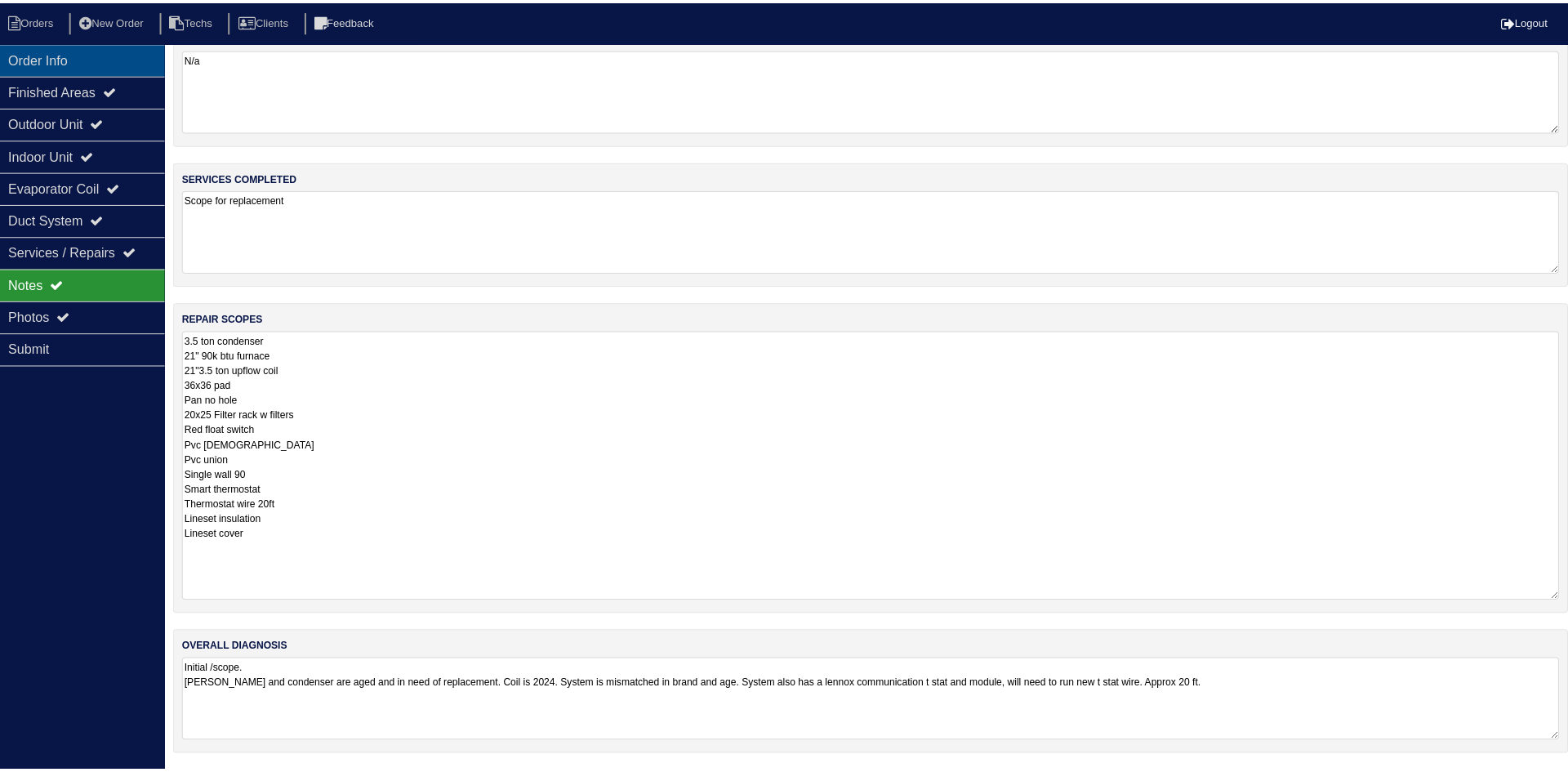
scroll to position [0, 0]
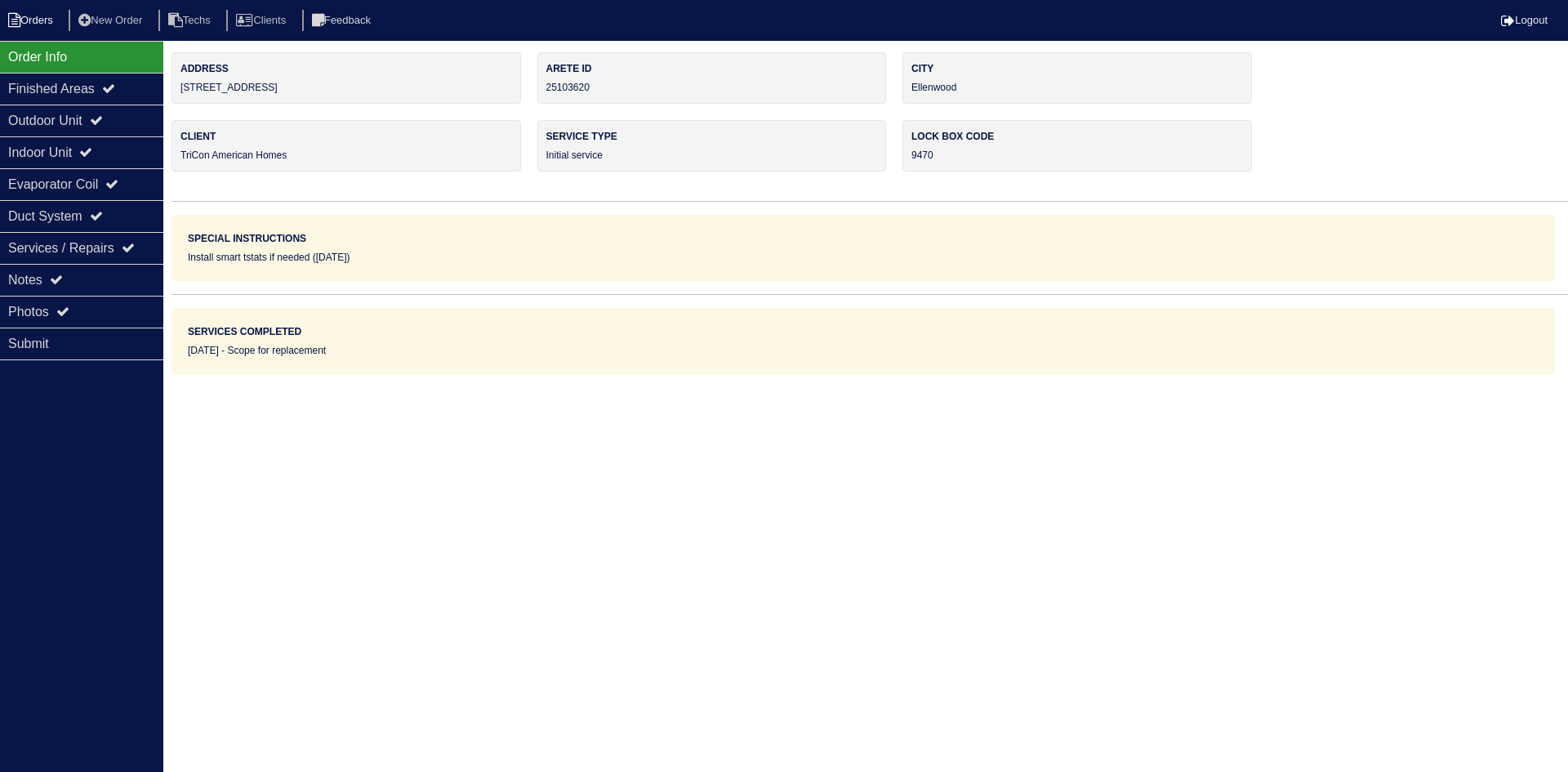
click at [37, 28] on li "Orders" at bounding box center [33, 21] width 66 height 22
select select "15"
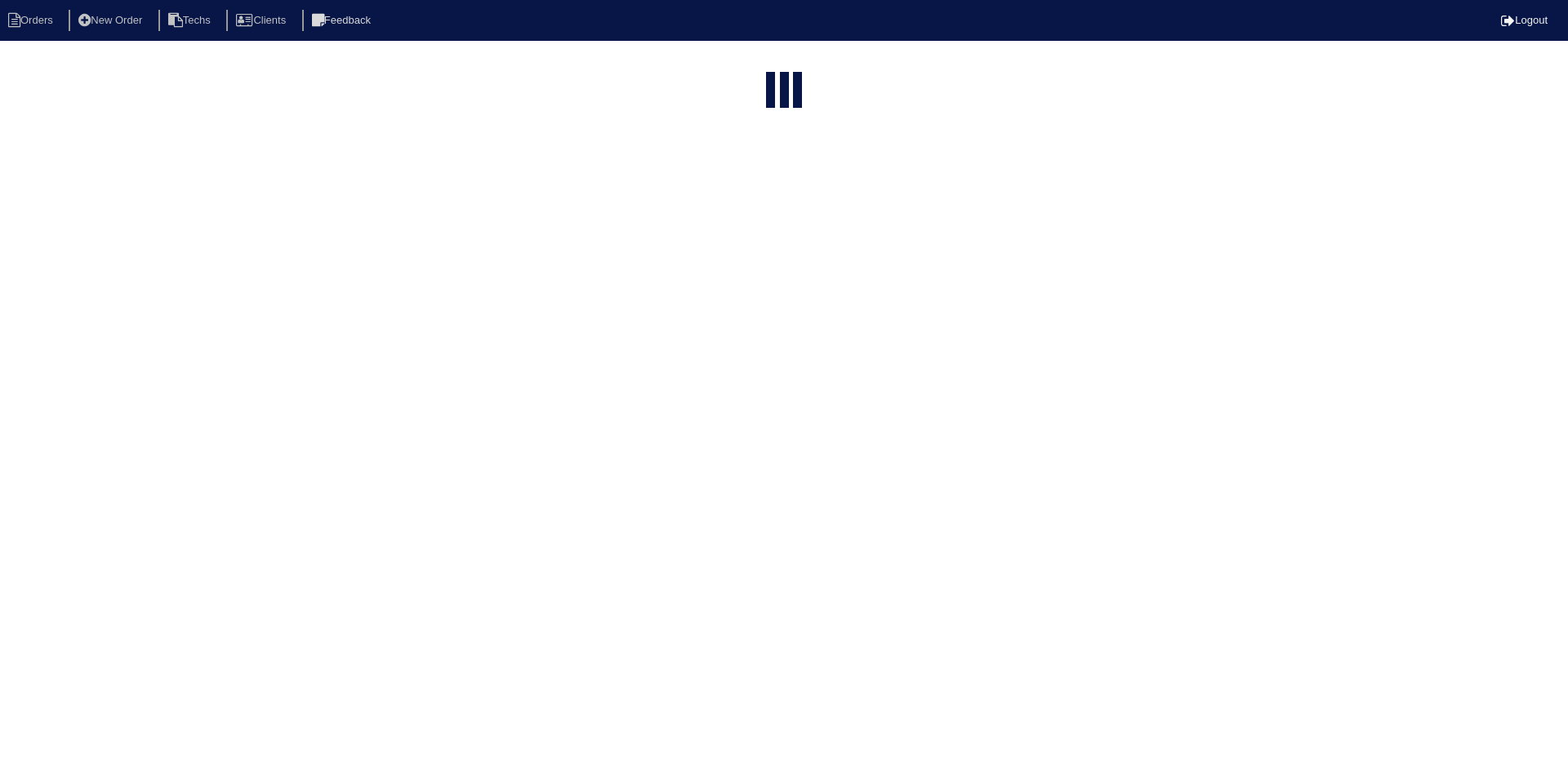
type input "243"
select select "field complete"
select select "need to quote"
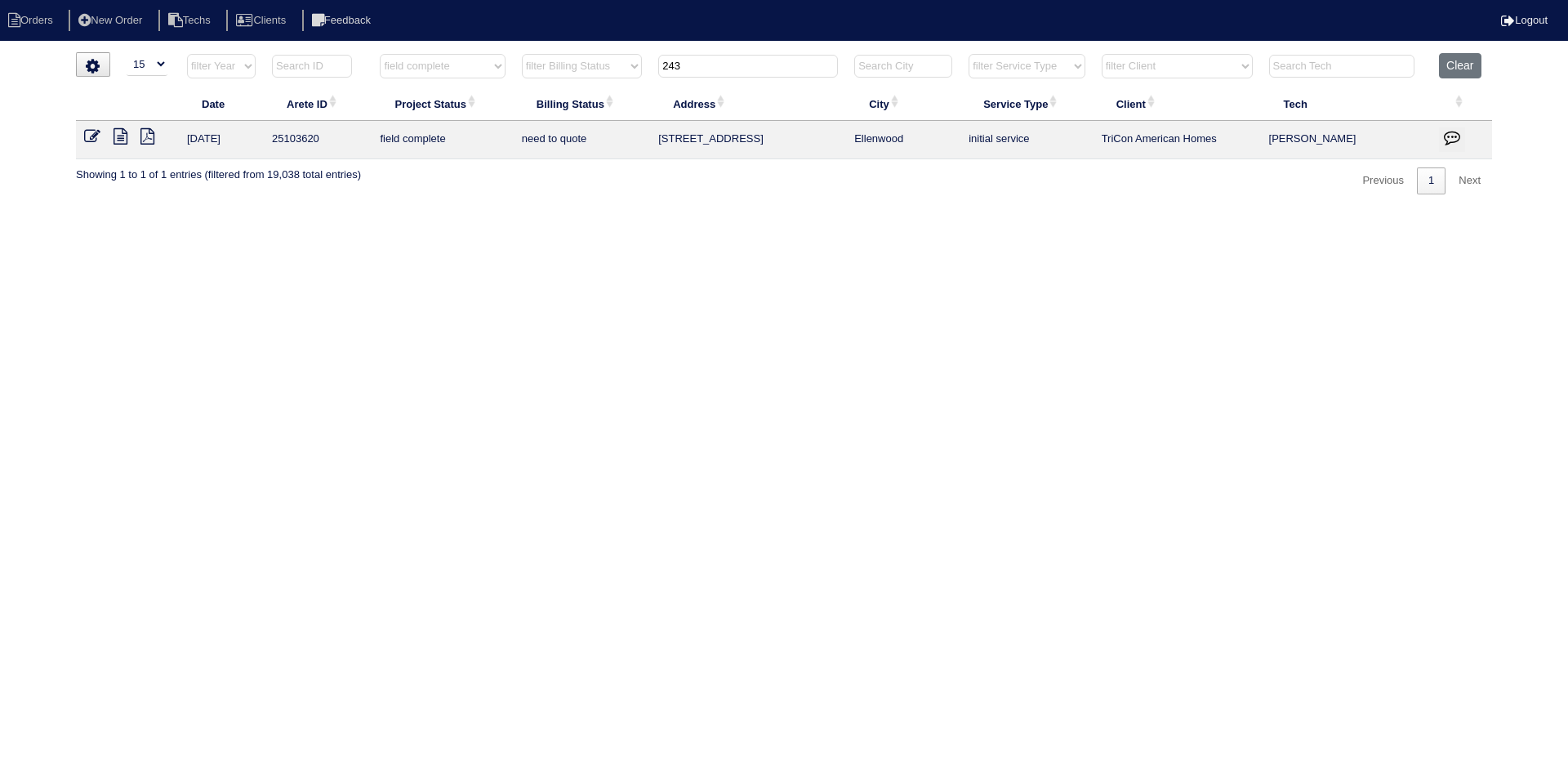
click at [121, 135] on icon at bounding box center [120, 136] width 14 height 17
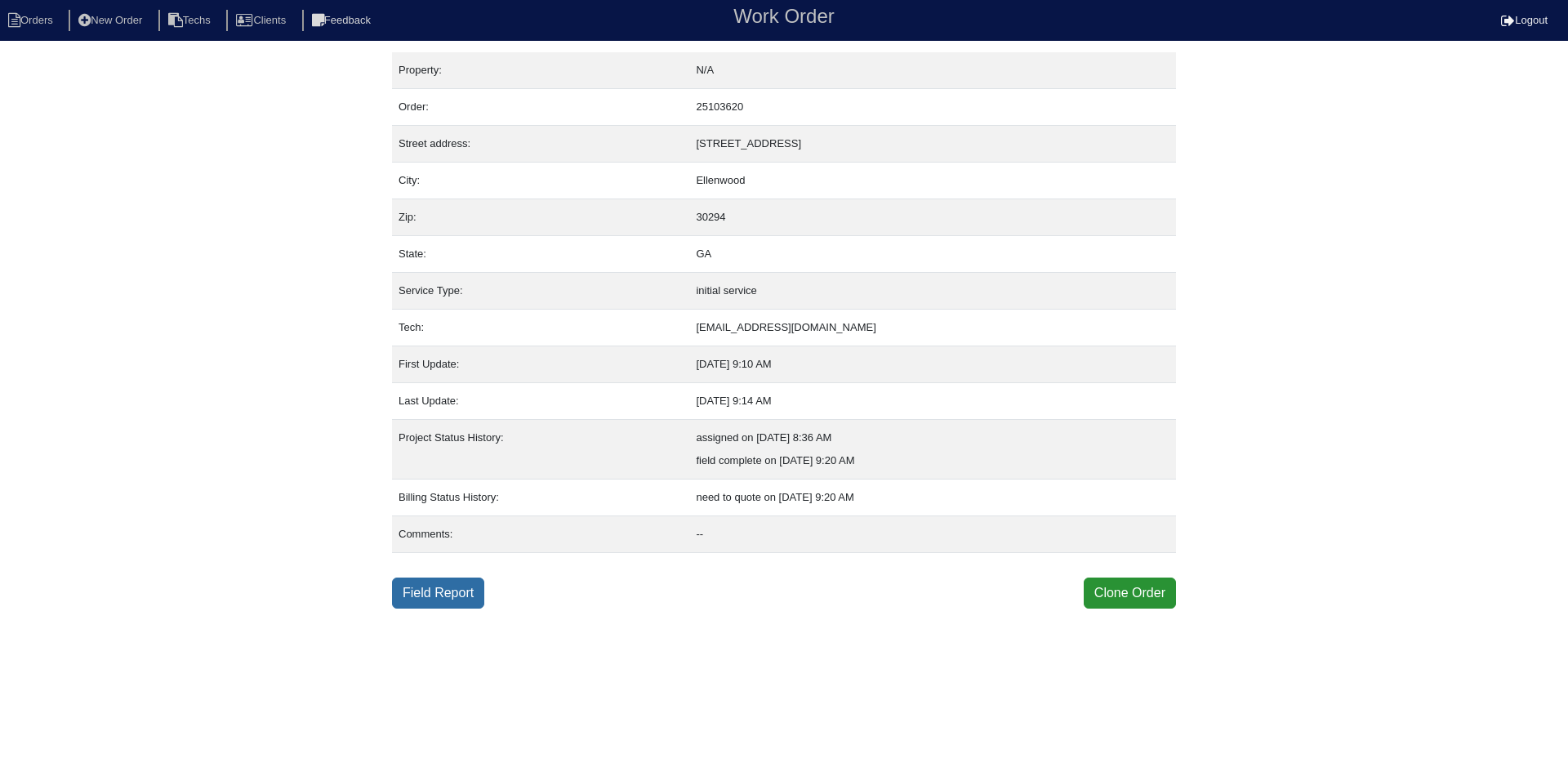
click at [447, 598] on link "Field Report" at bounding box center [438, 592] width 92 height 31
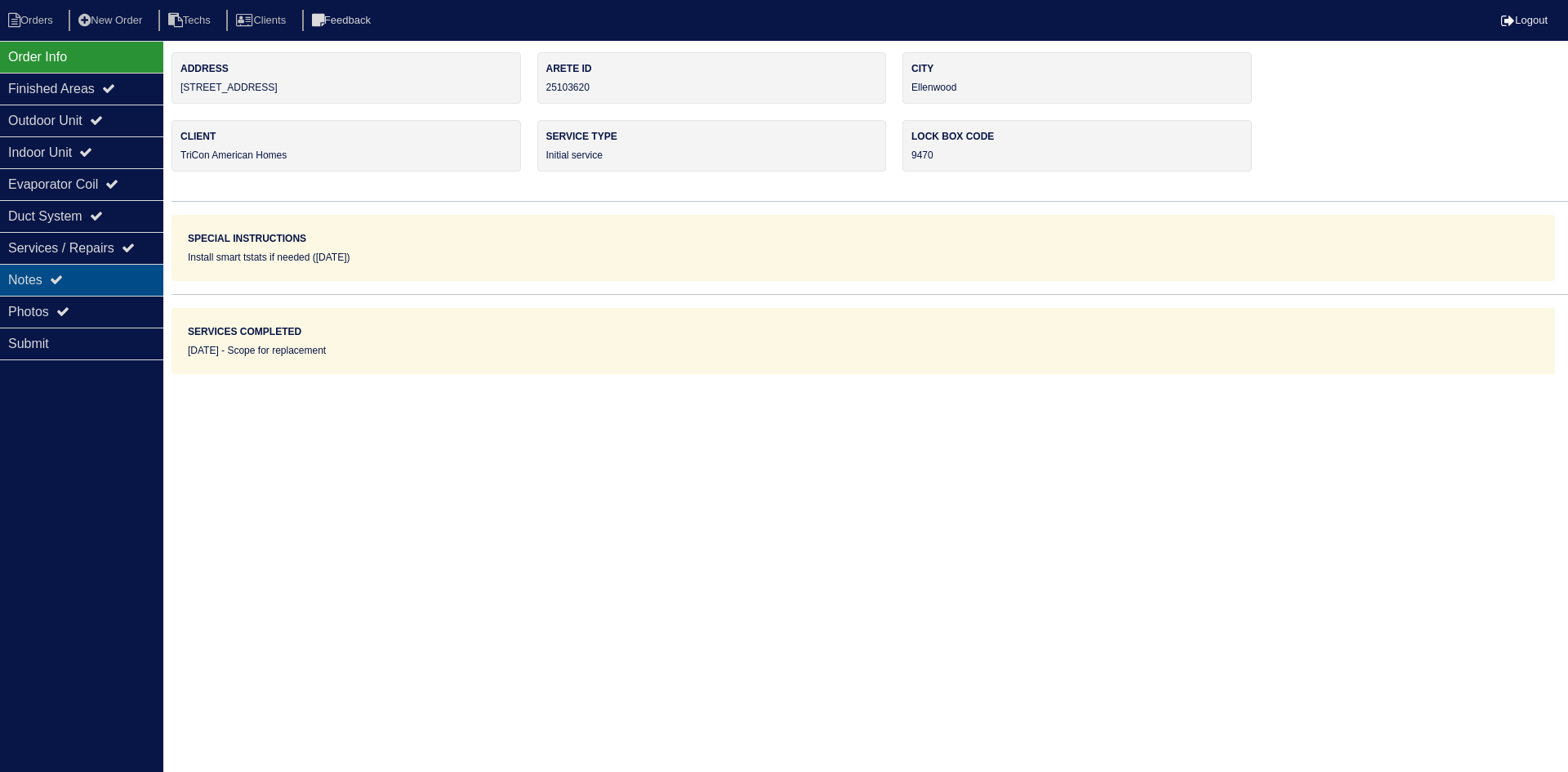
click at [74, 286] on div "Notes" at bounding box center [81, 279] width 163 height 32
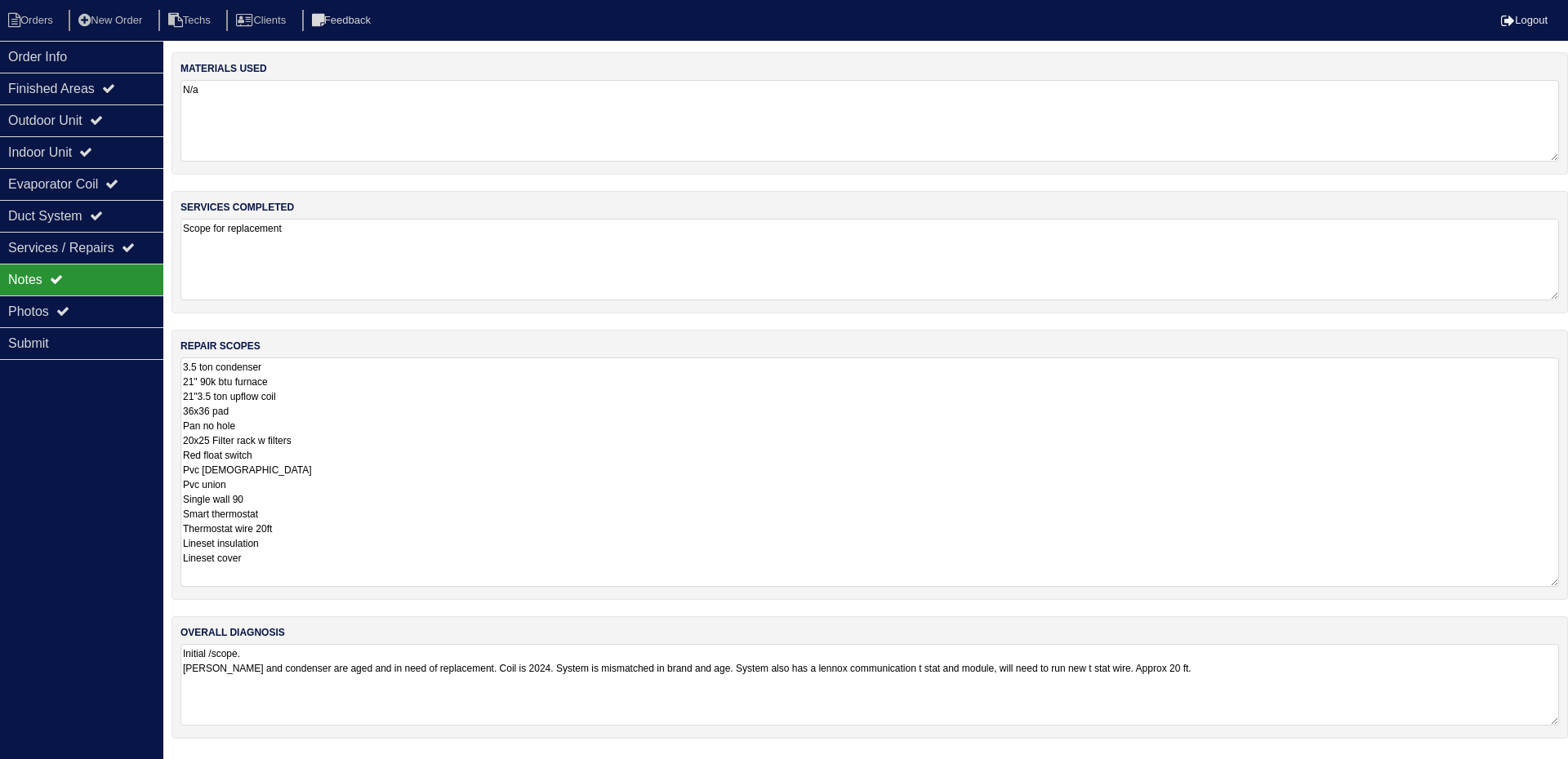
drag, startPoint x: 1555, startPoint y: 436, endPoint x: 1567, endPoint y: 583, distance: 147.5
click at [1567, 583] on div "repair scopes 3.5 ton condenser 21" 90k btu furnace 21"3.5 ton upflow coil 36x3…" at bounding box center [870, 464] width 1397 height 270
click at [55, 308] on div "Photos" at bounding box center [81, 311] width 163 height 32
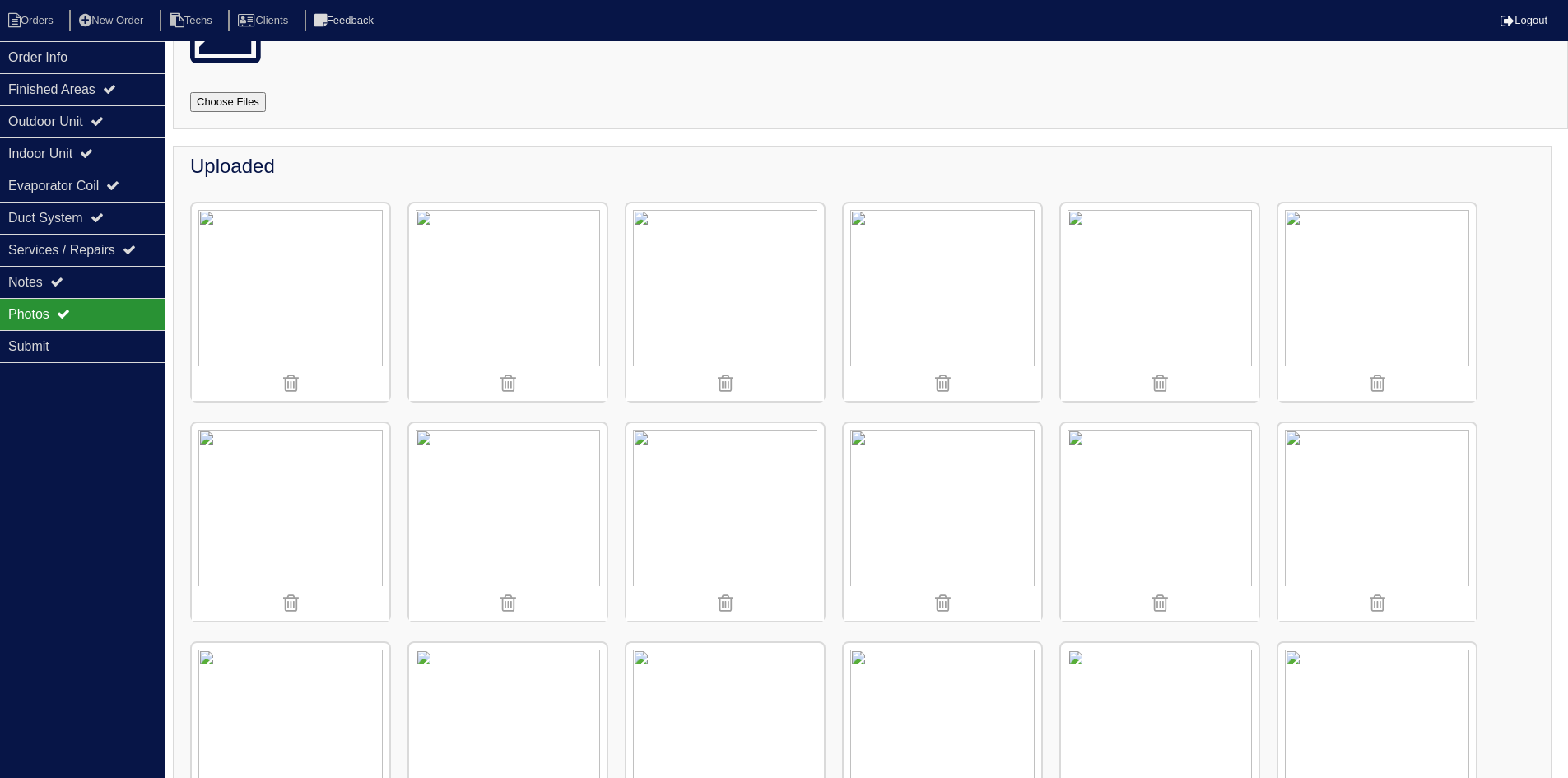
scroll to position [88, 0]
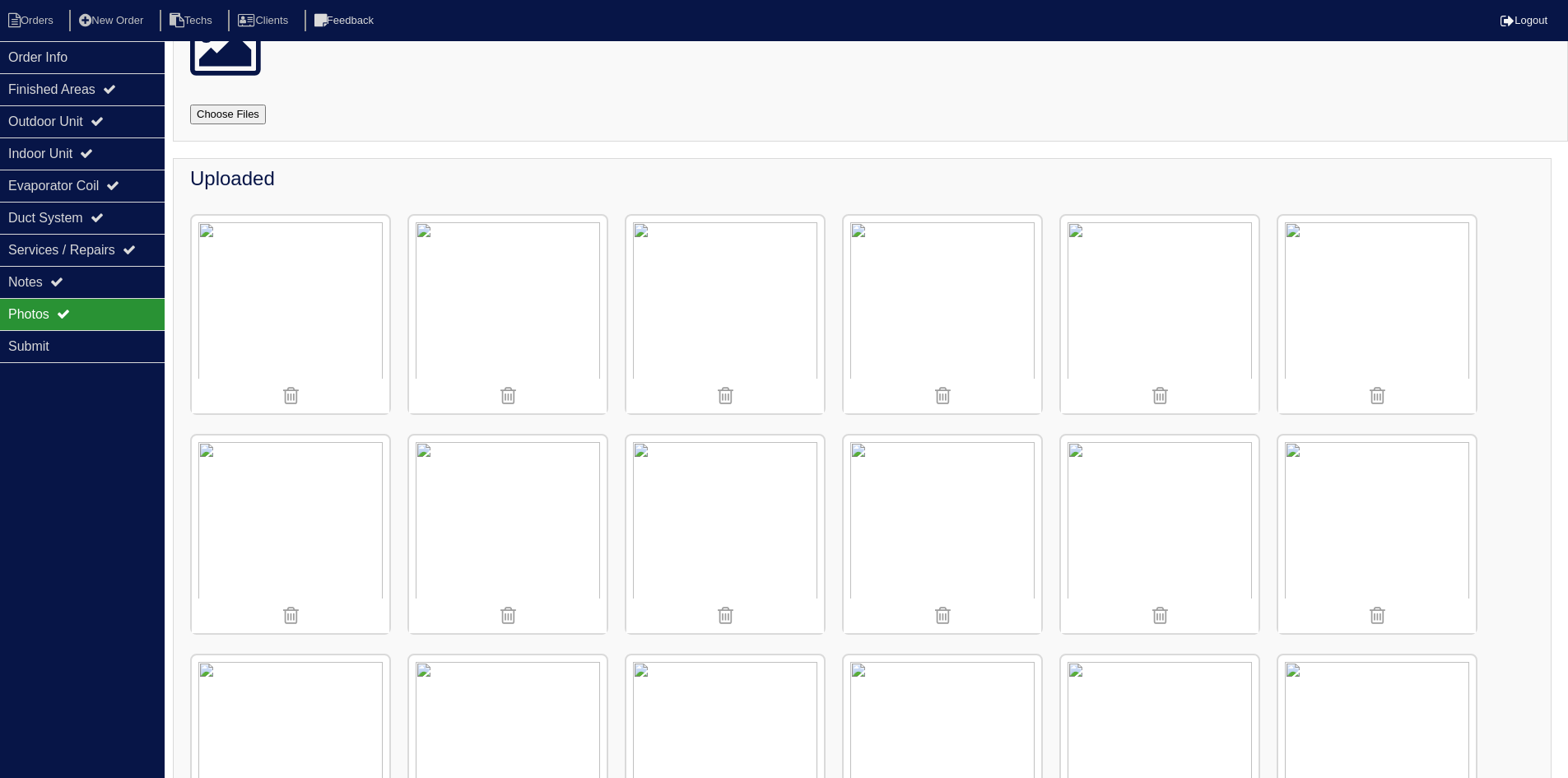
click at [1148, 354] on img at bounding box center [1160, 314] width 197 height 197
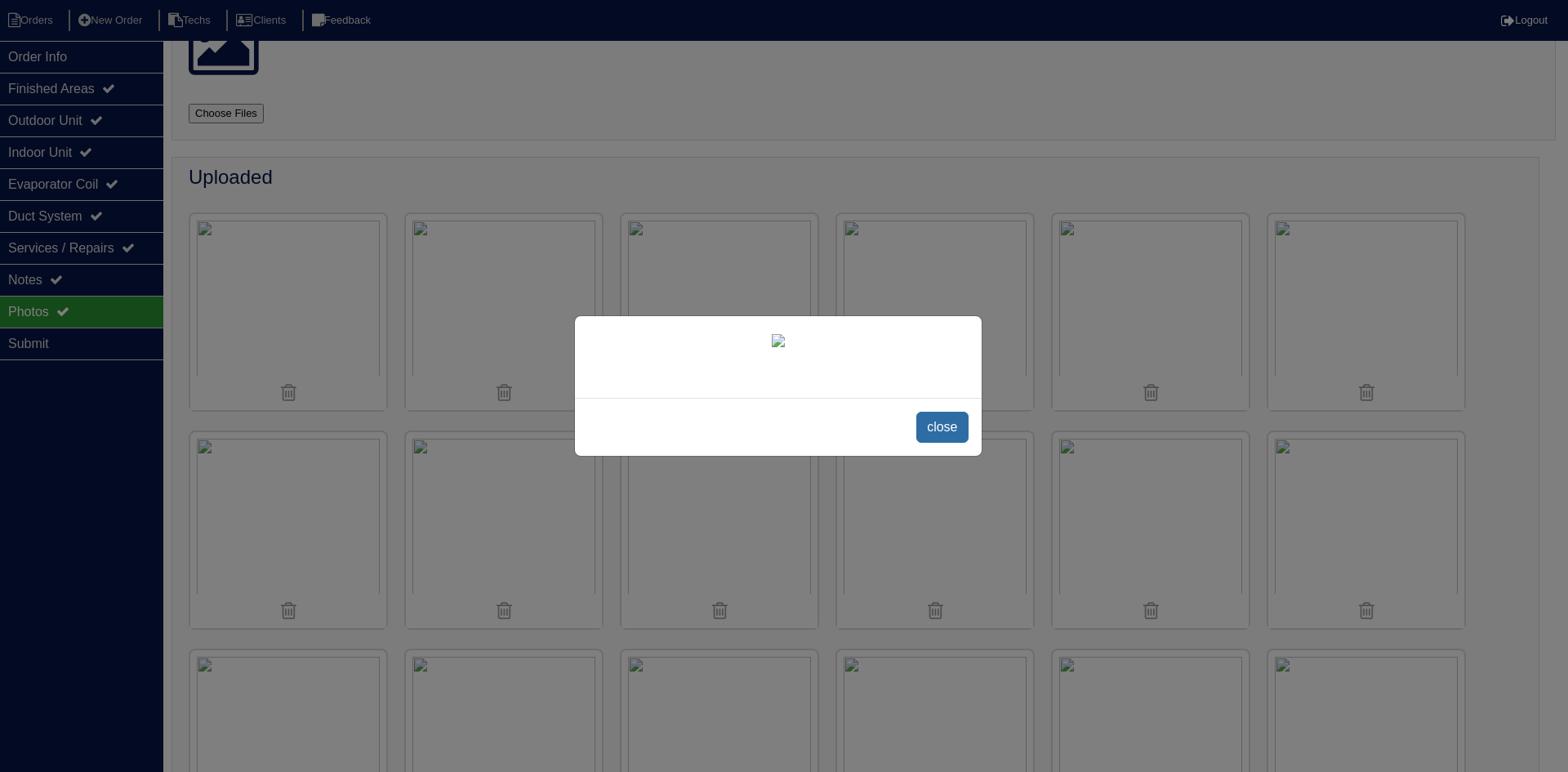
click at [947, 428] on span "close" at bounding box center [942, 427] width 52 height 31
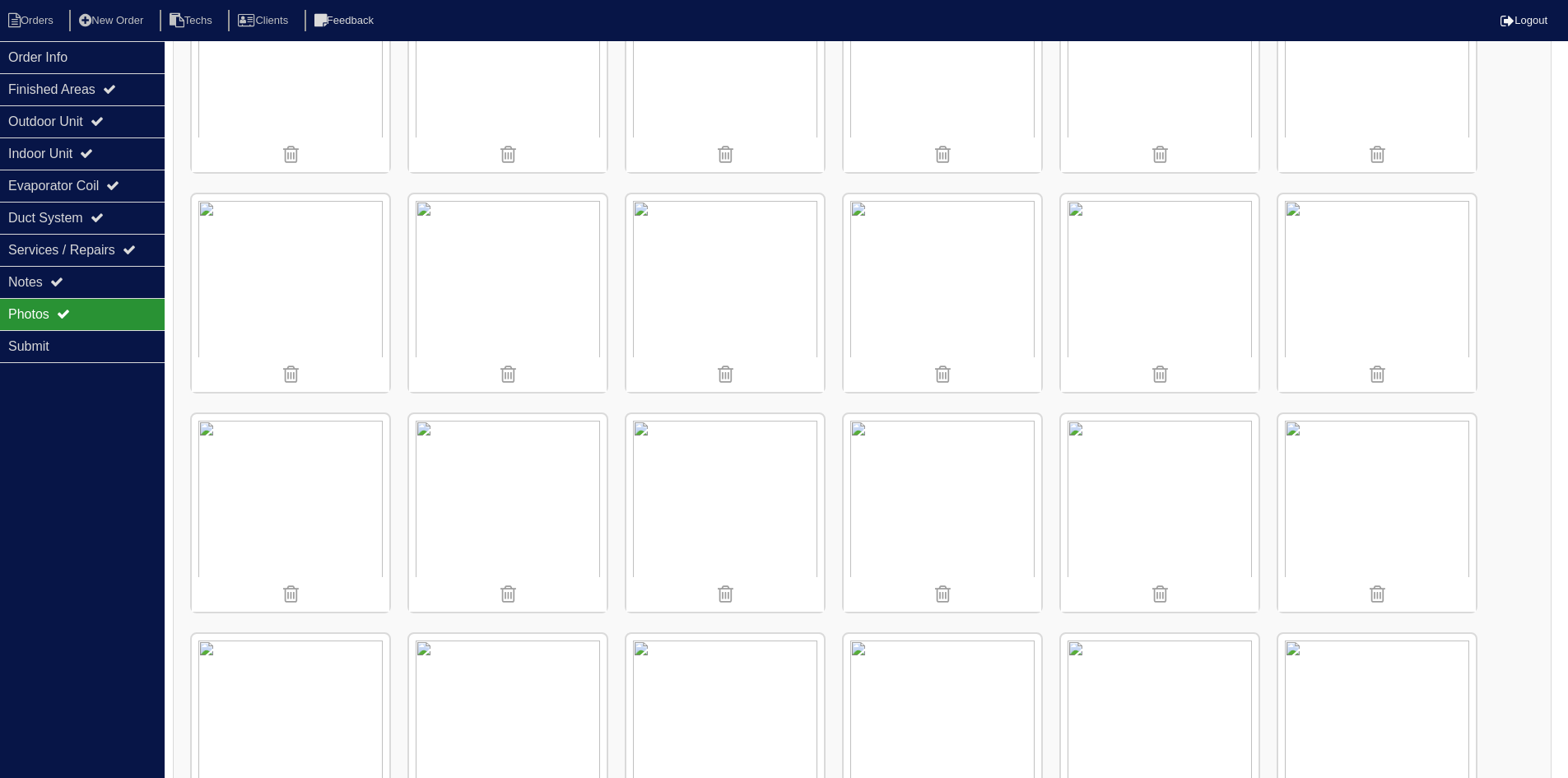
scroll to position [417, 0]
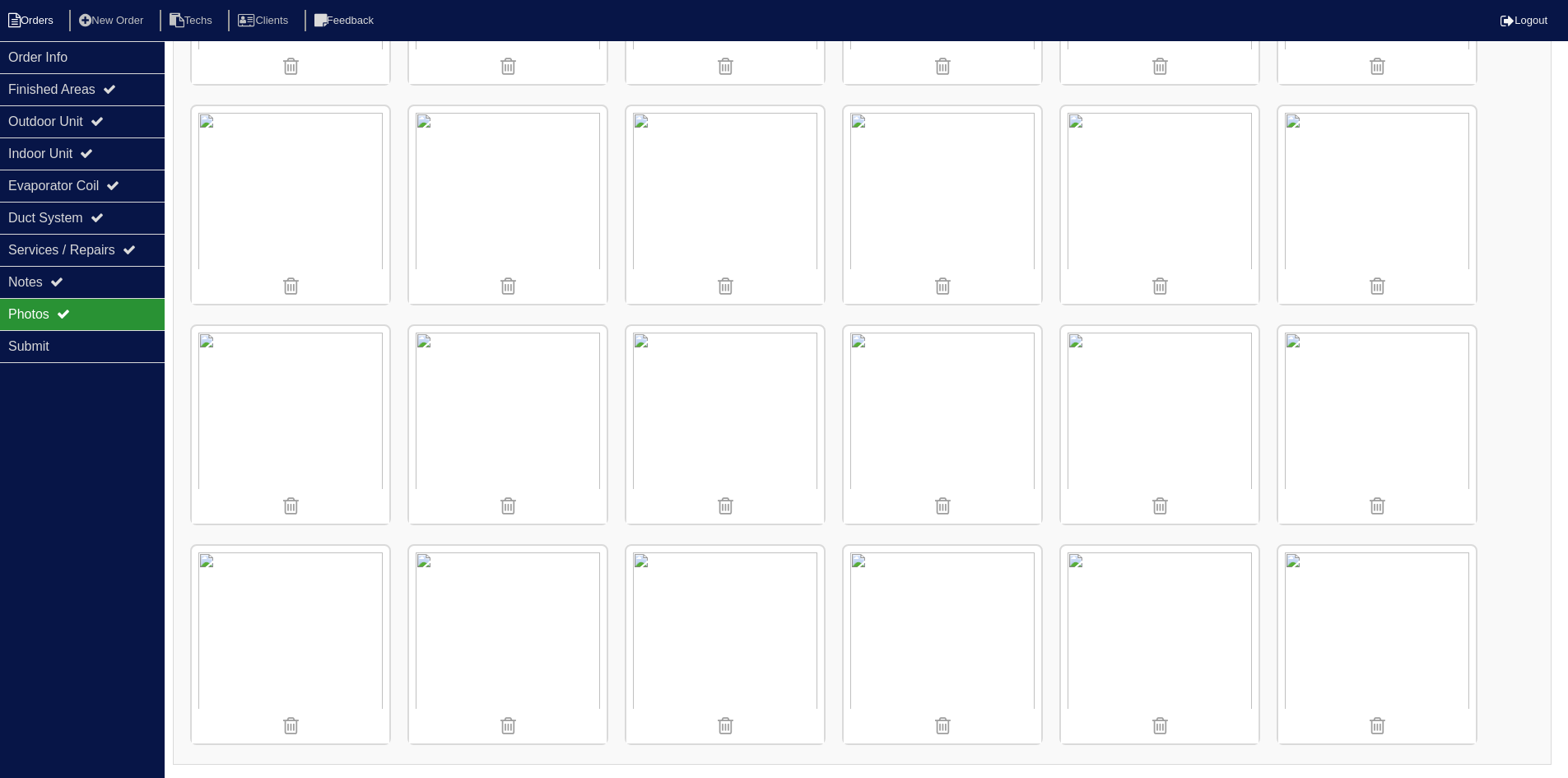
click at [43, 16] on li "Orders" at bounding box center [33, 21] width 67 height 22
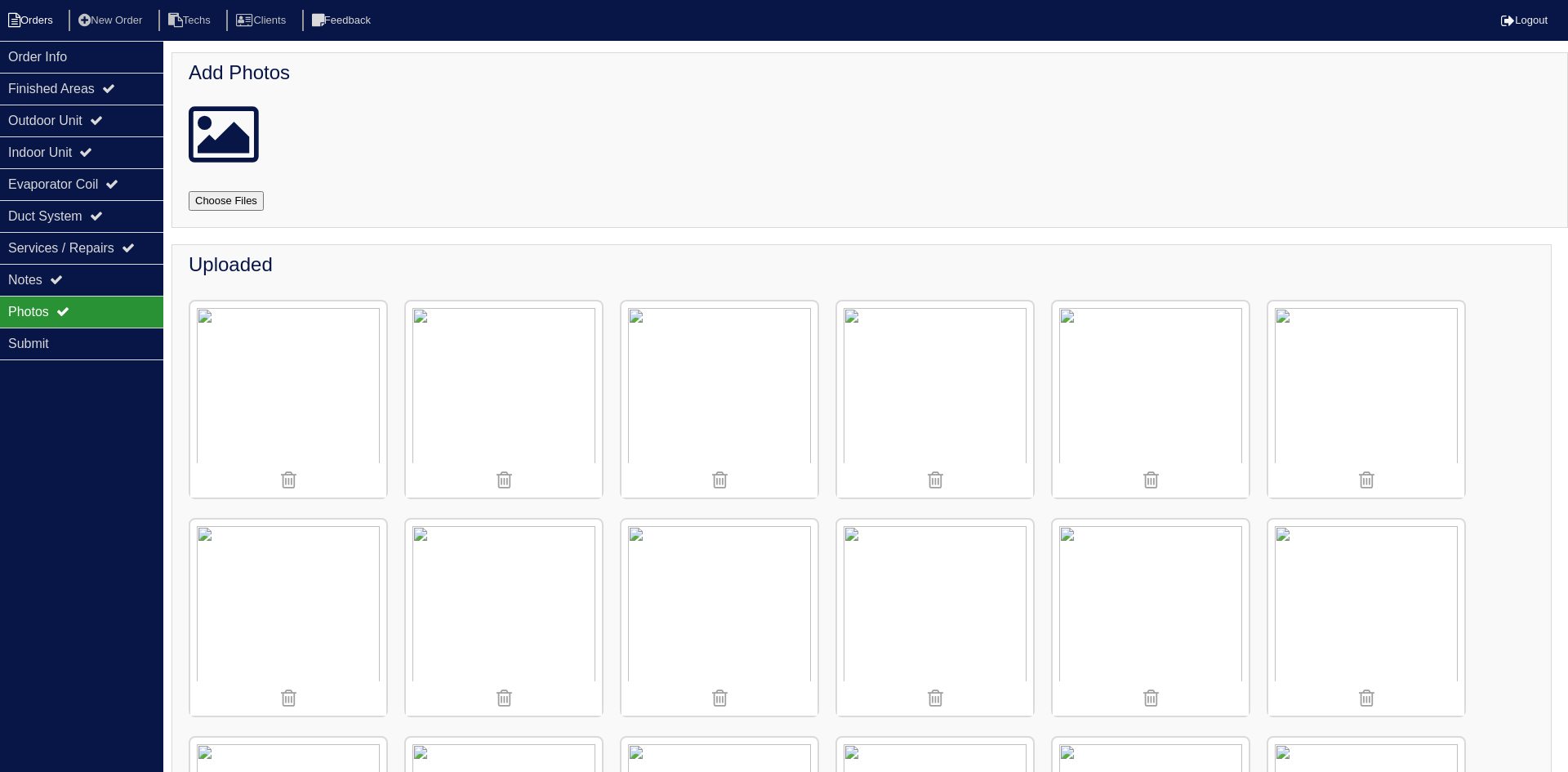
select select "15"
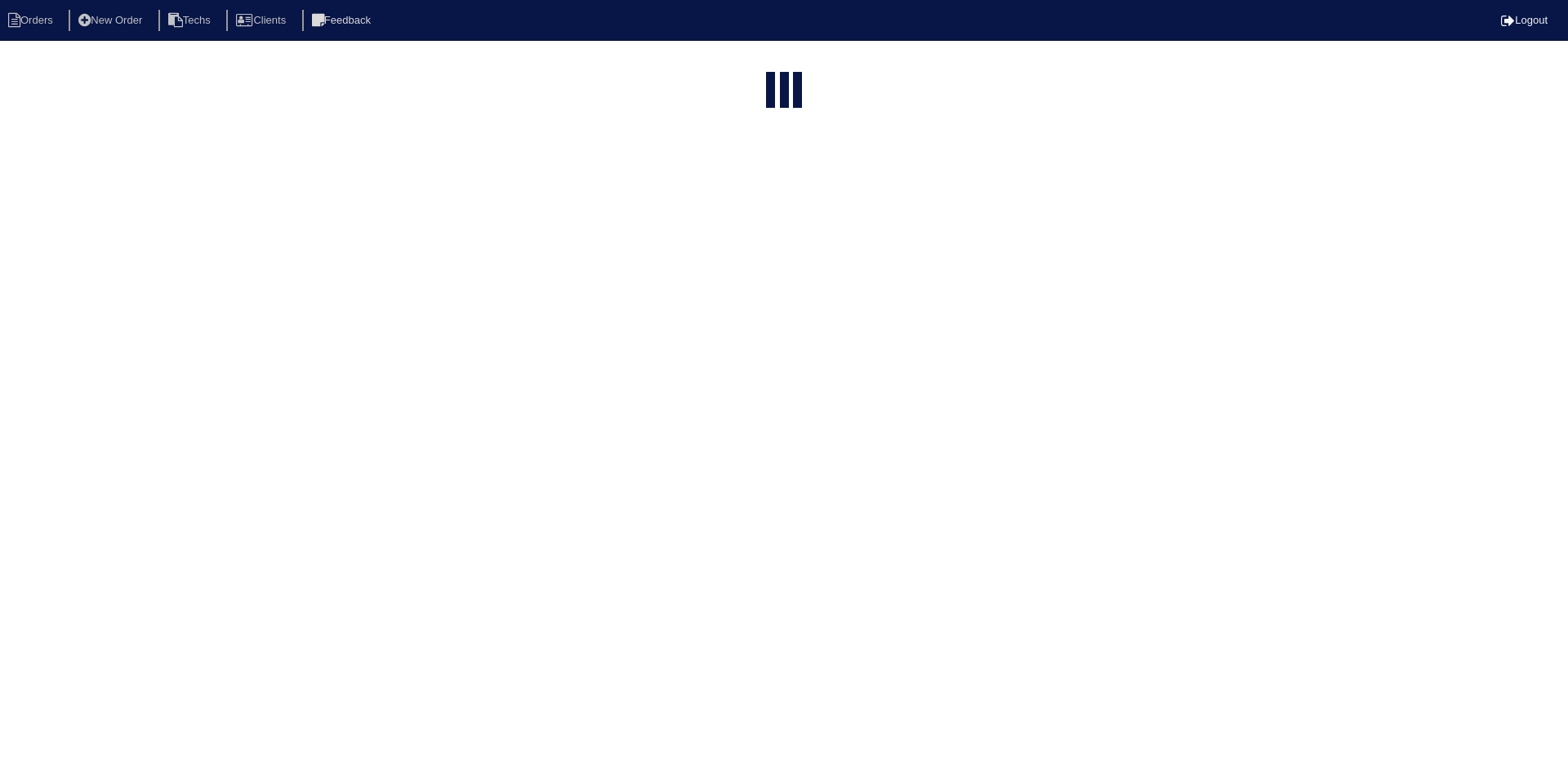
type input "243"
select select "field complete"
select select "need to quote"
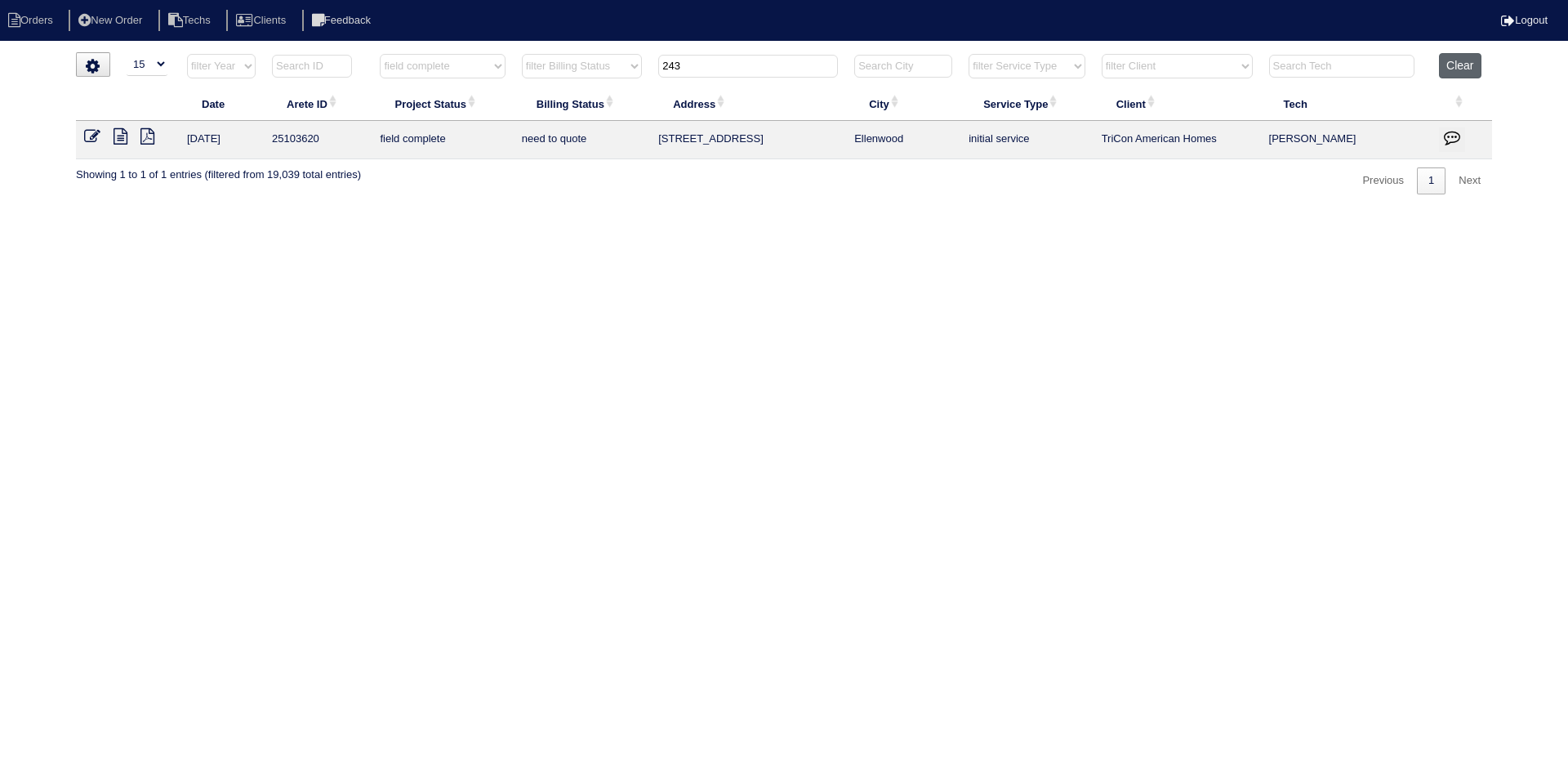
click at [1463, 74] on button "Clear" at bounding box center [1460, 65] width 42 height 25
select select
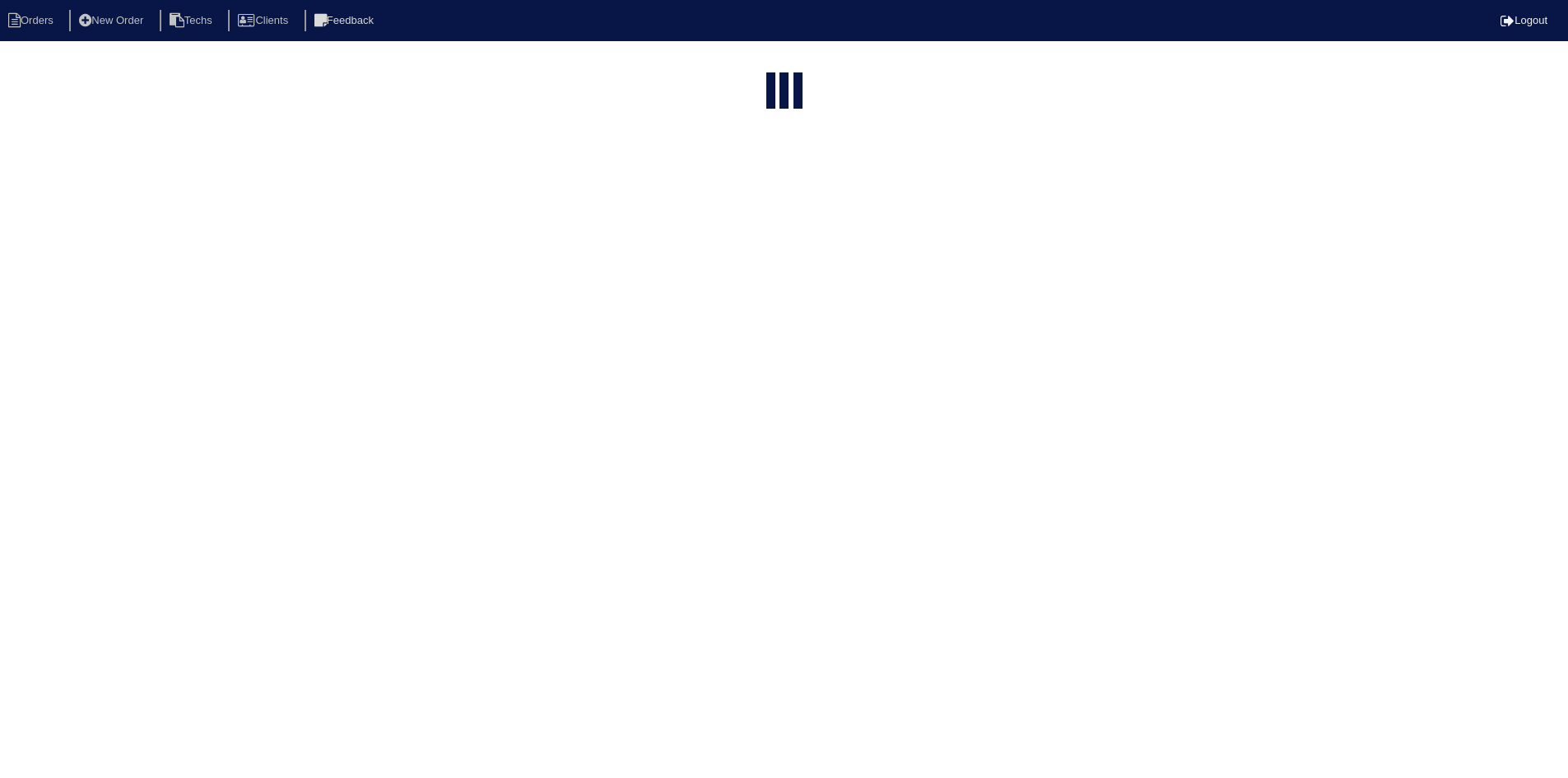
select select "15"
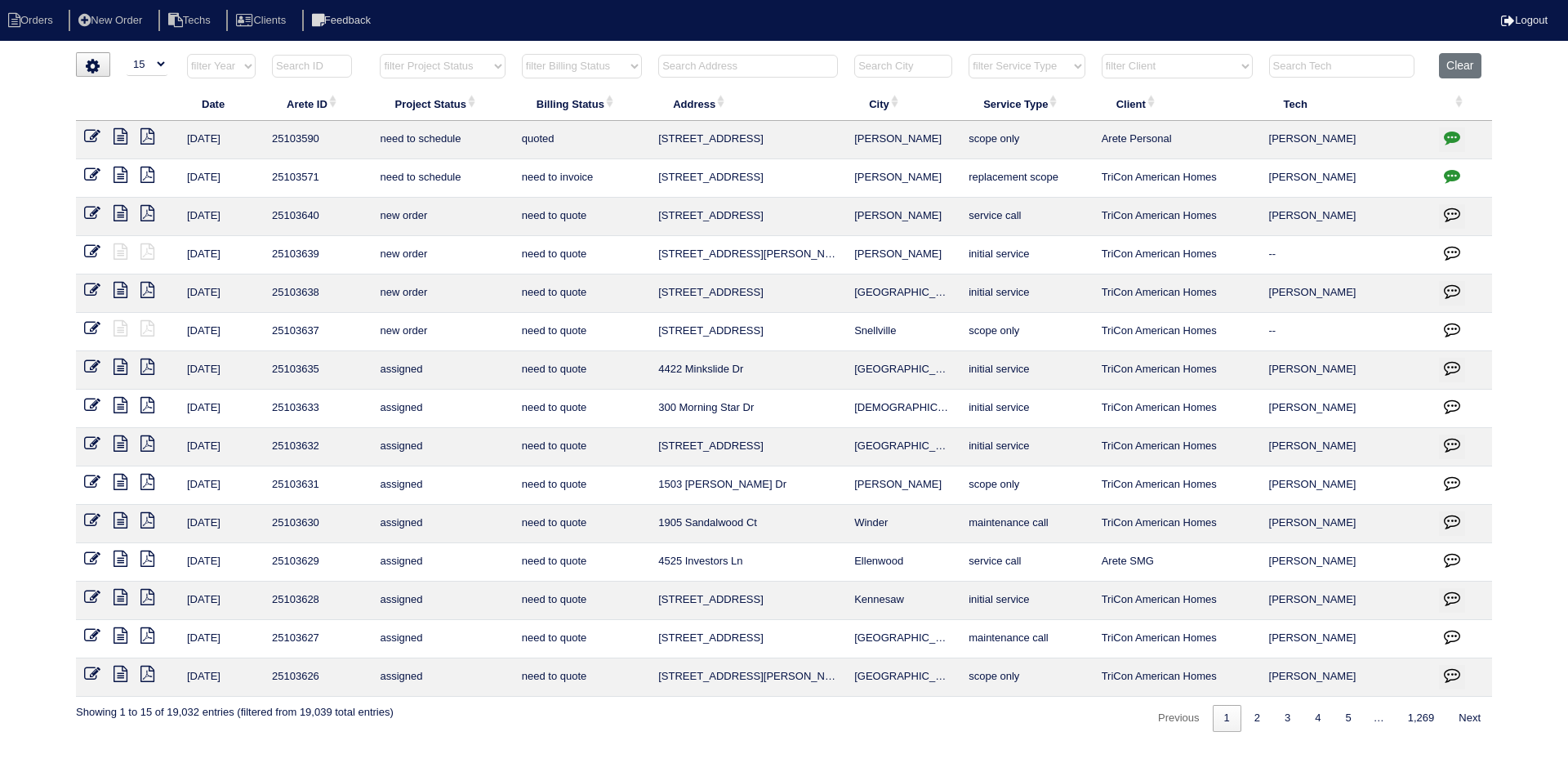
click at [491, 71] on select "filter Project Status -- Any Project Status -- new order assigned in progress f…" at bounding box center [442, 65] width 125 height 24
click at [380, 54] on select "filter Project Status -- Any Project Status -- new order assigned in progress f…" at bounding box center [442, 65] width 125 height 24
select select "field complete"
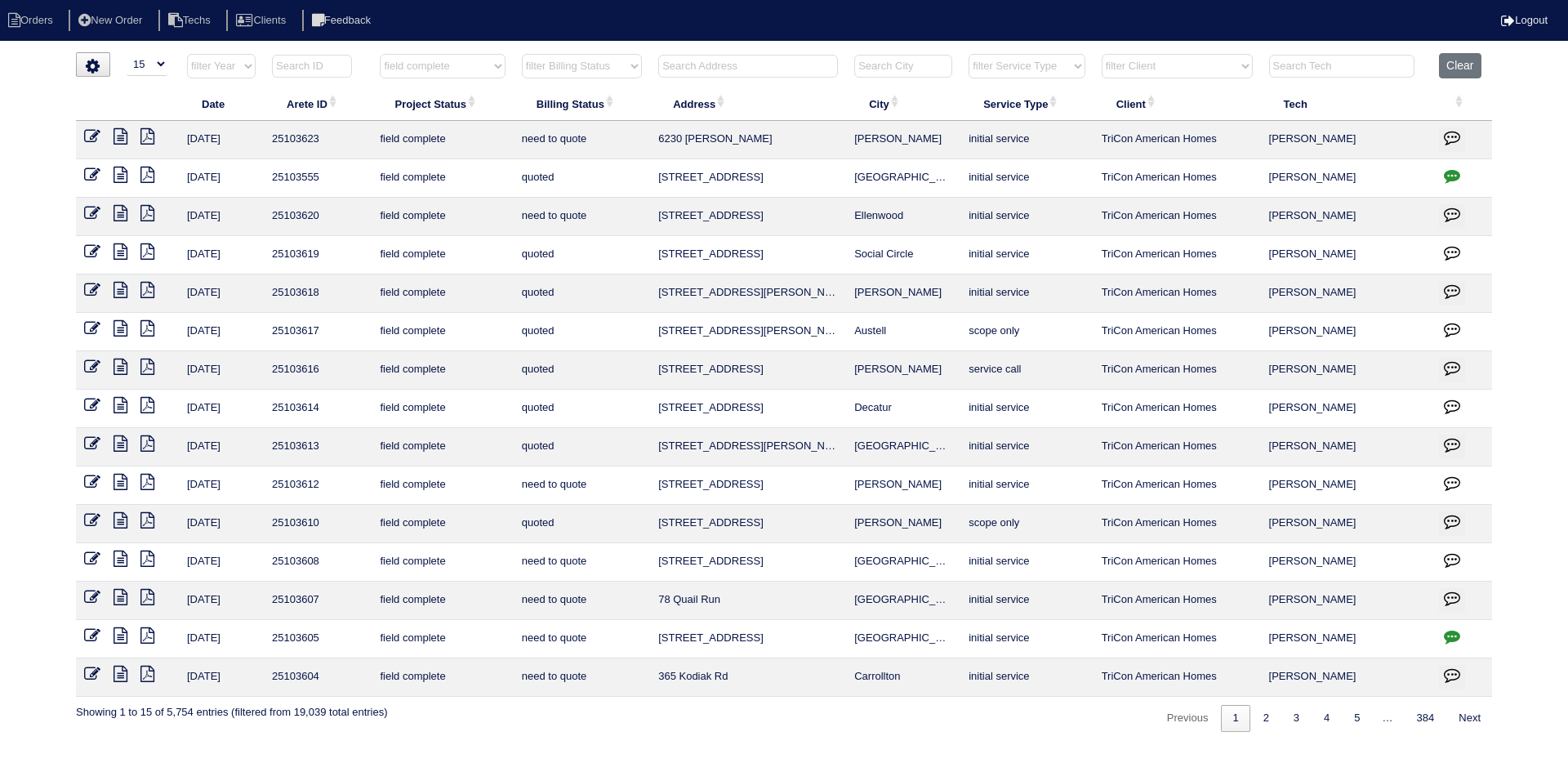
click at [591, 67] on select "filter Billing Status -- Any Billing Status -- need to quote quoted need to inv…" at bounding box center [582, 65] width 120 height 24
select select "need to quote"
click at [522, 54] on select "filter Billing Status -- Any Billing Status -- need to quote quoted need to inv…" at bounding box center [582, 65] width 120 height 24
select select "field complete"
select select "need to quote"
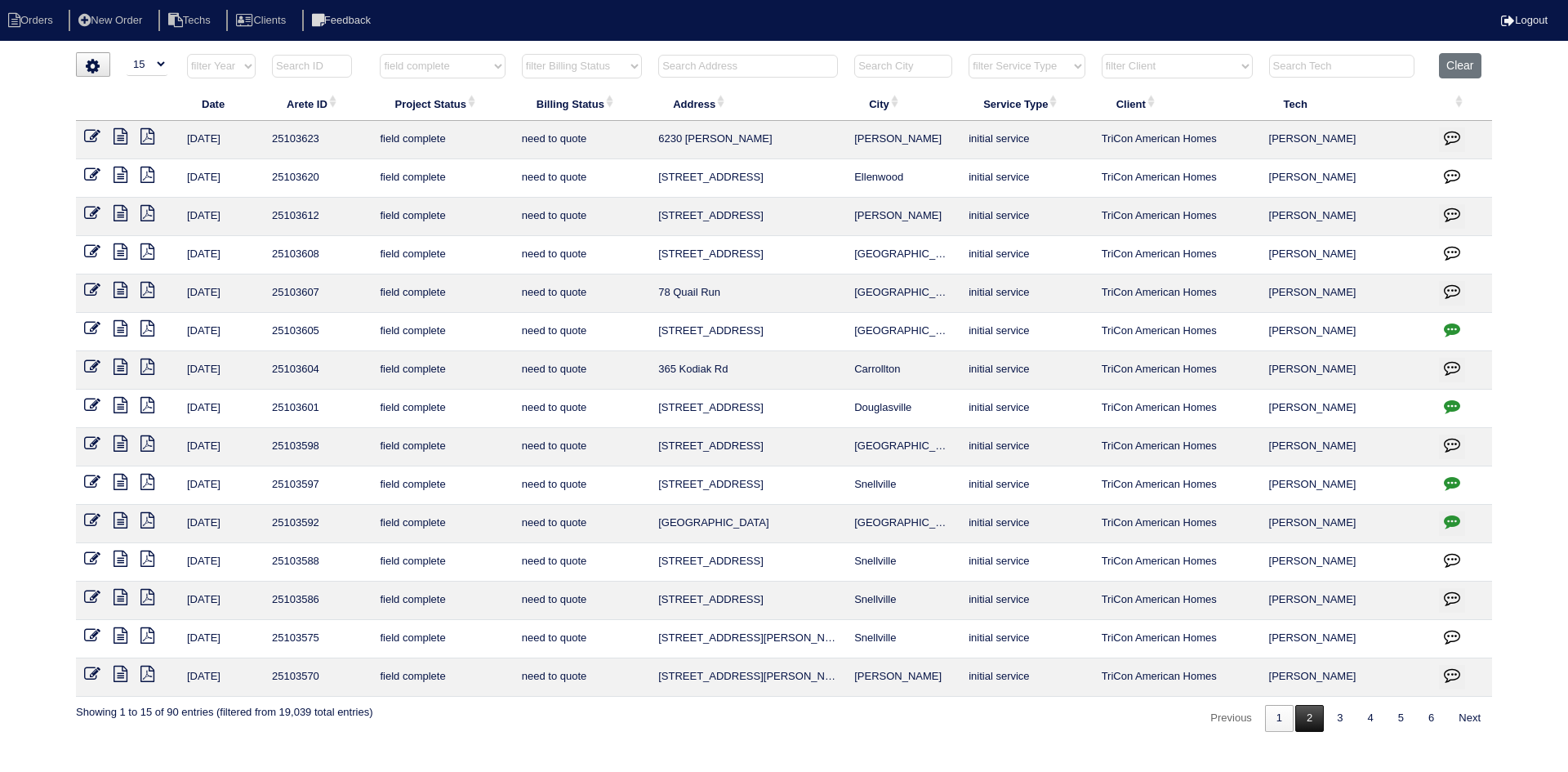
click at [1313, 723] on link "2" at bounding box center [1310, 718] width 28 height 27
select select "field complete"
select select "need to quote"
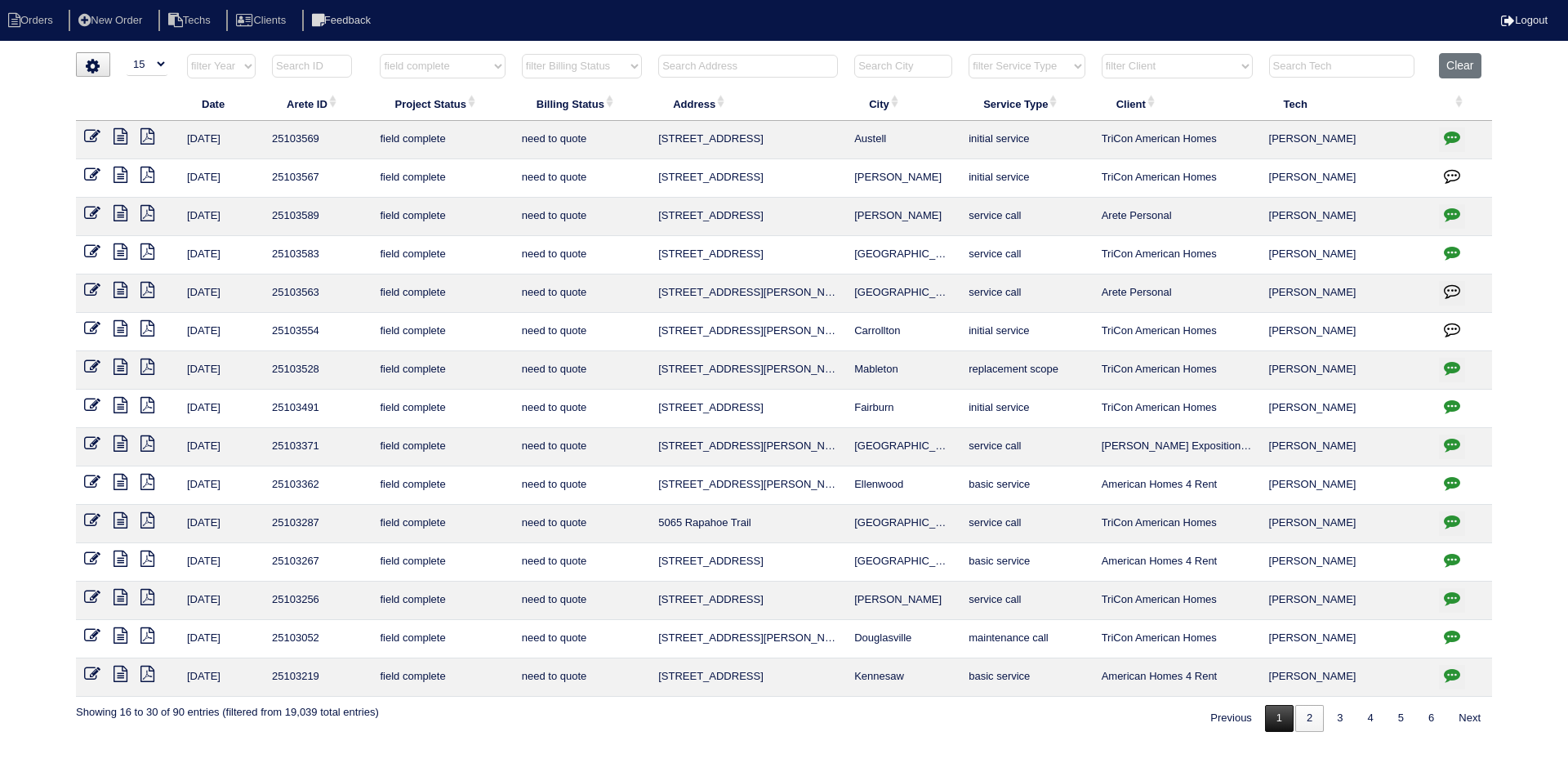
click at [1274, 717] on link "1" at bounding box center [1279, 718] width 28 height 27
select select "field complete"
select select "need to quote"
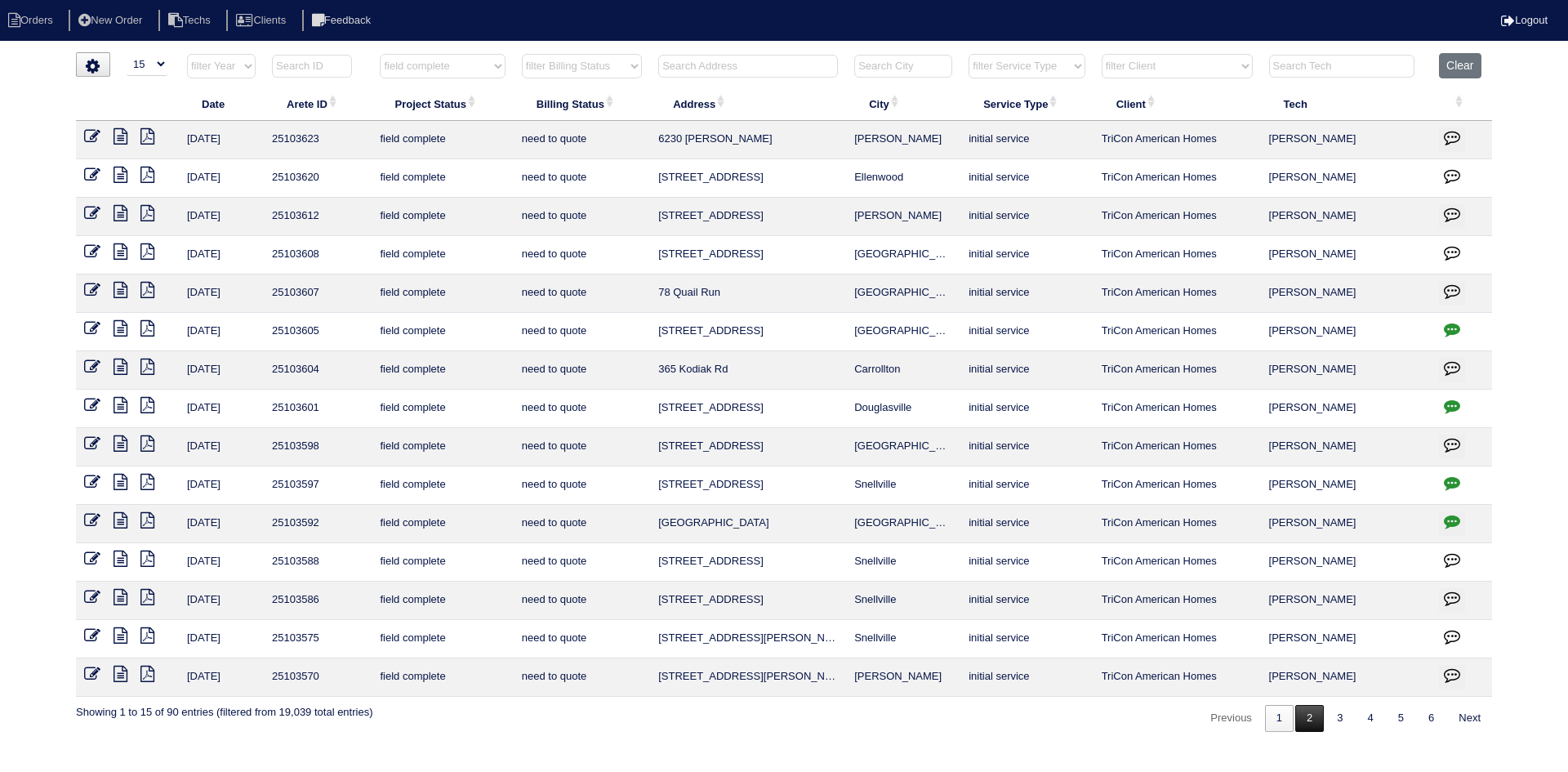
click at [1300, 723] on link "2" at bounding box center [1310, 718] width 28 height 27
select select "field complete"
select select "need to quote"
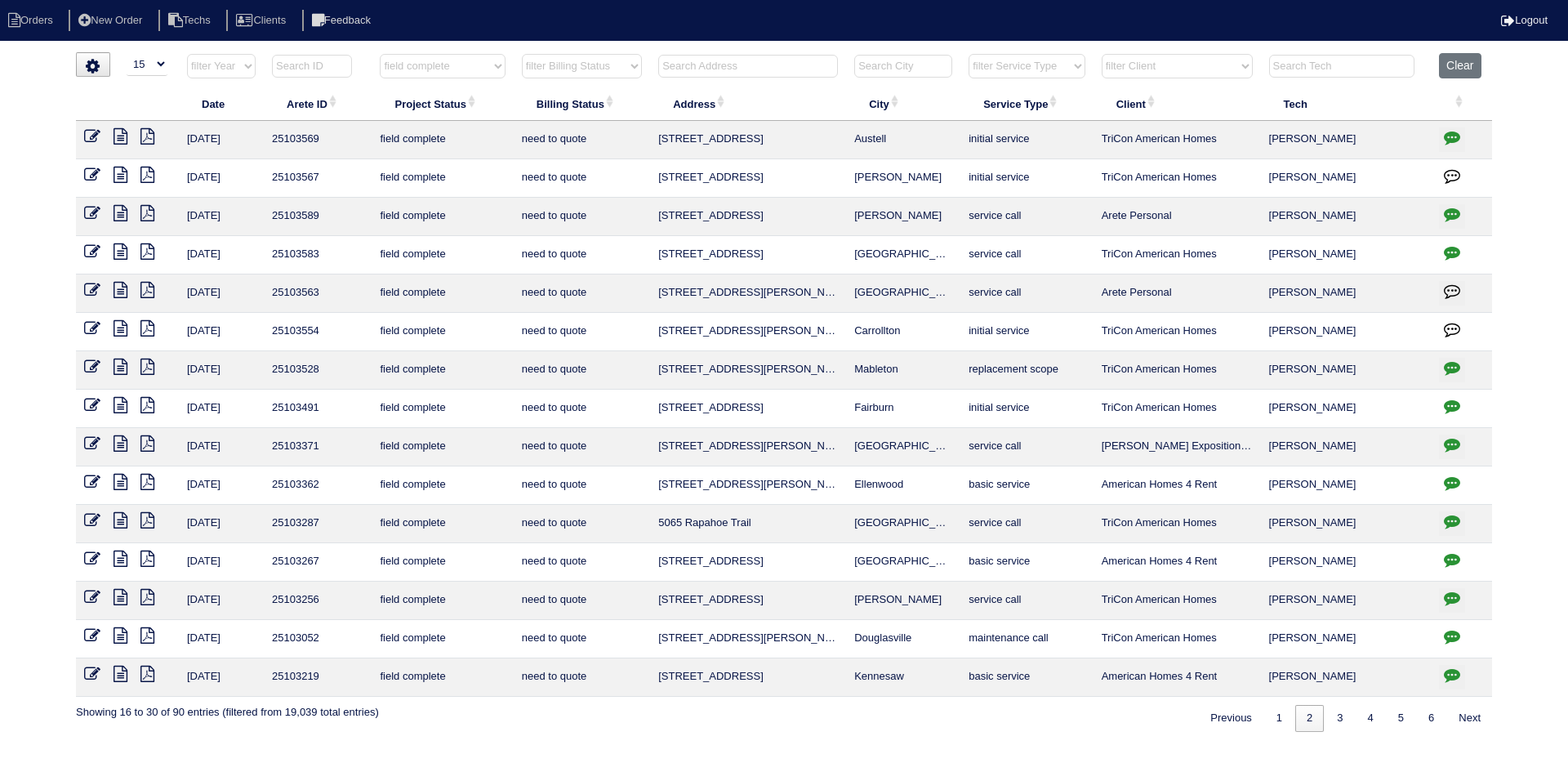
click at [147, 176] on icon at bounding box center [147, 175] width 14 height 17
click at [120, 172] on icon at bounding box center [120, 175] width 14 height 17
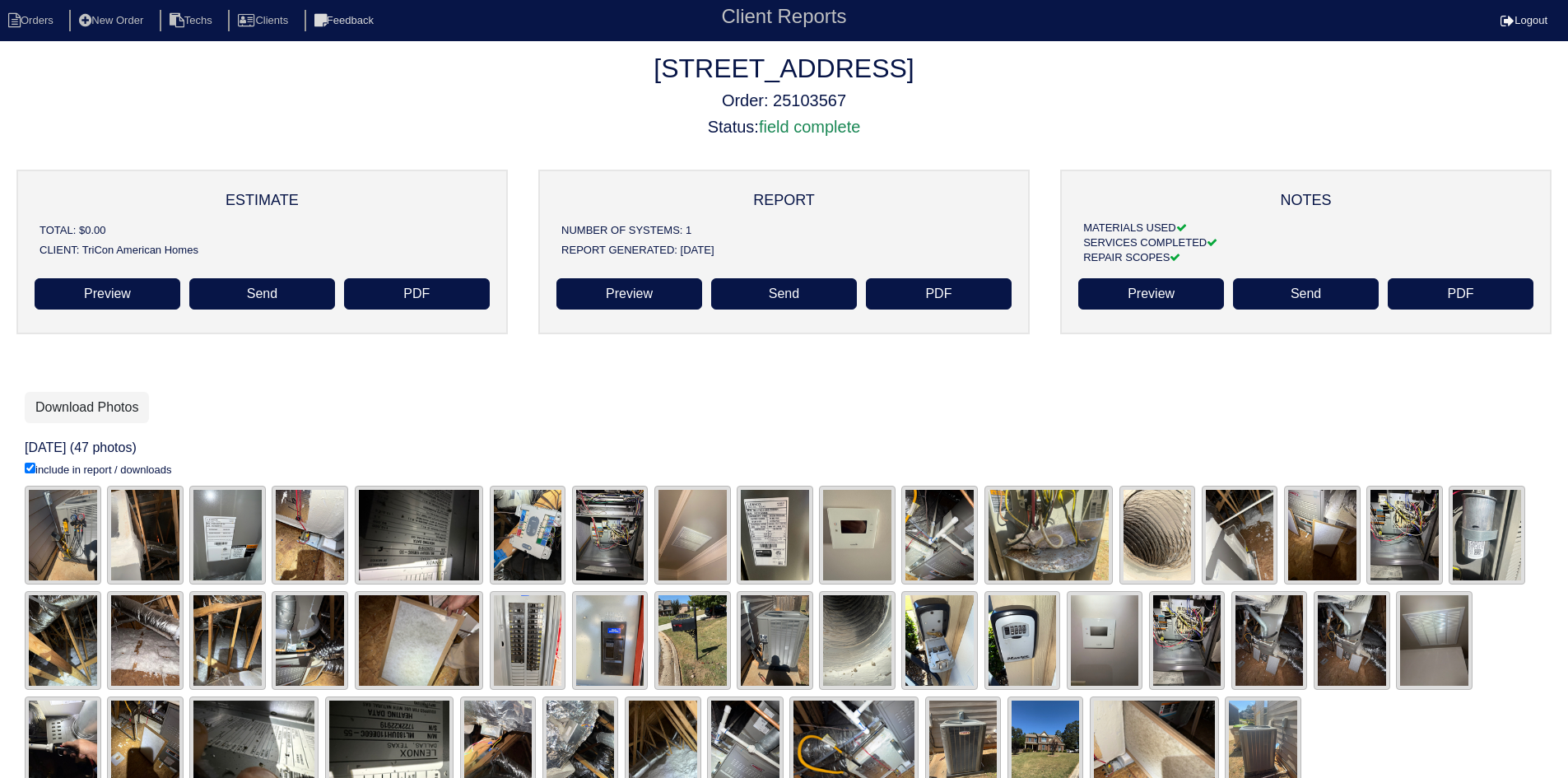
drag, startPoint x: 82, startPoint y: 406, endPoint x: 266, endPoint y: 417, distance: 184.3
click at [82, 406] on link "Download Photos" at bounding box center [86, 407] width 124 height 31
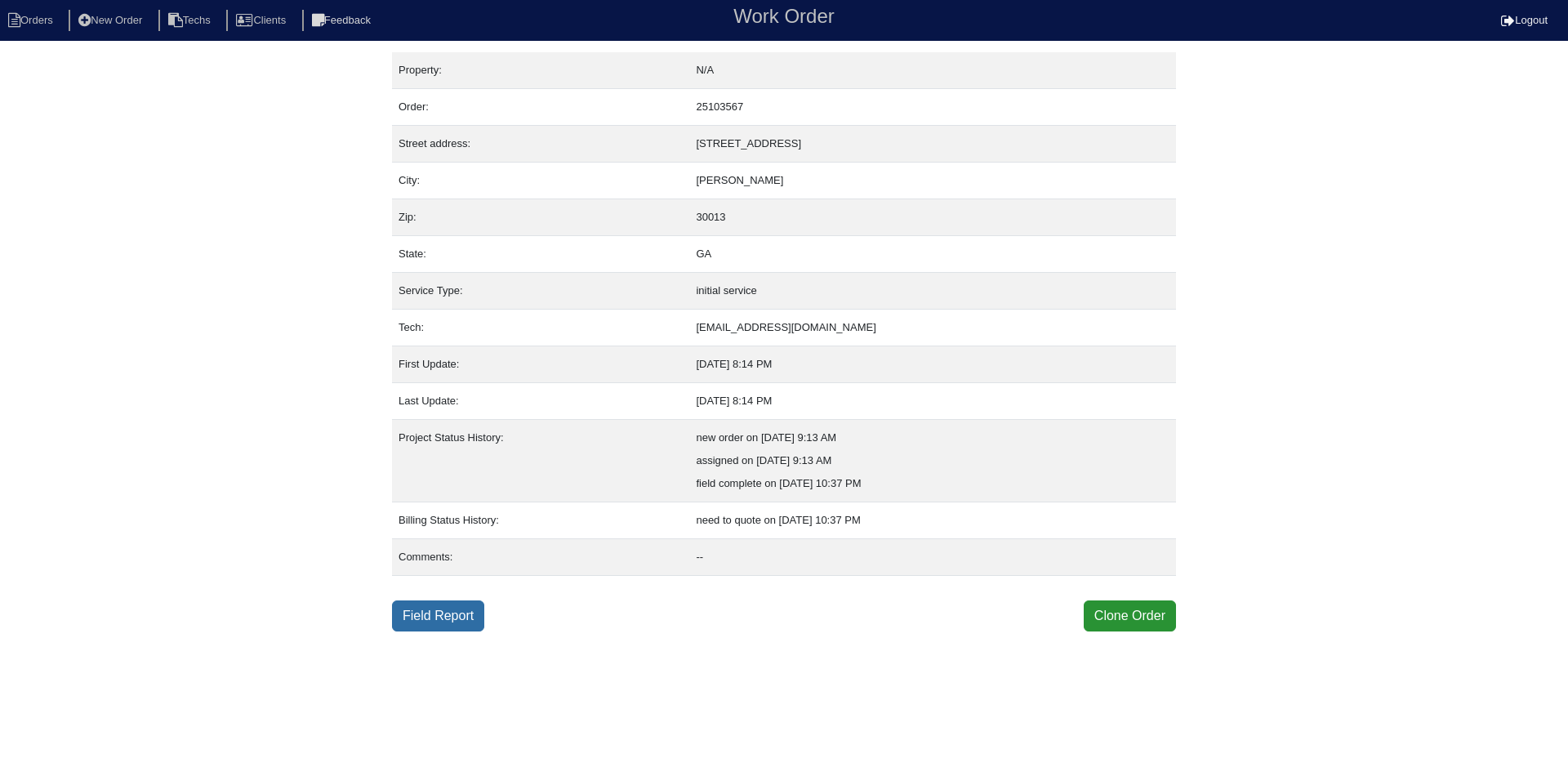
click at [434, 612] on link "Field Report" at bounding box center [438, 616] width 92 height 31
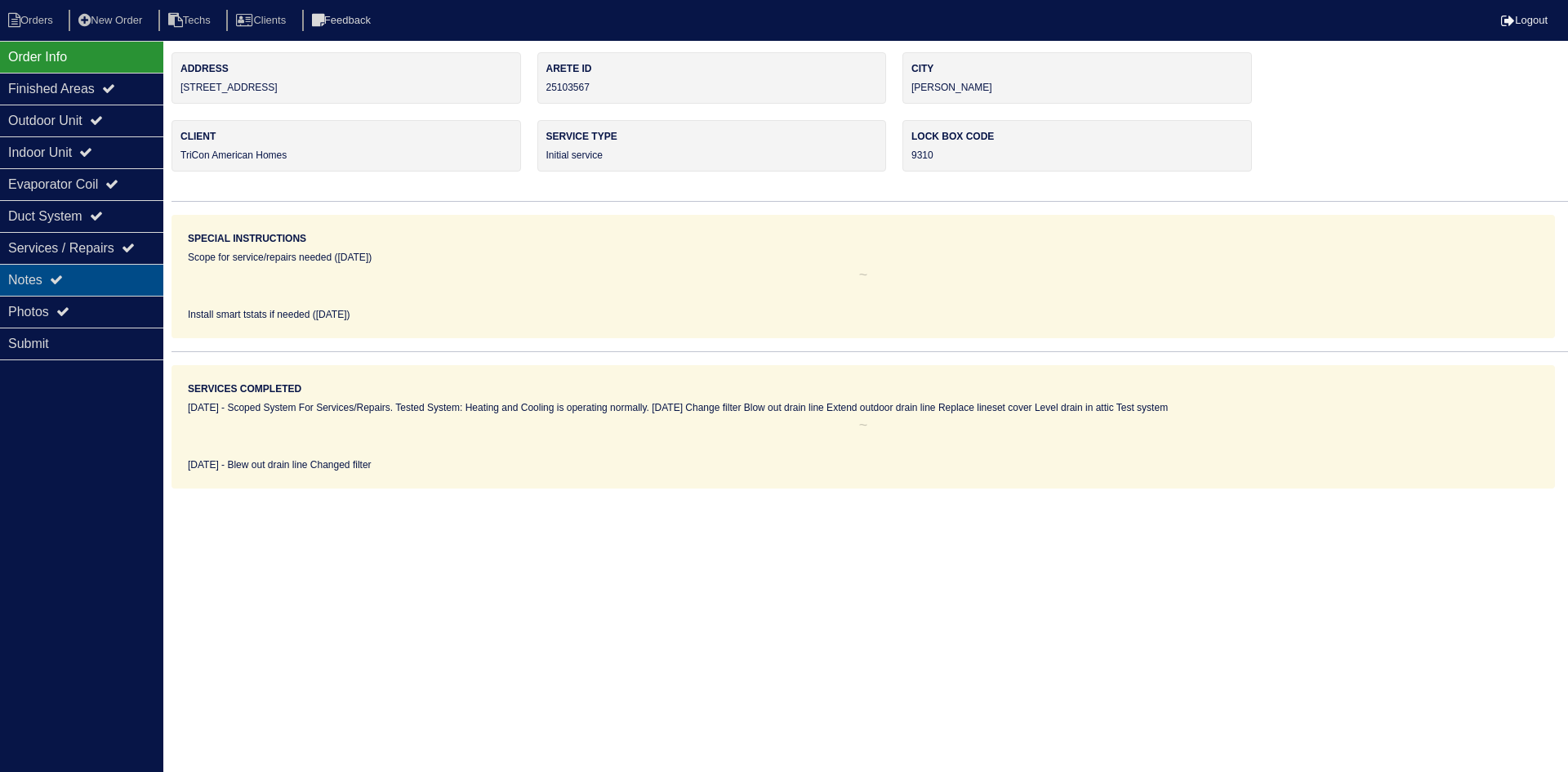
click at [73, 276] on div "Notes" at bounding box center [81, 279] width 163 height 32
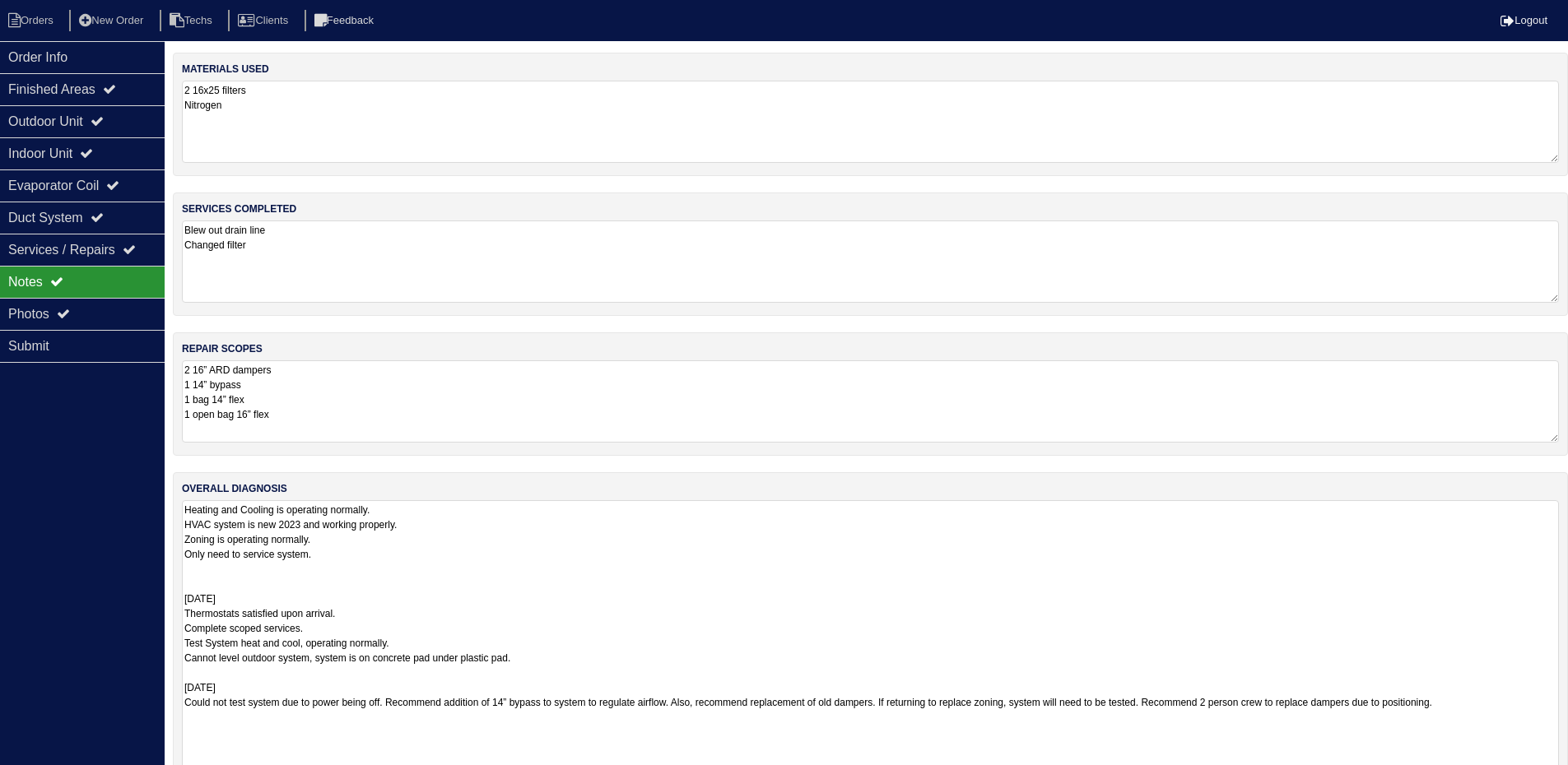
drag, startPoint x: 1564, startPoint y: 577, endPoint x: 1170, endPoint y: 714, distance: 417.1
click at [1568, 777] on html "Orders New Order Techs Clients Feedback Logout Orders New Order Users Clients M…" at bounding box center [784, 425] width 1568 height 851
click at [87, 115] on div "Outdoor Unit" at bounding box center [82, 121] width 164 height 32
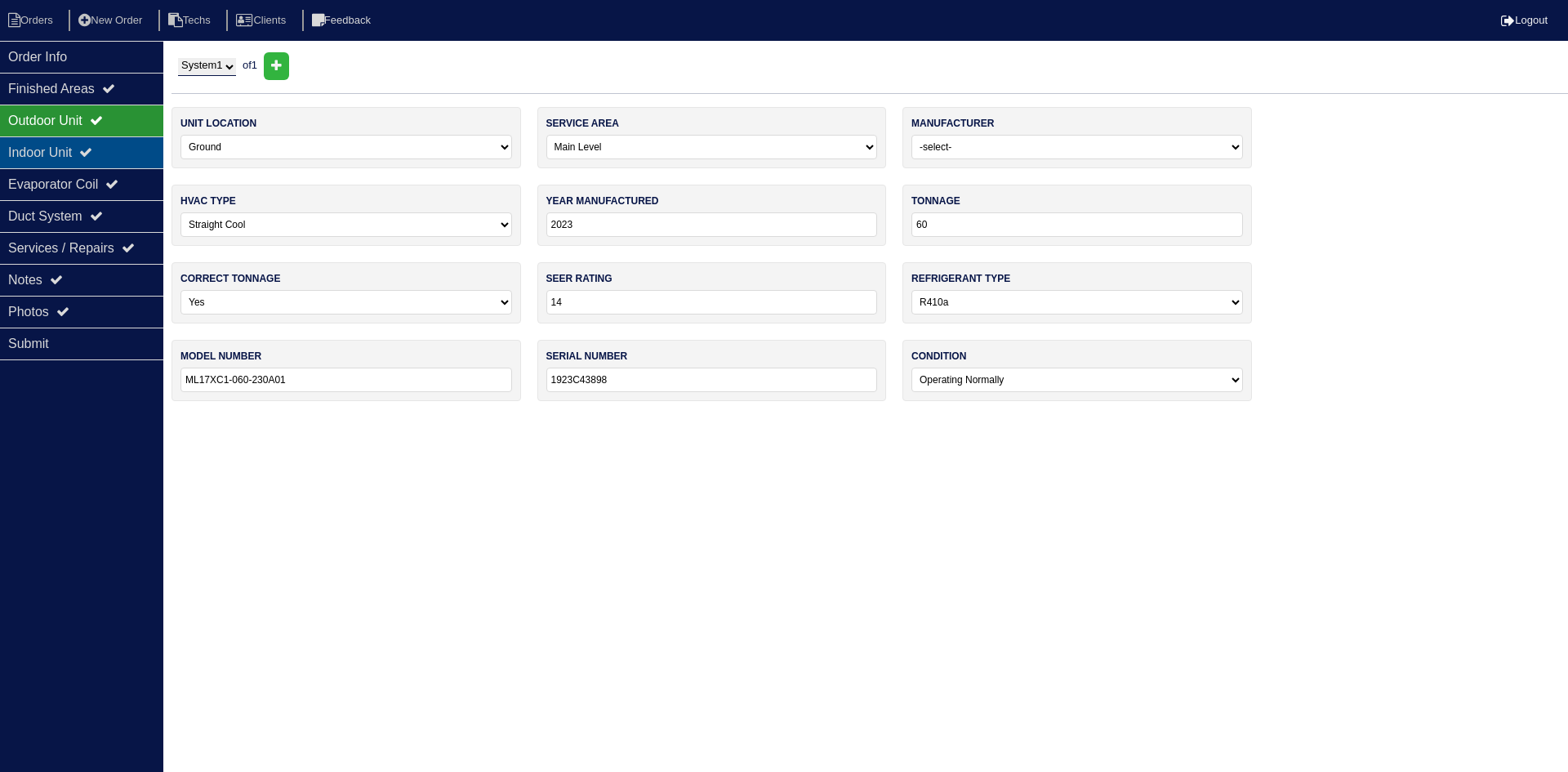
click at [89, 156] on div "Indoor Unit" at bounding box center [81, 152] width 163 height 32
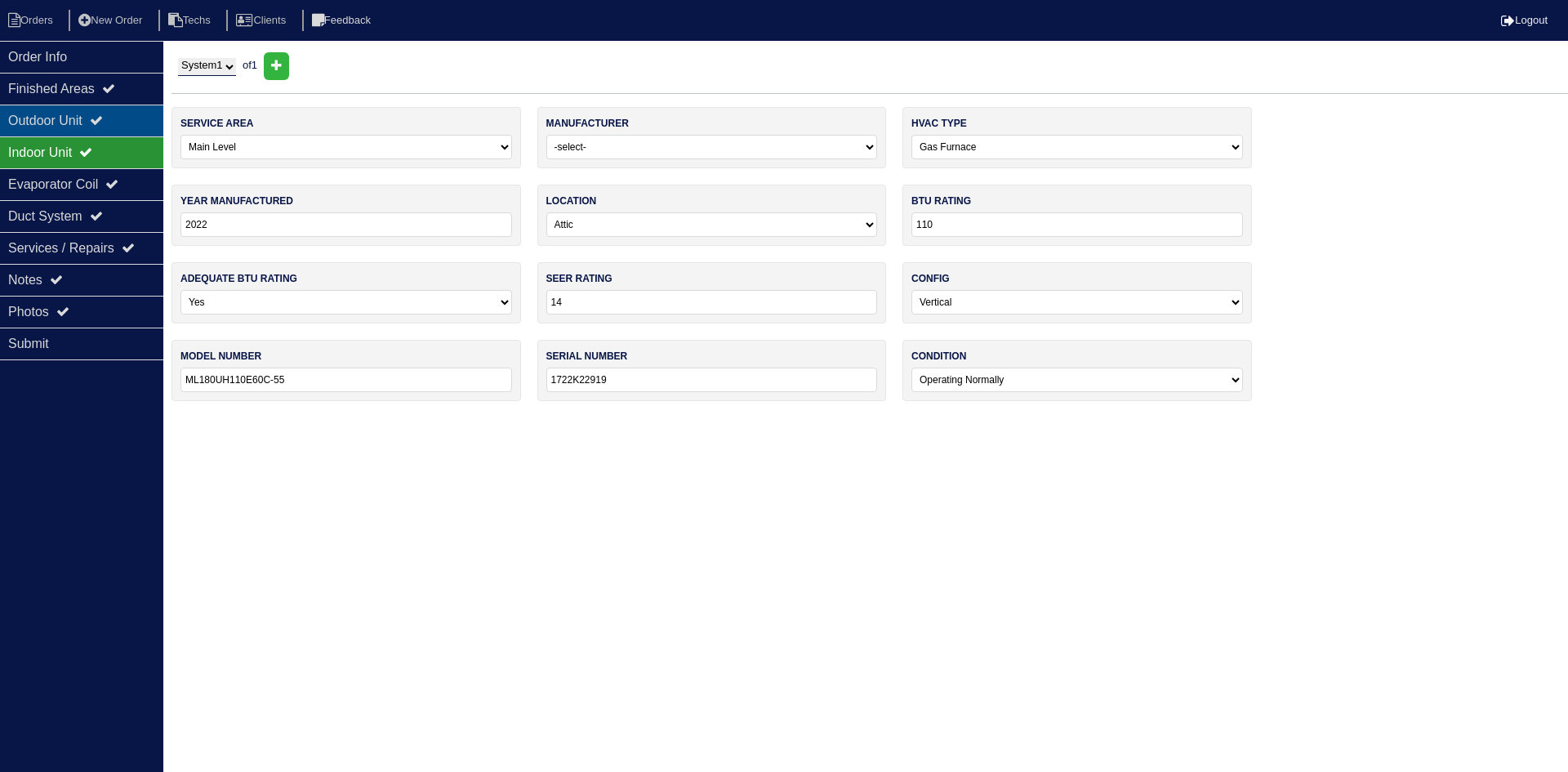
click at [81, 120] on div "Outdoor Unit" at bounding box center [81, 120] width 163 height 32
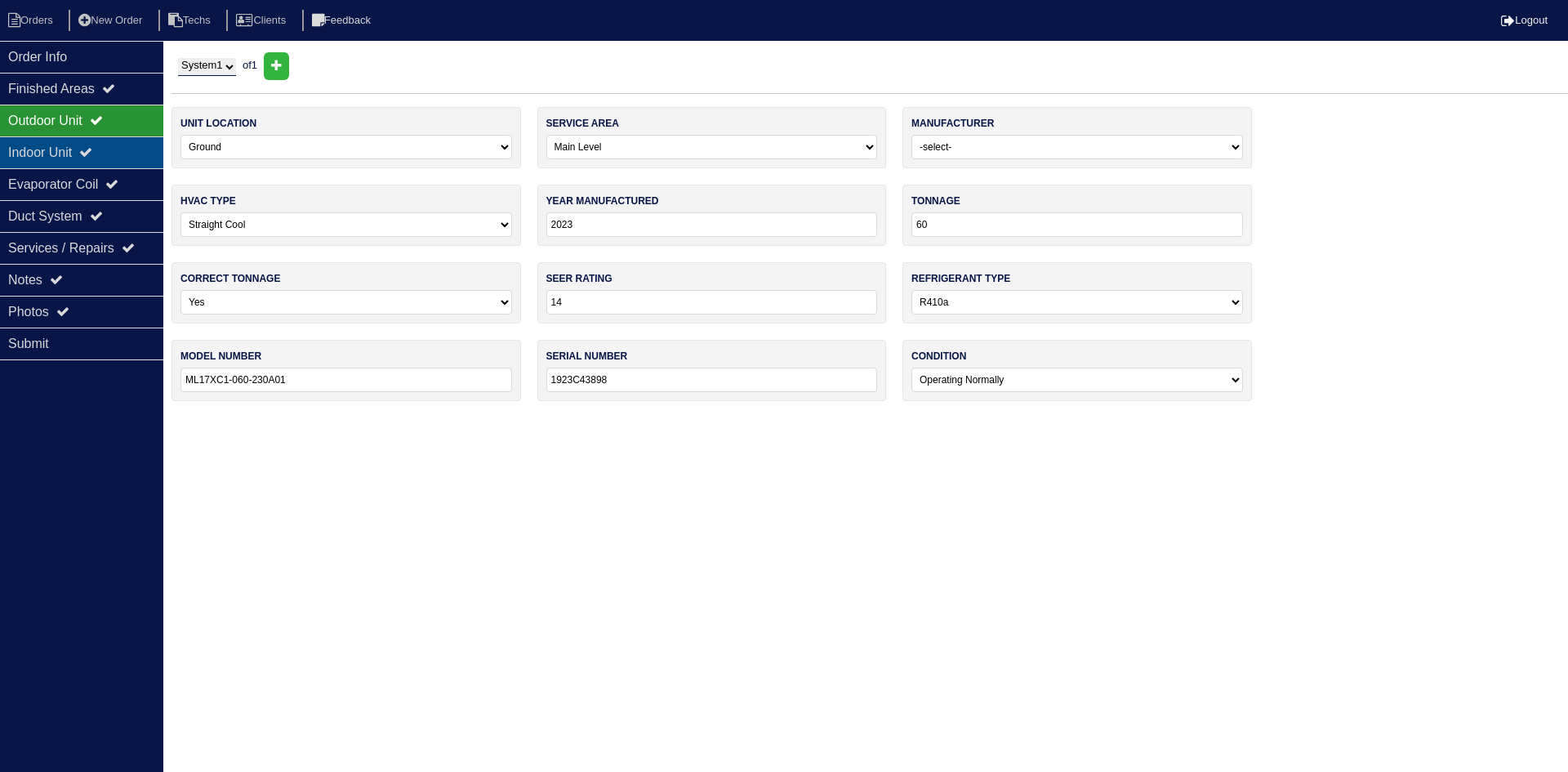
click at [54, 146] on div "Indoor Unit" at bounding box center [81, 152] width 163 height 32
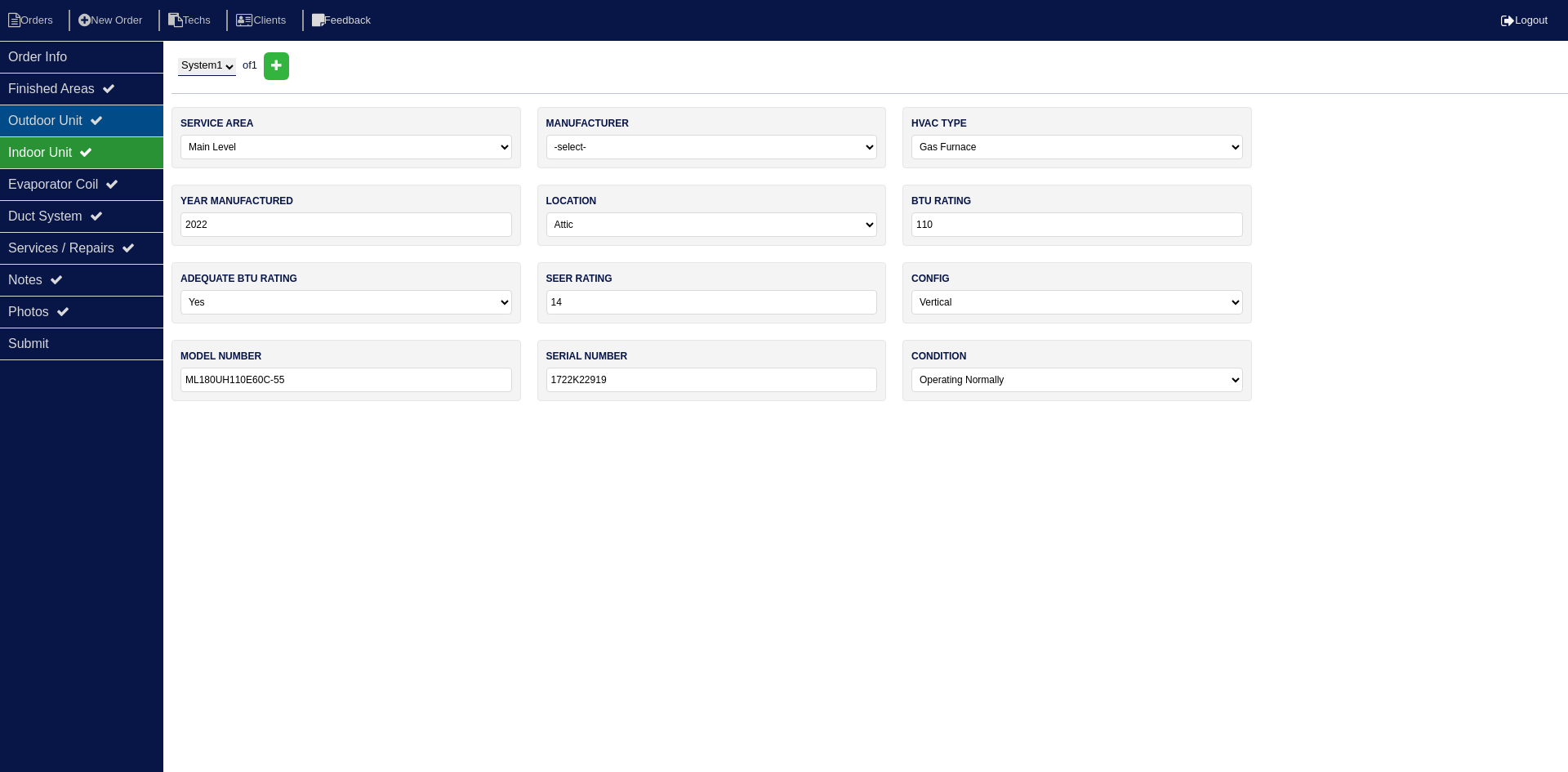
click at [52, 124] on div "Outdoor Unit" at bounding box center [81, 120] width 163 height 32
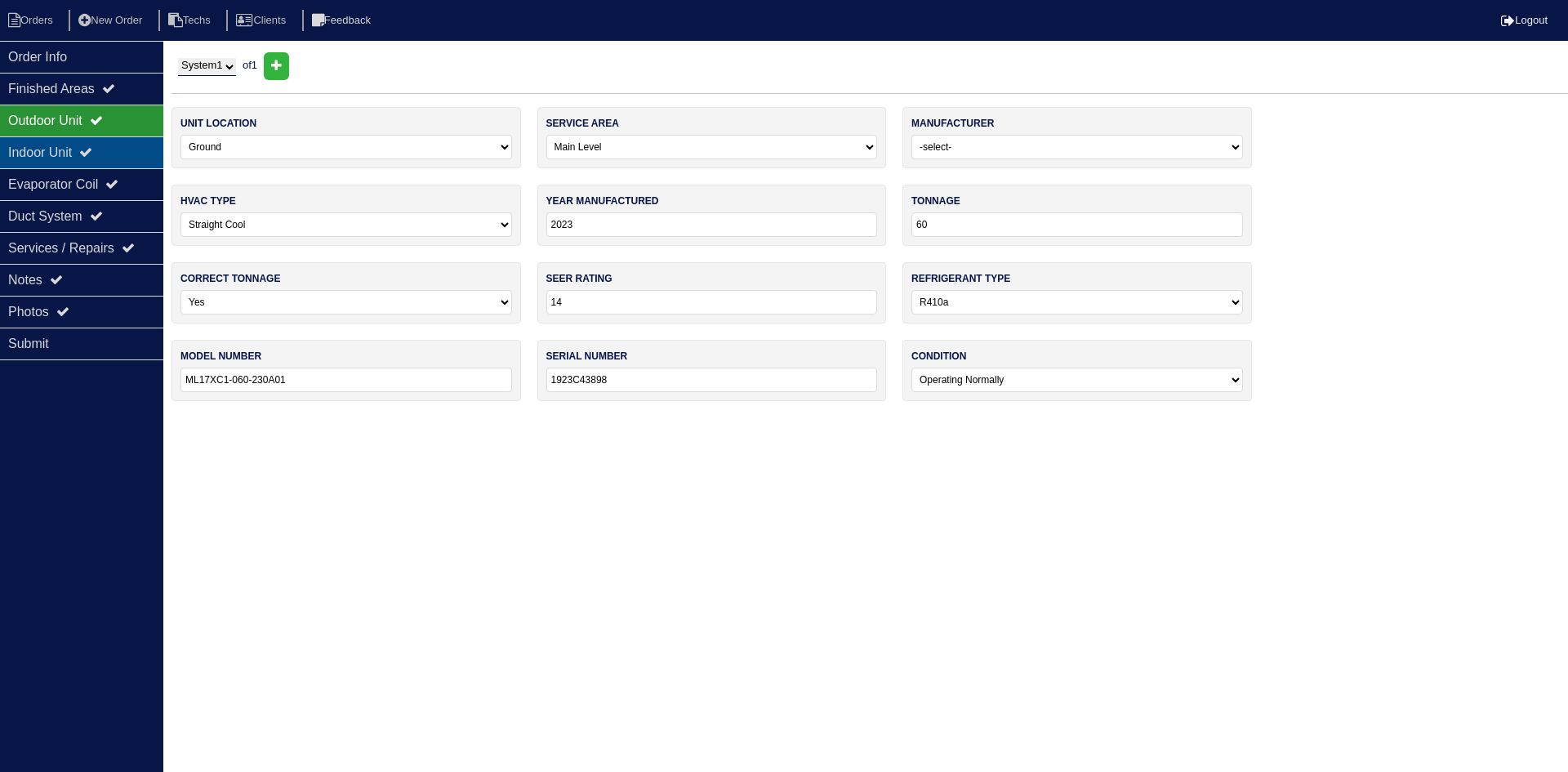
click at [85, 148] on div "Indoor Unit" at bounding box center [81, 152] width 163 height 32
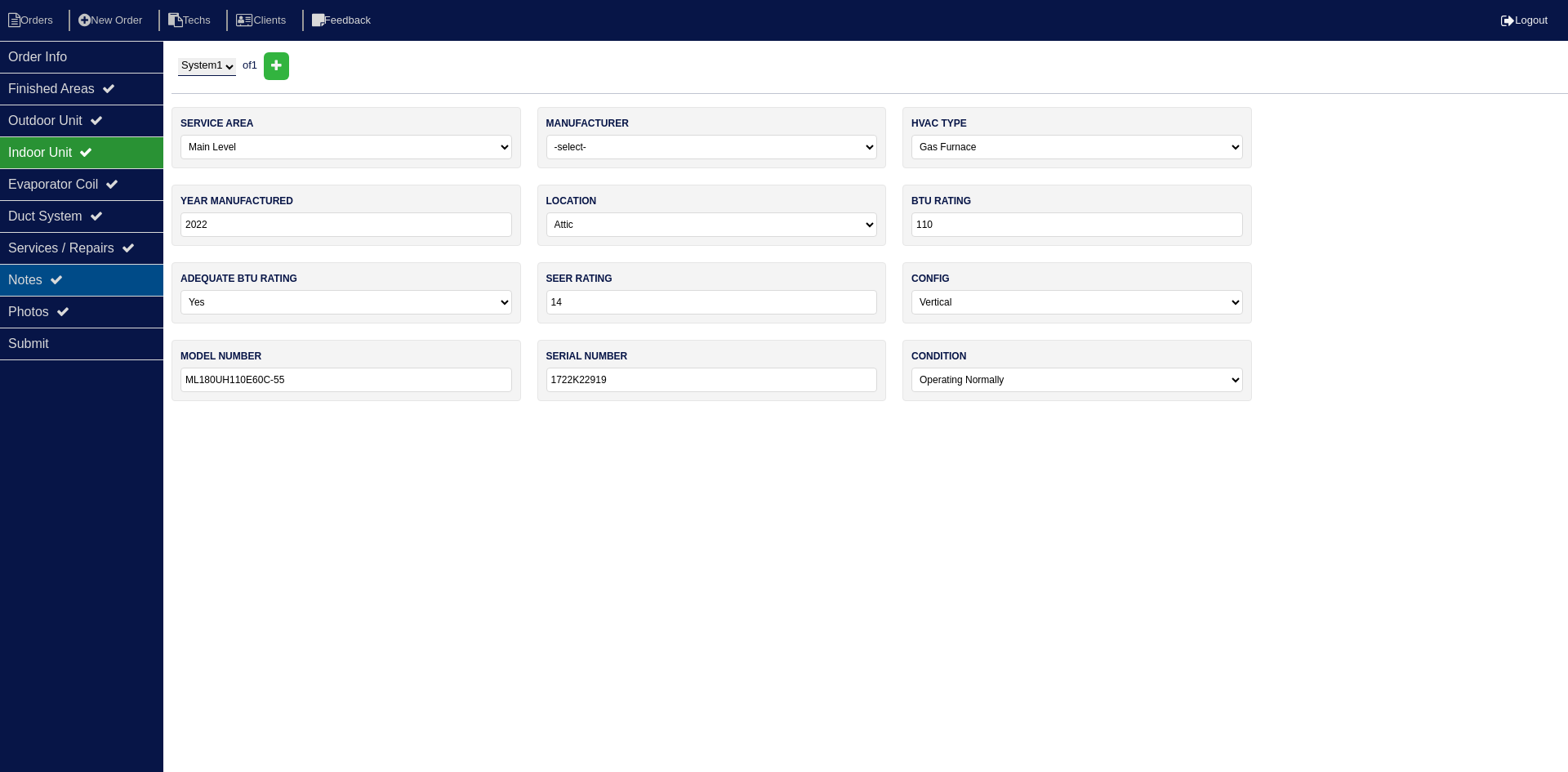
click at [76, 274] on div "Notes" at bounding box center [81, 279] width 163 height 32
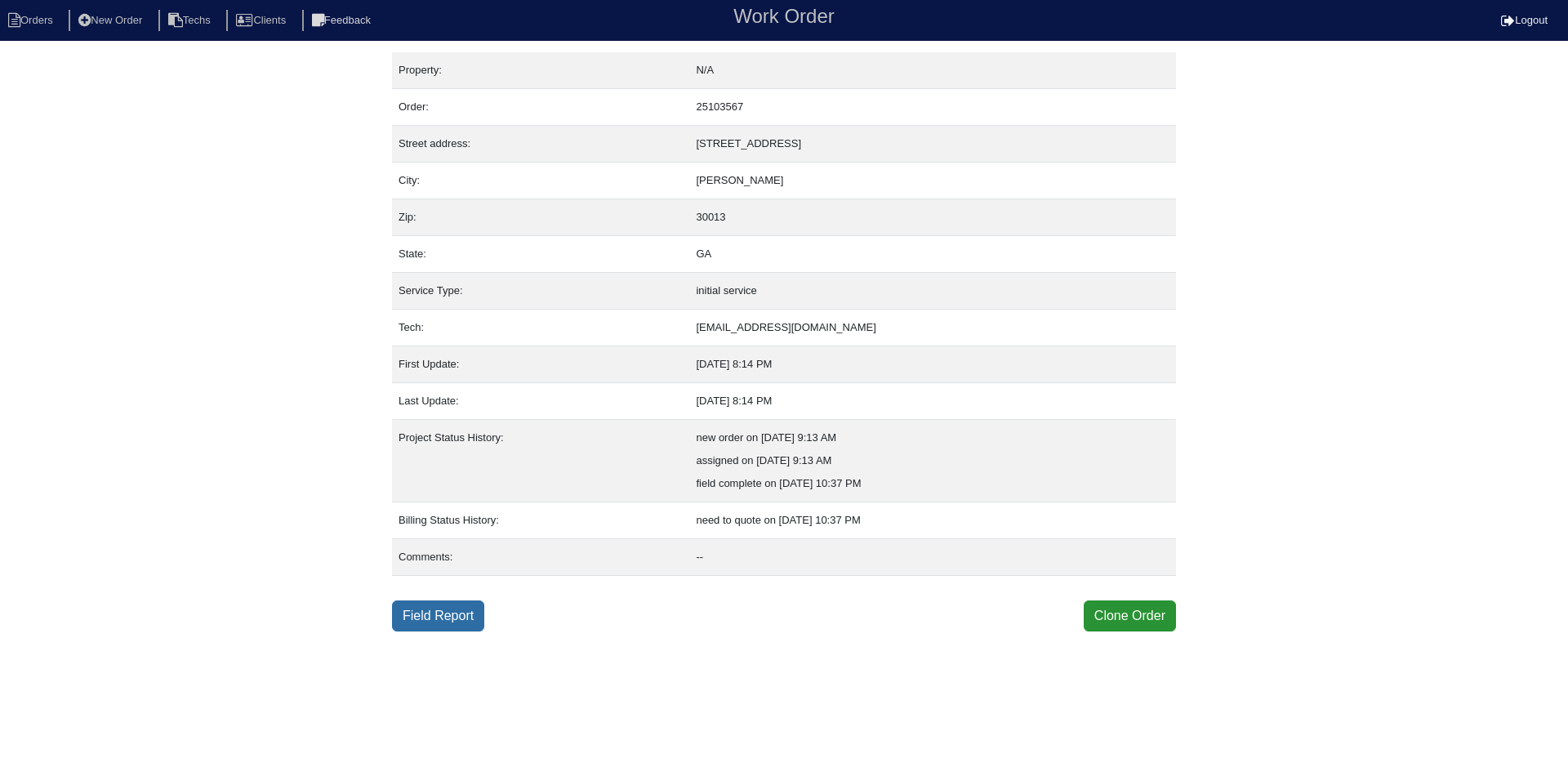
click at [458, 614] on link "Field Report" at bounding box center [438, 616] width 92 height 31
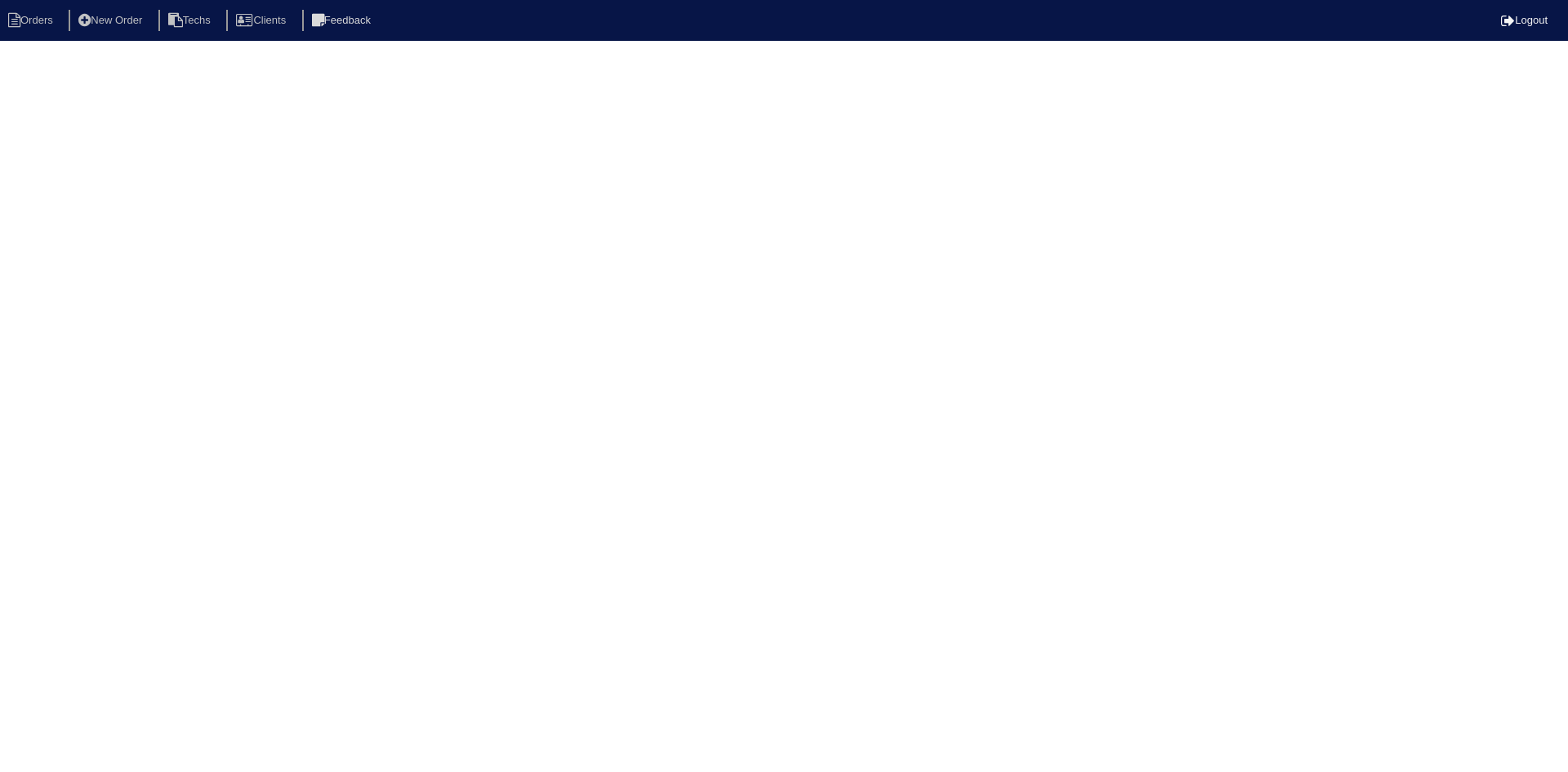
click at [56, 52] on html "Orders New Order Techs Clients Feedback Logout Orders New Order Users Clients M…" at bounding box center [784, 26] width 1568 height 52
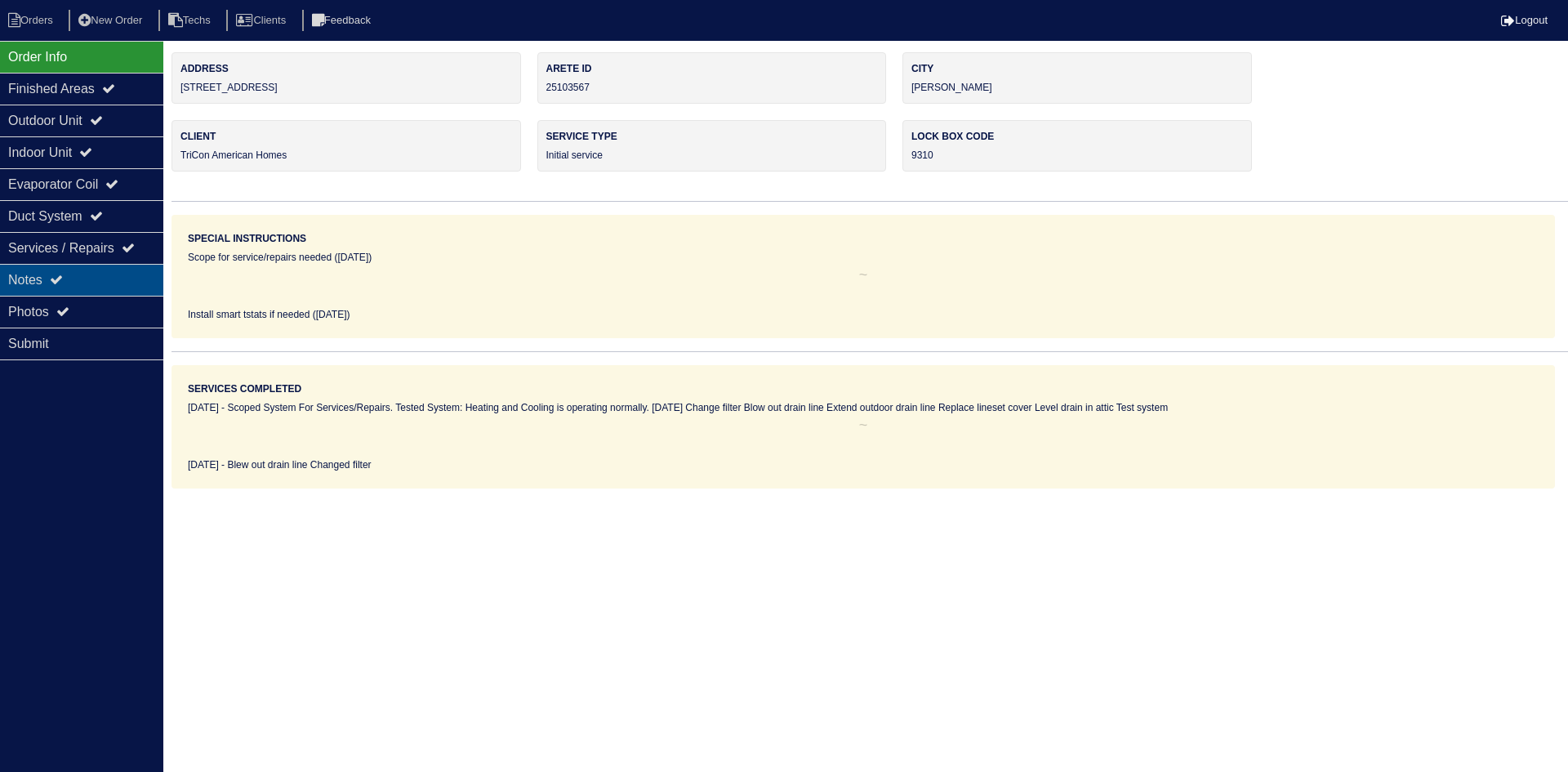
click at [91, 277] on div "Notes" at bounding box center [81, 279] width 163 height 32
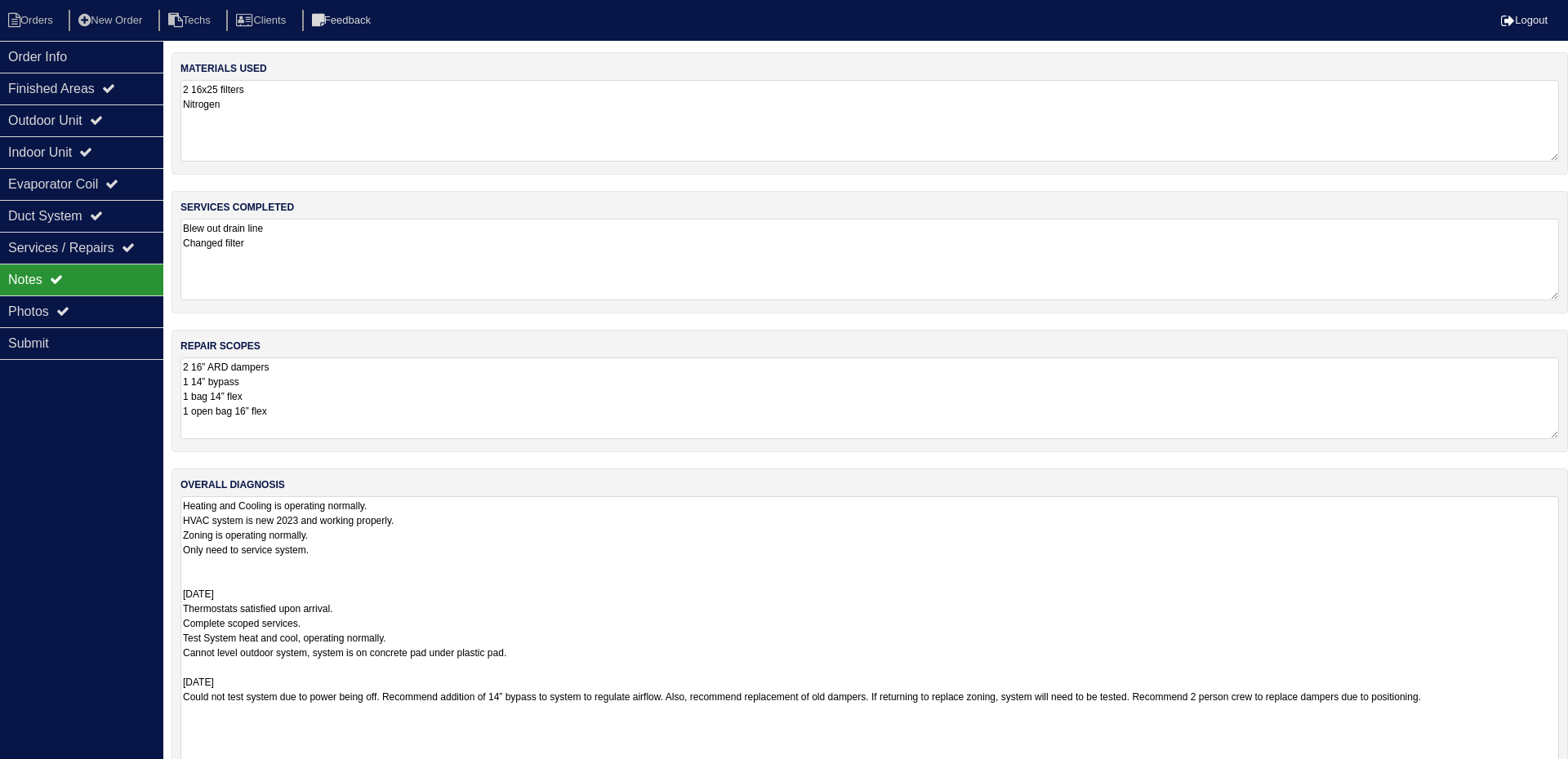
drag, startPoint x: 1550, startPoint y: 570, endPoint x: 1504, endPoint y: 710, distance: 147.4
click at [1504, 711] on textarea "Heating and Cooling is operating normally. HVAC system is new 2023 and working …" at bounding box center [870, 644] width 1378 height 295
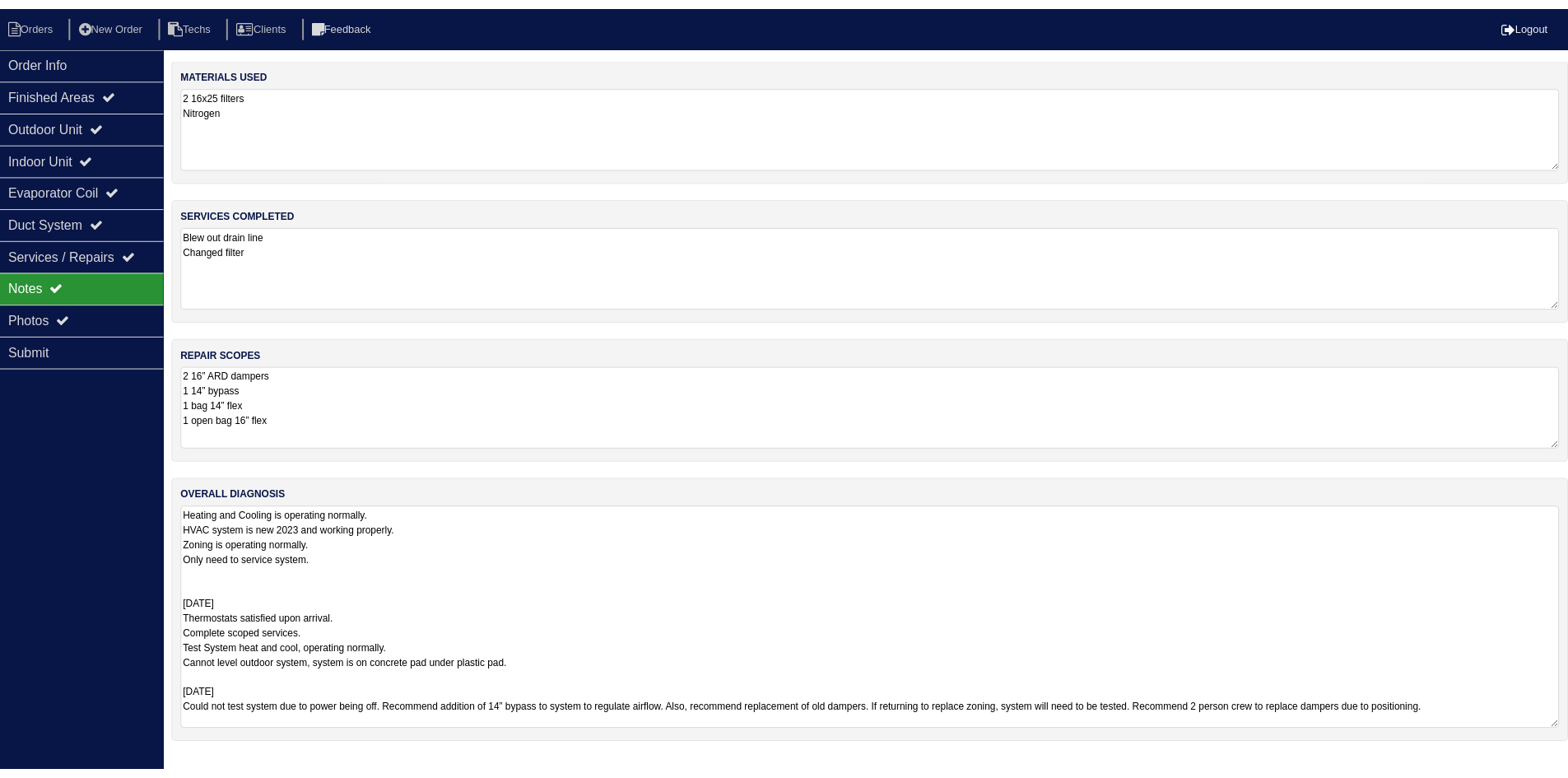
scroll to position [3, 0]
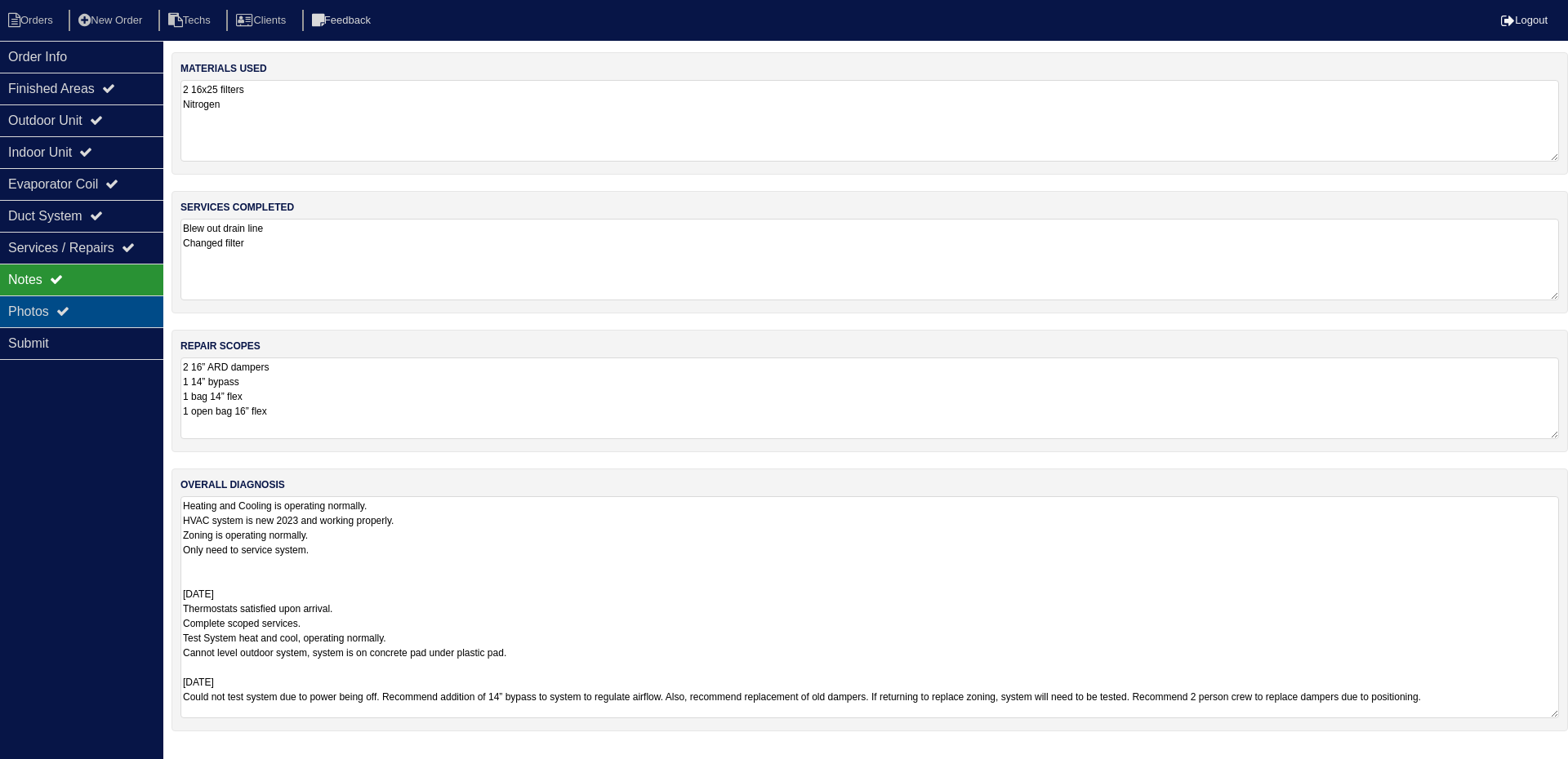
click at [69, 308] on icon at bounding box center [63, 311] width 13 height 13
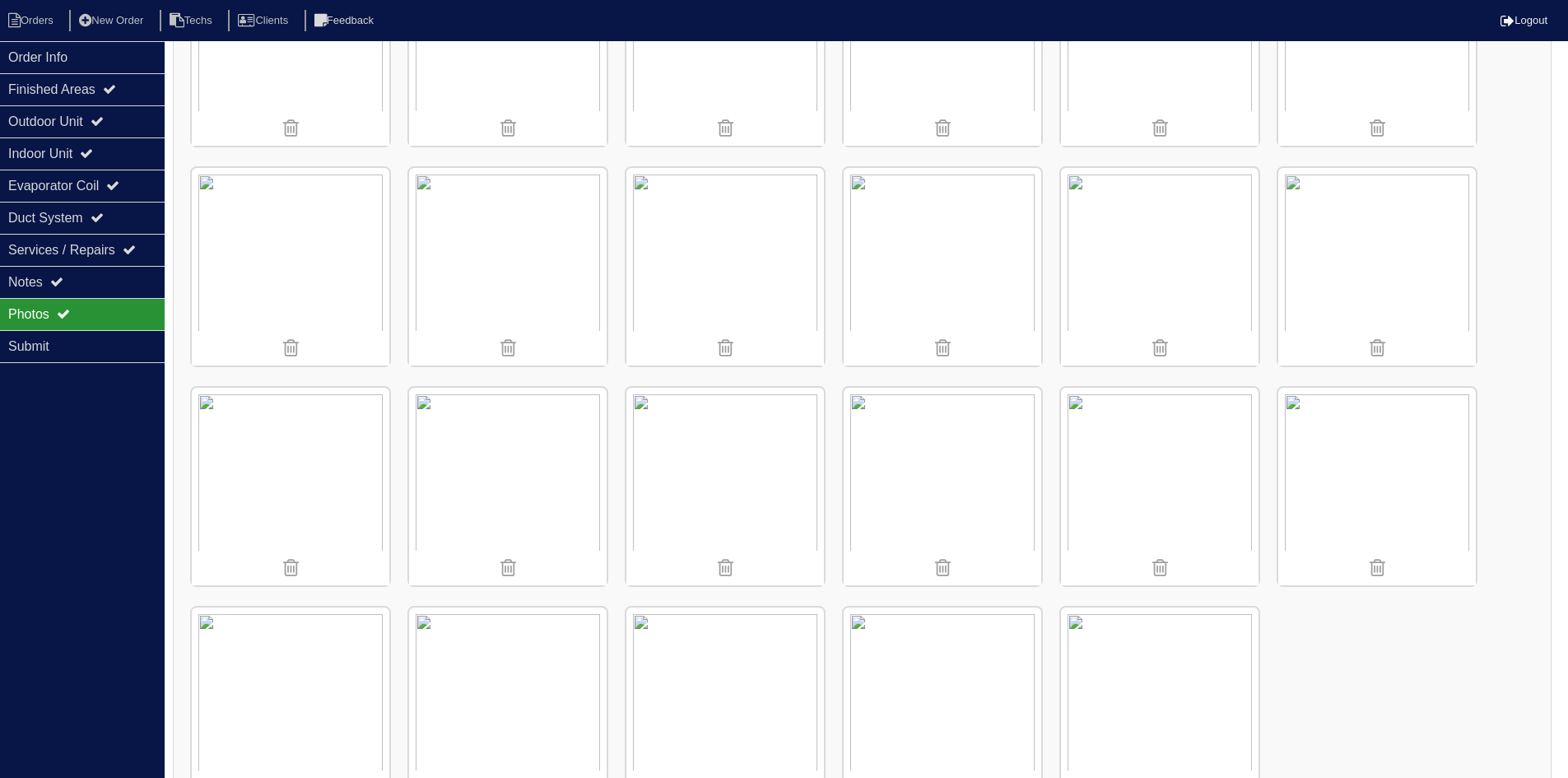
scroll to position [1293, 0]
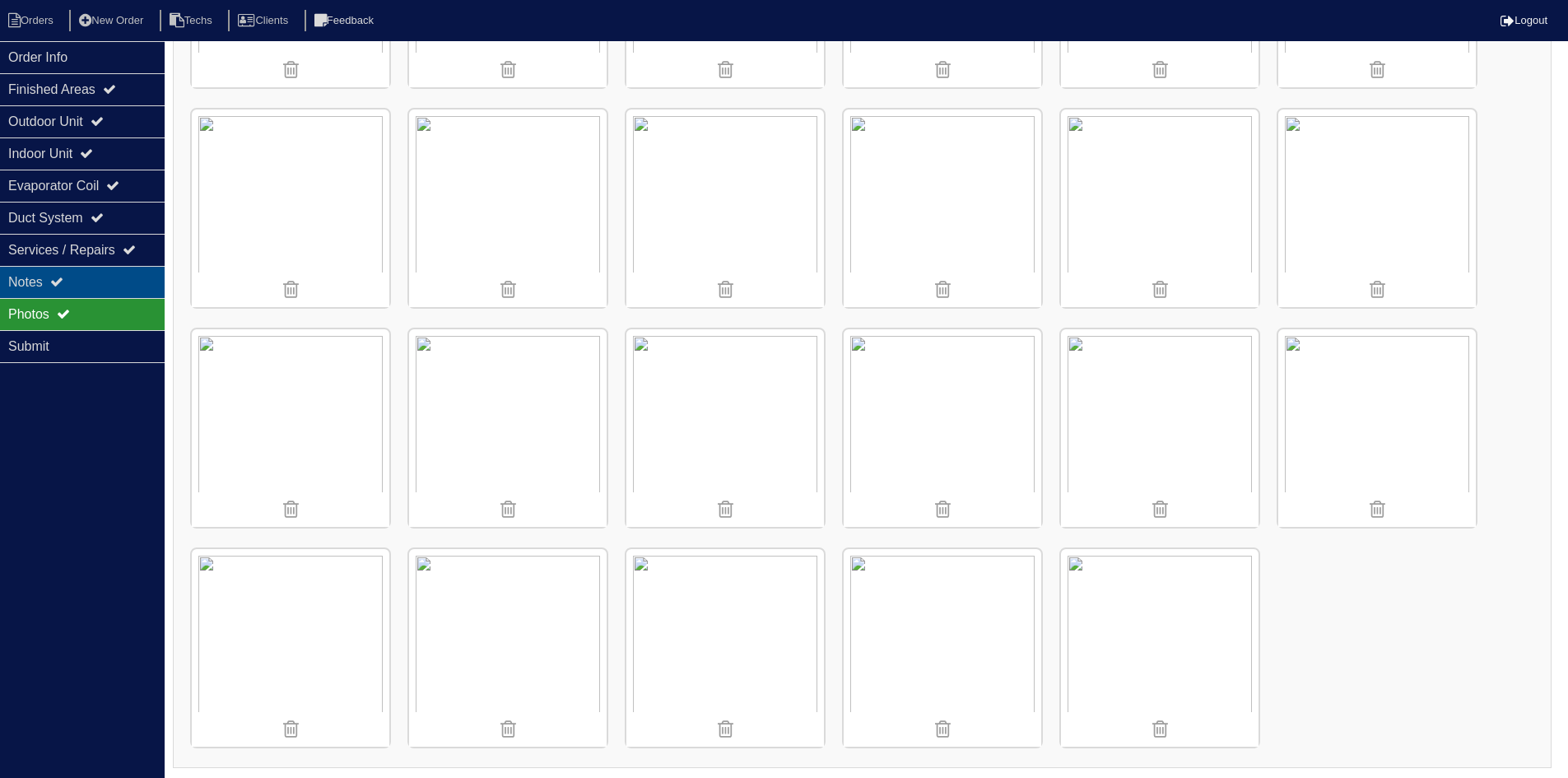
click at [75, 291] on div "Notes" at bounding box center [82, 282] width 164 height 32
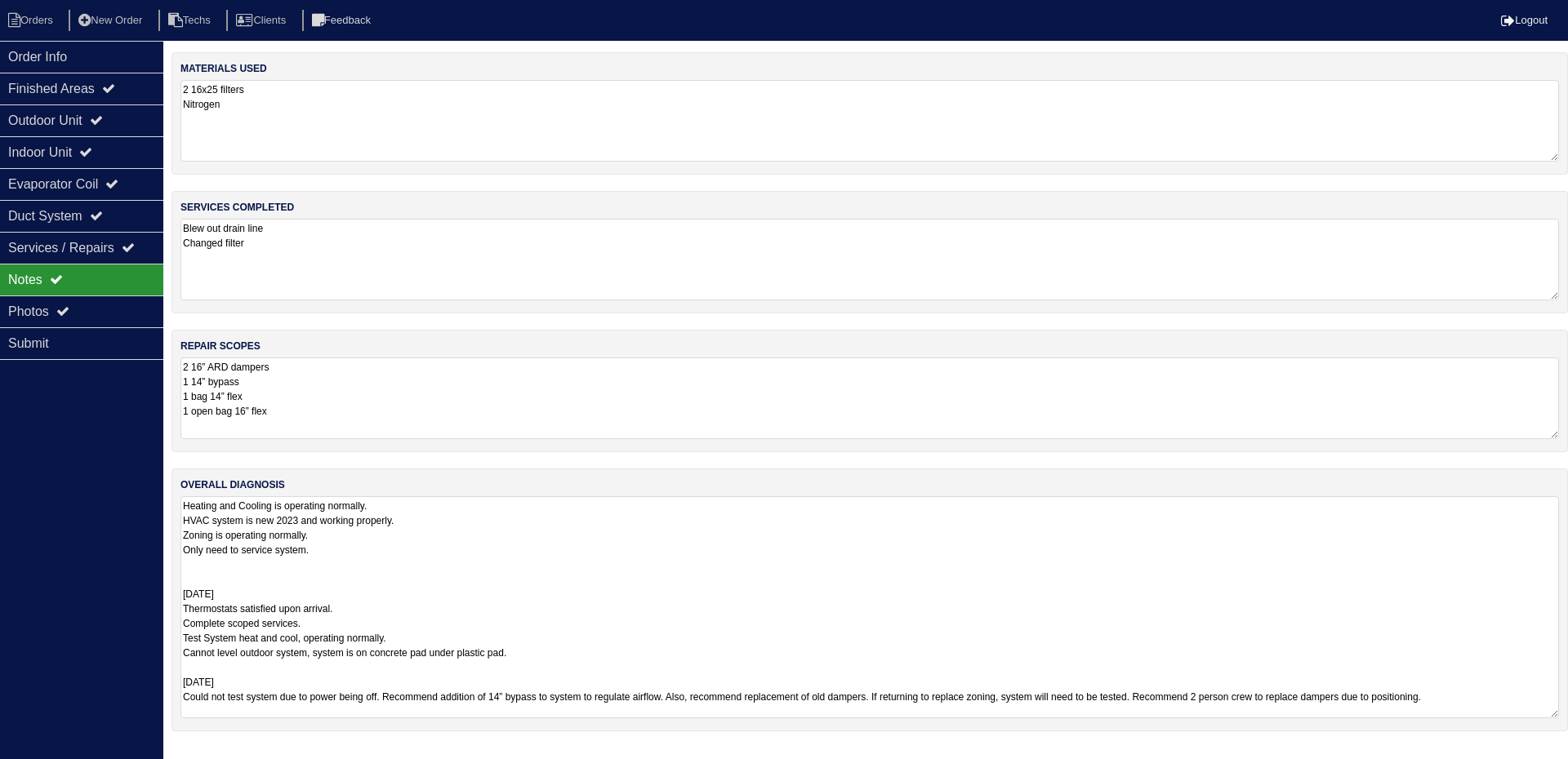
click at [568, 410] on textarea "2 16” ARD dampers 1 14” bypass 1 bag 14” flex 1 open bag 16” flex" at bounding box center [870, 399] width 1378 height 82
click at [140, 115] on div "Outdoor Unit" at bounding box center [81, 120] width 163 height 32
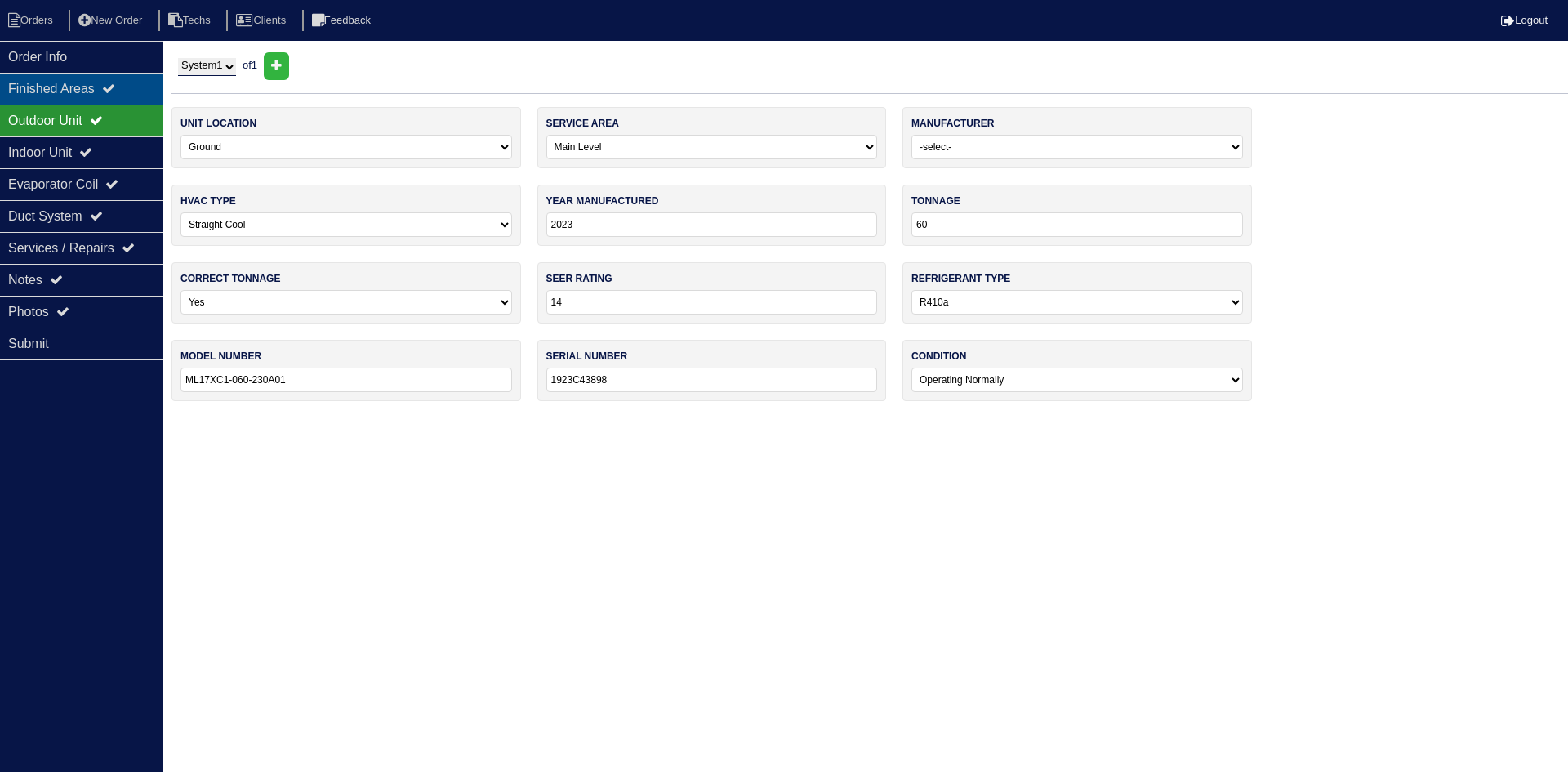
click at [115, 91] on icon at bounding box center [109, 89] width 13 height 13
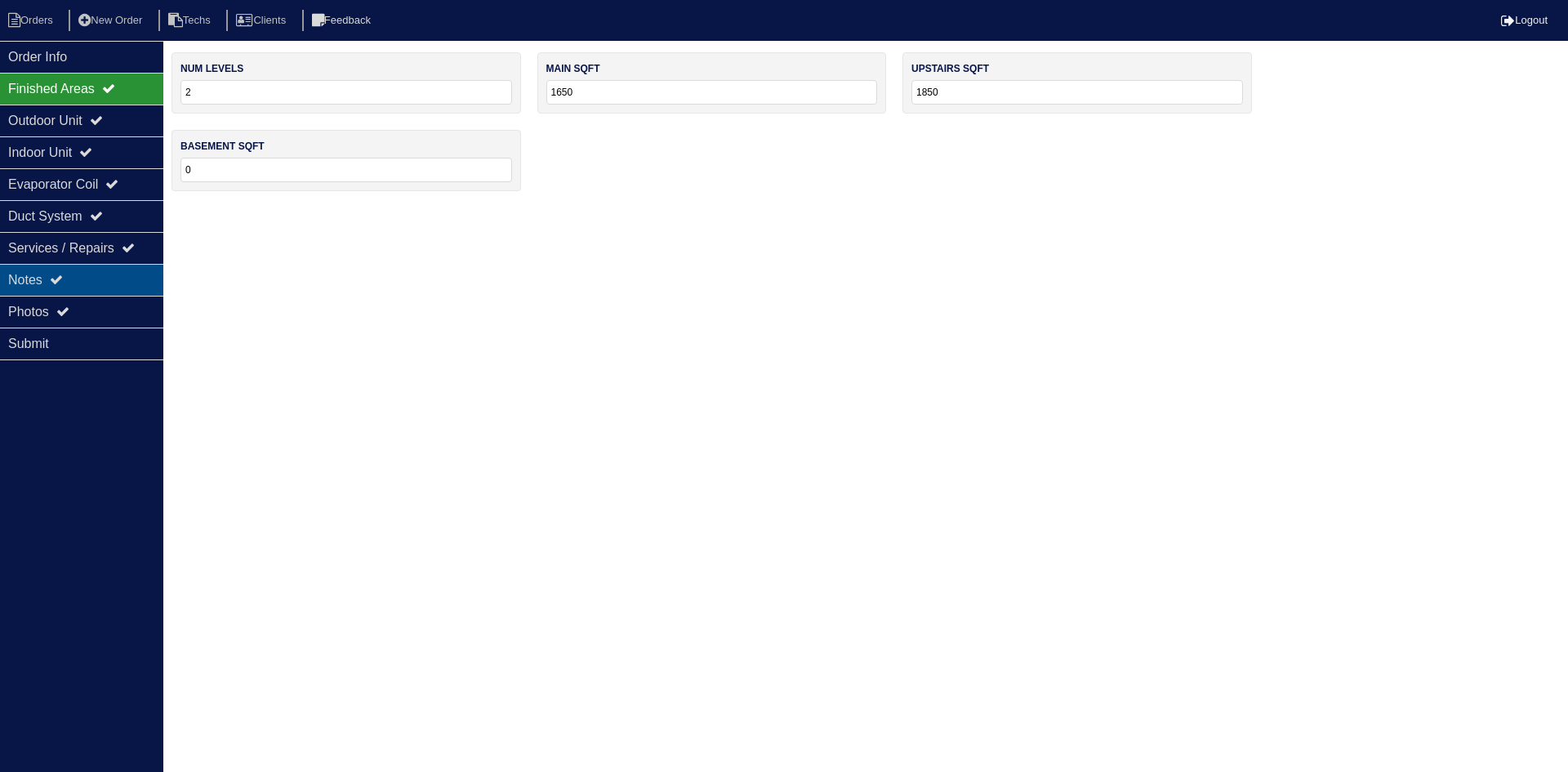
click at [53, 278] on div "Notes" at bounding box center [81, 279] width 163 height 32
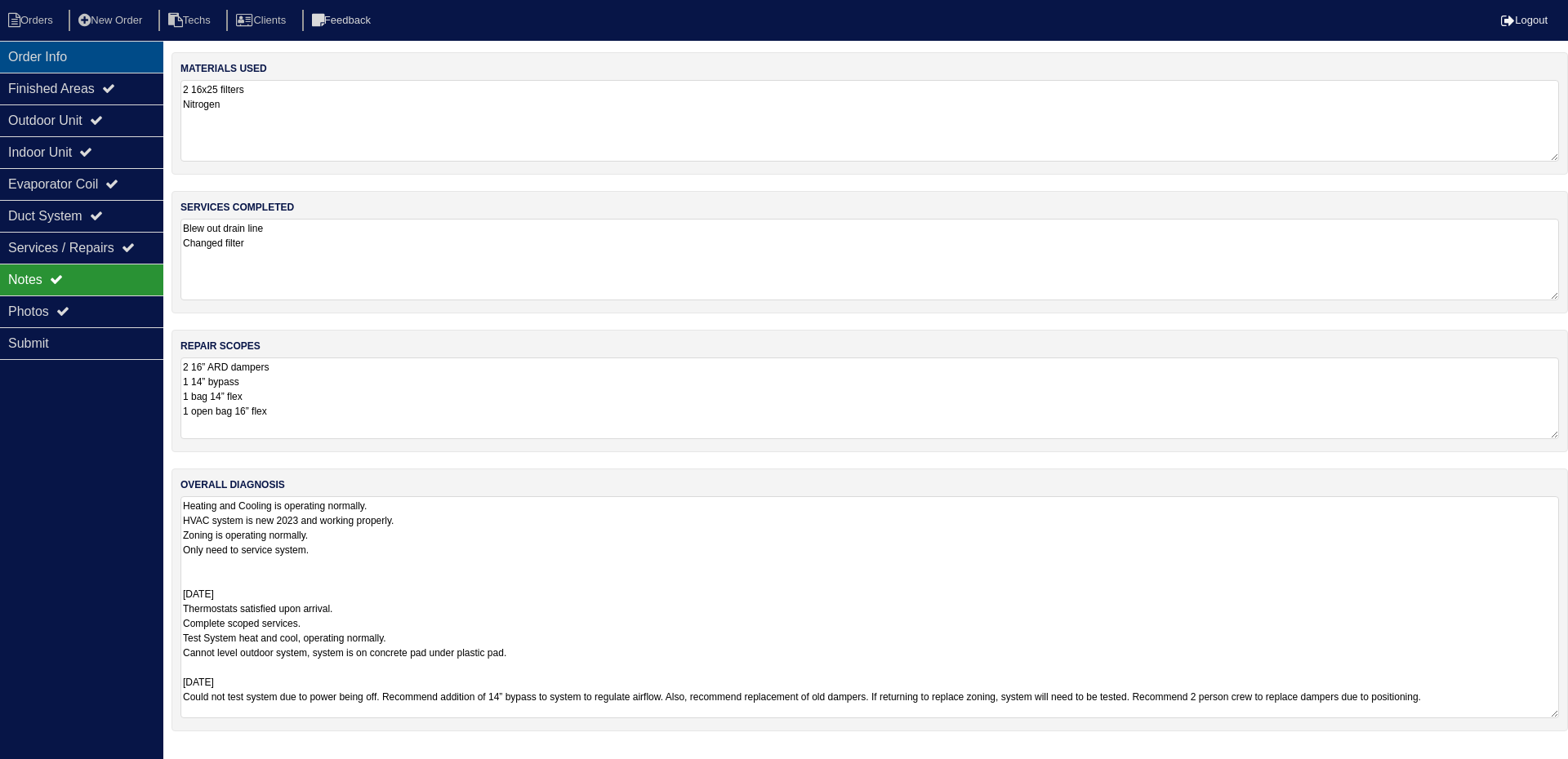
click at [101, 69] on div "Order Info" at bounding box center [81, 57] width 163 height 32
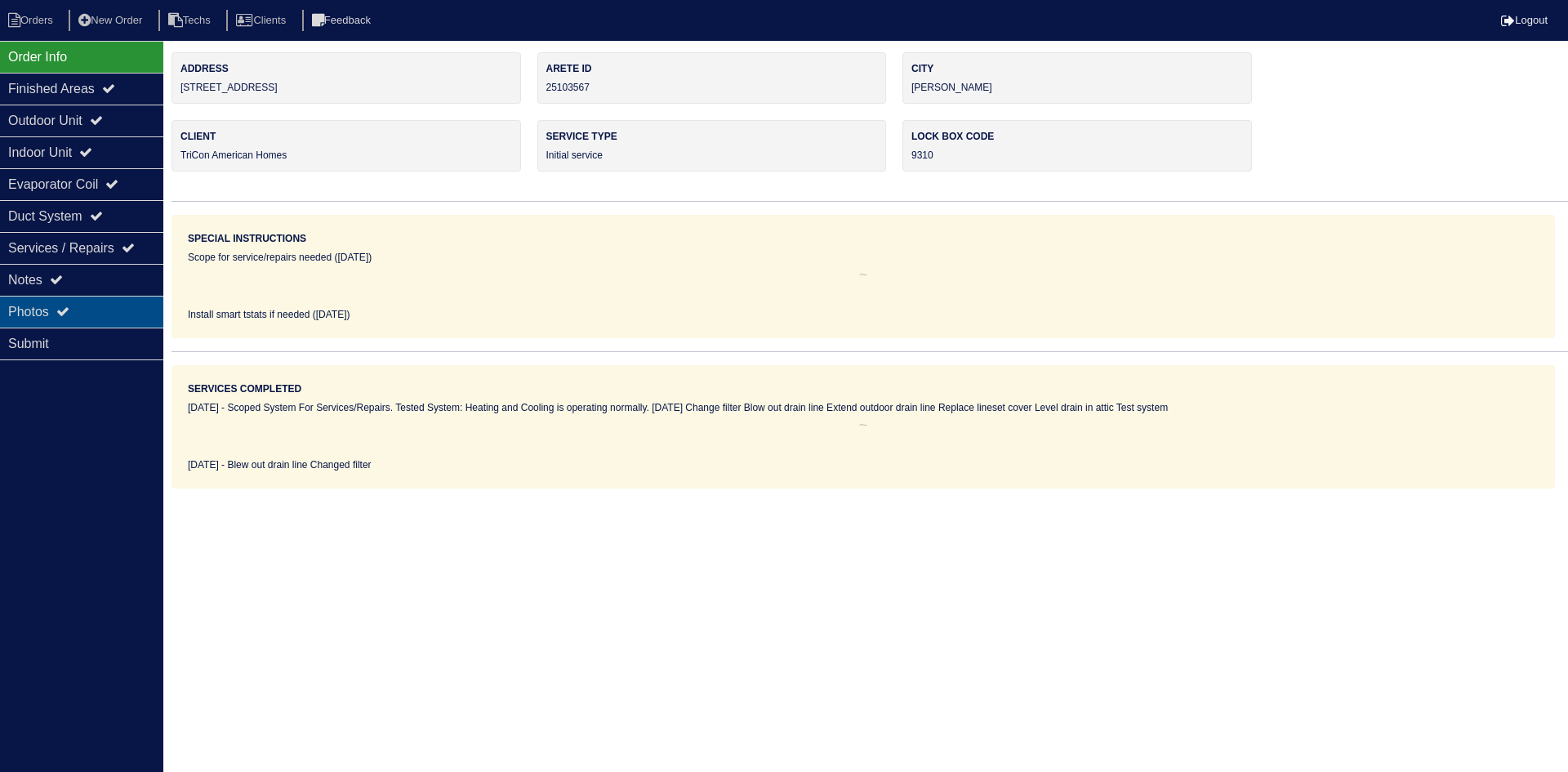
drag, startPoint x: 86, startPoint y: 302, endPoint x: 96, endPoint y: 304, distance: 10.2
click at [85, 302] on div "Photos" at bounding box center [81, 311] width 163 height 32
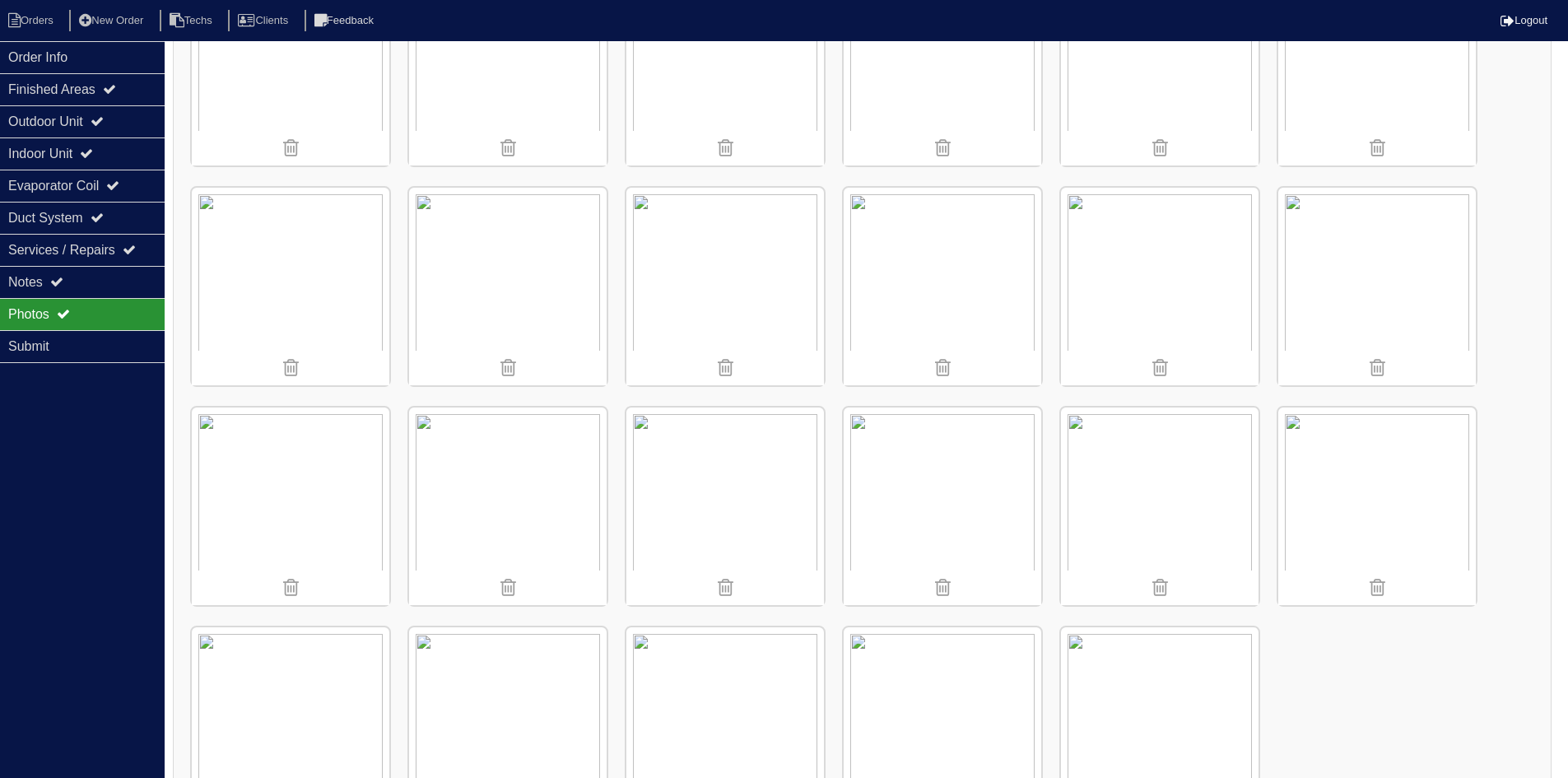
scroll to position [1293, 0]
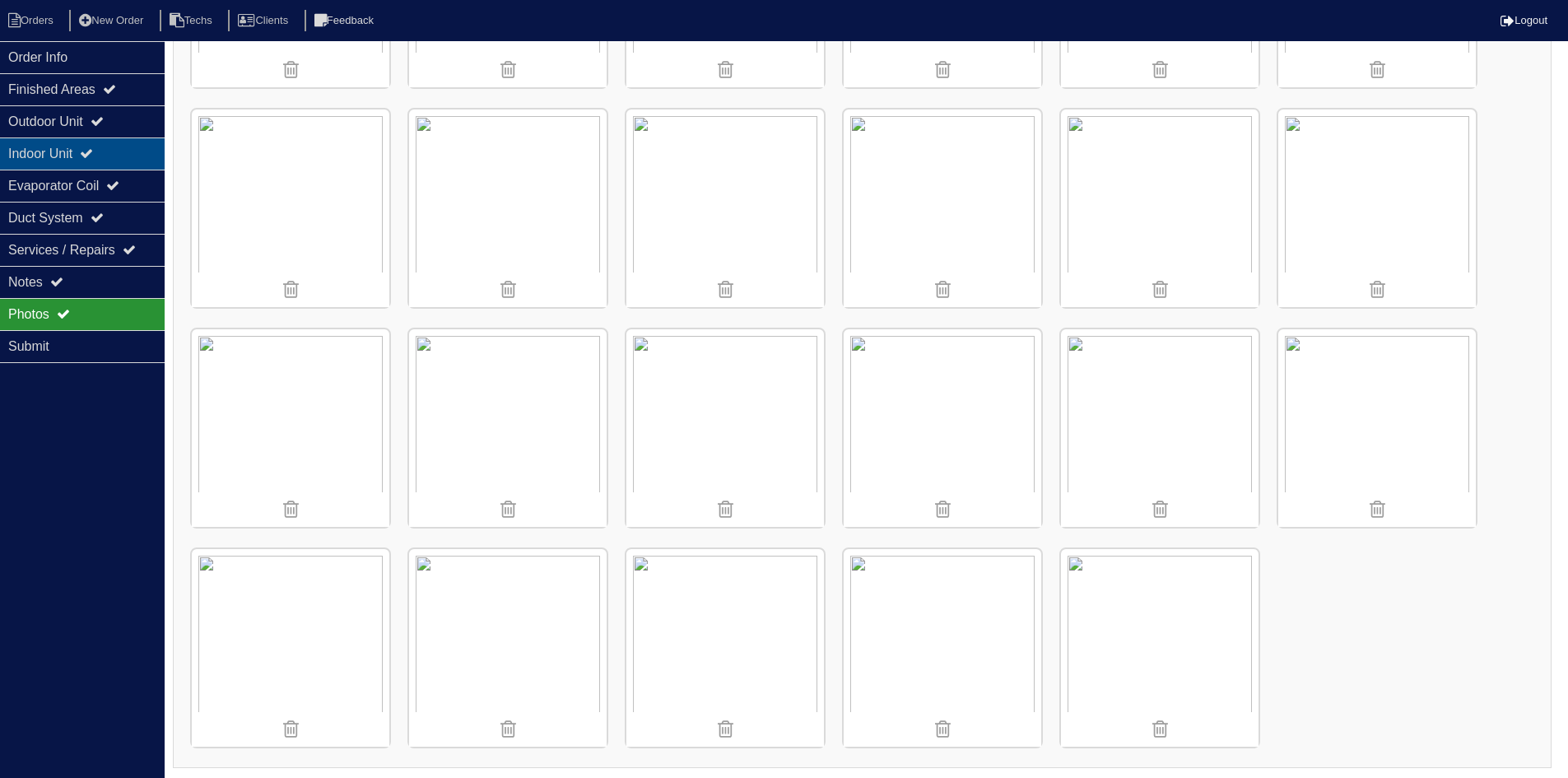
click at [107, 168] on div "Indoor Unit" at bounding box center [82, 153] width 164 height 32
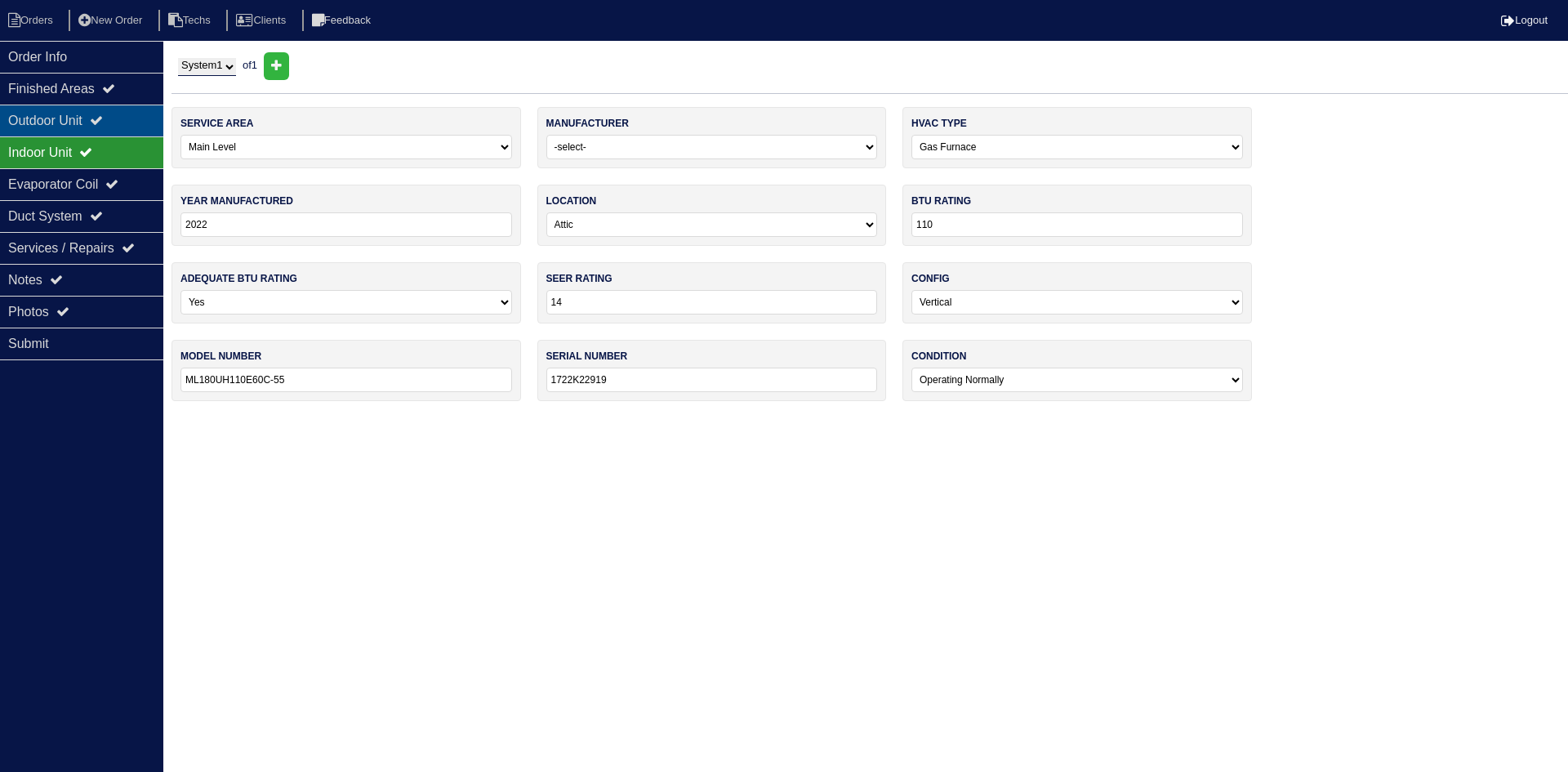
click at [103, 120] on icon at bounding box center [96, 120] width 13 height 13
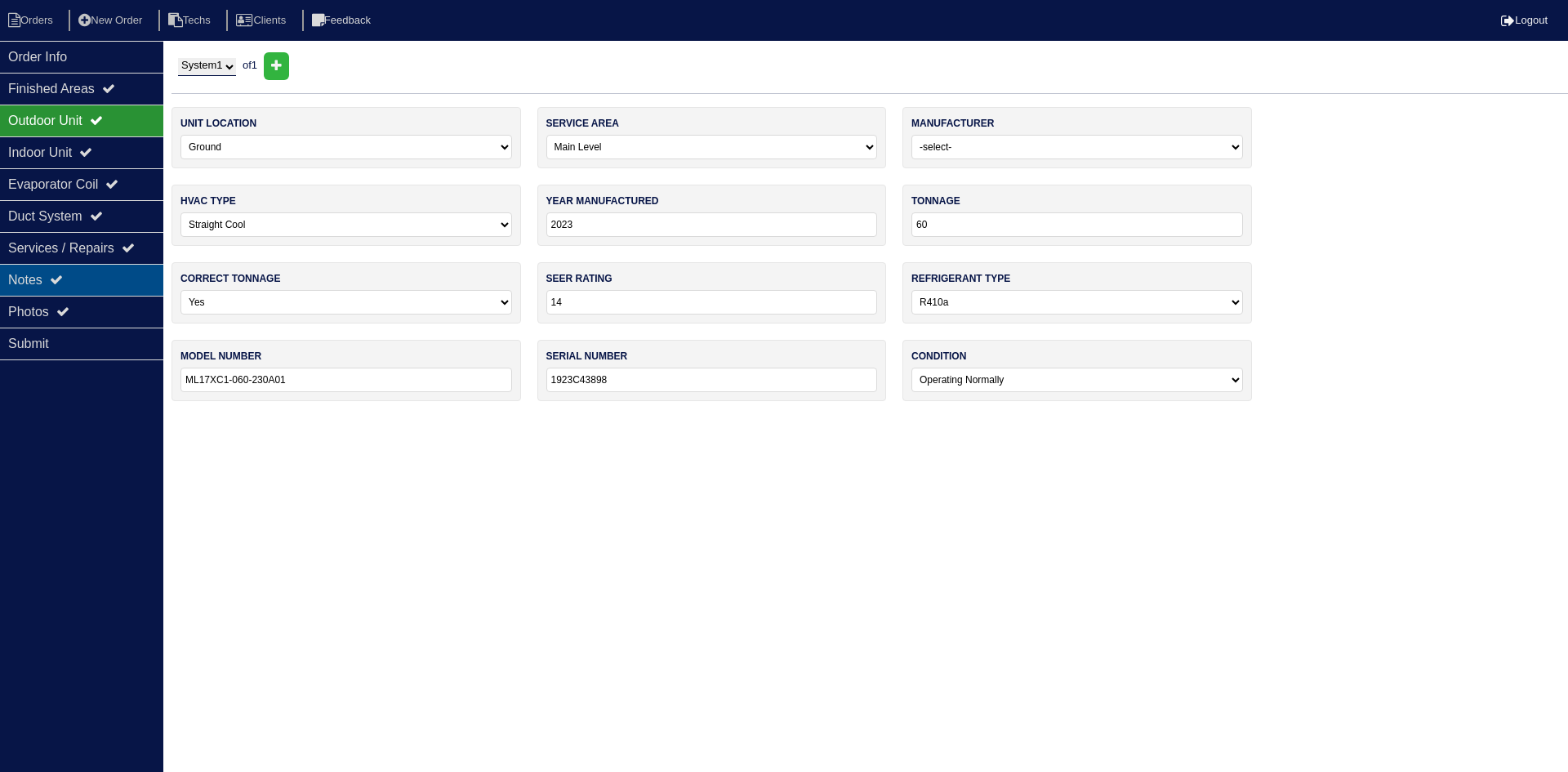
click at [78, 279] on div "Notes" at bounding box center [81, 279] width 163 height 32
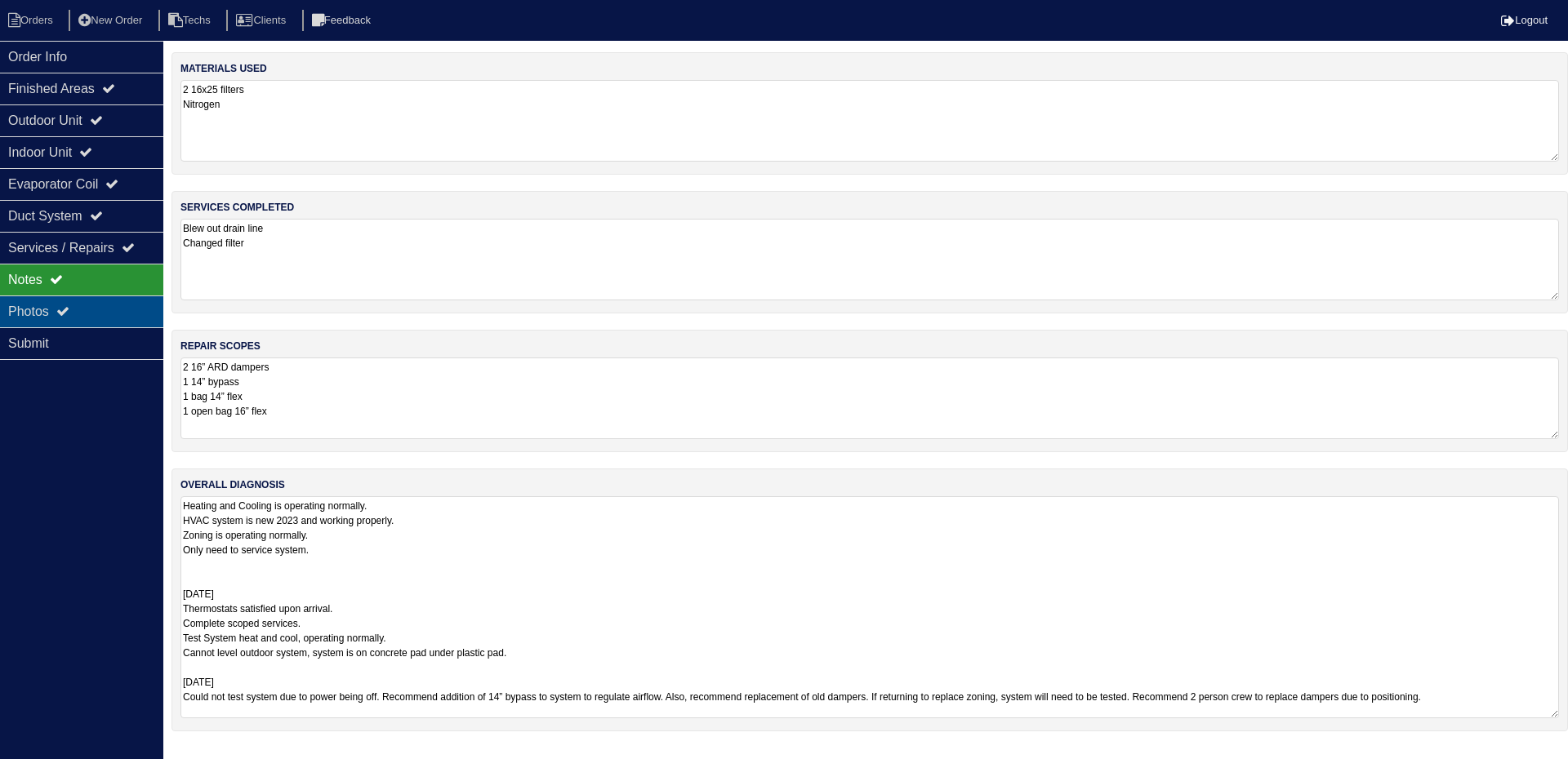
click at [78, 315] on div "Photos" at bounding box center [81, 311] width 163 height 32
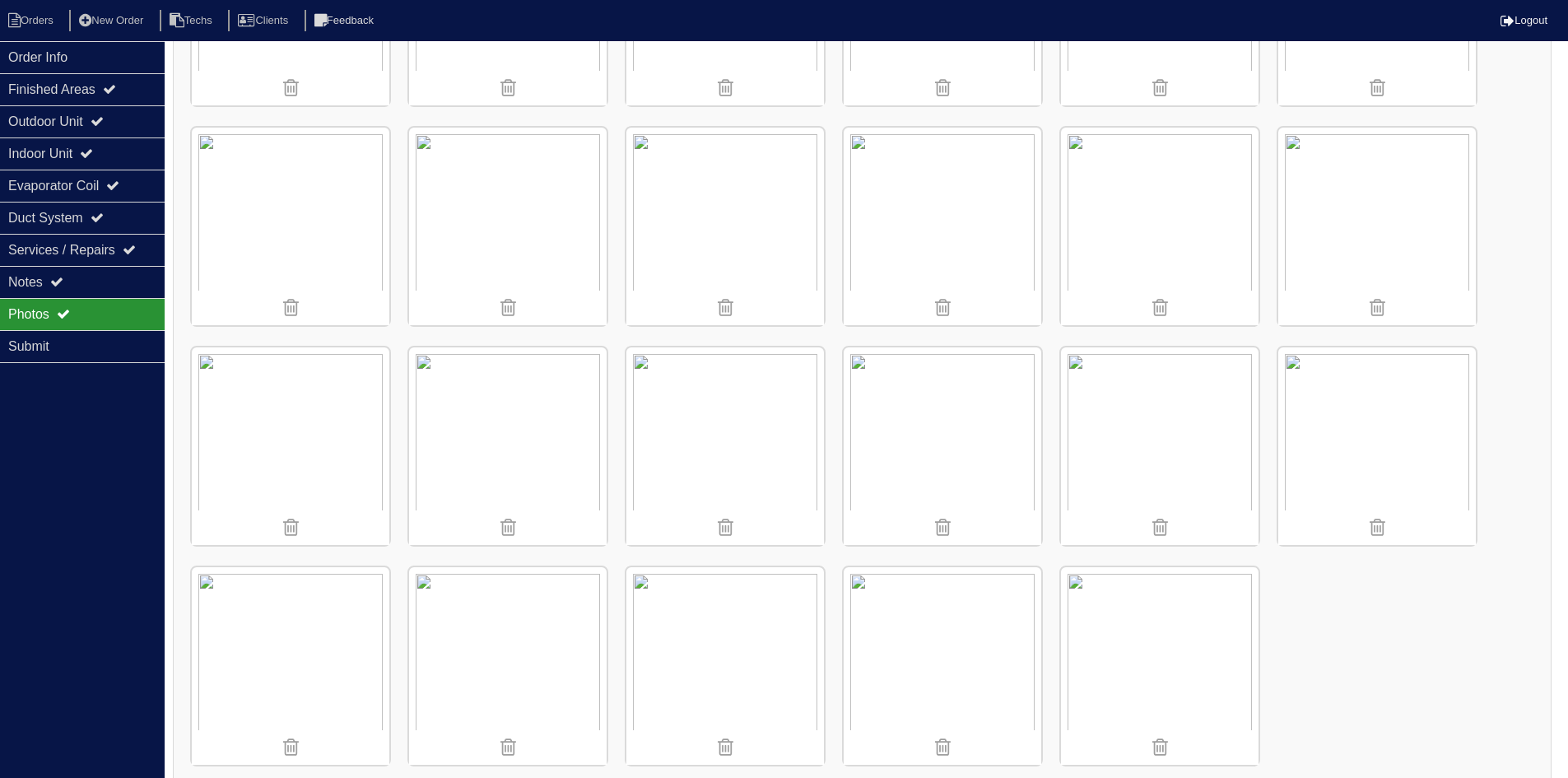
scroll to position [1293, 0]
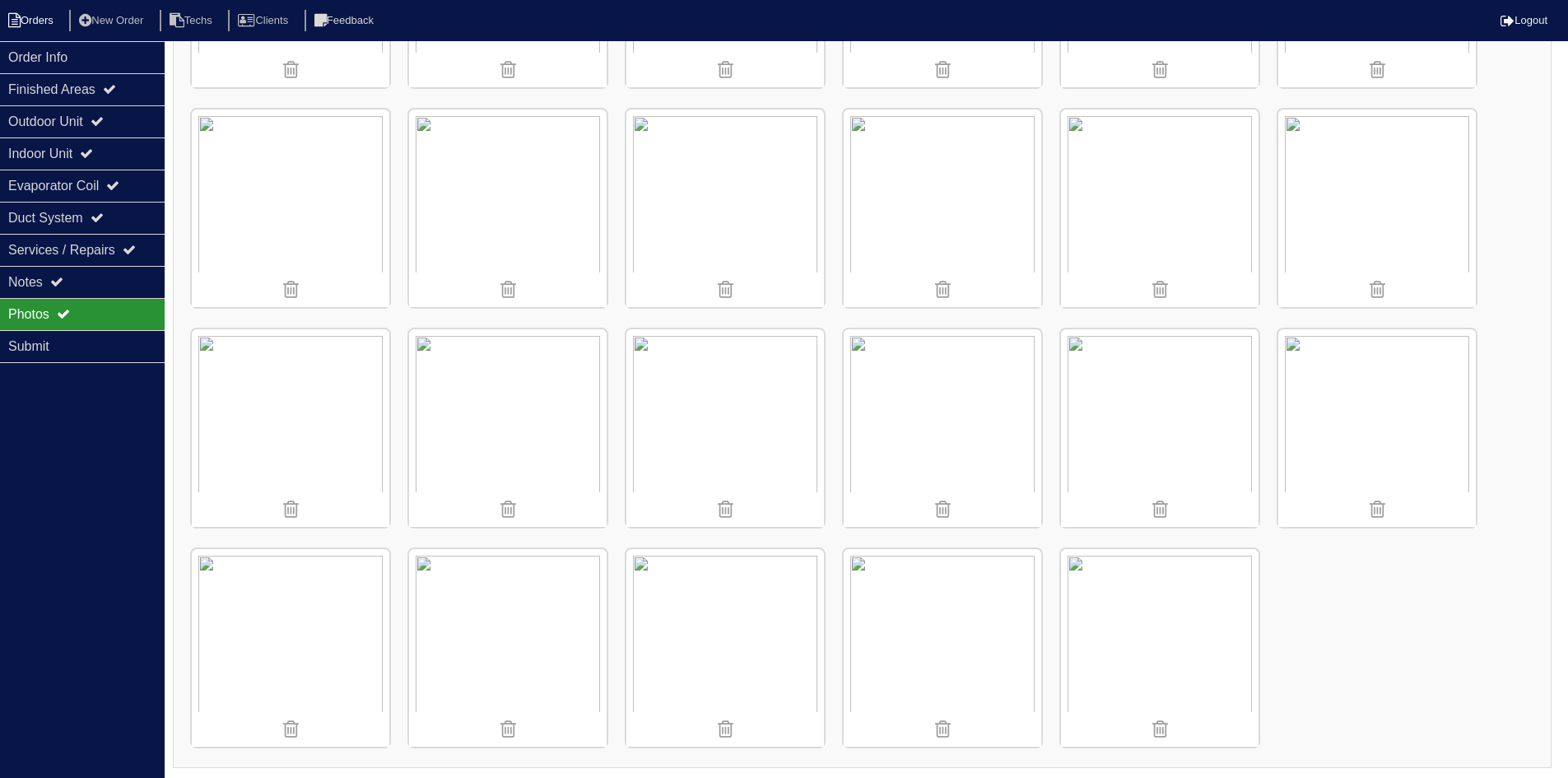
click at [33, 20] on li "Orders" at bounding box center [33, 21] width 67 height 22
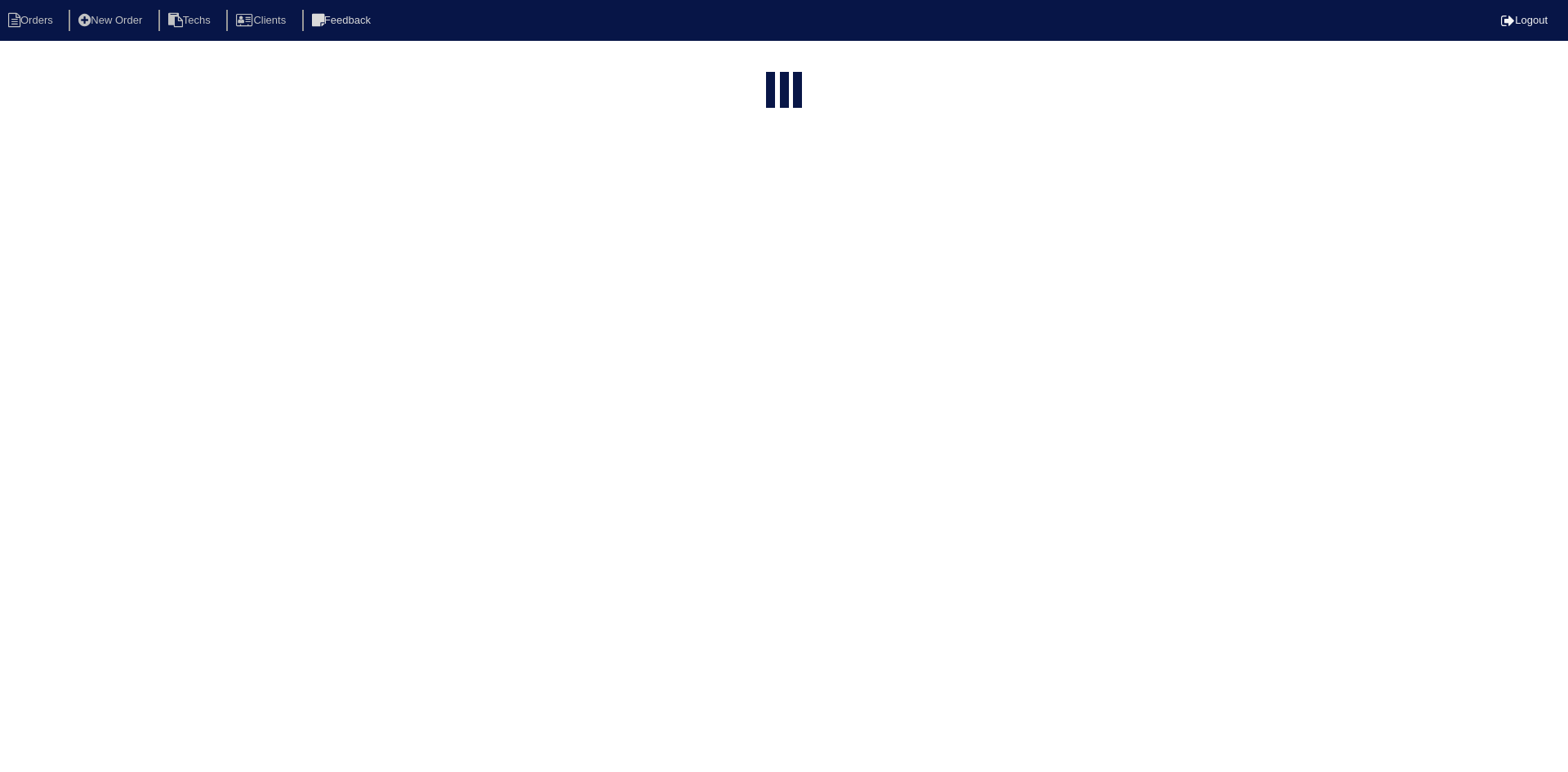
select select "15"
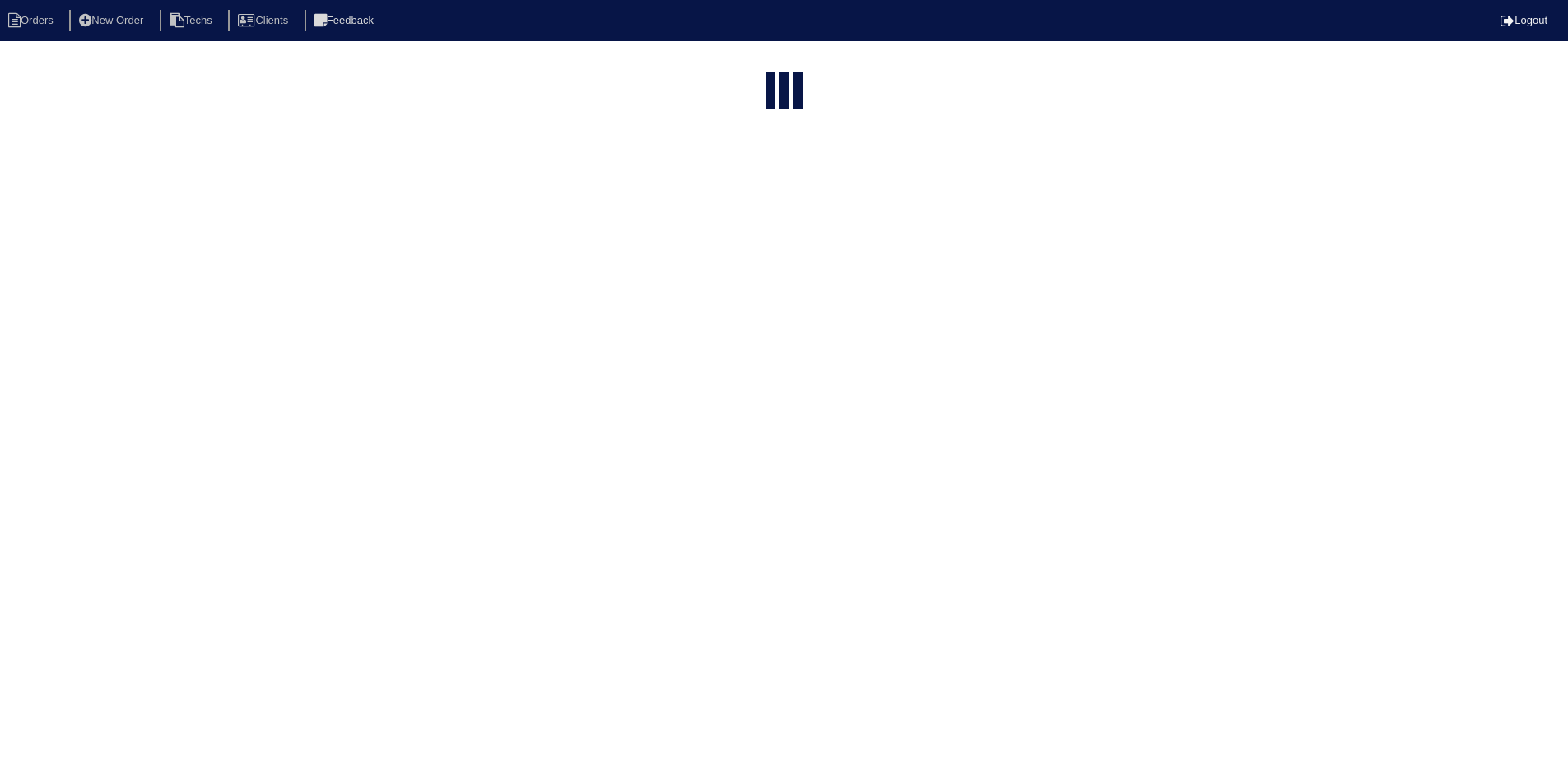
select select "field complete"
select select "need to quote"
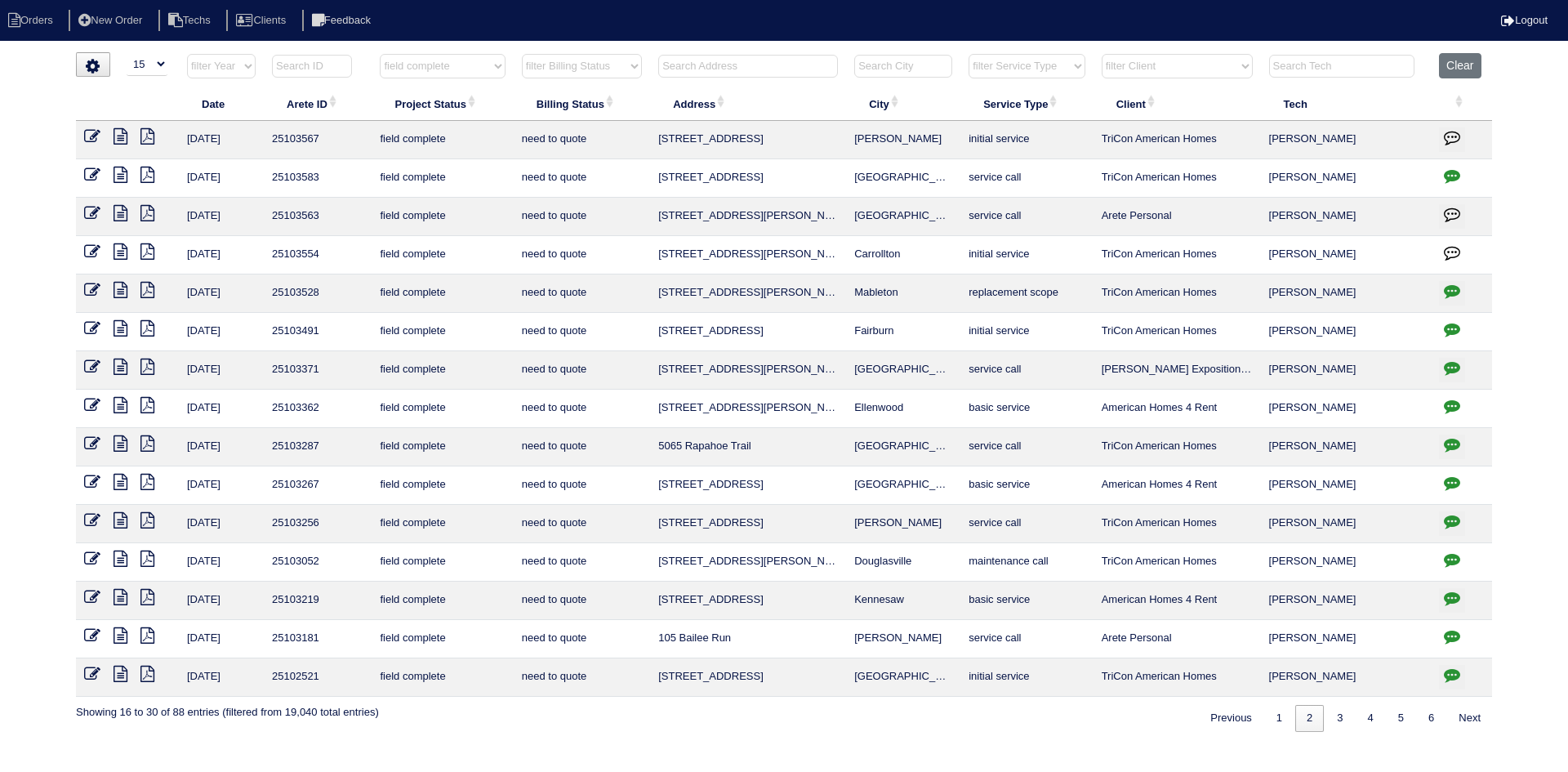
click at [1448, 173] on icon "button" at bounding box center [1452, 176] width 17 height 17
type textarea "[DATE] - THIS IS FOR ODOBAN (POSSIBLE DUCT CLEANING AGAIN) ONLY - KE"
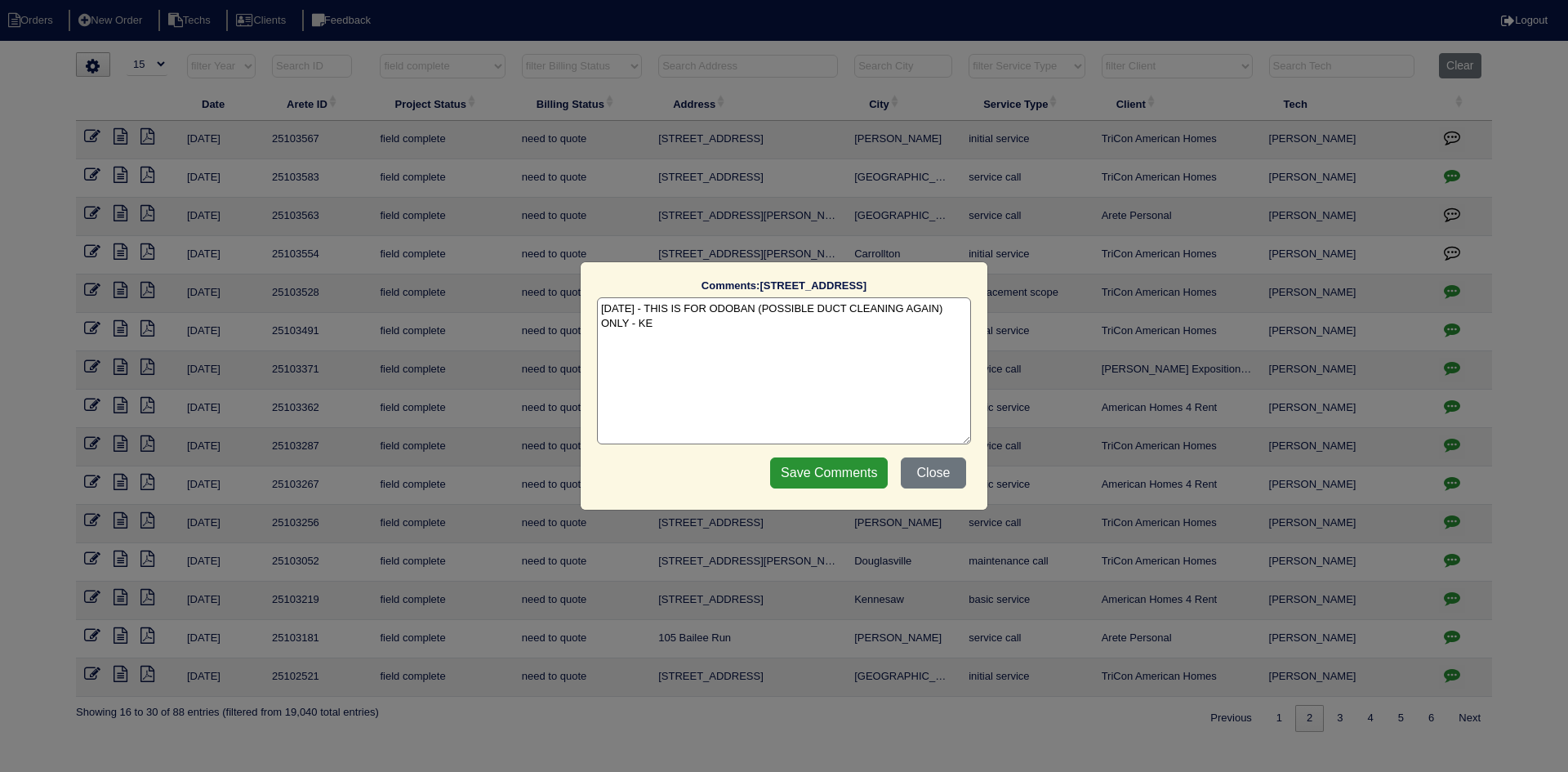
click at [1077, 724] on div "Comments: [STREET_ADDRESS] The comments on file have changed since you started …" at bounding box center [784, 386] width 1568 height 772
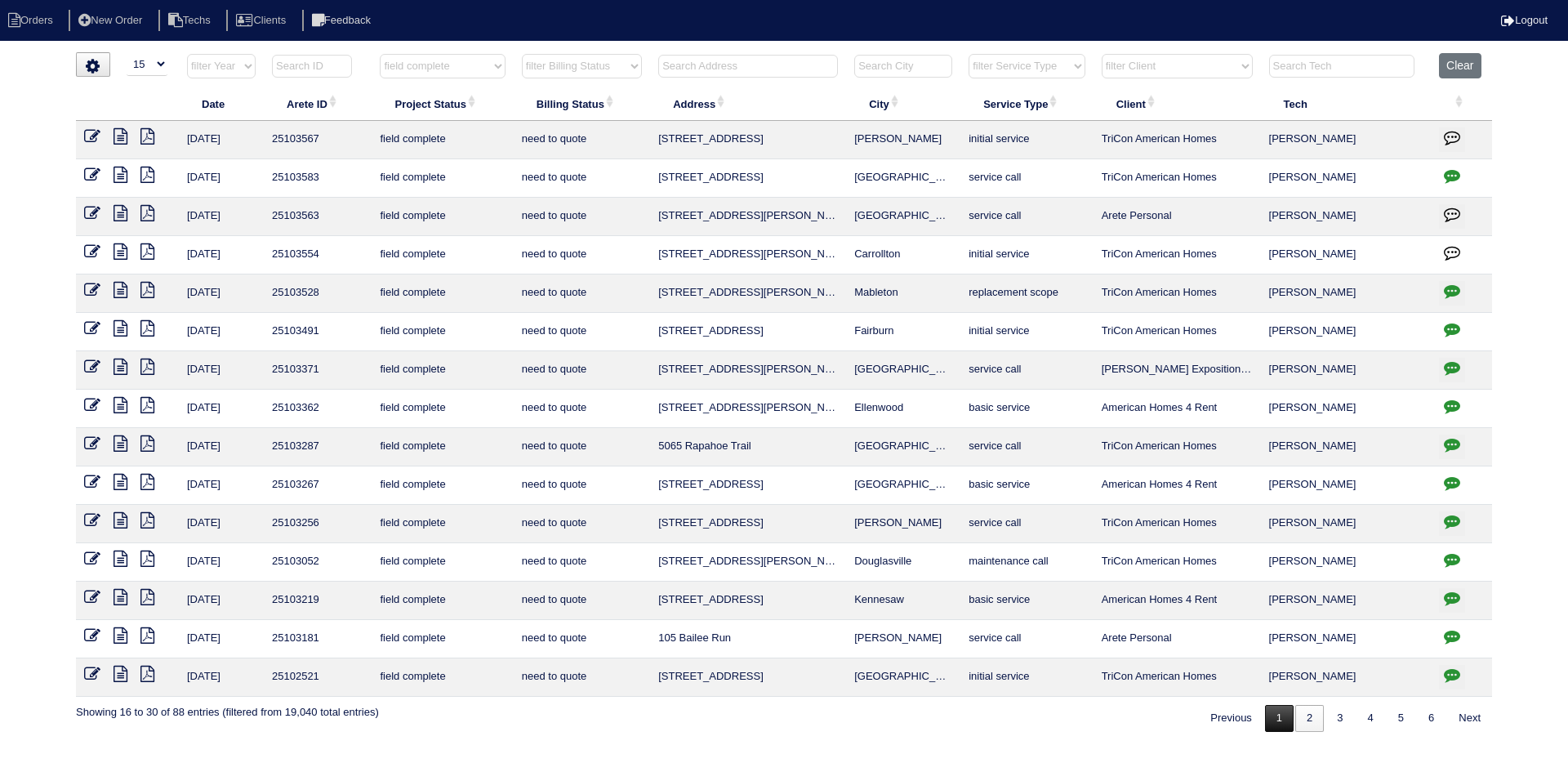
click at [1265, 722] on link "1" at bounding box center [1279, 718] width 28 height 27
select select "field complete"
select select "need to quote"
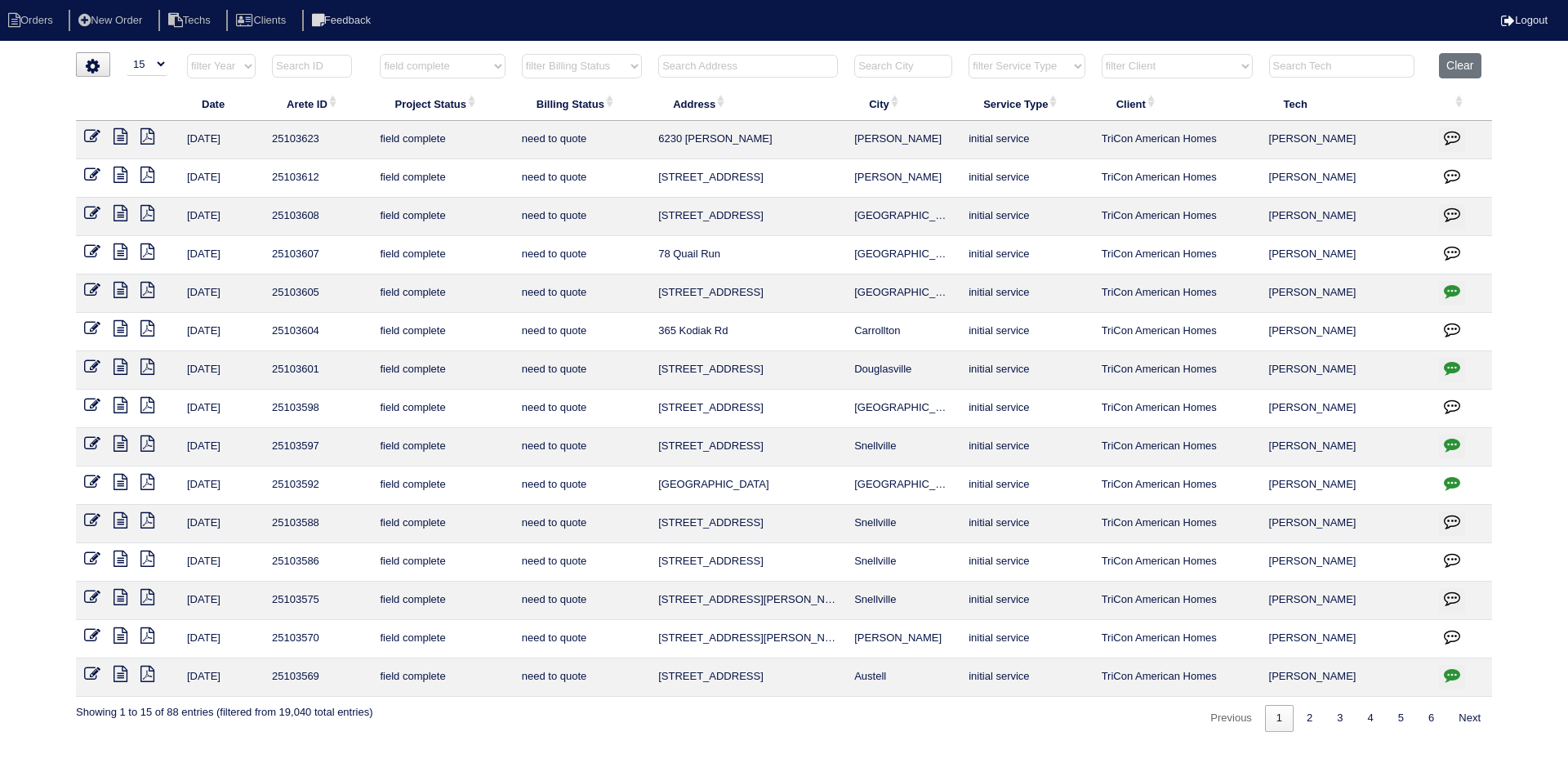
click at [148, 634] on icon at bounding box center [147, 636] width 14 height 17
click at [121, 637] on icon at bounding box center [120, 636] width 14 height 17
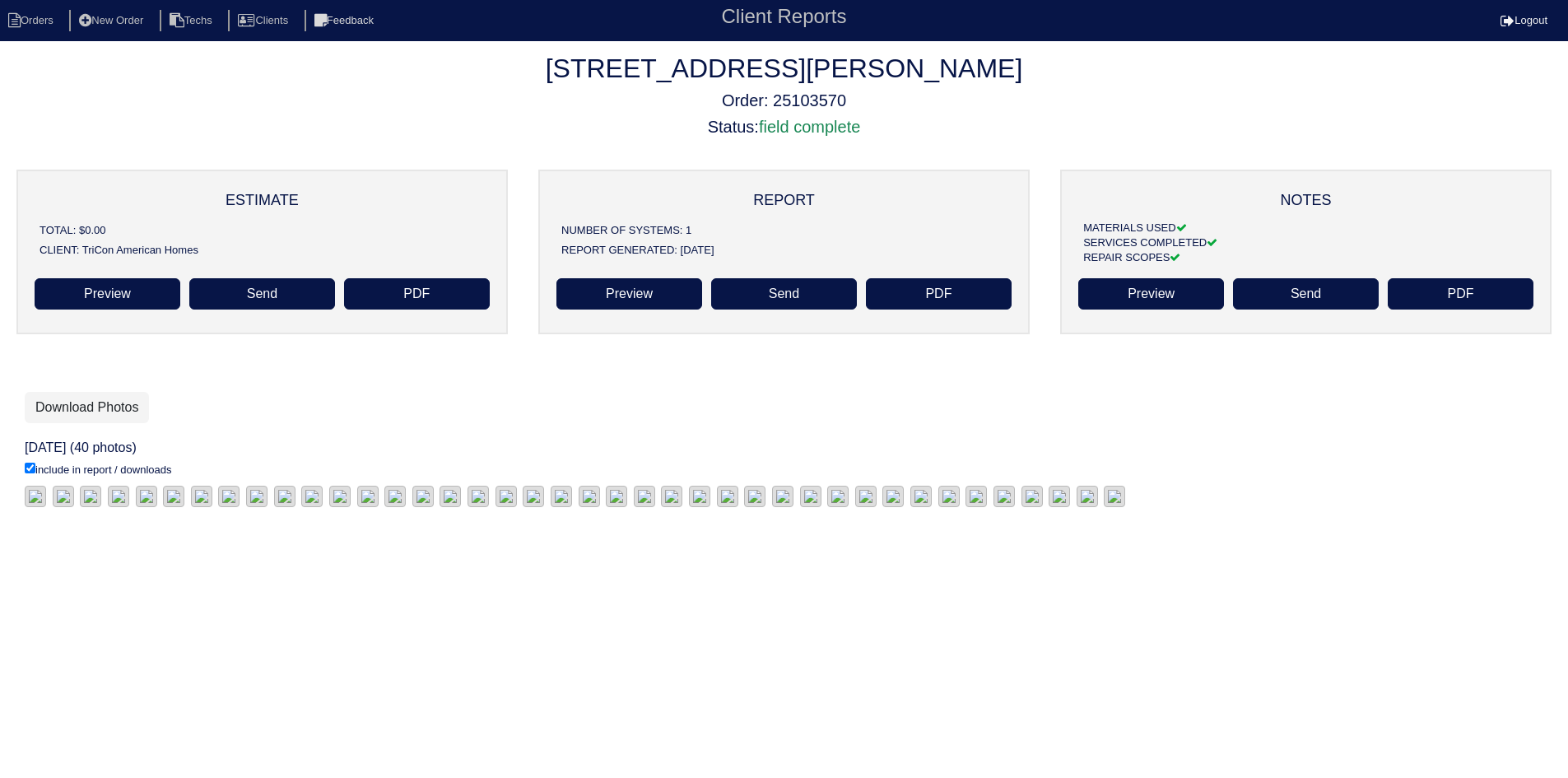
drag, startPoint x: 111, startPoint y: 405, endPoint x: 10, endPoint y: 402, distance: 101.0
click at [110, 405] on link "Download Photos" at bounding box center [86, 407] width 124 height 31
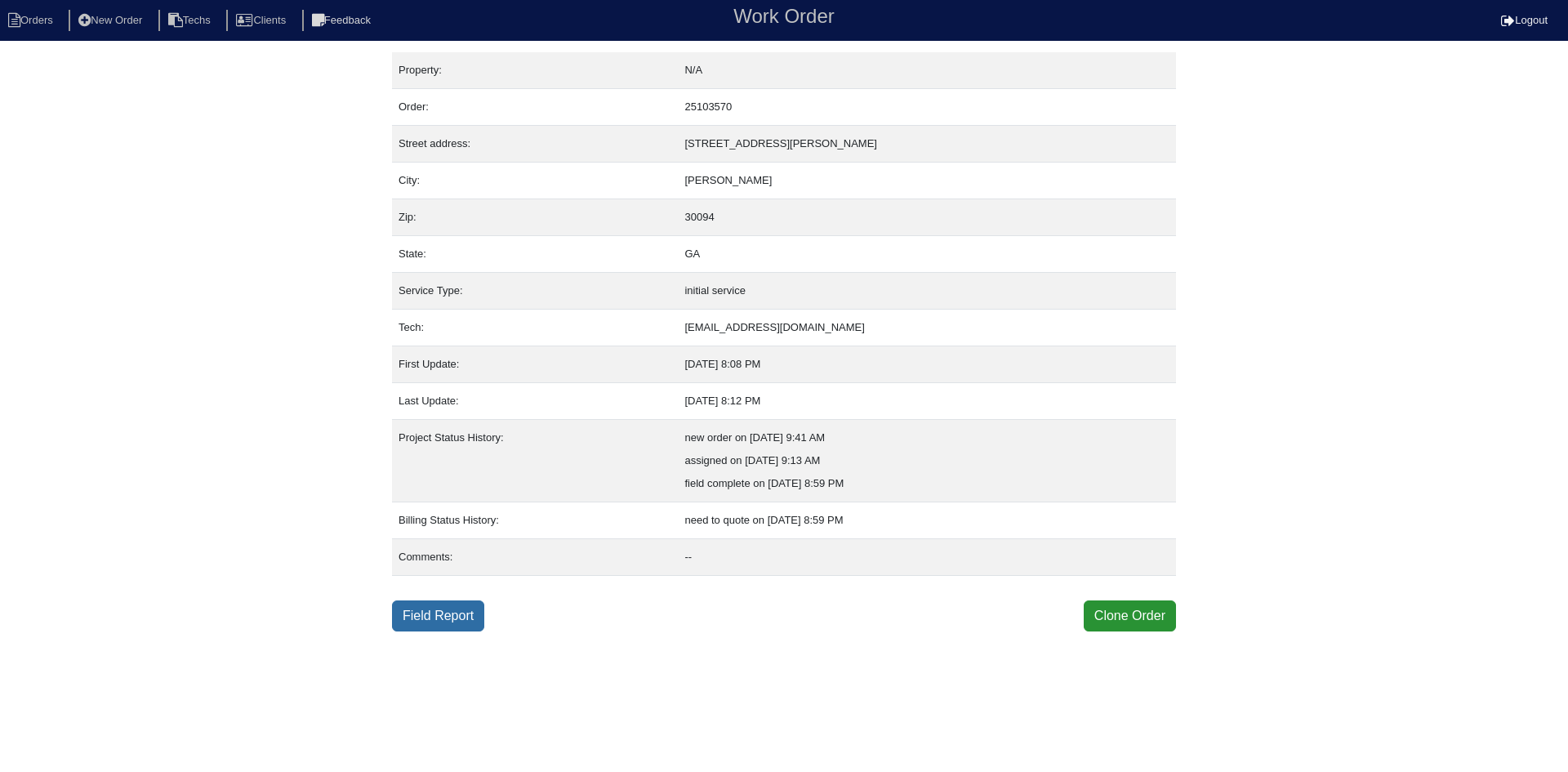
click at [423, 616] on link "Field Report" at bounding box center [438, 616] width 92 height 31
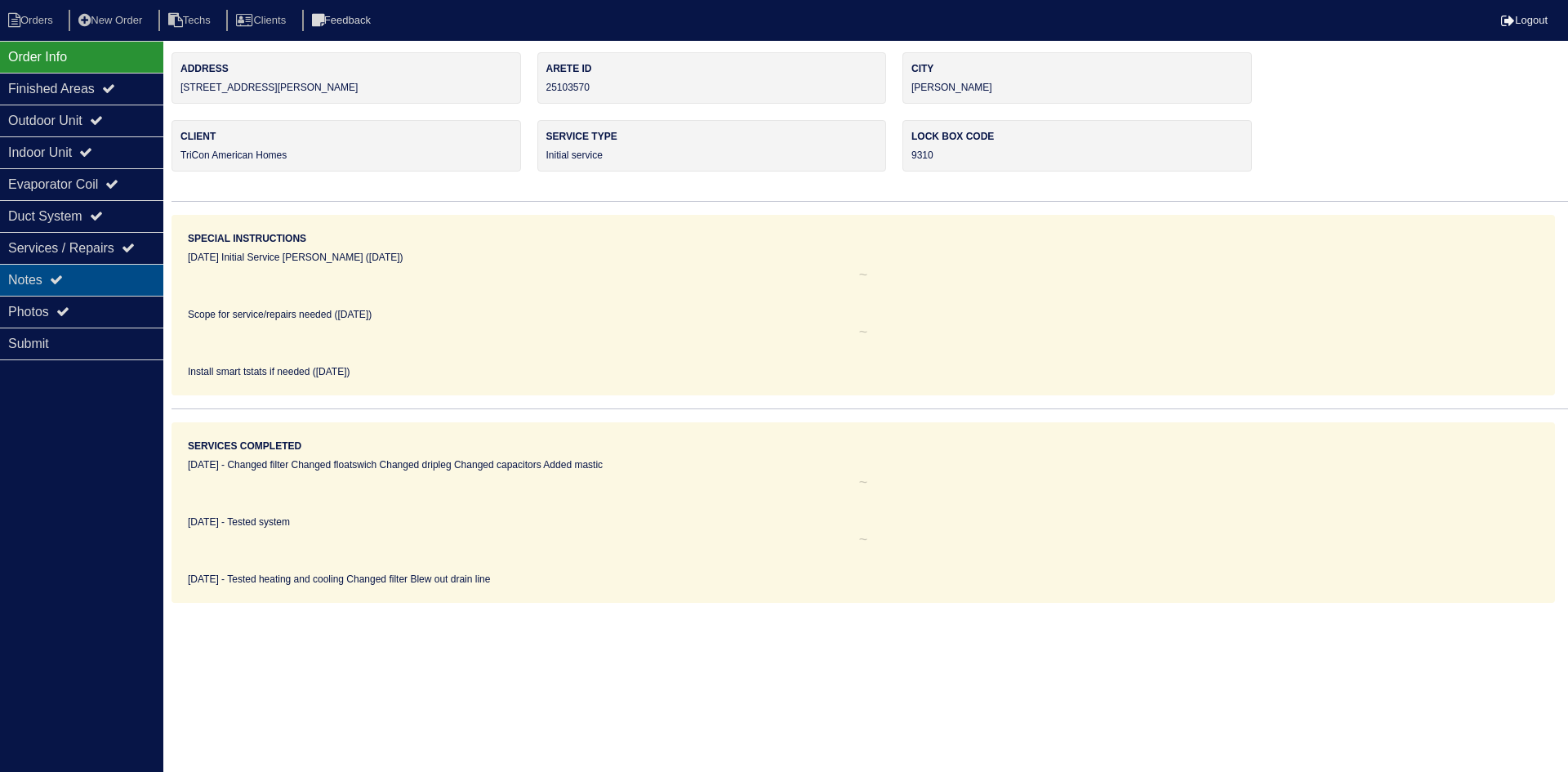
click at [93, 275] on div "Notes" at bounding box center [81, 279] width 163 height 32
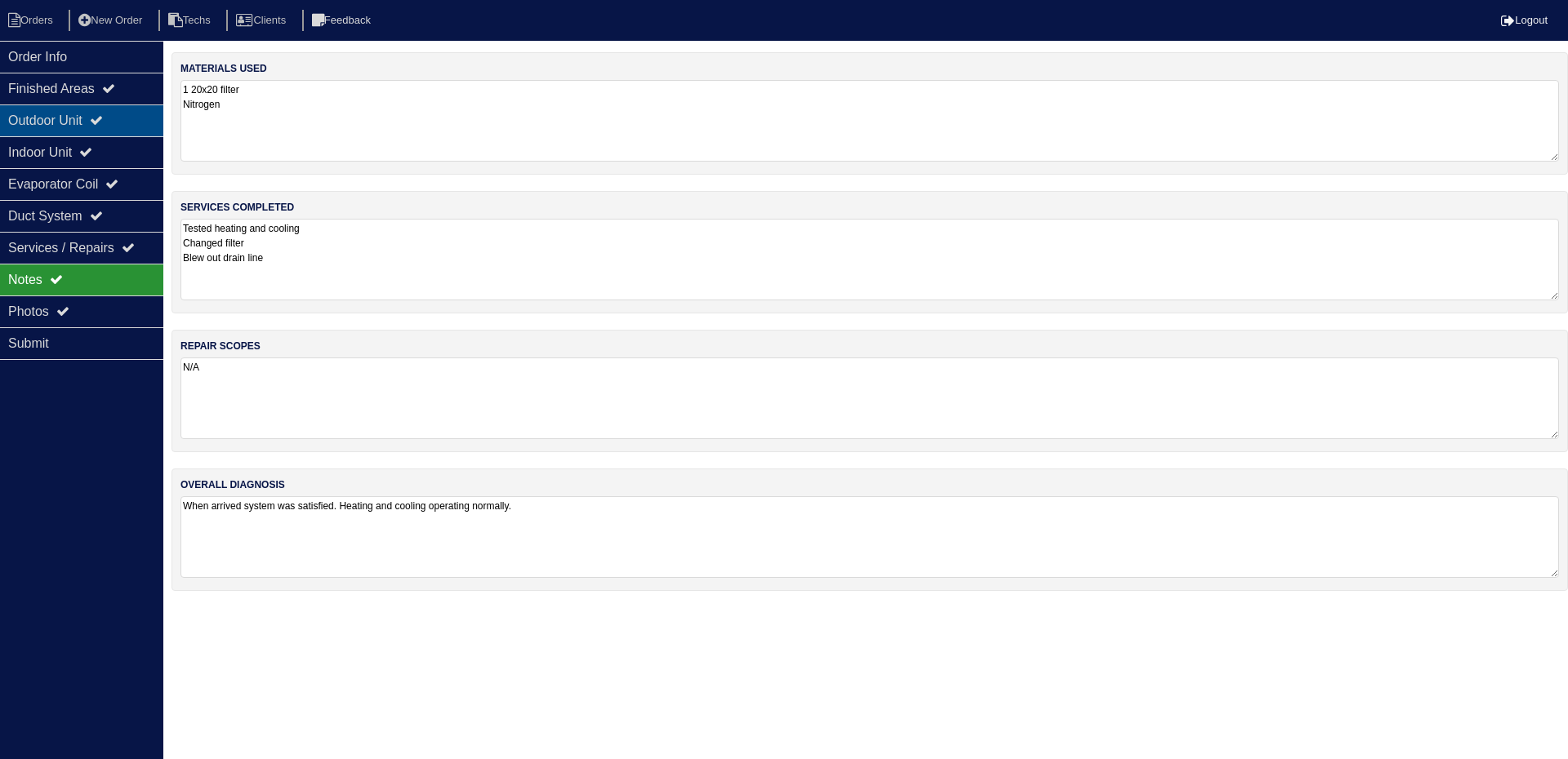
click at [65, 121] on div "Outdoor Unit" at bounding box center [81, 120] width 163 height 32
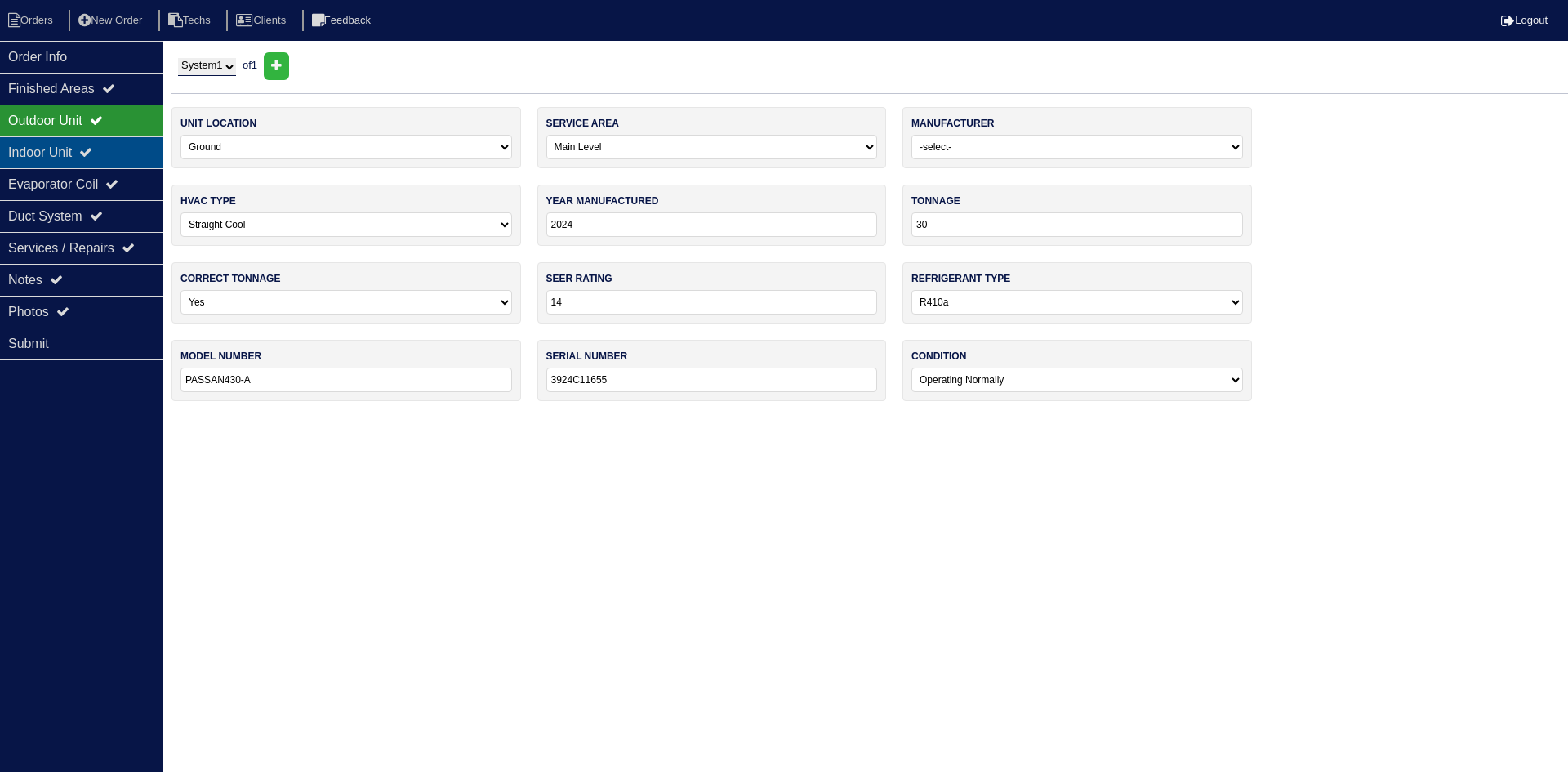
click at [59, 147] on div "Indoor Unit" at bounding box center [81, 152] width 163 height 32
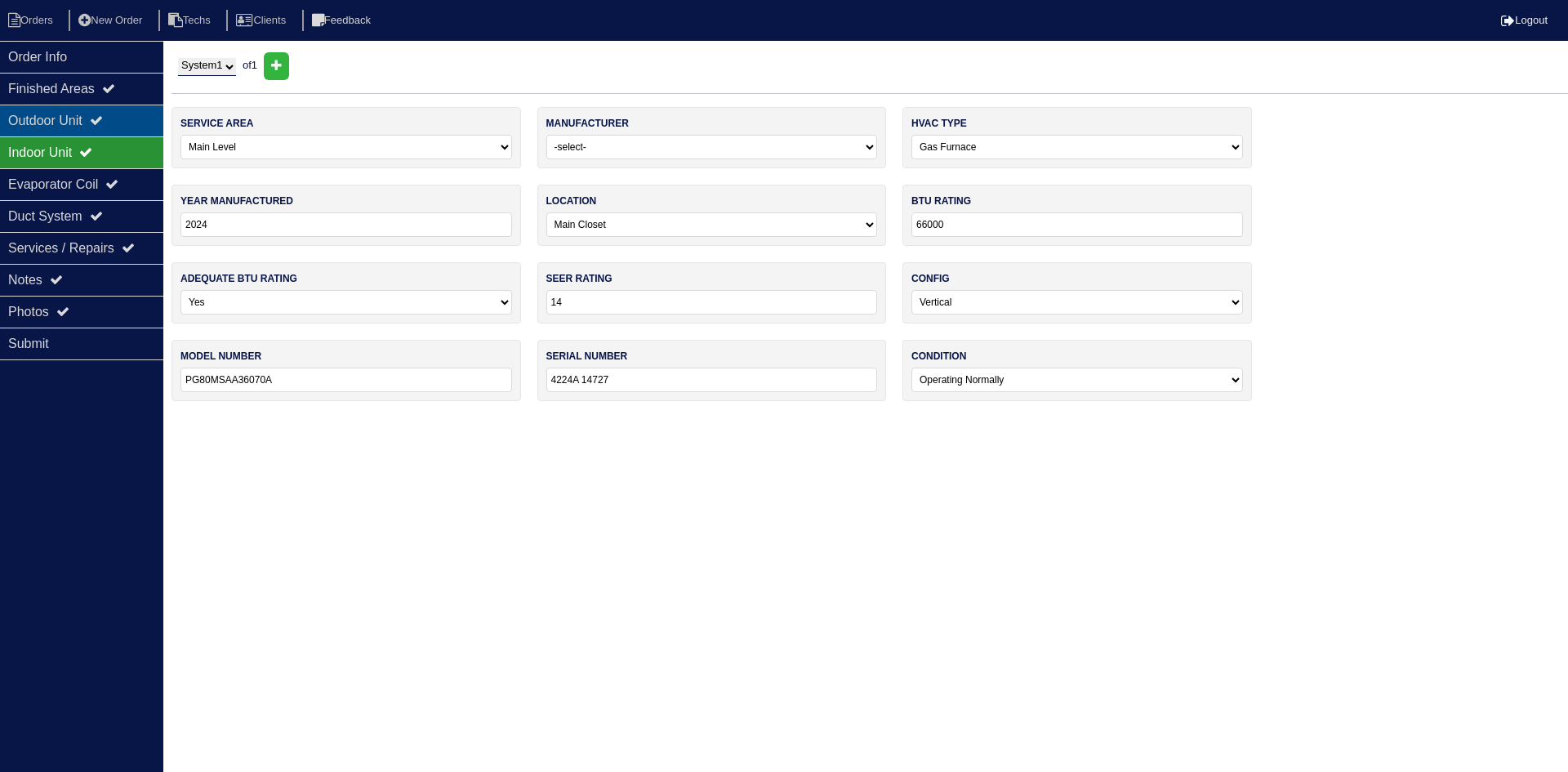
click at [64, 124] on div "Outdoor Unit" at bounding box center [81, 120] width 163 height 32
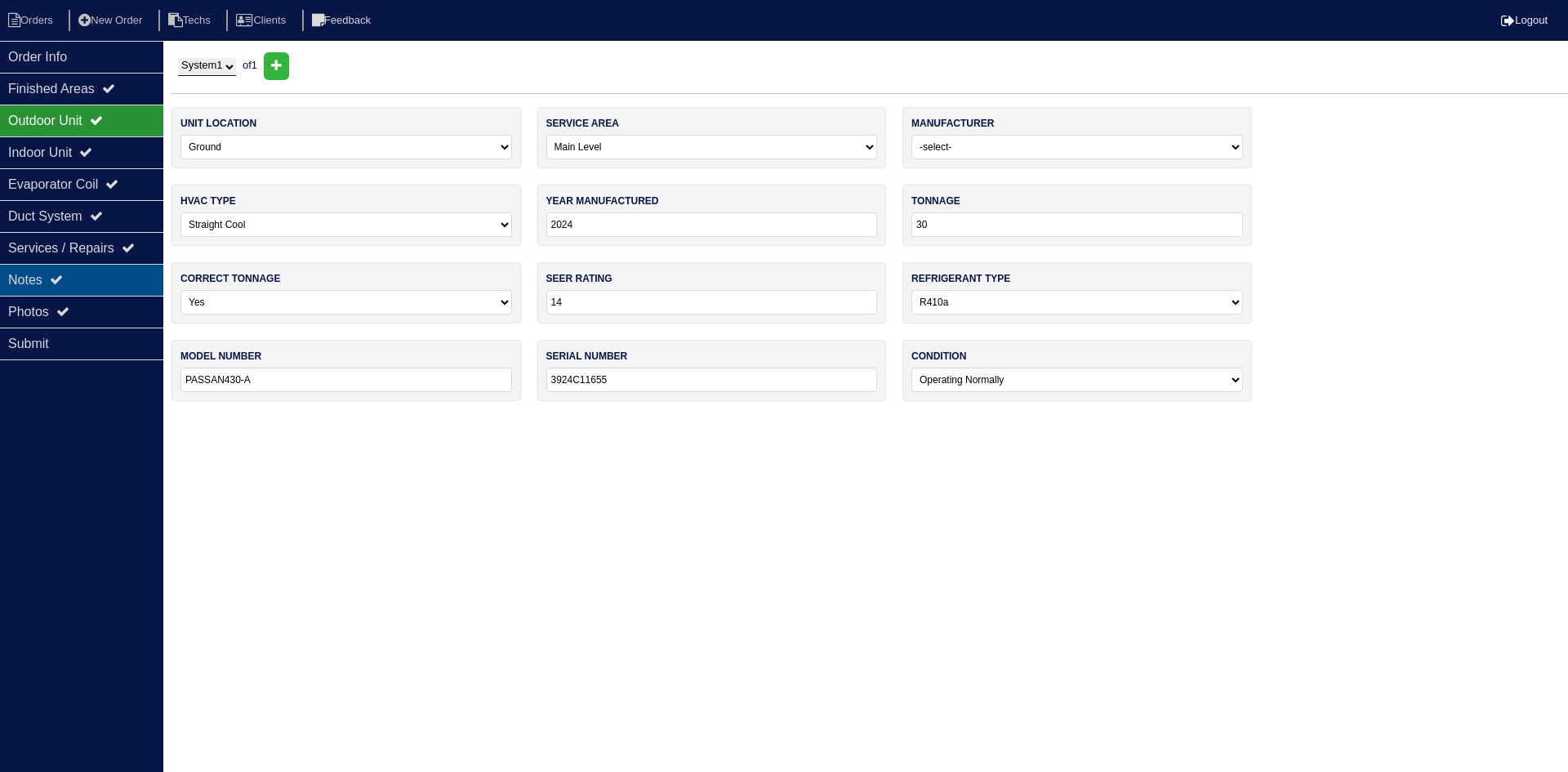
click at [95, 289] on div "Notes" at bounding box center [81, 279] width 163 height 32
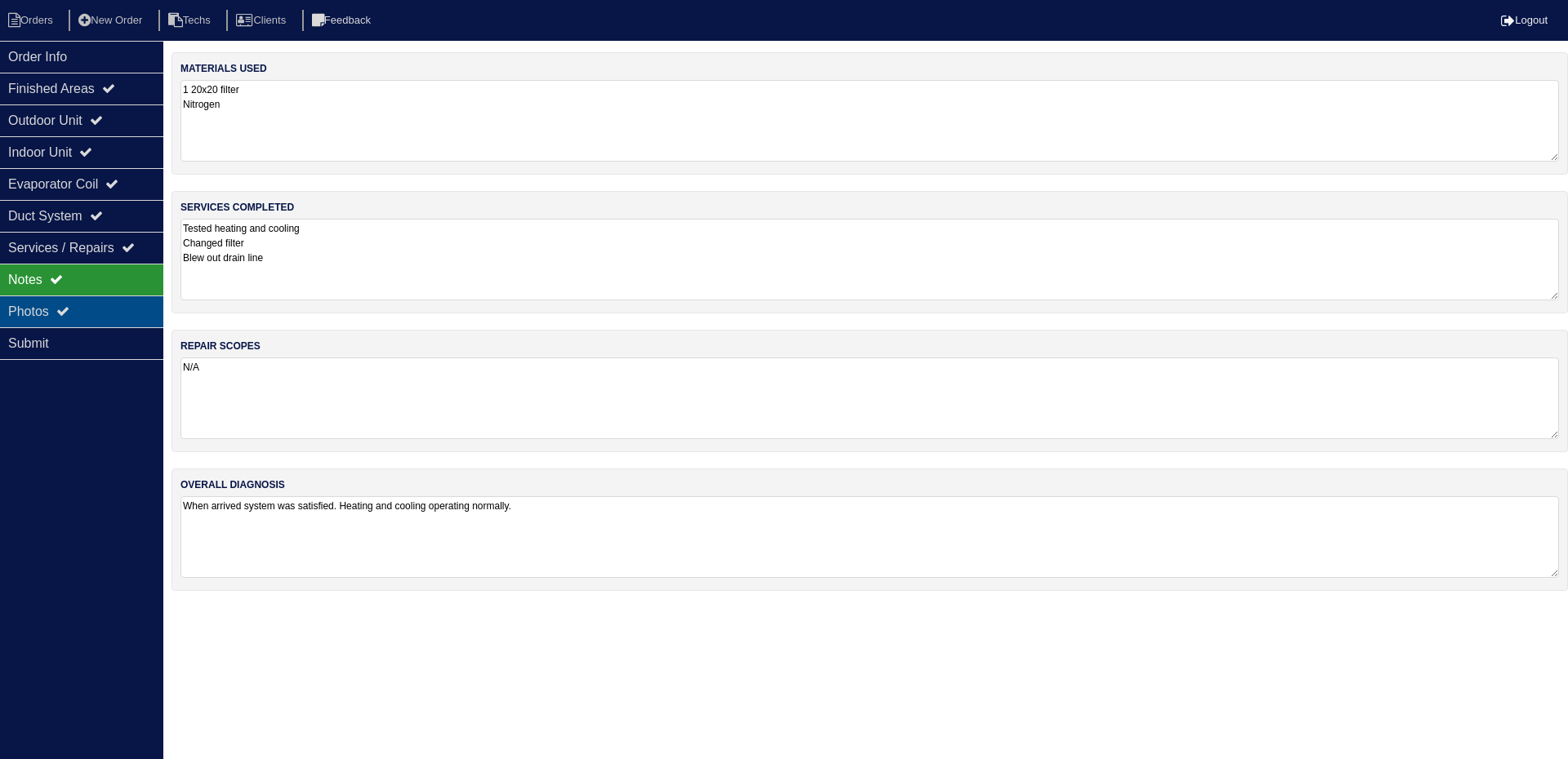
click at [48, 315] on div "Photos" at bounding box center [81, 311] width 163 height 32
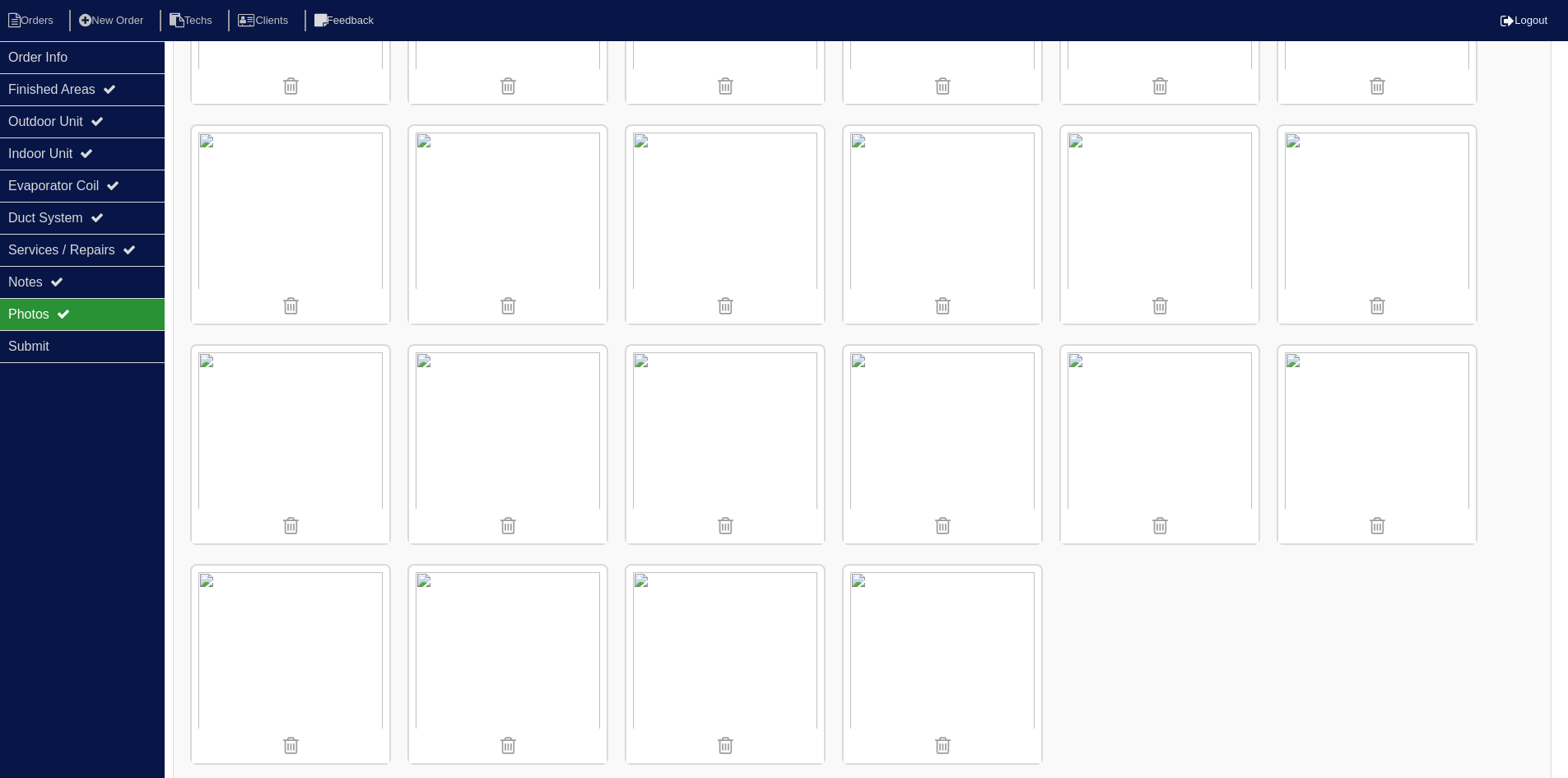
scroll to position [1074, 0]
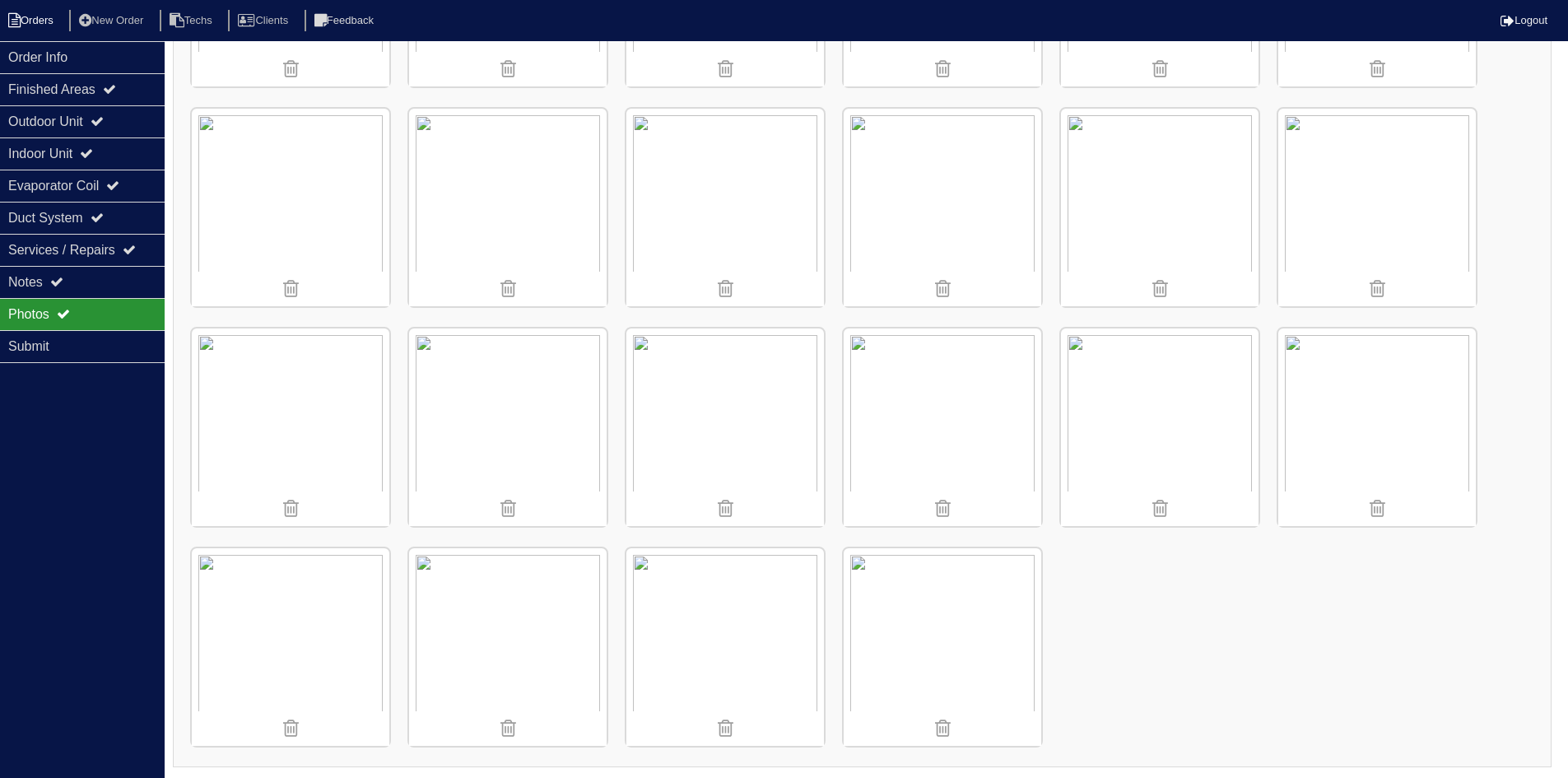
click at [50, 21] on li "Orders" at bounding box center [33, 21] width 67 height 22
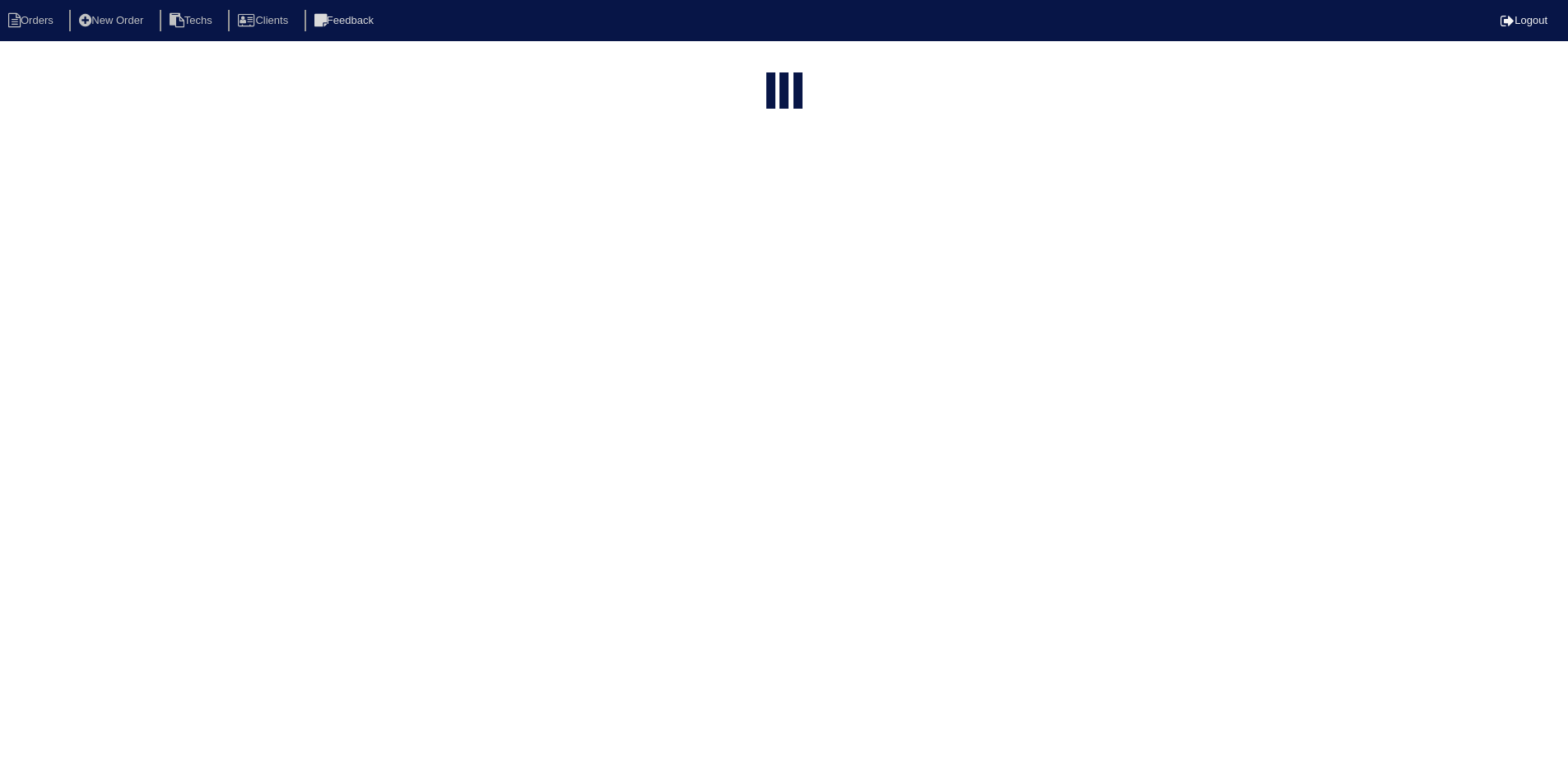
select select "15"
select select "field complete"
select select "need to quote"
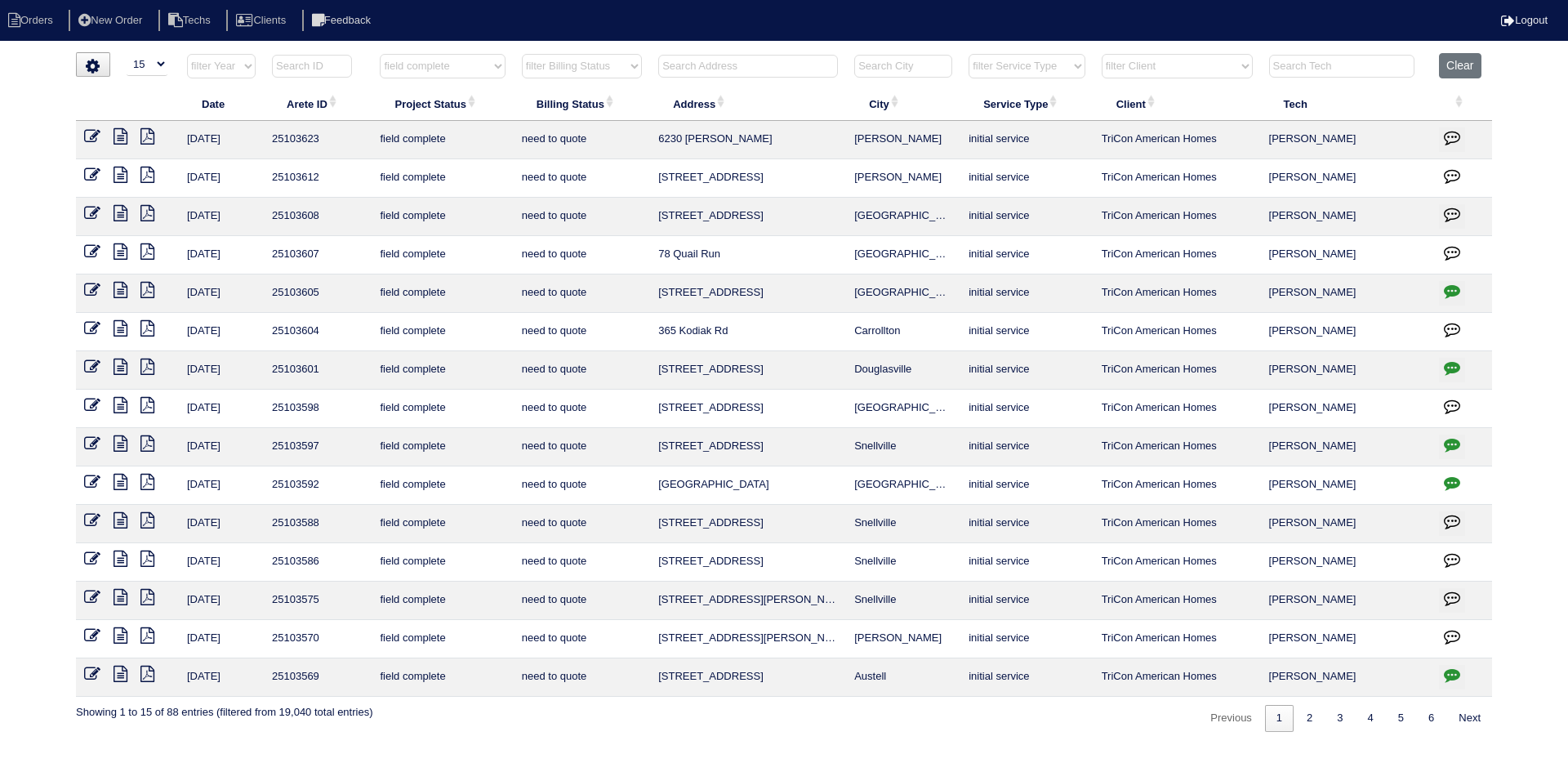
click at [120, 597] on icon at bounding box center [120, 597] width 14 height 17
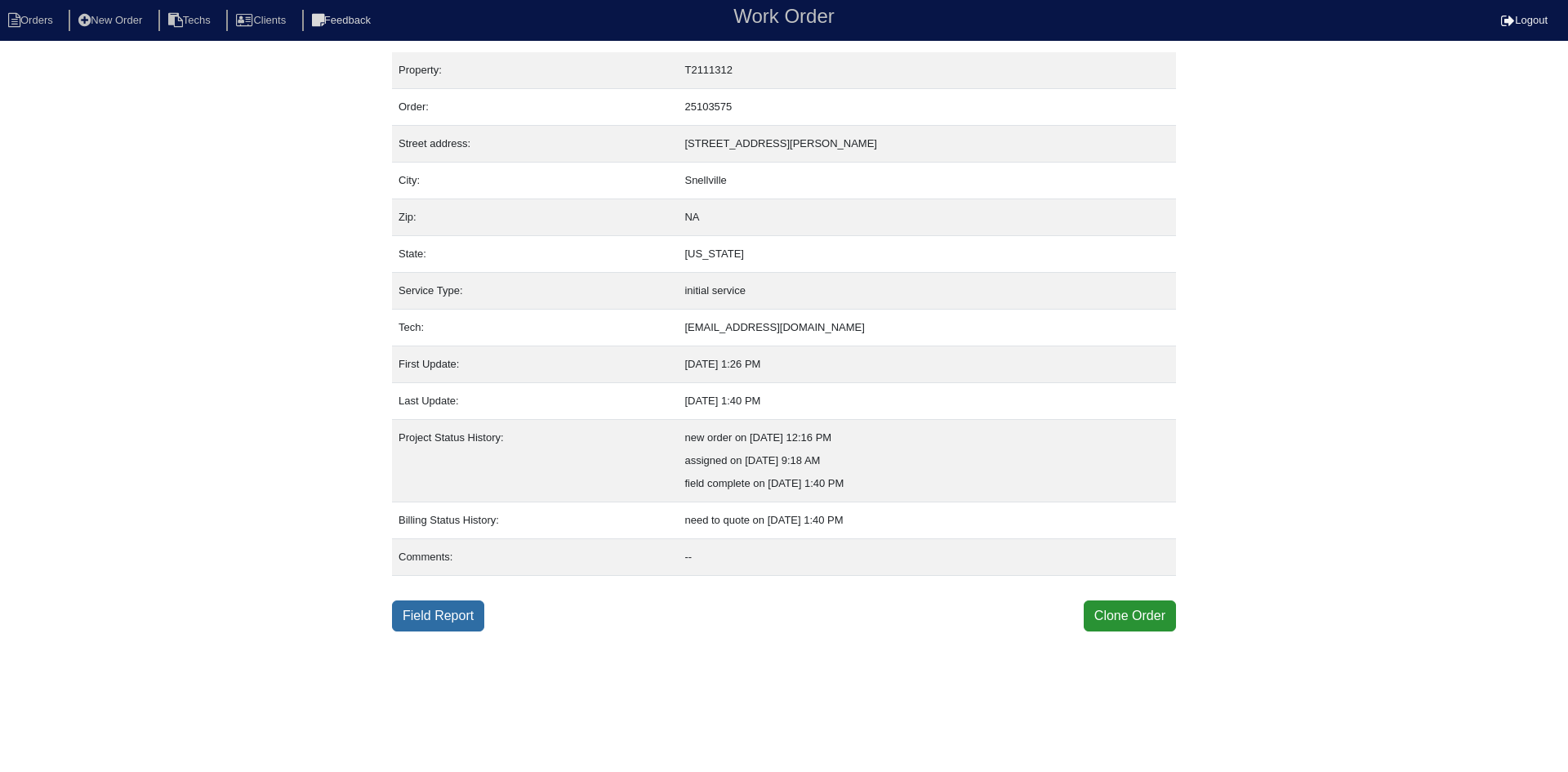
click at [448, 614] on link "Field Report" at bounding box center [438, 616] width 92 height 31
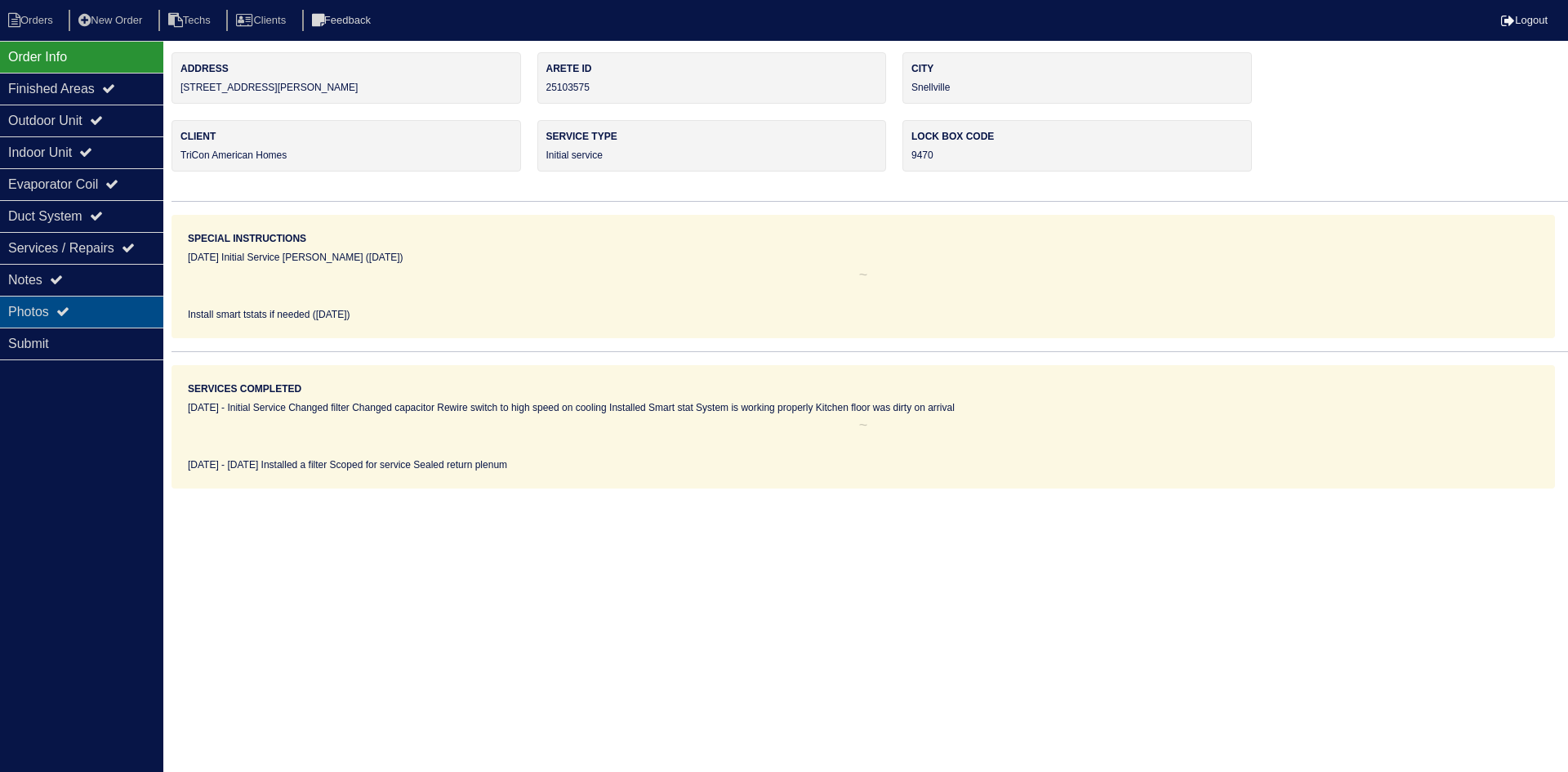
click at [63, 315] on icon at bounding box center [63, 311] width 13 height 13
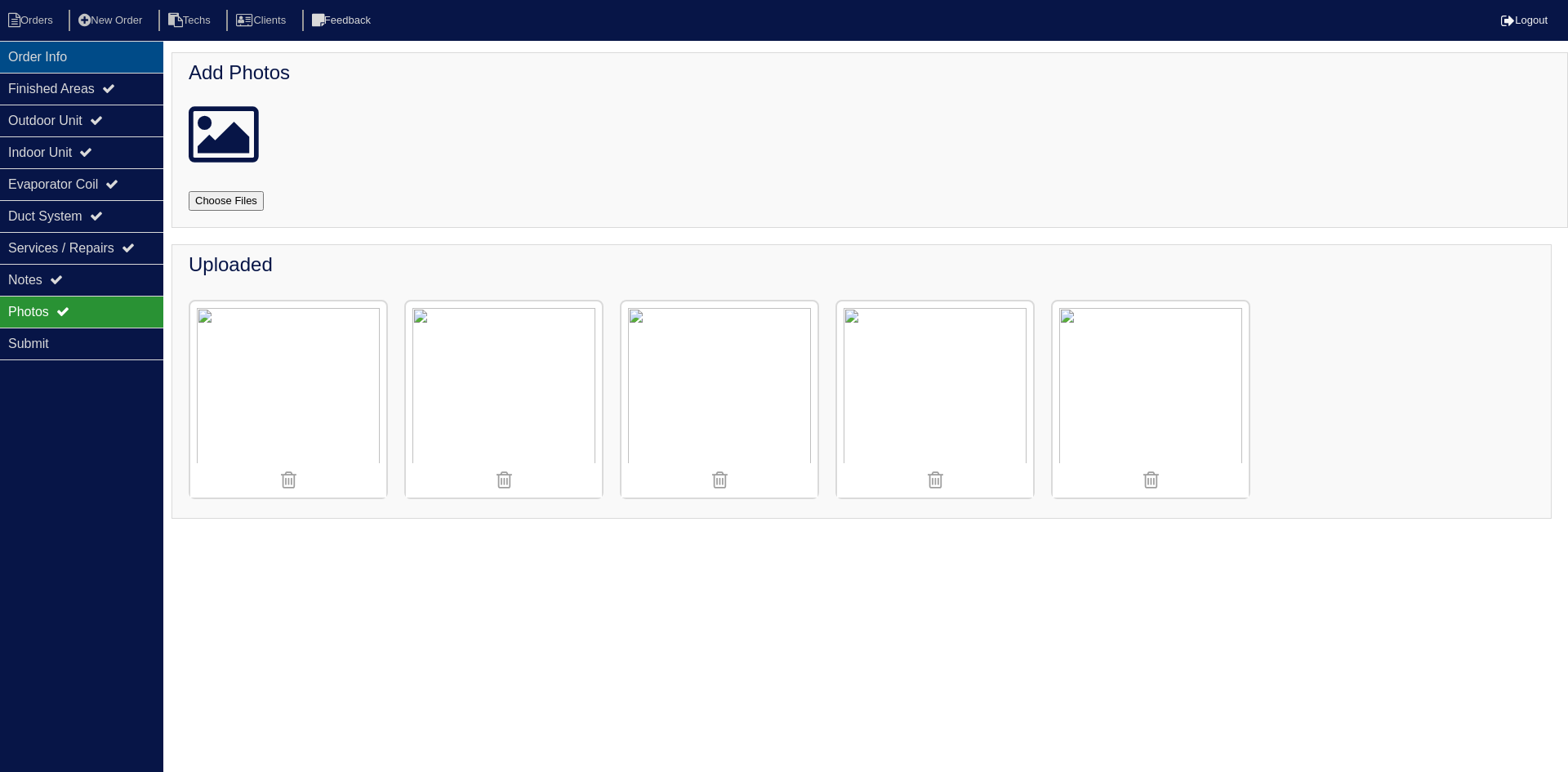
click at [87, 61] on div "Order Info" at bounding box center [81, 57] width 163 height 32
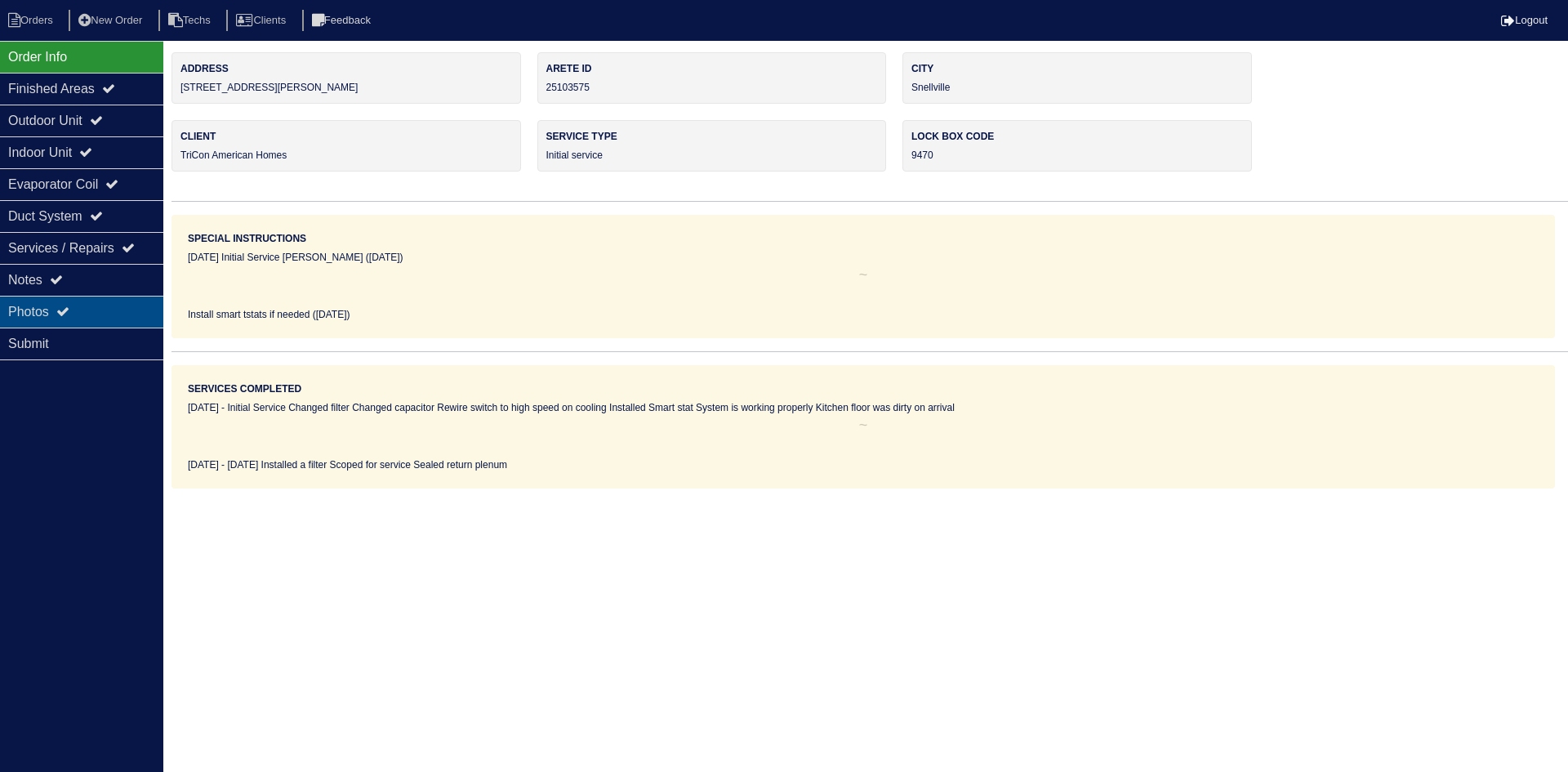
click at [91, 302] on div "Photos" at bounding box center [81, 311] width 163 height 32
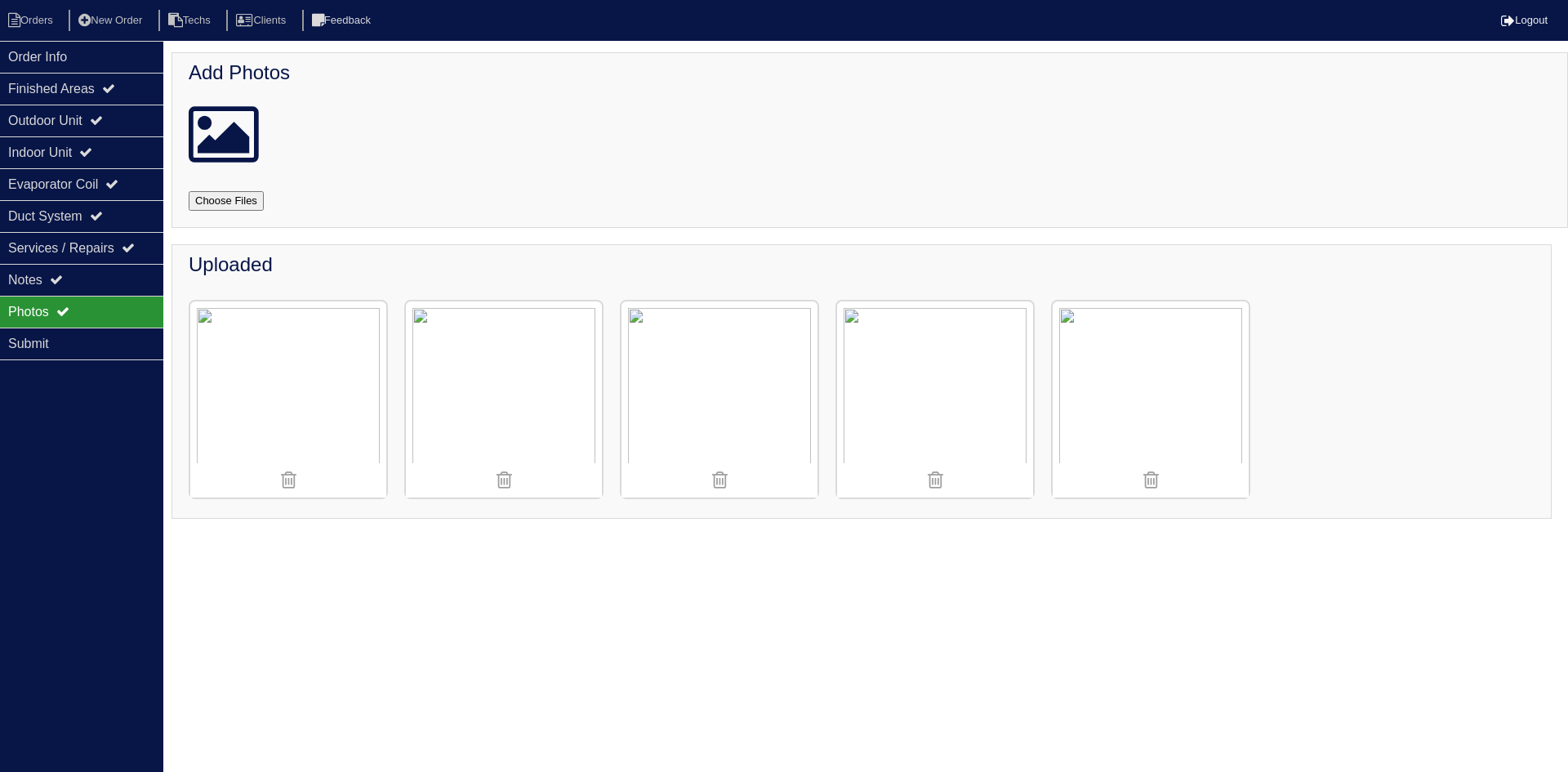
click at [239, 199] on input "file" at bounding box center [246, 200] width 115 height 19
type input "C:\fakepath\IMG_4579.JPG"
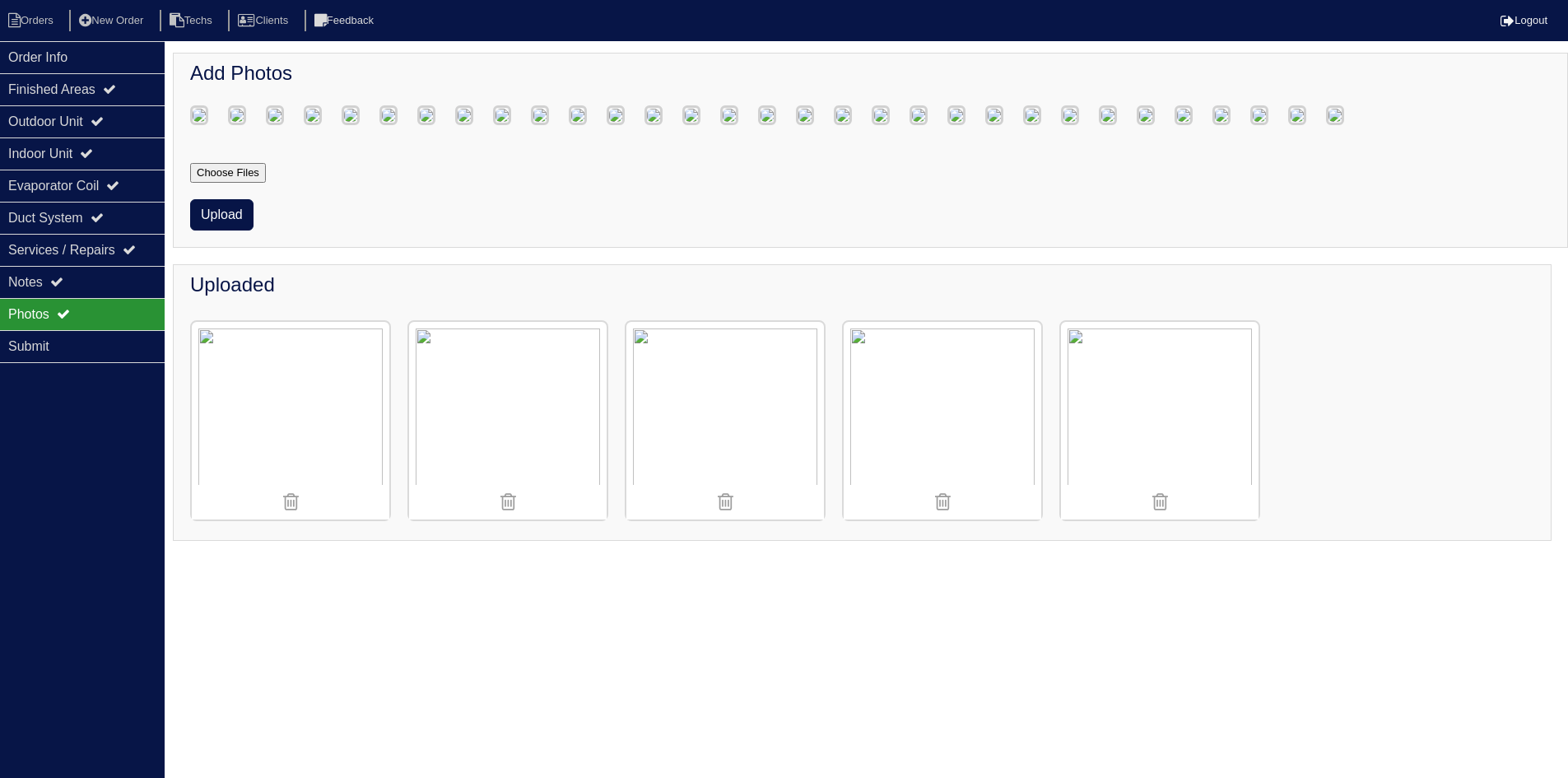
scroll to position [417, 0]
click at [219, 230] on button "Upload" at bounding box center [222, 214] width 63 height 31
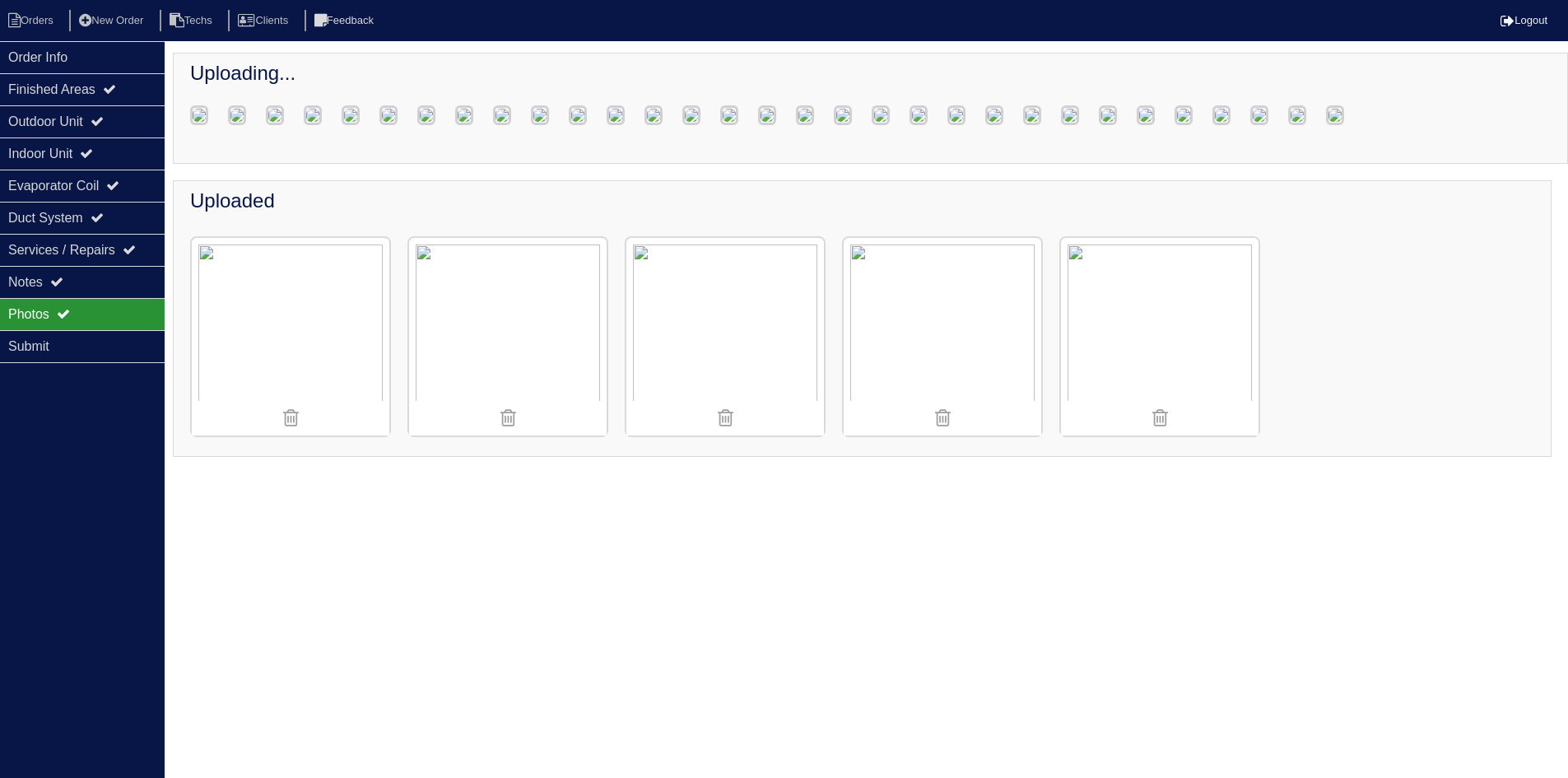
scroll to position [333, 0]
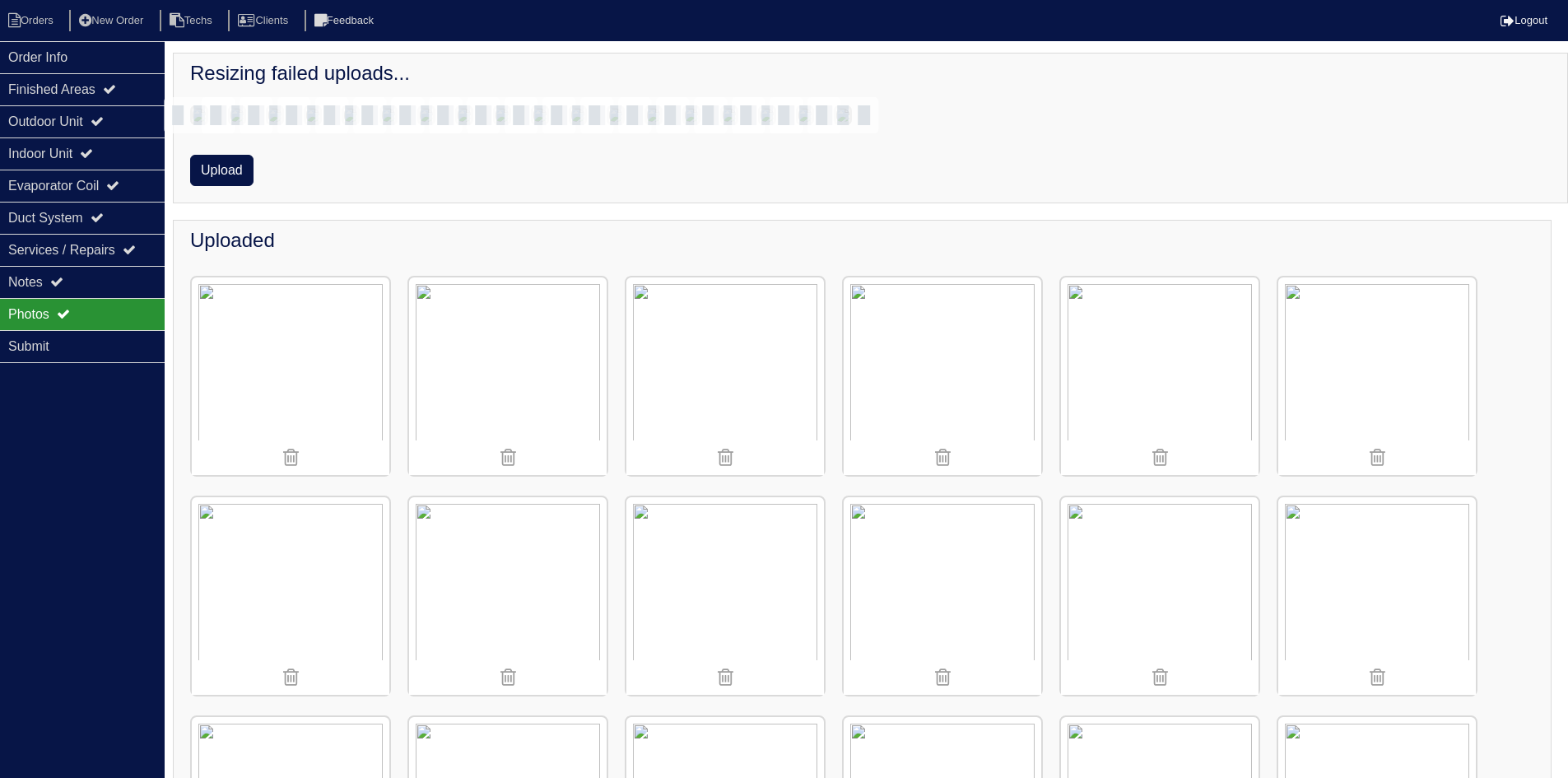
scroll to position [512, 0]
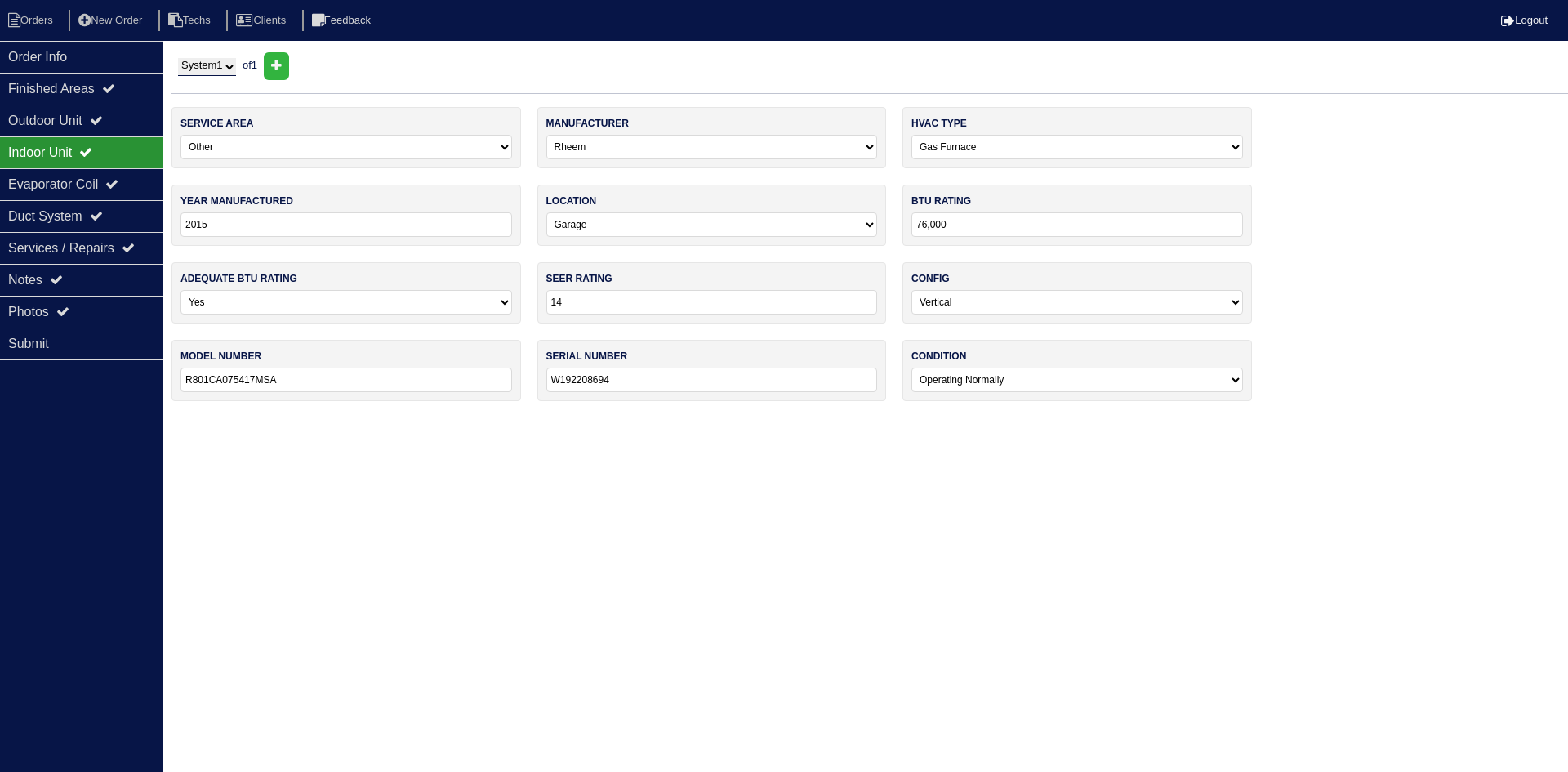
select select "3"
select select "Rheem"
select select "0"
select select "1"
select select "0"
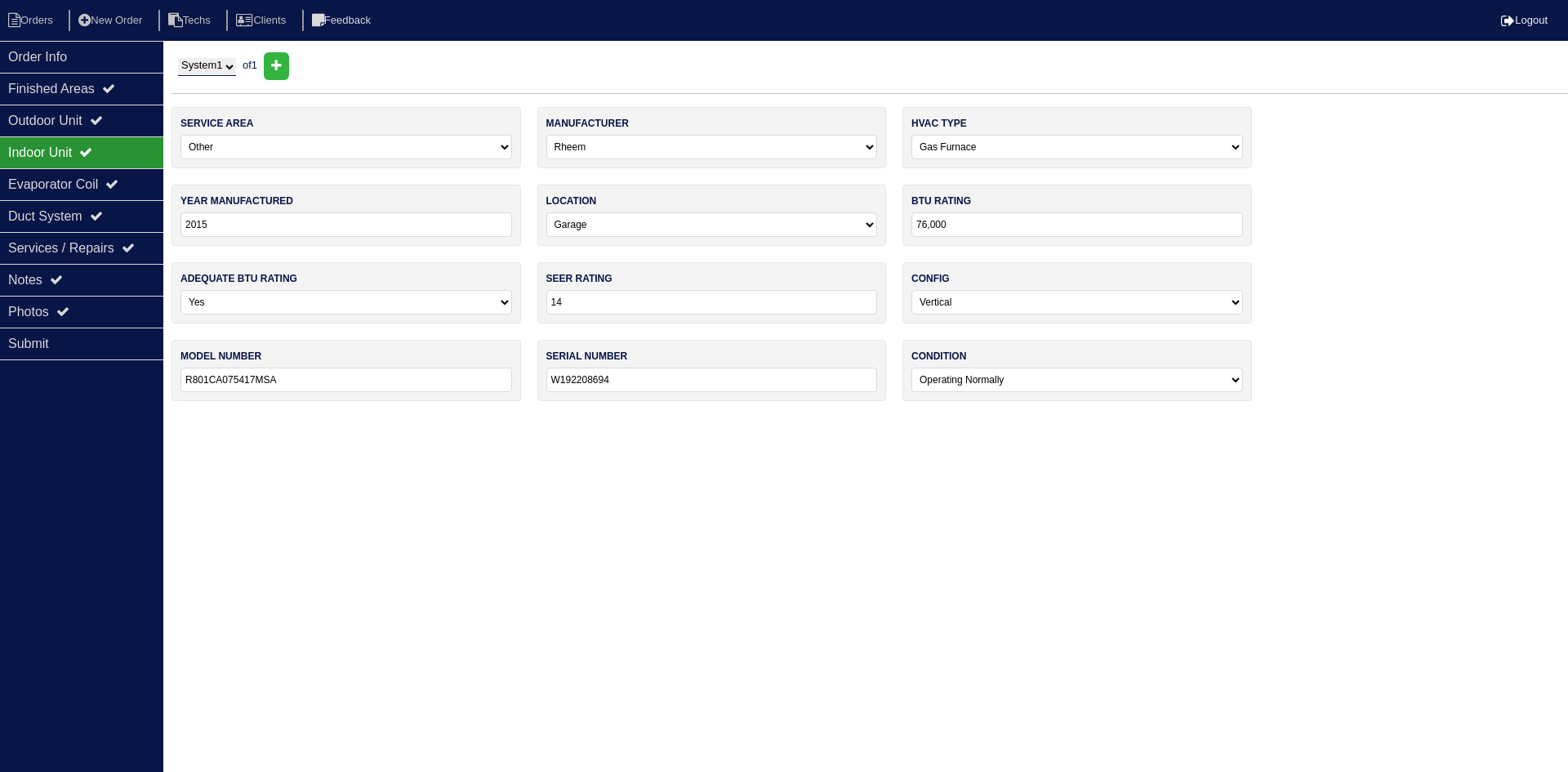
select select "0"
click at [103, 119] on icon at bounding box center [96, 120] width 13 height 13
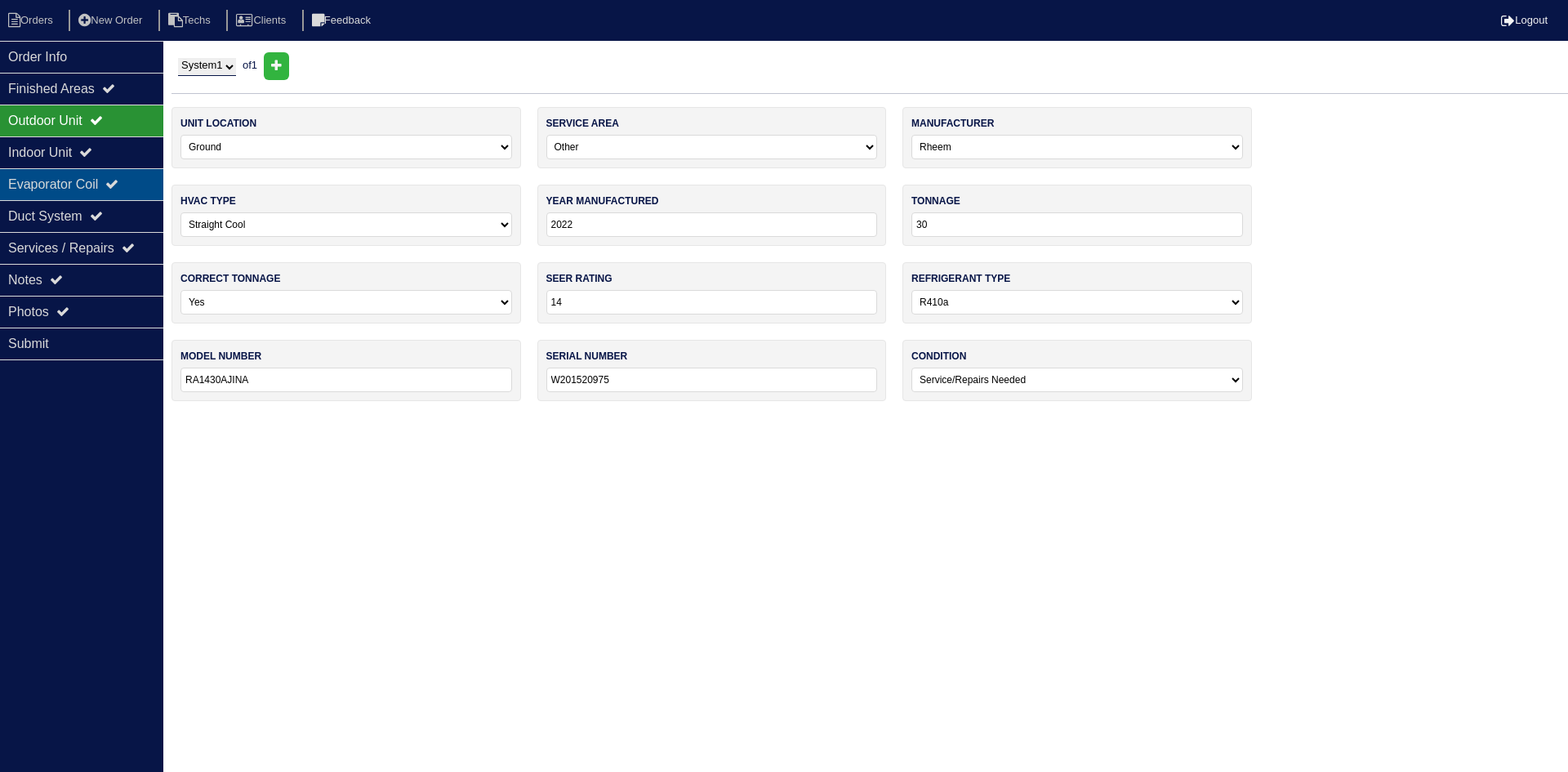
click at [105, 178] on div "Evaporator Coil" at bounding box center [81, 184] width 163 height 32
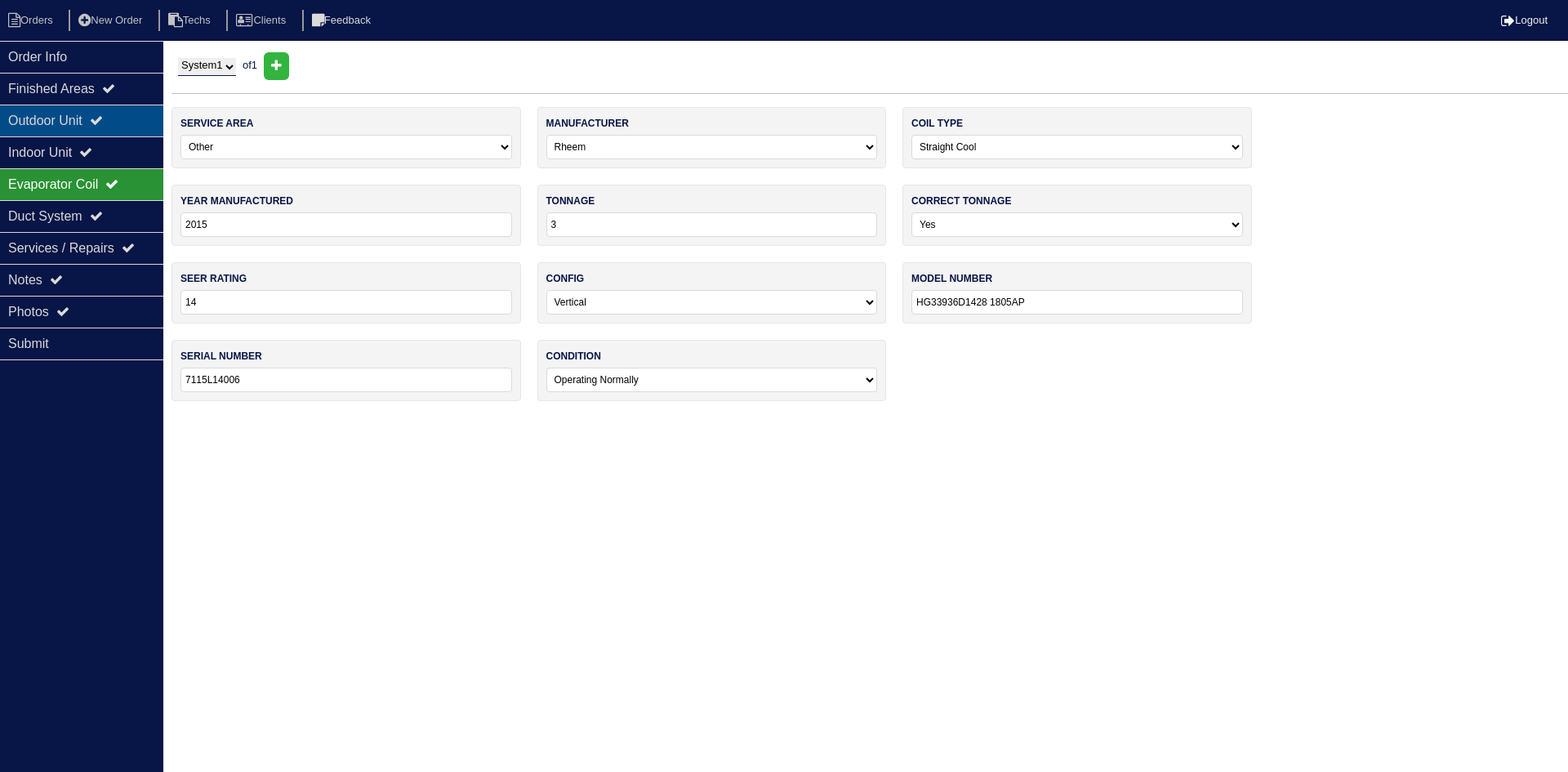
click at [120, 130] on div "Outdoor Unit" at bounding box center [81, 120] width 163 height 32
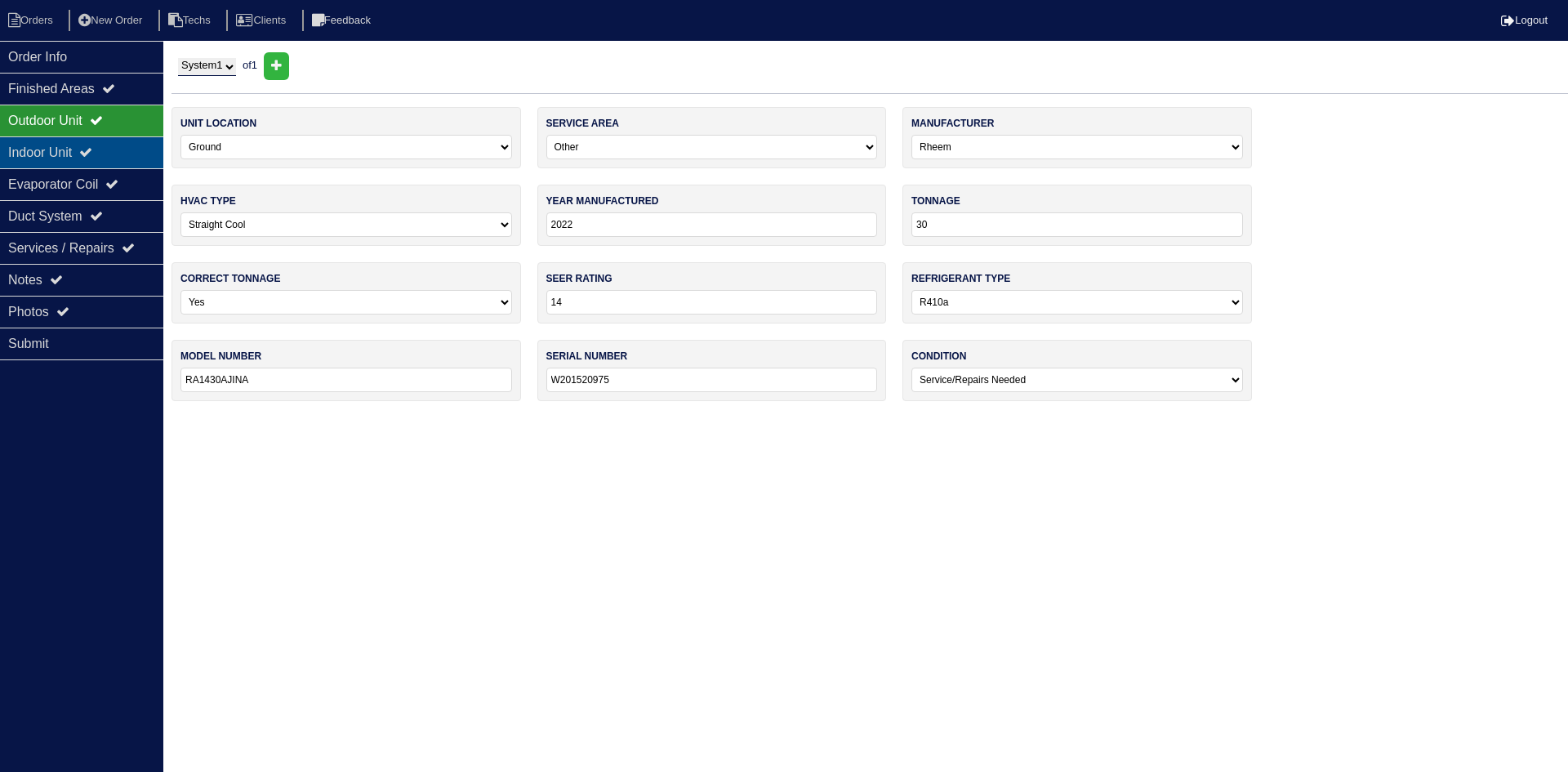
click at [119, 154] on div "Indoor Unit" at bounding box center [81, 152] width 163 height 32
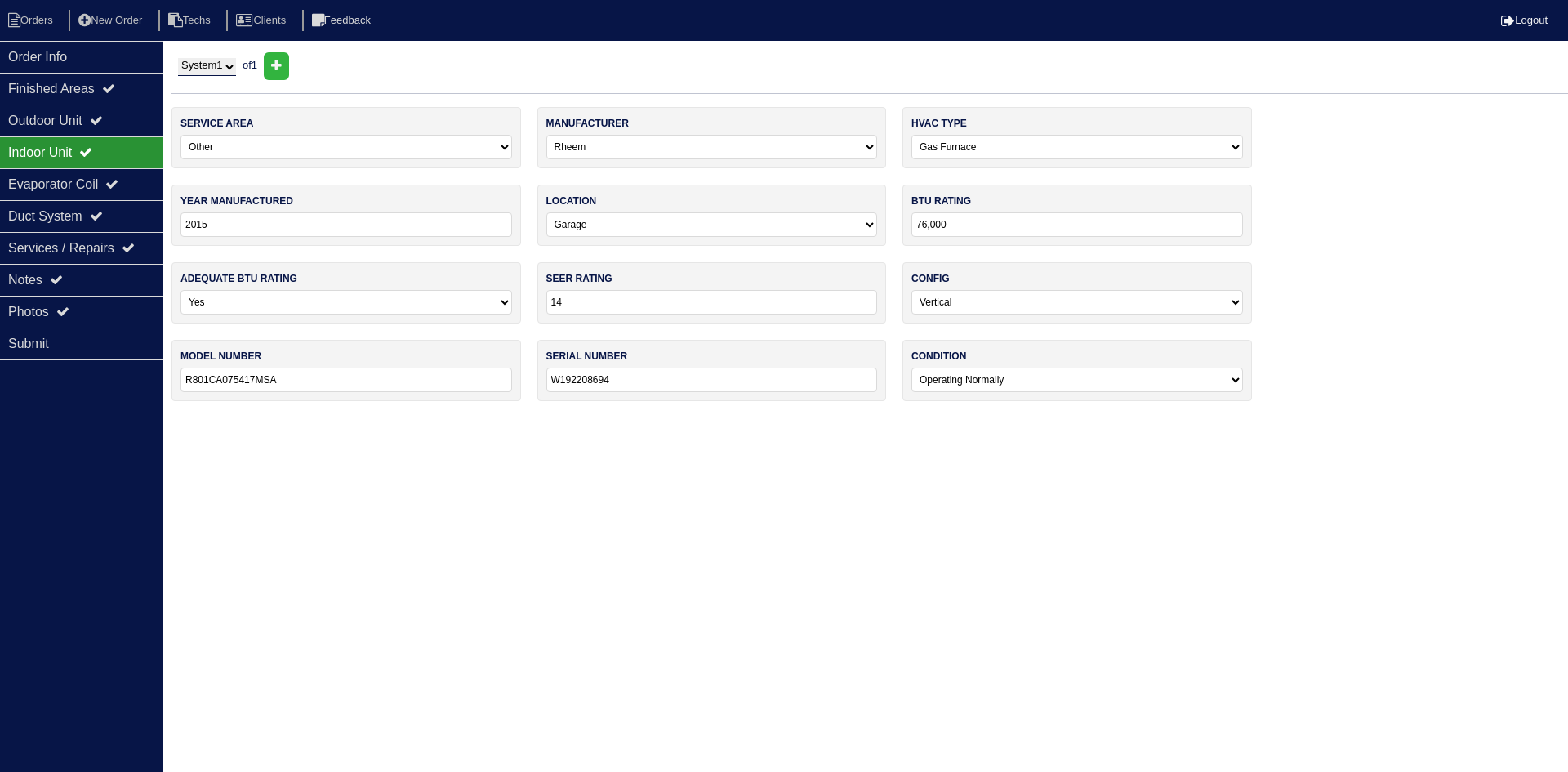
click at [214, 227] on input "2015" at bounding box center [346, 224] width 331 height 24
type input "2022"
click at [122, 428] on div "Order Info Finished Areas Outdoor Unit Indoor Unit Evaporator Coil Duct System …" at bounding box center [81, 427] width 163 height 772
click at [75, 301] on div "Photos" at bounding box center [81, 311] width 163 height 32
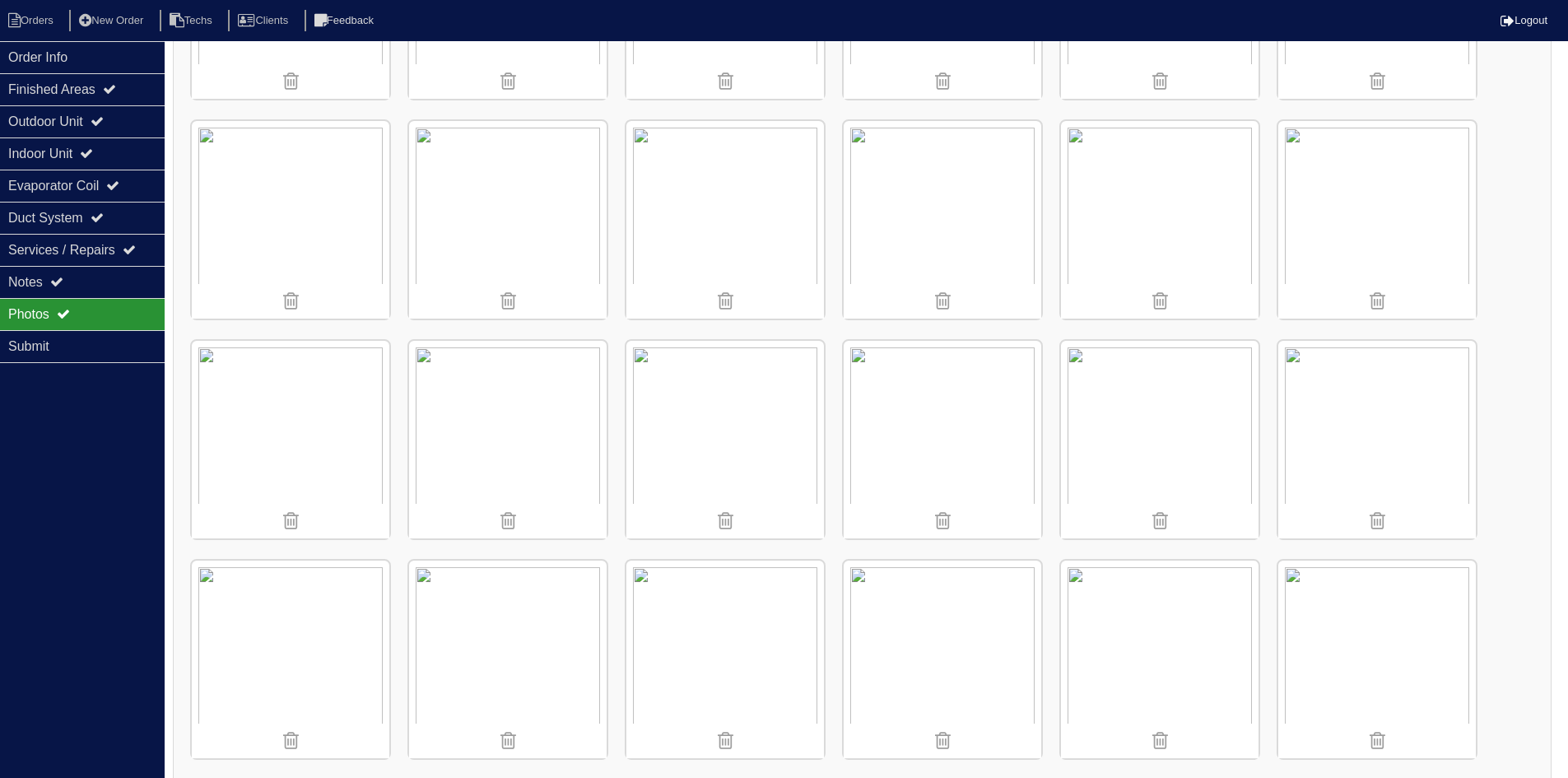
scroll to position [658, 0]
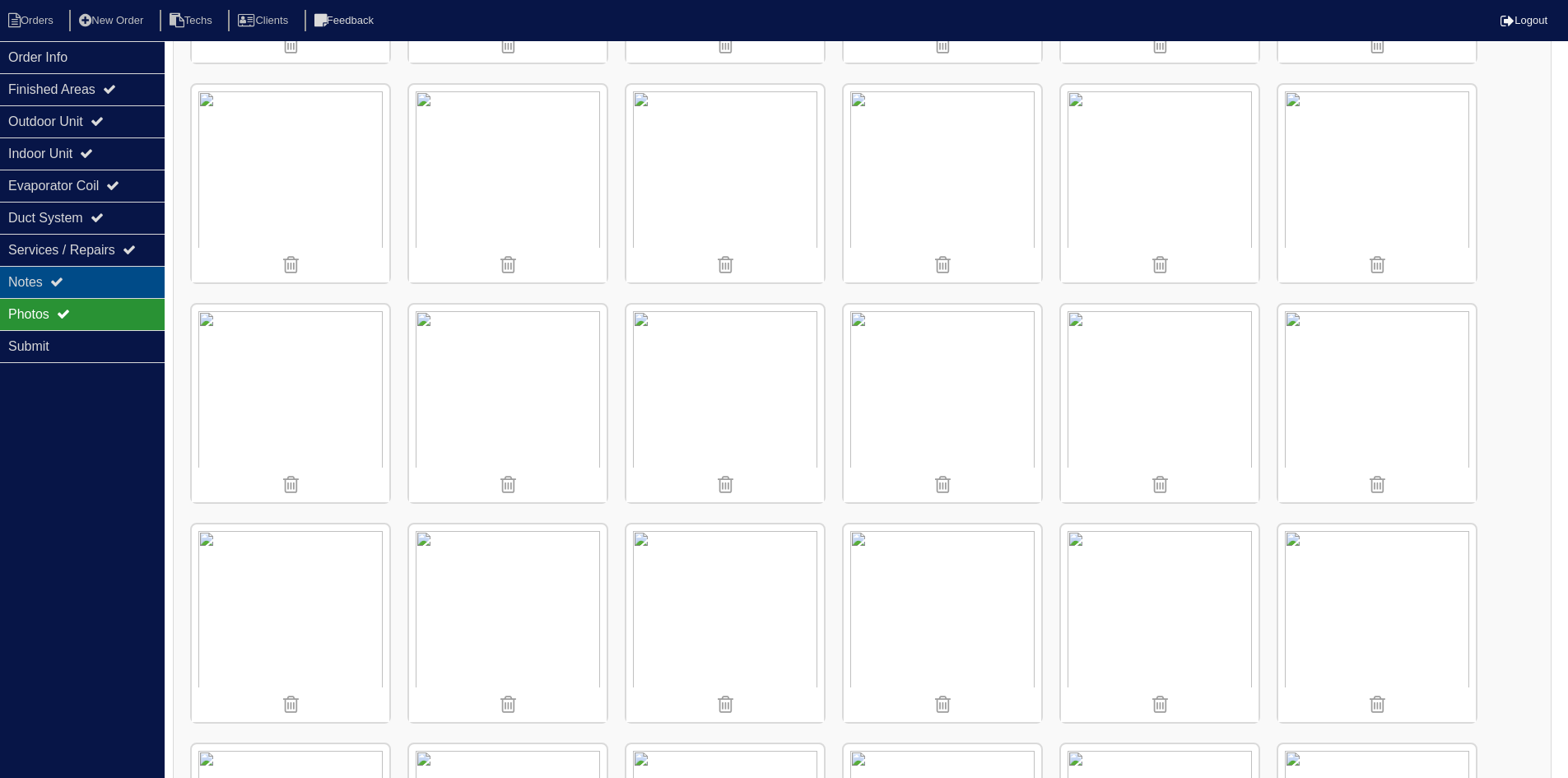
click at [83, 284] on div "Notes" at bounding box center [82, 282] width 164 height 32
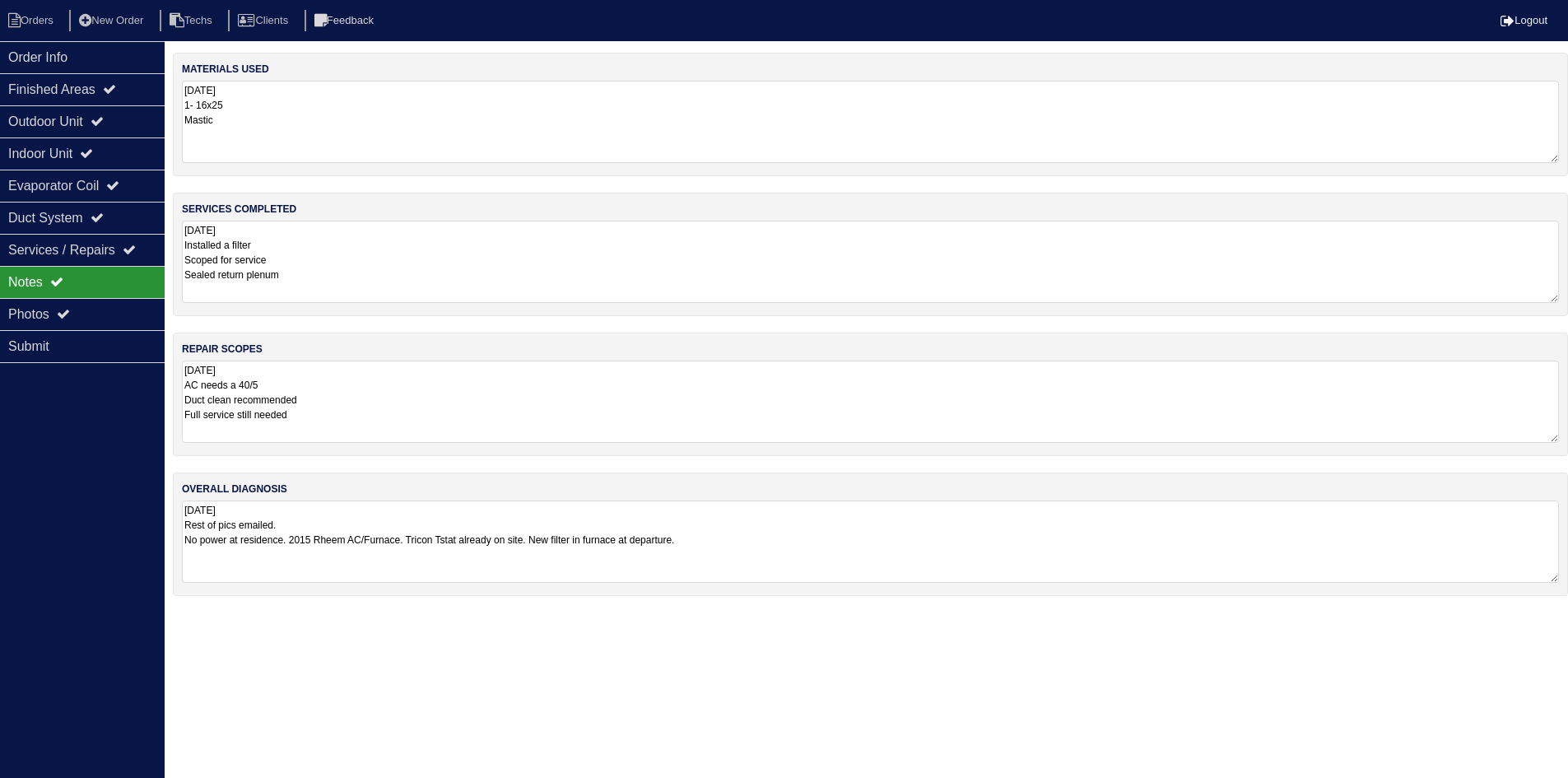
scroll to position [0, 0]
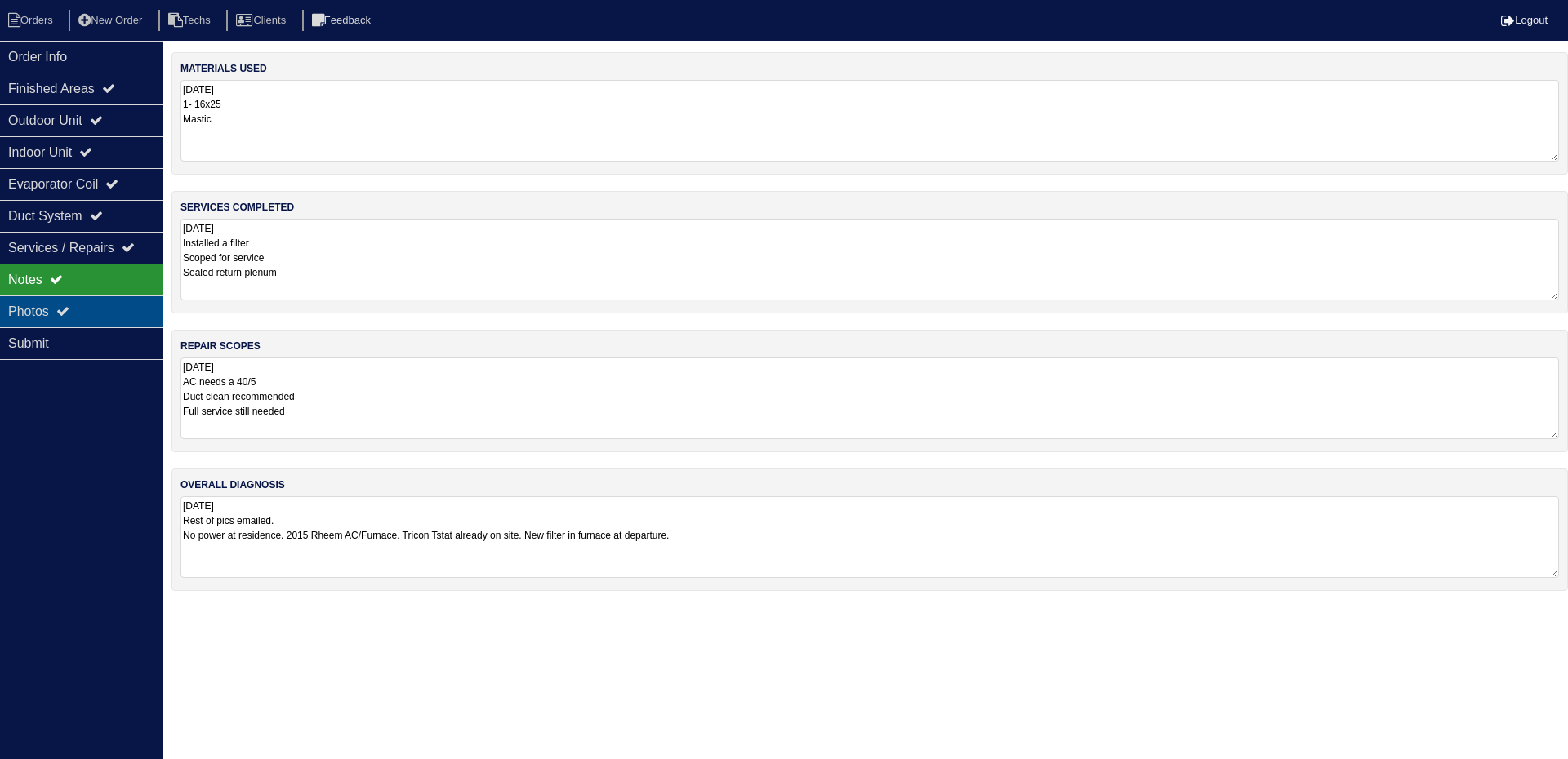
drag, startPoint x: 111, startPoint y: 306, endPoint x: 121, endPoint y: 308, distance: 10.2
click at [113, 306] on div "Photos" at bounding box center [81, 311] width 163 height 32
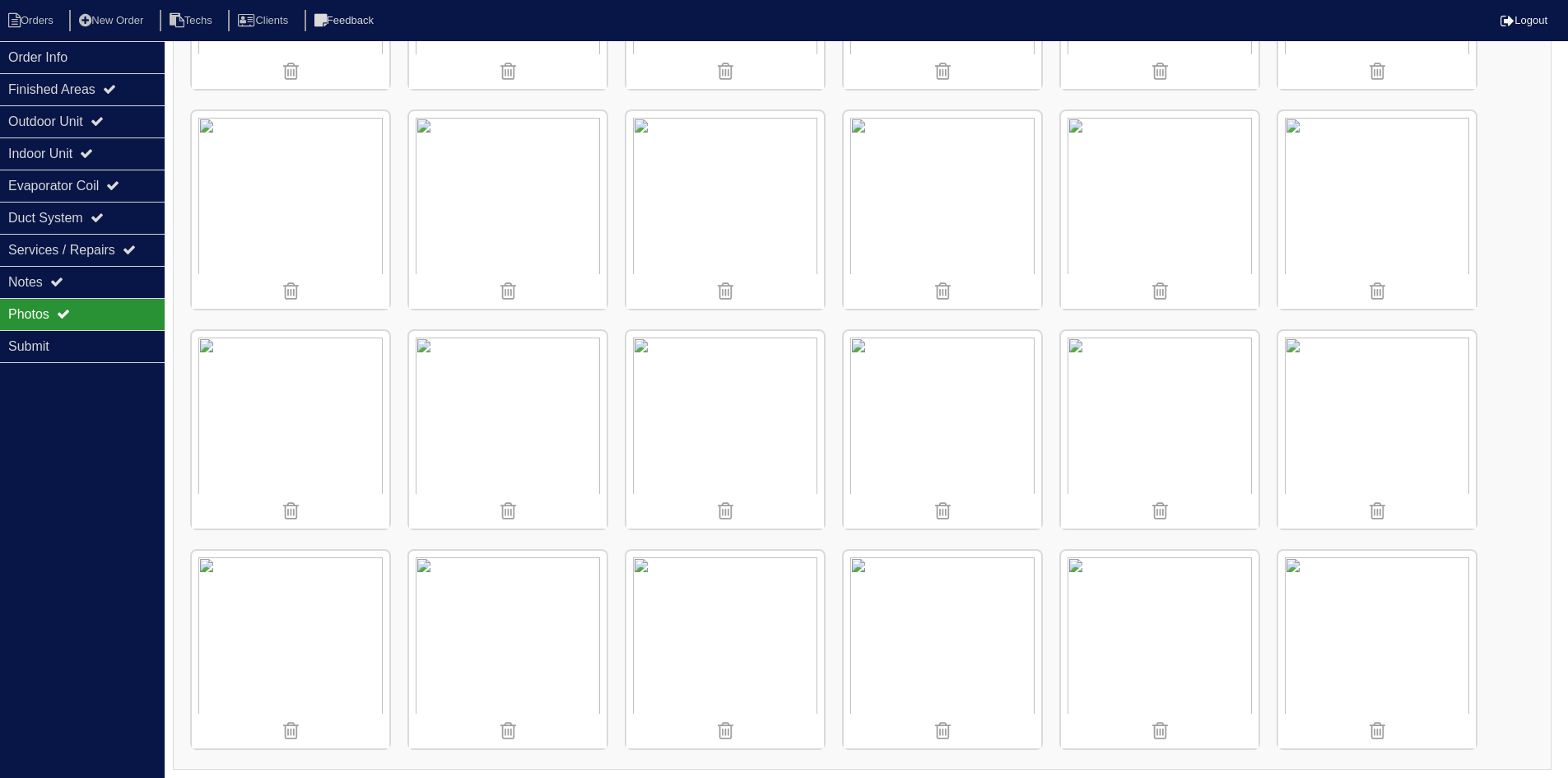
scroll to position [856, 0]
click at [929, 373] on img at bounding box center [942, 427] width 197 height 197
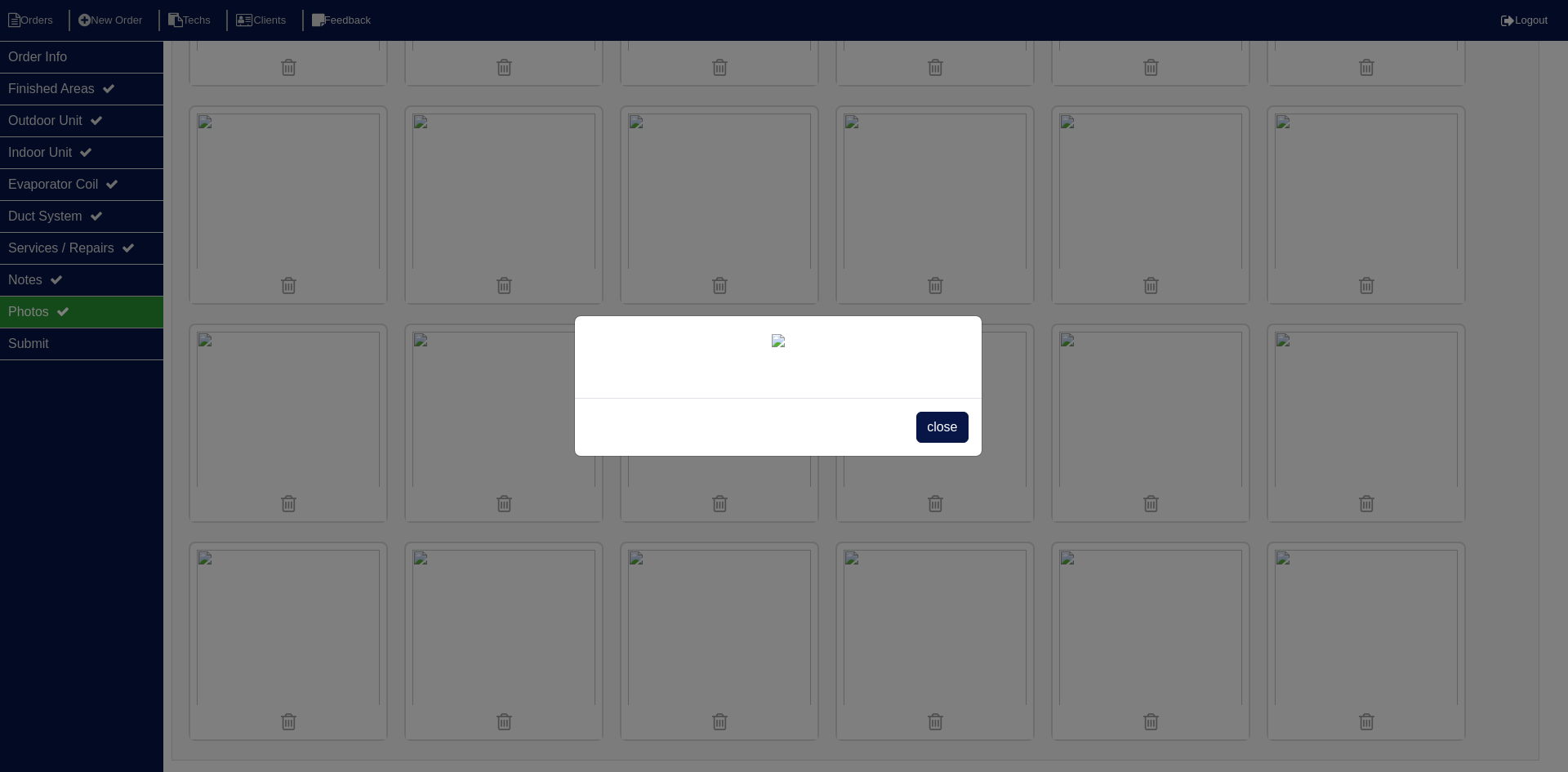
click at [934, 442] on span "close" at bounding box center [942, 427] width 52 height 31
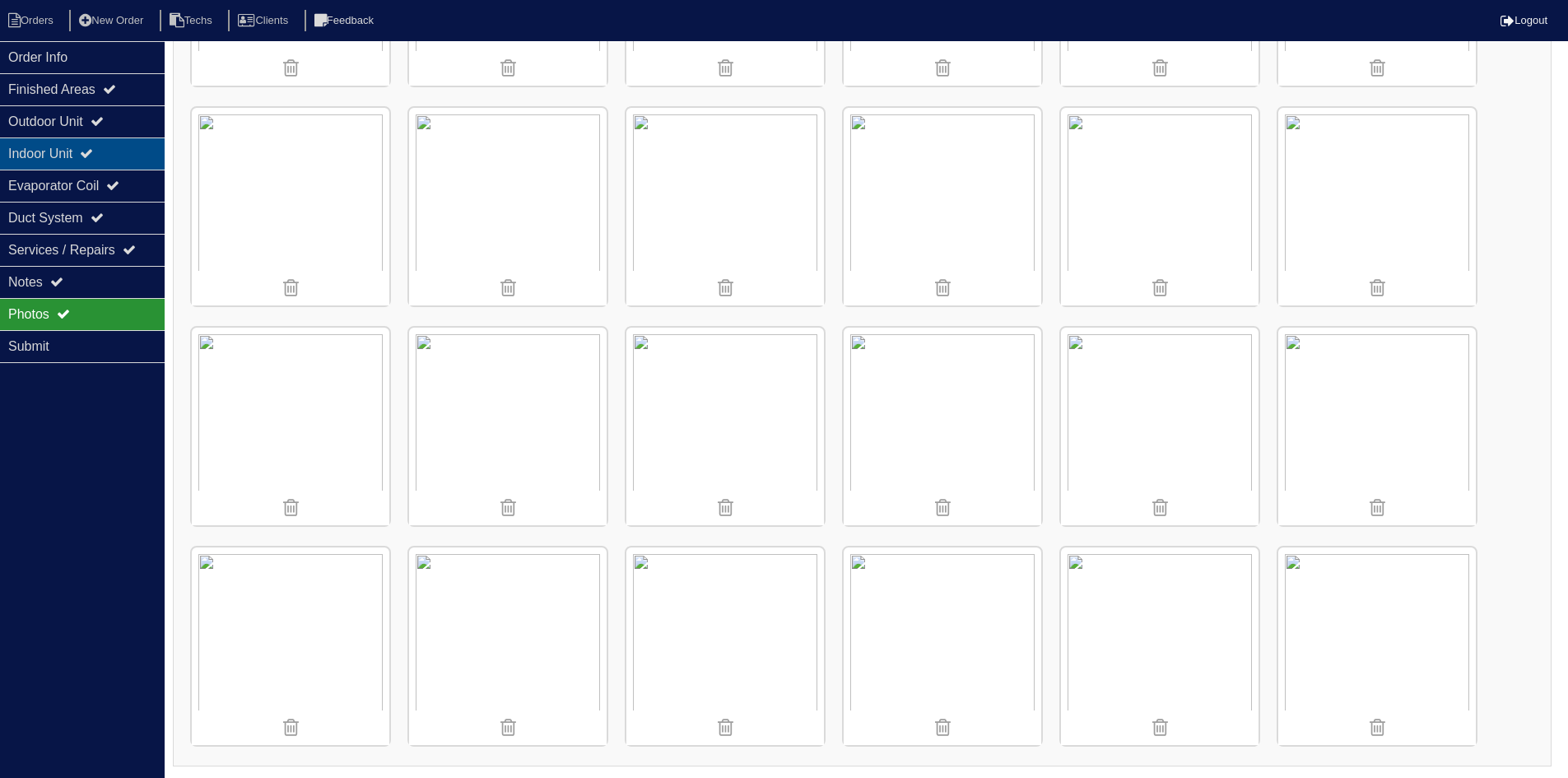
click at [115, 148] on div "Indoor Unit" at bounding box center [82, 153] width 164 height 32
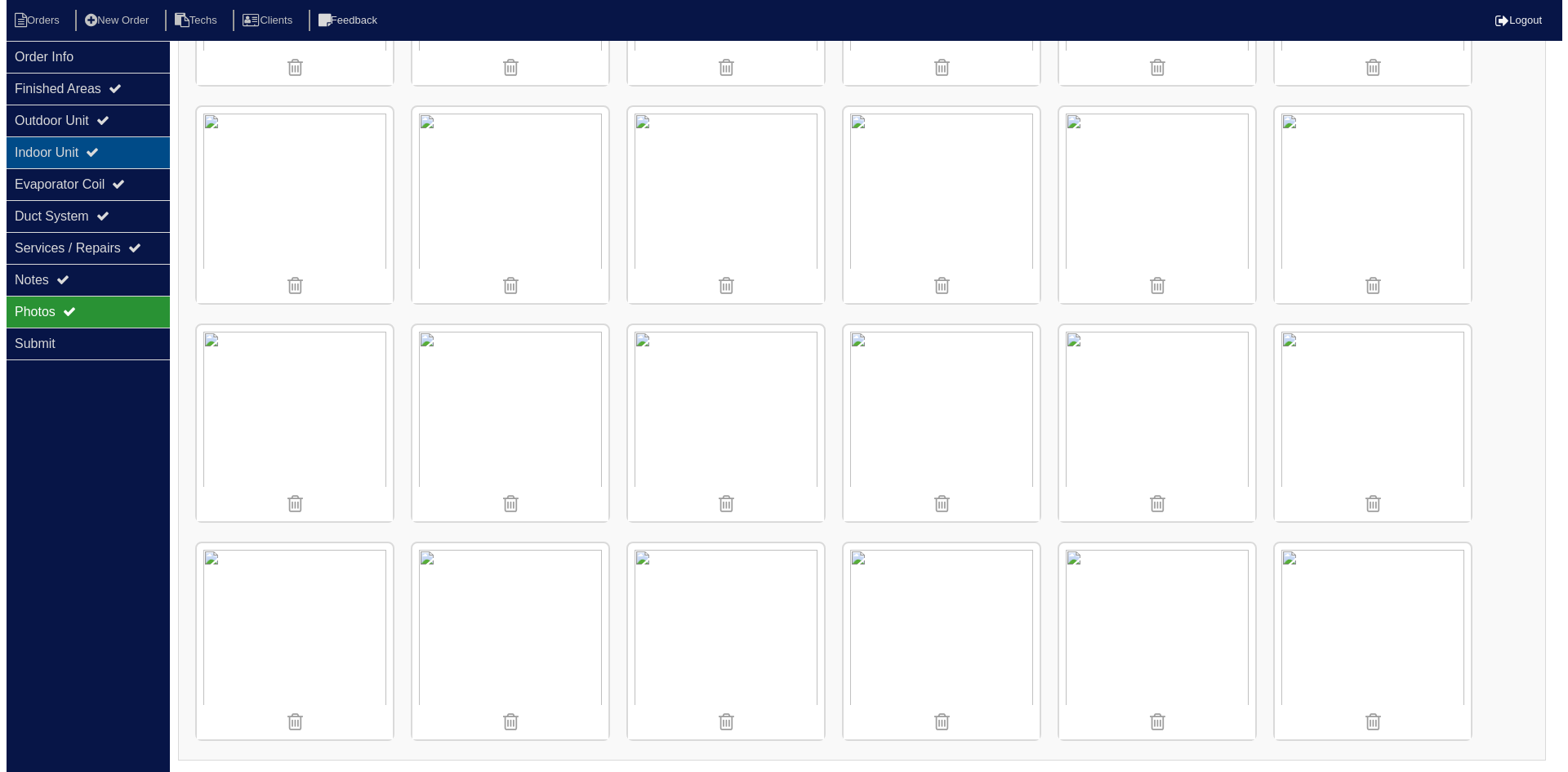
scroll to position [0, 0]
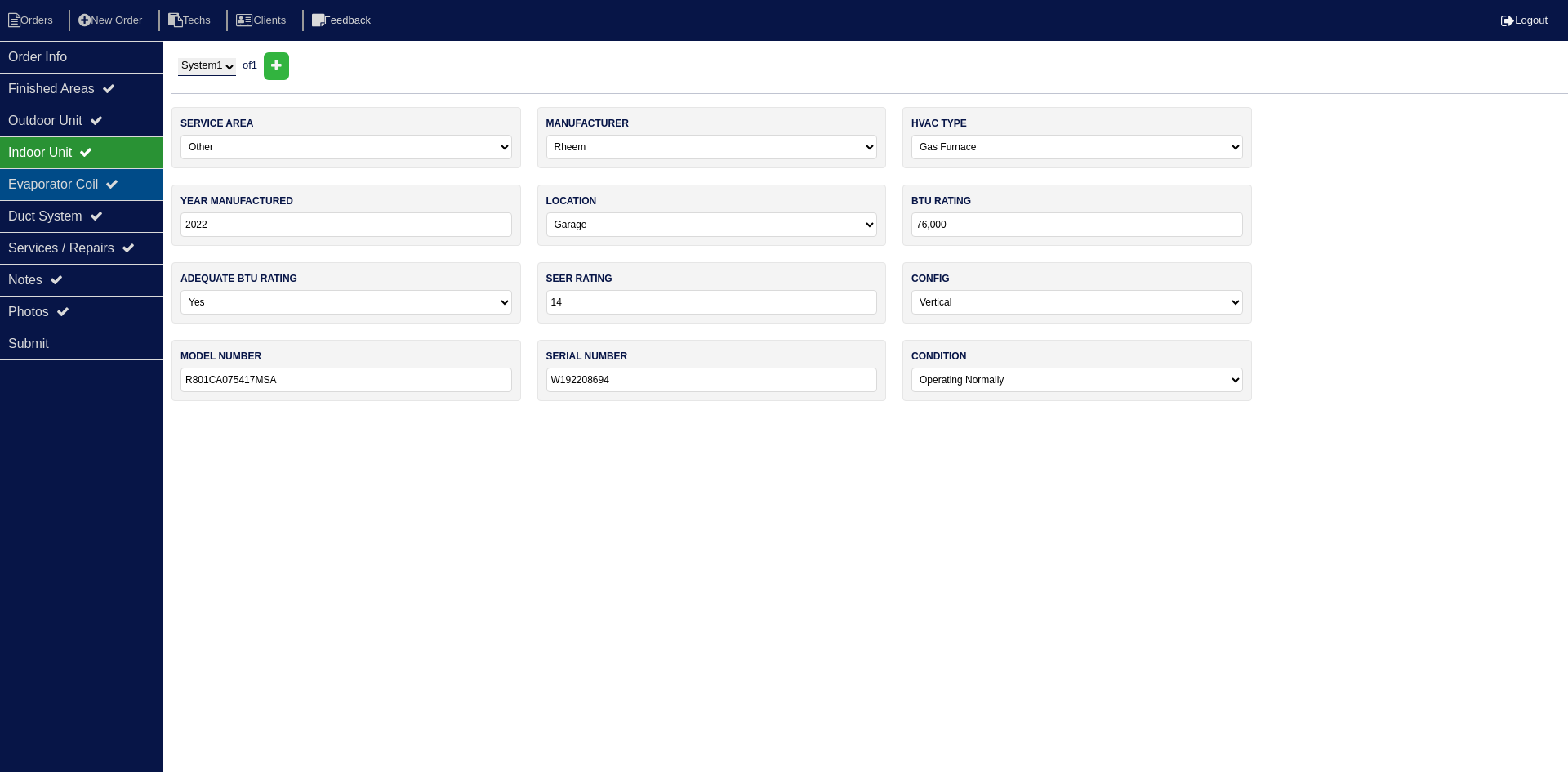
click at [114, 172] on div "Evaporator Coil" at bounding box center [81, 184] width 163 height 32
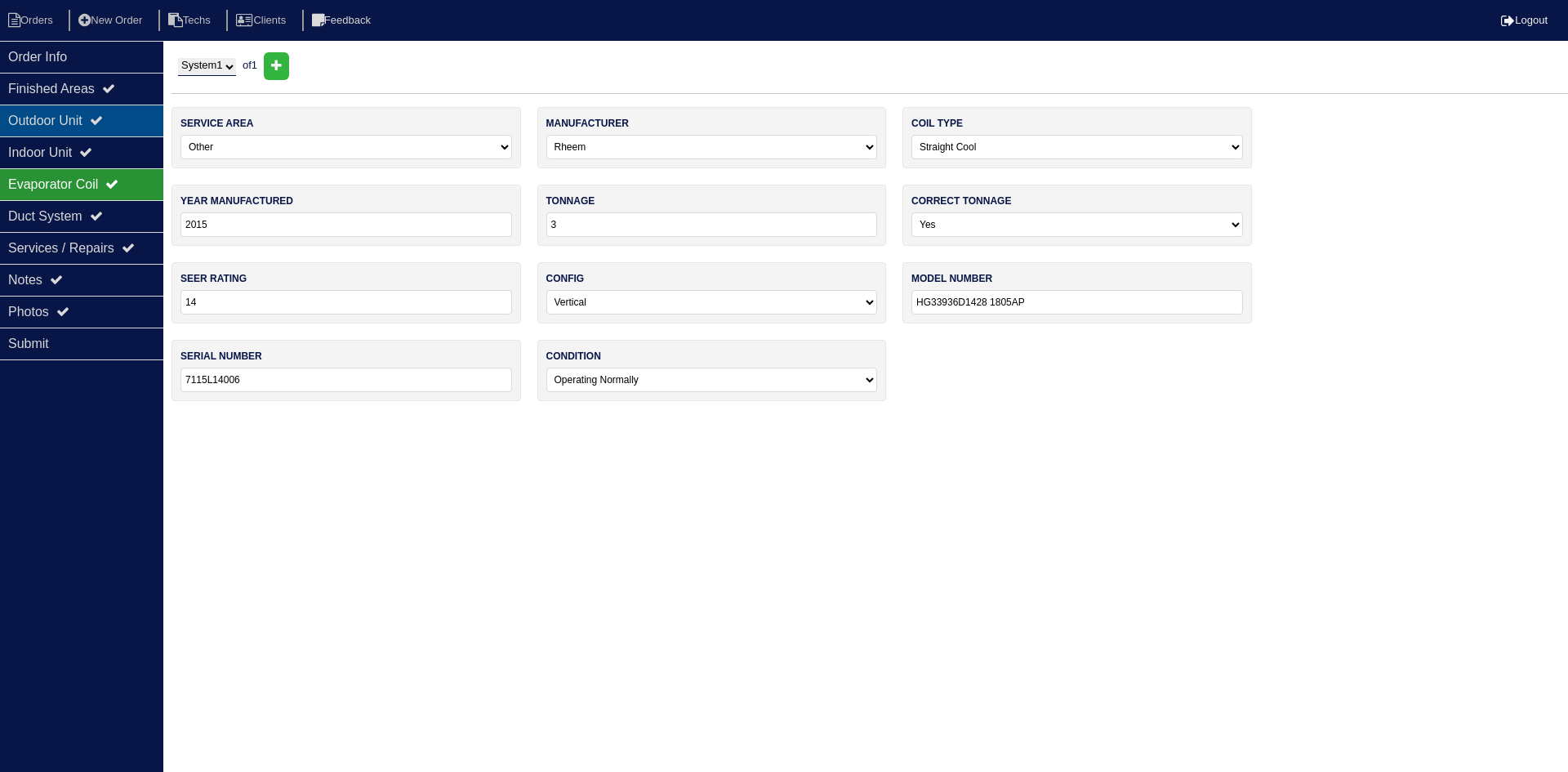
click at [132, 114] on div "Outdoor Unit" at bounding box center [81, 120] width 163 height 32
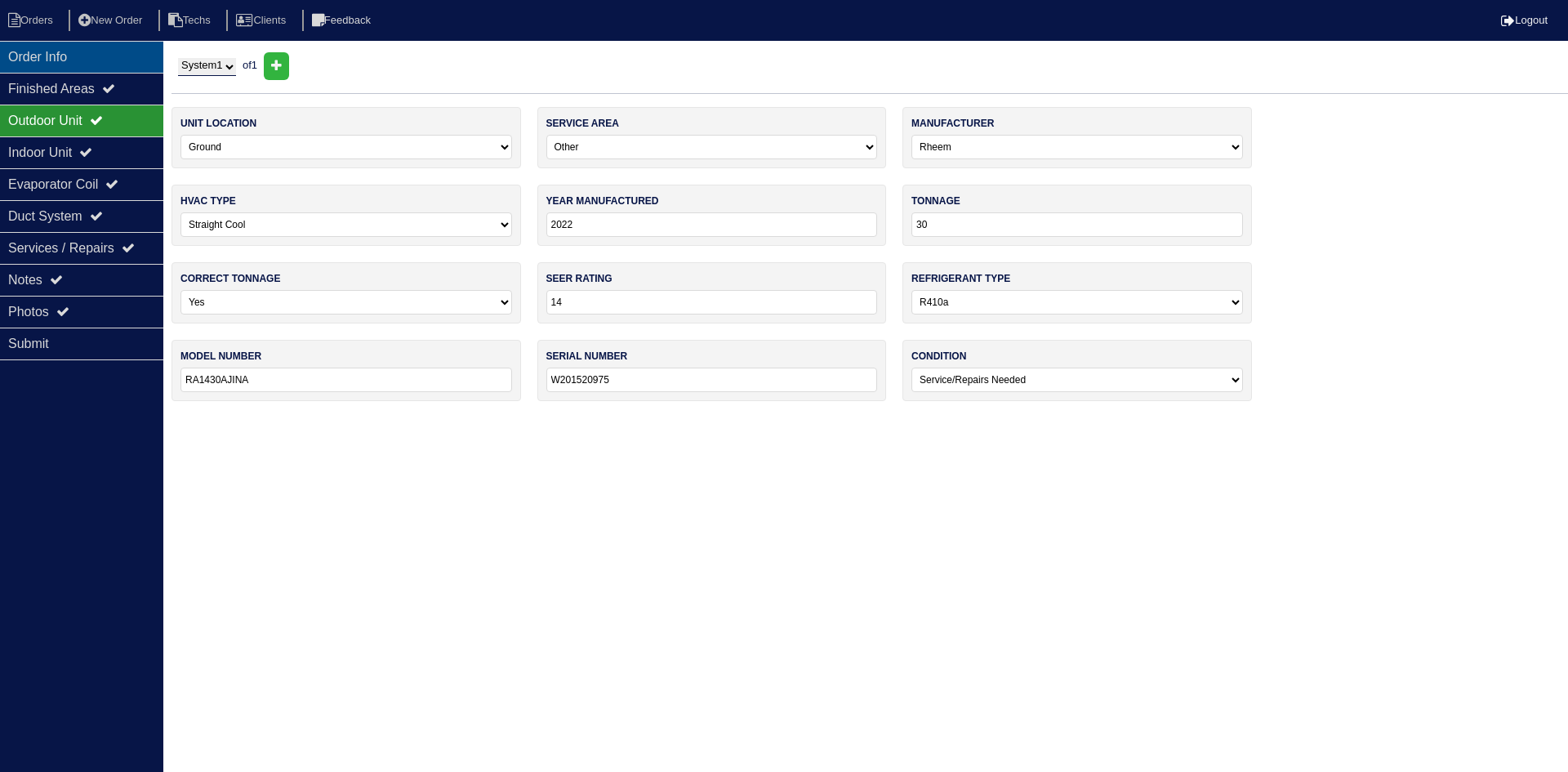
click at [121, 61] on div "Order Info" at bounding box center [81, 57] width 163 height 32
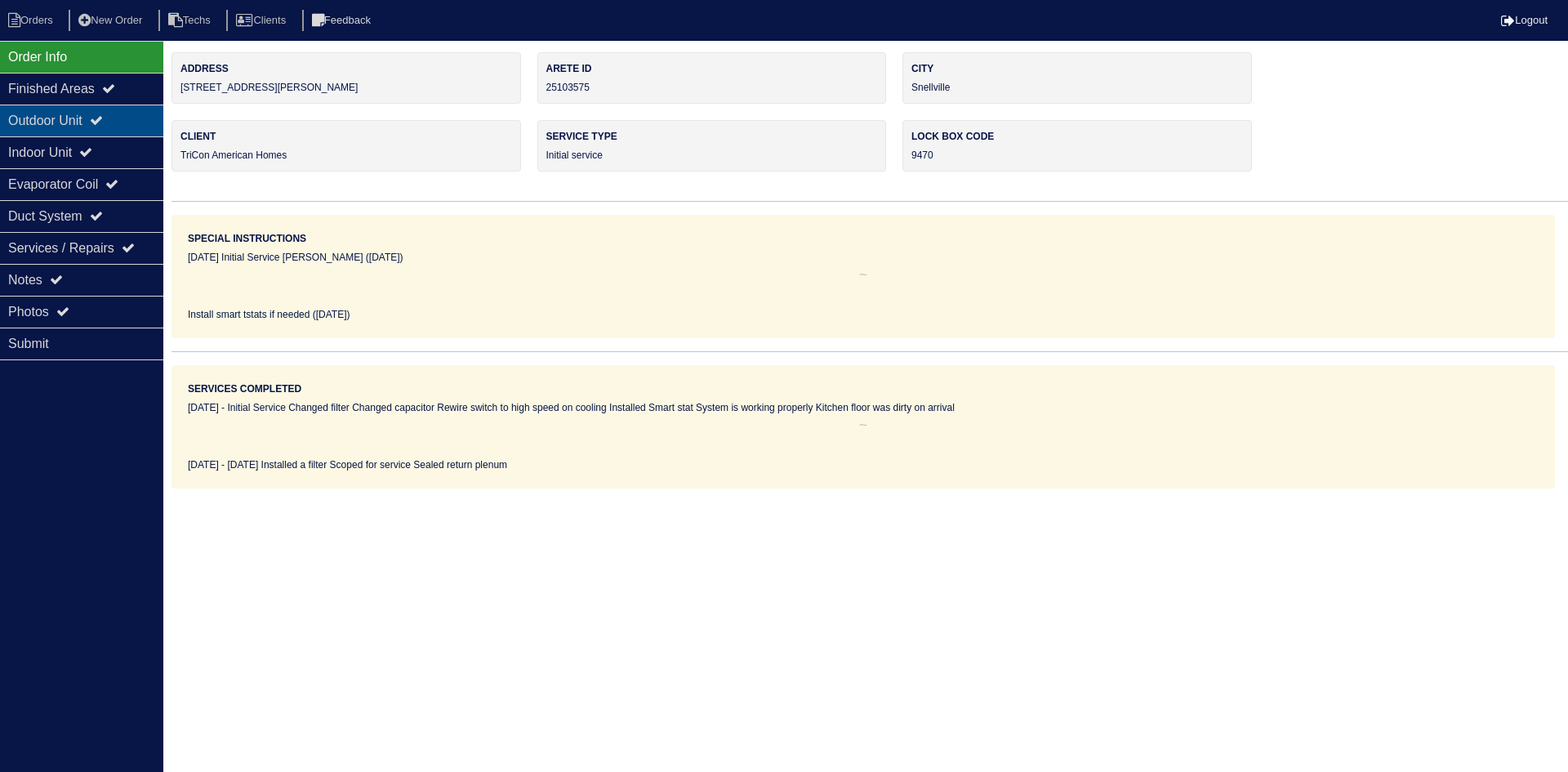
click at [132, 117] on div "Outdoor Unit" at bounding box center [81, 120] width 163 height 32
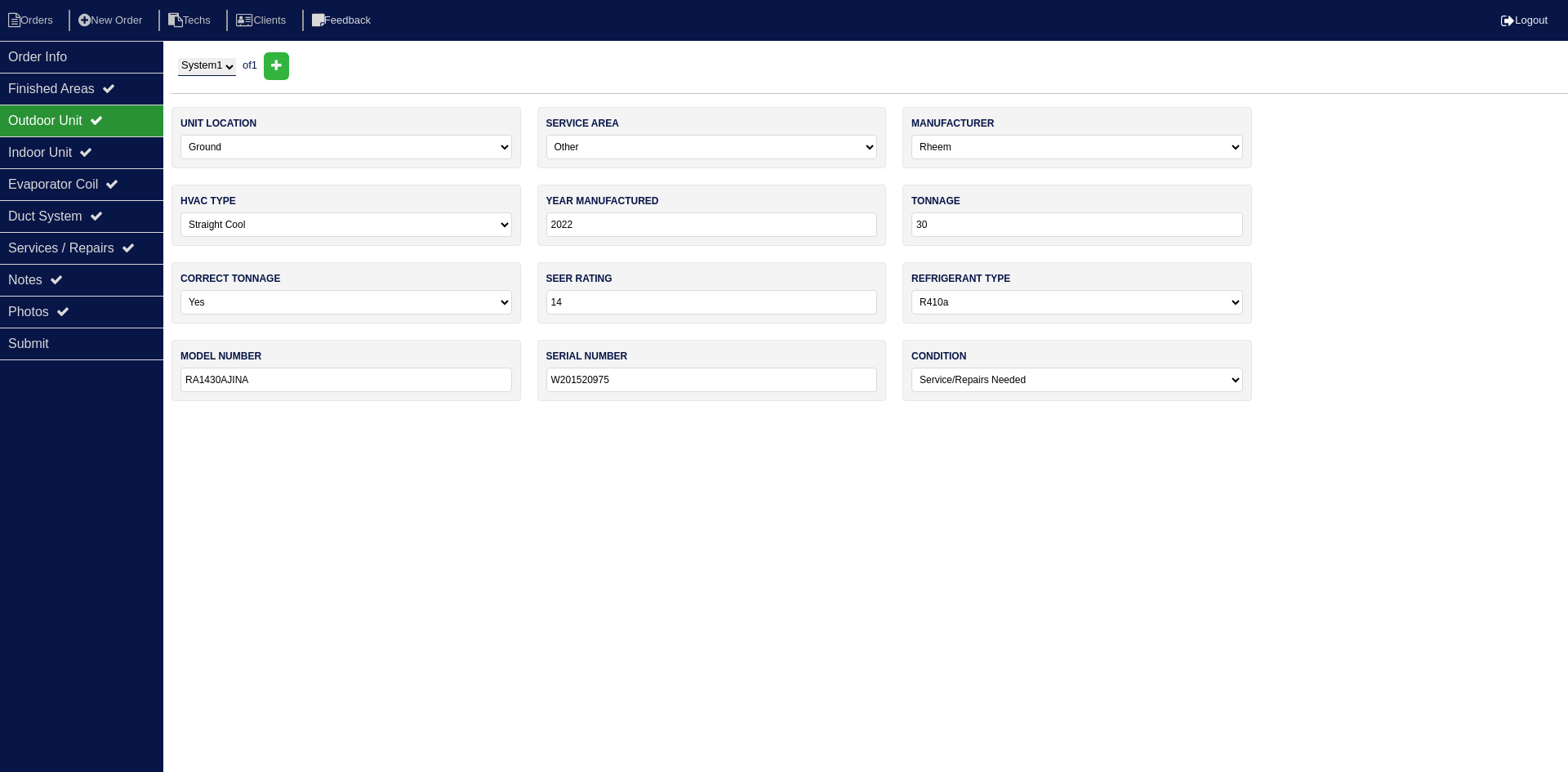
click at [600, 220] on input "2022" at bounding box center [712, 224] width 331 height 24
type input "2015"
click at [545, 417] on html "Orders New Order Techs Clients Feedback Logout Orders New Order Users Clients M…" at bounding box center [784, 208] width 1568 height 417
click at [109, 150] on div "Indoor Unit" at bounding box center [81, 152] width 163 height 32
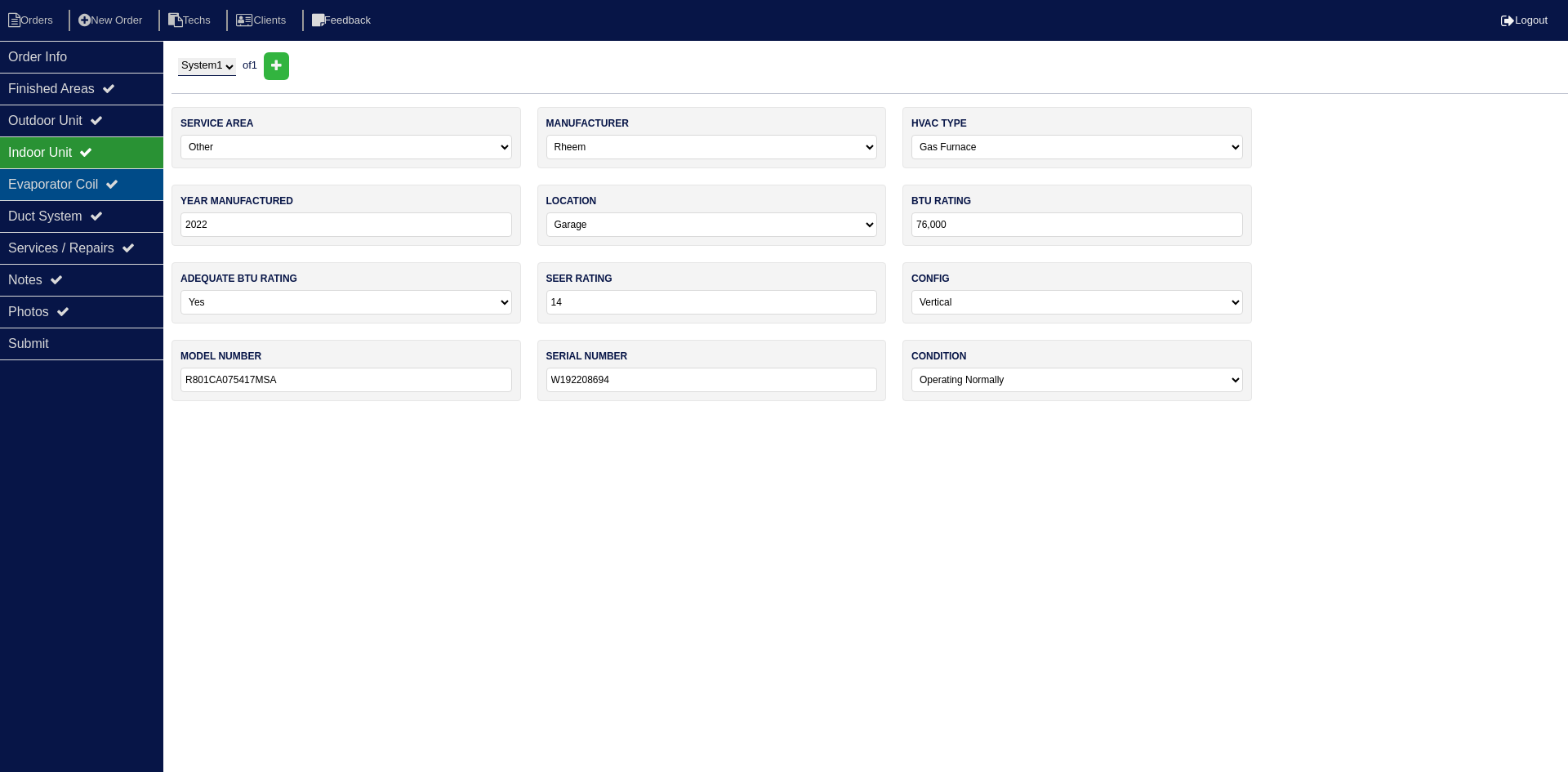
click at [104, 180] on div "Evaporator Coil" at bounding box center [81, 184] width 163 height 32
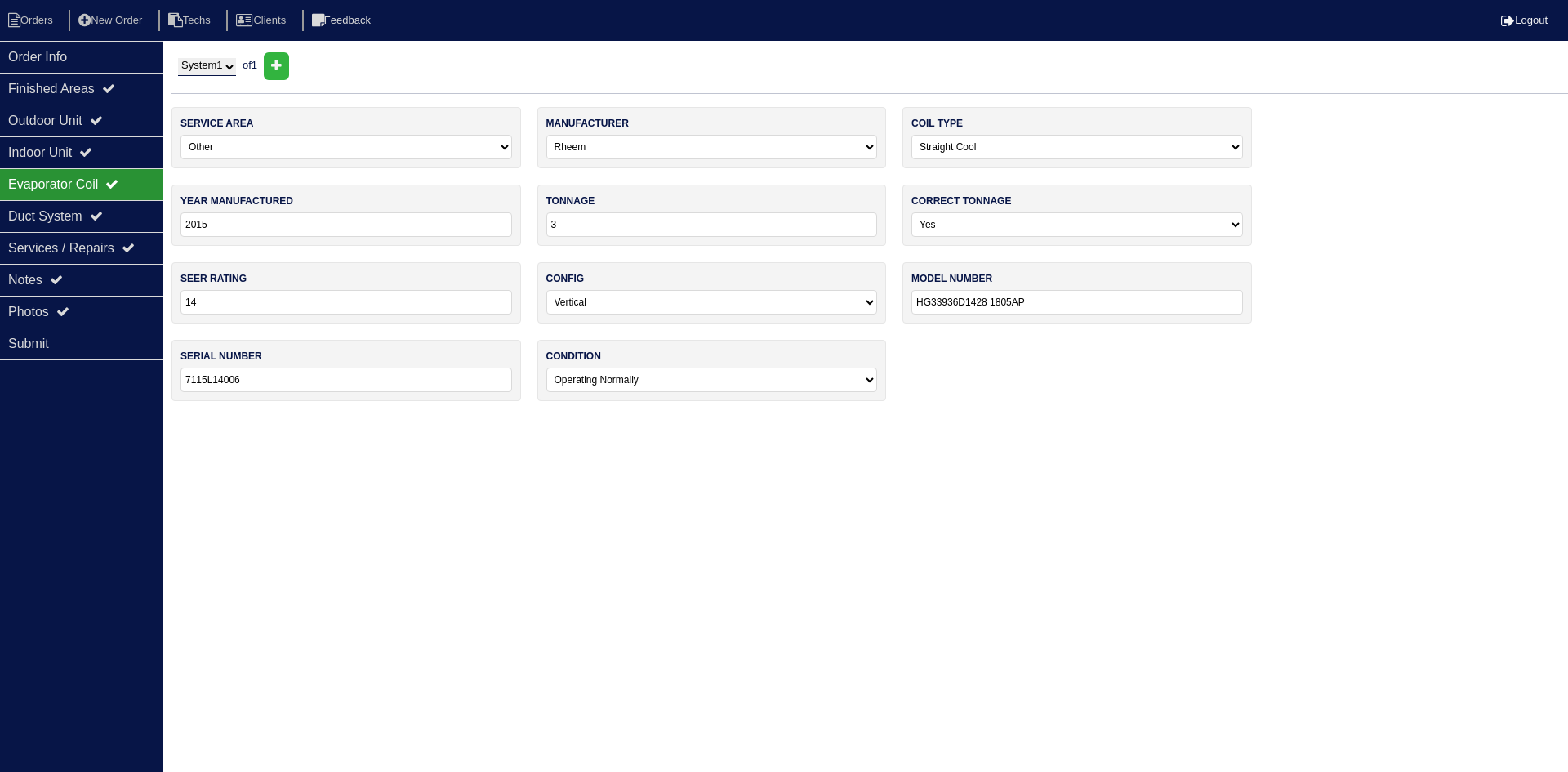
click at [584, 226] on input "3" at bounding box center [712, 224] width 331 height 24
type input "36"
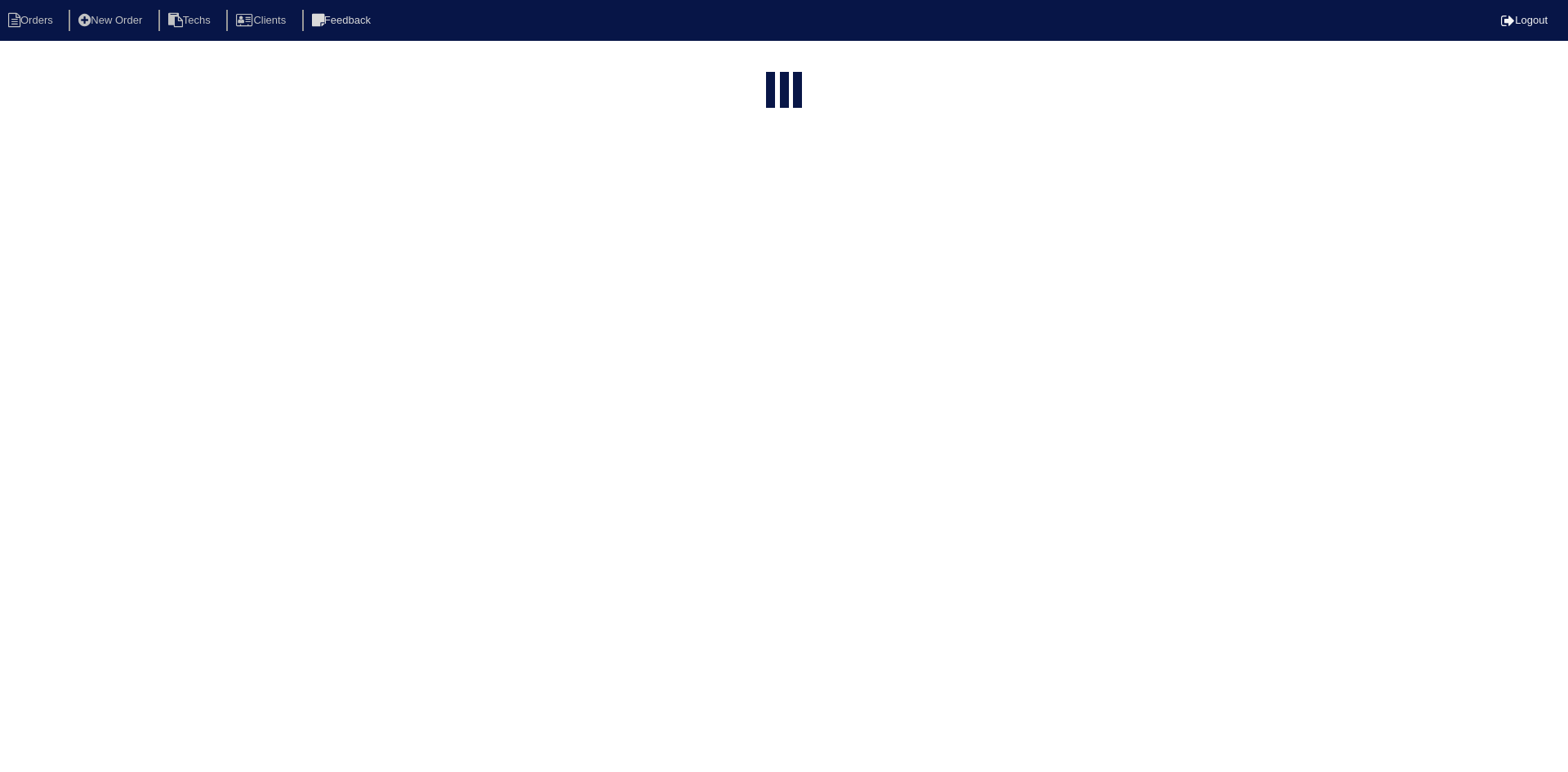
select select "15"
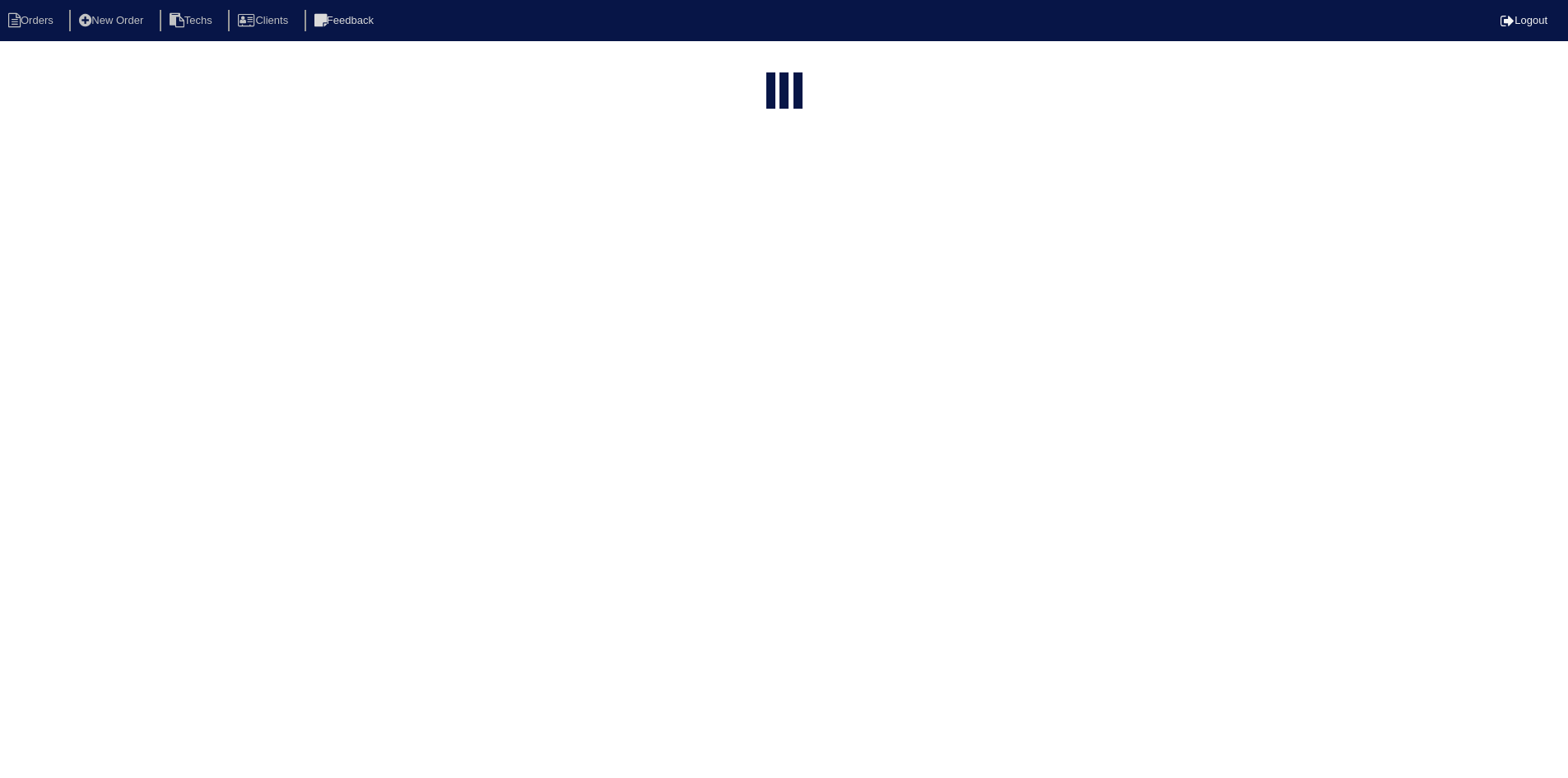
select select "field complete"
select select "need to quote"
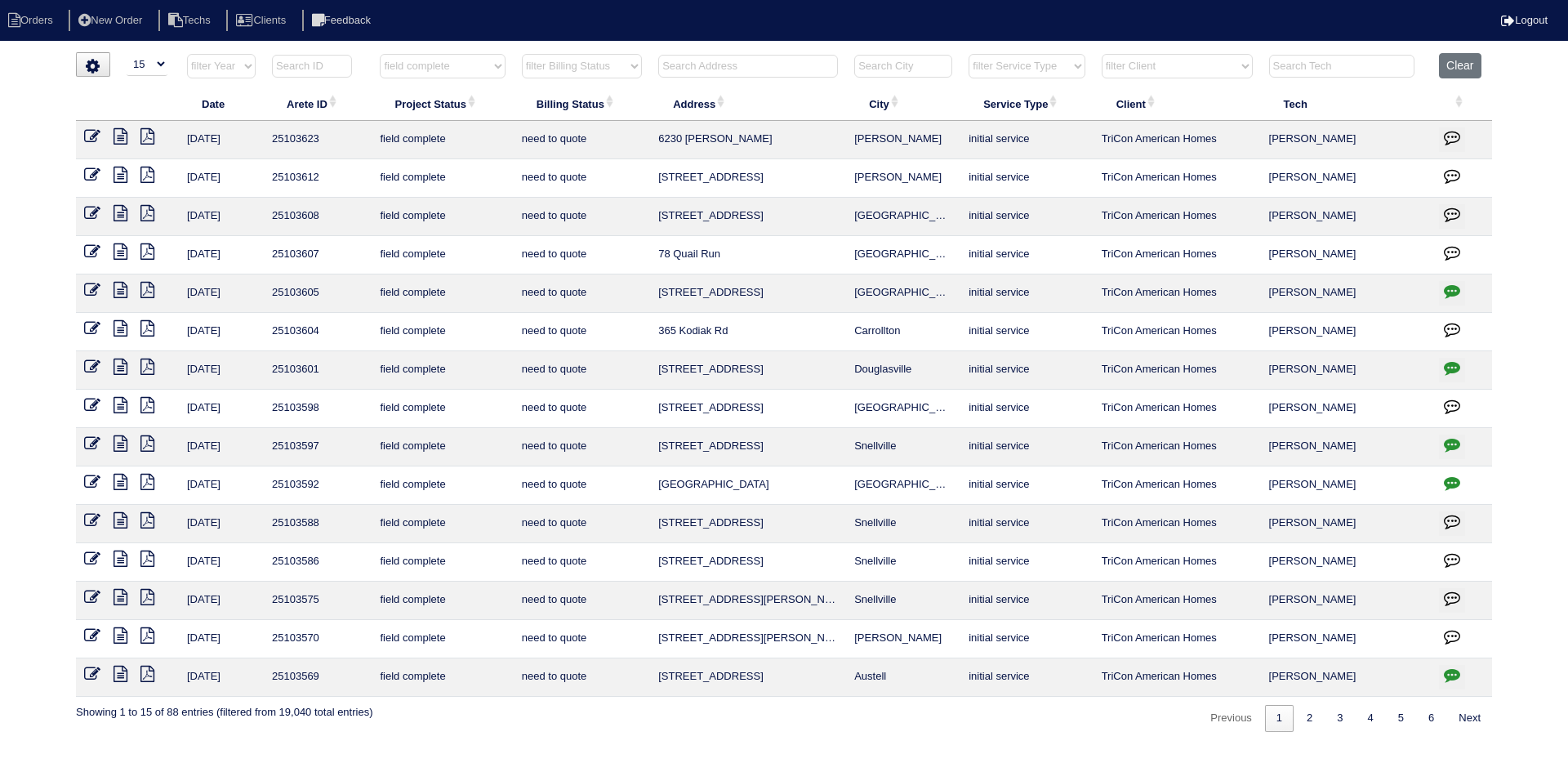
click at [95, 591] on icon at bounding box center [93, 597] width 17 height 17
click at [1452, 594] on icon "button" at bounding box center [1452, 598] width 17 height 17
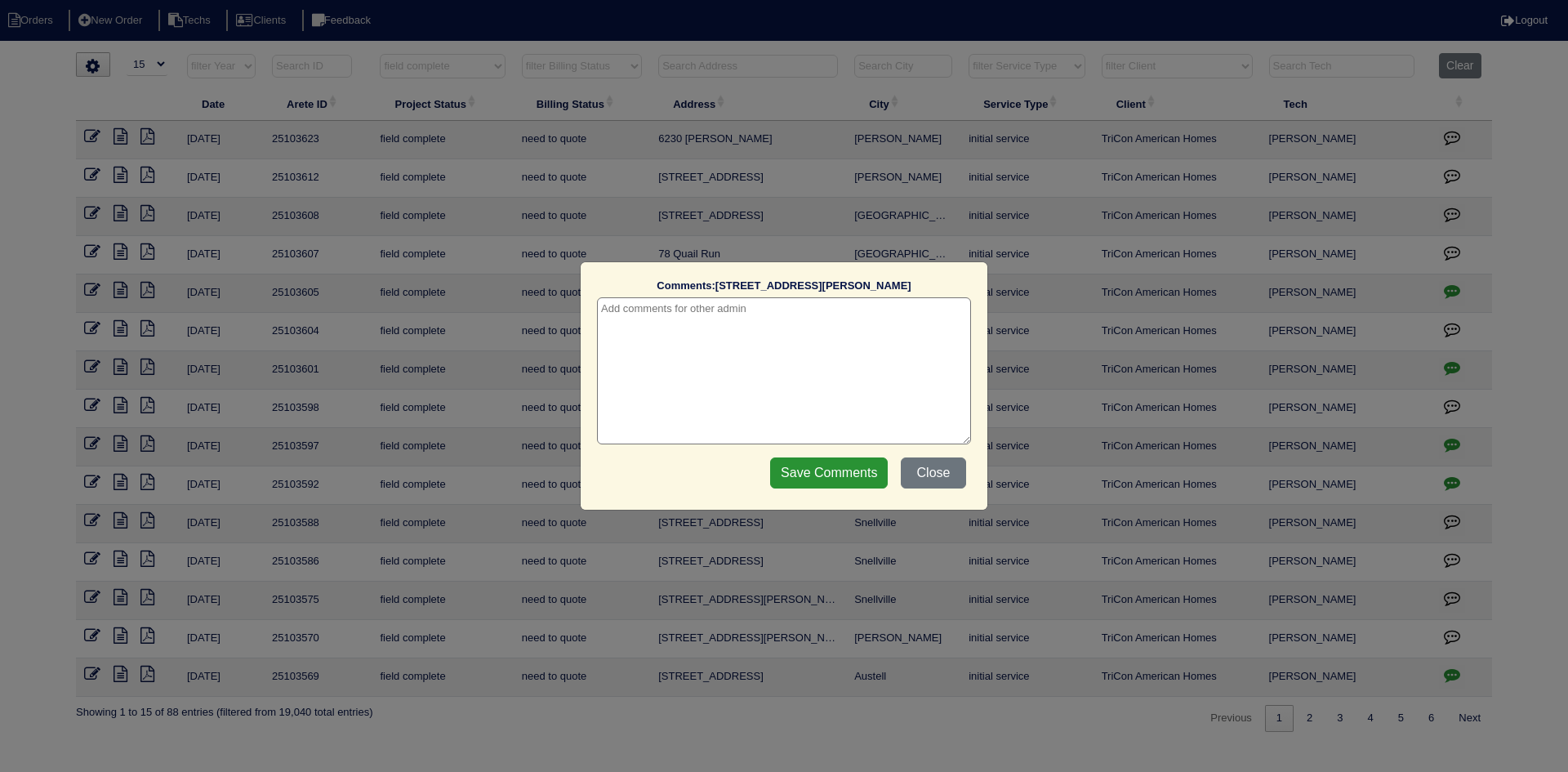
click at [745, 321] on textarea at bounding box center [784, 371] width 374 height 147
type textarea "[DATE] - no electricity - emailed site super - rk"
click at [804, 473] on input "Save Comments" at bounding box center [829, 473] width 118 height 31
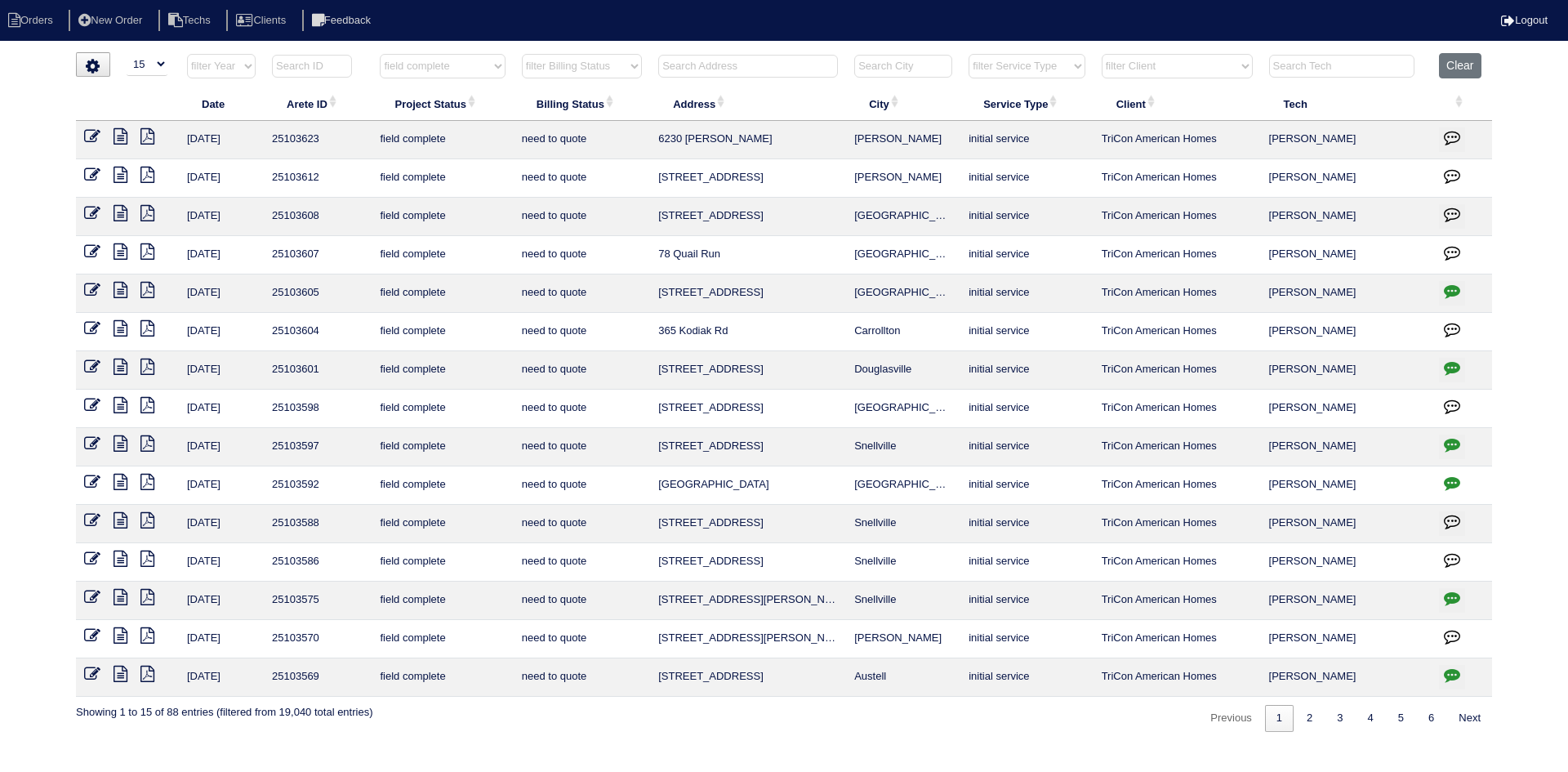
click at [120, 555] on icon at bounding box center [120, 559] width 14 height 17
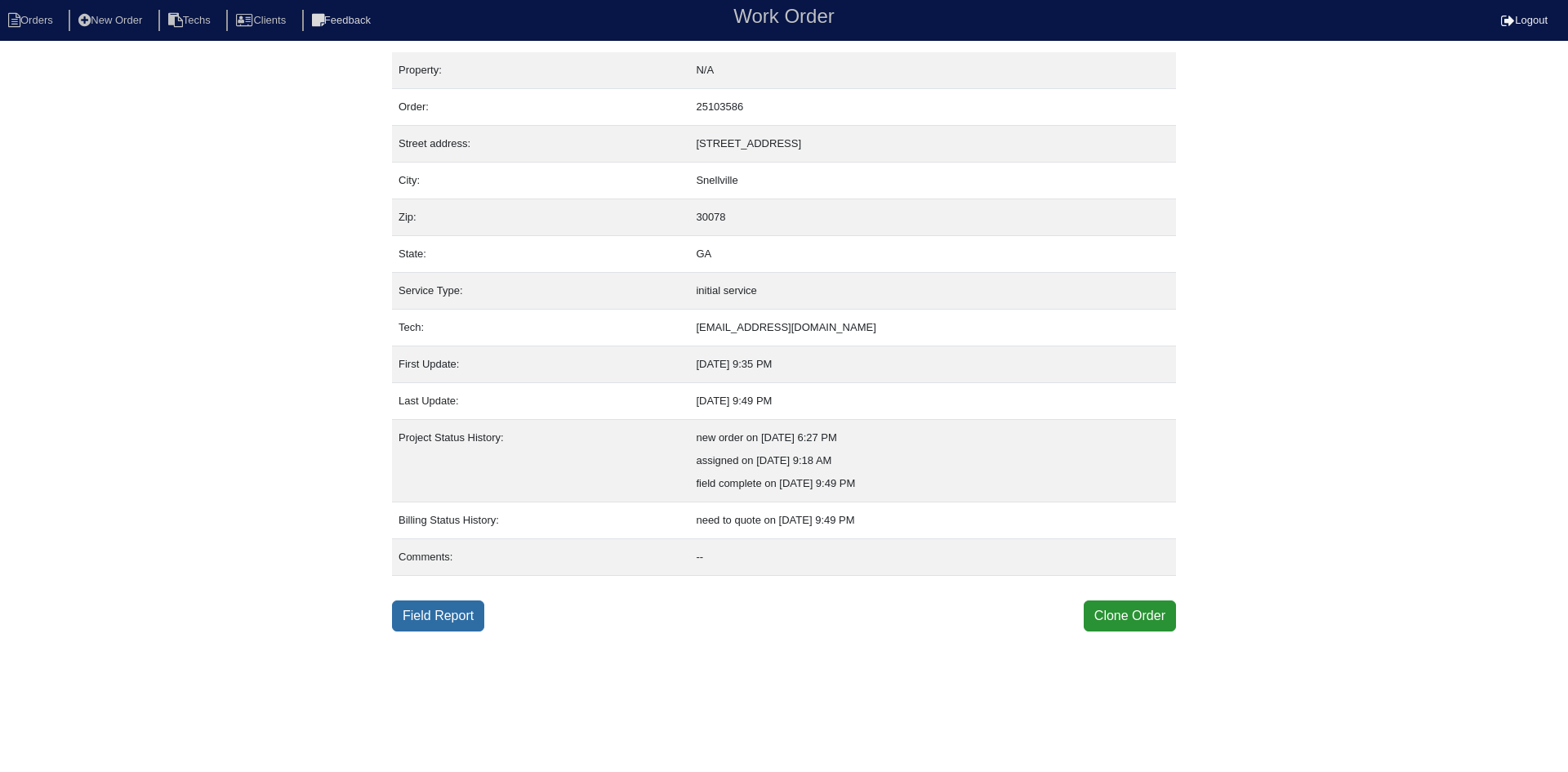
click at [441, 611] on link "Field Report" at bounding box center [438, 616] width 92 height 31
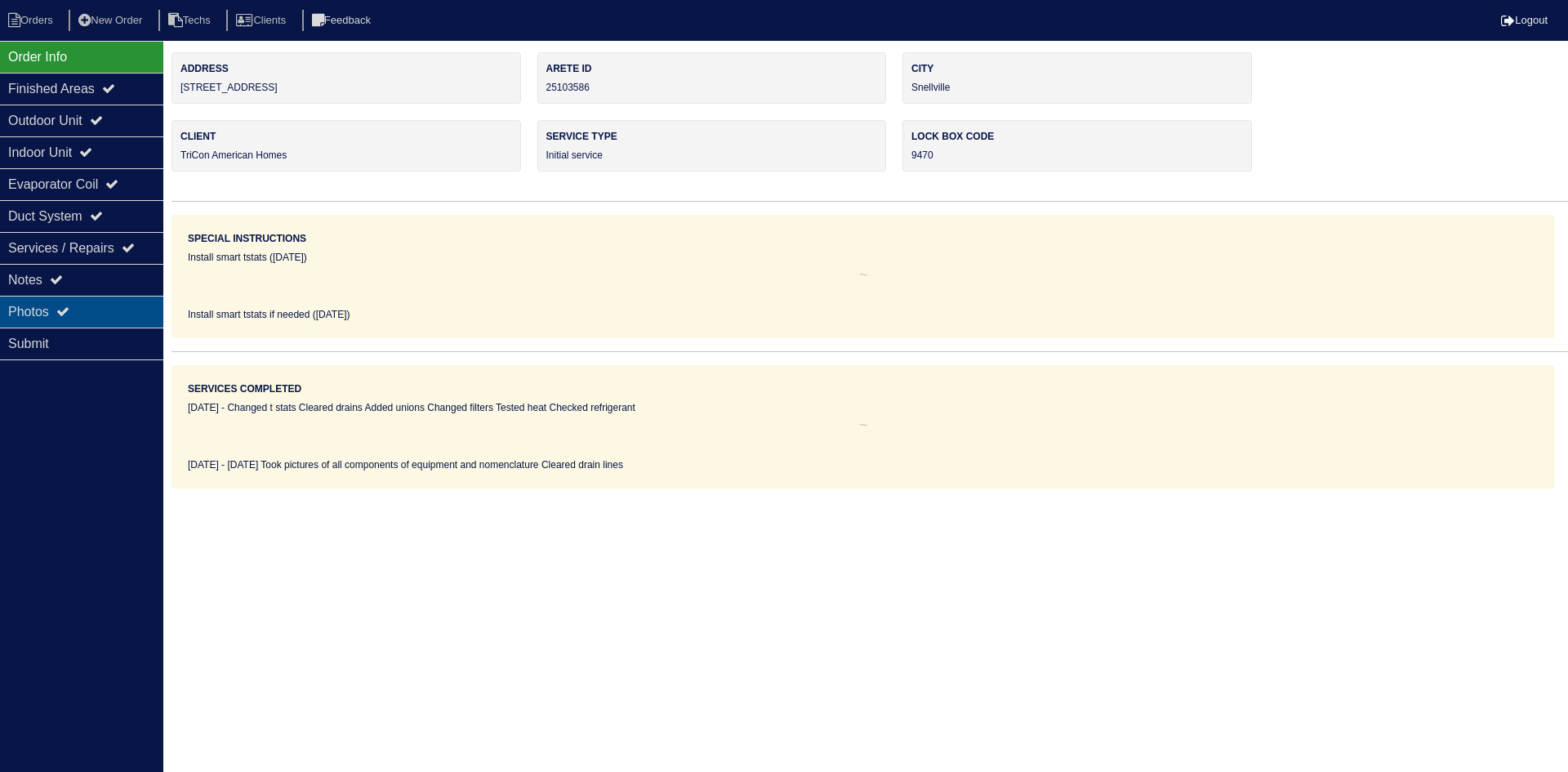
click at [114, 299] on div "Photos" at bounding box center [81, 311] width 163 height 32
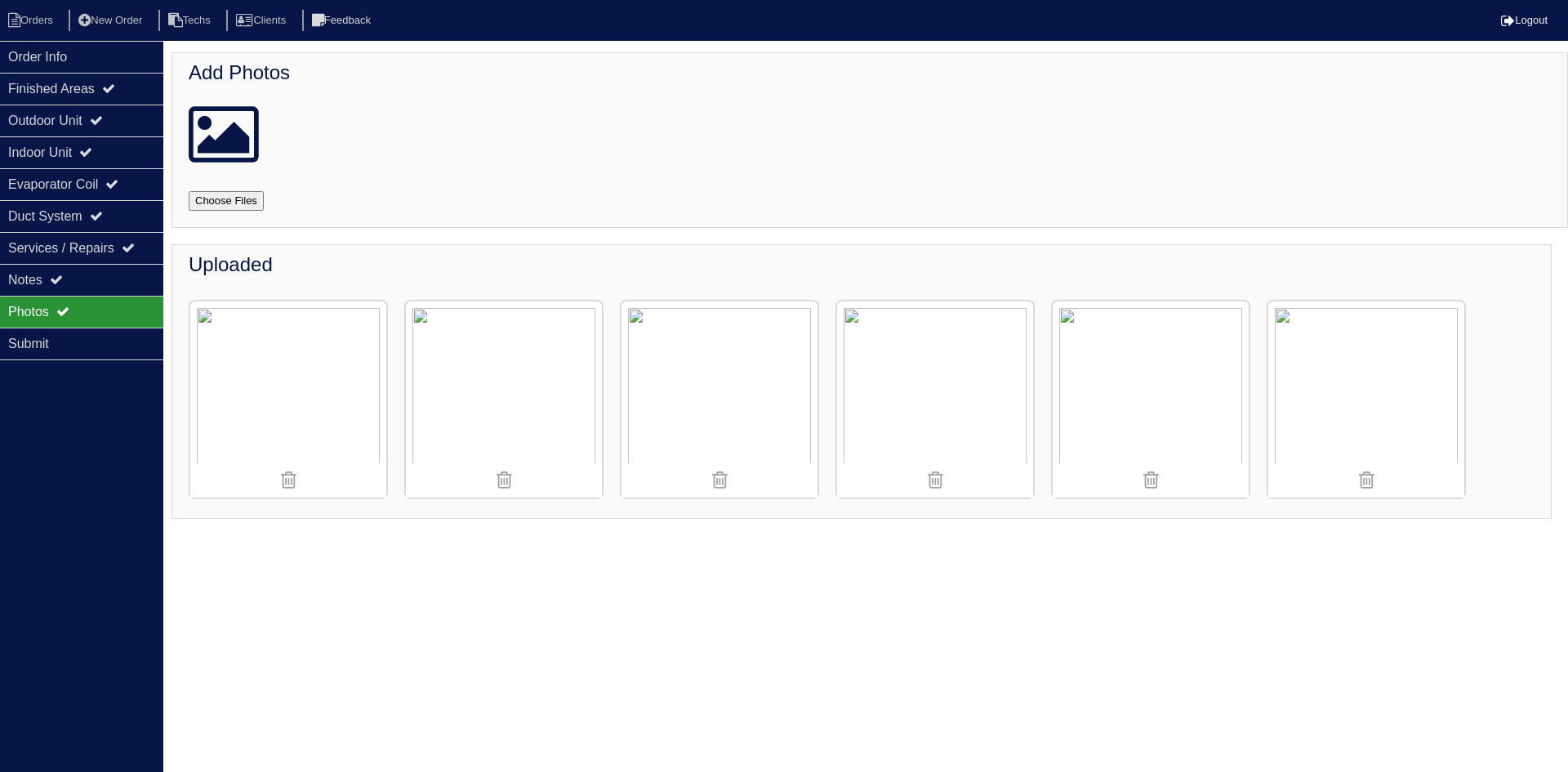
click at [255, 194] on input "file" at bounding box center [246, 200] width 115 height 19
type input "C:\fakepath\IMG_4546.JPG"
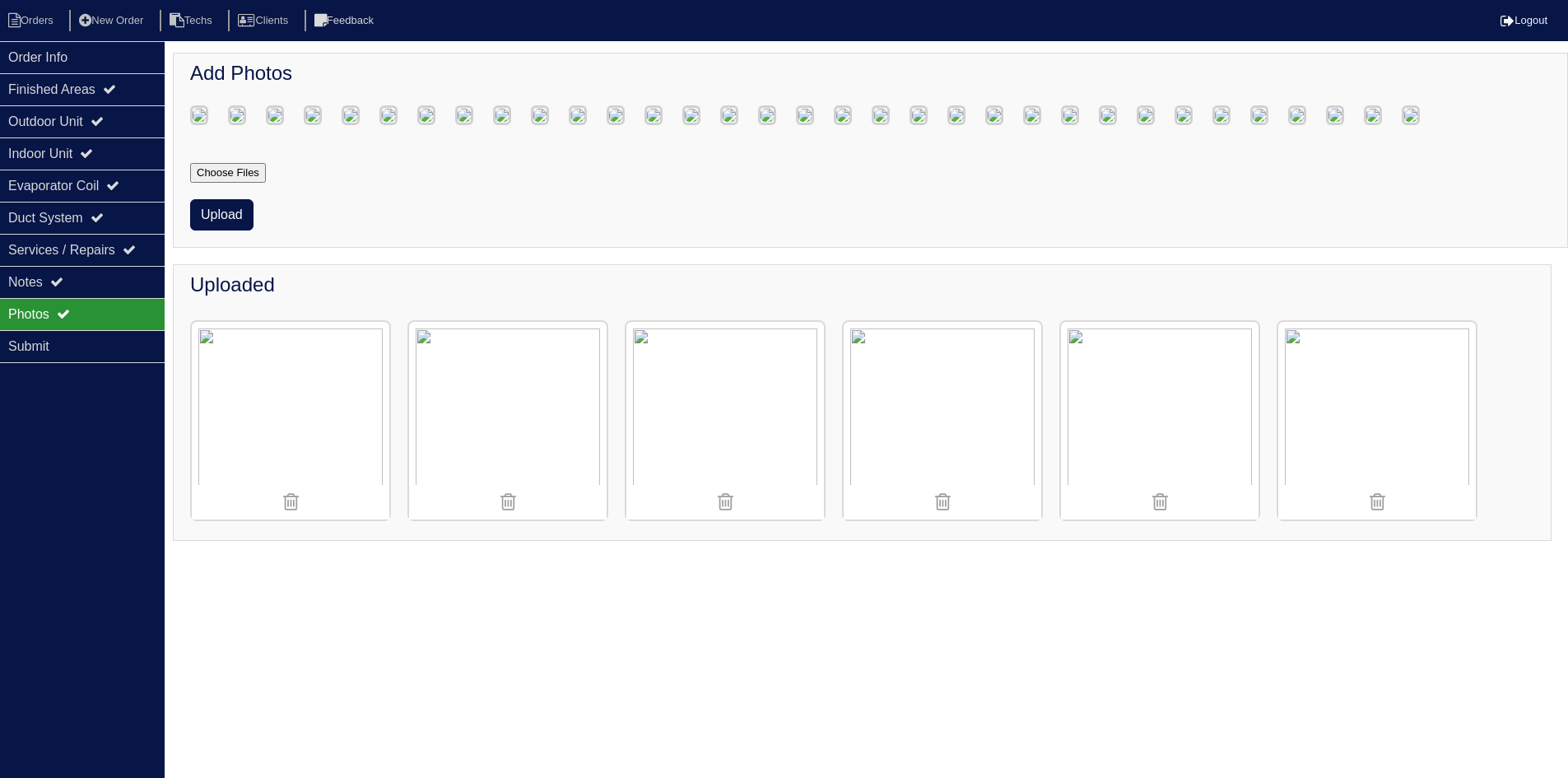
scroll to position [417, 0]
click at [212, 230] on button "Upload" at bounding box center [222, 214] width 63 height 31
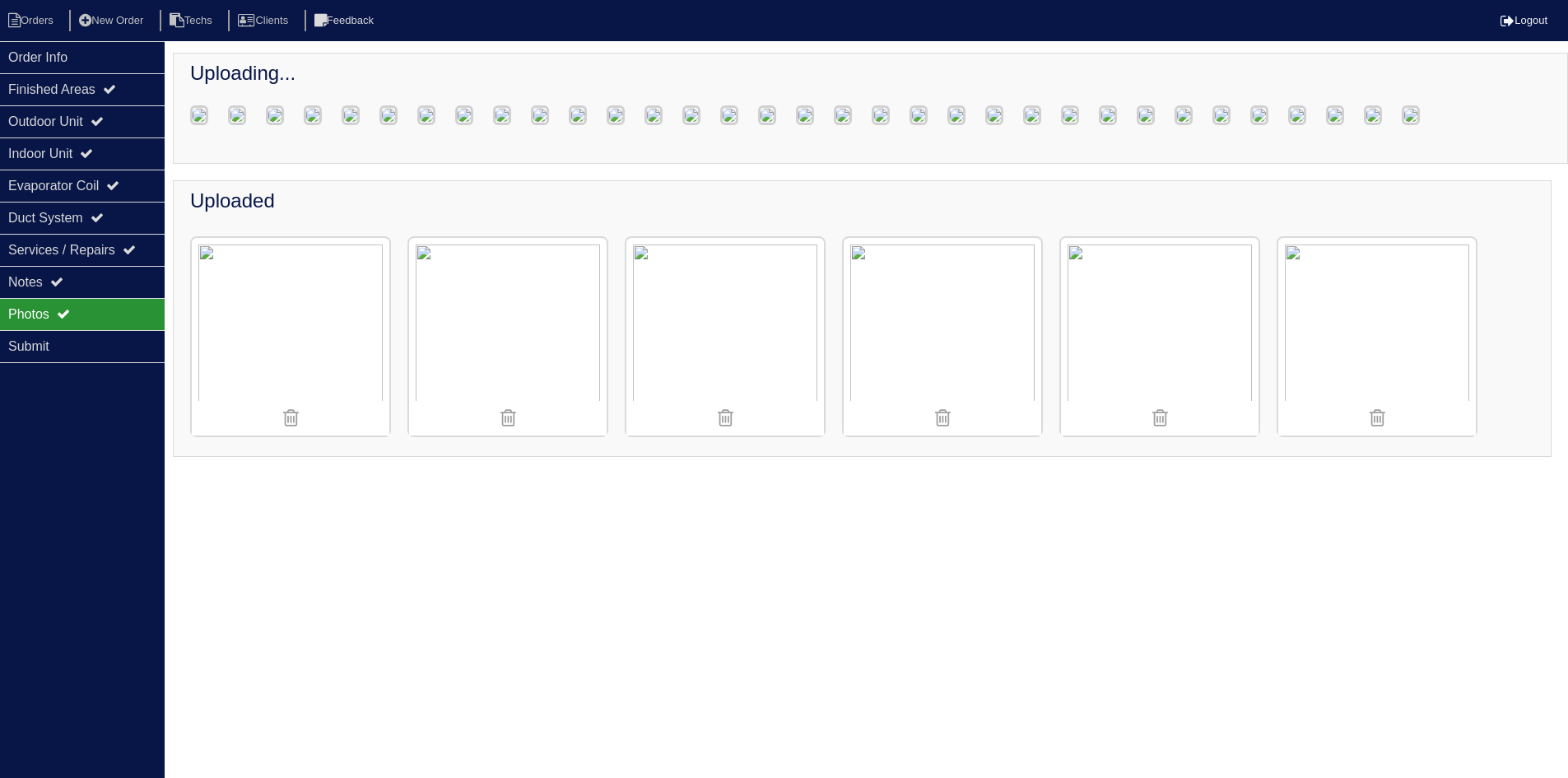
scroll to position [333, 0]
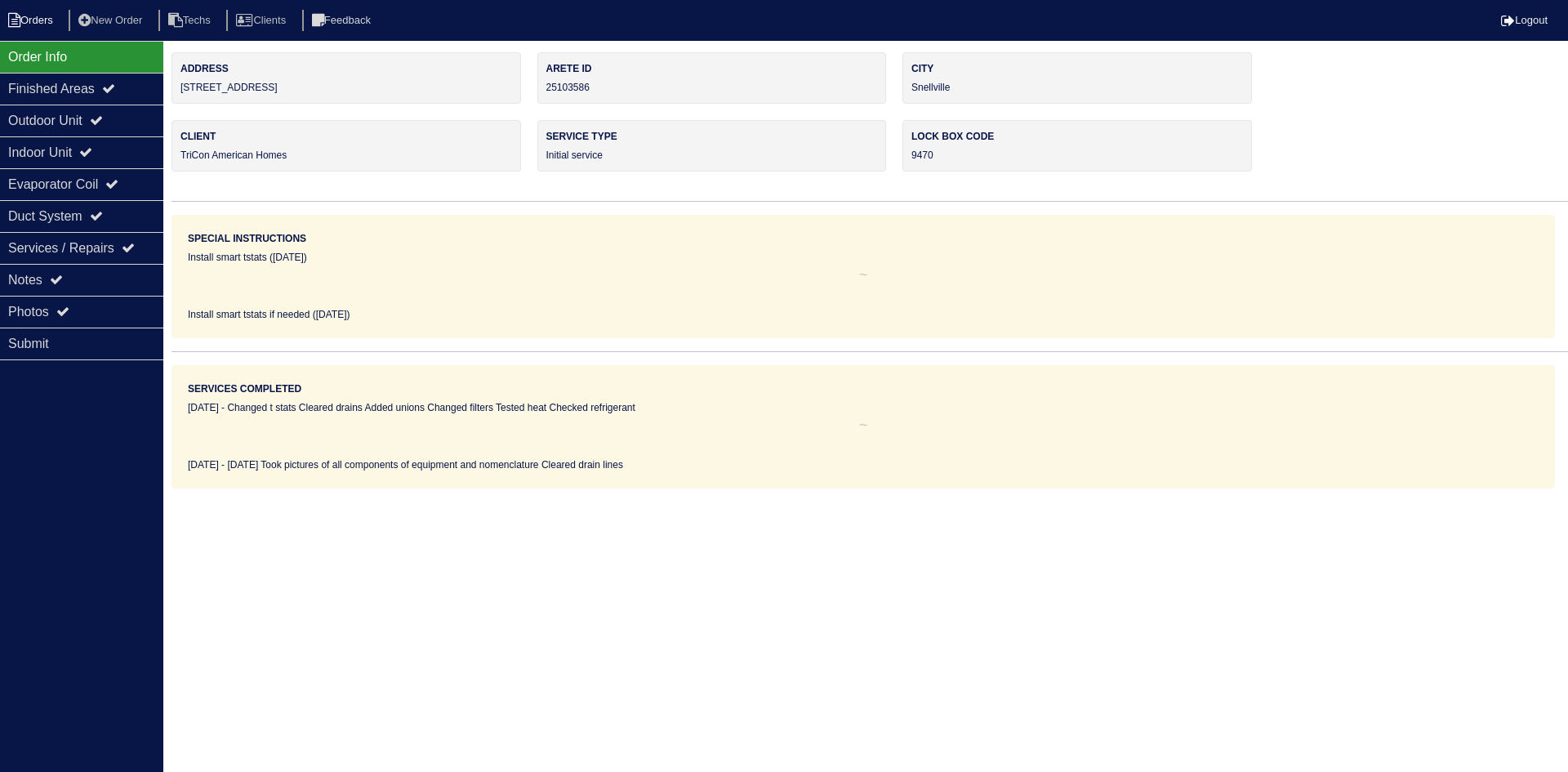
click at [24, 15] on li "Orders" at bounding box center [33, 21] width 66 height 22
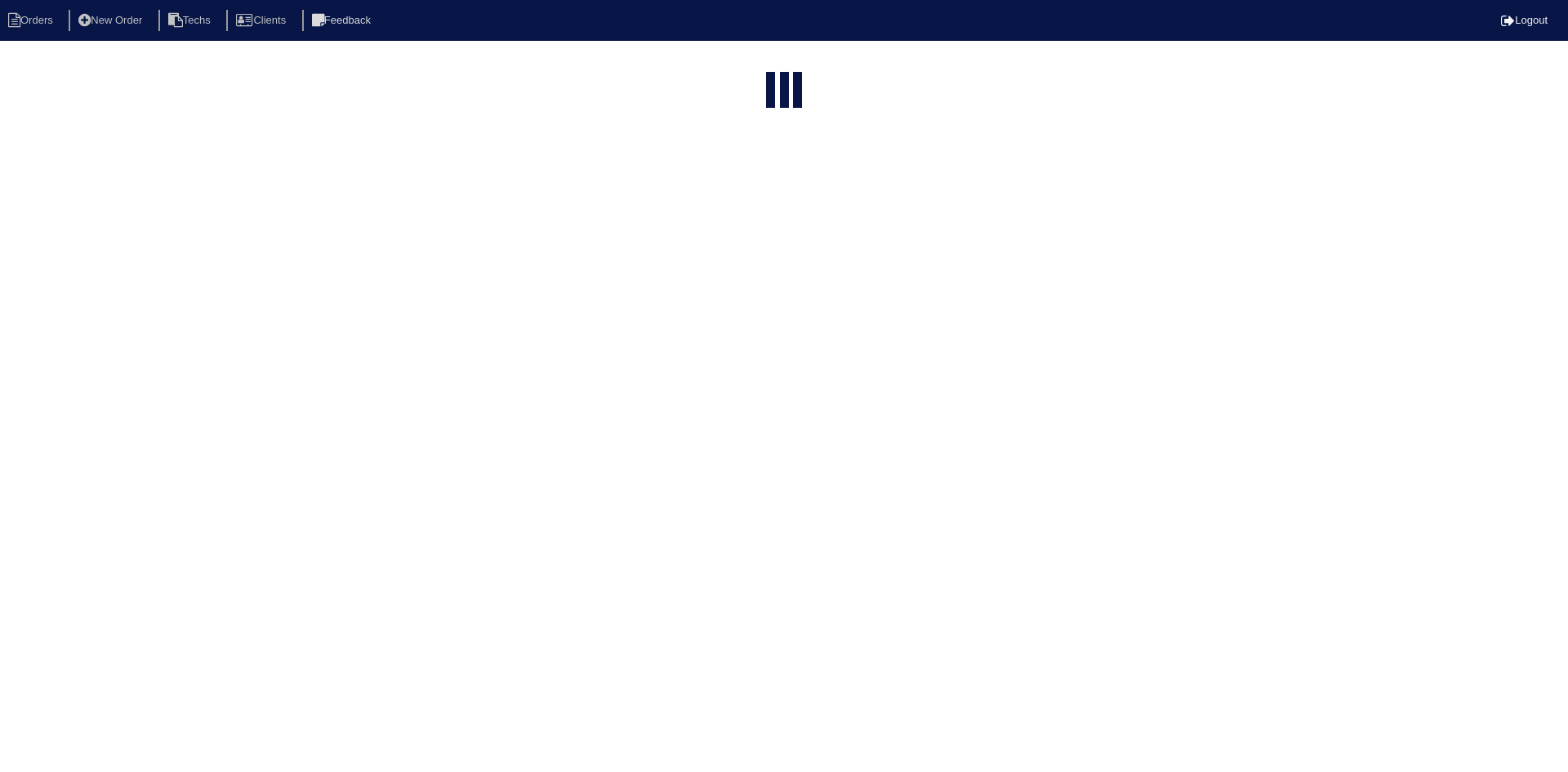
select select "15"
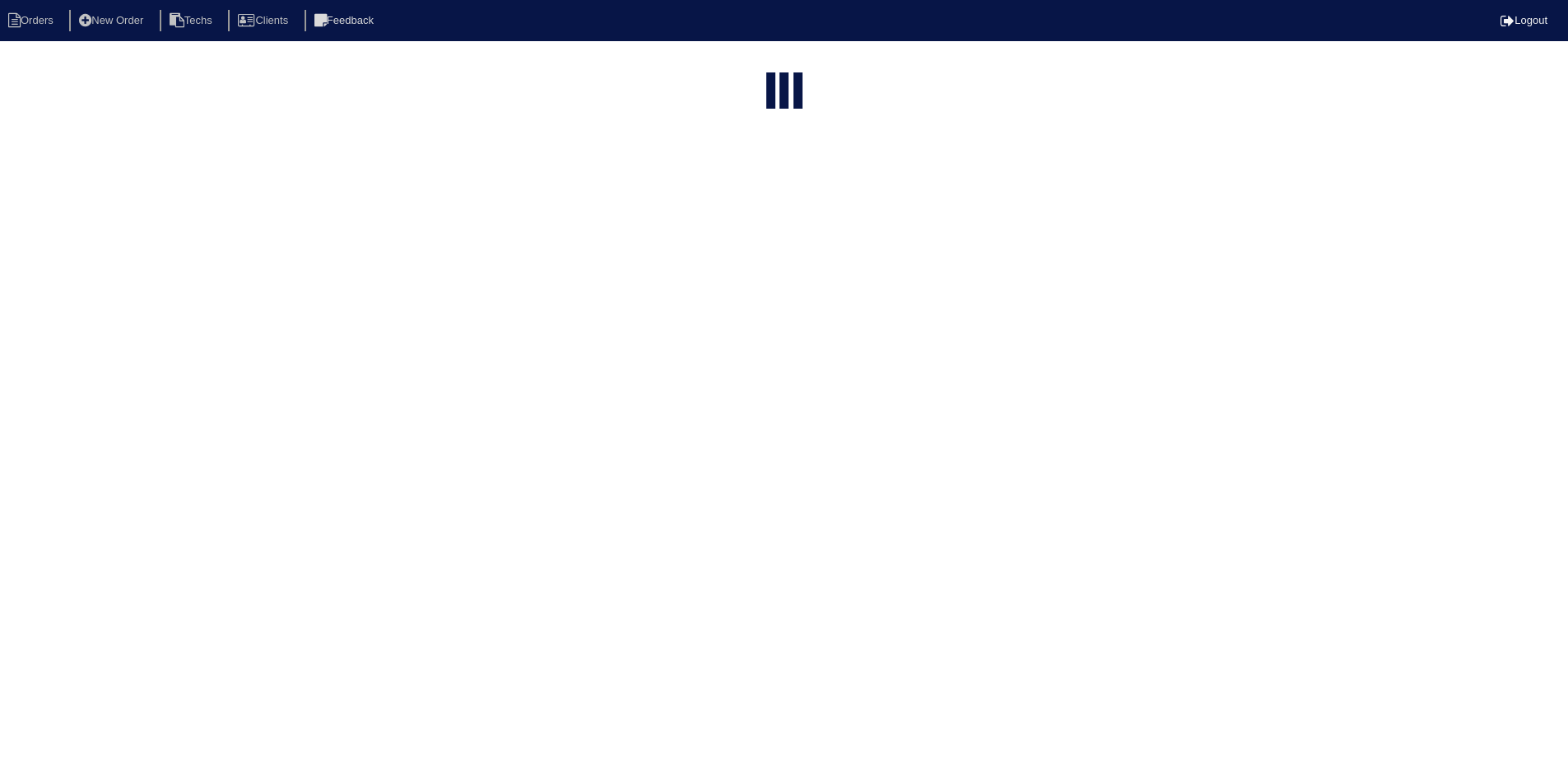
select select "field complete"
select select "need to quote"
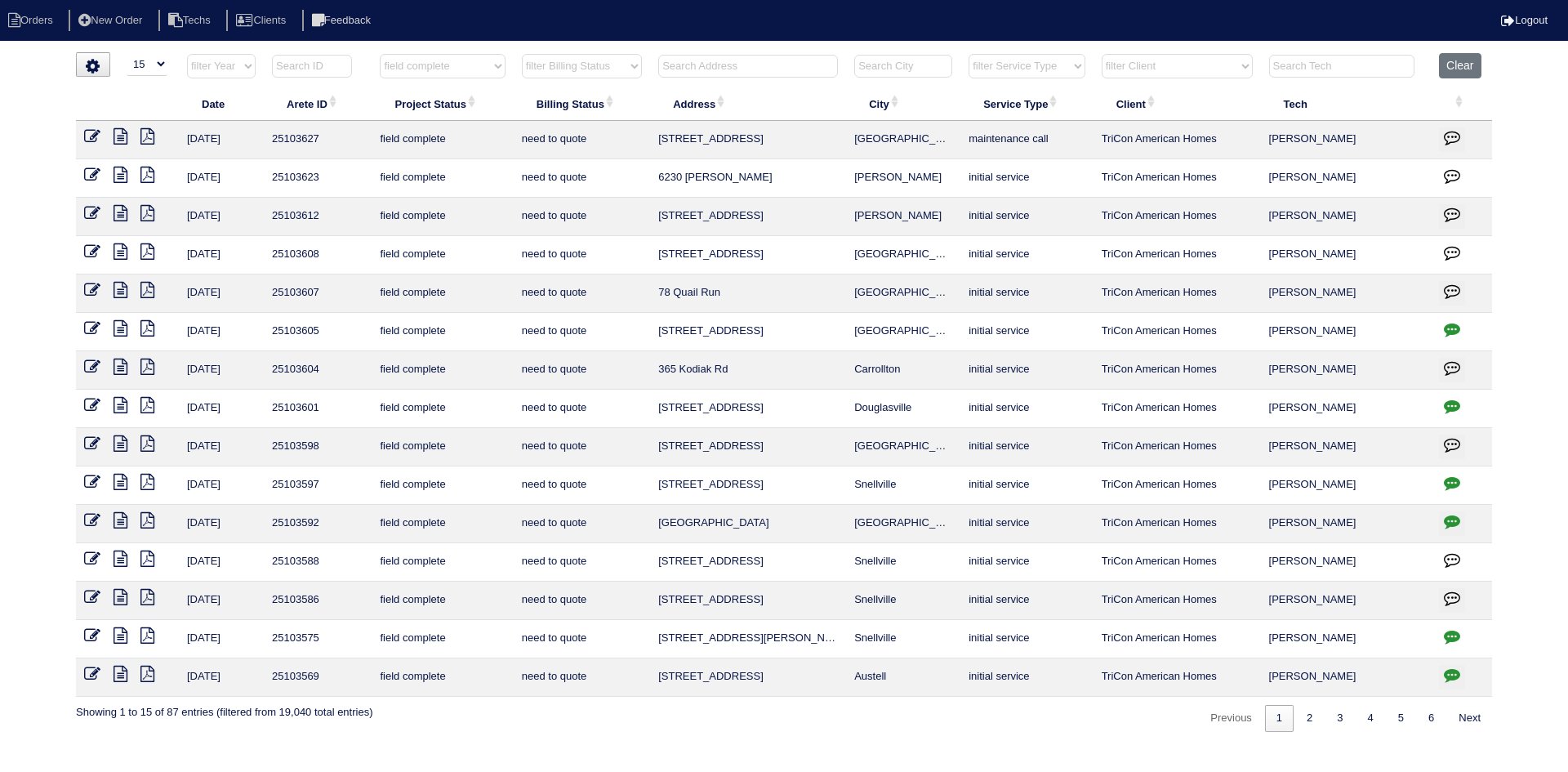
click at [1447, 597] on icon "button" at bounding box center [1452, 598] width 17 height 17
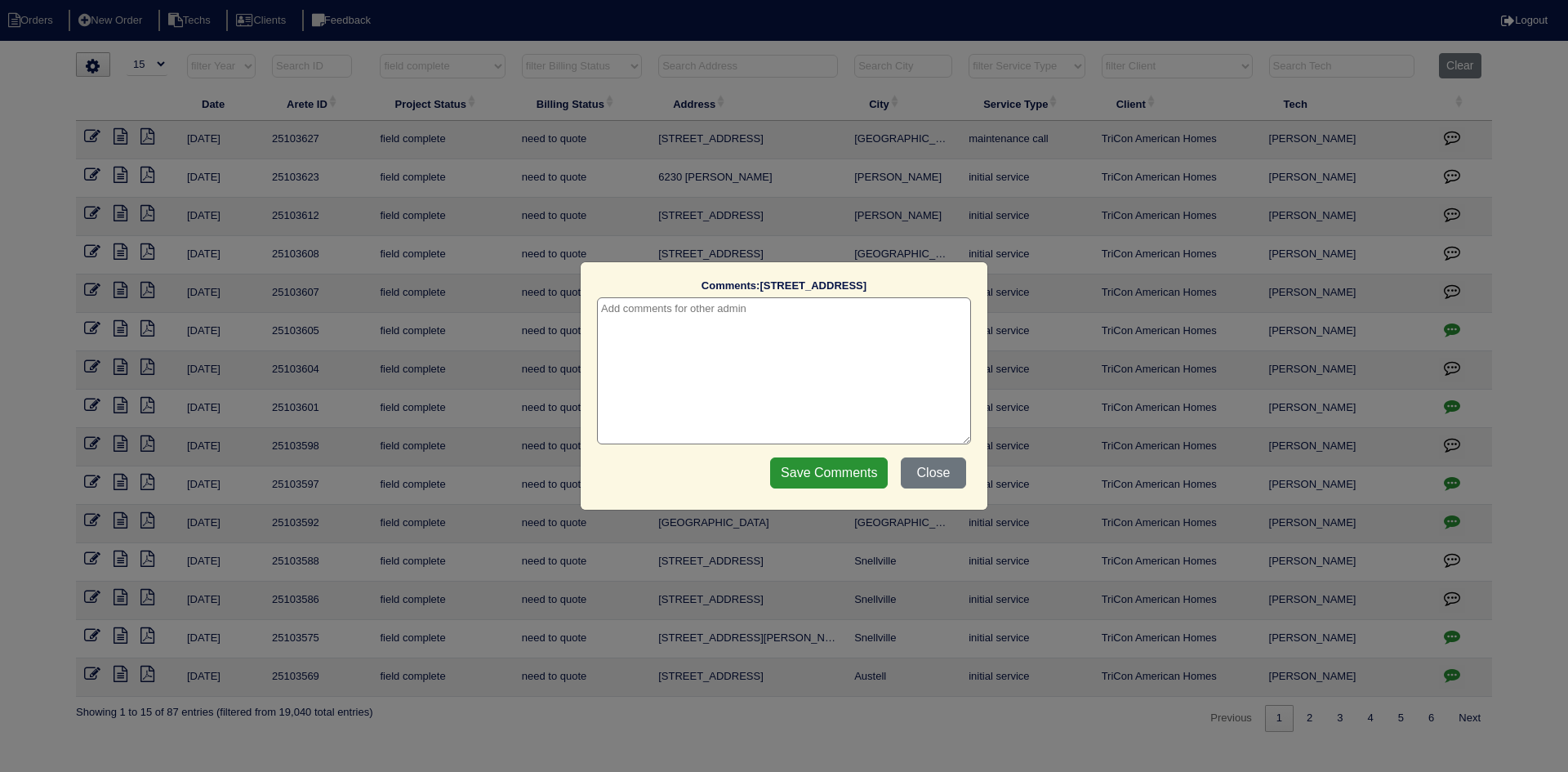
click at [714, 319] on textarea at bounding box center [784, 371] width 374 height 147
type textarea "[DATE] - no electricity - emailed site super - rk"
click at [801, 482] on input "Save Comments" at bounding box center [829, 473] width 118 height 31
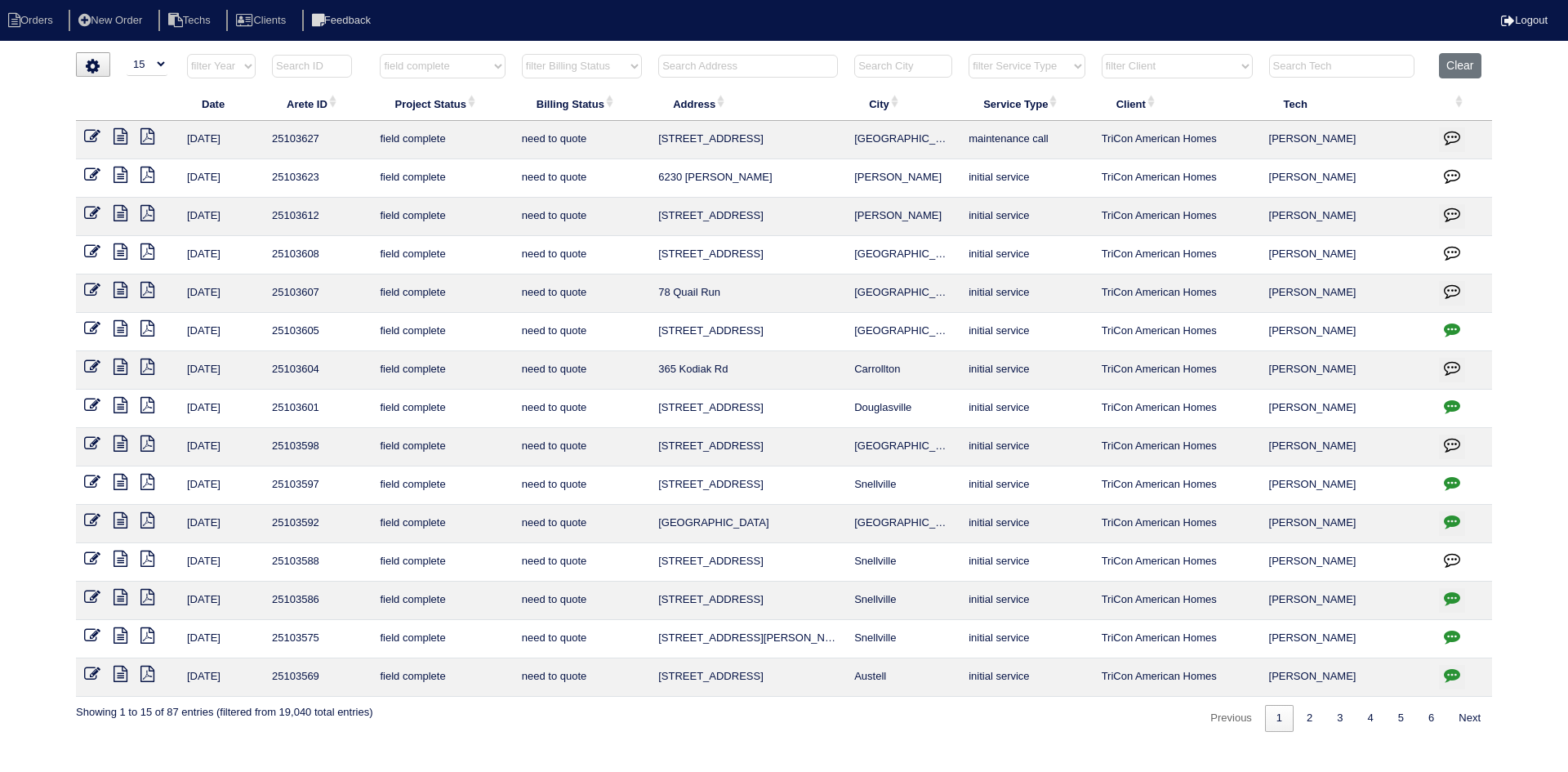
click at [120, 519] on icon at bounding box center [120, 520] width 14 height 17
